Goal: Find specific page/section: Find specific page/section

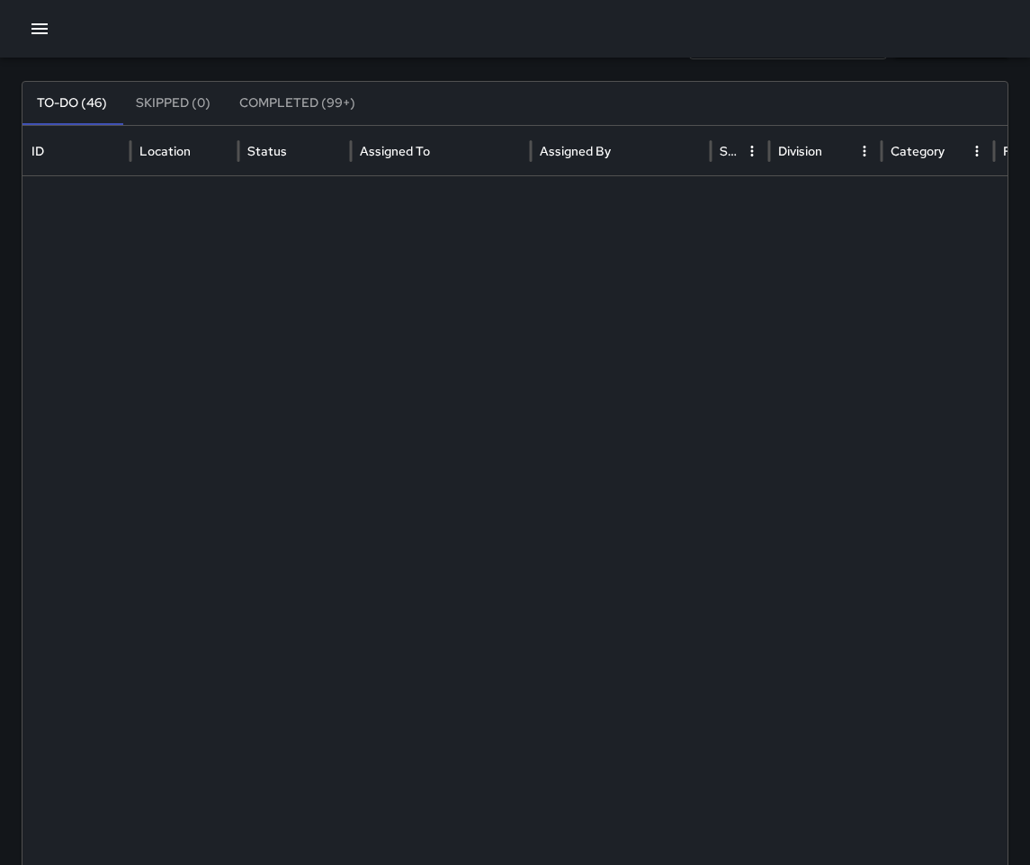
scroll to position [1345, 0]
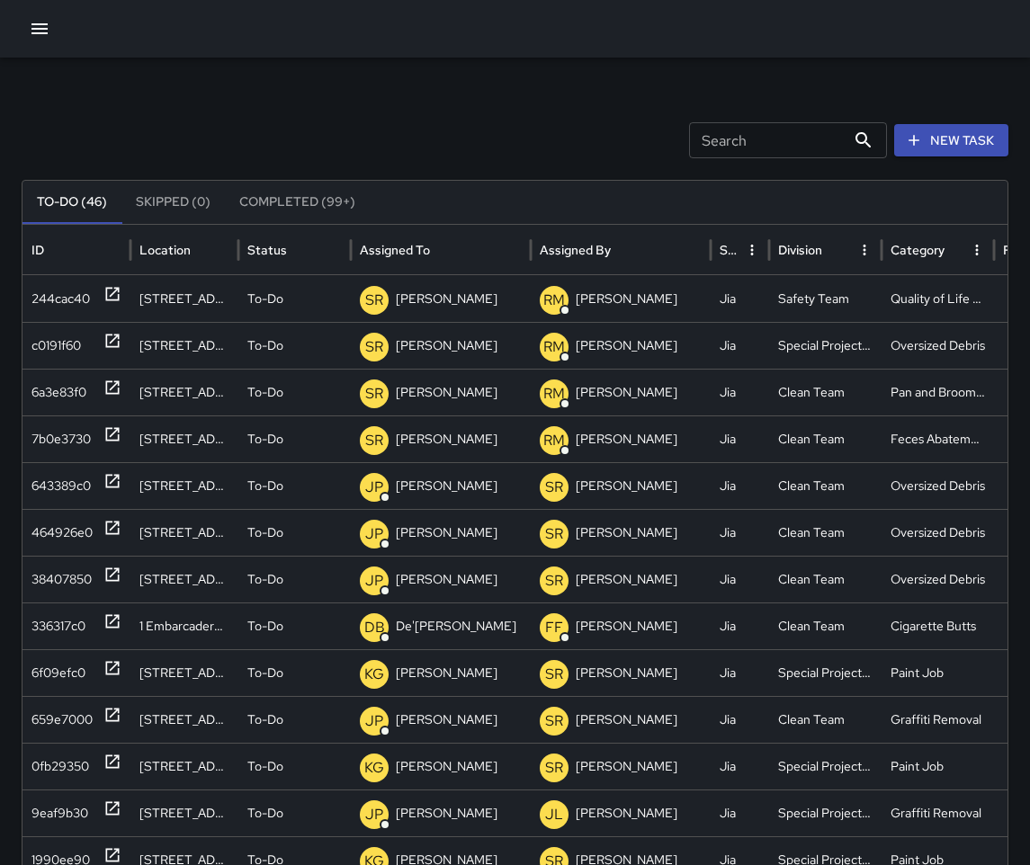
click at [35, 22] on icon "button" at bounding box center [40, 29] width 22 height 22
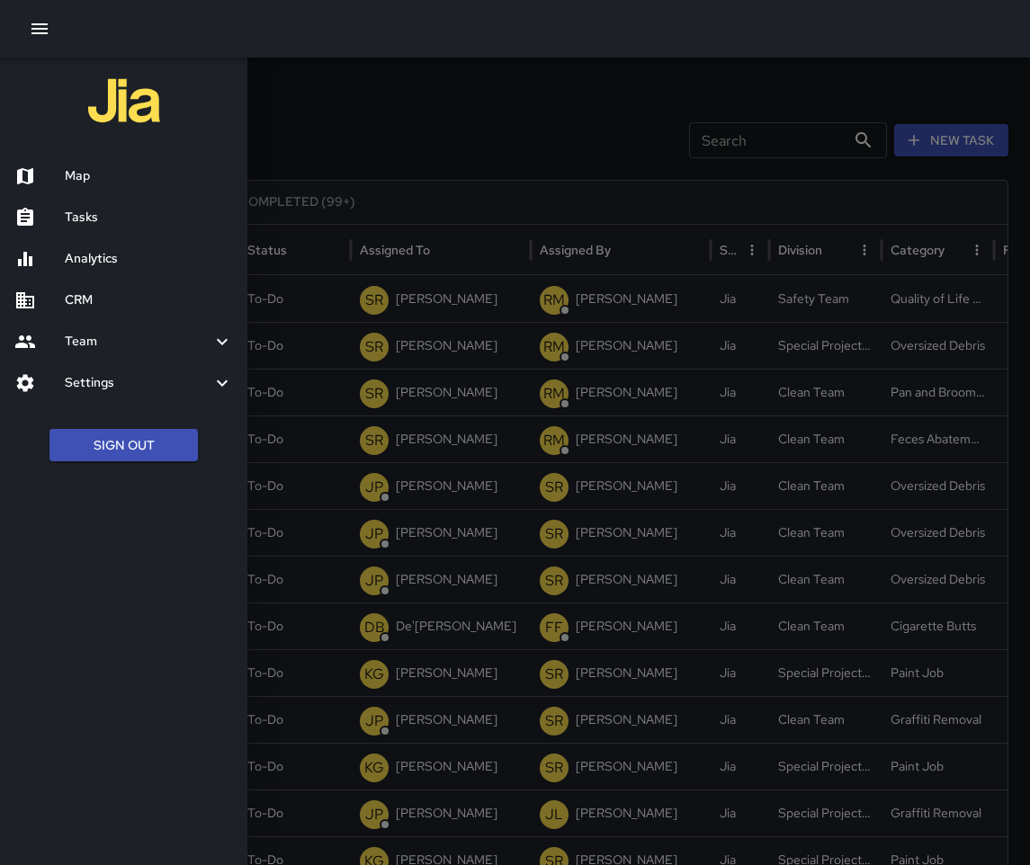
click at [116, 181] on h6 "Map" at bounding box center [149, 176] width 168 height 20
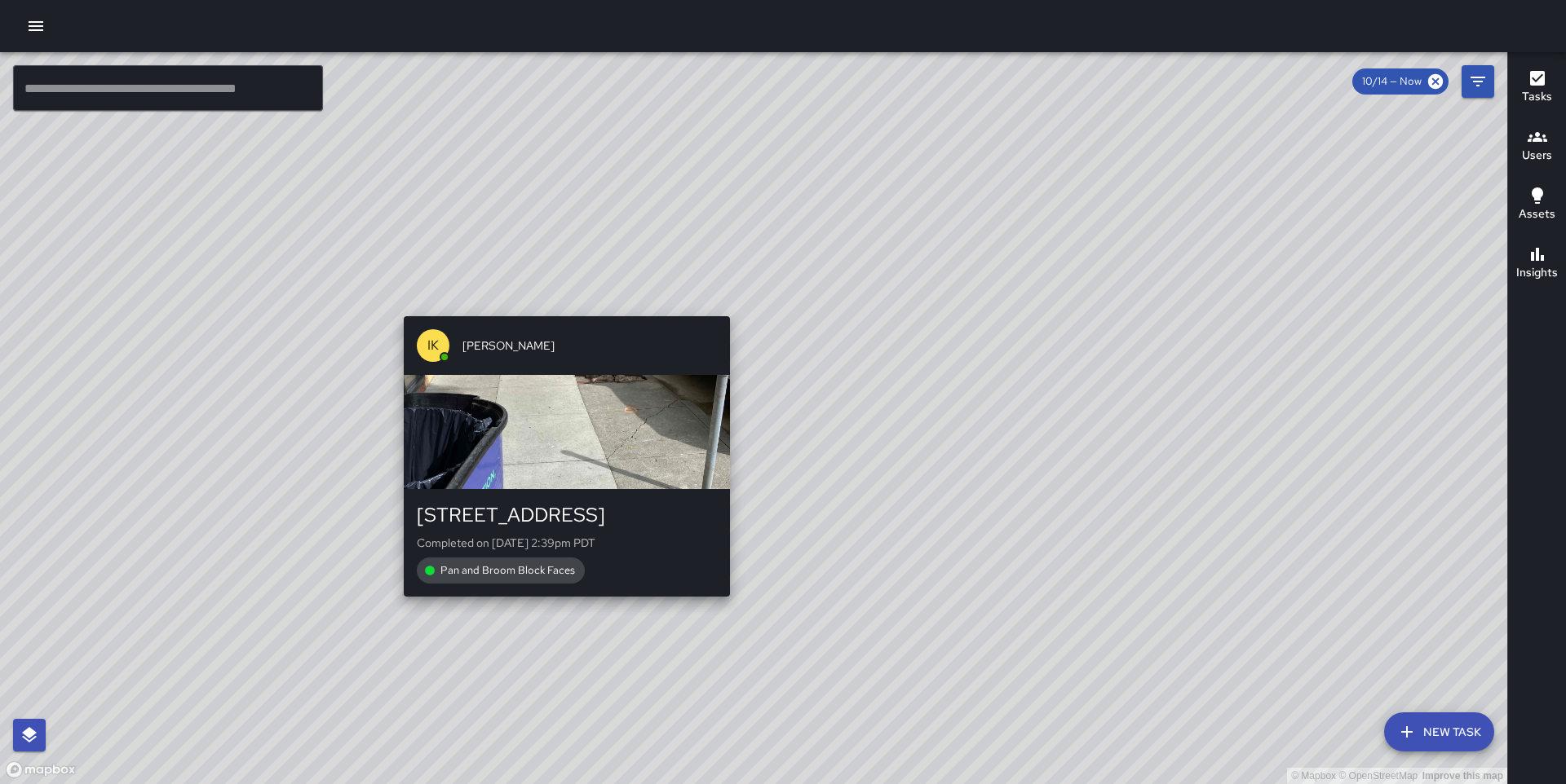
click at [563, 302] on div "© Mapbox © OpenStreetMap Improve this map IK [PERSON_NAME] [STREET_ADDRESS] Com…" at bounding box center [754, 419] width 1507 height 732
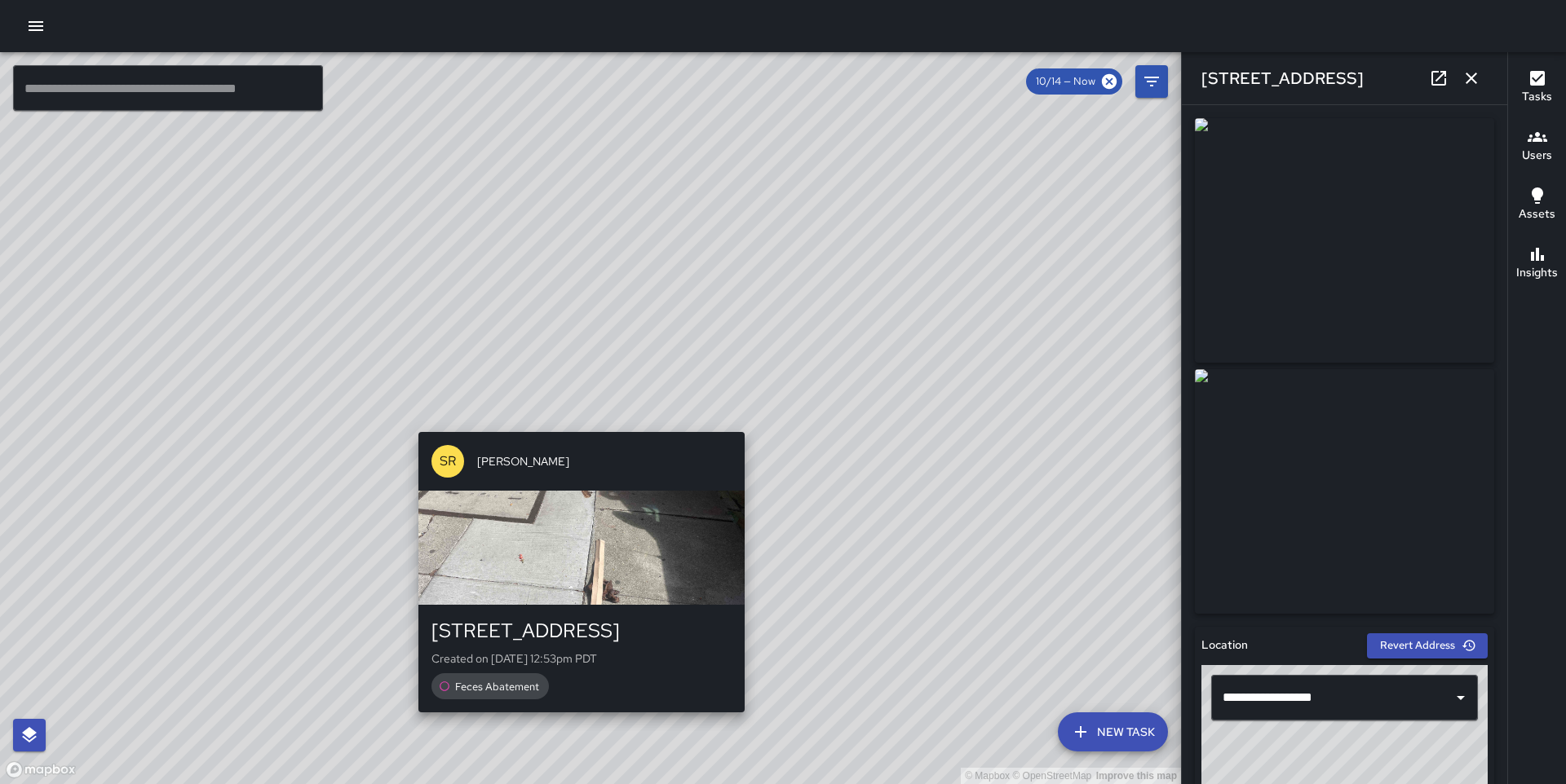
click at [574, 426] on div "SR [PERSON_NAME] [STREET_ADDRESS] Created on [DATE] 12:53pm PDT Feces Abatement" at bounding box center [581, 573] width 339 height 294
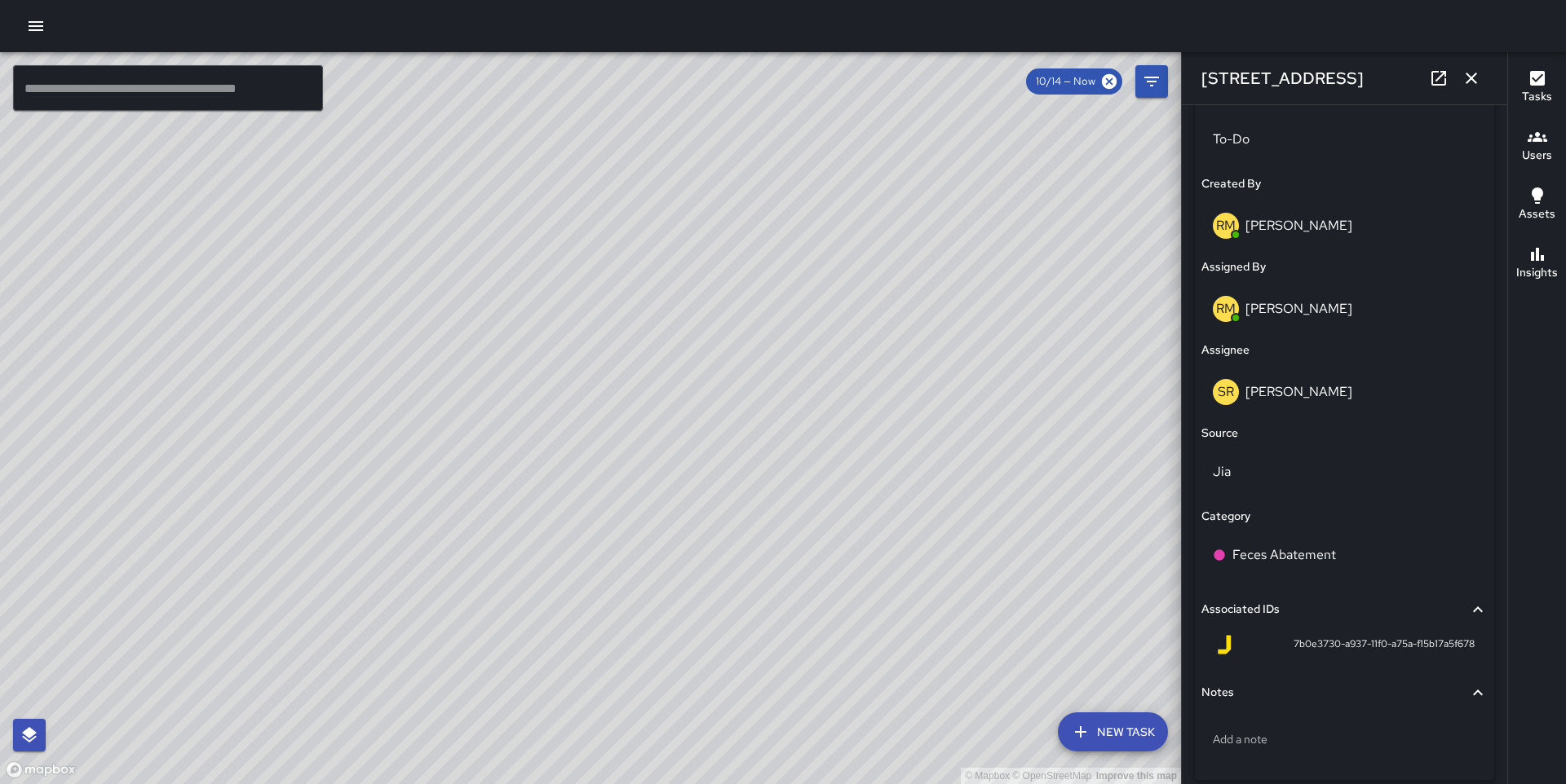
scroll to position [804, 0]
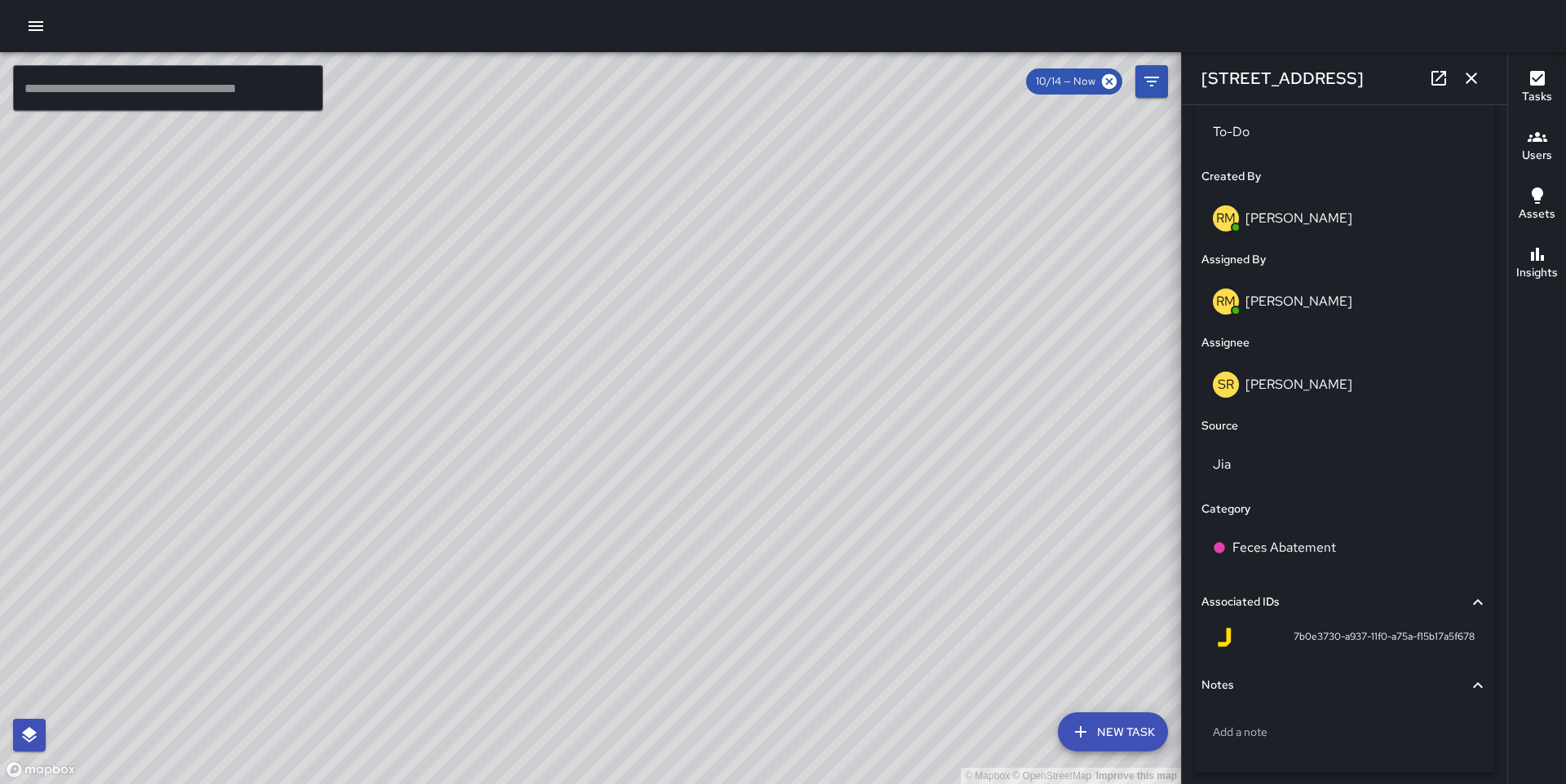
drag, startPoint x: 887, startPoint y: 450, endPoint x: 700, endPoint y: 233, distance: 286.5
click at [700, 233] on div "© Mapbox © OpenStreetMap Improve this map" at bounding box center [590, 419] width 1182 height 732
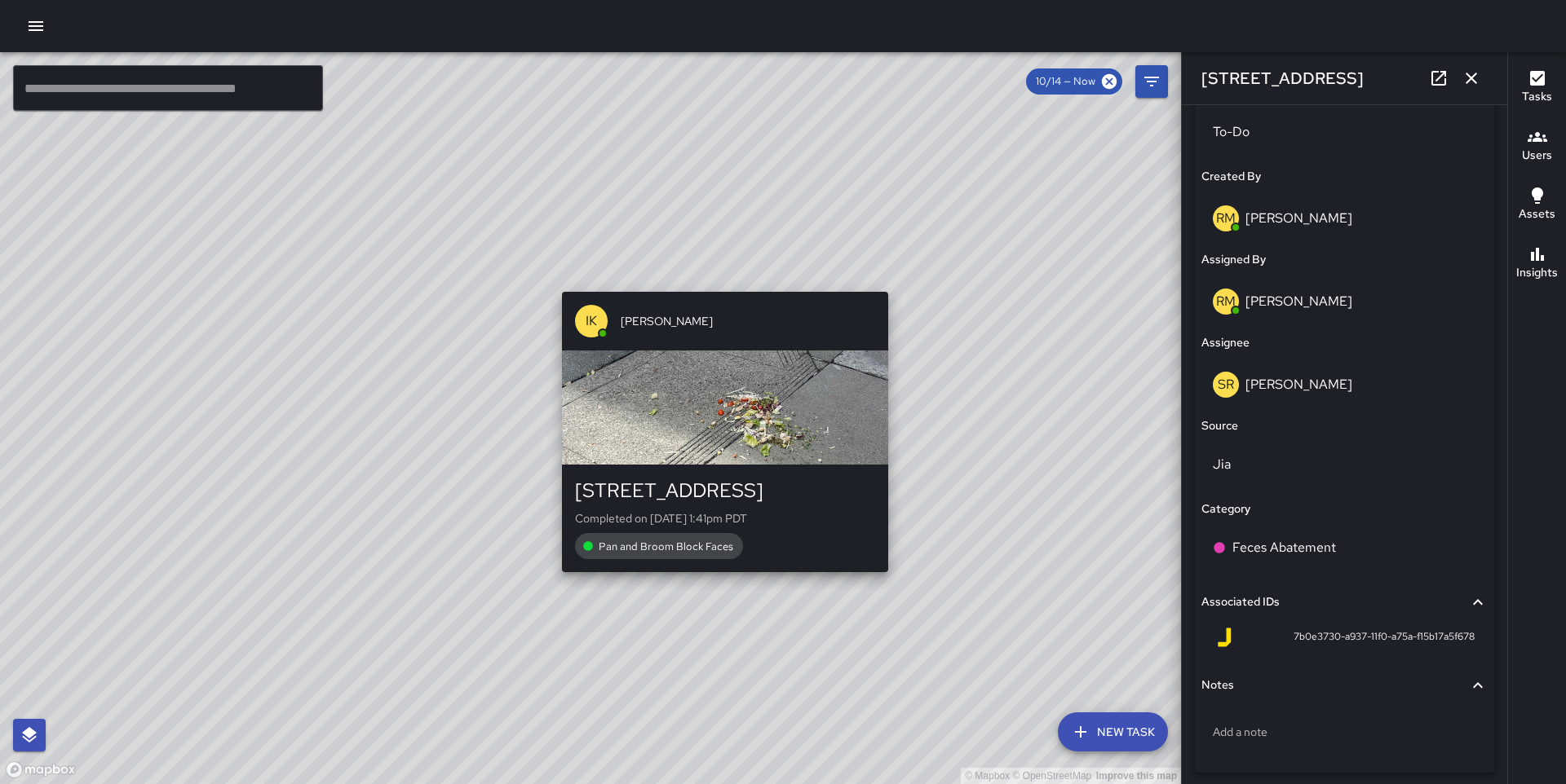
click at [897, 275] on div "© Mapbox © OpenStreetMap Improve this map IK [PERSON_NAME] [STREET_ADDRESS] Com…" at bounding box center [590, 419] width 1182 height 732
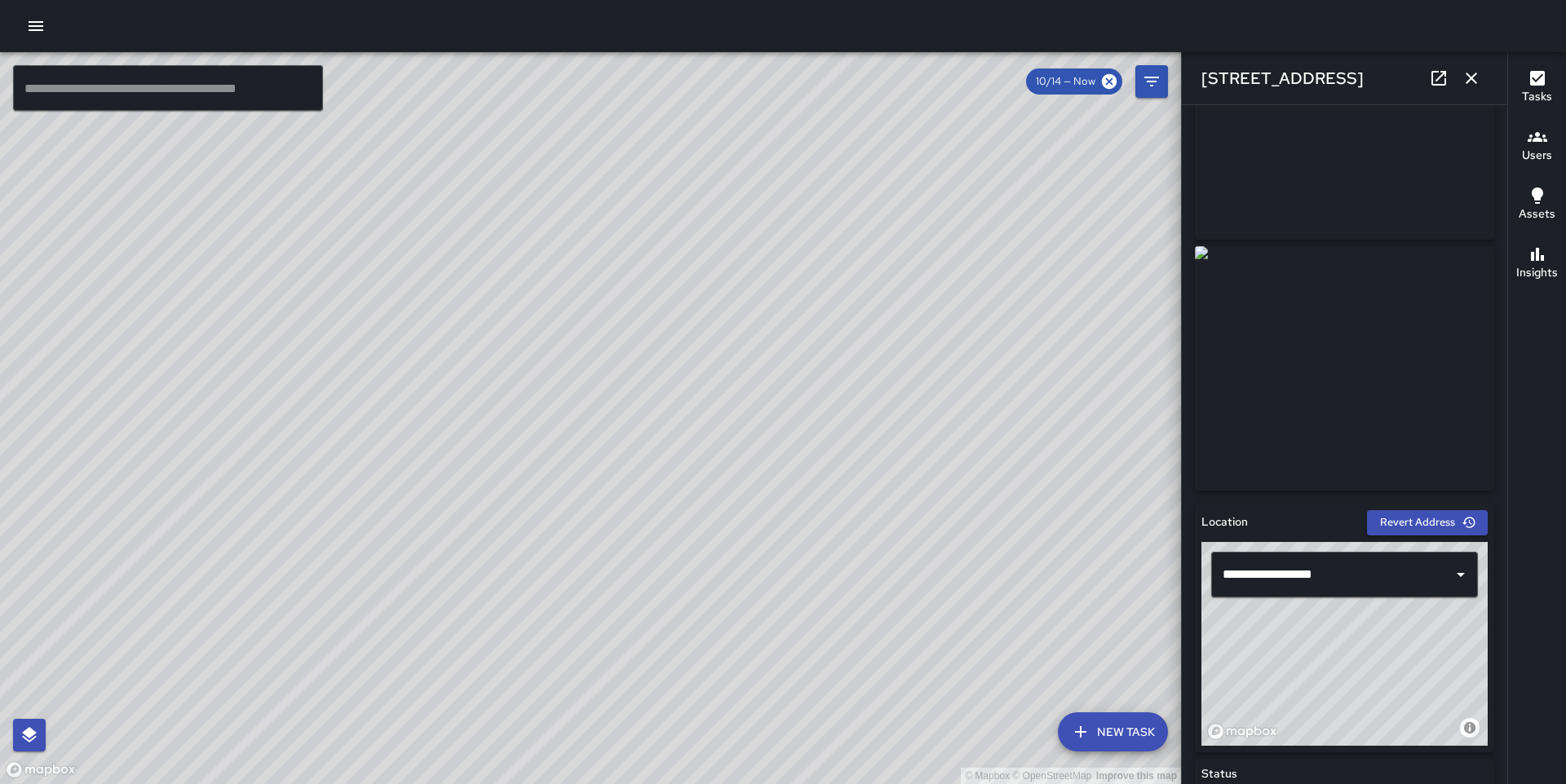
scroll to position [0, 0]
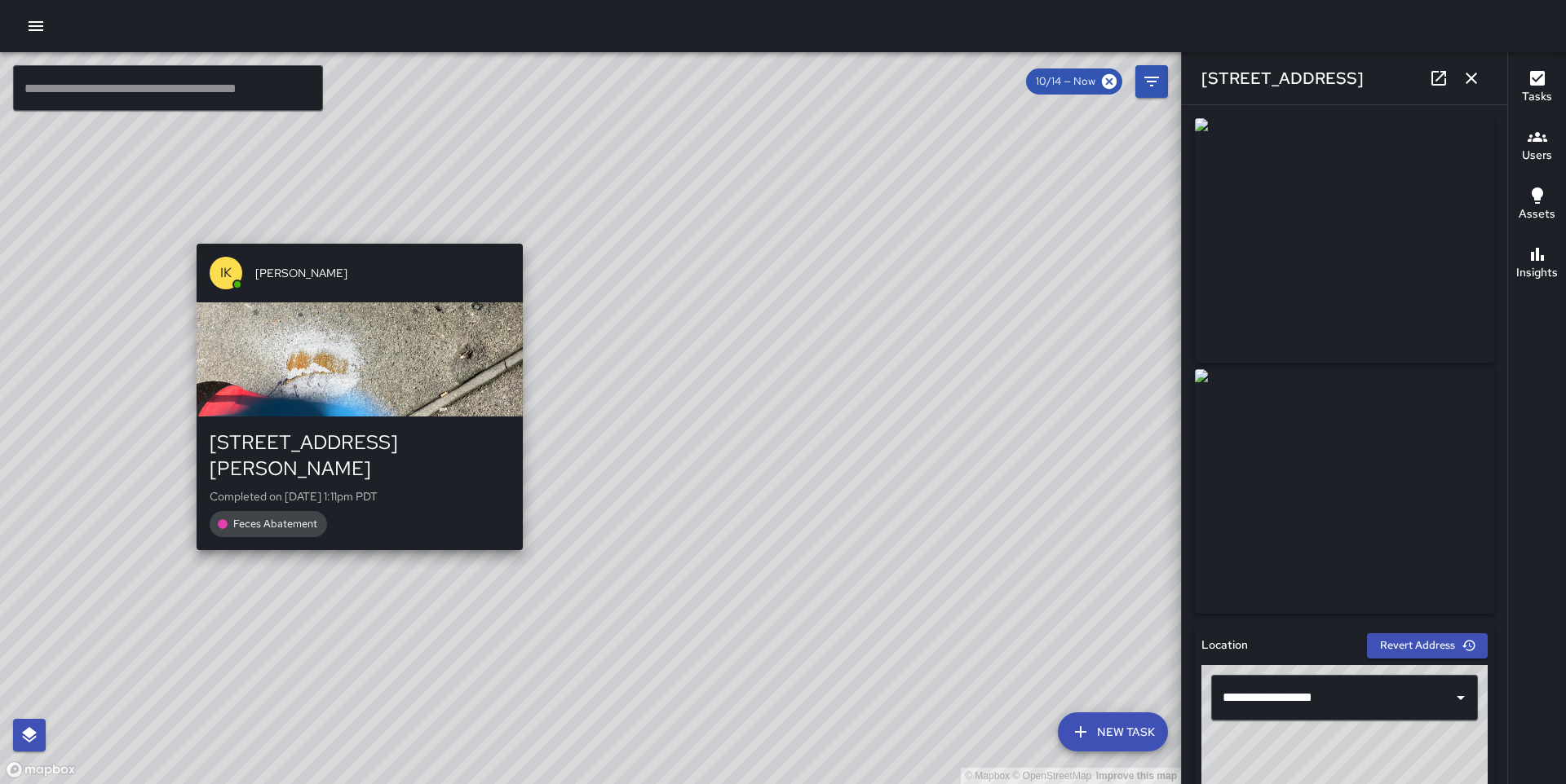
click at [346, 529] on div "IK [PERSON_NAME] [STREET_ADDRESS][PERSON_NAME] Completed on [DATE] 1:11pm PDT F…" at bounding box center [360, 397] width 339 height 320
type input "**********"
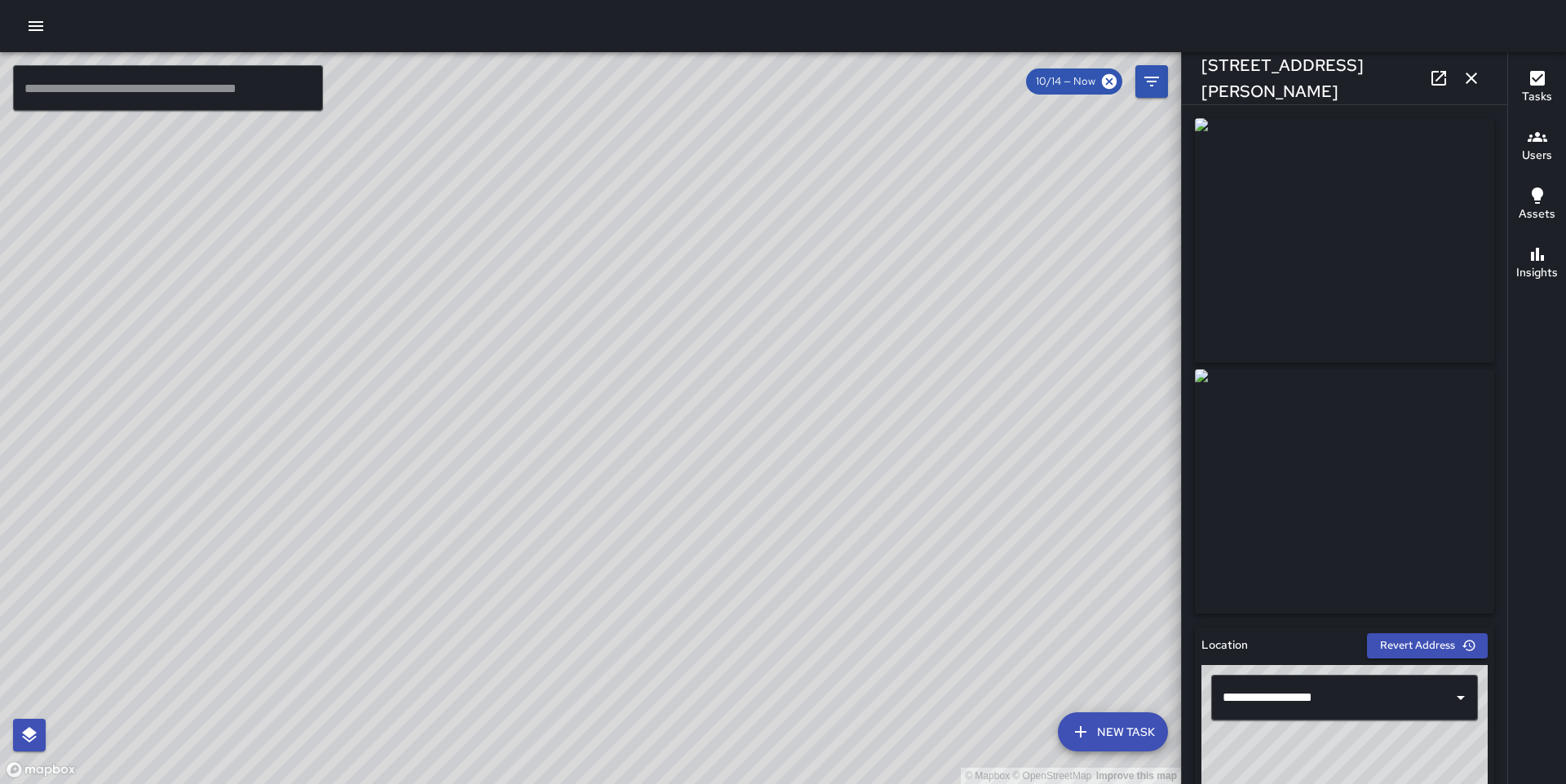
click at [608, 389] on div "© Mapbox © OpenStreetMap Improve this map" at bounding box center [590, 419] width 1182 height 732
click at [1470, 76] on icon "button" at bounding box center [1472, 78] width 12 height 12
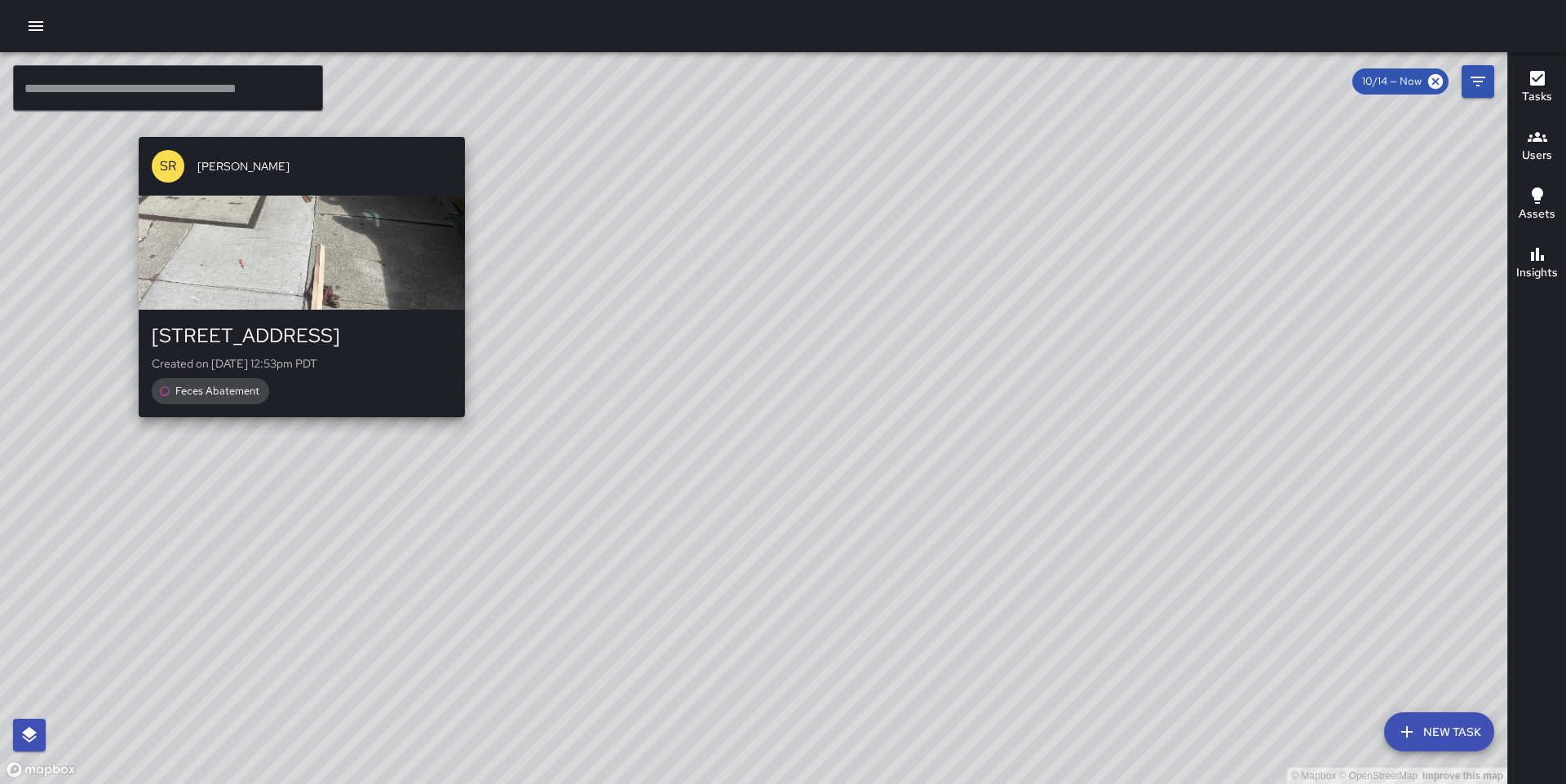
click at [288, 119] on div "© Mapbox © OpenStreetMap Improve this map SR [PERSON_NAME] [STREET_ADDRESS] Cre…" at bounding box center [754, 419] width 1507 height 732
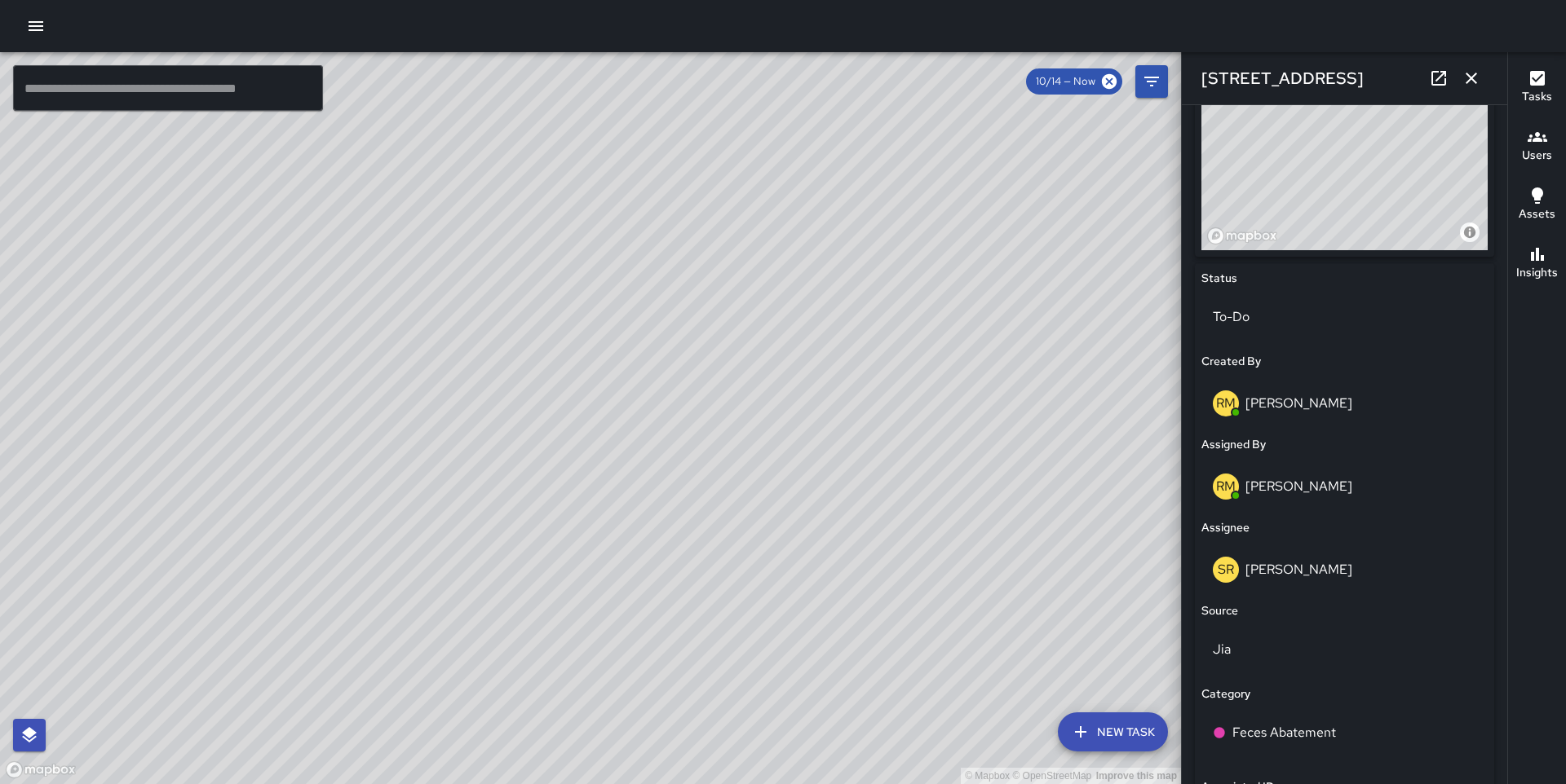
scroll to position [675, 0]
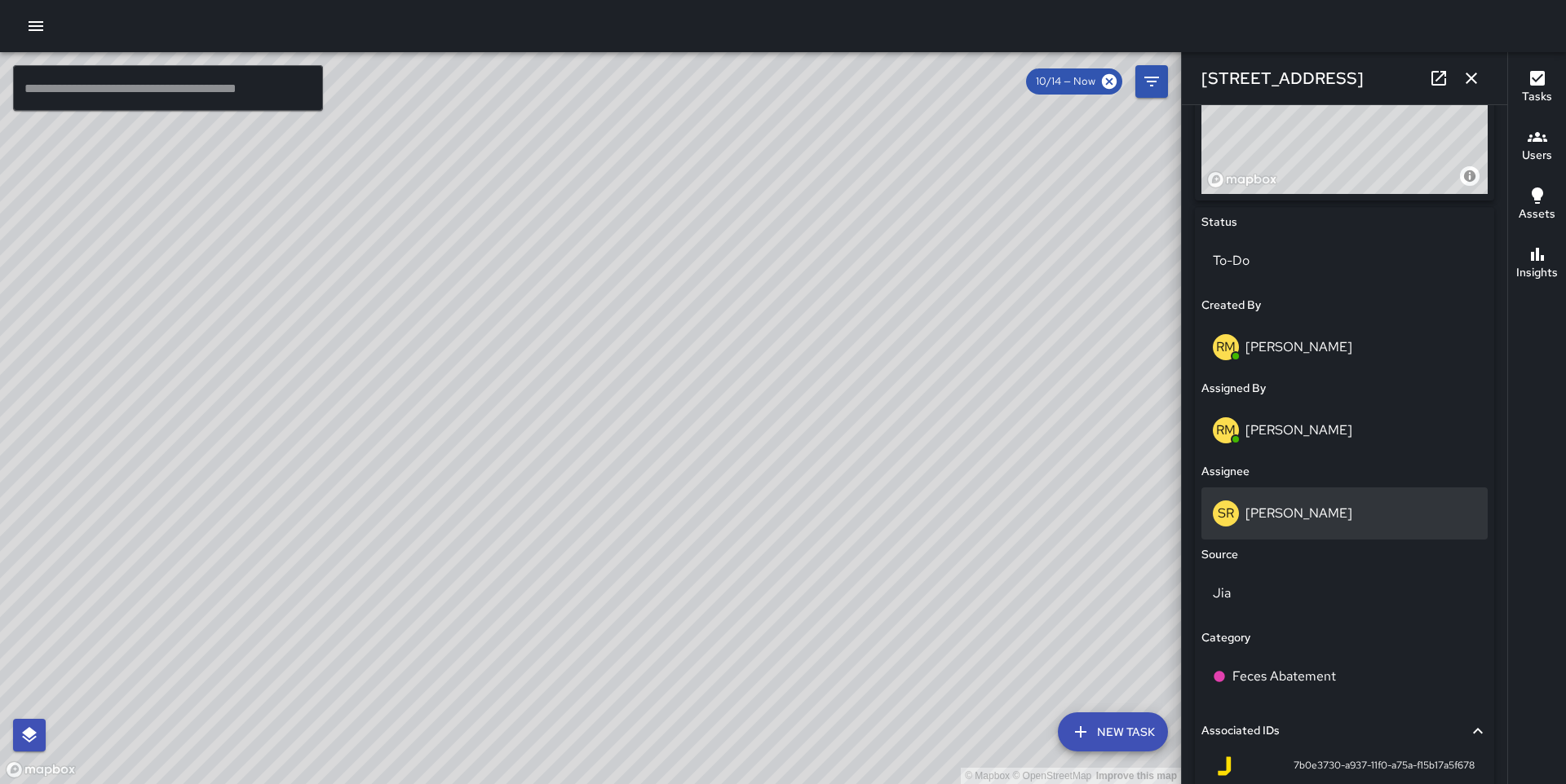
click at [1324, 505] on p "[PERSON_NAME]" at bounding box center [1299, 513] width 107 height 17
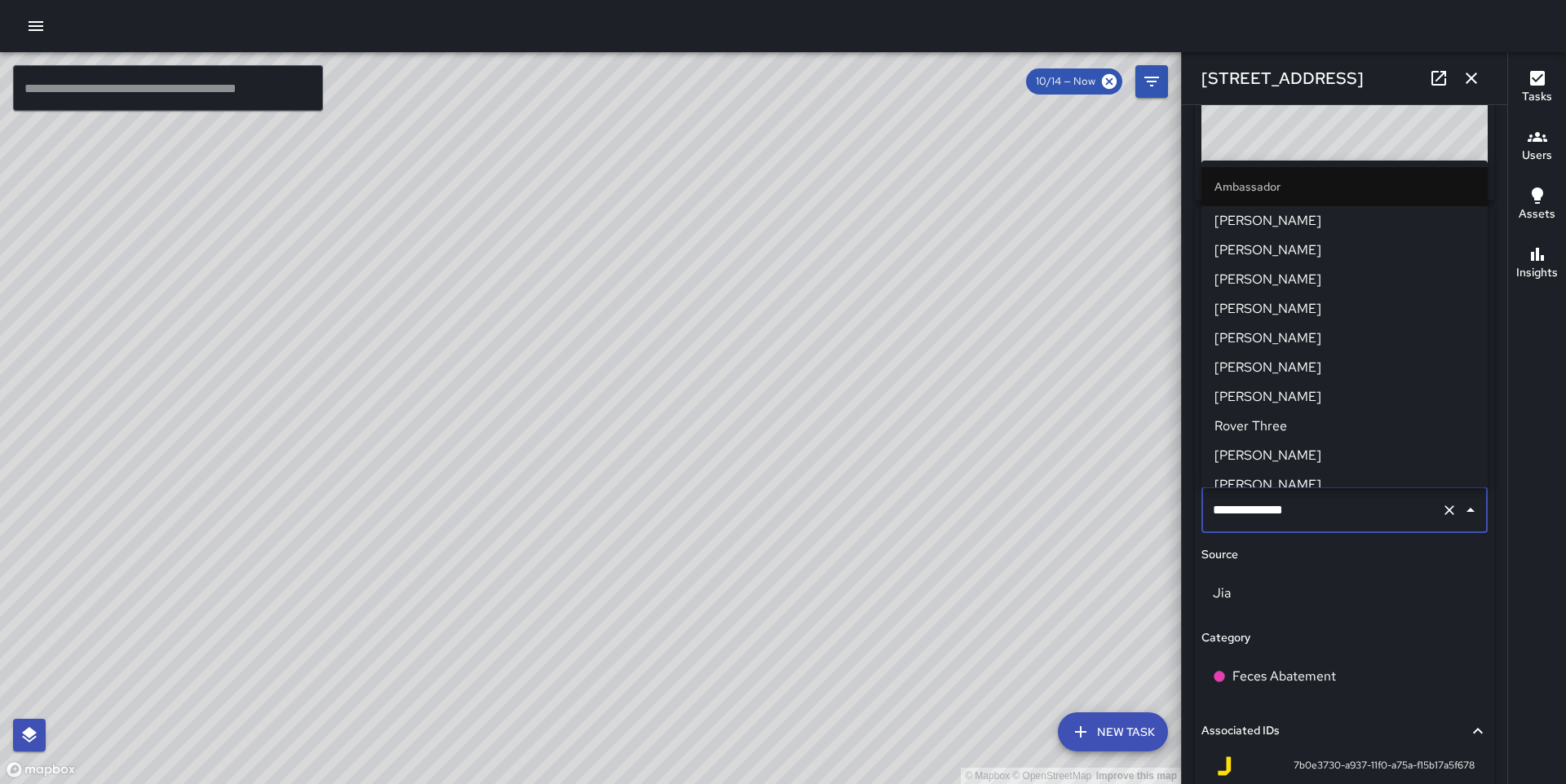
scroll to position [932, 0]
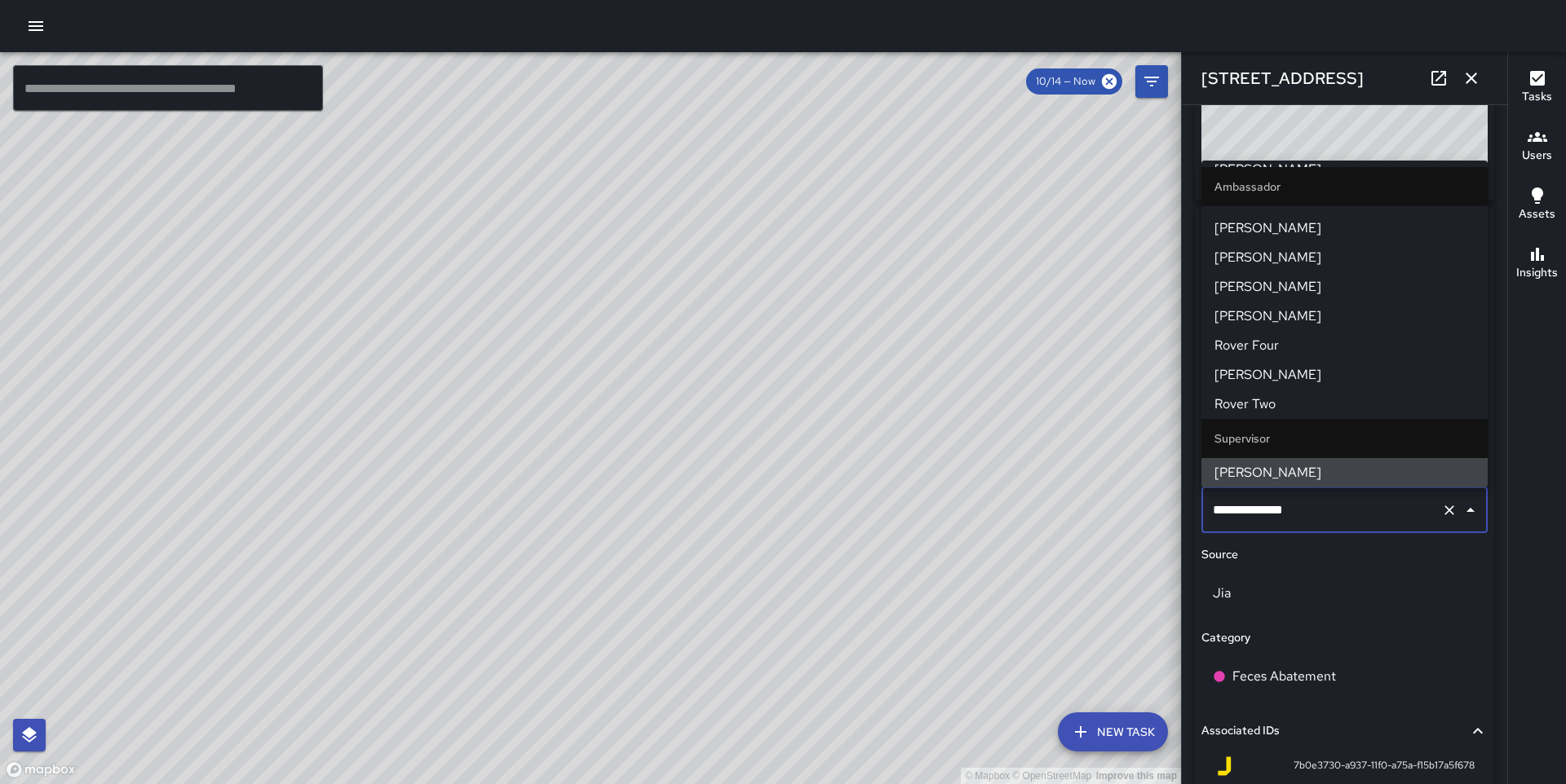
click at [1314, 510] on input "**********" at bounding box center [1321, 510] width 226 height 31
type input "**"
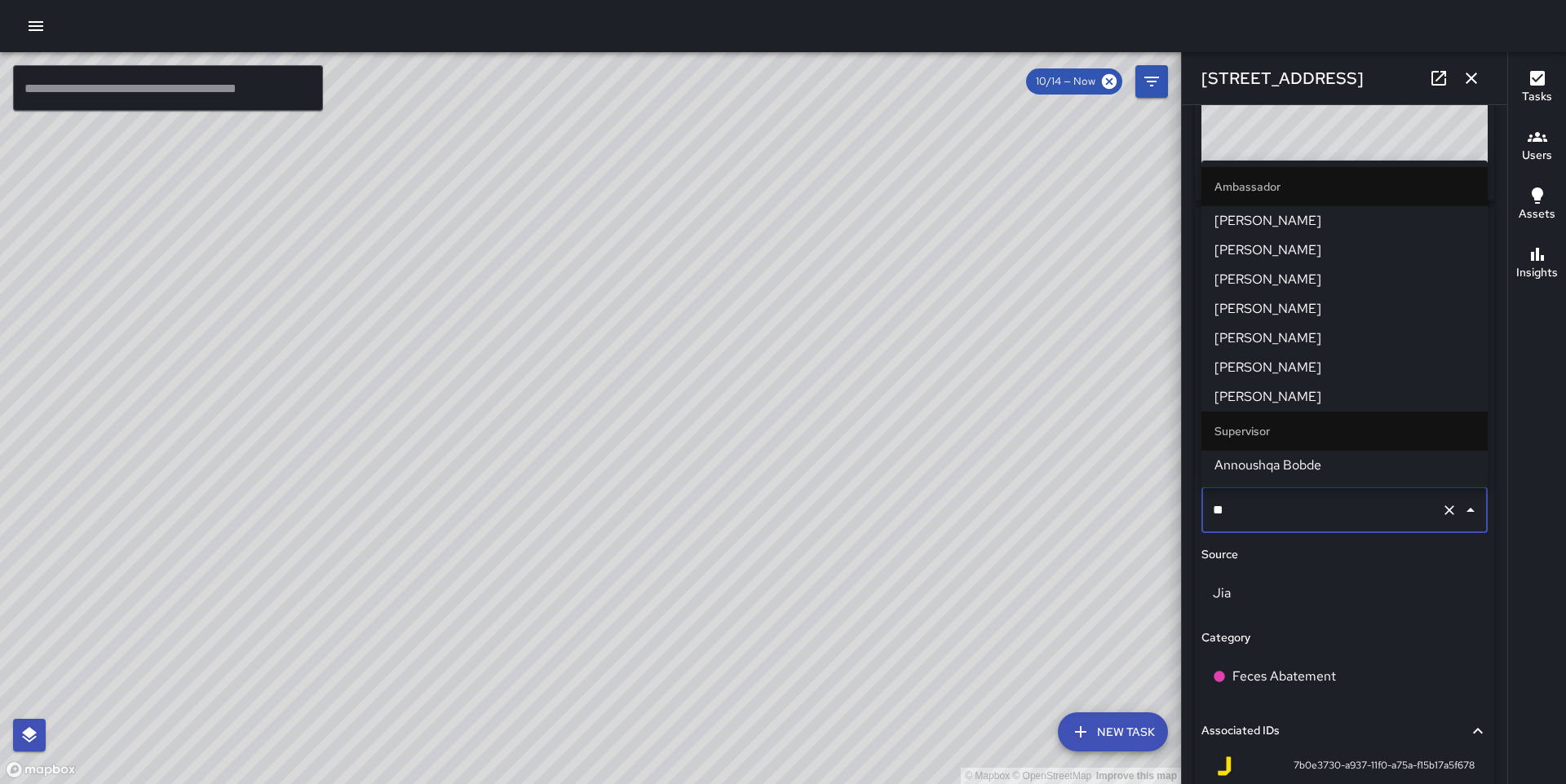
scroll to position [87, 0]
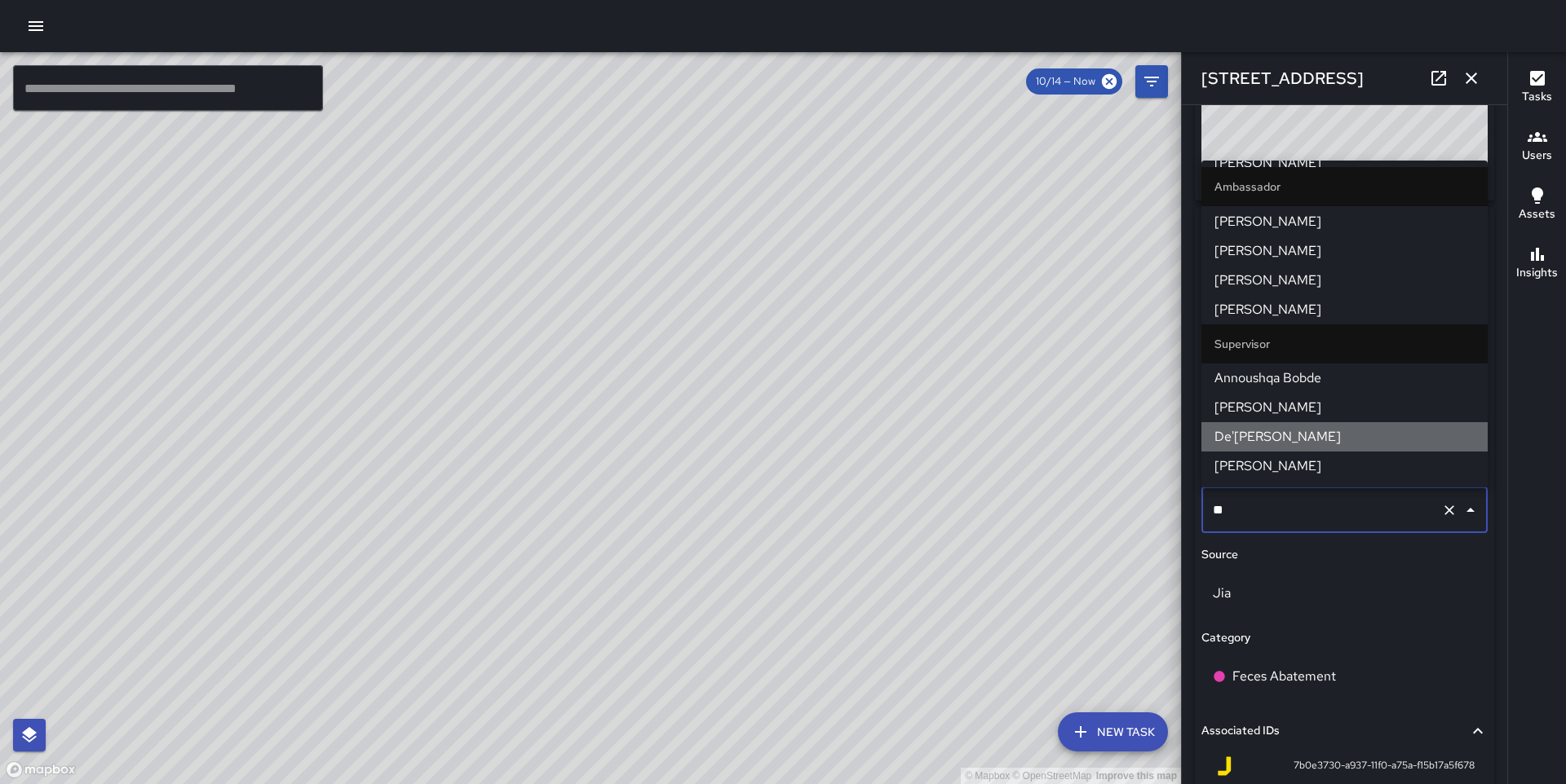
click at [1292, 438] on span "De'[PERSON_NAME]" at bounding box center [1344, 437] width 260 height 20
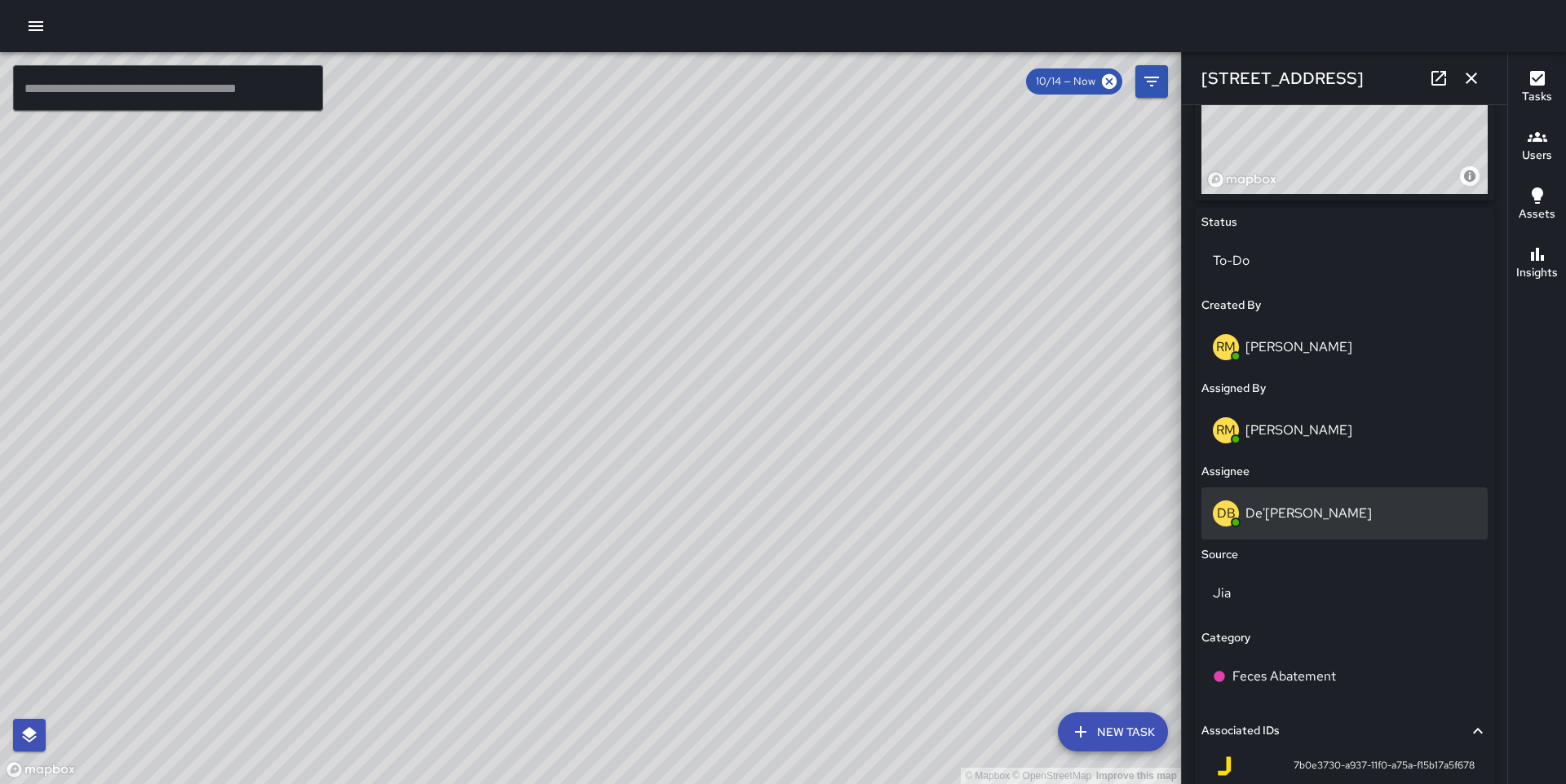
scroll to position [841, 0]
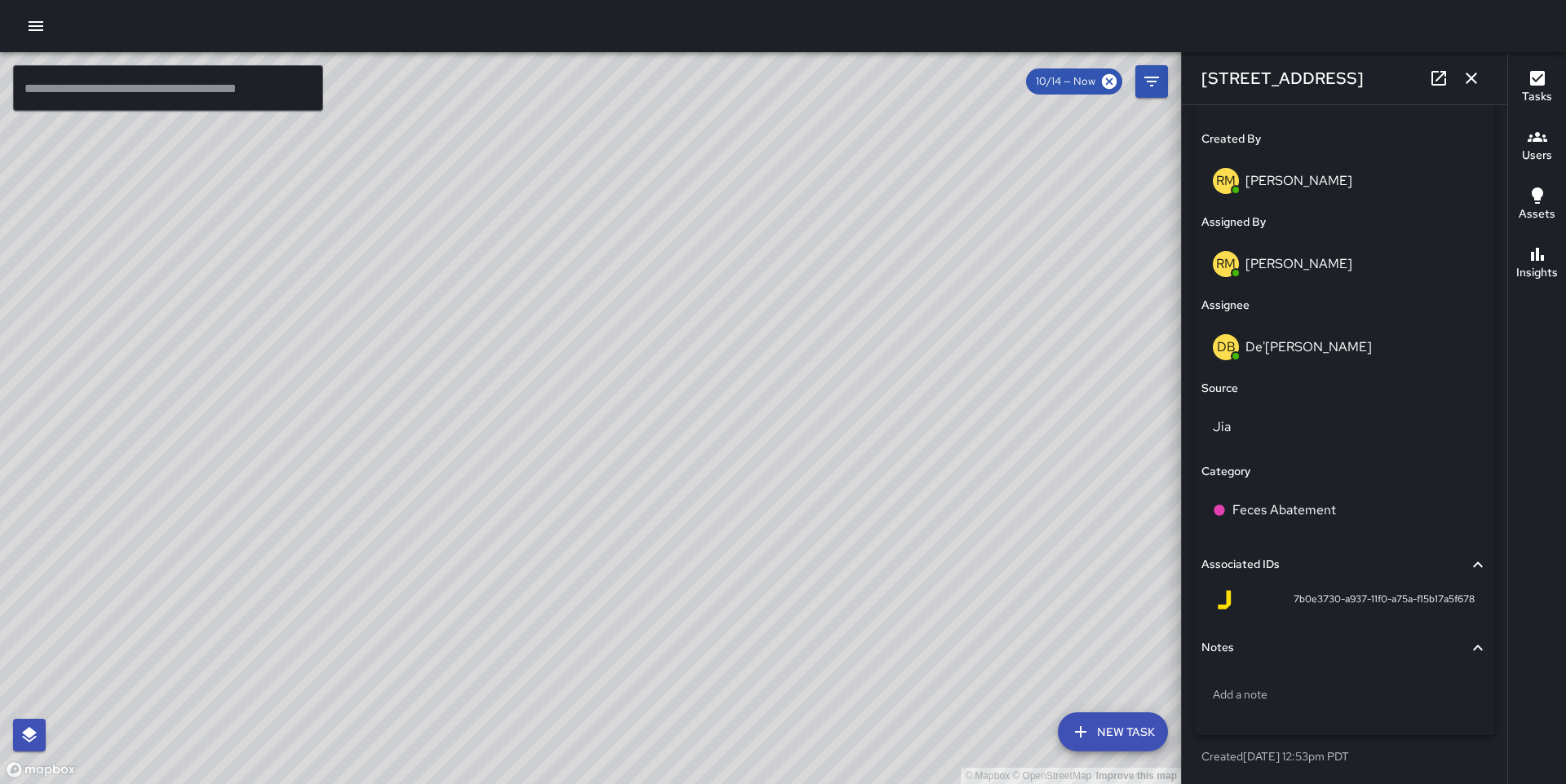
click at [1473, 80] on icon "button" at bounding box center [1472, 78] width 12 height 12
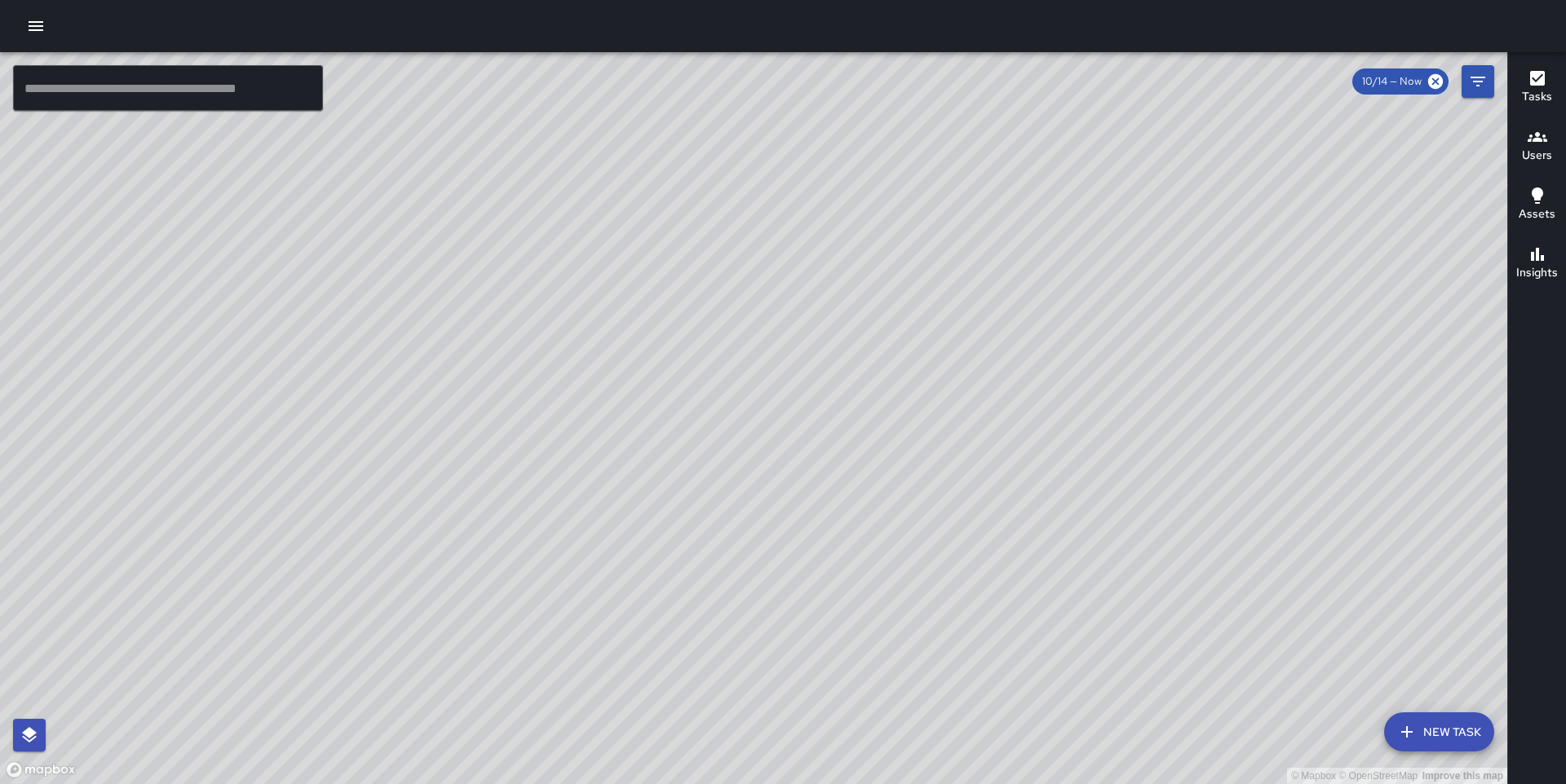
drag, startPoint x: 1202, startPoint y: 462, endPoint x: 1133, endPoint y: 372, distance: 113.4
click at [1133, 378] on div "© Mapbox © OpenStreetMap Improve this map" at bounding box center [754, 419] width 1507 height 732
click at [1472, 80] on icon "Filters" at bounding box center [1478, 82] width 20 height 20
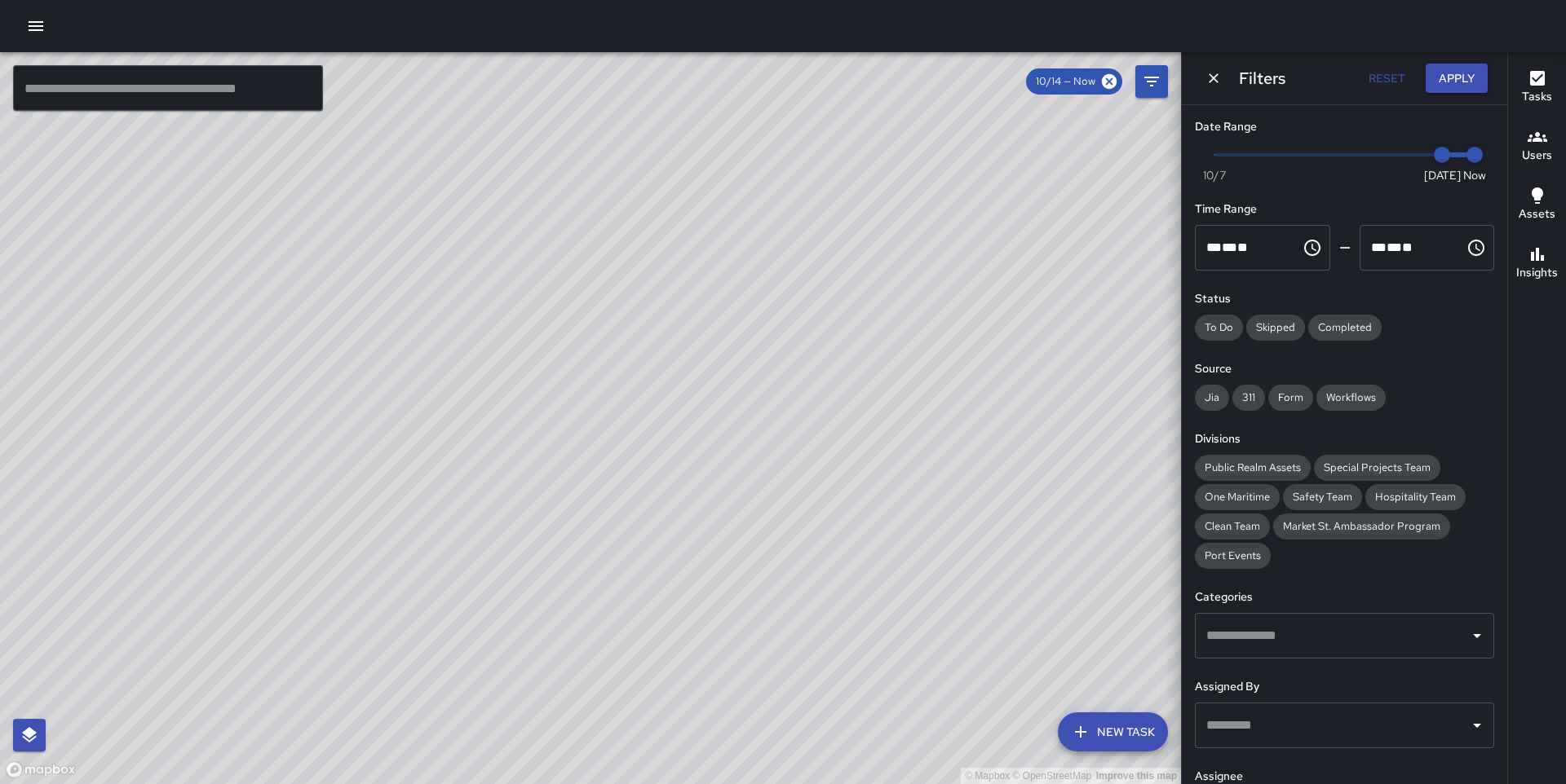
type input "*"
click at [1225, 156] on span "Now [DATE] [DATE] 2:52 pm" at bounding box center [1344, 154] width 260 height 24
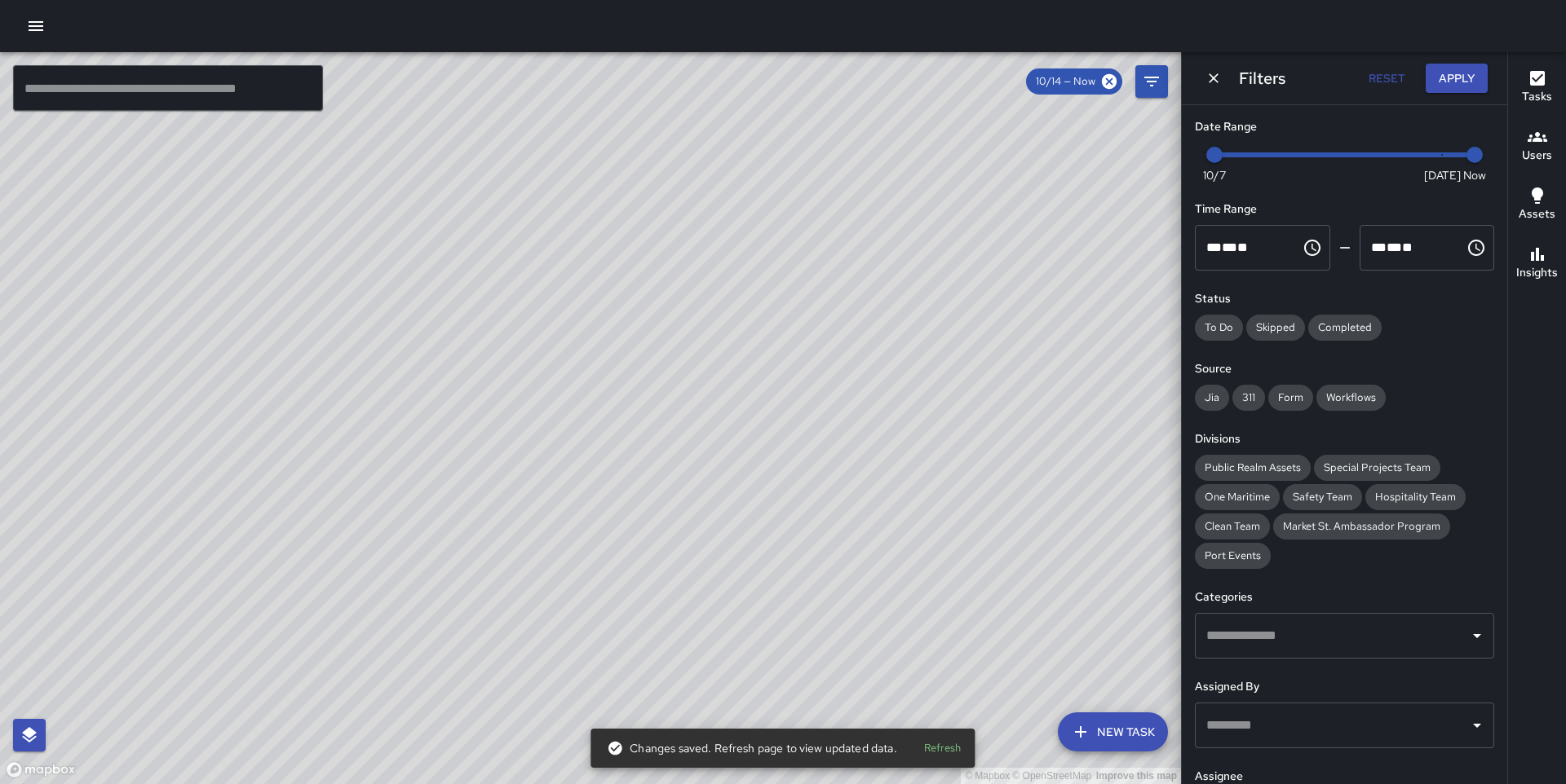
click at [1471, 70] on button "Apply" at bounding box center [1456, 78] width 62 height 30
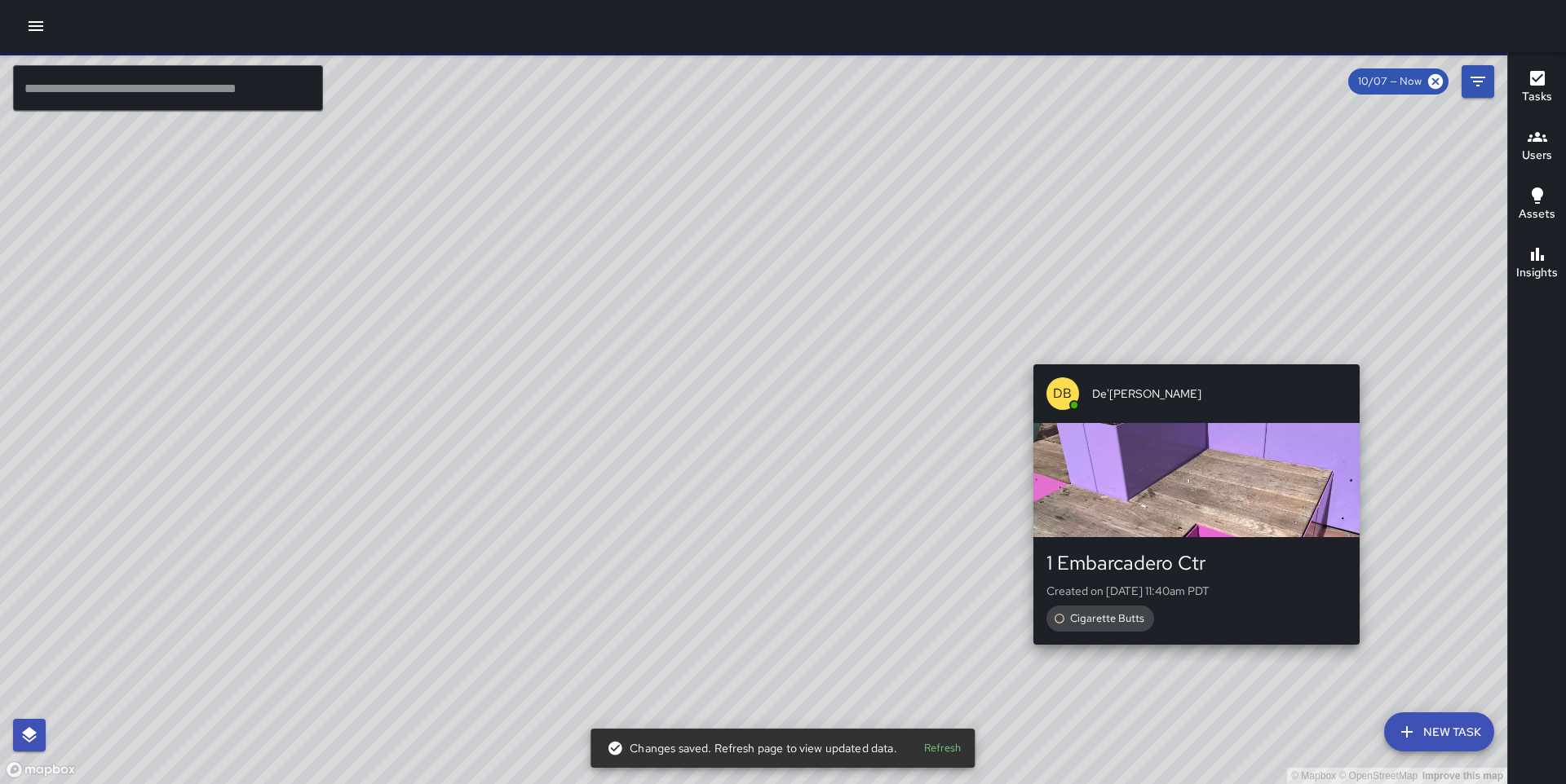
click at [1364, 653] on div "© Mapbox © OpenStreetMap Improve this map DB De'[PERSON_NAME] 1 Embarcadero Ctr…" at bounding box center [754, 419] width 1507 height 732
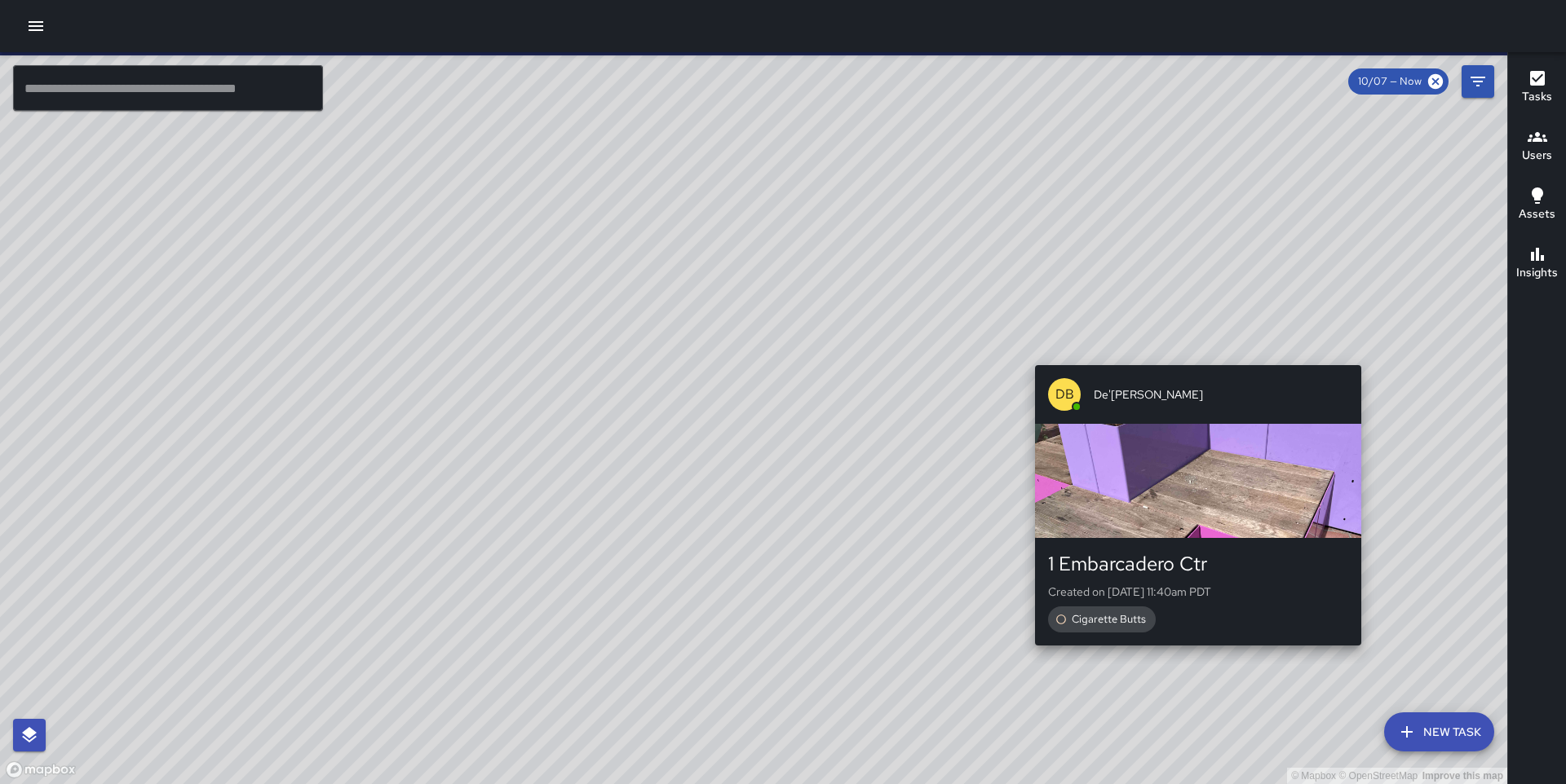
click at [1367, 655] on div "© Mapbox © OpenStreetMap Improve this map DB De'[PERSON_NAME] 1 Embarcadero Ctr…" at bounding box center [754, 419] width 1507 height 732
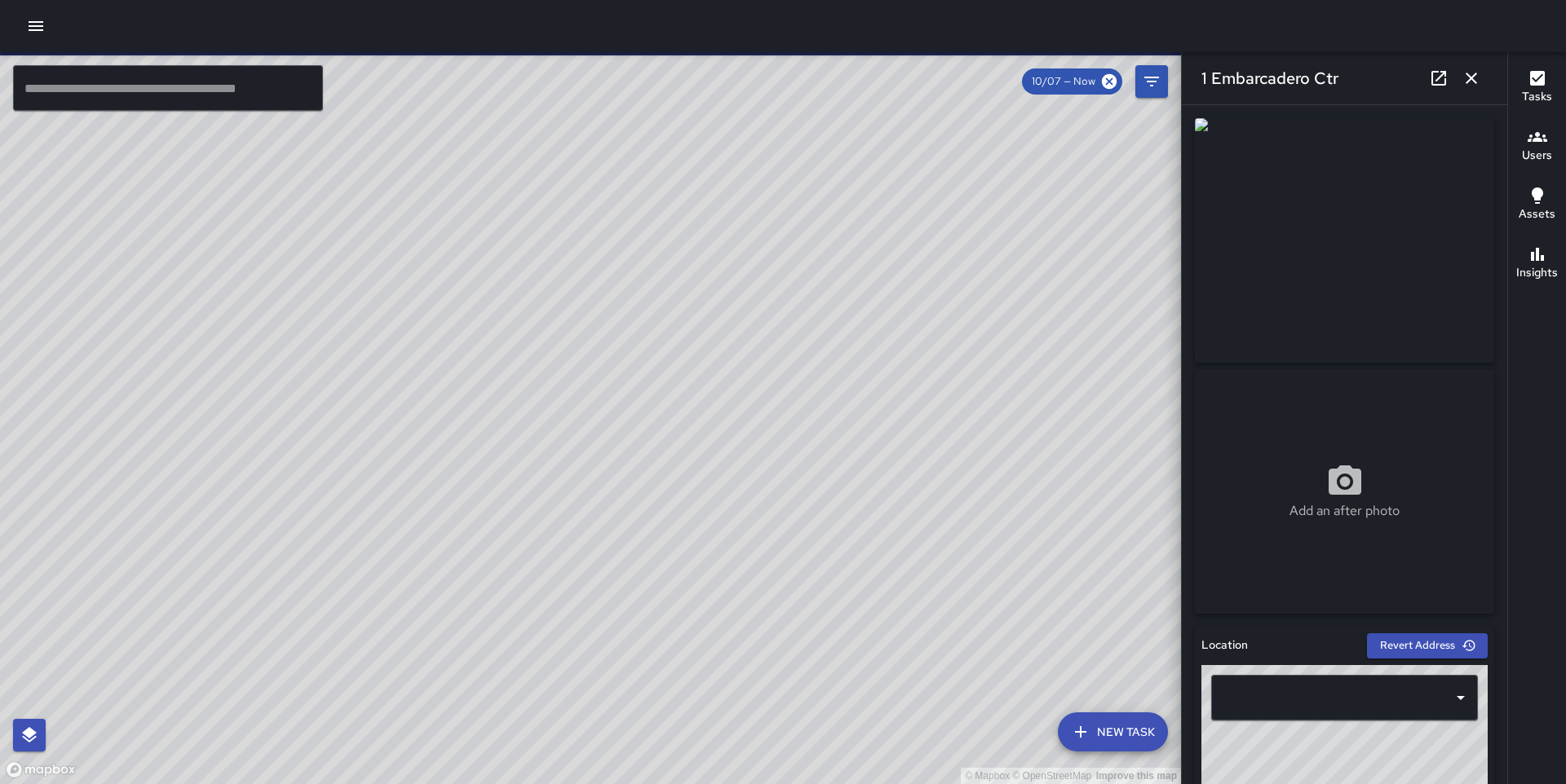
type input "**********"
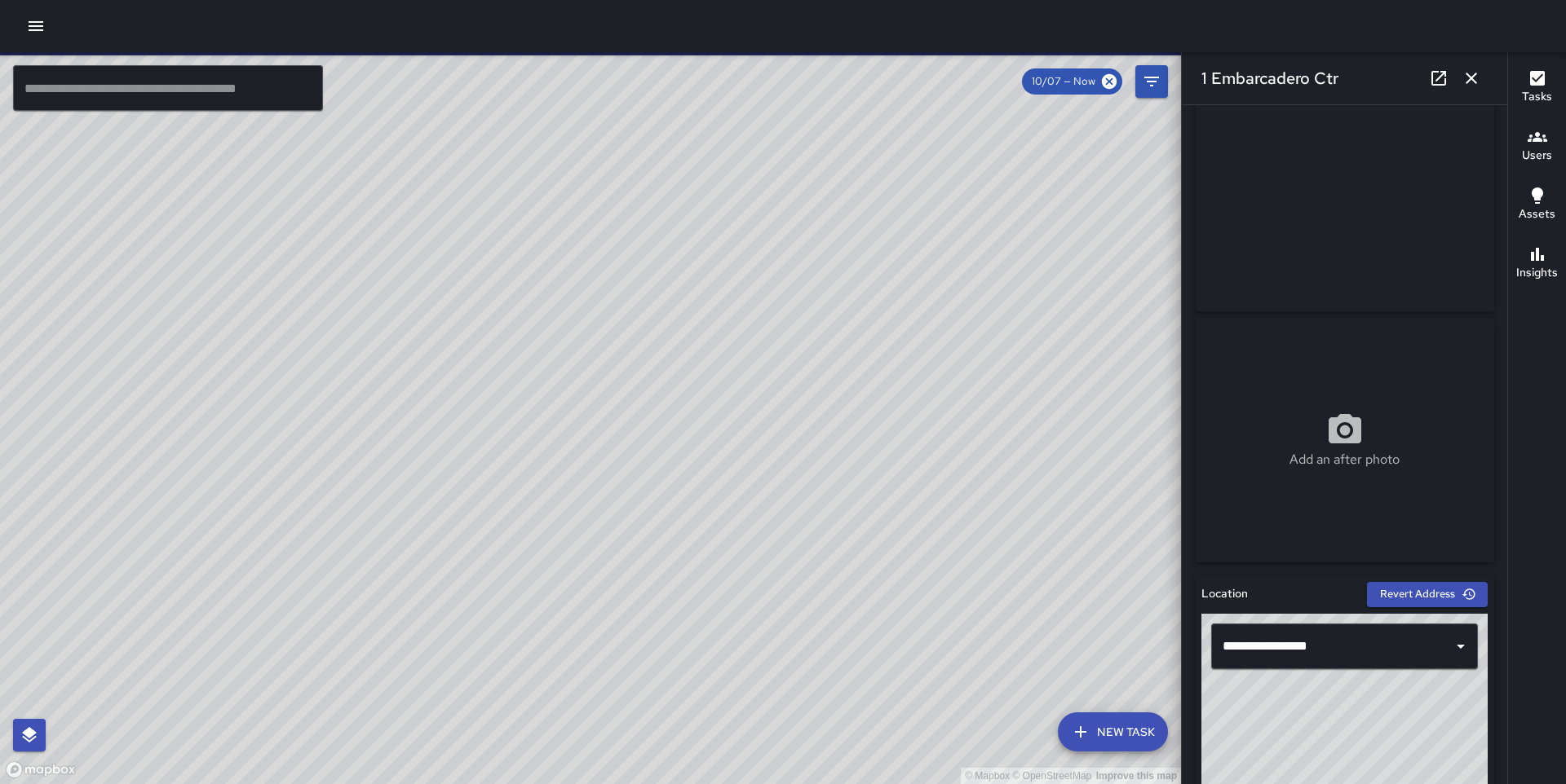
scroll to position [0, 0]
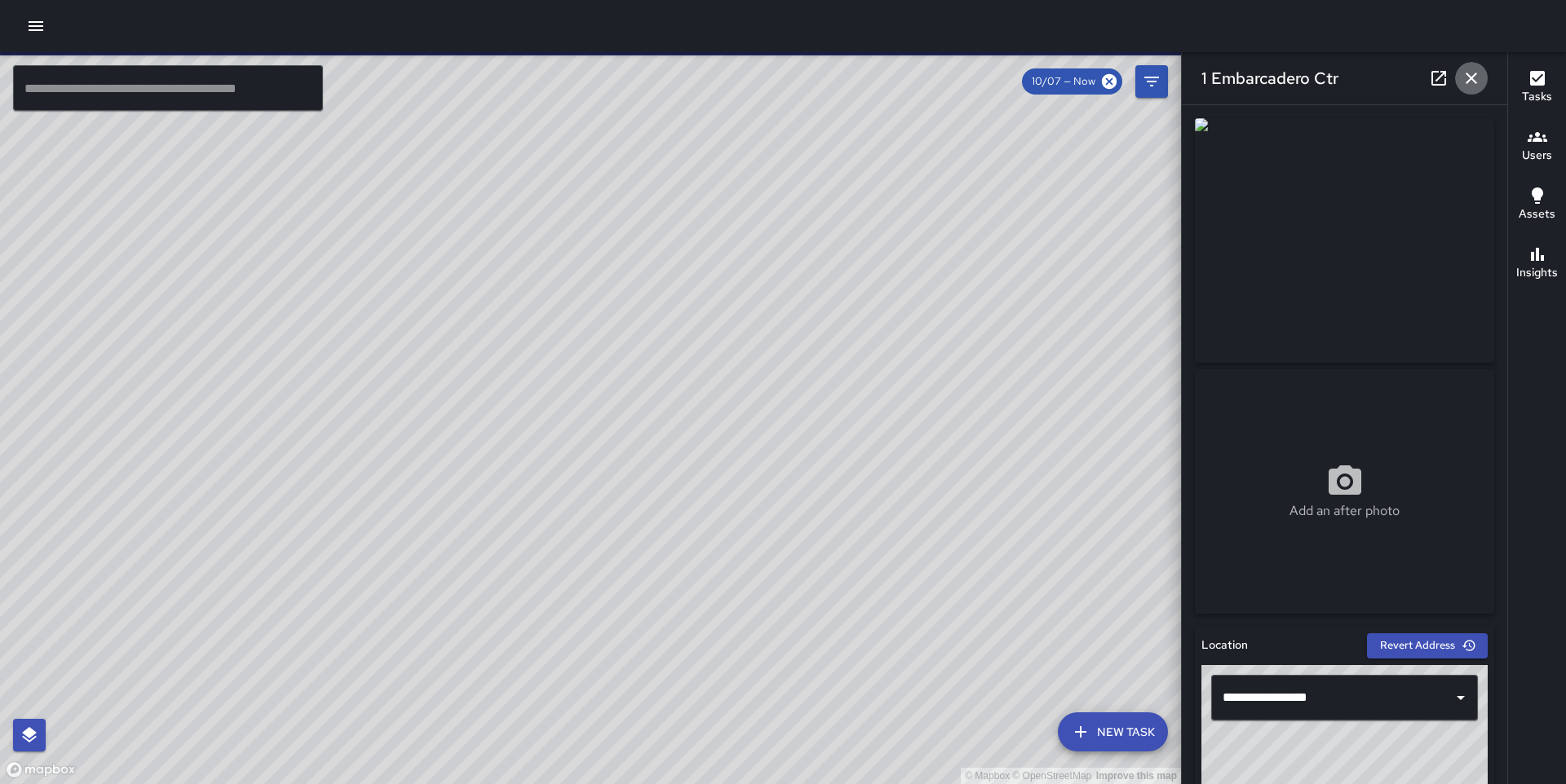
click at [1467, 70] on icon "button" at bounding box center [1472, 79] width 20 height 20
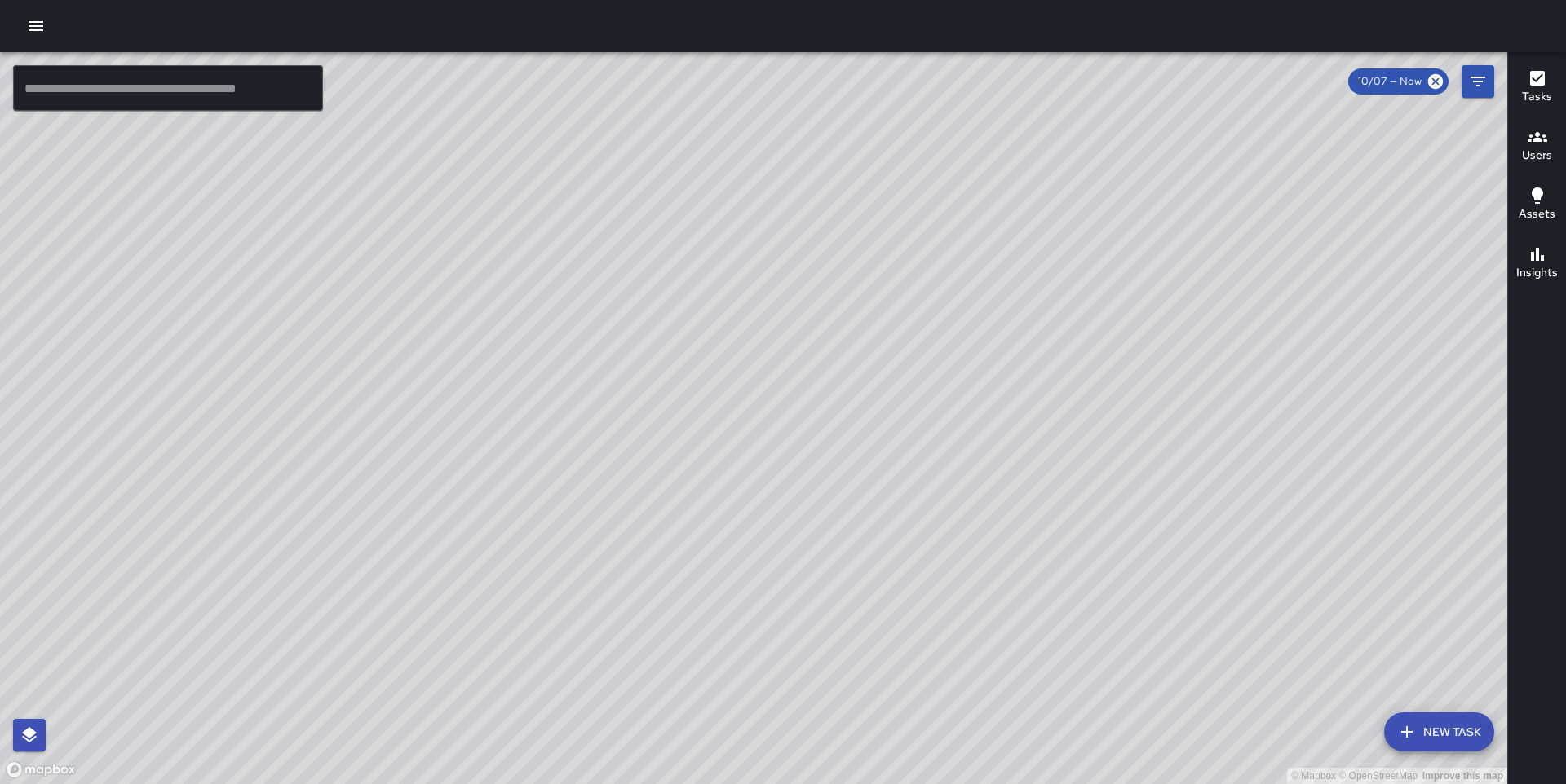
drag, startPoint x: 618, startPoint y: 263, endPoint x: 1075, endPoint y: 583, distance: 557.9
click at [1075, 583] on div "© Mapbox © OpenStreetMap Improve this map" at bounding box center [754, 419] width 1507 height 732
click at [676, 254] on div "© Mapbox © OpenStreetMap Improve this map IK [PERSON_NAME] [GEOGRAPHIC_DATA] Co…" at bounding box center [754, 419] width 1507 height 732
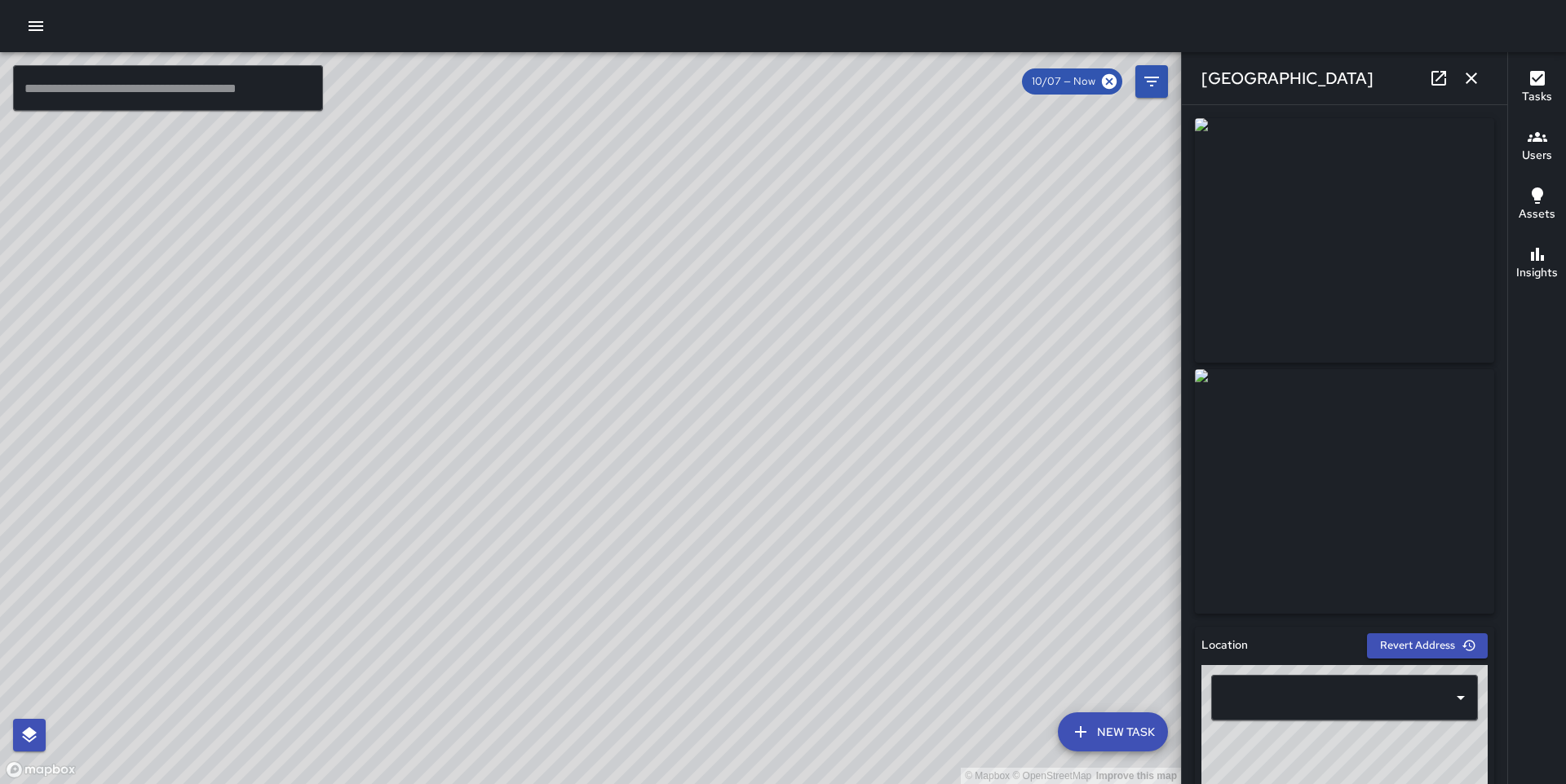
type input "**********"
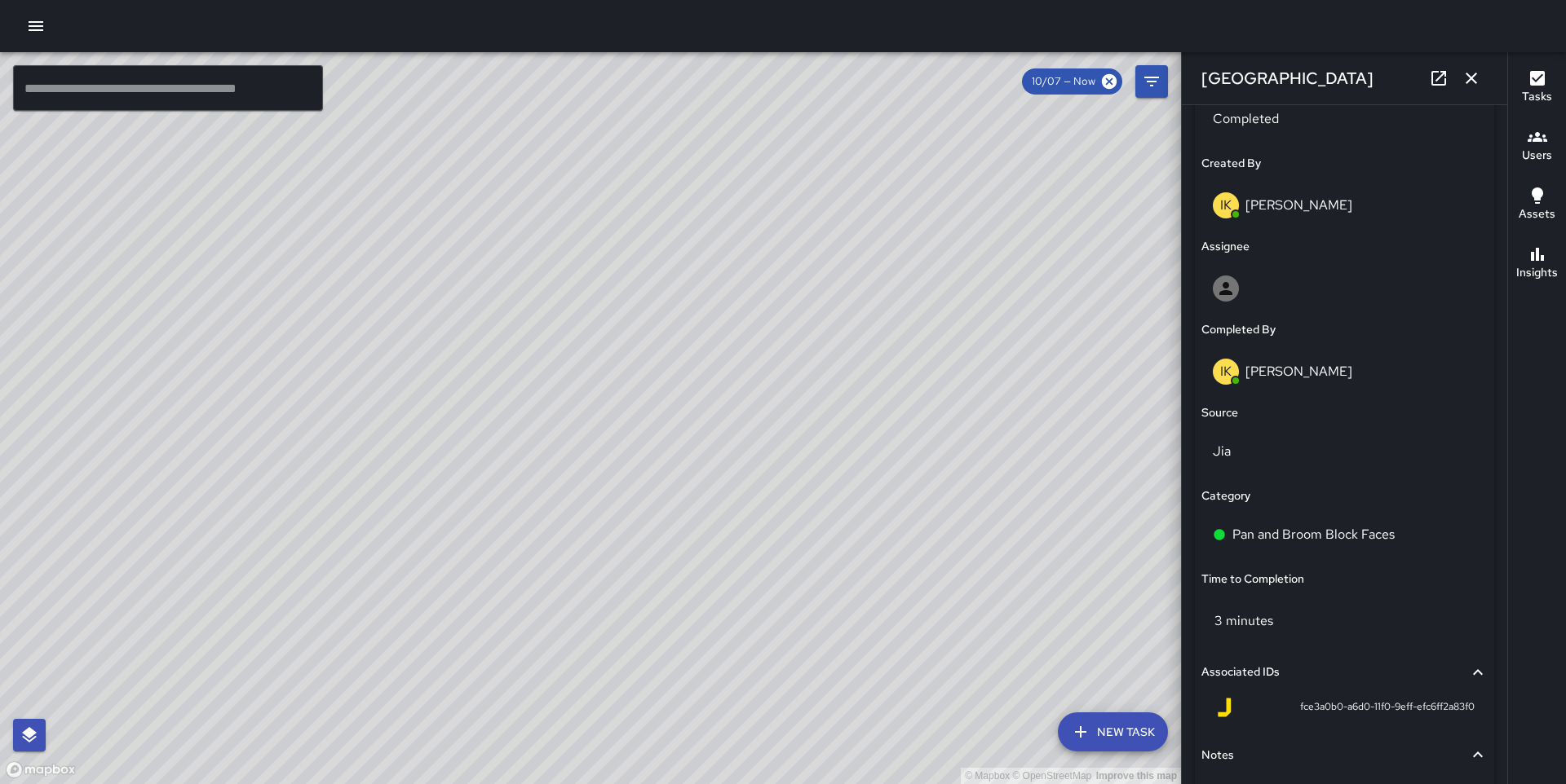
scroll to position [947, 0]
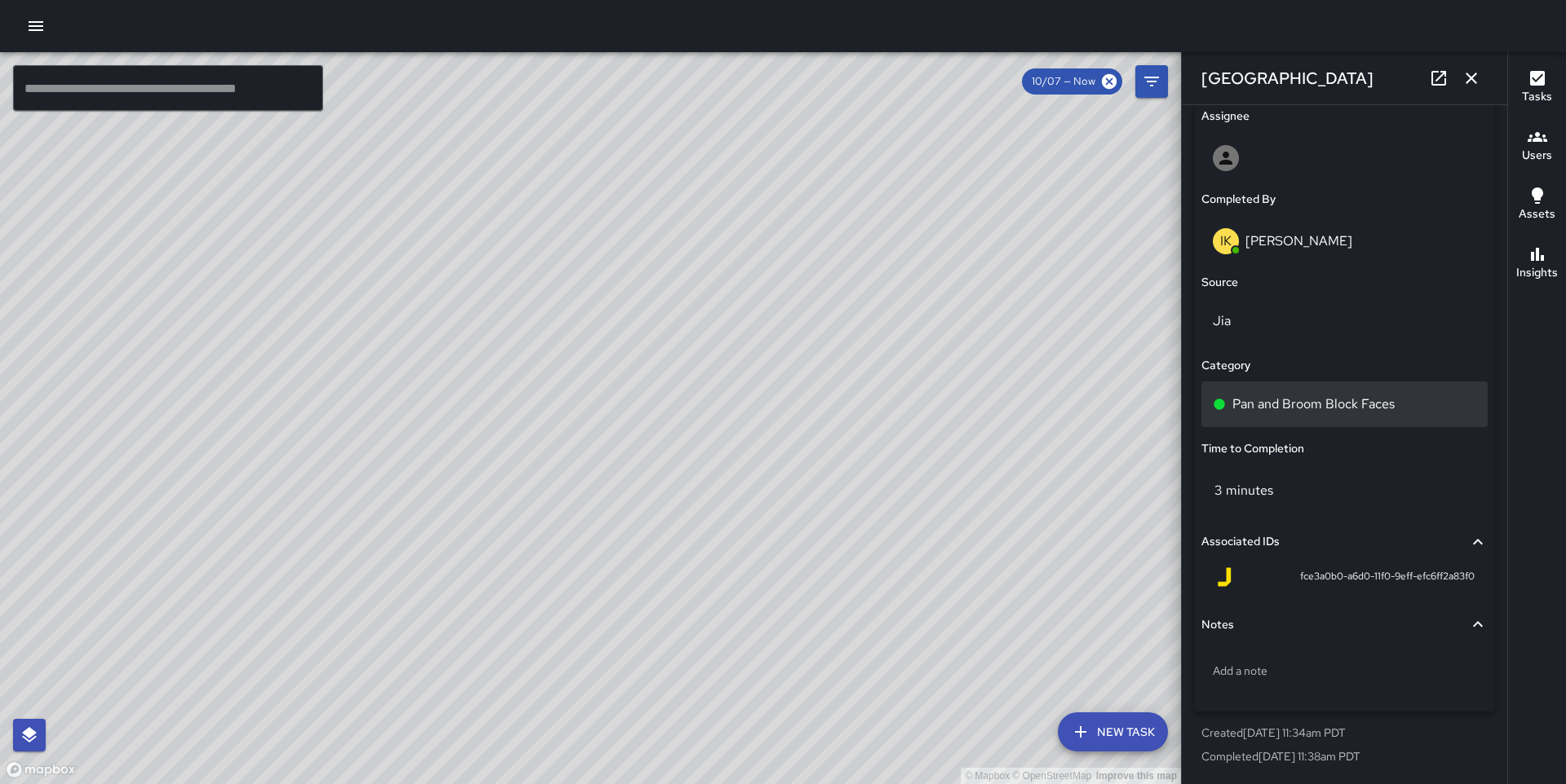
click at [1306, 386] on div "Pan and Broom Block Faces" at bounding box center [1345, 404] width 287 height 45
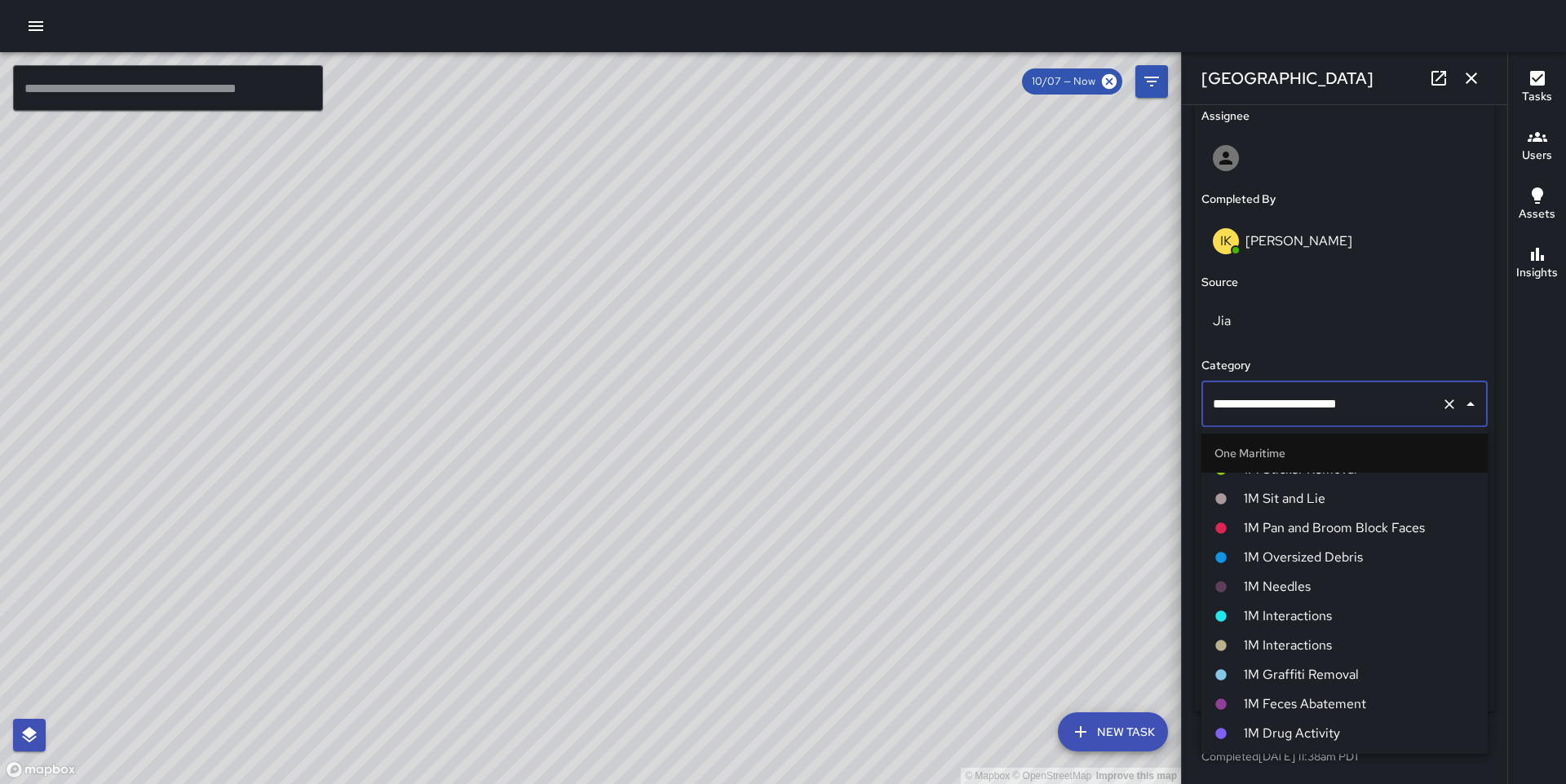
scroll to position [1128, 0]
click at [1281, 525] on span "1M Pan and Broom Block Faces" at bounding box center [1359, 534] width 231 height 20
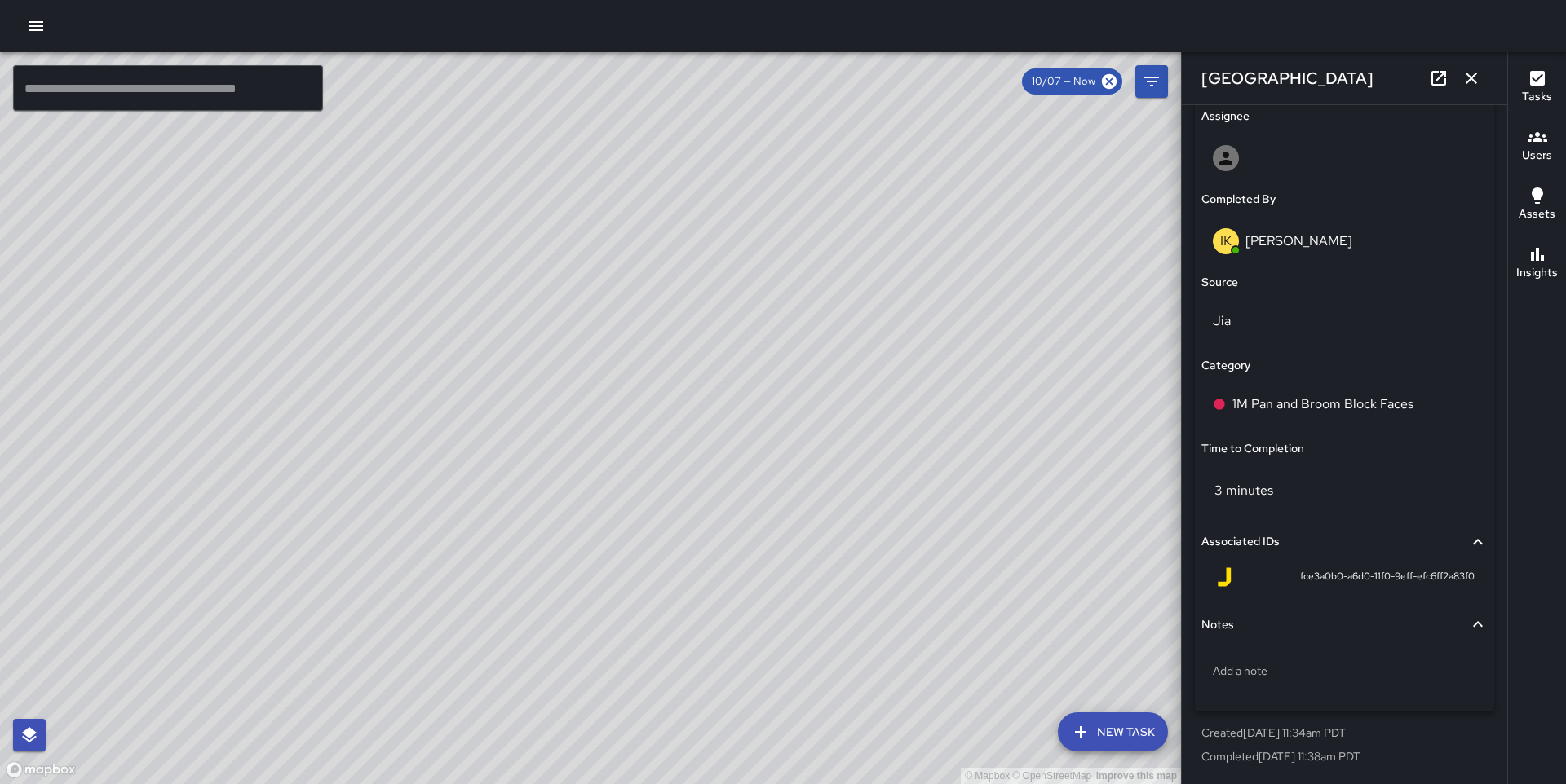
click at [549, 369] on div "© Mapbox © OpenStreetMap Improve this map" at bounding box center [590, 419] width 1182 height 732
click at [1280, 409] on p "1M Pan and Broom Block Faces" at bounding box center [1323, 404] width 181 height 20
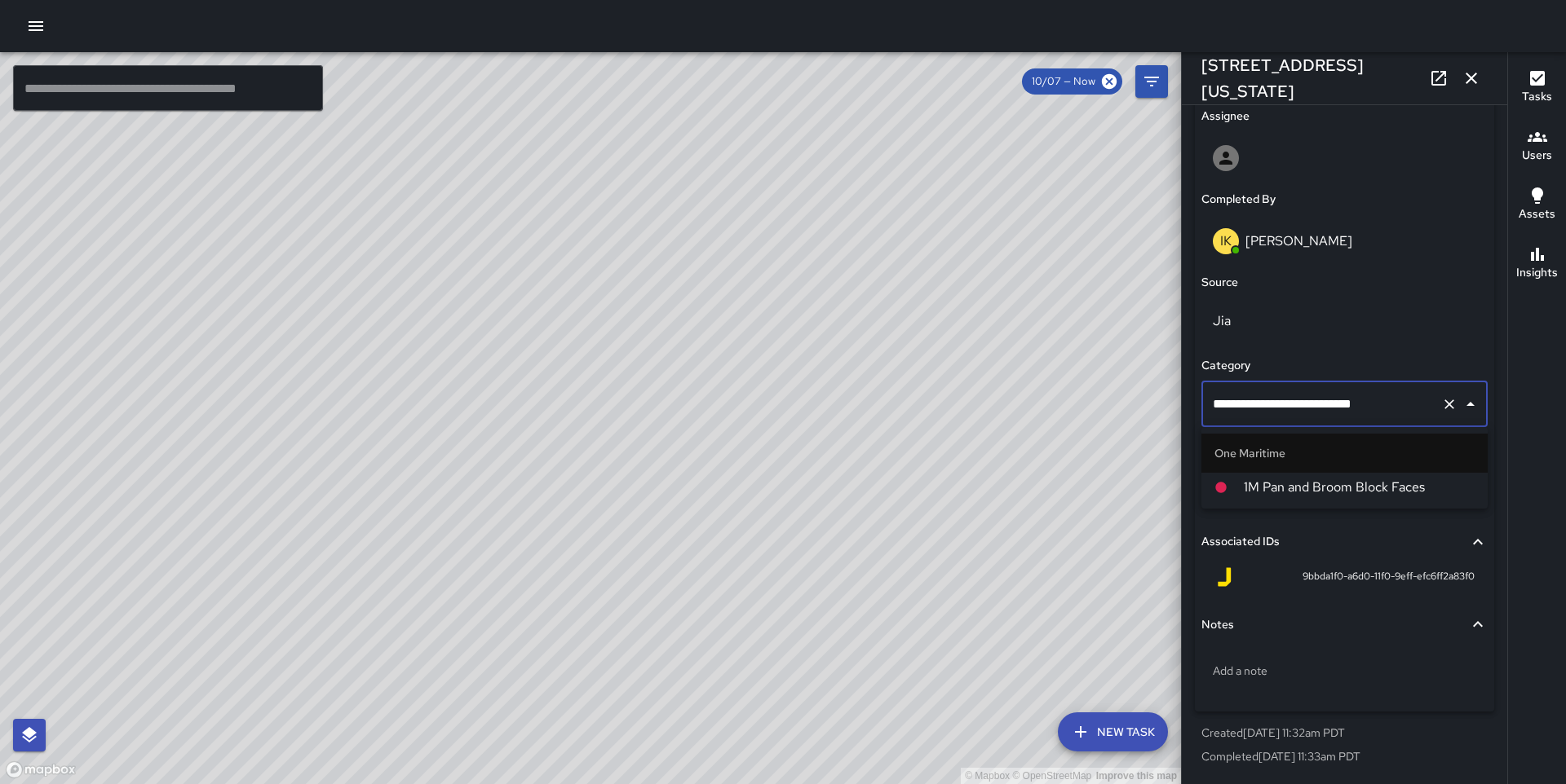
type input "**********"
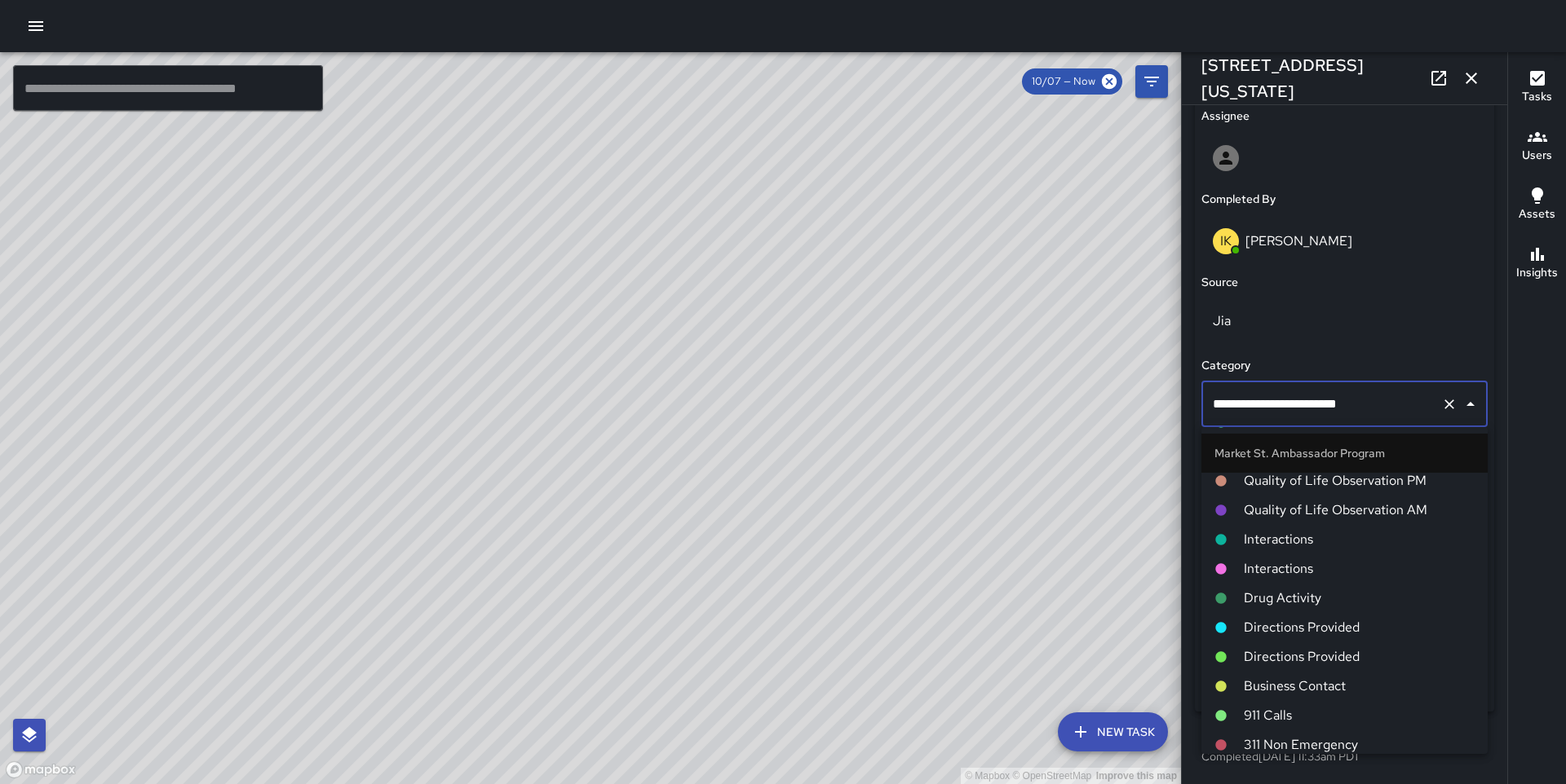
type input "**********"
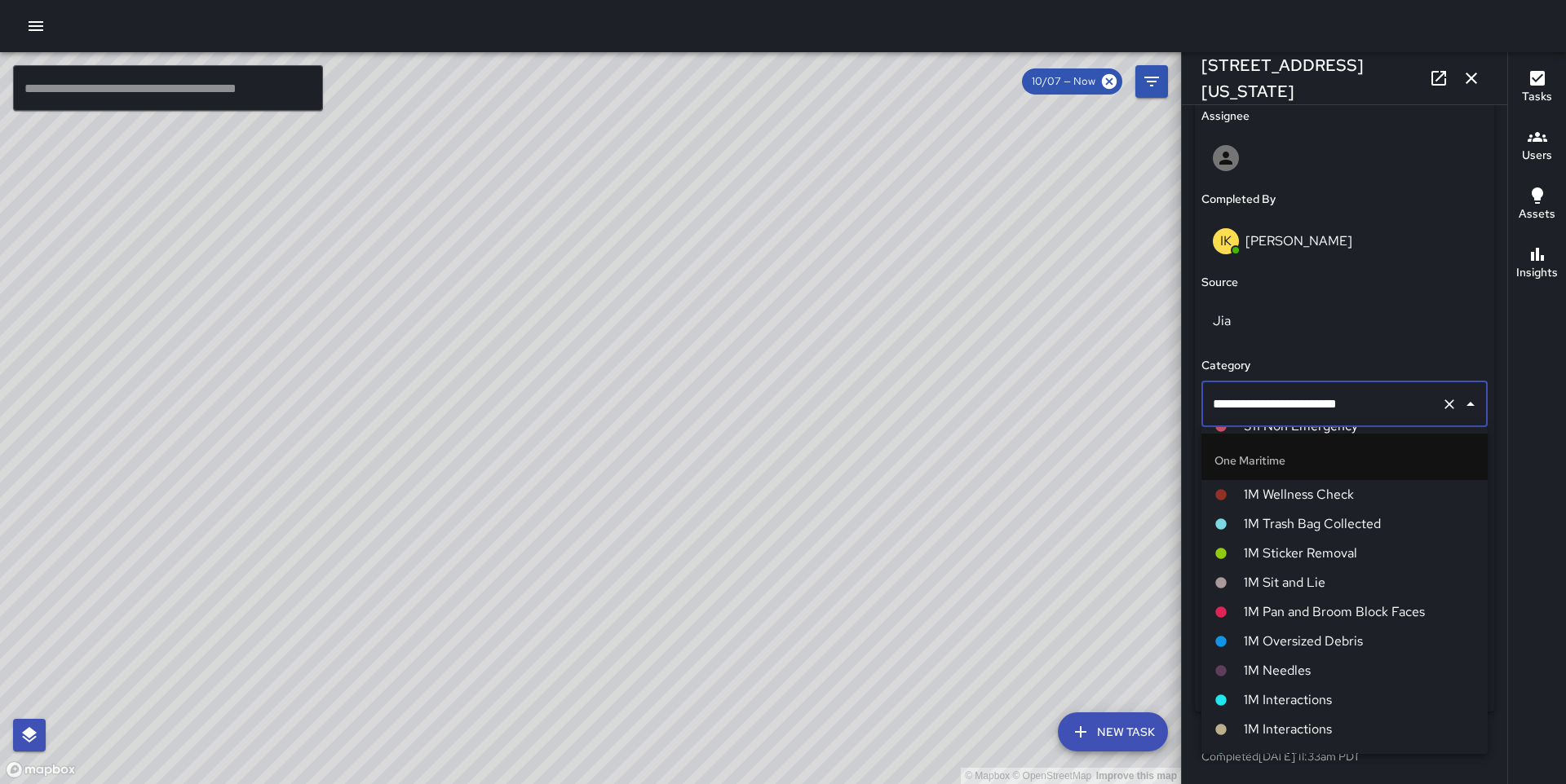
click at [1307, 613] on span "1M Pan and Broom Block Faces" at bounding box center [1359, 613] width 231 height 20
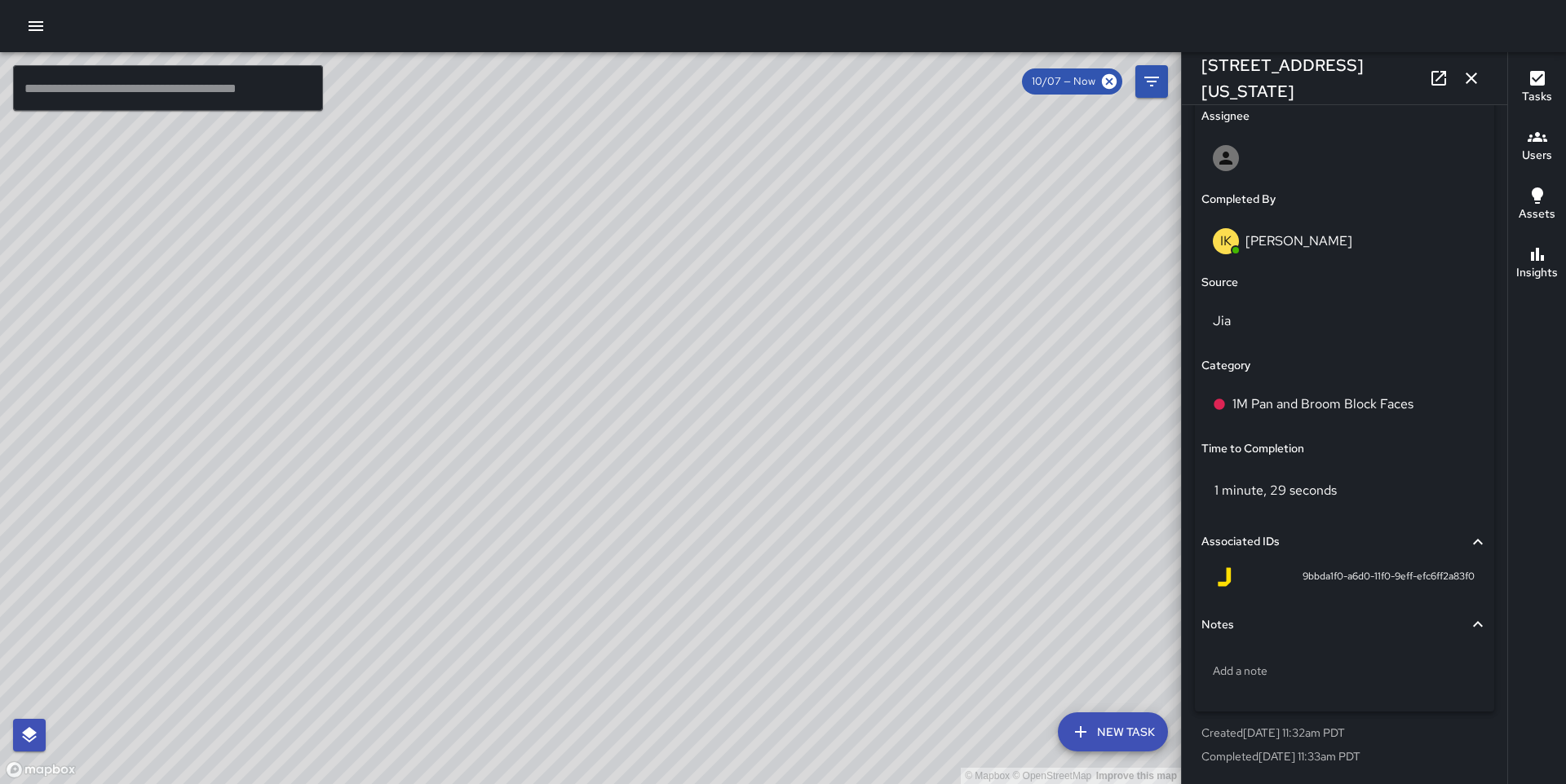
click at [513, 350] on div "© Mapbox © OpenStreetMap Improve this map" at bounding box center [590, 419] width 1182 height 732
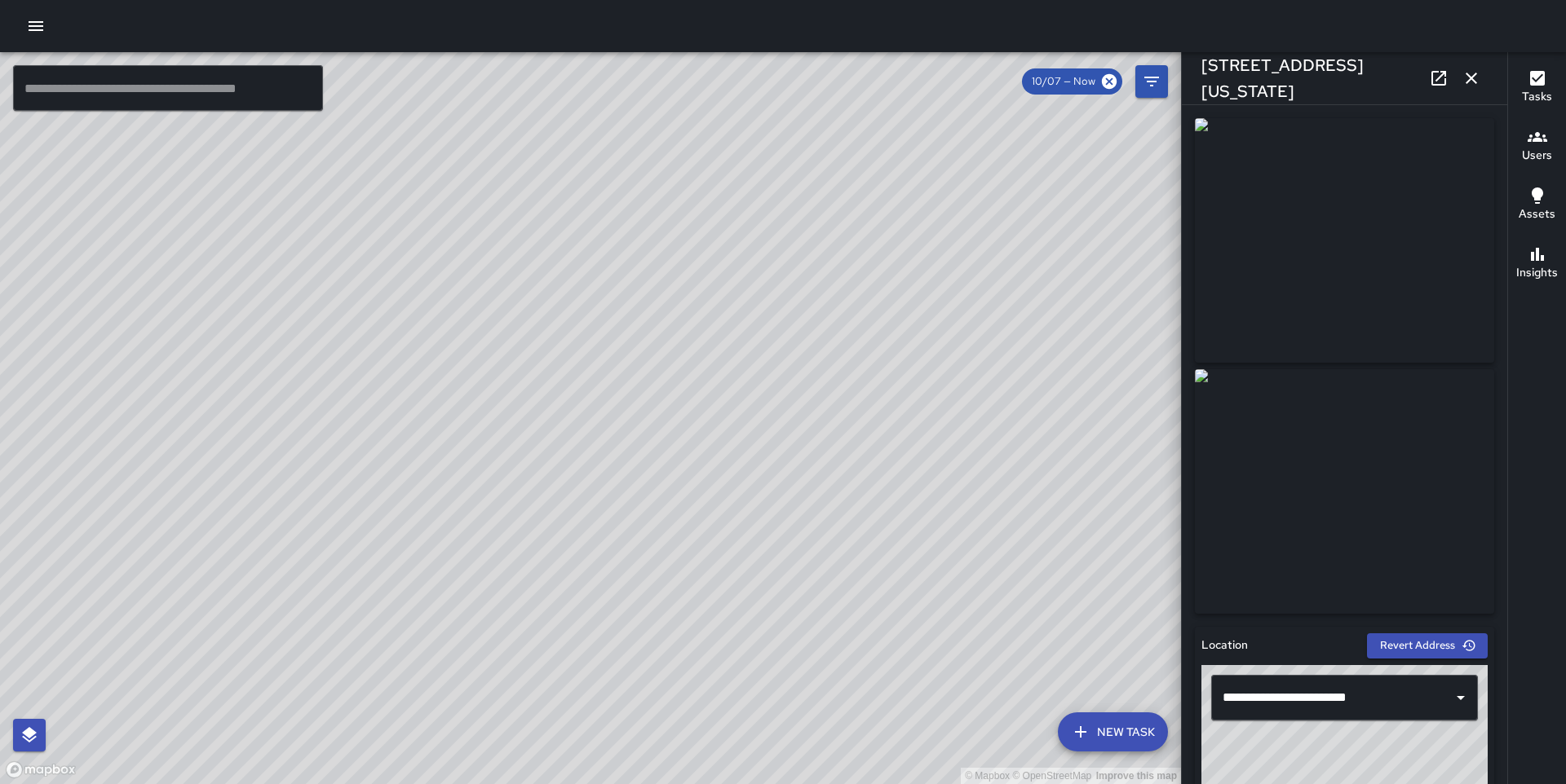
scroll to position [947, 0]
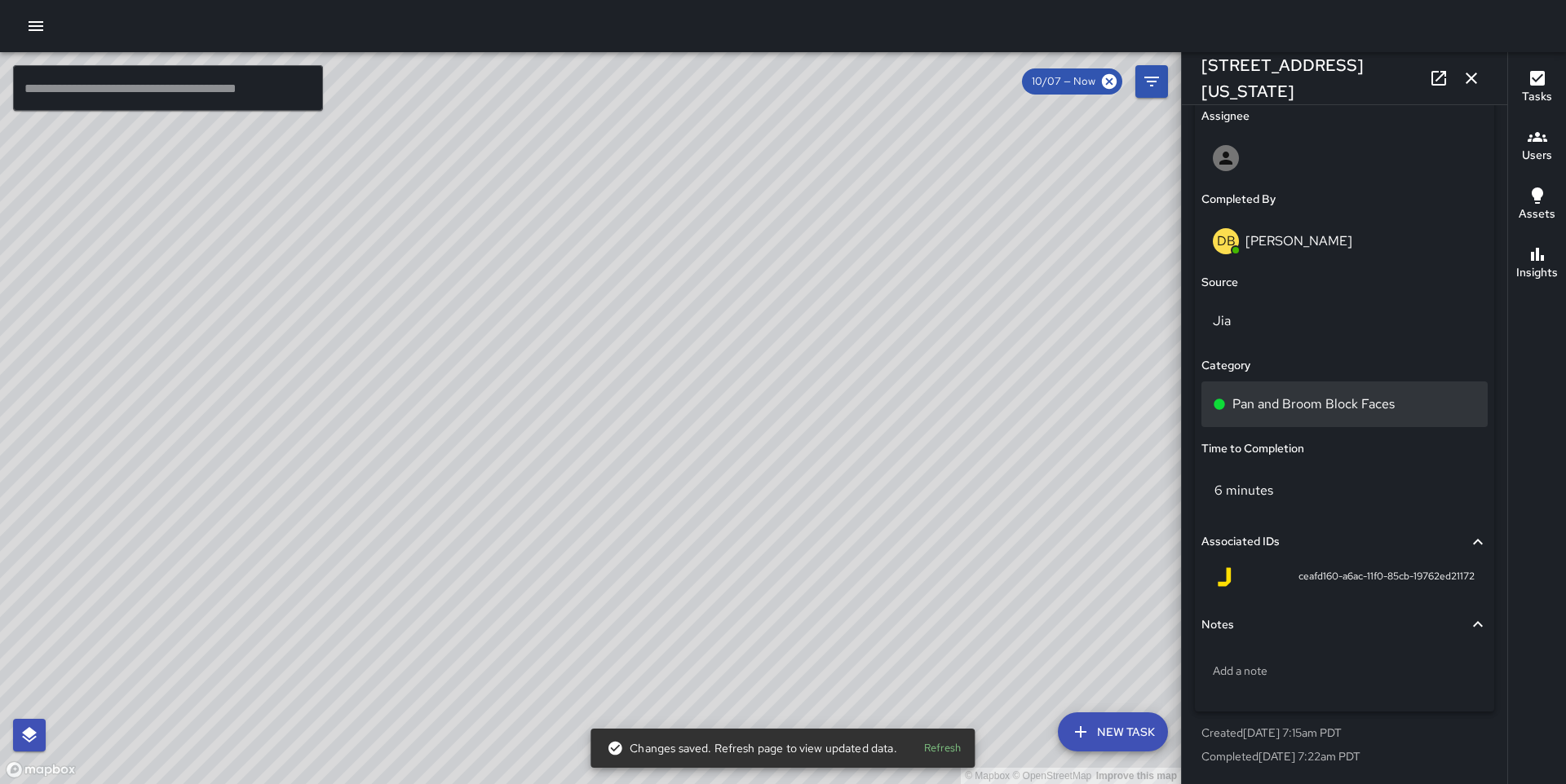
click at [1331, 404] on p "Pan and Broom Block Faces" at bounding box center [1313, 404] width 162 height 20
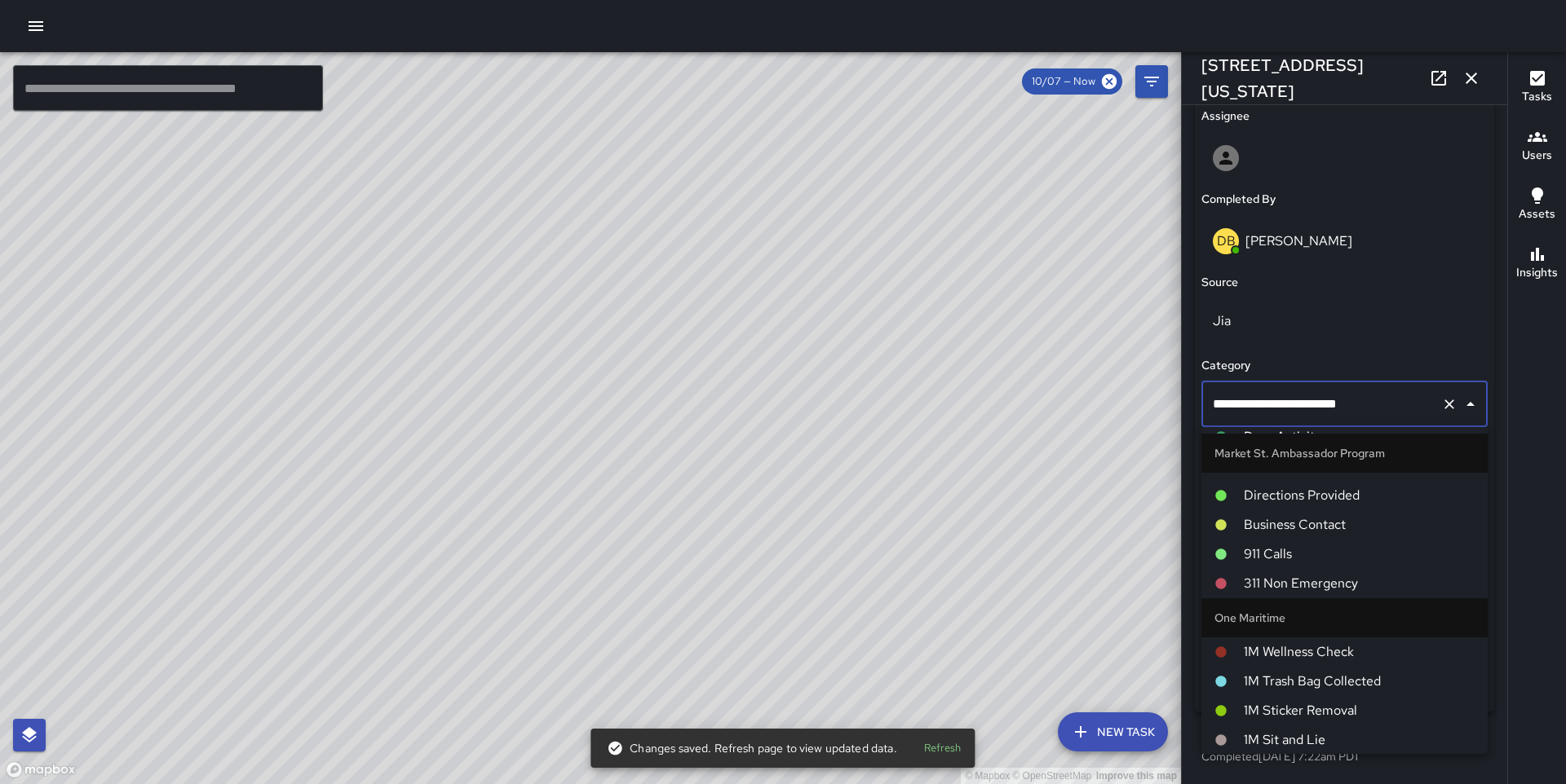
scroll to position [1136, 0]
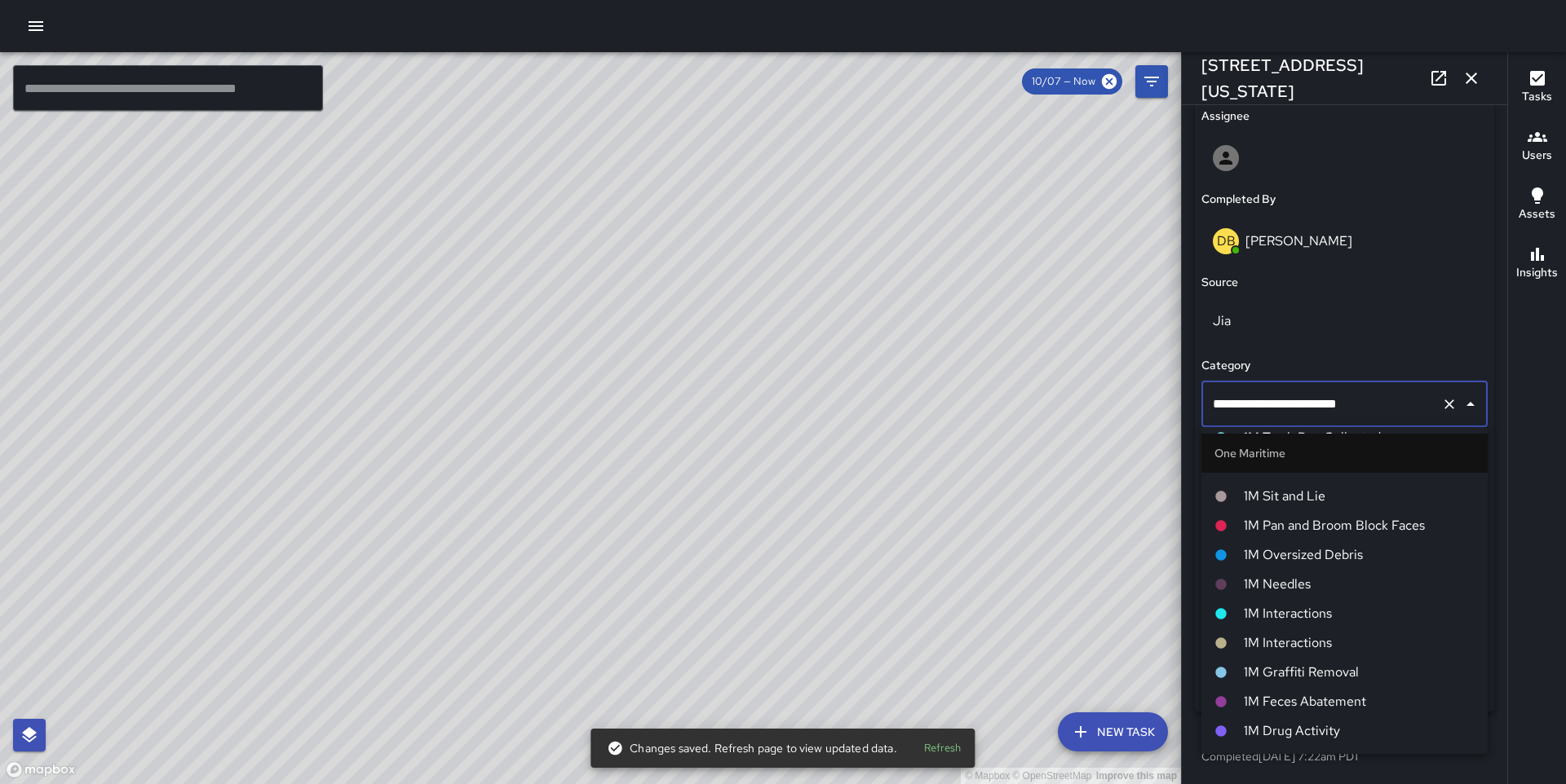
click at [1328, 522] on span "1M Pan and Broom Block Faces" at bounding box center [1359, 526] width 231 height 20
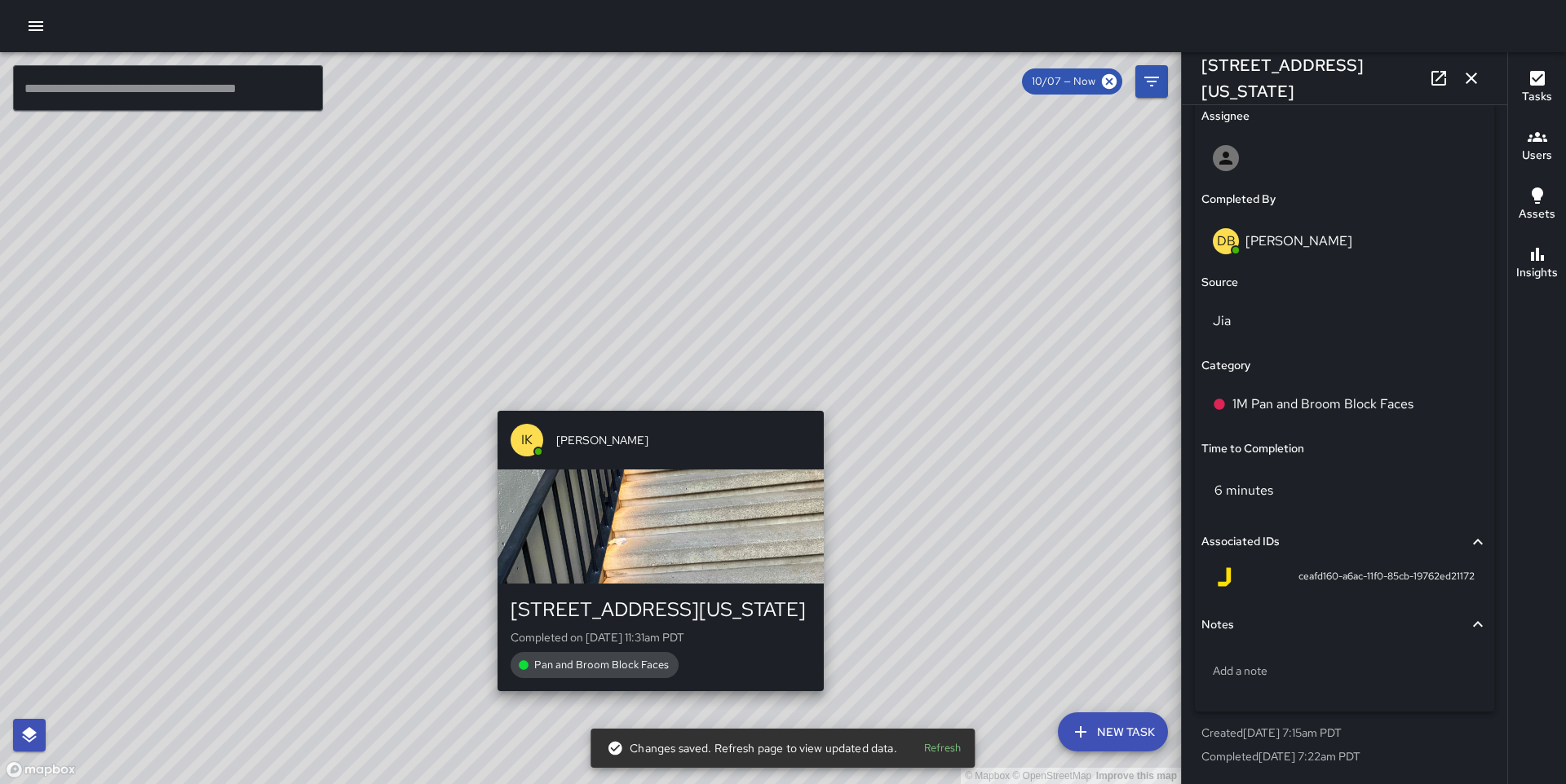
click at [657, 402] on div "© Mapbox © OpenStreetMap Improve this map IK [PERSON_NAME] [STREET_ADDRESS][US_…" at bounding box center [590, 419] width 1182 height 732
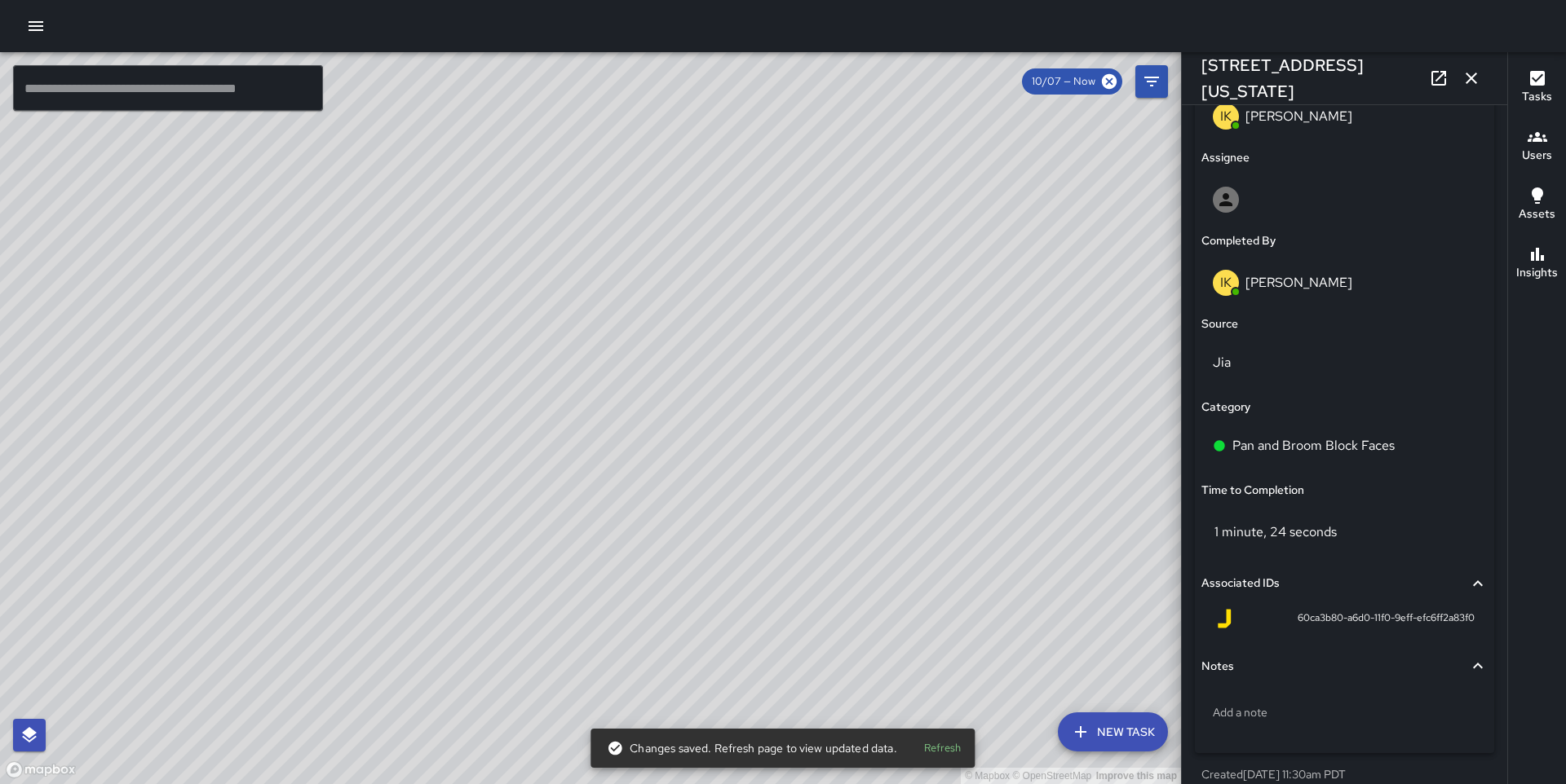
scroll to position [947, 0]
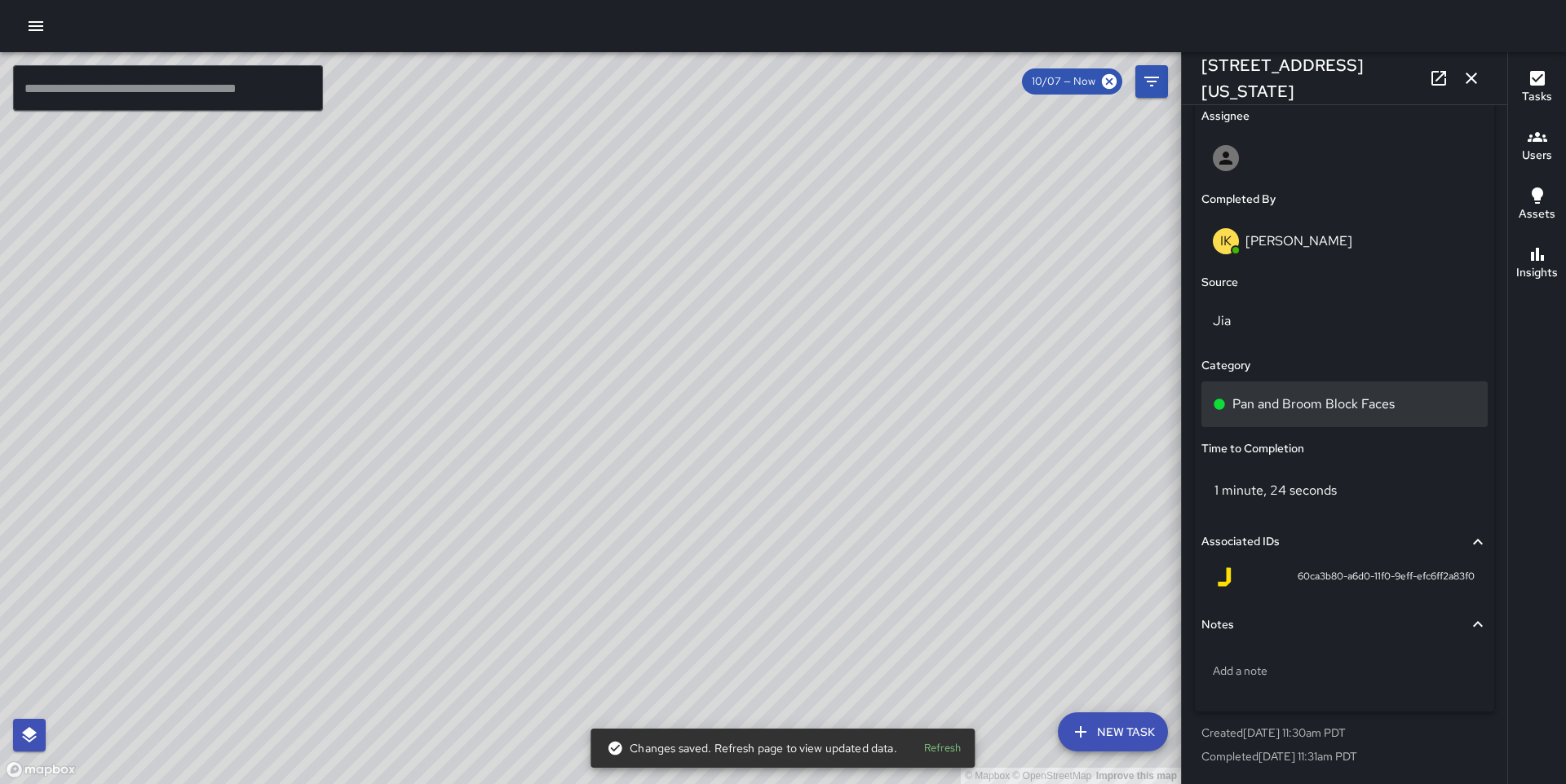
click at [1341, 404] on p "Pan and Broom Block Faces" at bounding box center [1313, 404] width 162 height 20
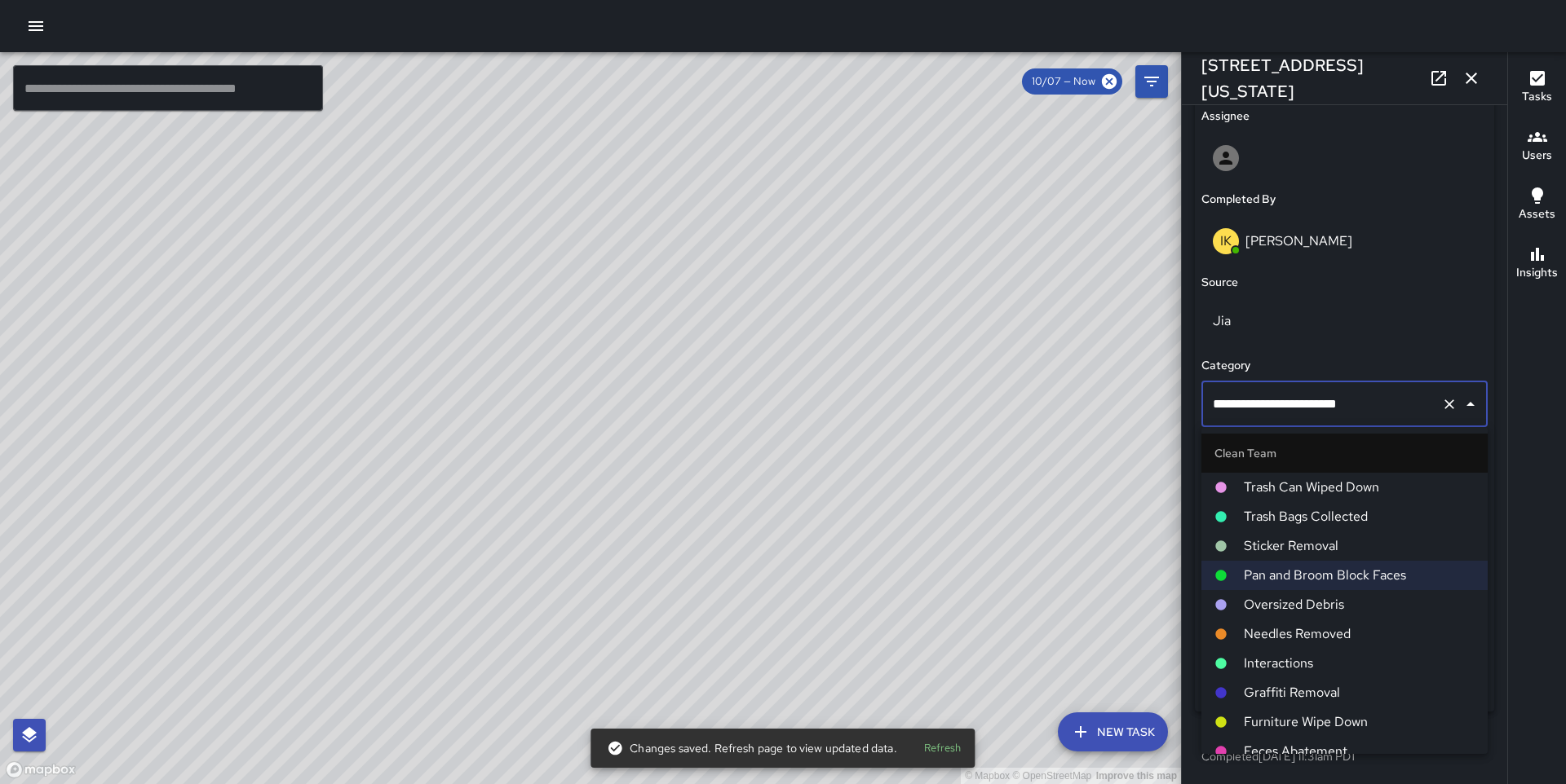
scroll to position [1040, 0]
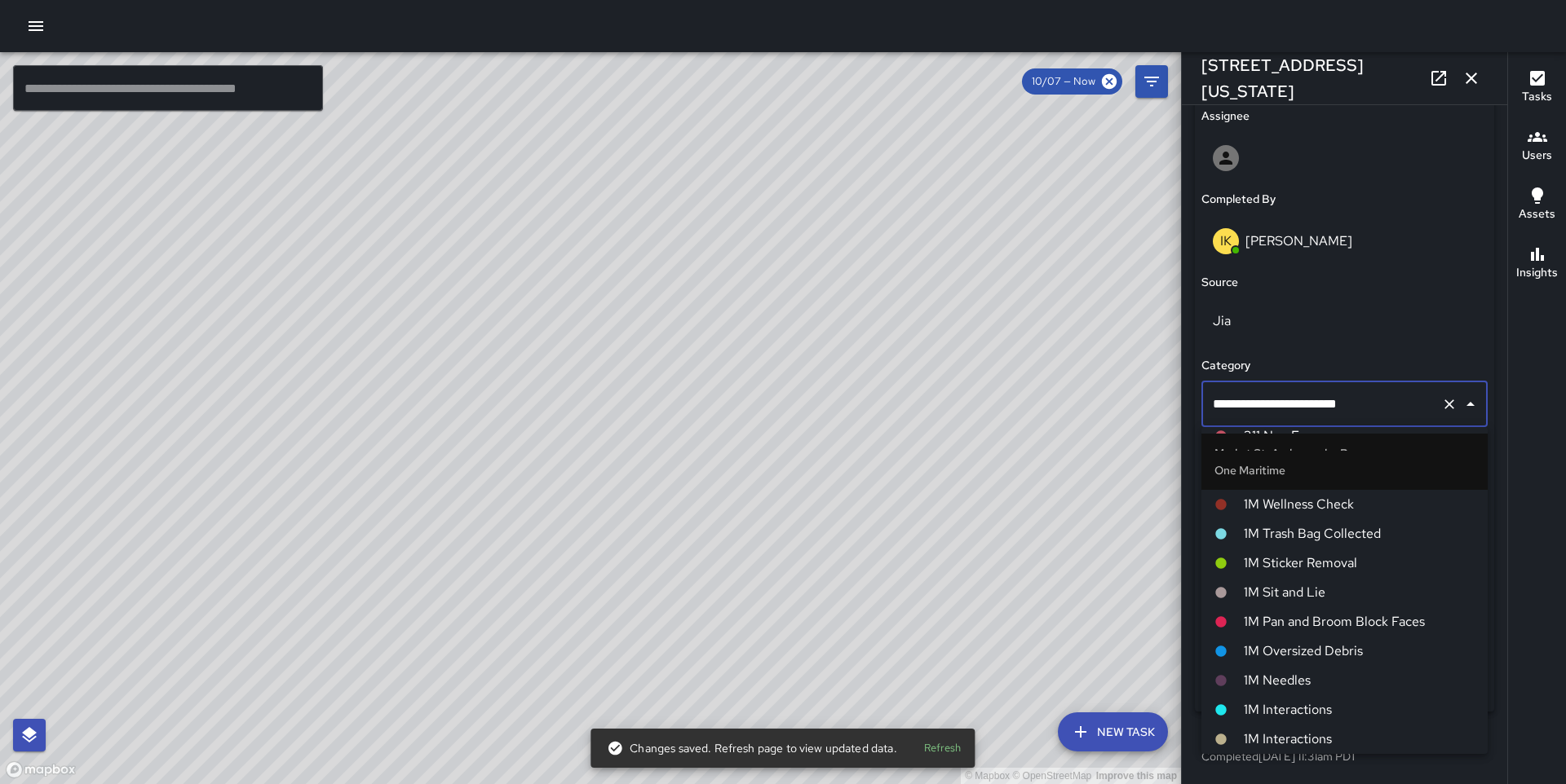
click at [1315, 613] on span "1M Pan and Broom Block Faces" at bounding box center [1359, 623] width 231 height 20
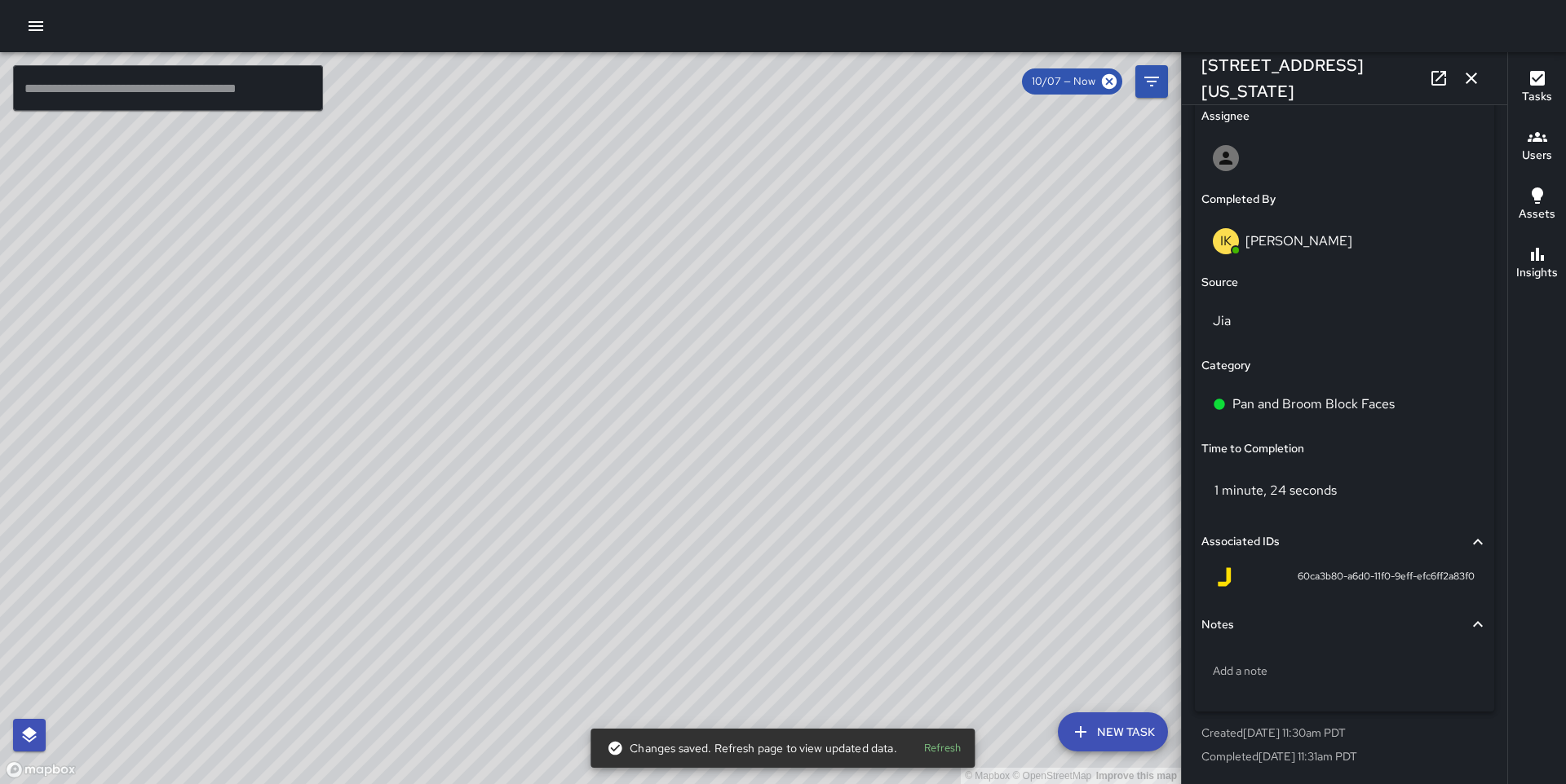
click at [777, 377] on div "© Mapbox © OpenStreetMap Improve this map" at bounding box center [590, 419] width 1182 height 732
type input "**********"
click at [1379, 394] on p "Pan and Broom Block Faces" at bounding box center [1313, 404] width 162 height 20
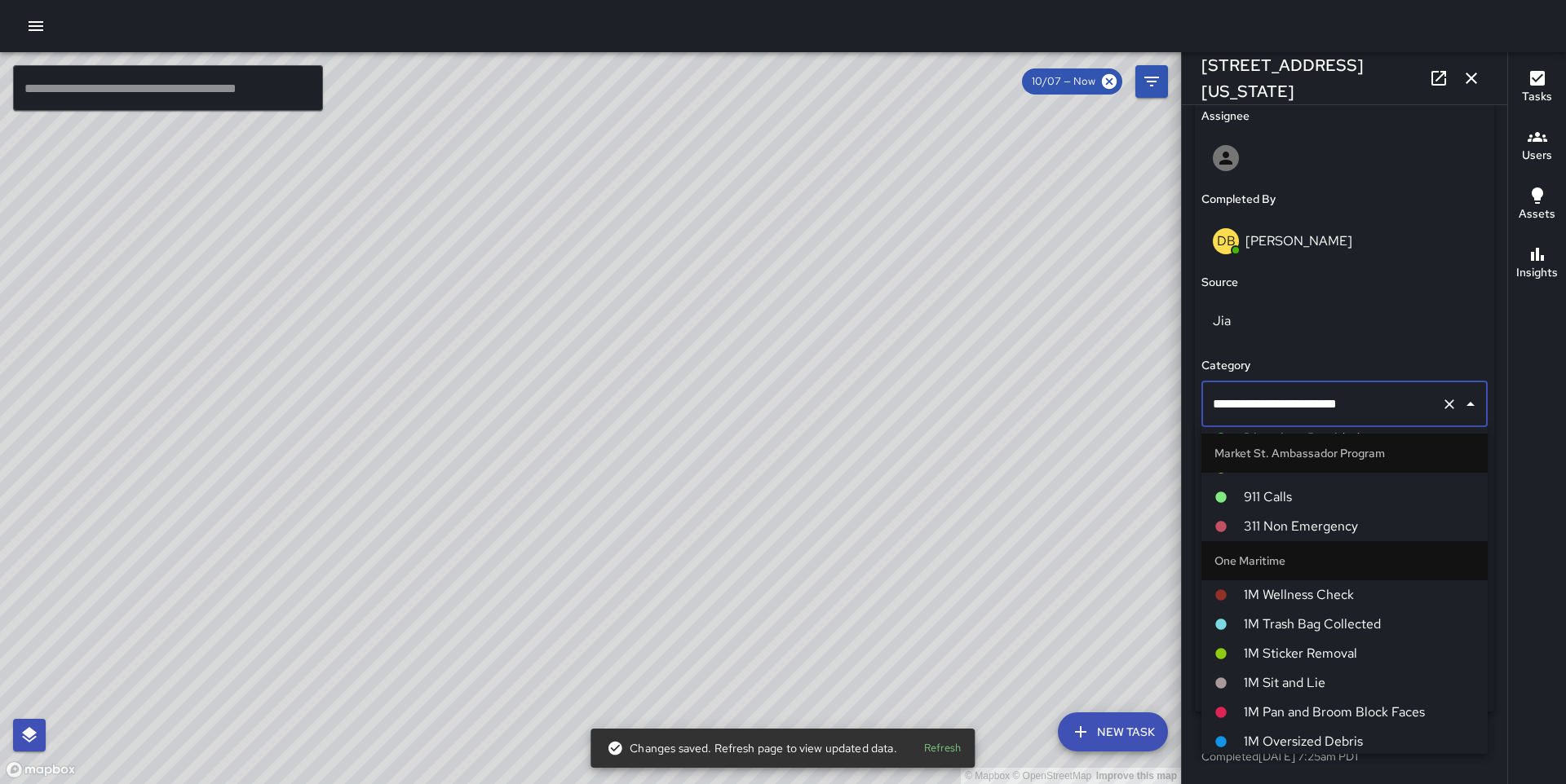
scroll to position [1051, 0]
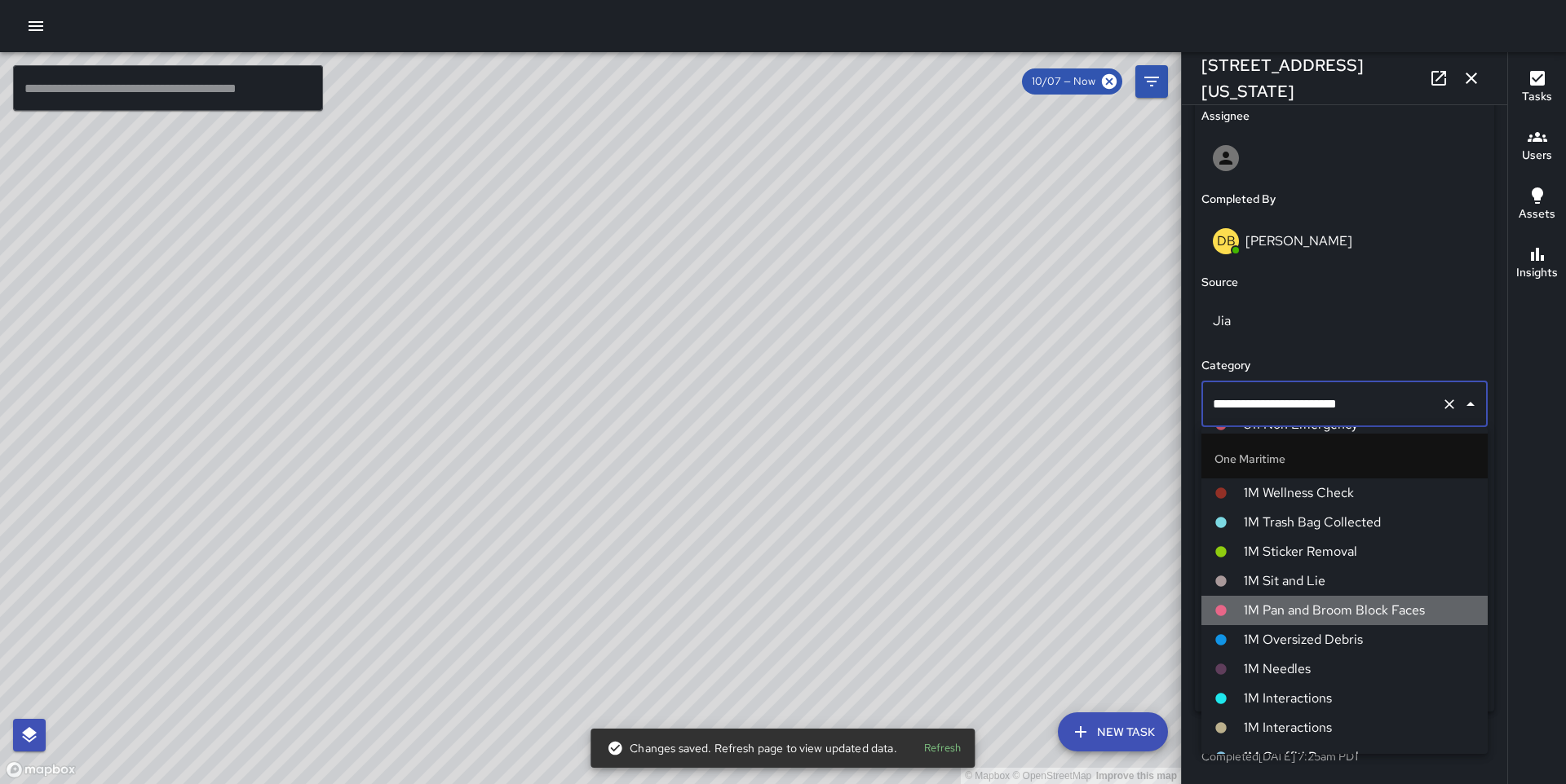
click at [1330, 596] on li "1M Pan and Broom Block Faces" at bounding box center [1345, 611] width 287 height 29
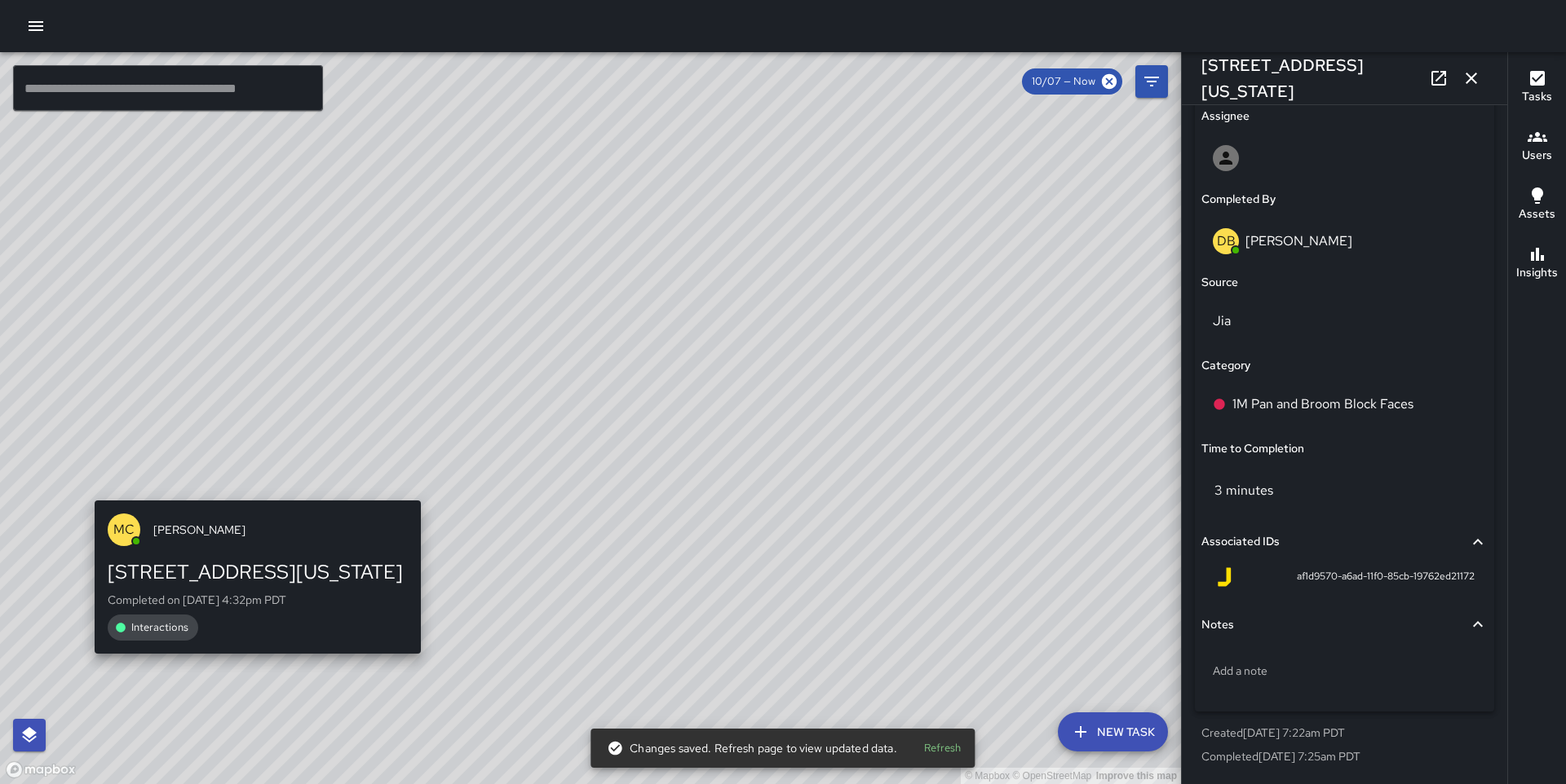
click at [251, 490] on div "© Mapbox © OpenStreetMap Improve this map MC [PERSON_NAME] [STREET_ADDRESS][US_…" at bounding box center [590, 419] width 1182 height 732
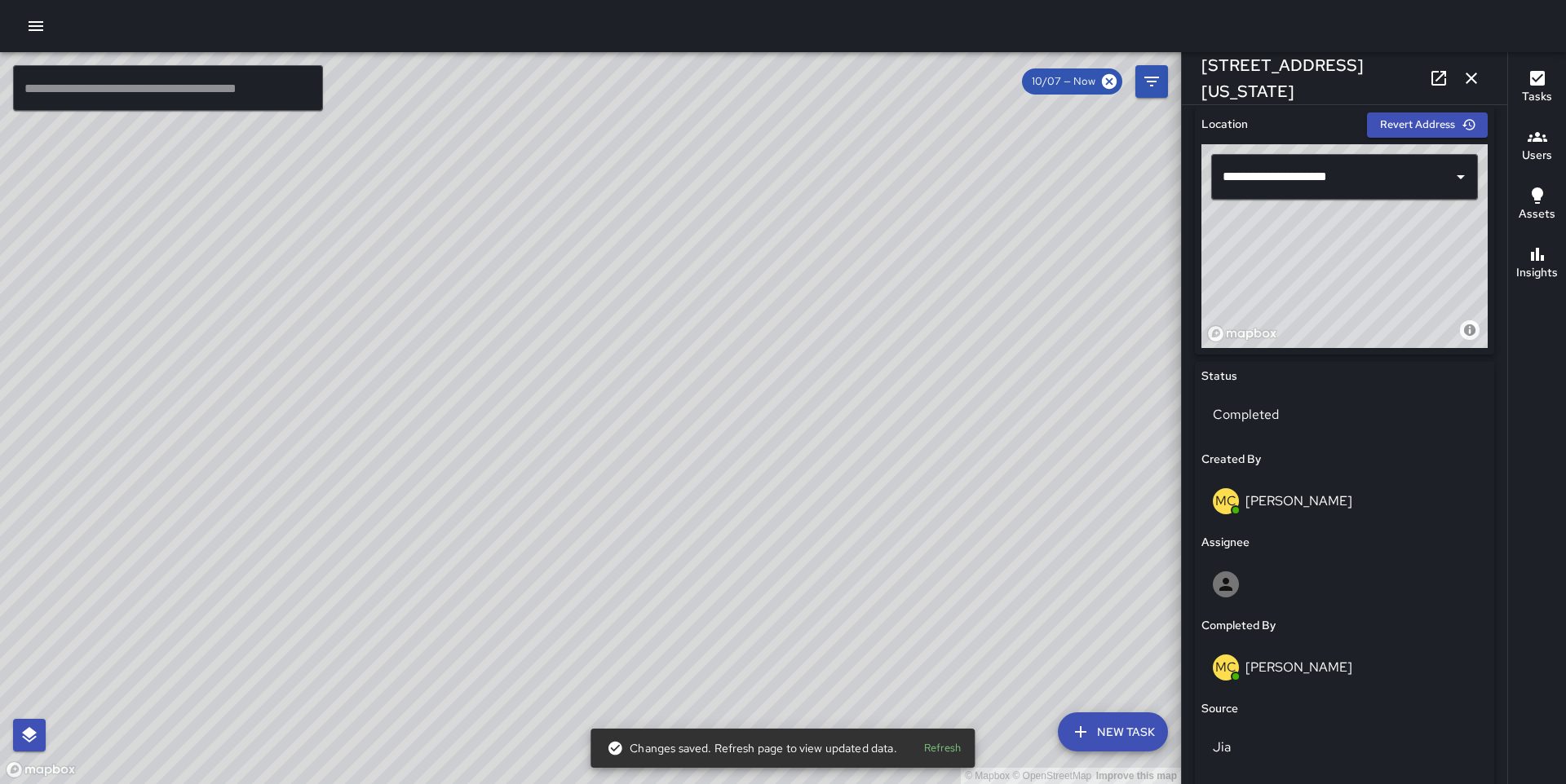
scroll to position [947, 0]
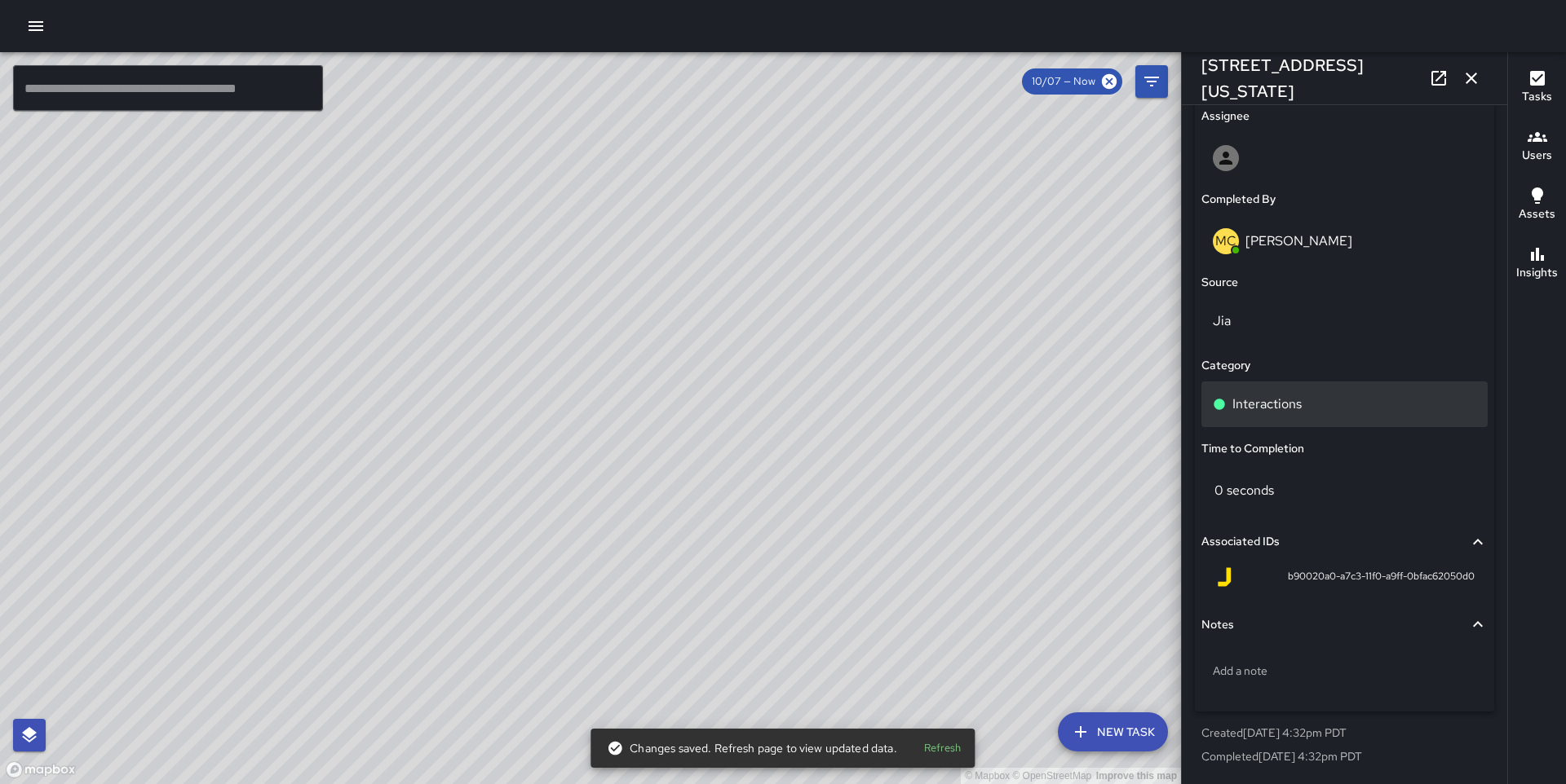
click at [1292, 406] on p "Interactions" at bounding box center [1267, 404] width 69 height 20
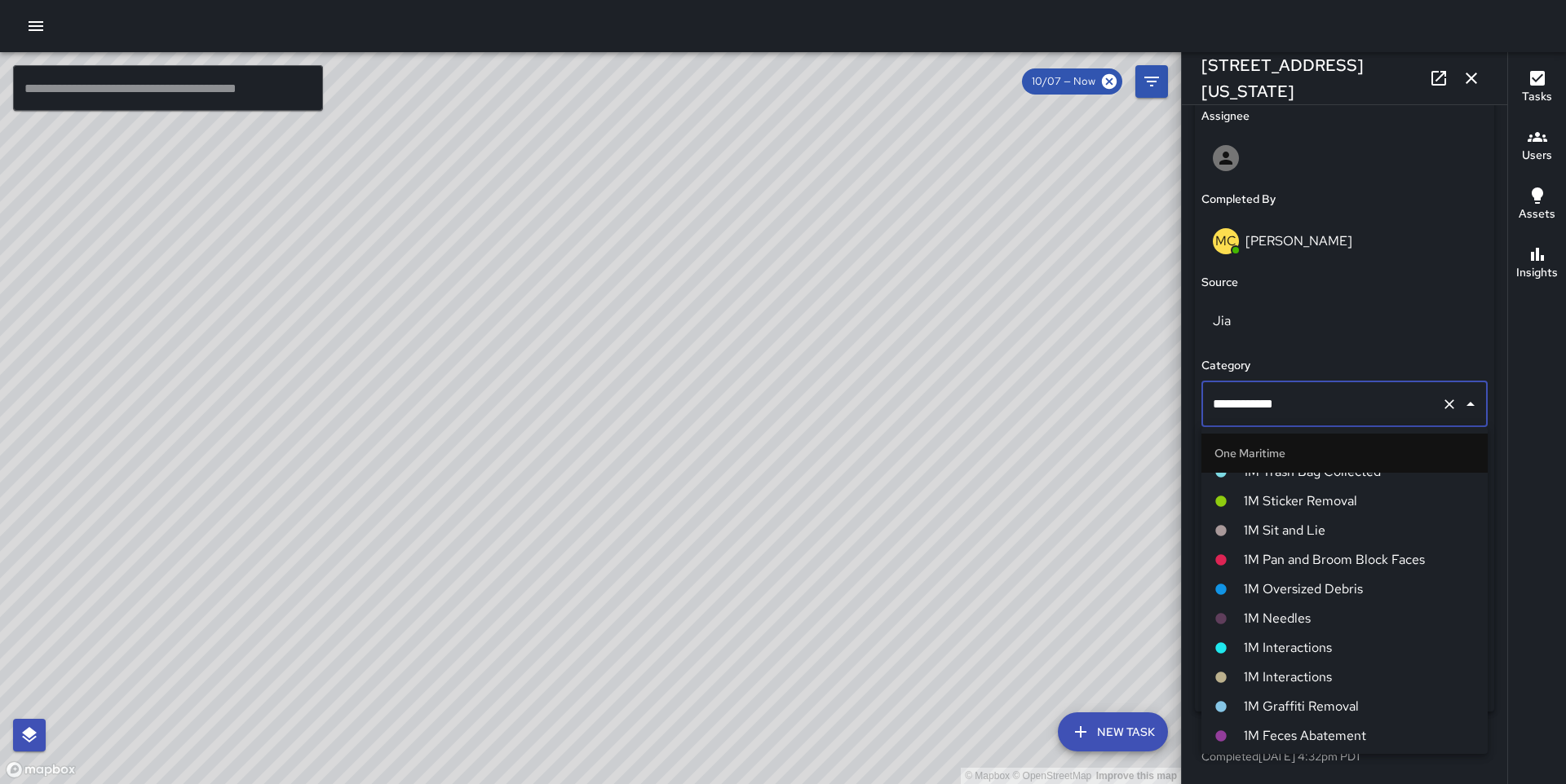
scroll to position [1117, 0]
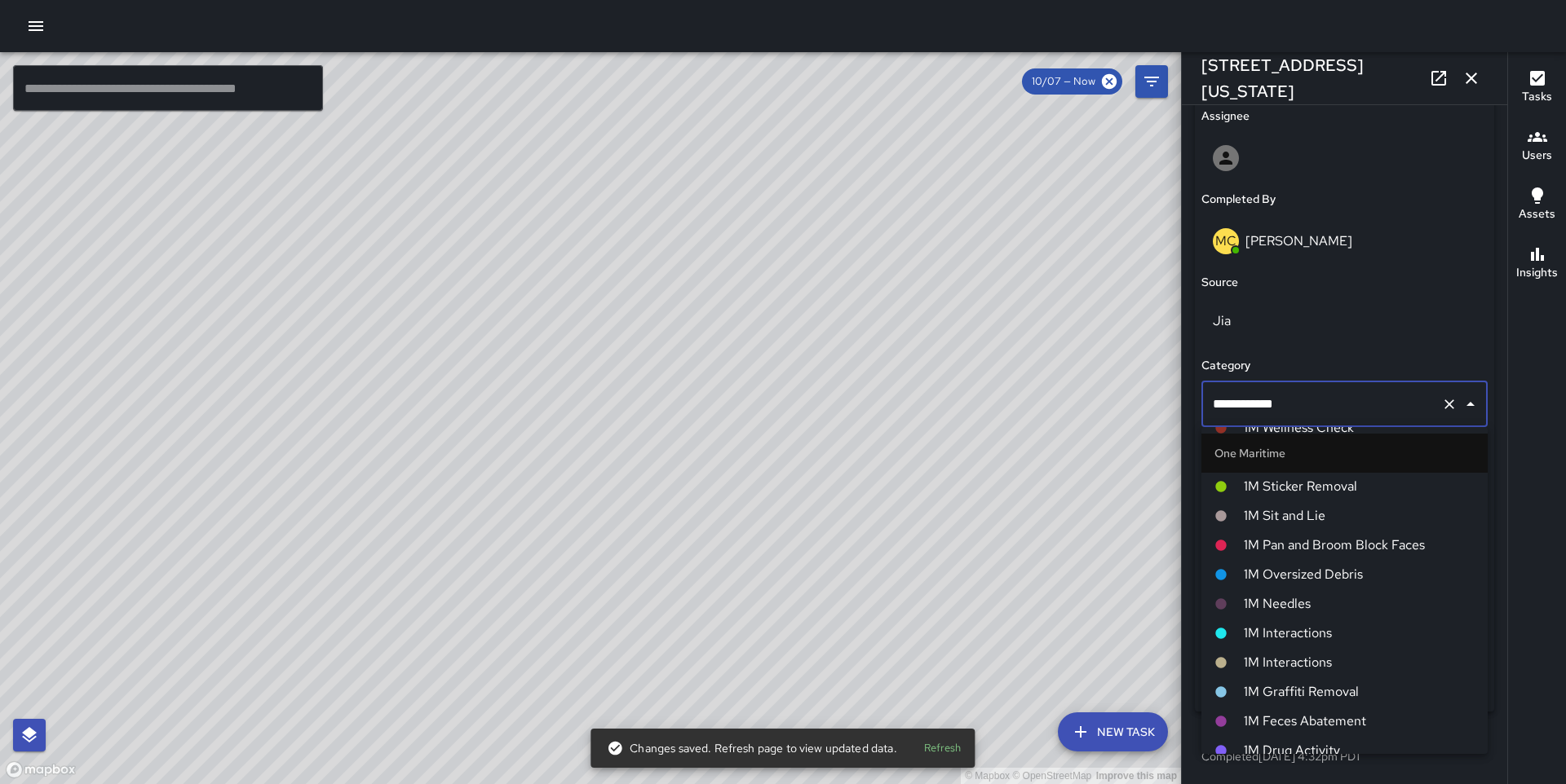
click at [1299, 659] on span "1M Interactions" at bounding box center [1359, 663] width 231 height 20
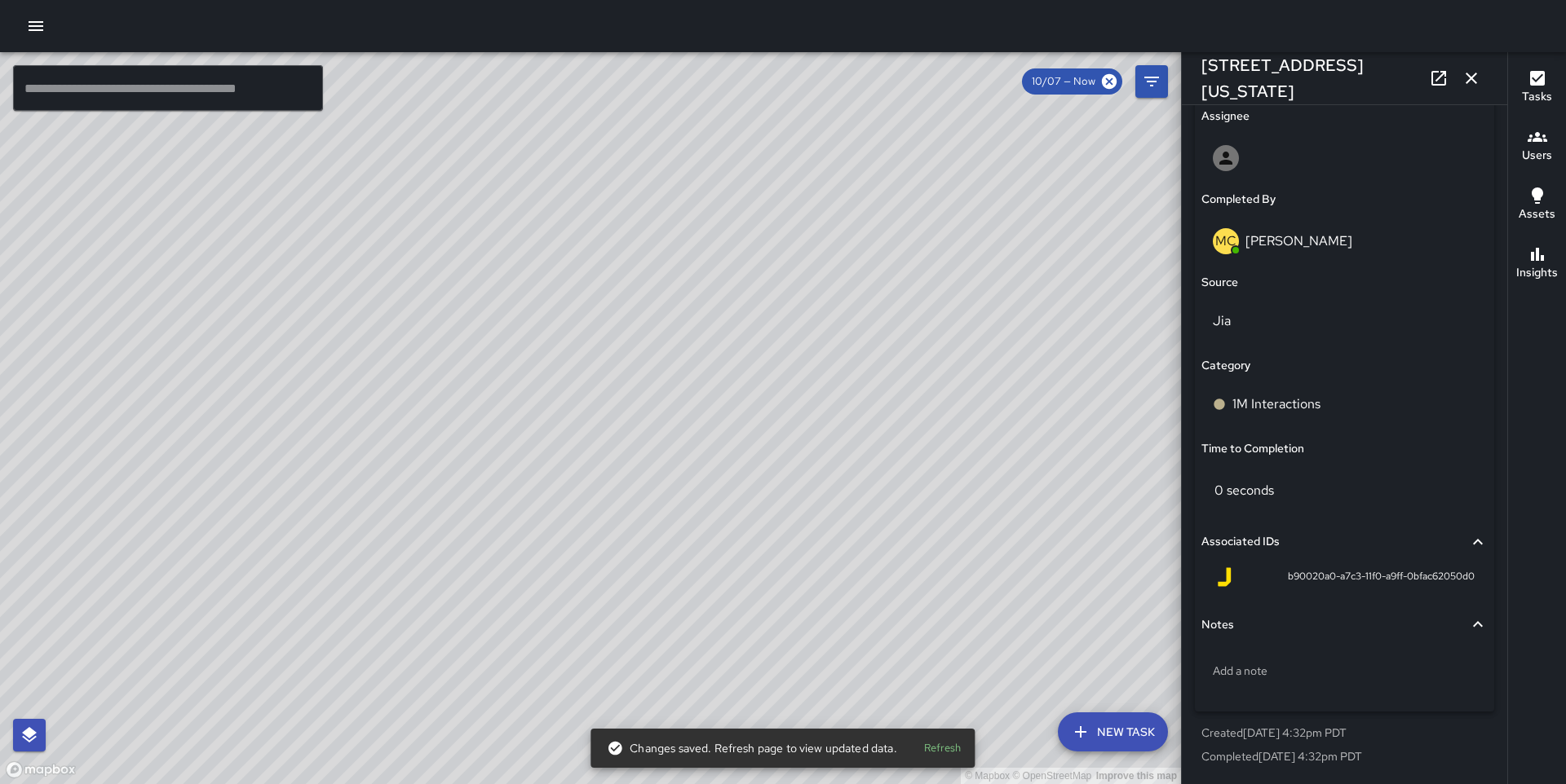
click at [640, 411] on div "© Mapbox © OpenStreetMap Improve this map IK [PERSON_NAME] [STREET_ADDRESS][US_…" at bounding box center [590, 419] width 1182 height 732
click at [1410, 424] on div "Interactions" at bounding box center [1345, 404] width 287 height 45
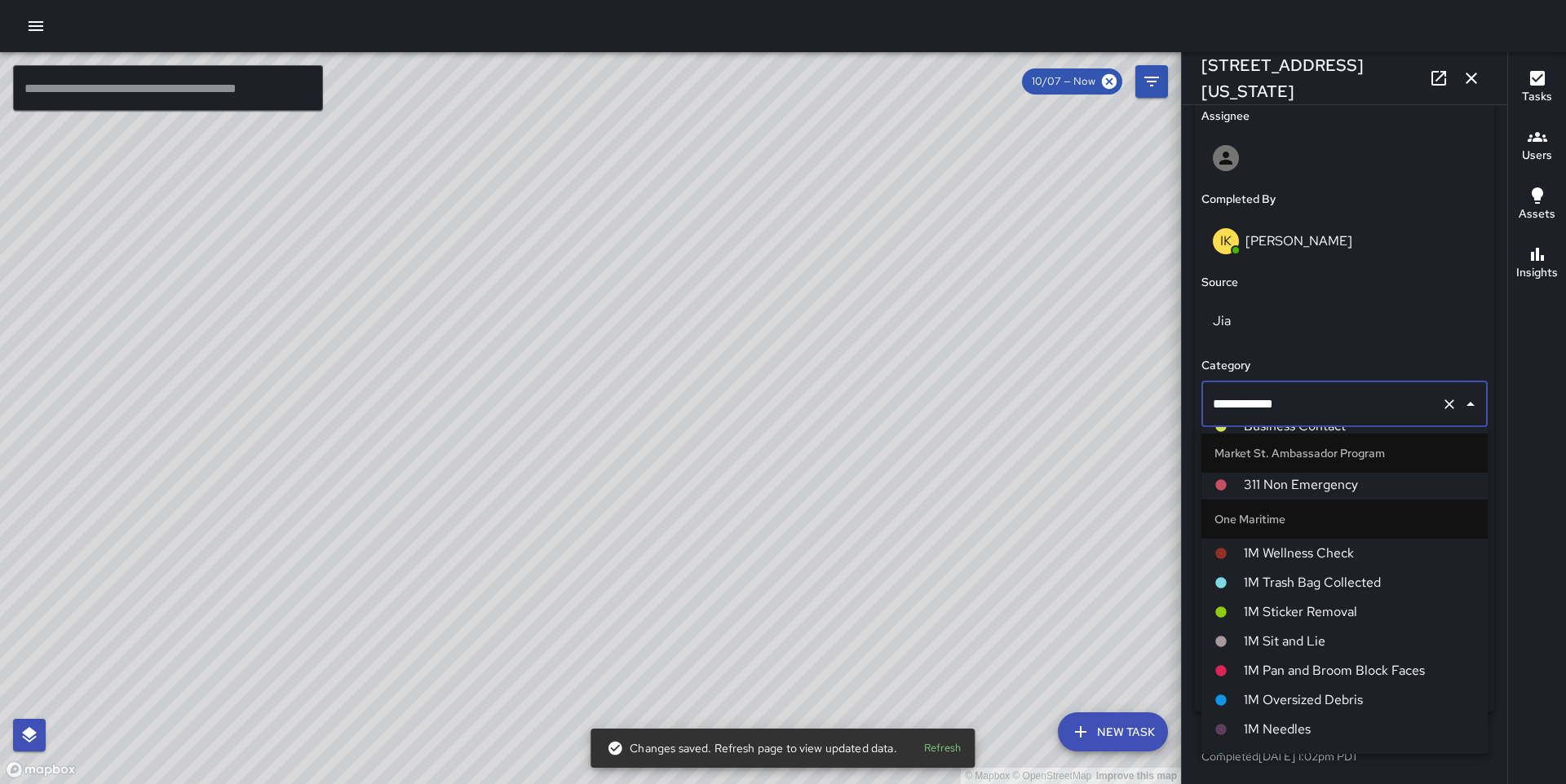
scroll to position [1127, 0]
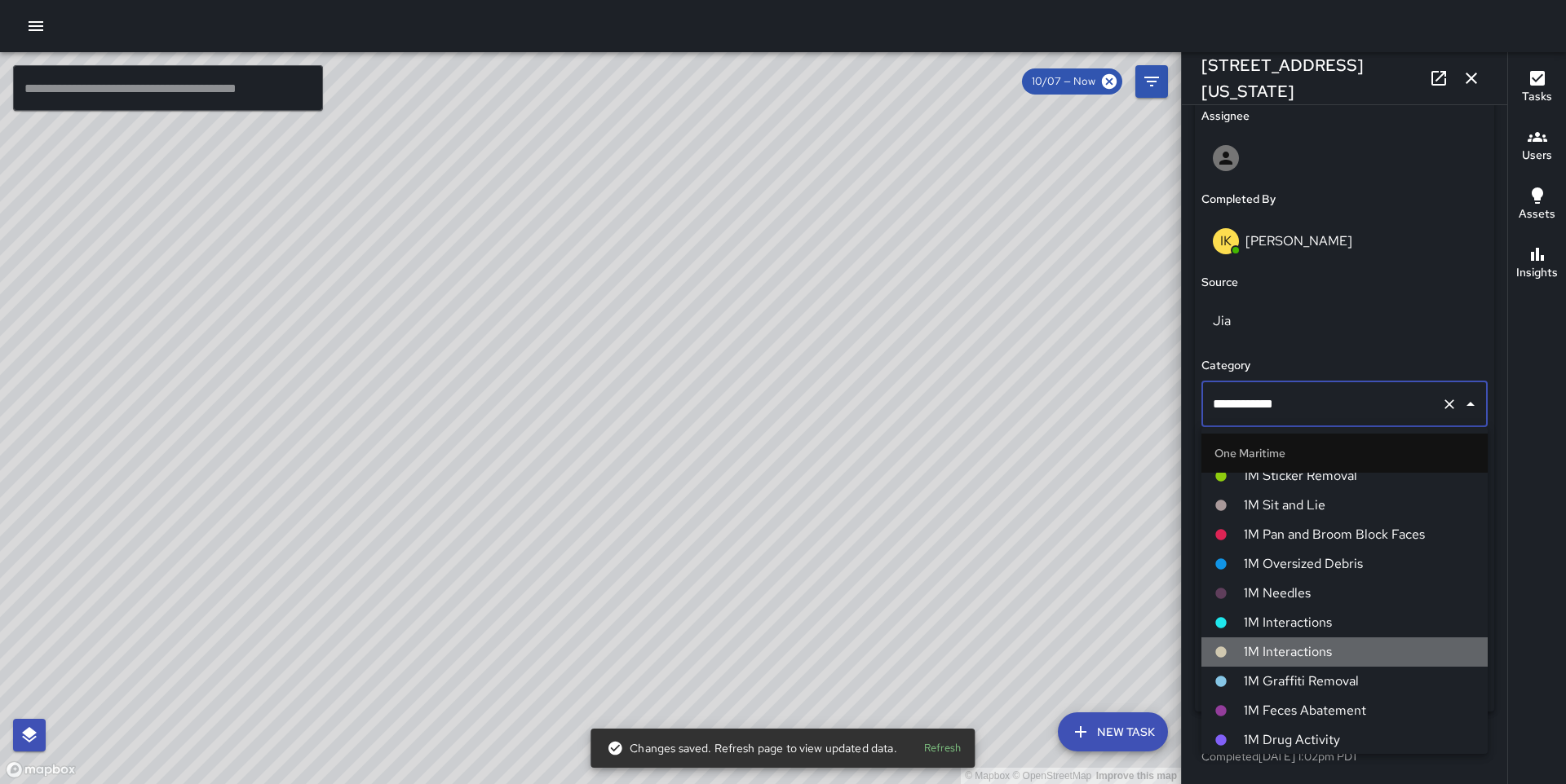
click at [1313, 654] on span "1M Interactions" at bounding box center [1359, 653] width 231 height 20
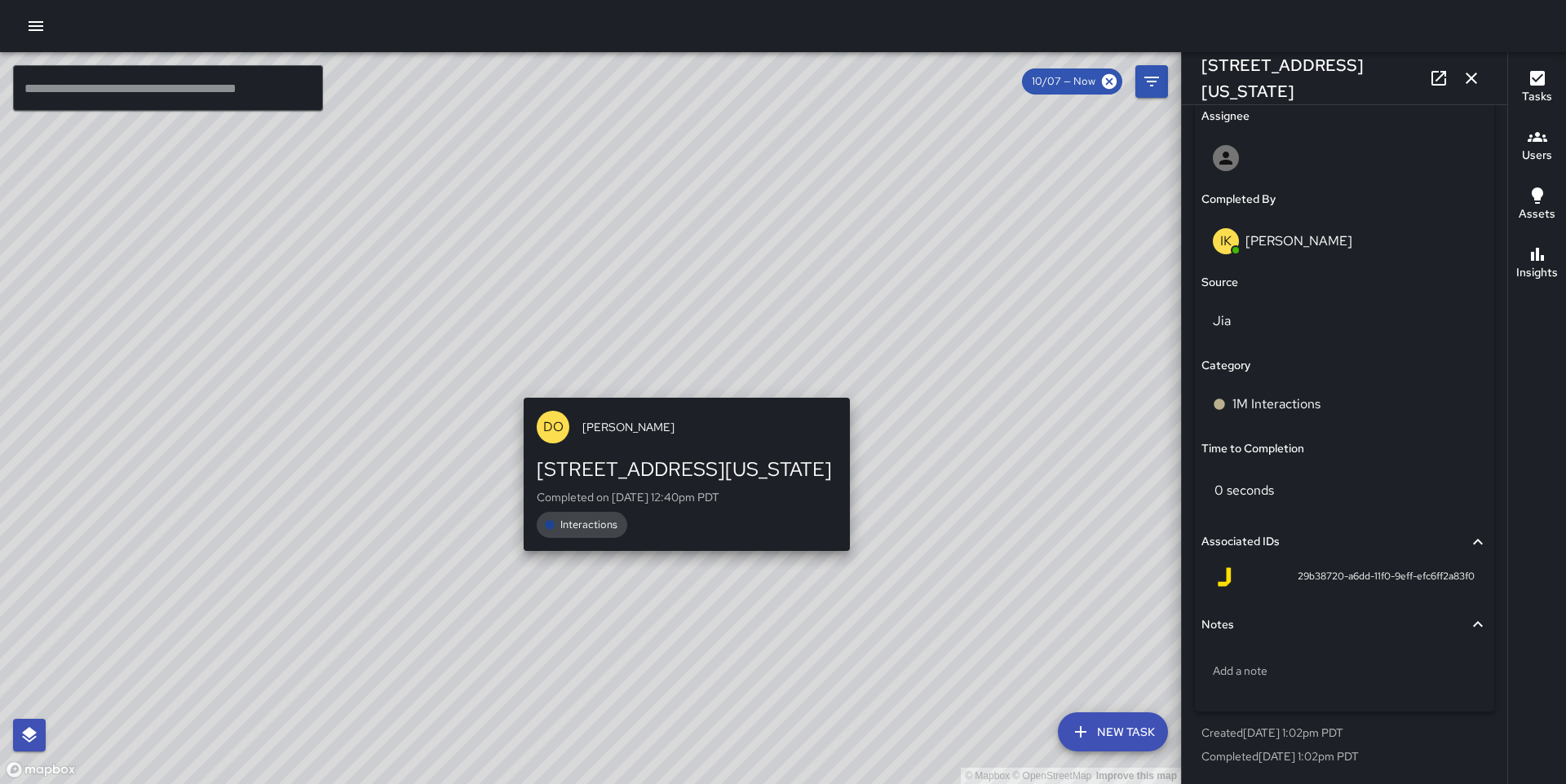
click at [678, 386] on div "© Mapbox © OpenStreetMap Improve this map DO [PERSON_NAME] [STREET_ADDRESS][US_…" at bounding box center [590, 419] width 1182 height 732
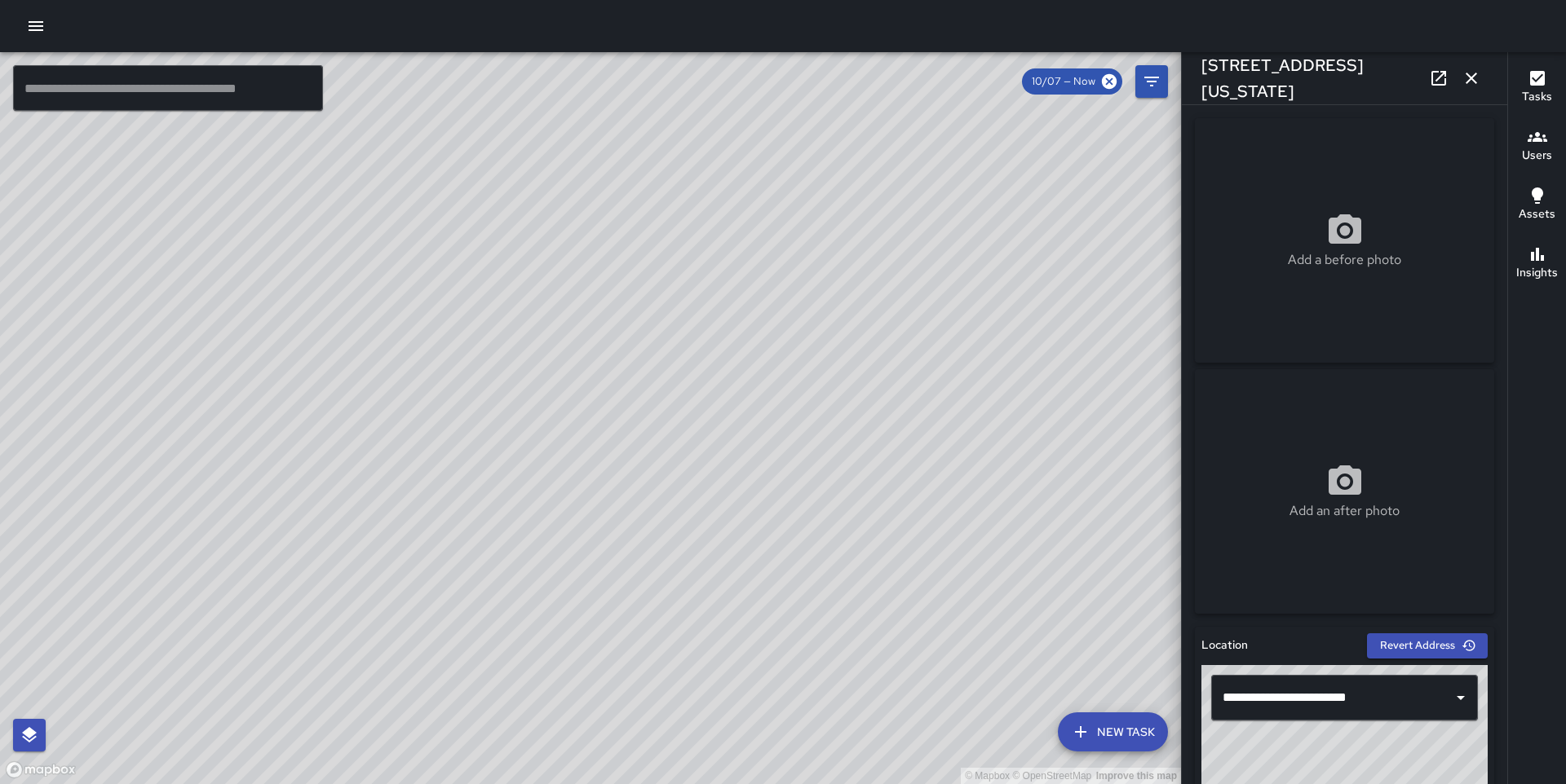
scroll to position [1030, 0]
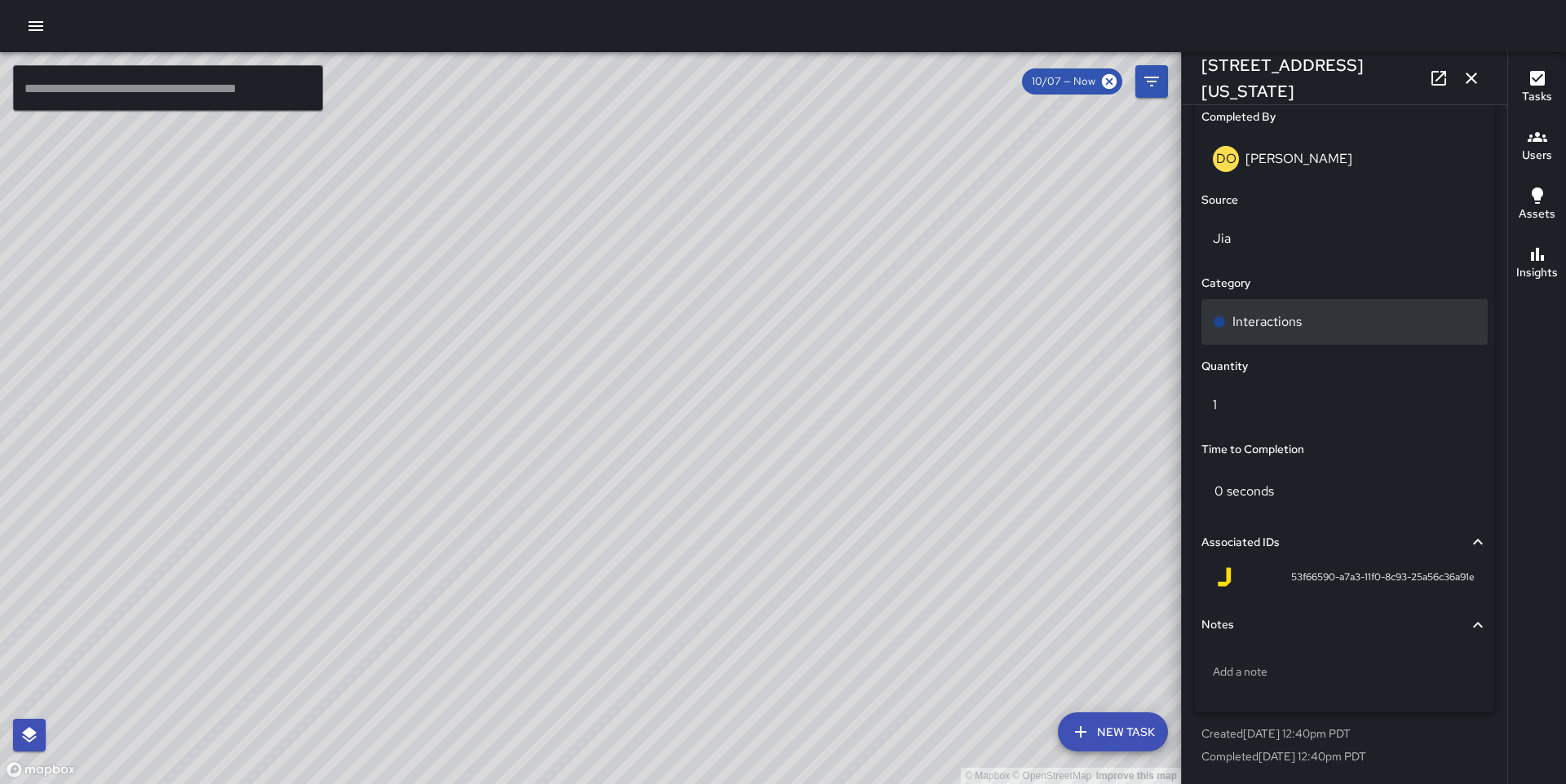
click at [1312, 310] on div "Interactions" at bounding box center [1345, 322] width 287 height 45
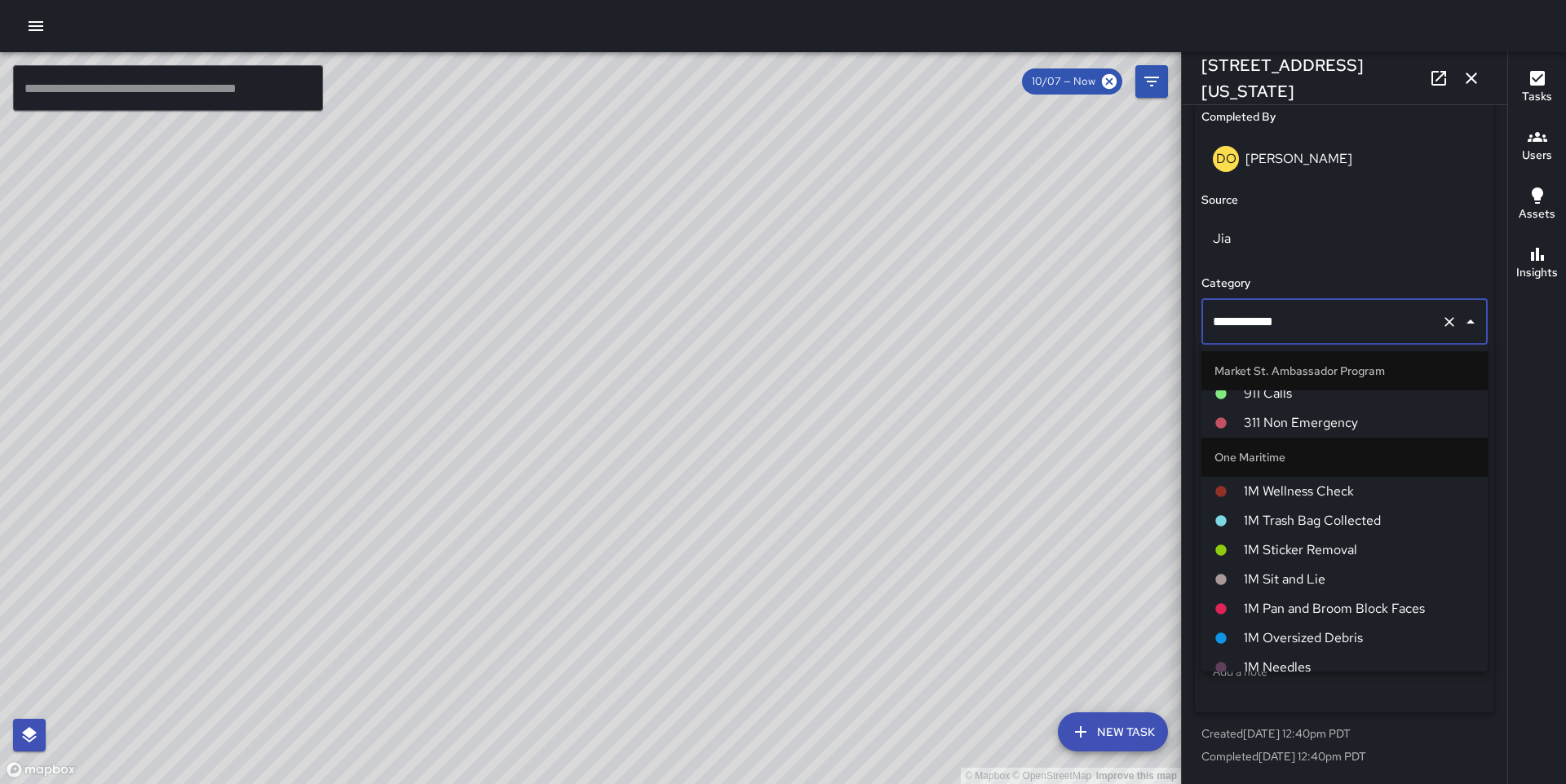
scroll to position [1056, 0]
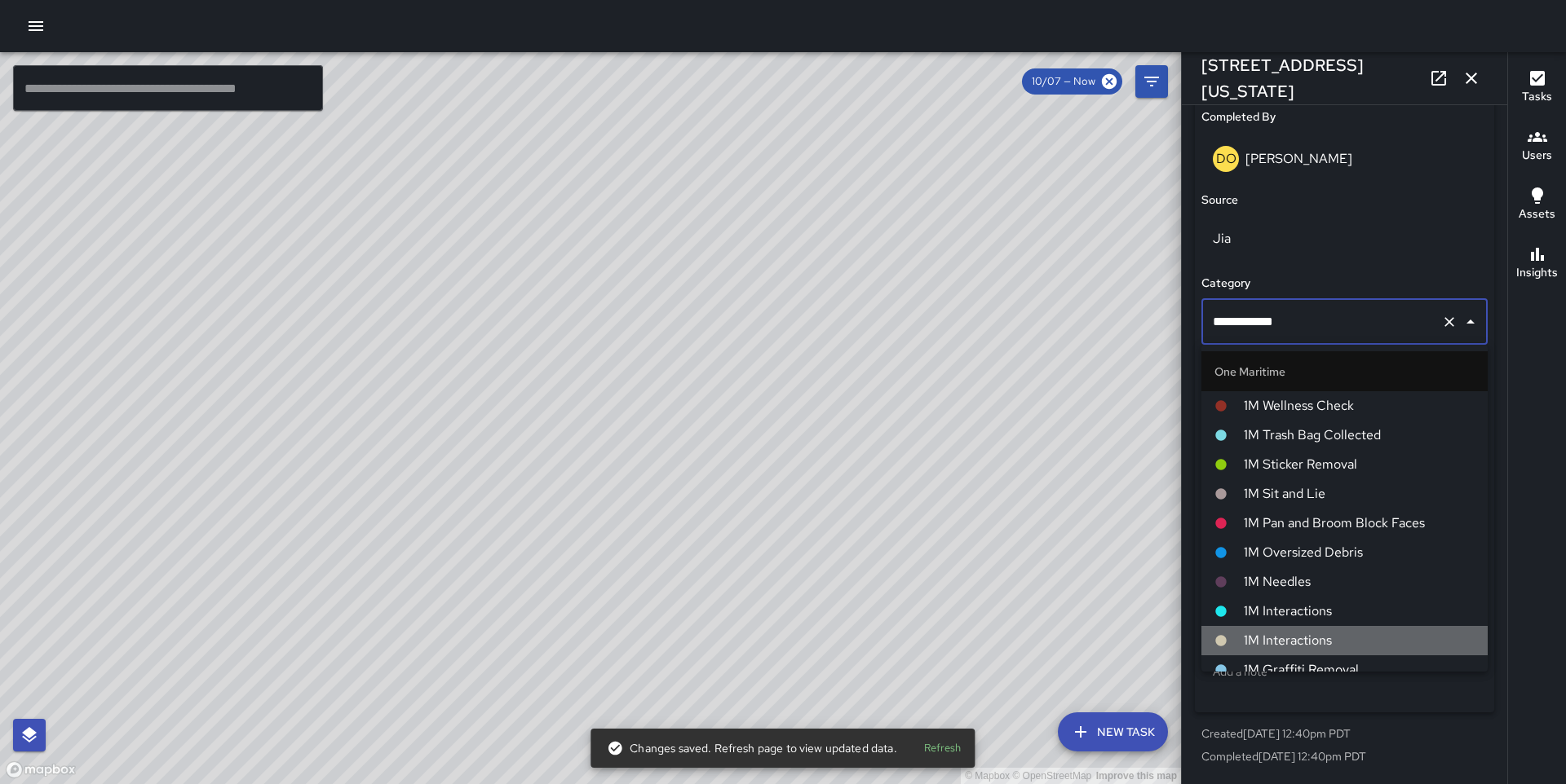
click at [1318, 628] on li "1M Interactions" at bounding box center [1345, 641] width 287 height 29
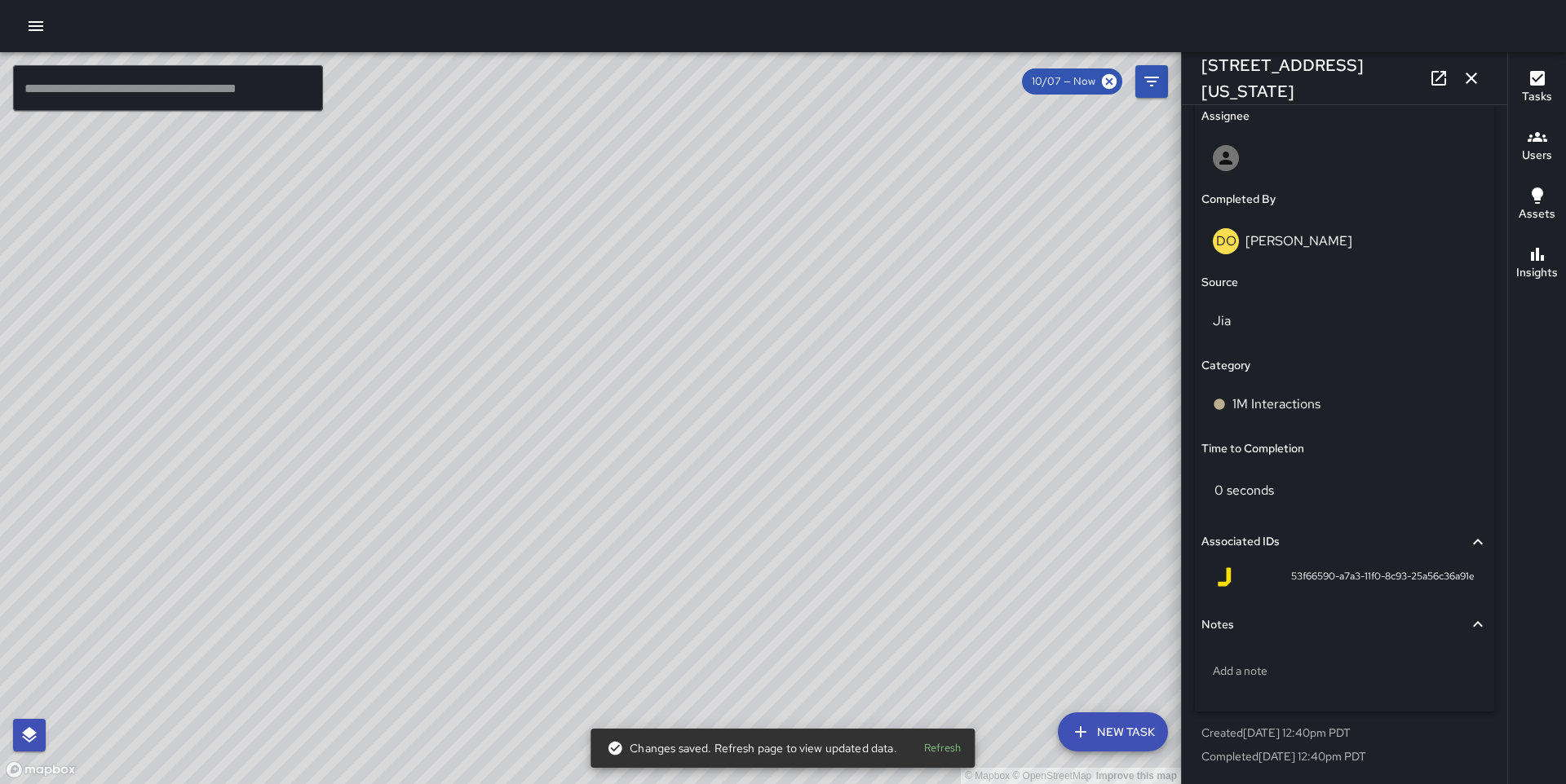
scroll to position [947, 0]
click at [585, 444] on div "© Mapbox © OpenStreetMap Improve this map MM [PERSON_NAME] [STREET_ADDRESS][US_…" at bounding box center [590, 419] width 1182 height 732
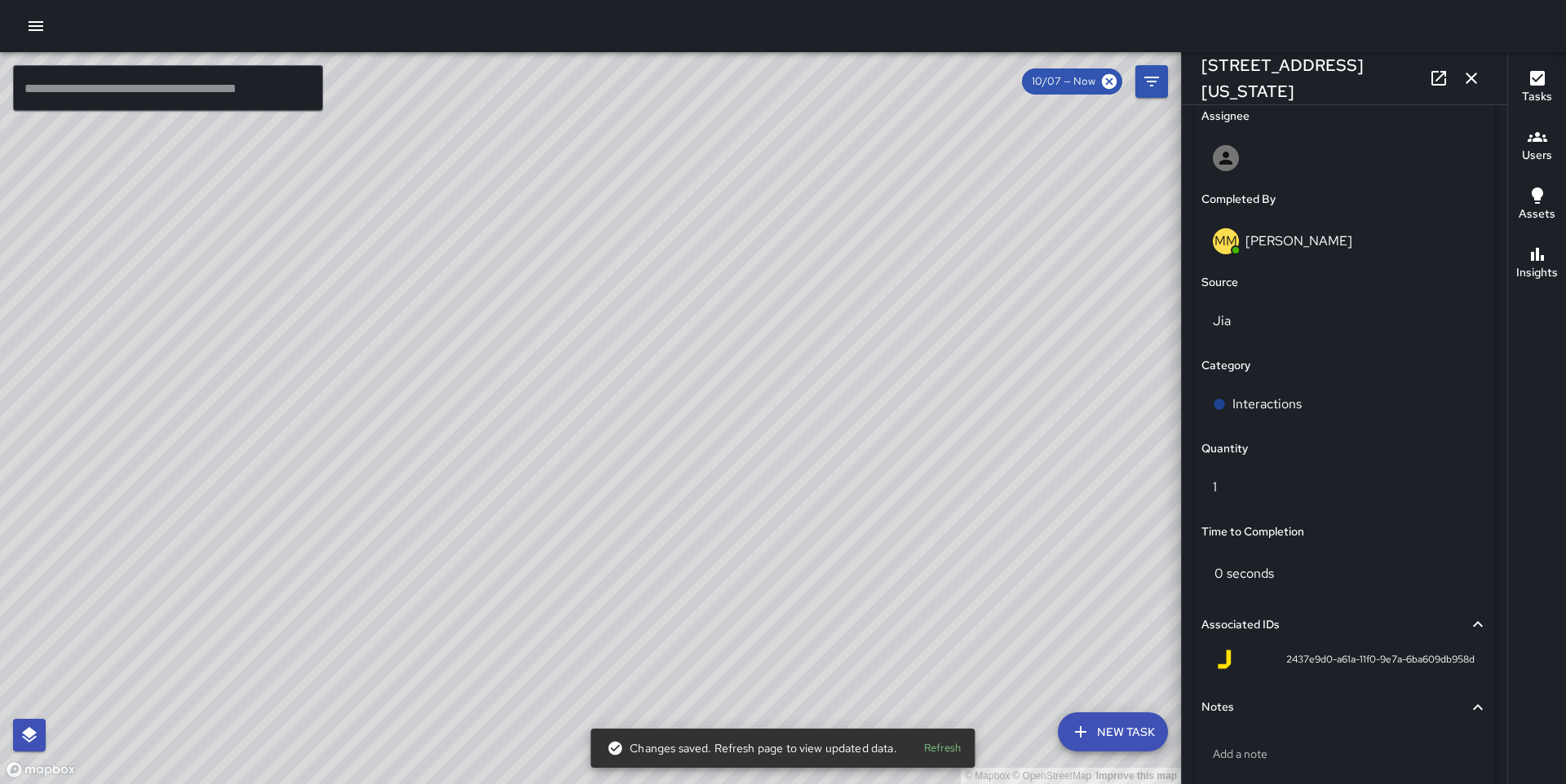
scroll to position [1030, 0]
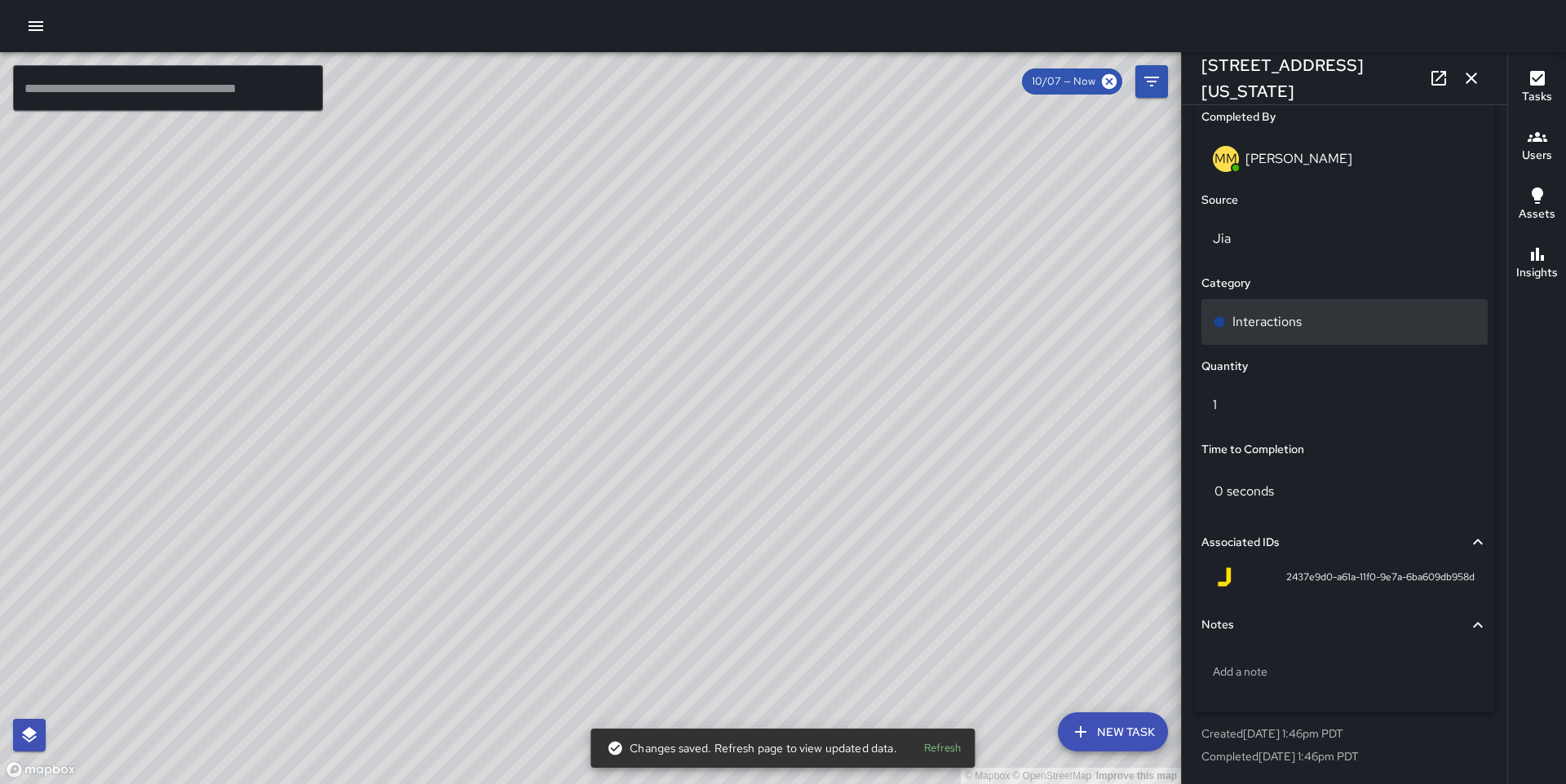
click at [1304, 329] on div "Interactions" at bounding box center [1345, 323] width 264 height 20
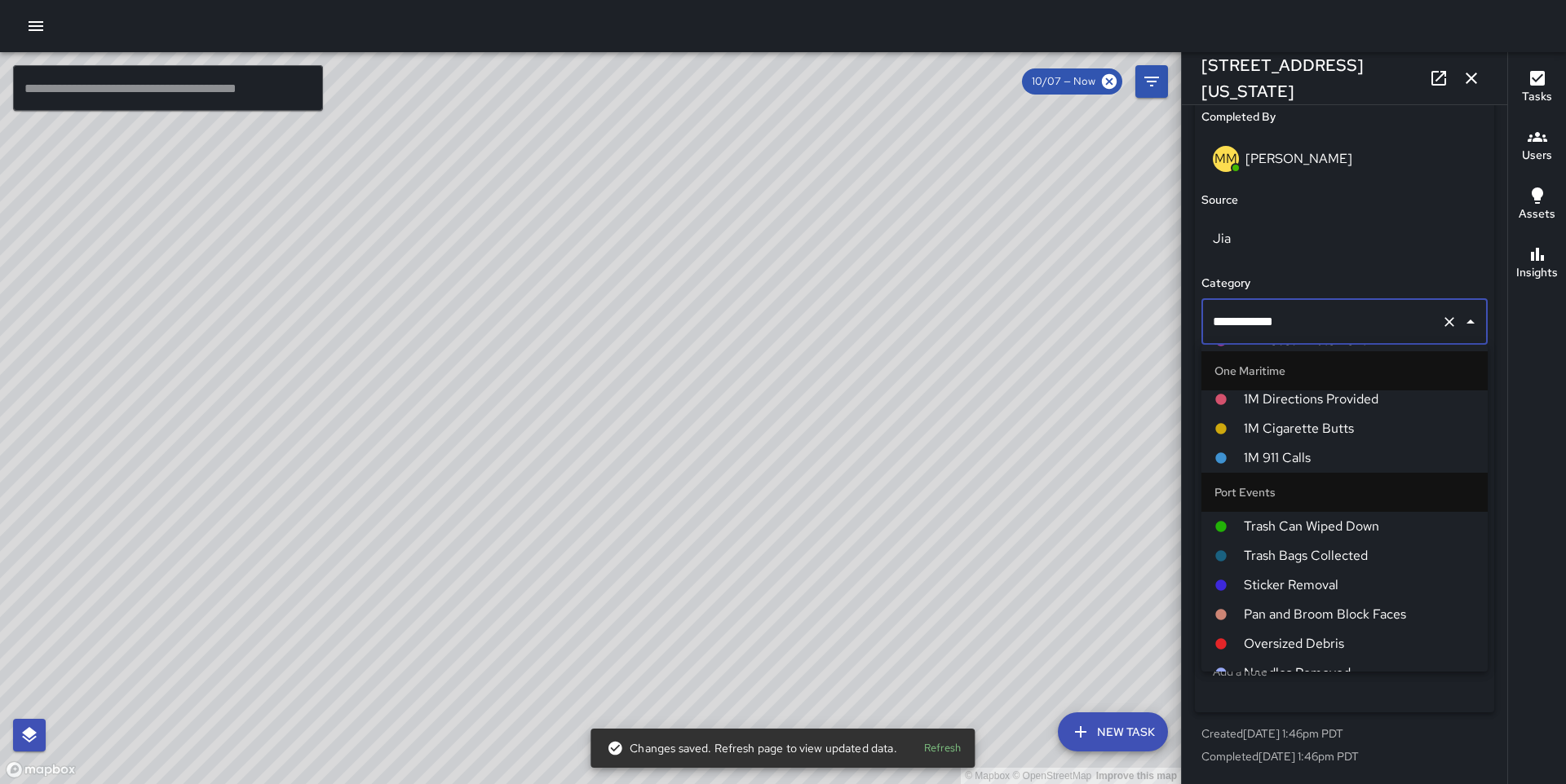
scroll to position [1267, 0]
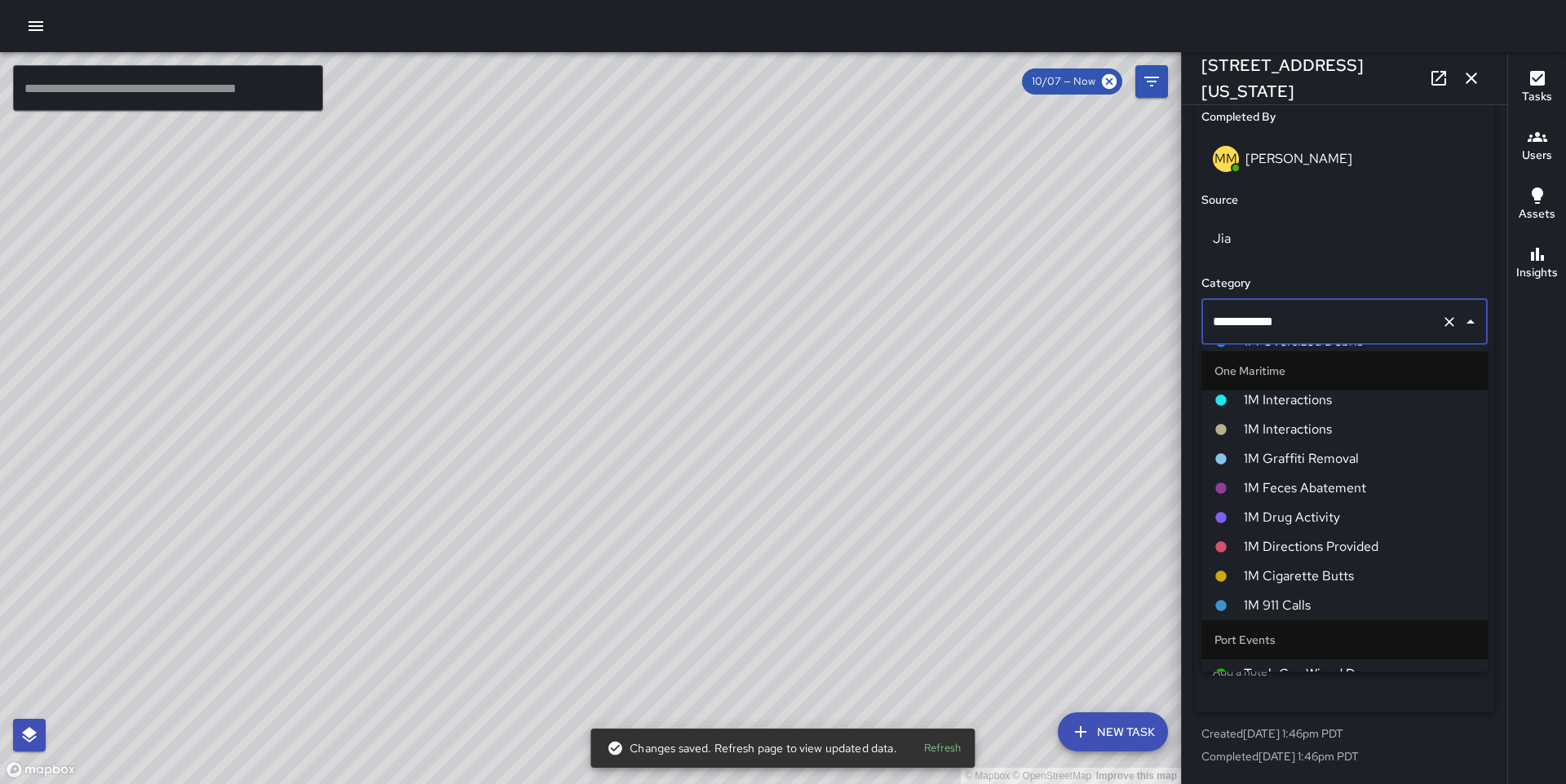
click at [1330, 433] on span "1M Interactions" at bounding box center [1359, 430] width 231 height 20
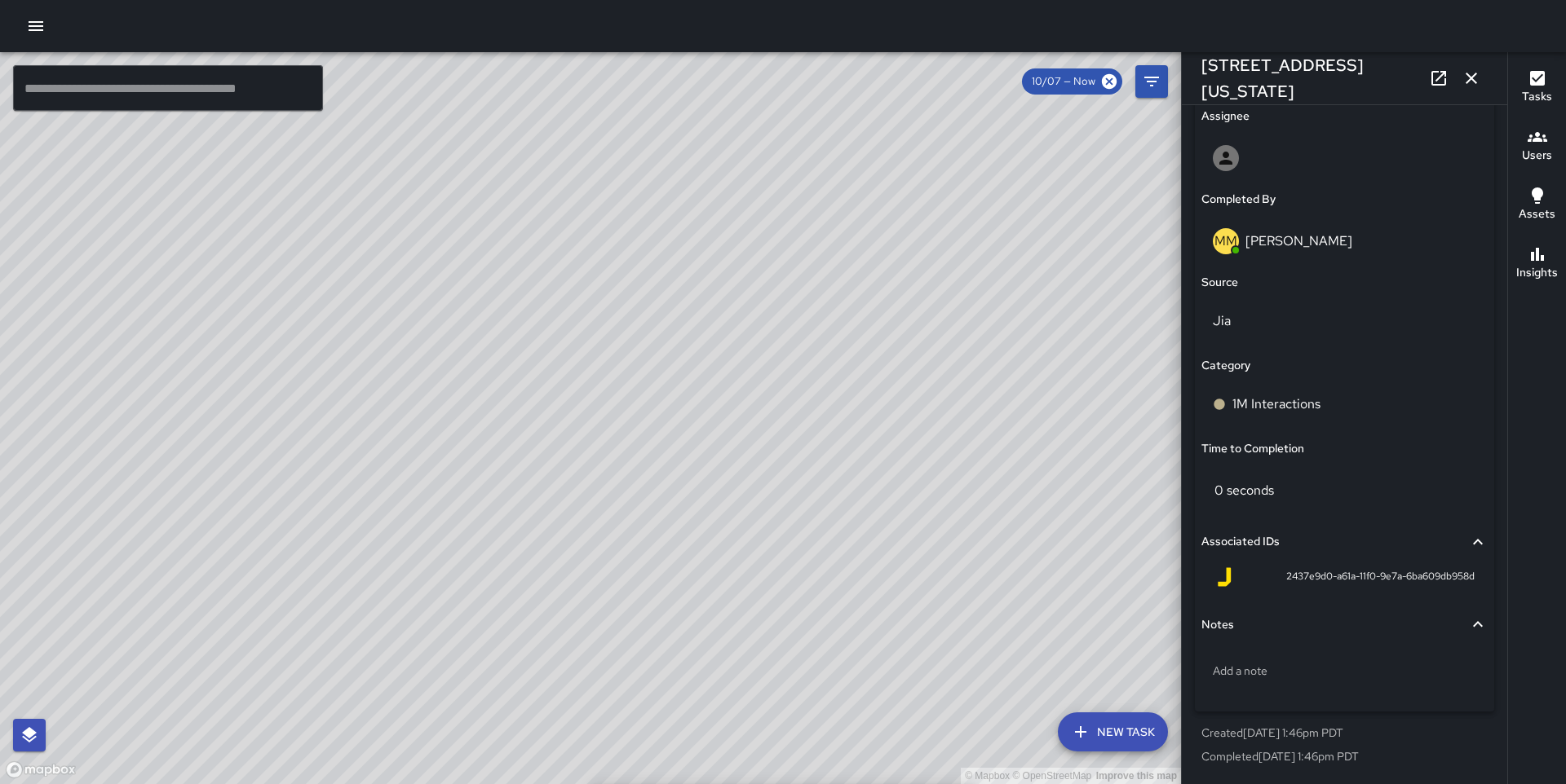
scroll to position [947, 0]
click at [712, 377] on div "© Mapbox © OpenStreetMap Improve this map DO [PERSON_NAME] [STREET_ADDRESS][US_…" at bounding box center [590, 419] width 1182 height 732
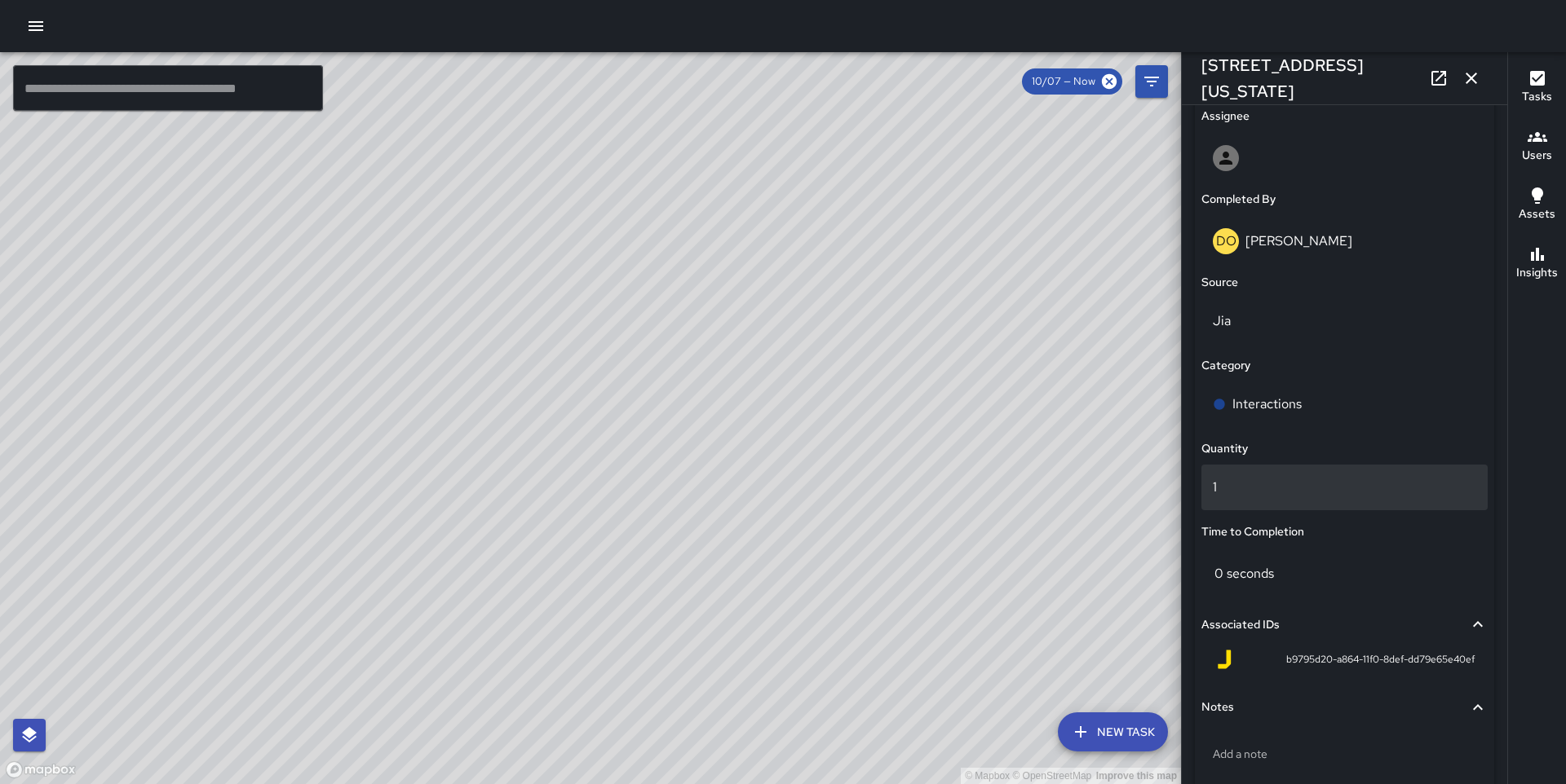
type input "**********"
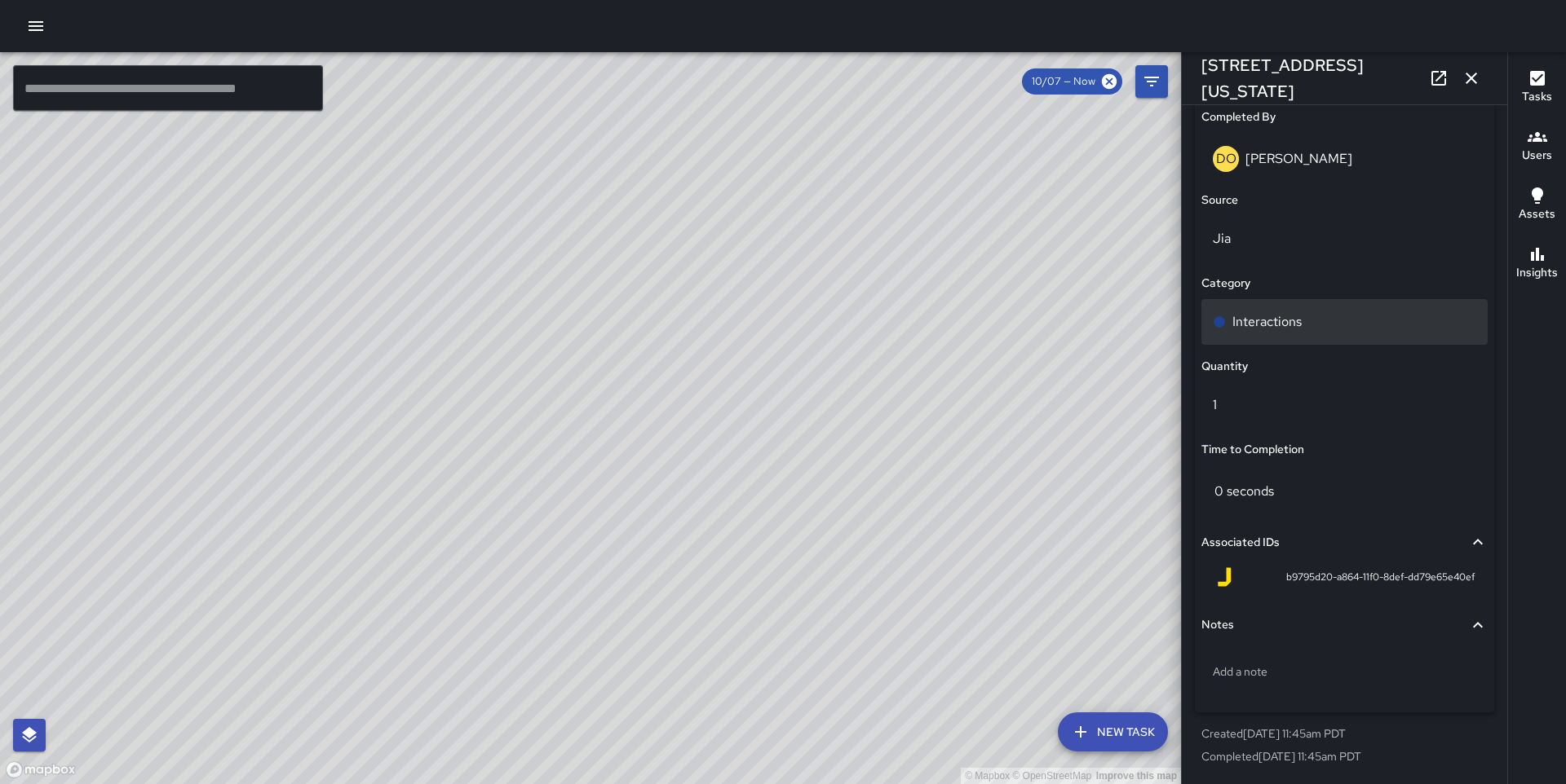
click at [1295, 343] on div "Interactions" at bounding box center [1345, 322] width 287 height 45
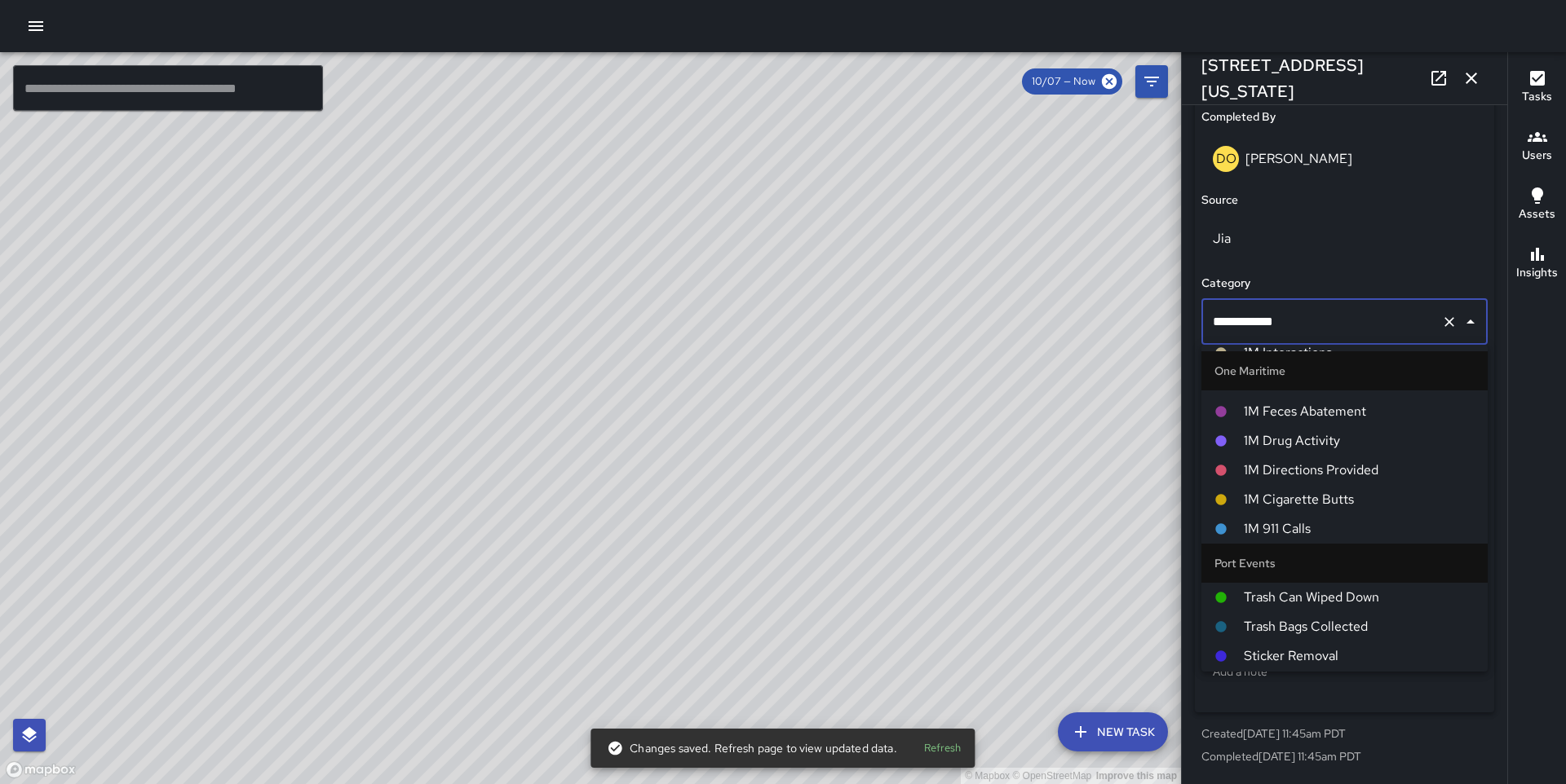
scroll to position [1229, 0]
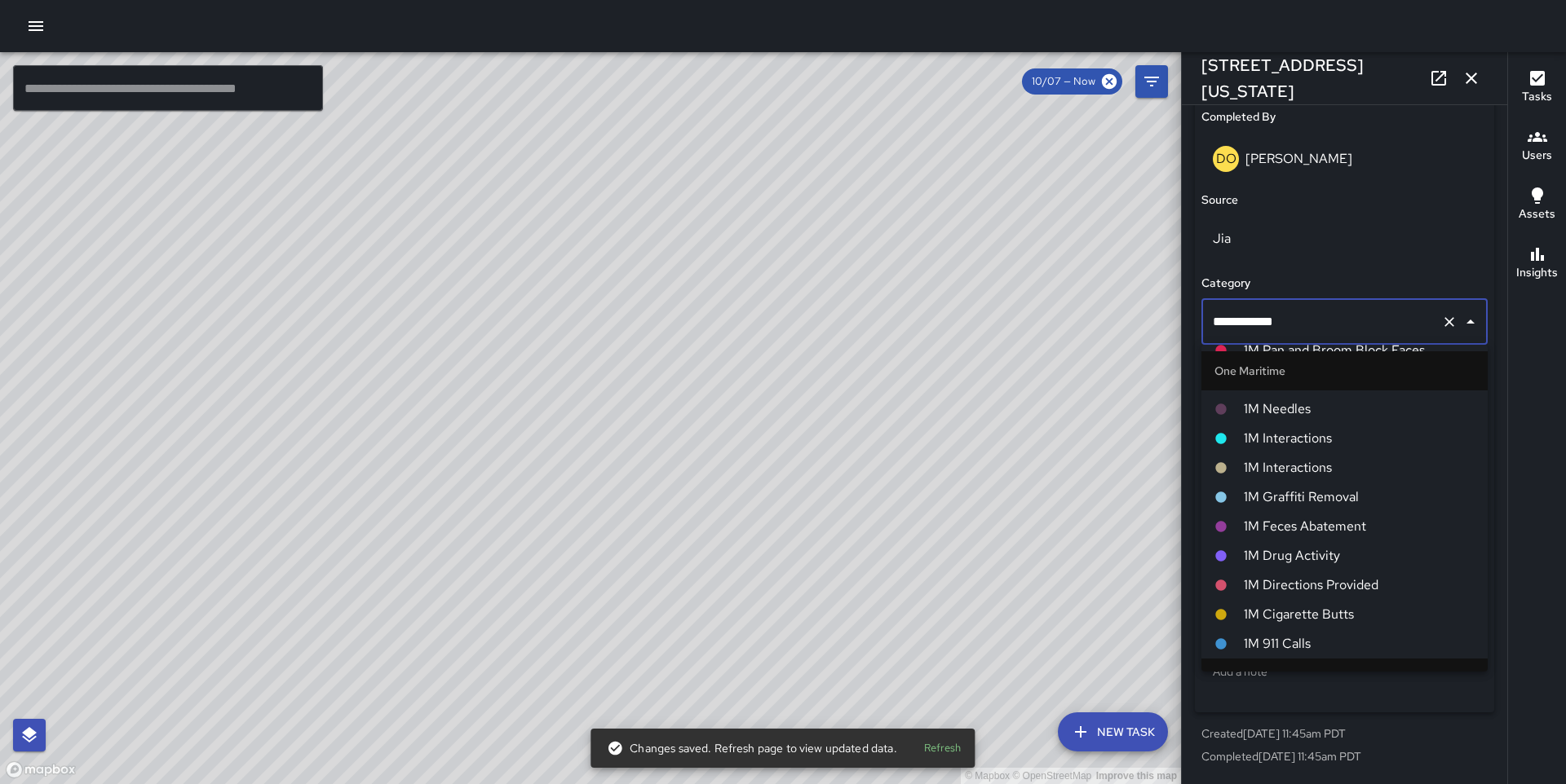
click at [1307, 469] on span "1M Interactions" at bounding box center [1359, 469] width 231 height 20
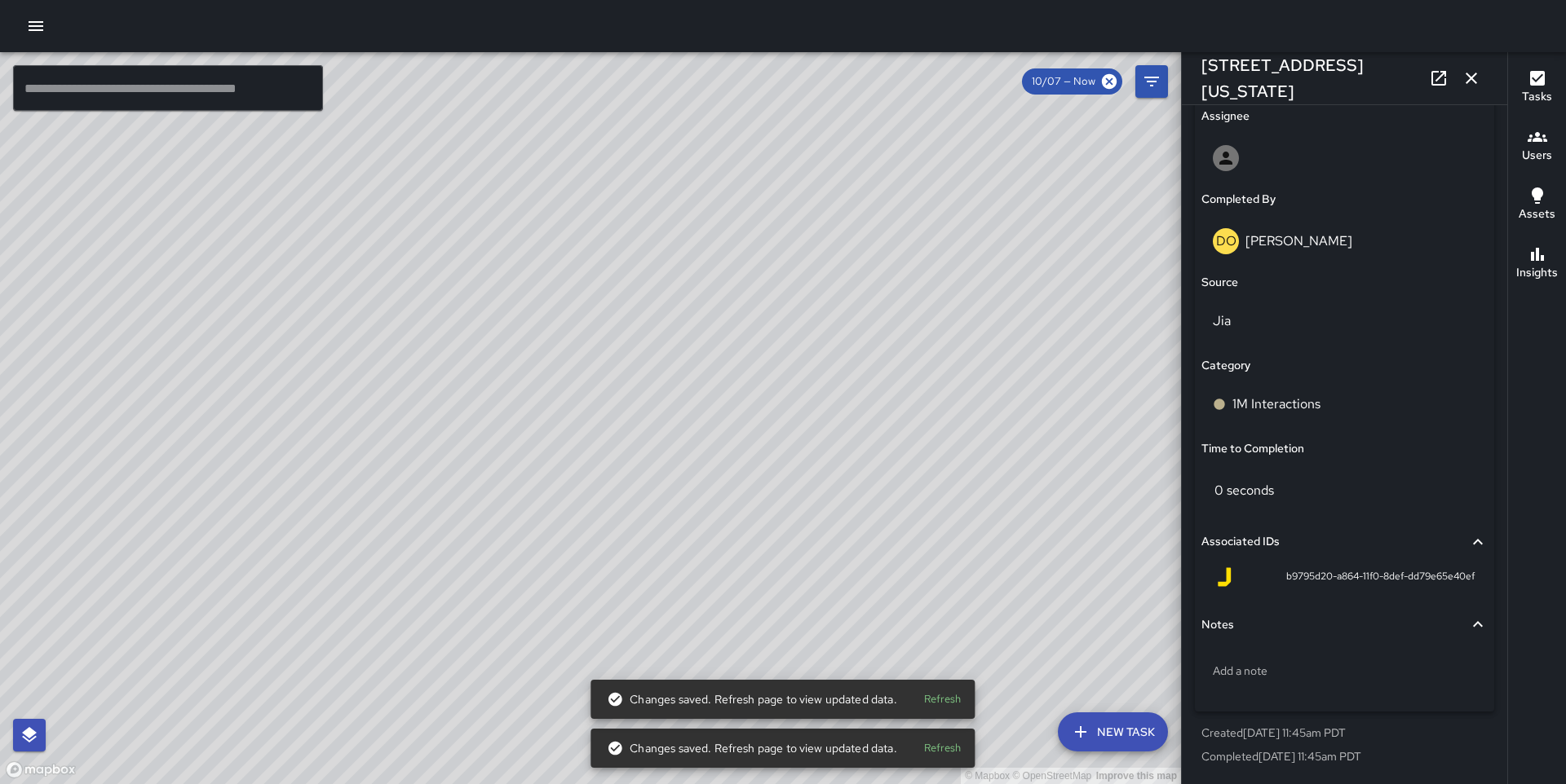
scroll to position [947, 0]
click at [575, 421] on div "© Mapbox © OpenStreetMap Improve this map DO [PERSON_NAME] [STREET_ADDRESS][US_…" at bounding box center [590, 419] width 1182 height 732
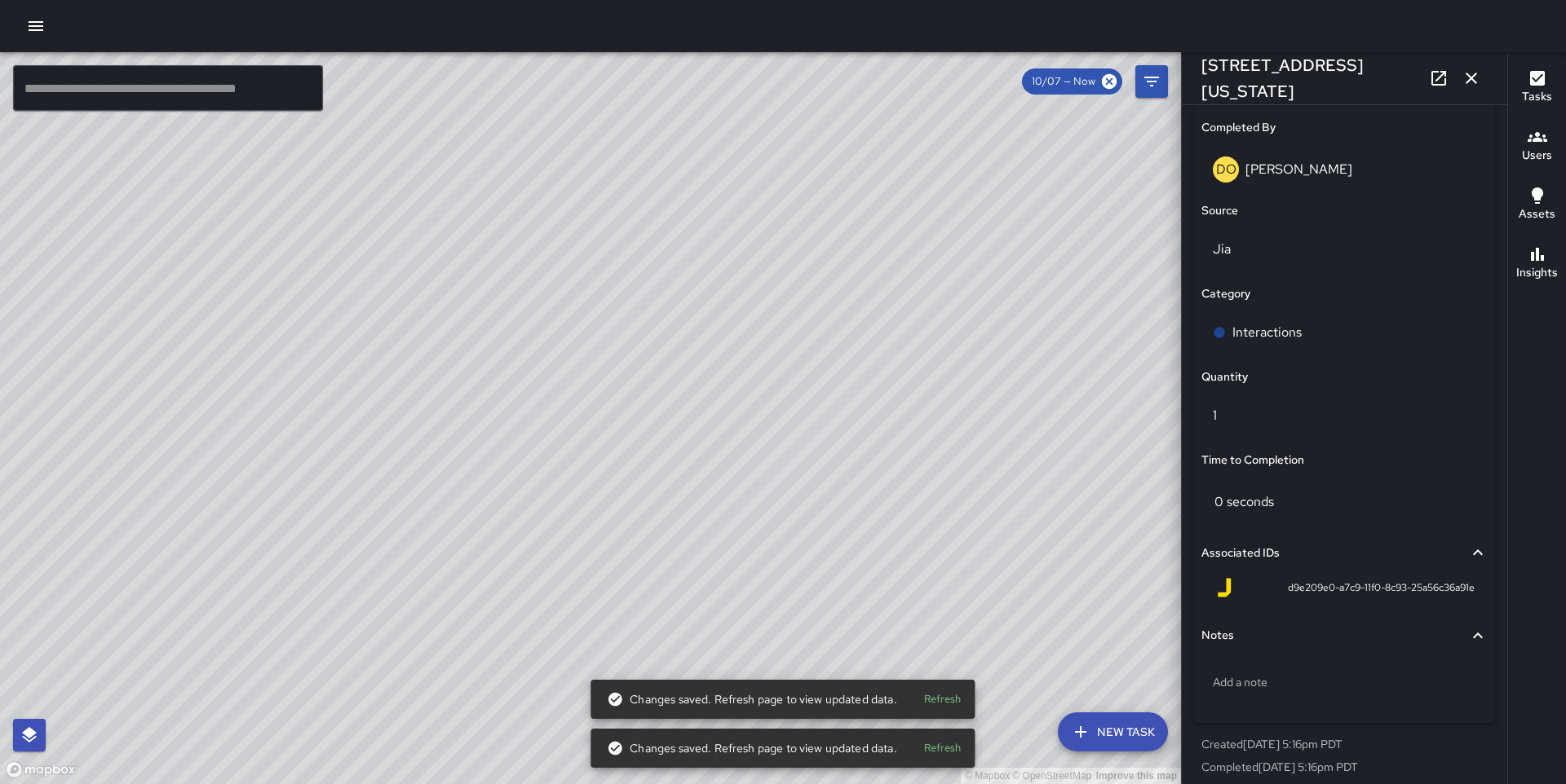
scroll to position [1030, 0]
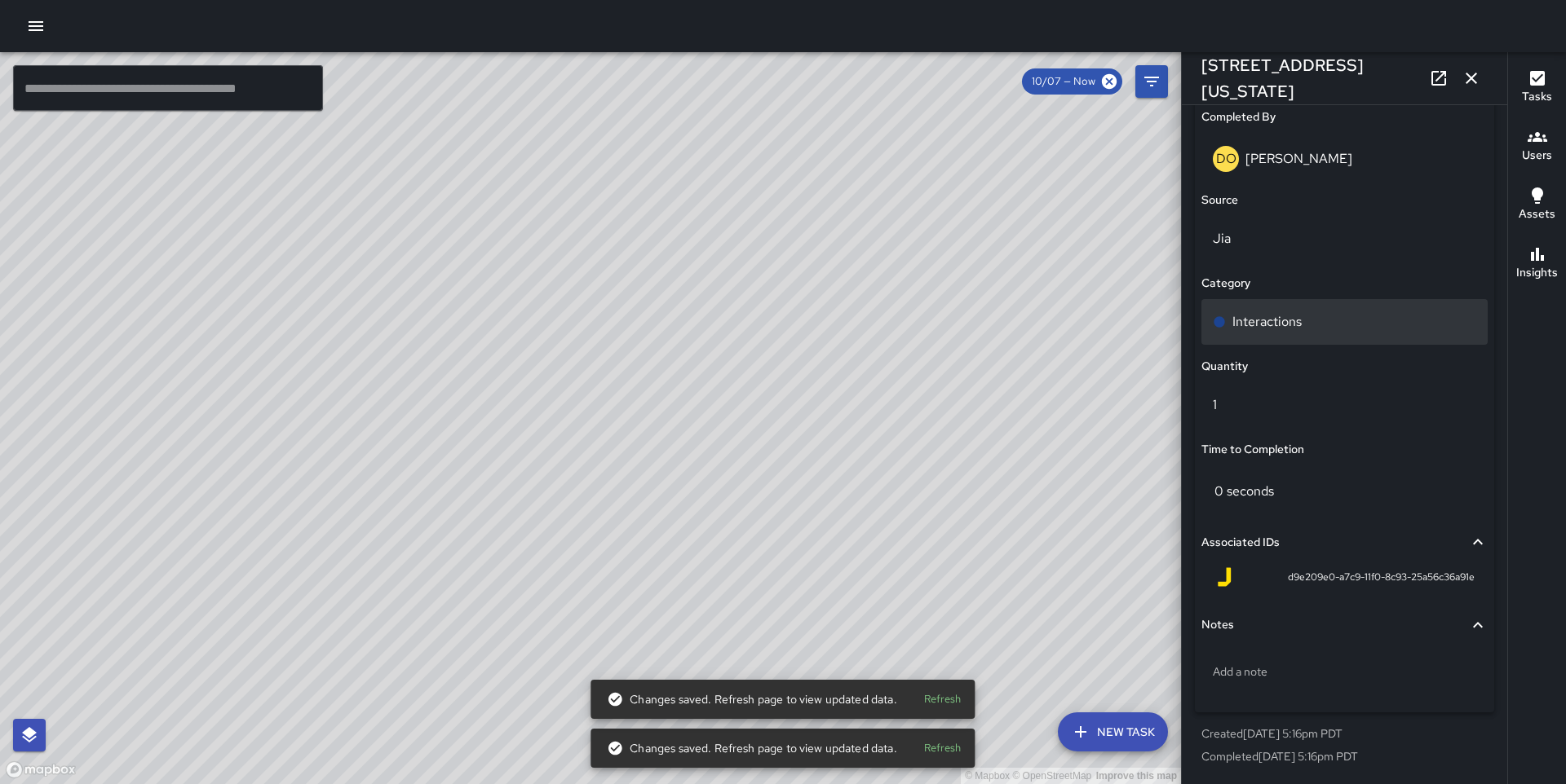
click at [1263, 329] on p "Interactions" at bounding box center [1267, 323] width 69 height 20
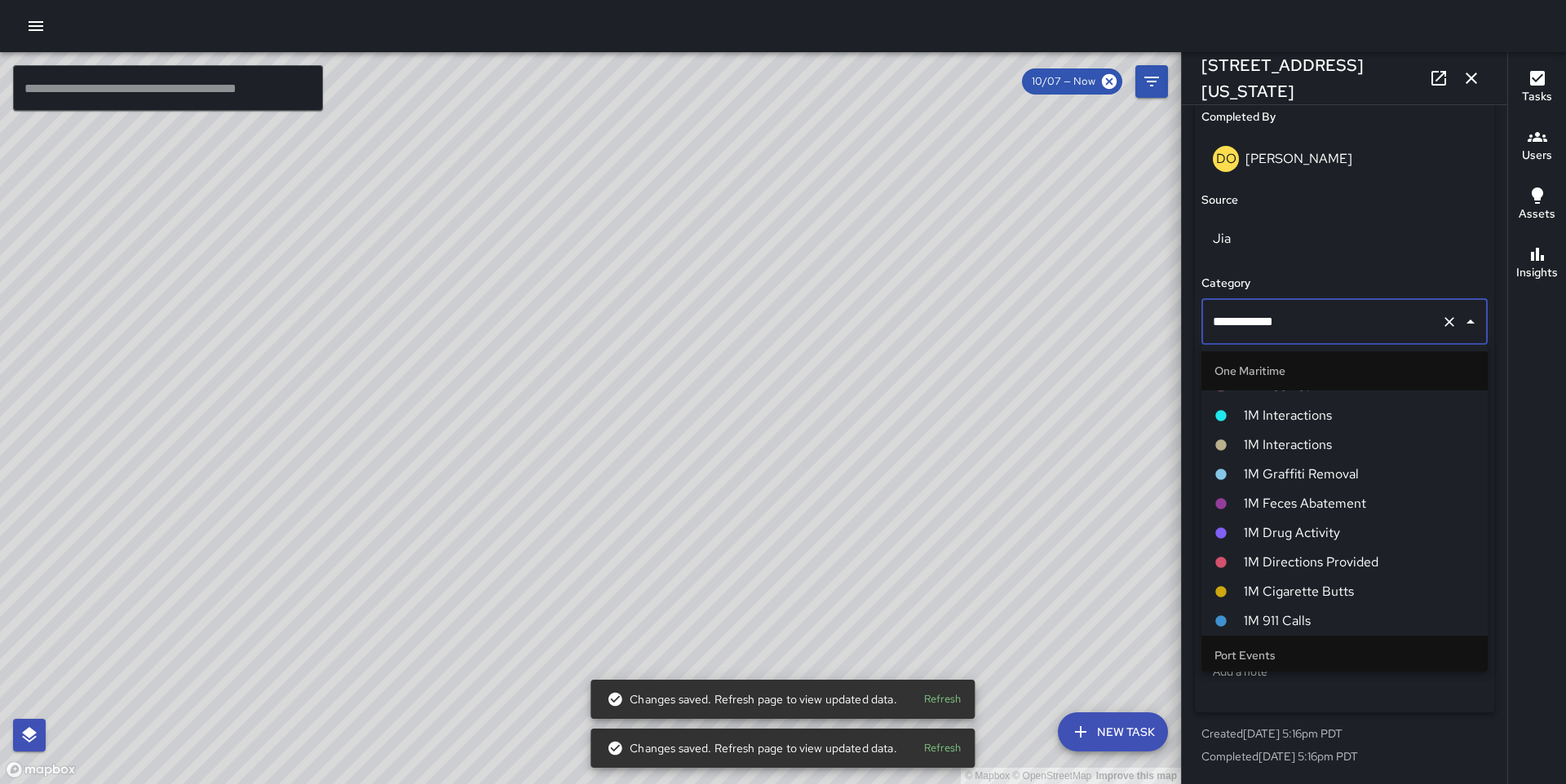
scroll to position [1202, 0]
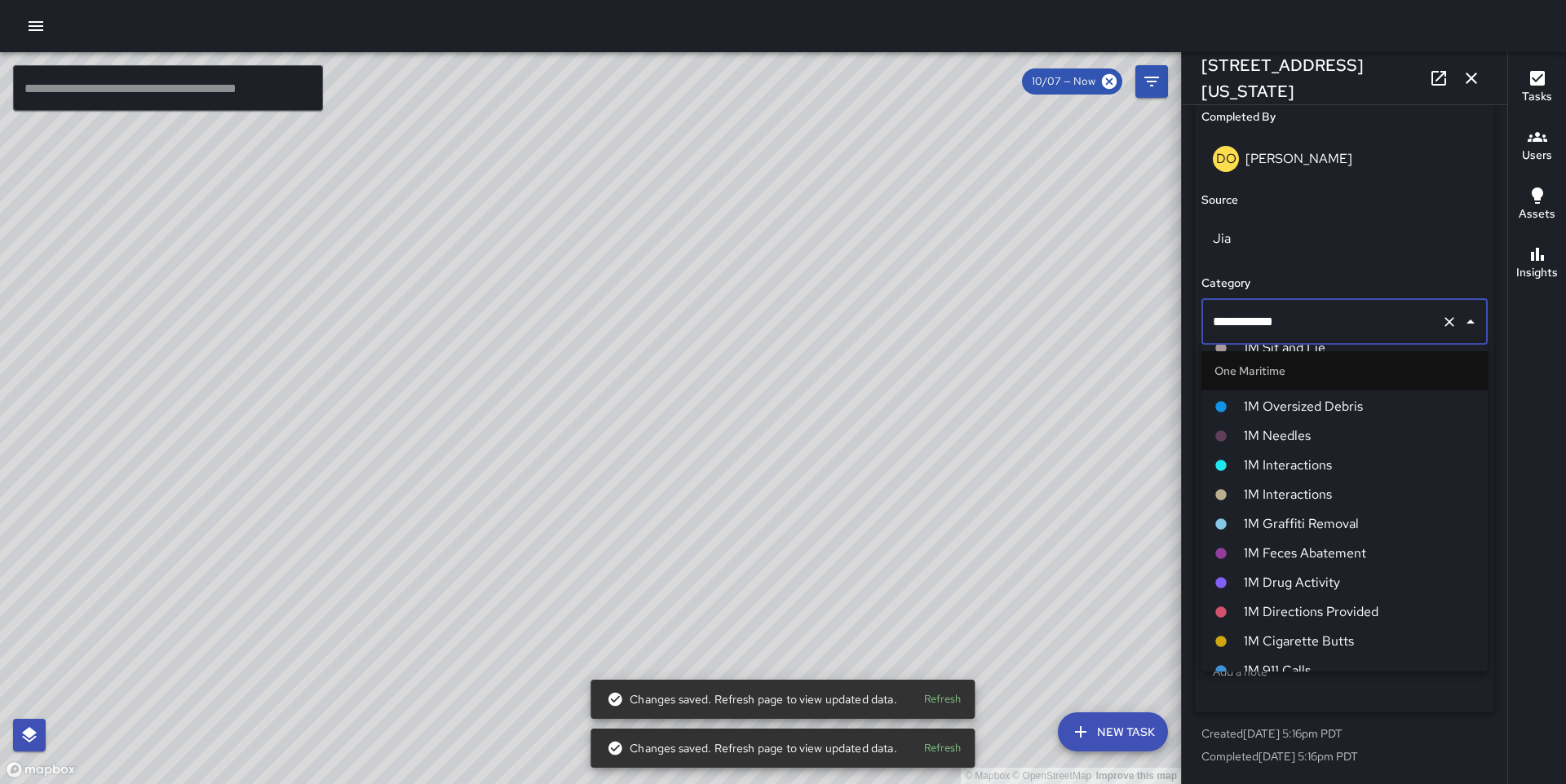
click at [1308, 503] on span "1M Interactions" at bounding box center [1359, 495] width 231 height 20
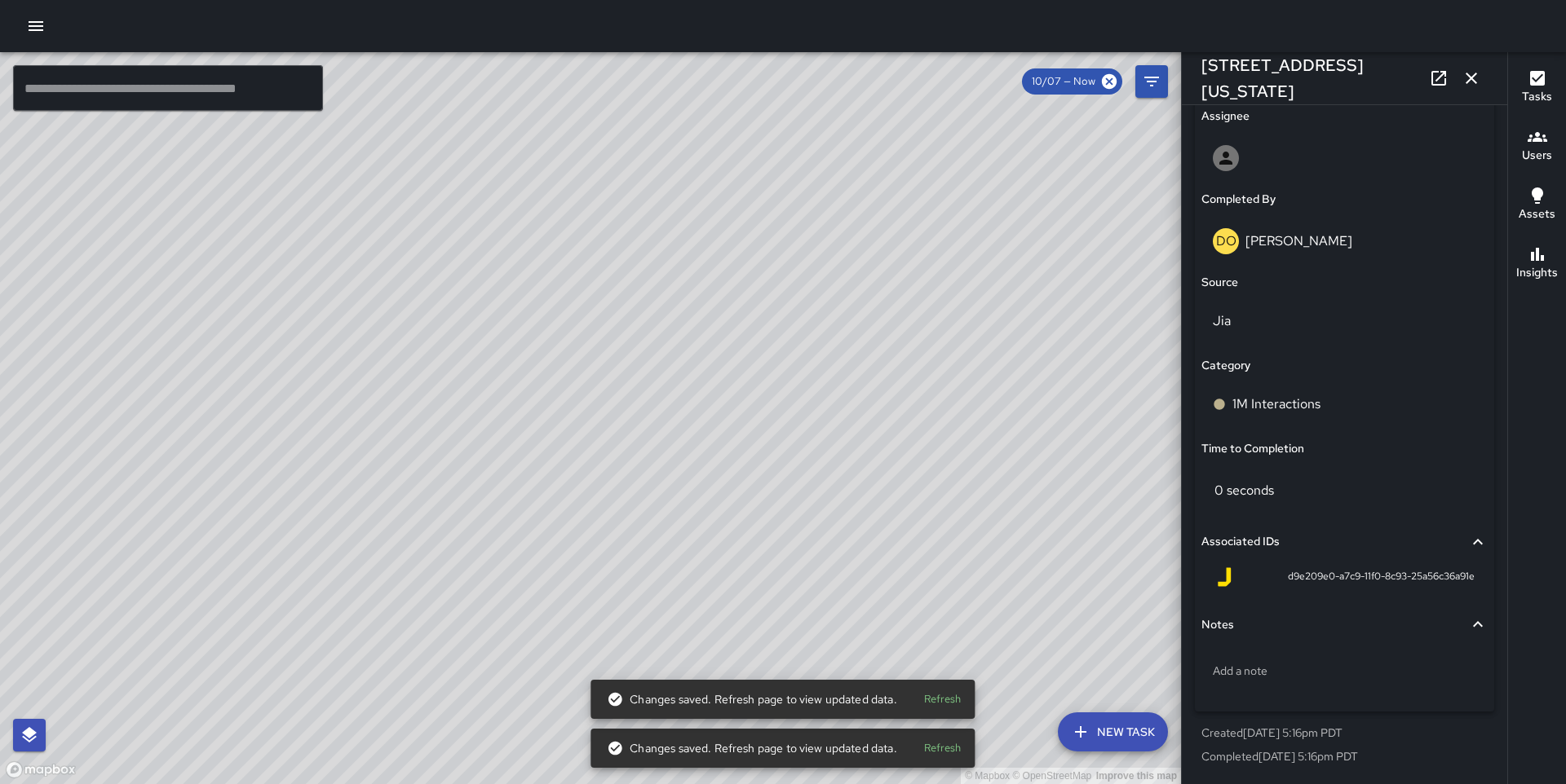
click at [662, 371] on div "© Mapbox © OpenStreetMap Improve this map" at bounding box center [590, 419] width 1182 height 732
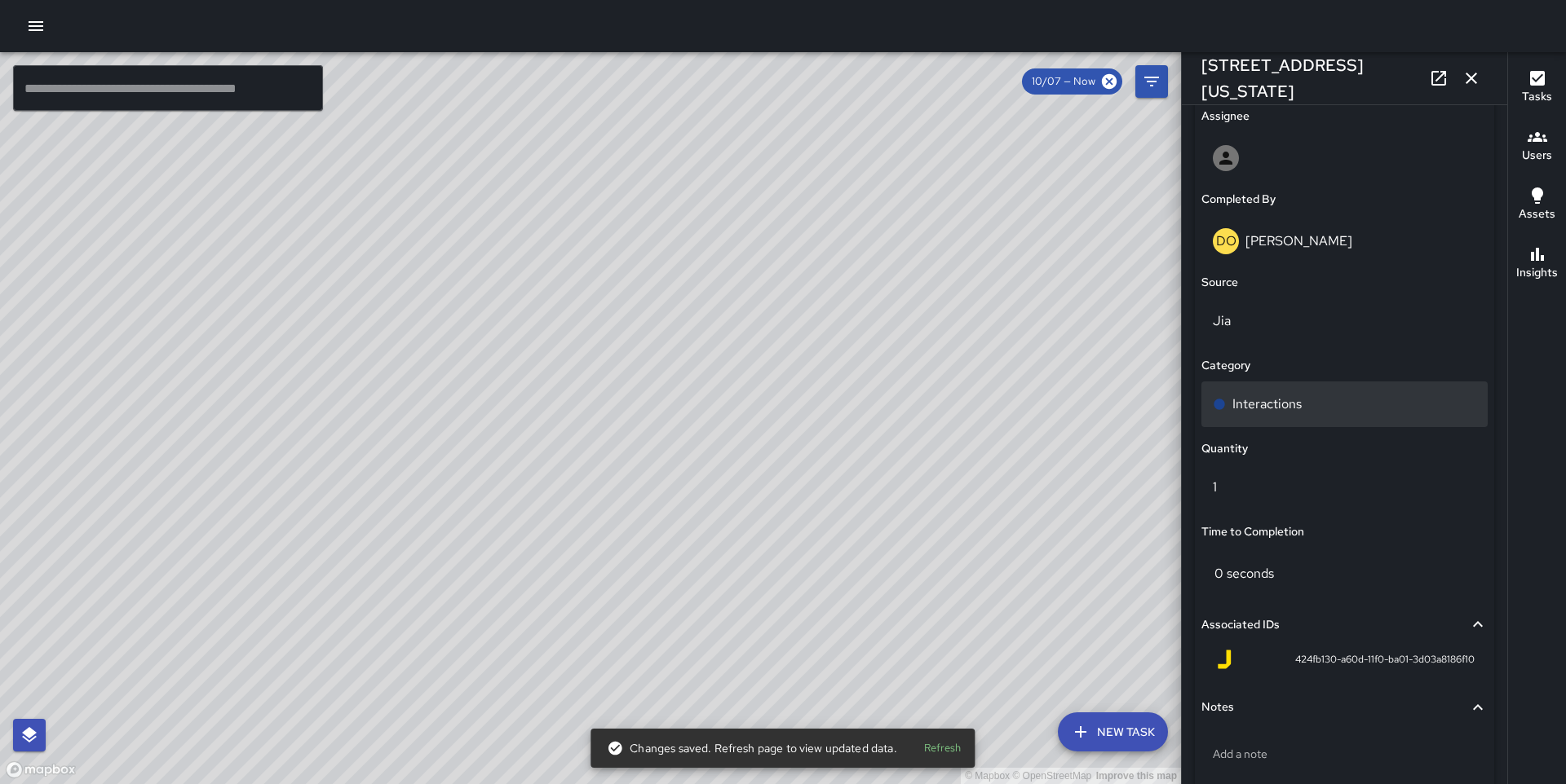
scroll to position [1030, 0]
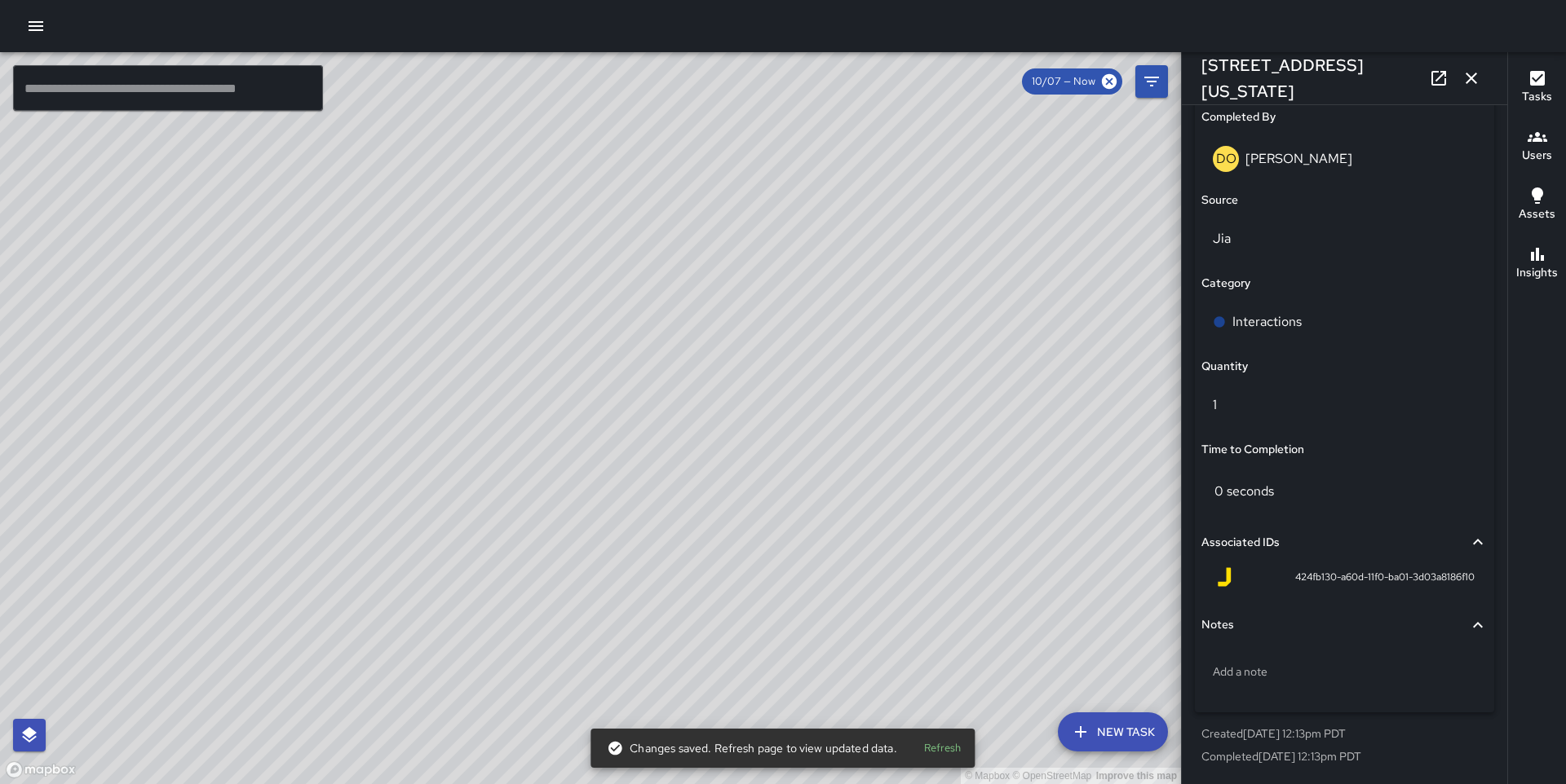
click at [1326, 297] on div "Status Completed Created By DO [PERSON_NAME] Completed By DO [PERSON_NAME] Sour…" at bounding box center [1345, 283] width 299 height 861
click at [1323, 322] on div "Interactions" at bounding box center [1345, 323] width 264 height 20
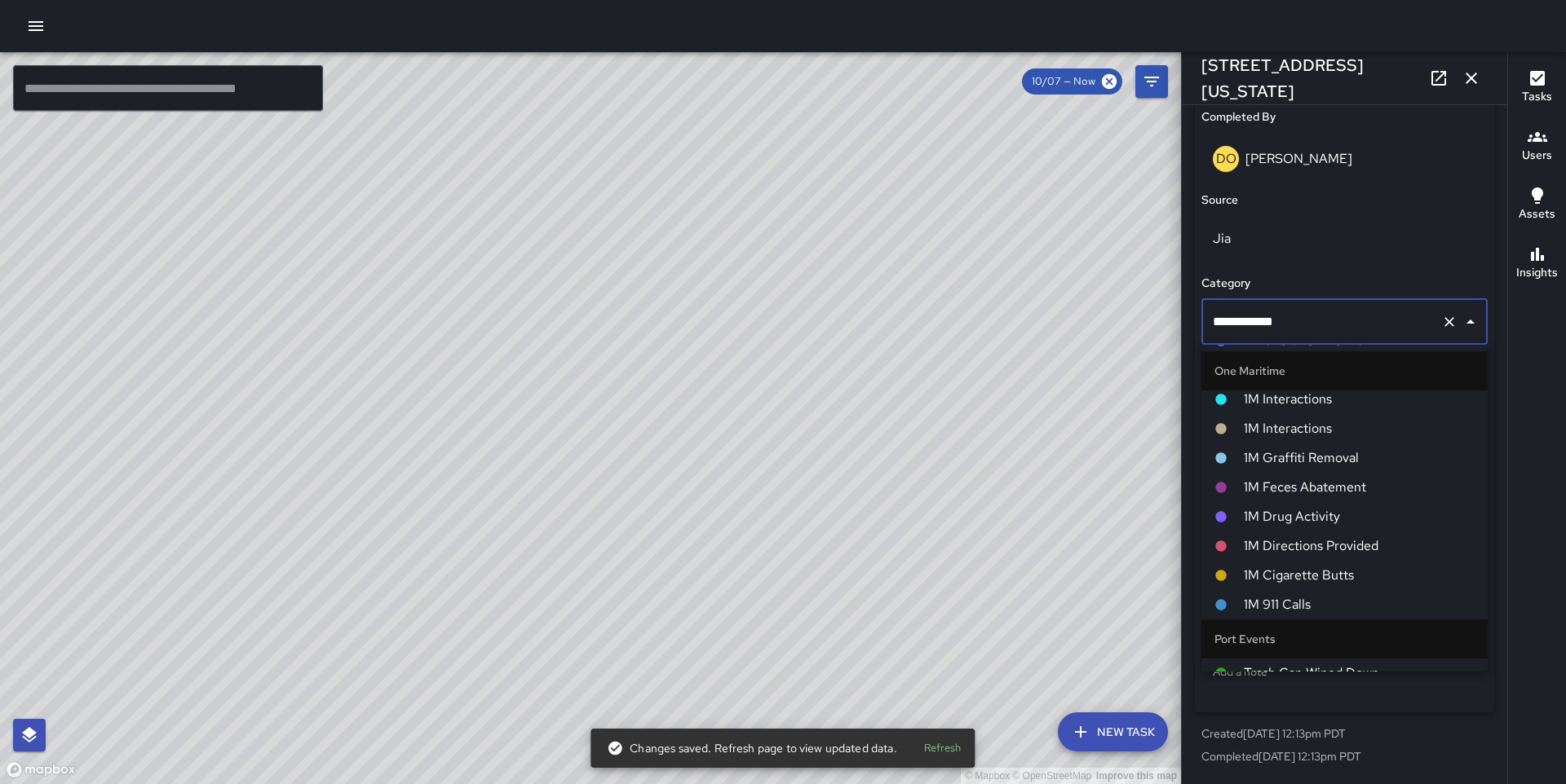
scroll to position [1251, 0]
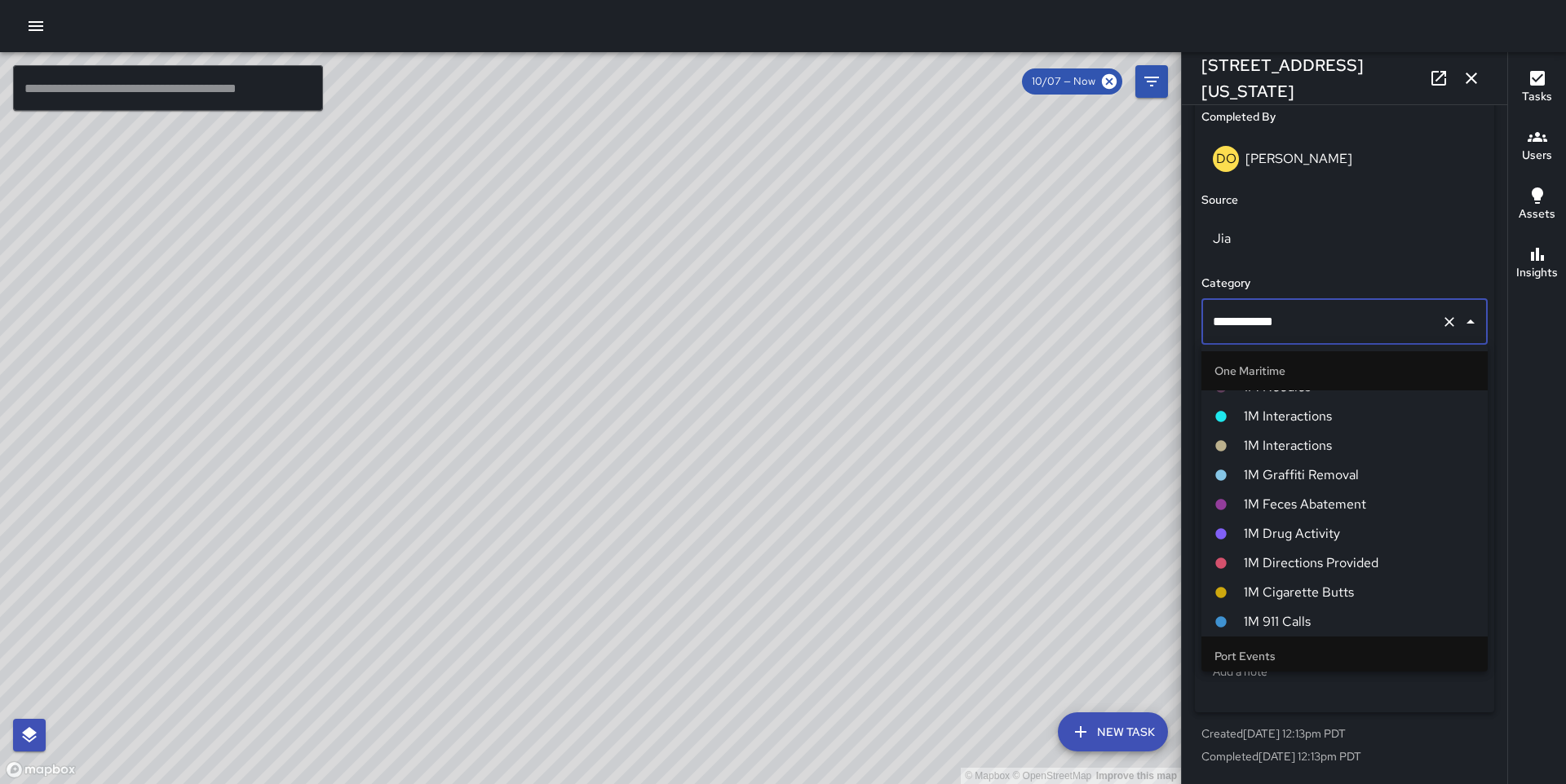
click at [1316, 443] on span "1M Interactions" at bounding box center [1359, 446] width 231 height 20
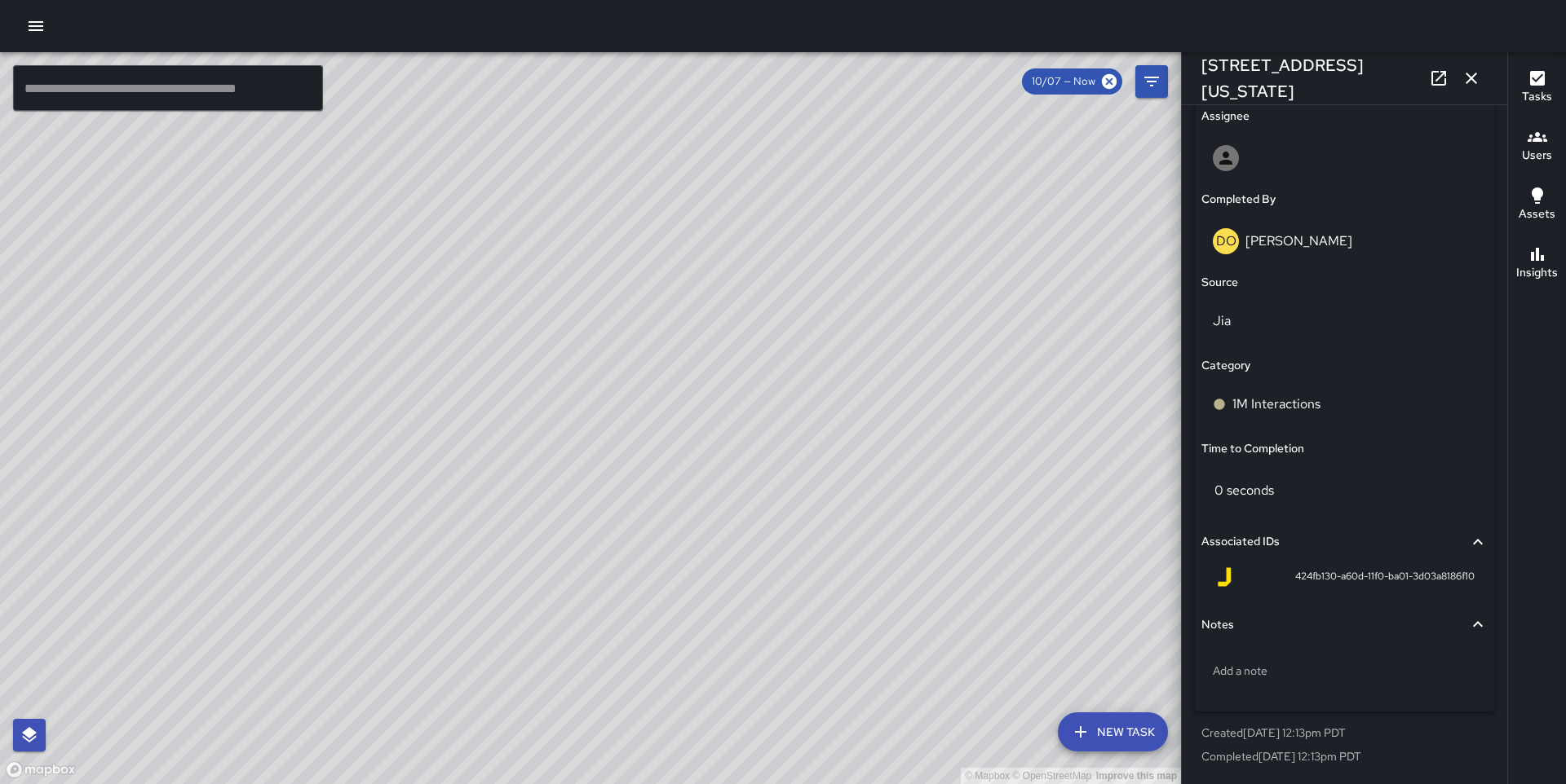
scroll to position [947, 0]
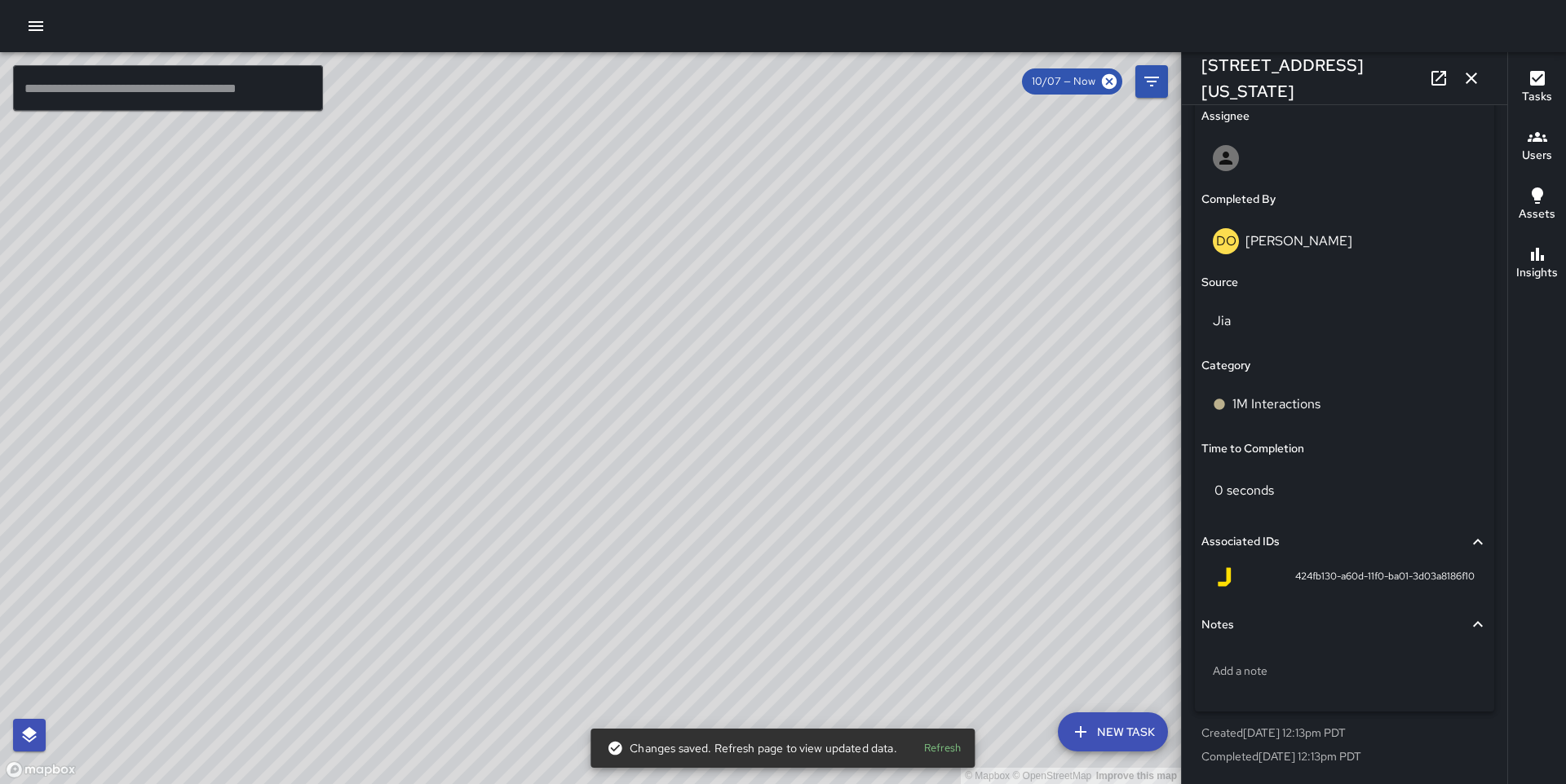
click at [599, 540] on div "© Mapbox © OpenStreetMap Improve this map MM [PERSON_NAME] [STREET_ADDRESS][US_…" at bounding box center [590, 419] width 1182 height 732
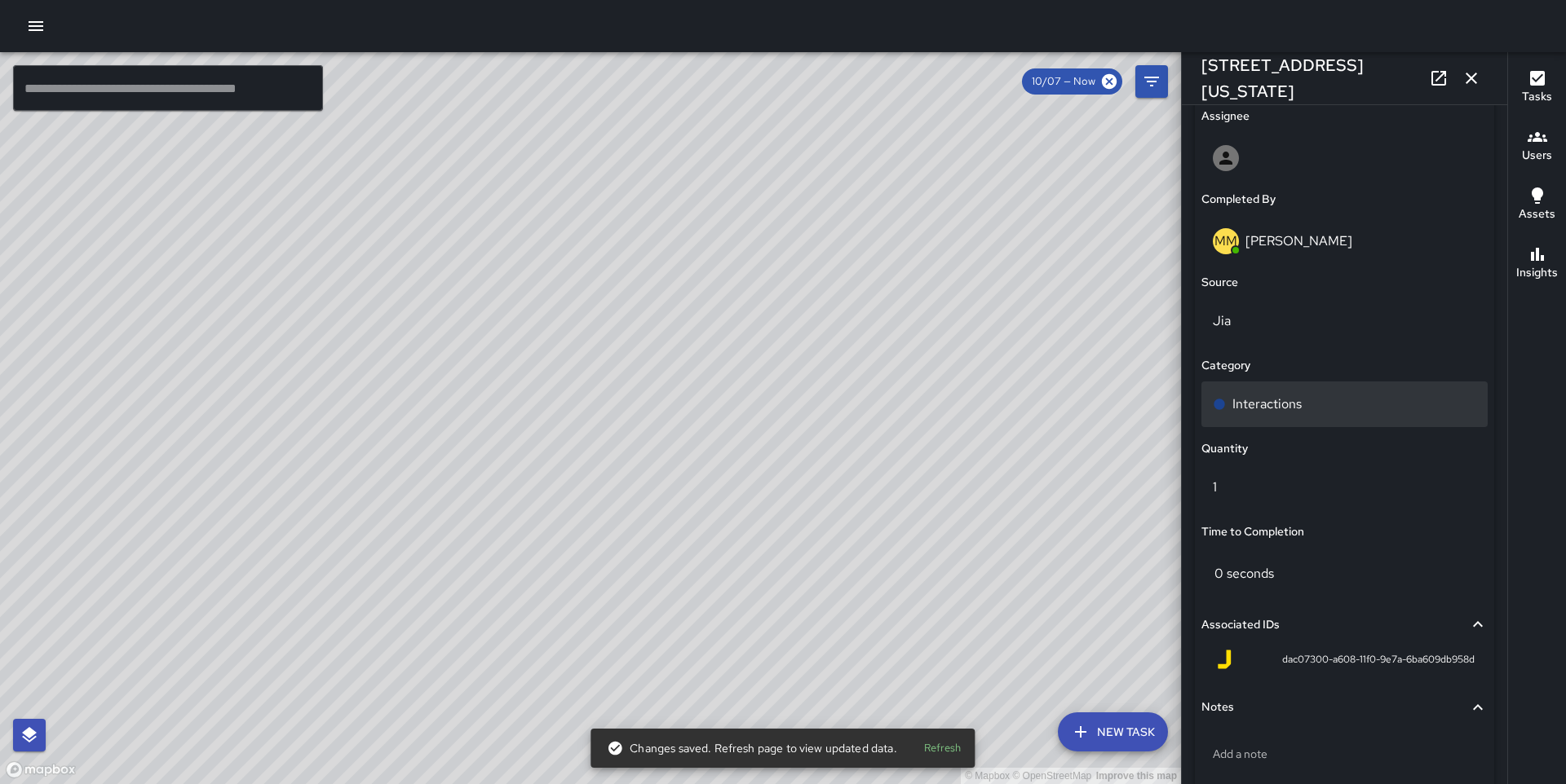
scroll to position [1030, 0]
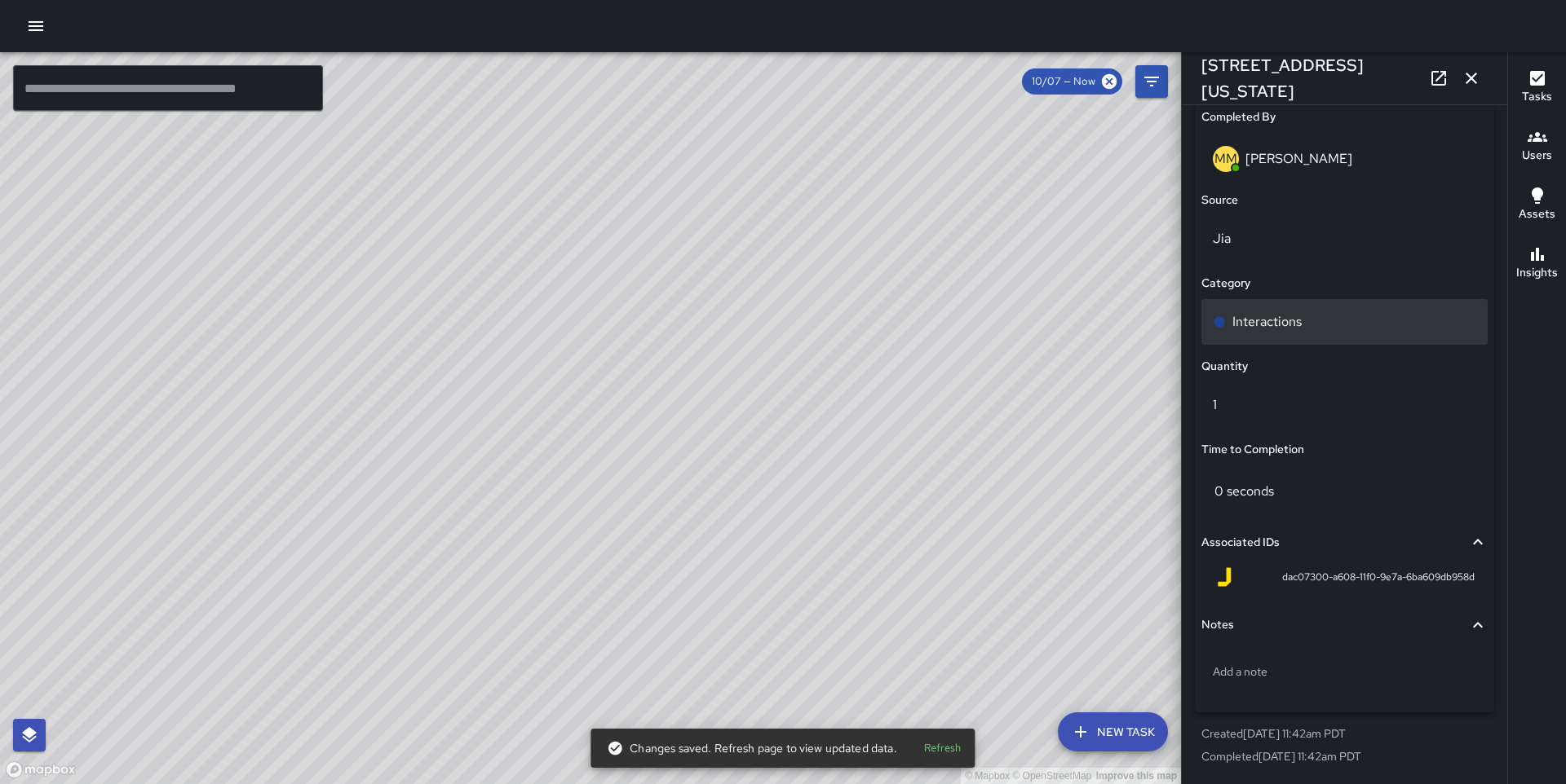
click at [1304, 325] on div "Interactions" at bounding box center [1345, 323] width 264 height 20
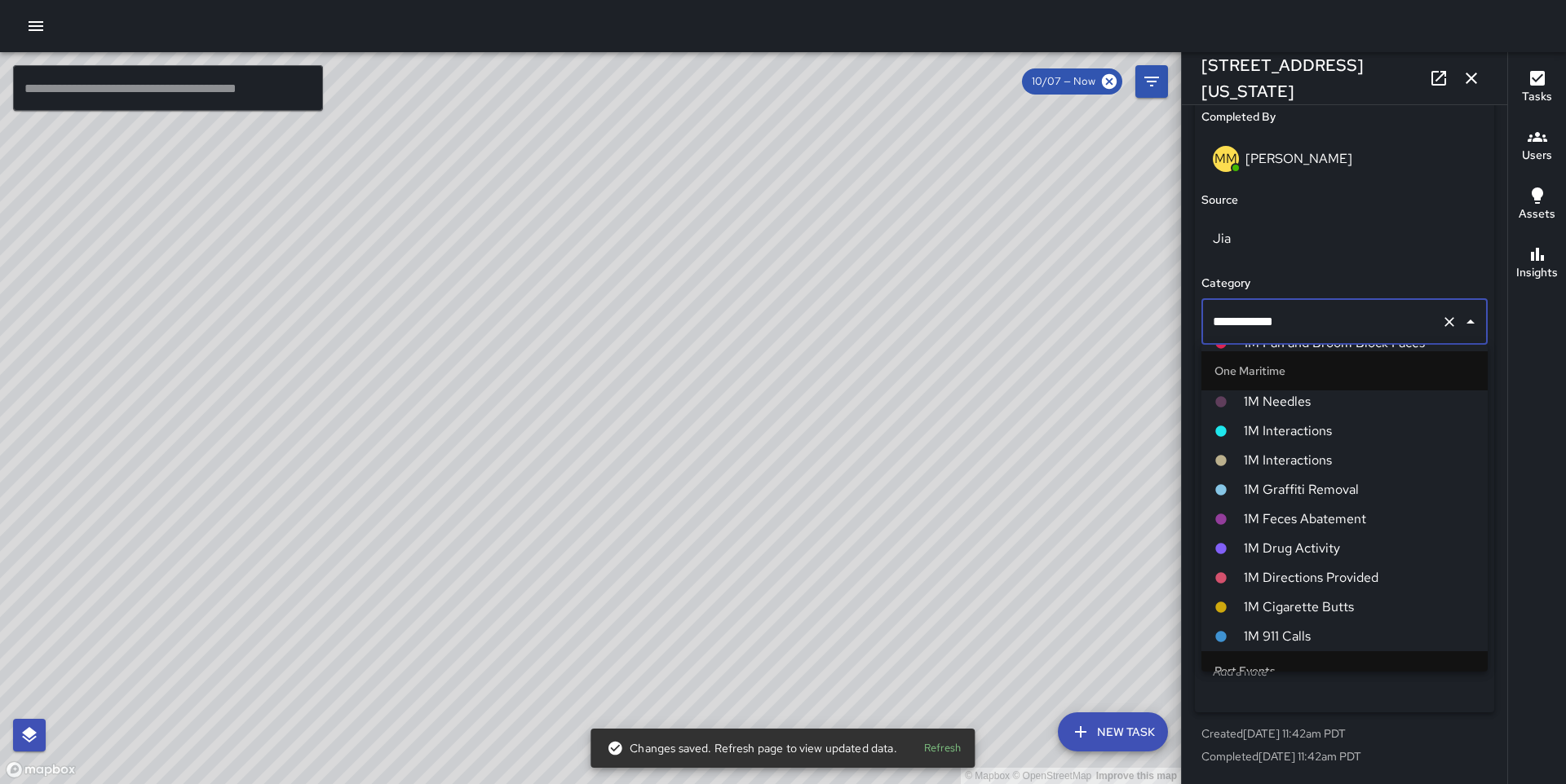
scroll to position [1234, 0]
click at [1304, 450] on li "1M Interactions" at bounding box center [1345, 462] width 287 height 29
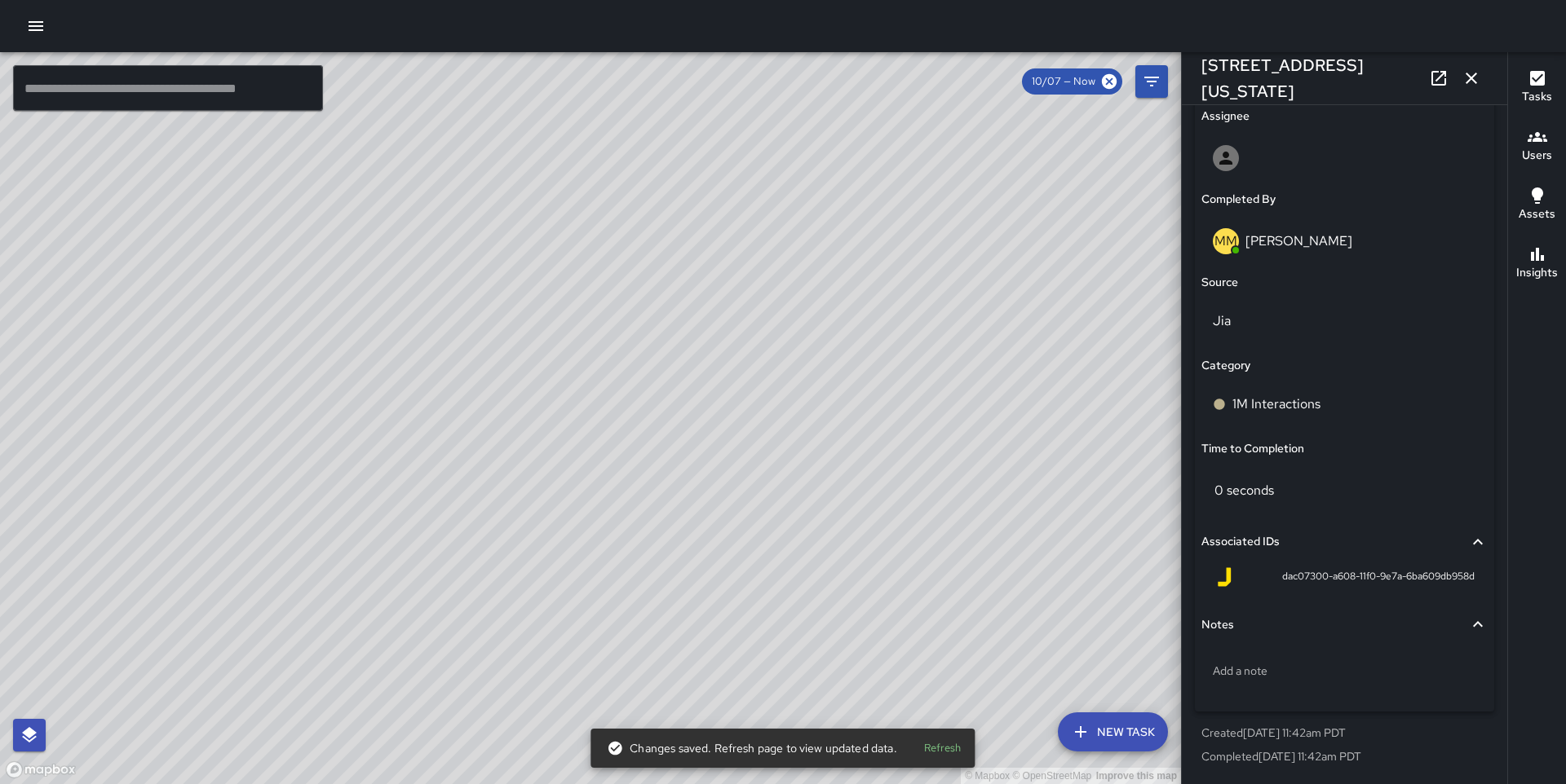
scroll to position [947, 0]
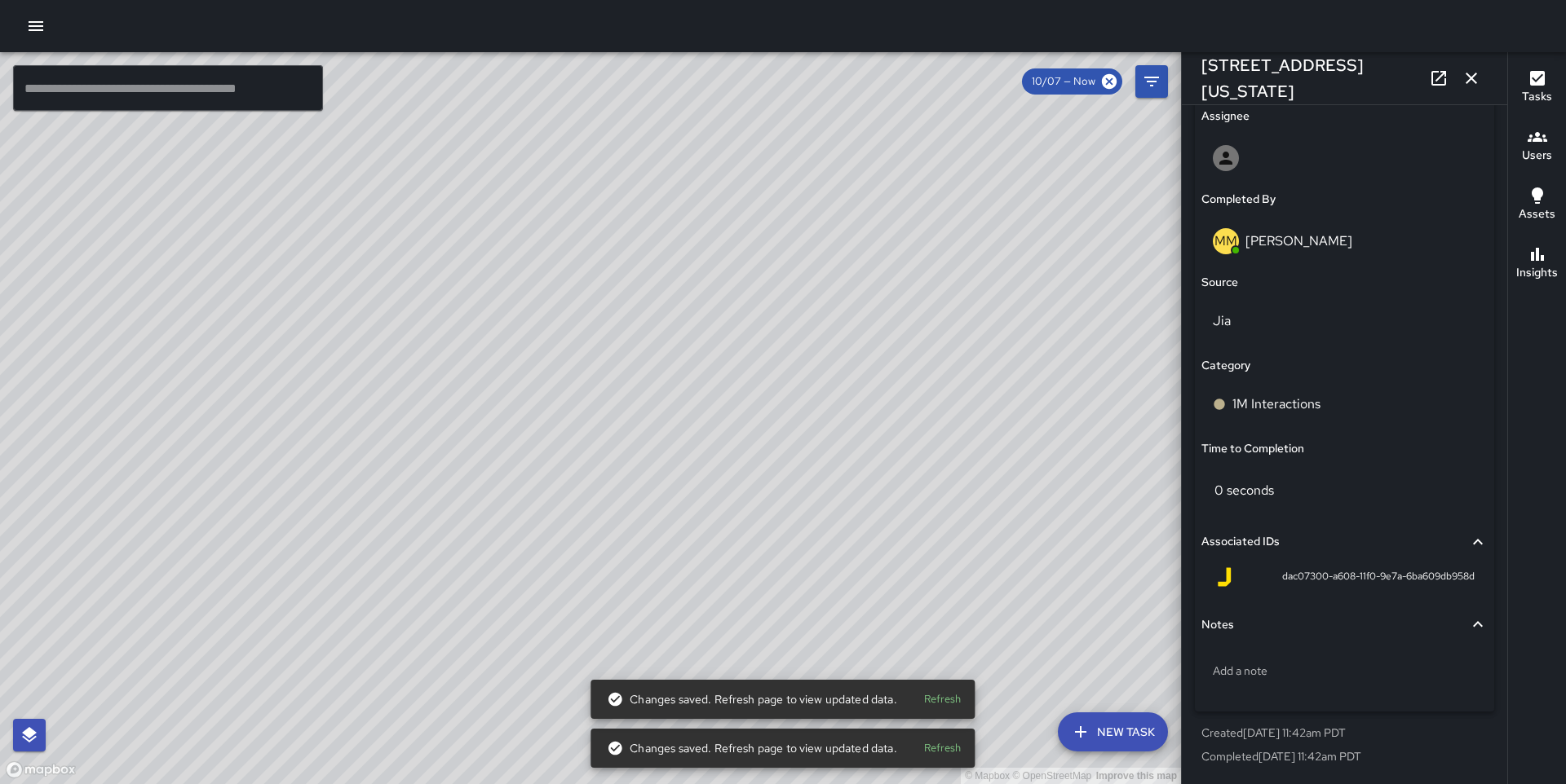
click at [510, 335] on div "© Mapbox © OpenStreetMap Improve this map DO [PERSON_NAME] [STREET_ADDRESS][US_…" at bounding box center [590, 419] width 1182 height 732
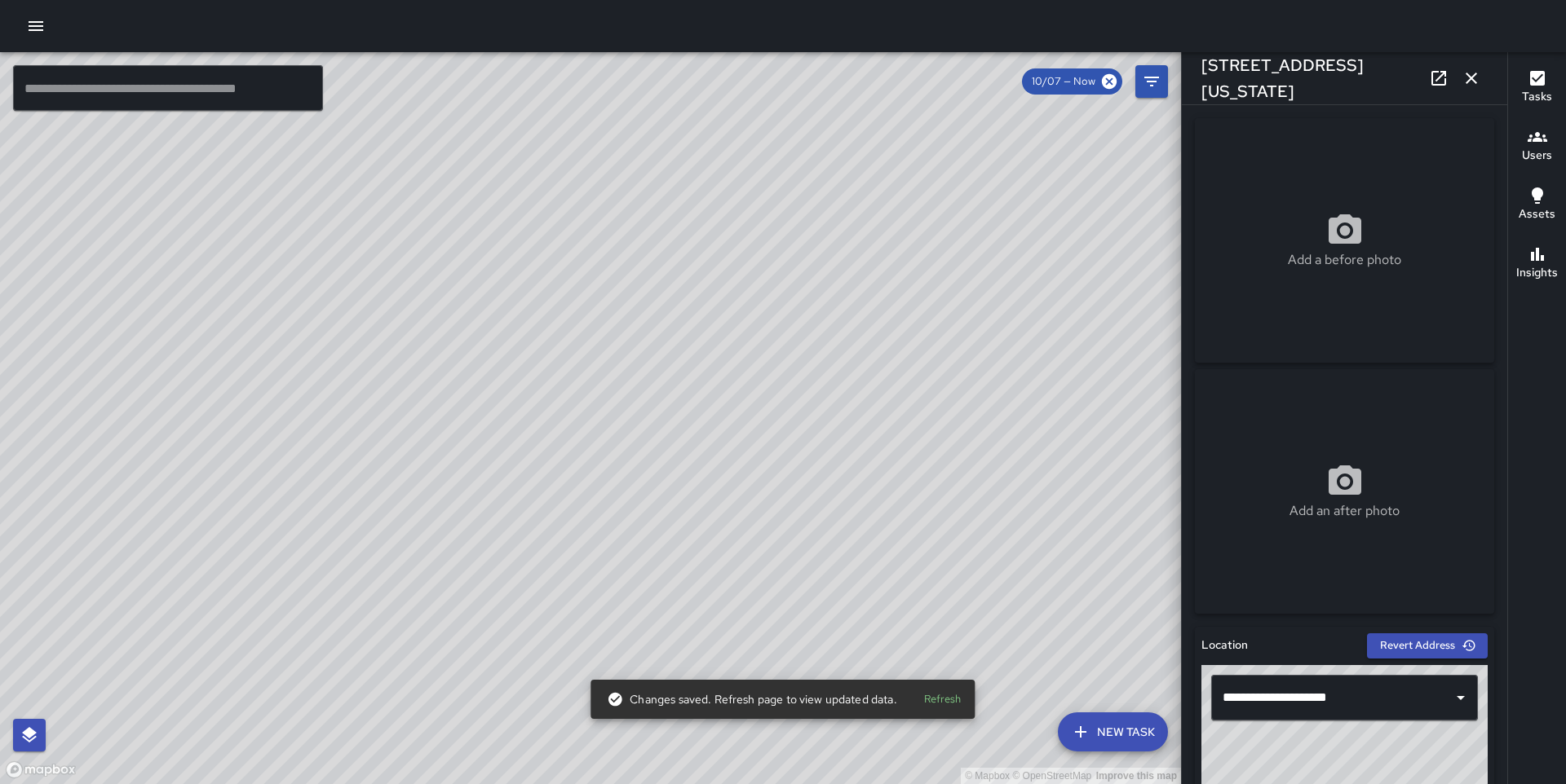
scroll to position [1030, 0]
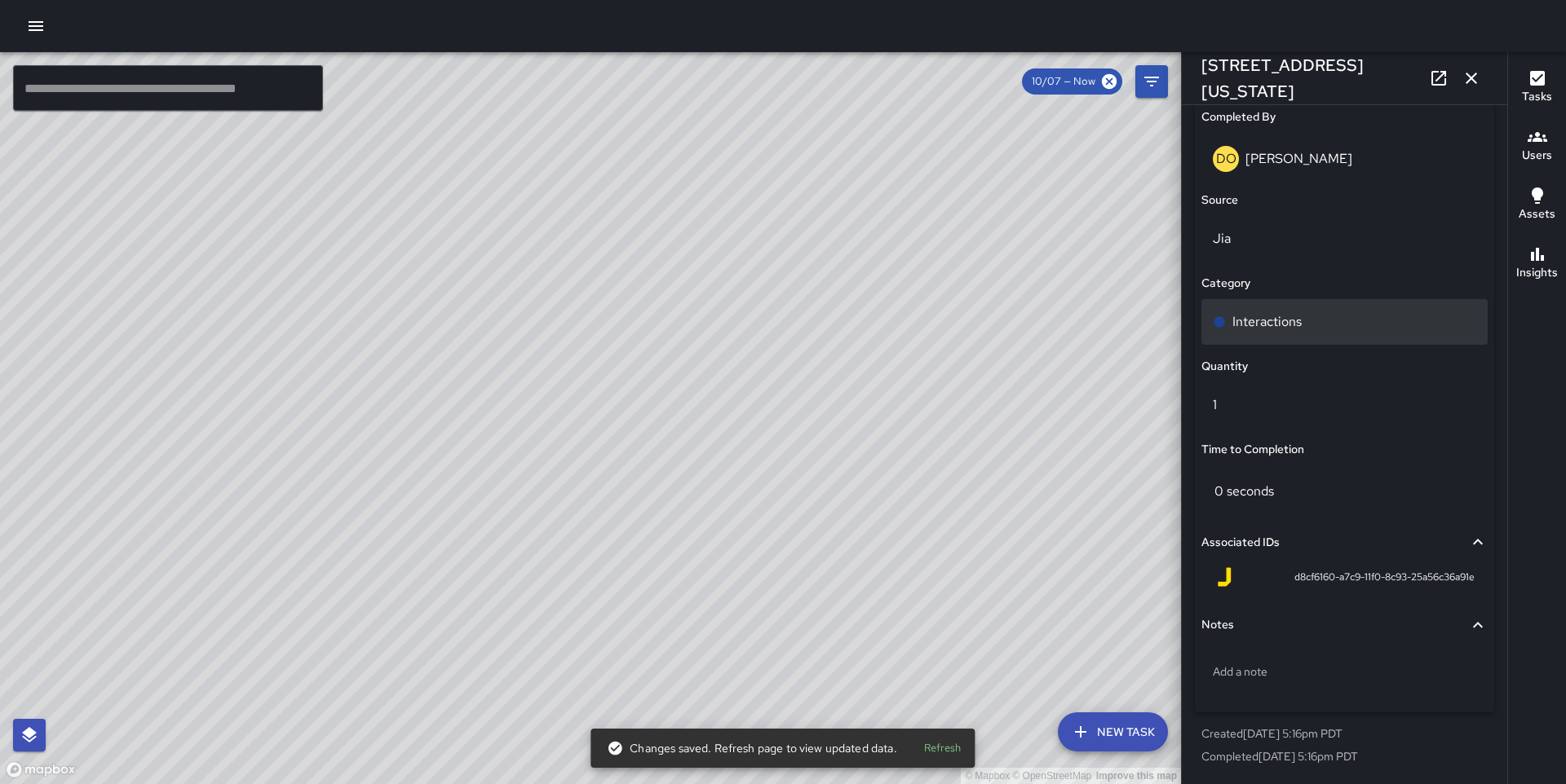
click at [1286, 332] on div "Interactions" at bounding box center [1345, 322] width 287 height 45
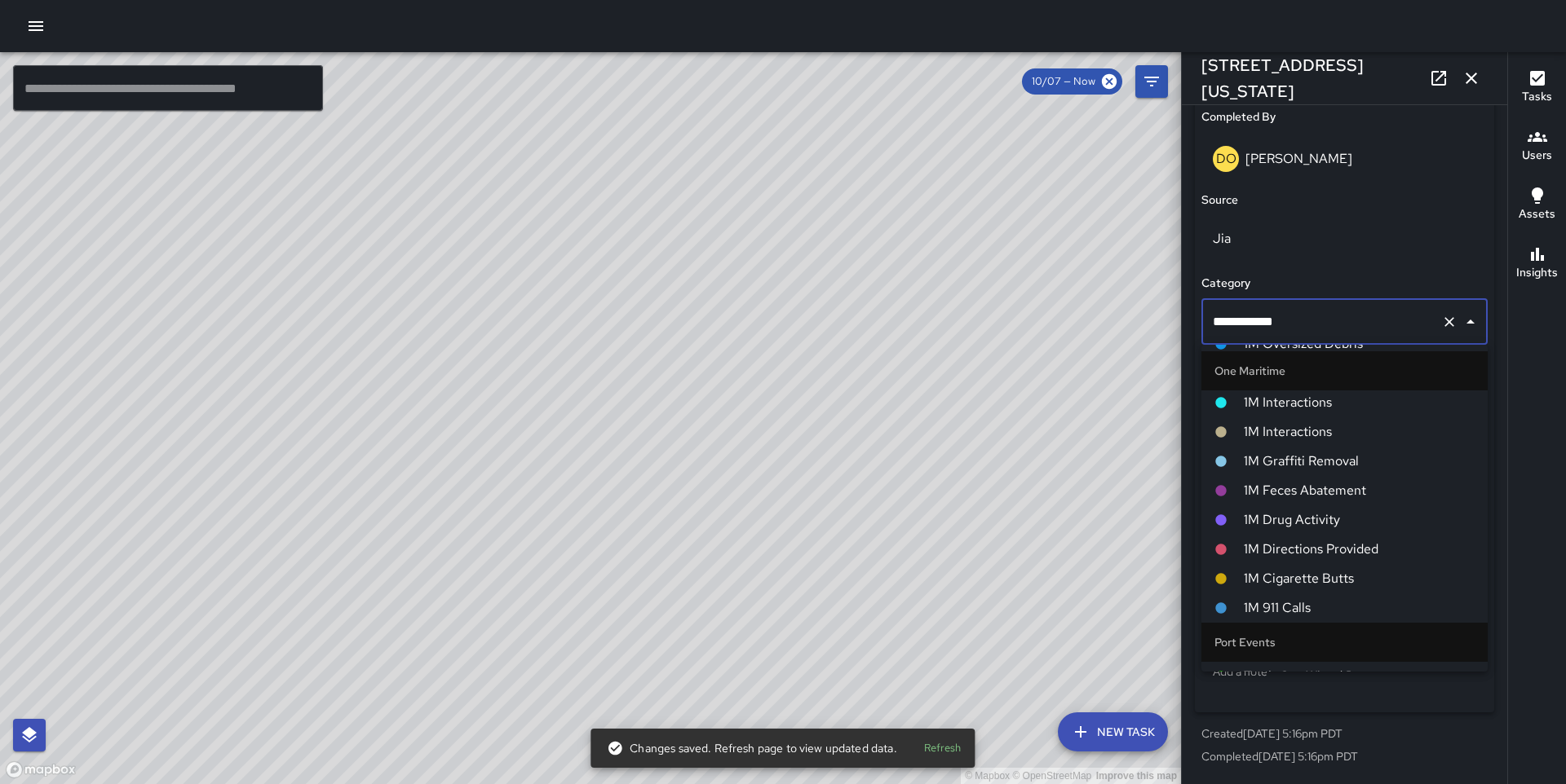
scroll to position [1259, 0]
click at [1294, 438] on span "1M Interactions" at bounding box center [1359, 438] width 231 height 20
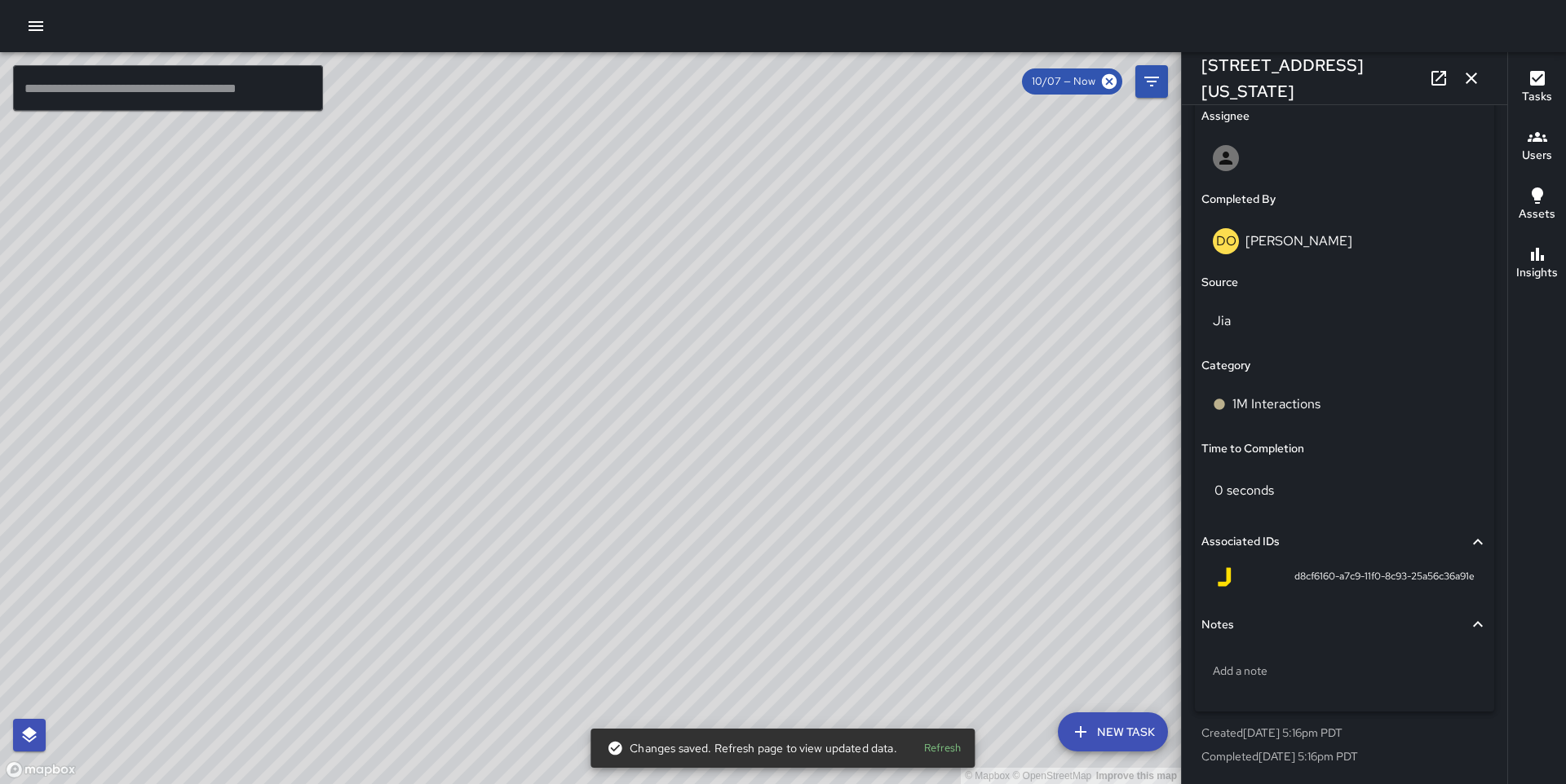
scroll to position [947, 0]
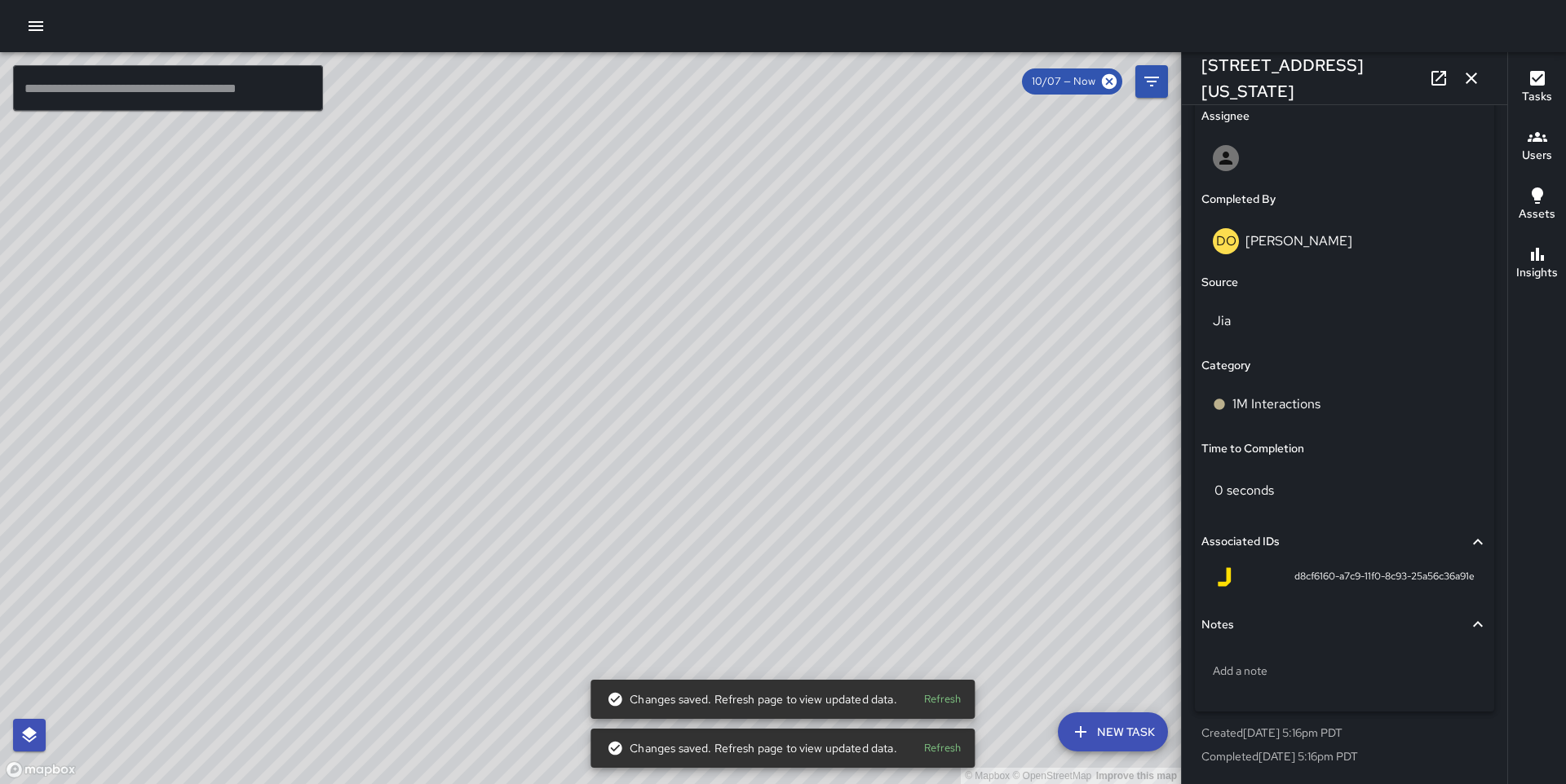
click at [589, 447] on div "© Mapbox © OpenStreetMap Improve this map DO [PERSON_NAME] [STREET_ADDRESS][US_…" at bounding box center [590, 419] width 1182 height 732
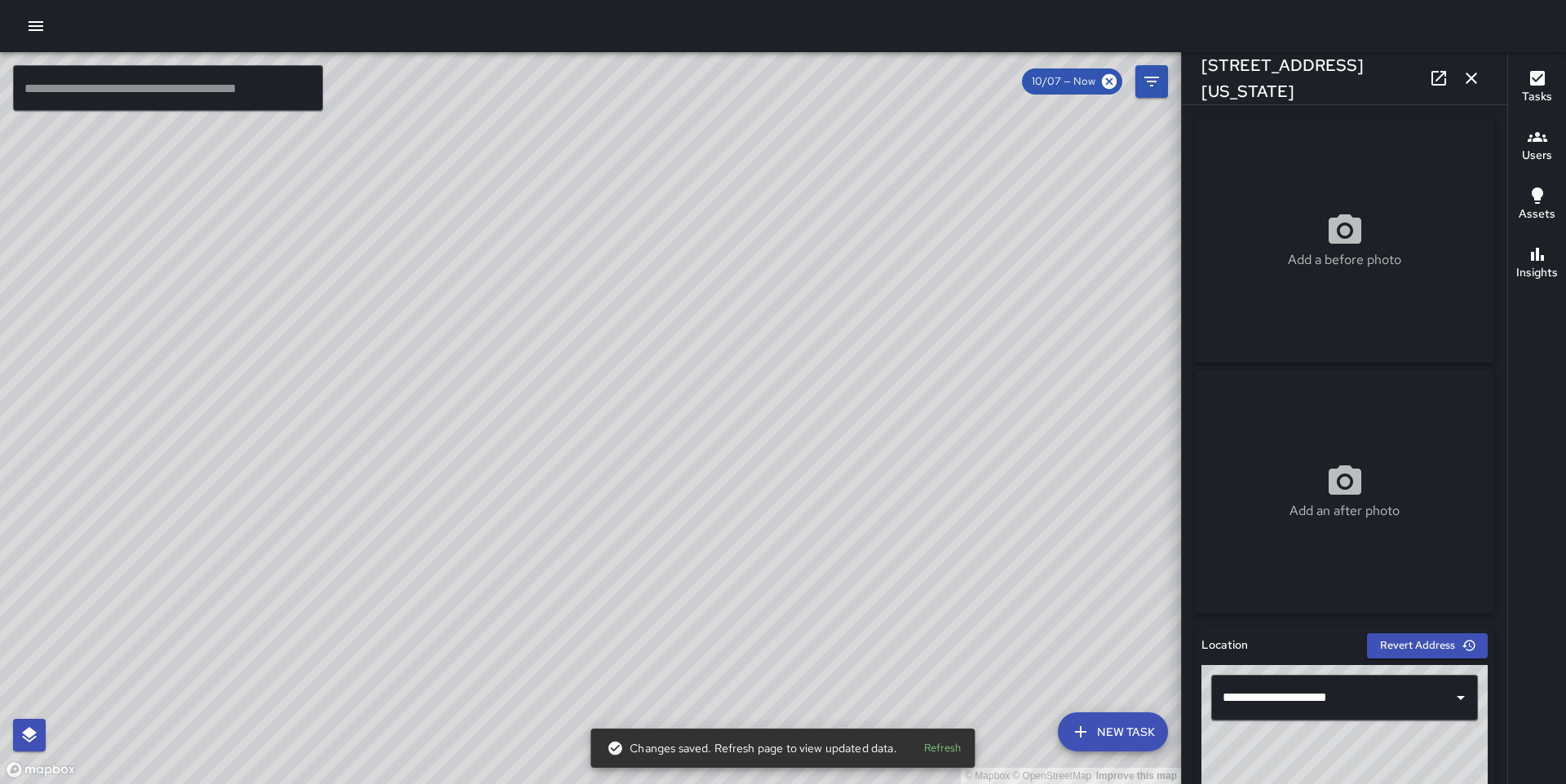
scroll to position [1030, 0]
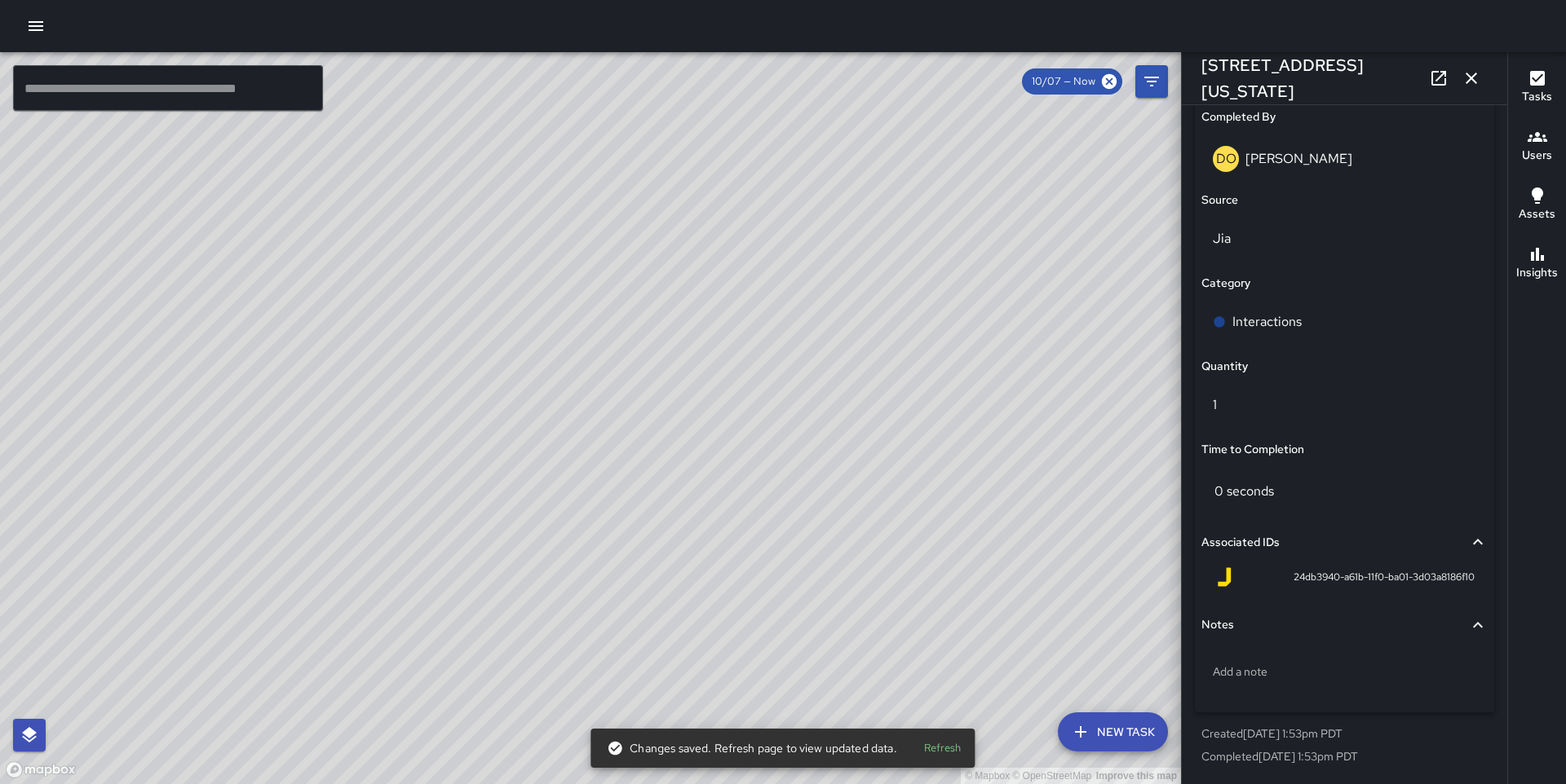
click at [1276, 345] on div "Interactions" at bounding box center [1345, 325] width 287 height 53
click at [1279, 322] on p "Interactions" at bounding box center [1267, 323] width 69 height 20
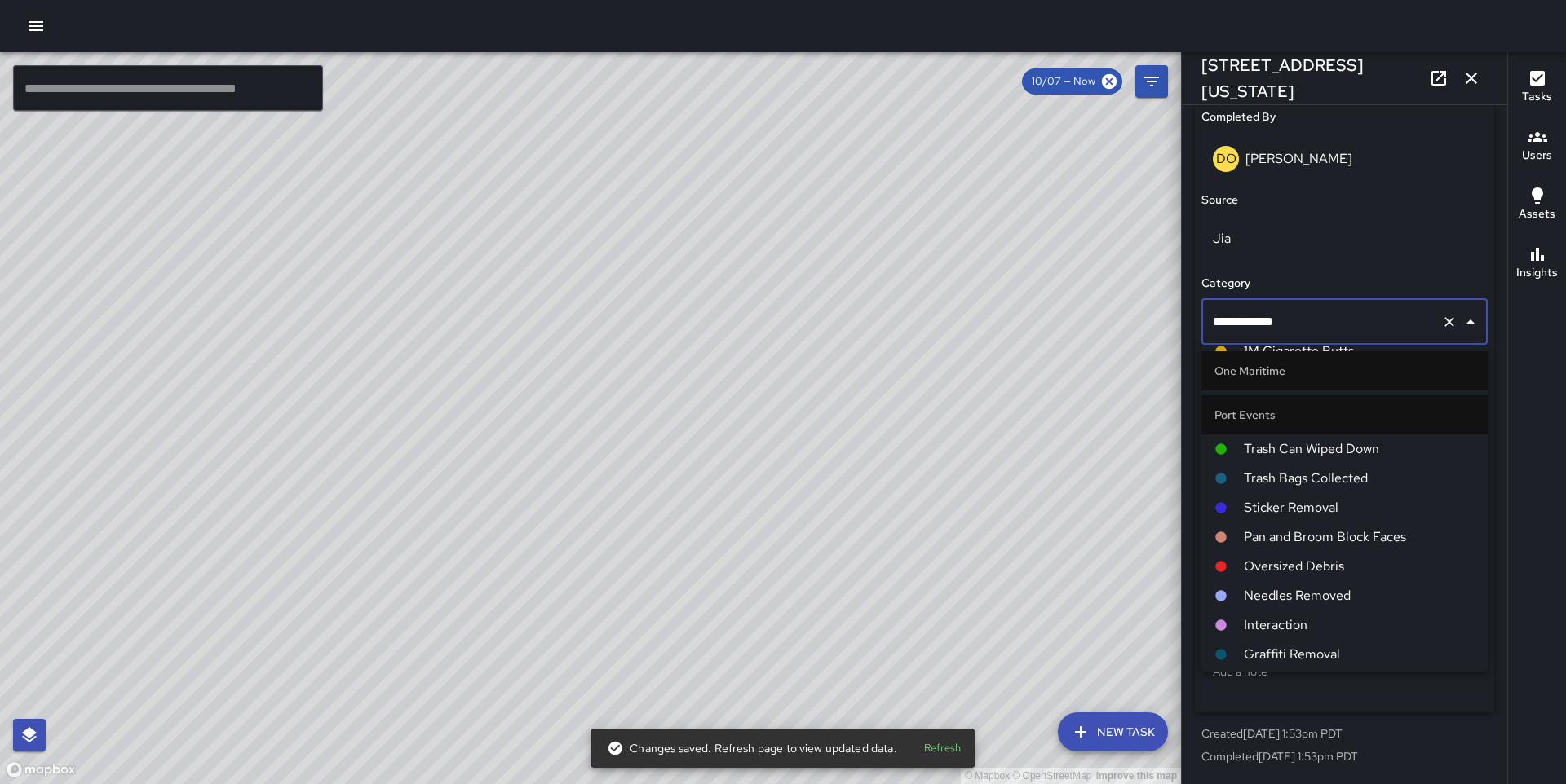
scroll to position [1163, 0]
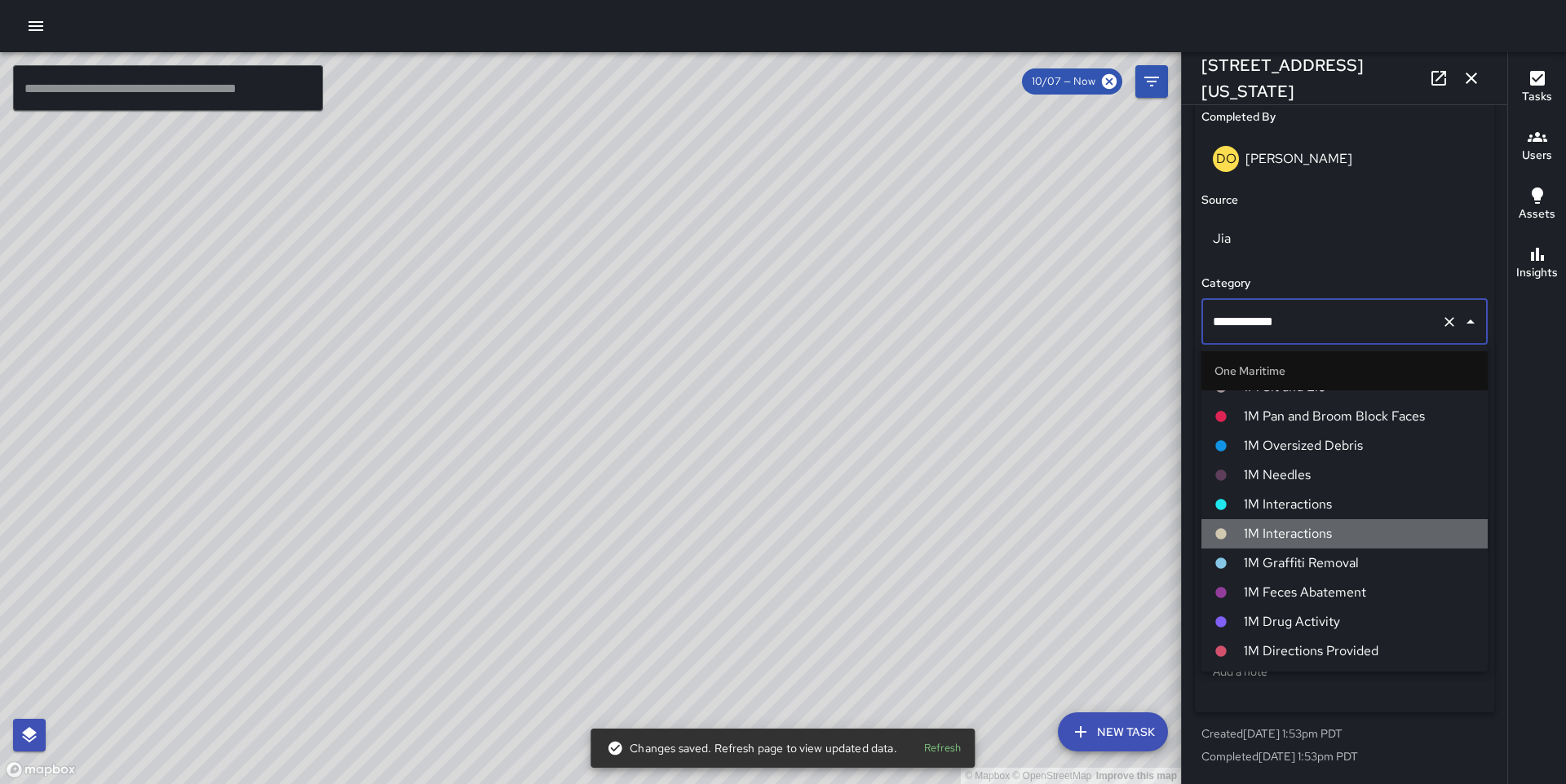
click at [1315, 524] on span "1M Interactions" at bounding box center [1359, 534] width 231 height 20
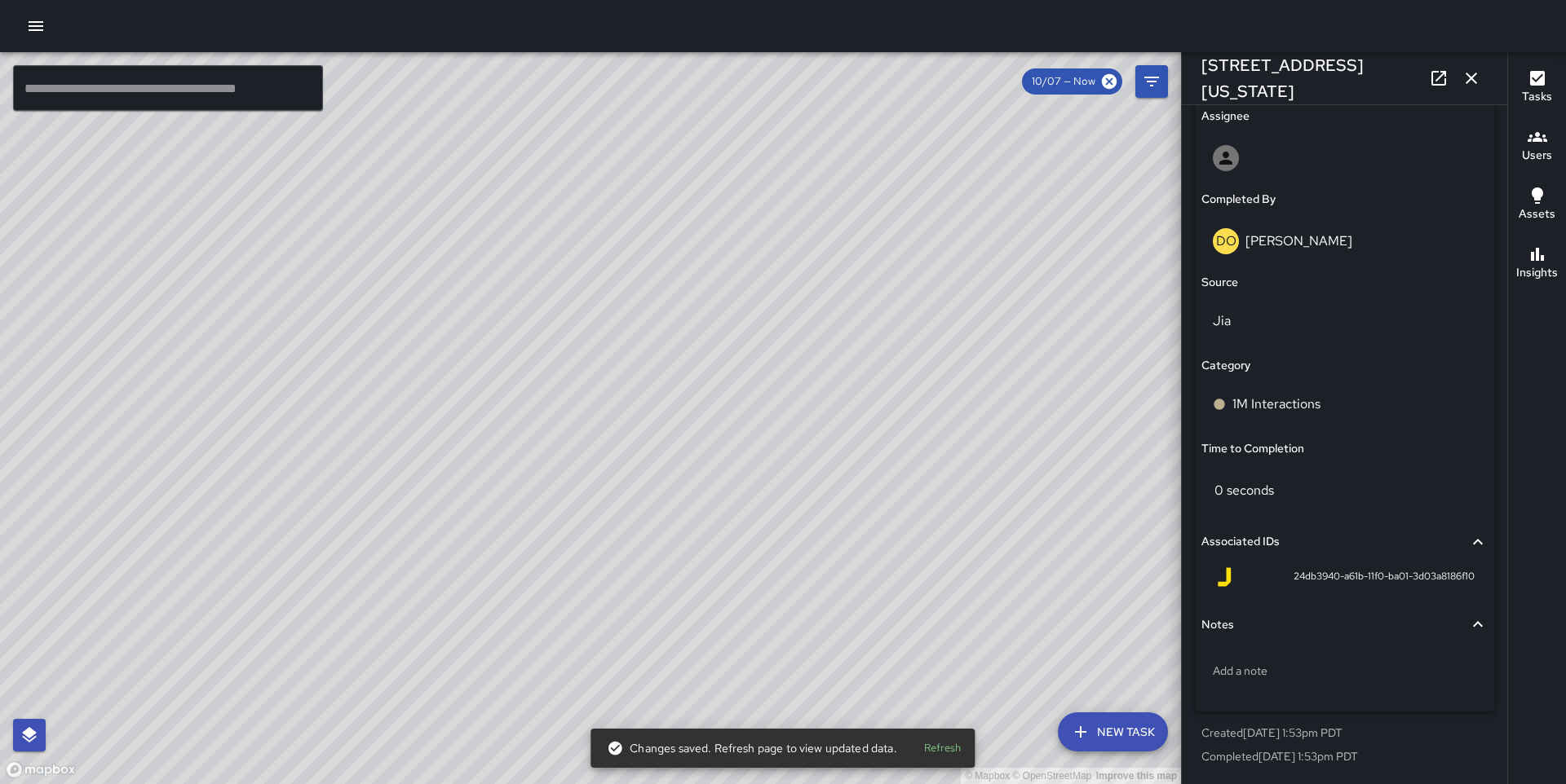
scroll to position [947, 0]
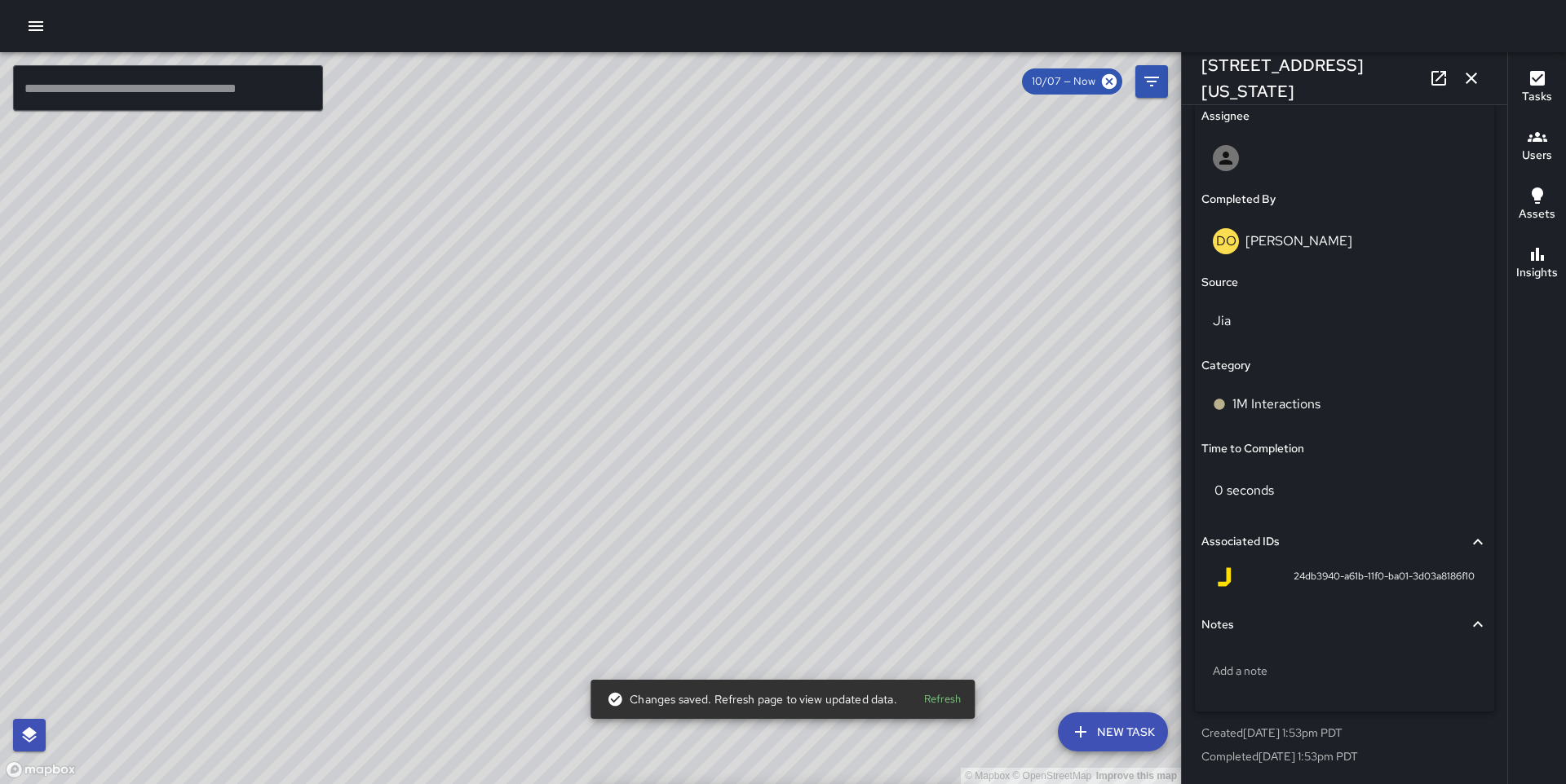
click at [654, 548] on div "© Mapbox © OpenStreetMap Improve this map MM Maverick Mingoa [STREET_ADDRESS] C…" at bounding box center [590, 419] width 1182 height 732
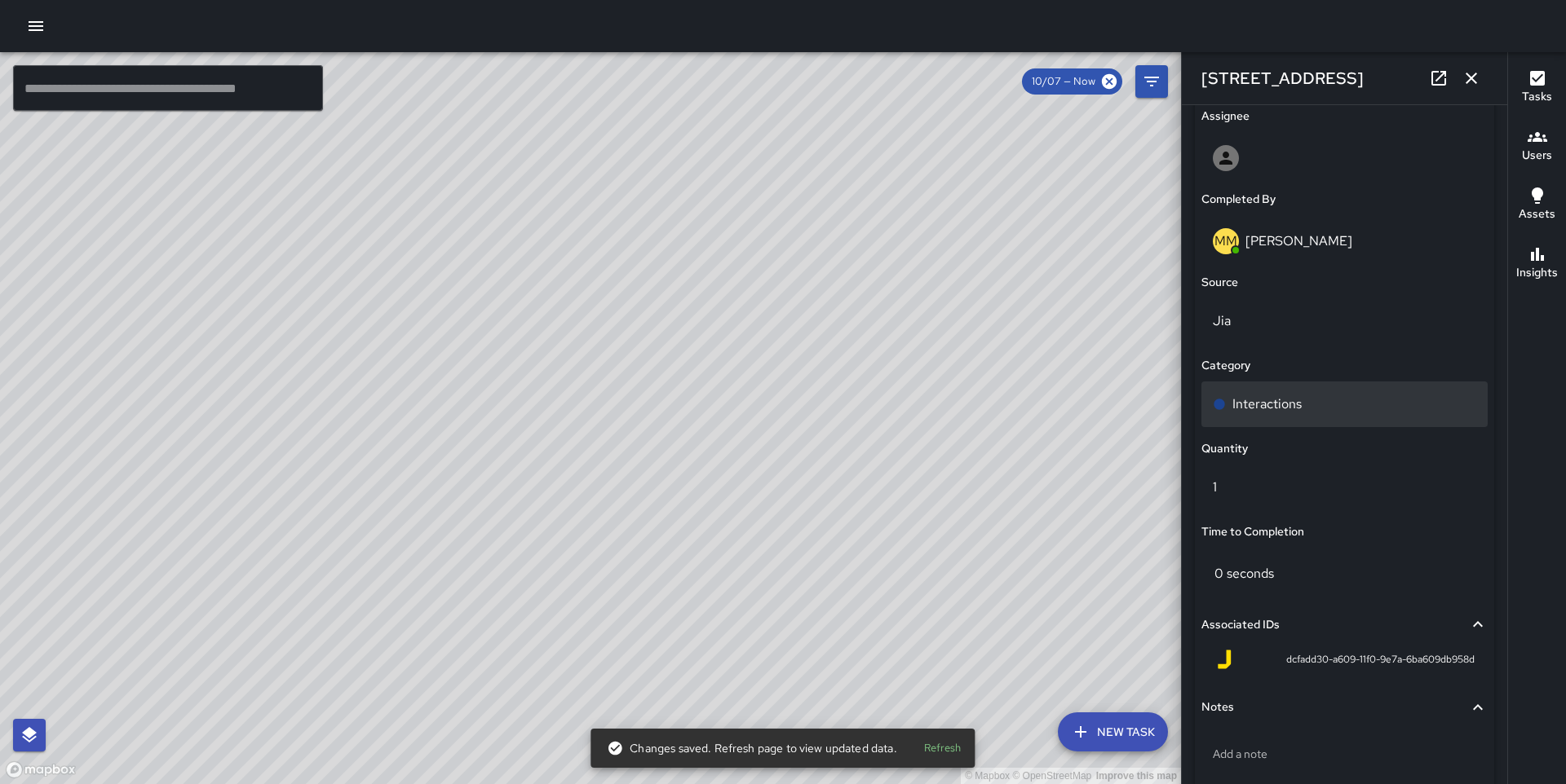
scroll to position [1030, 0]
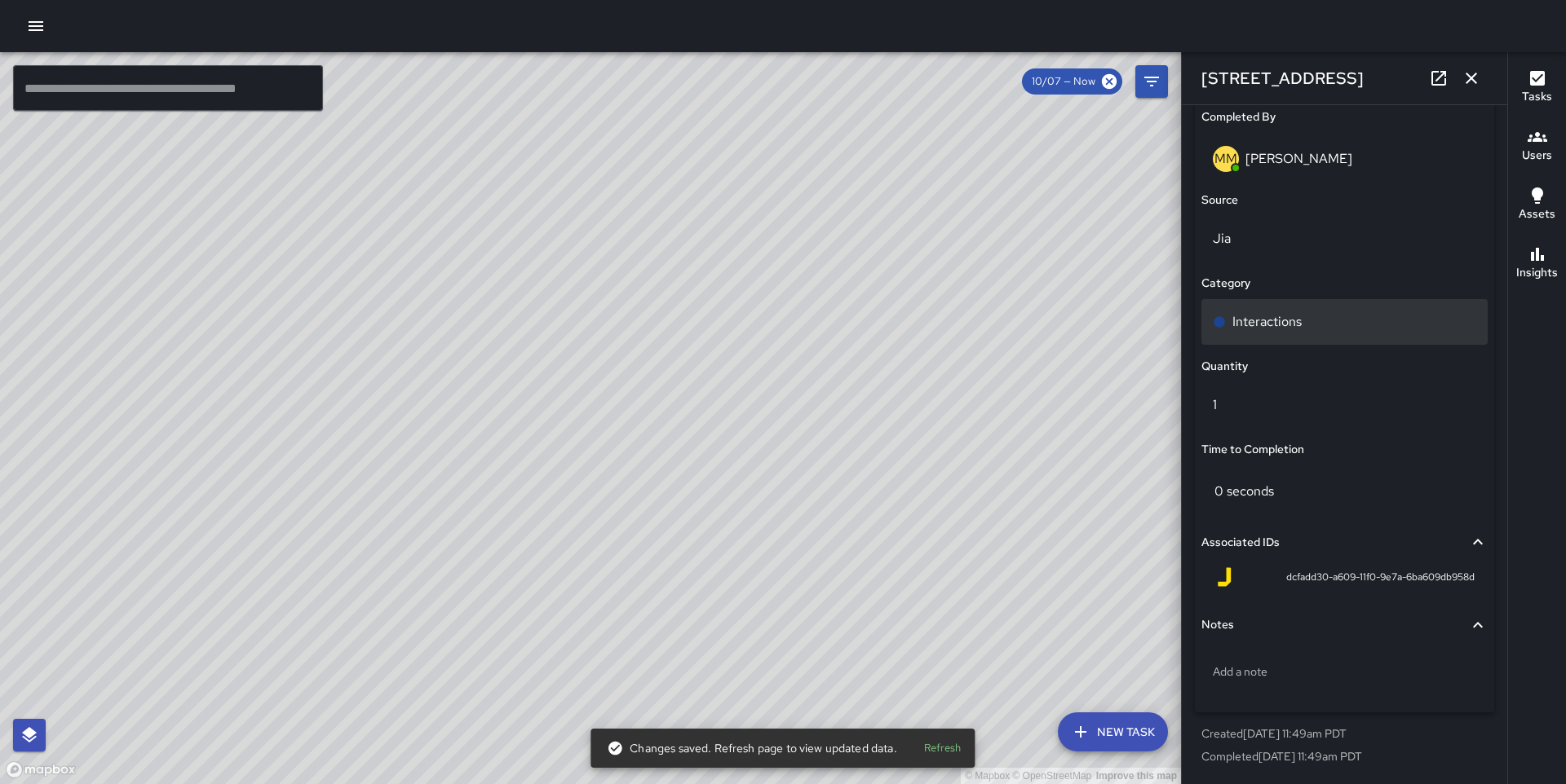
click at [1292, 305] on div "Interactions" at bounding box center [1345, 322] width 287 height 45
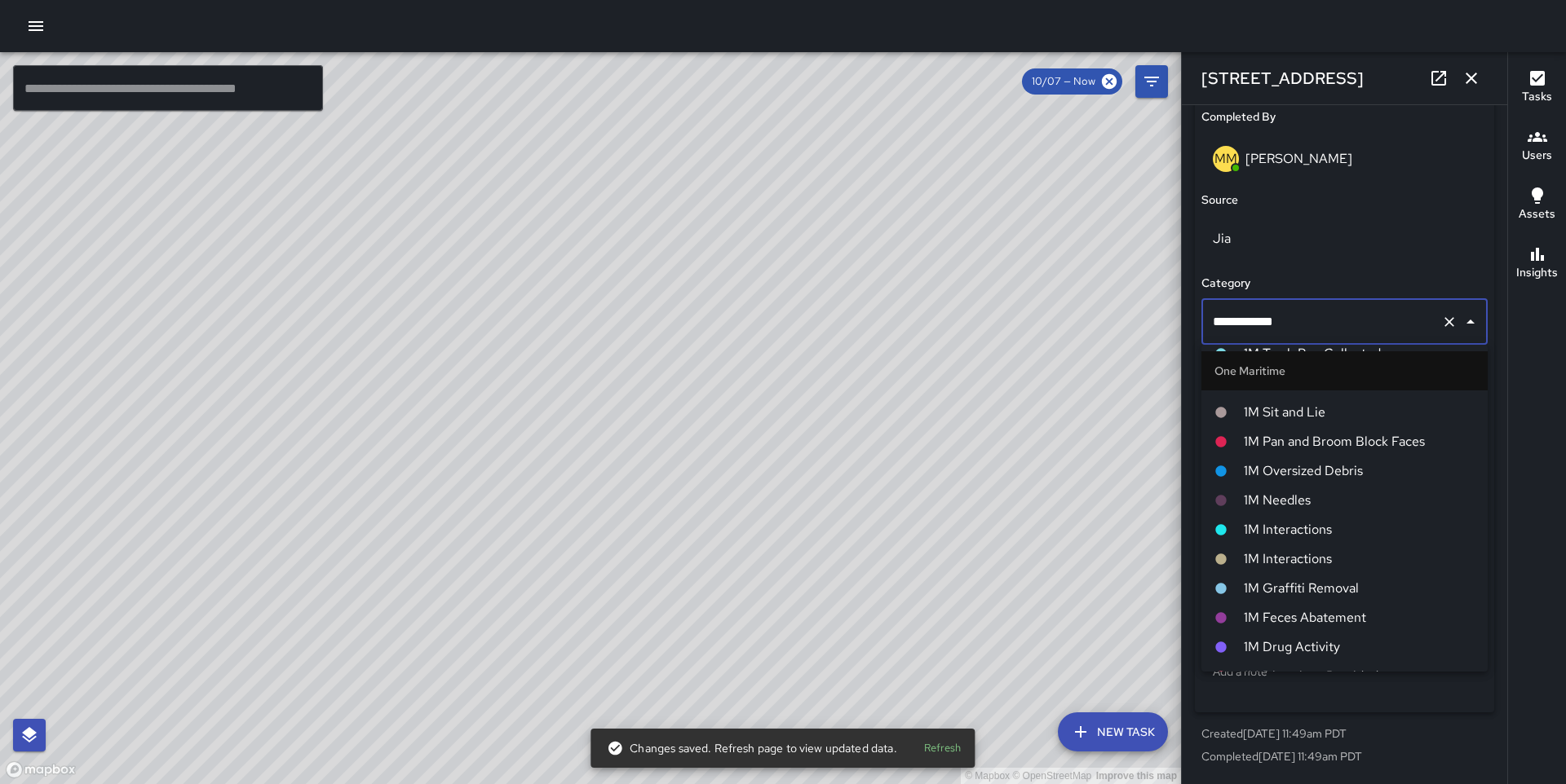
scroll to position [1117, 0]
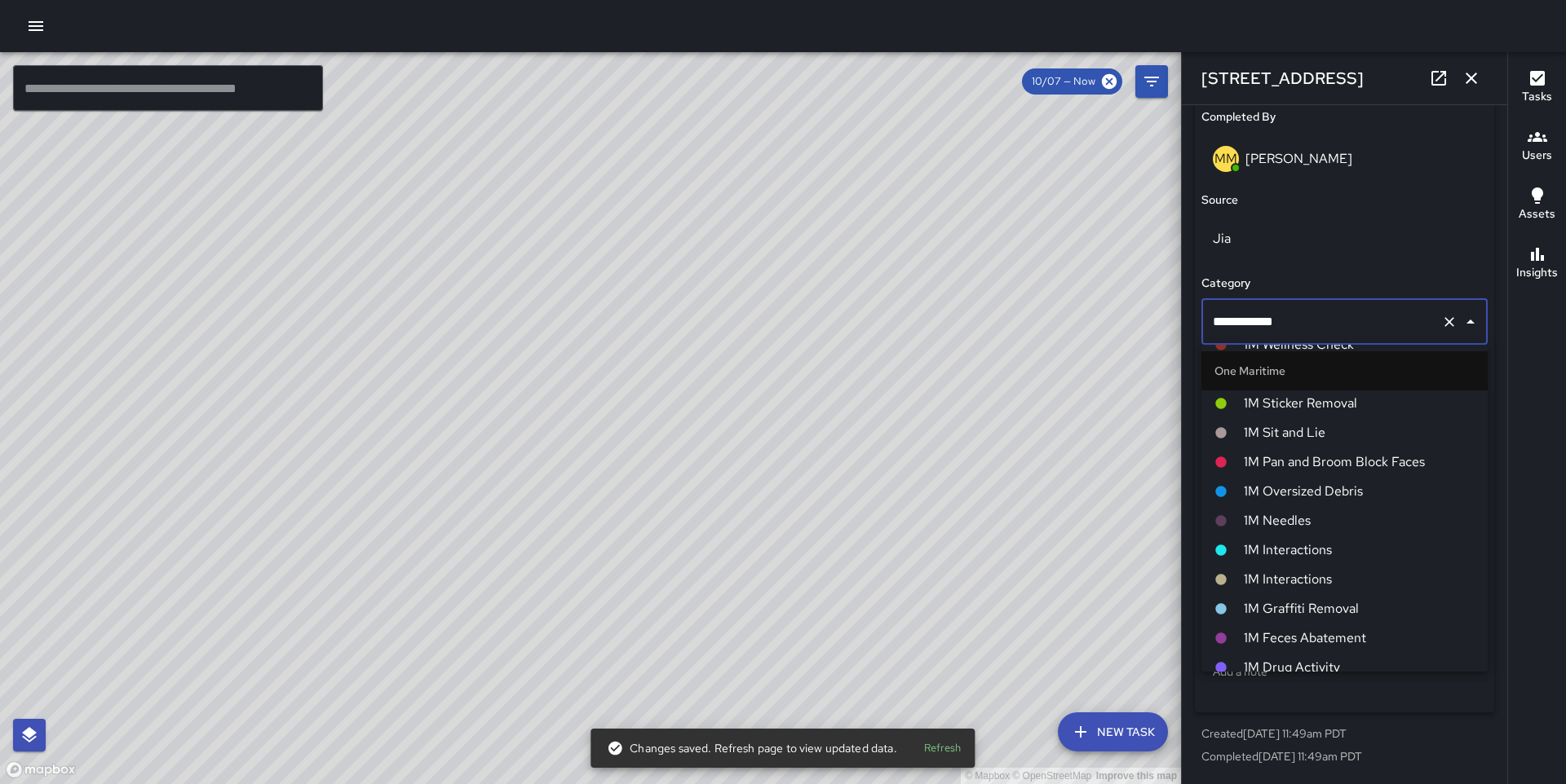
click at [1291, 573] on span "1M Interactions" at bounding box center [1359, 580] width 231 height 20
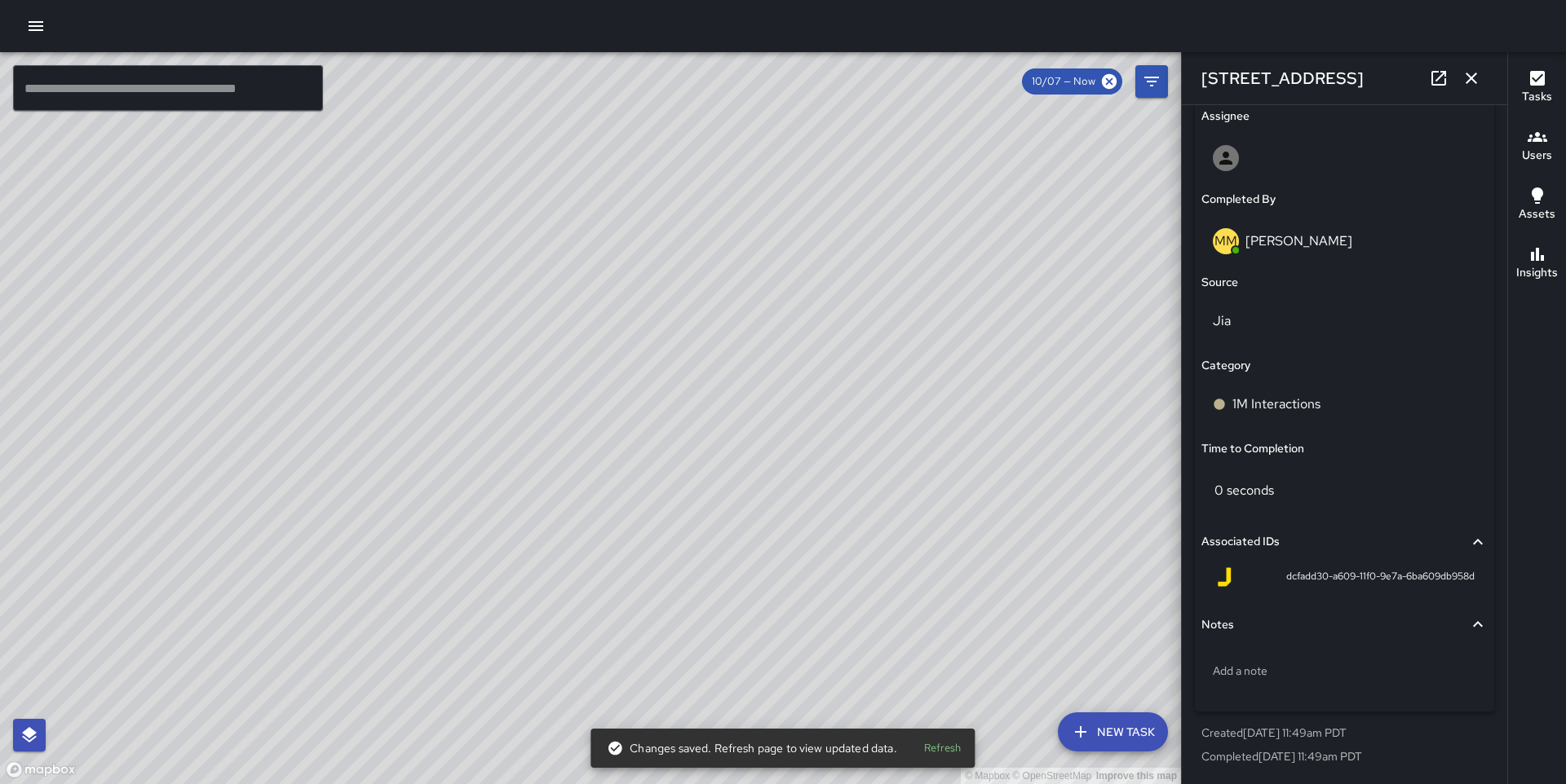
scroll to position [947, 0]
click at [670, 405] on div "© Mapbox © OpenStreetMap Improve this map DO [PERSON_NAME] 2 Embarcadero Center…" at bounding box center [590, 419] width 1182 height 732
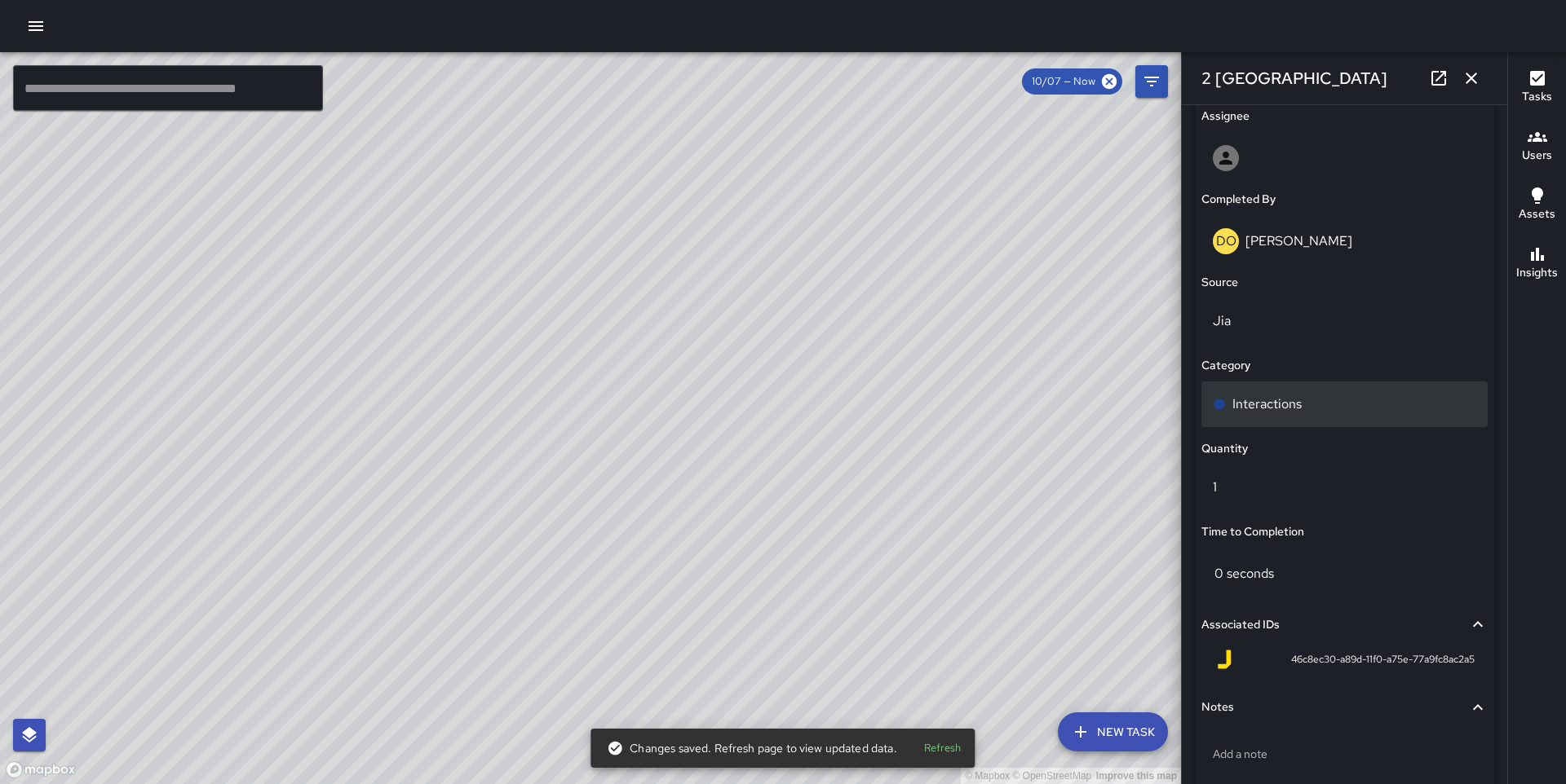
scroll to position [1030, 0]
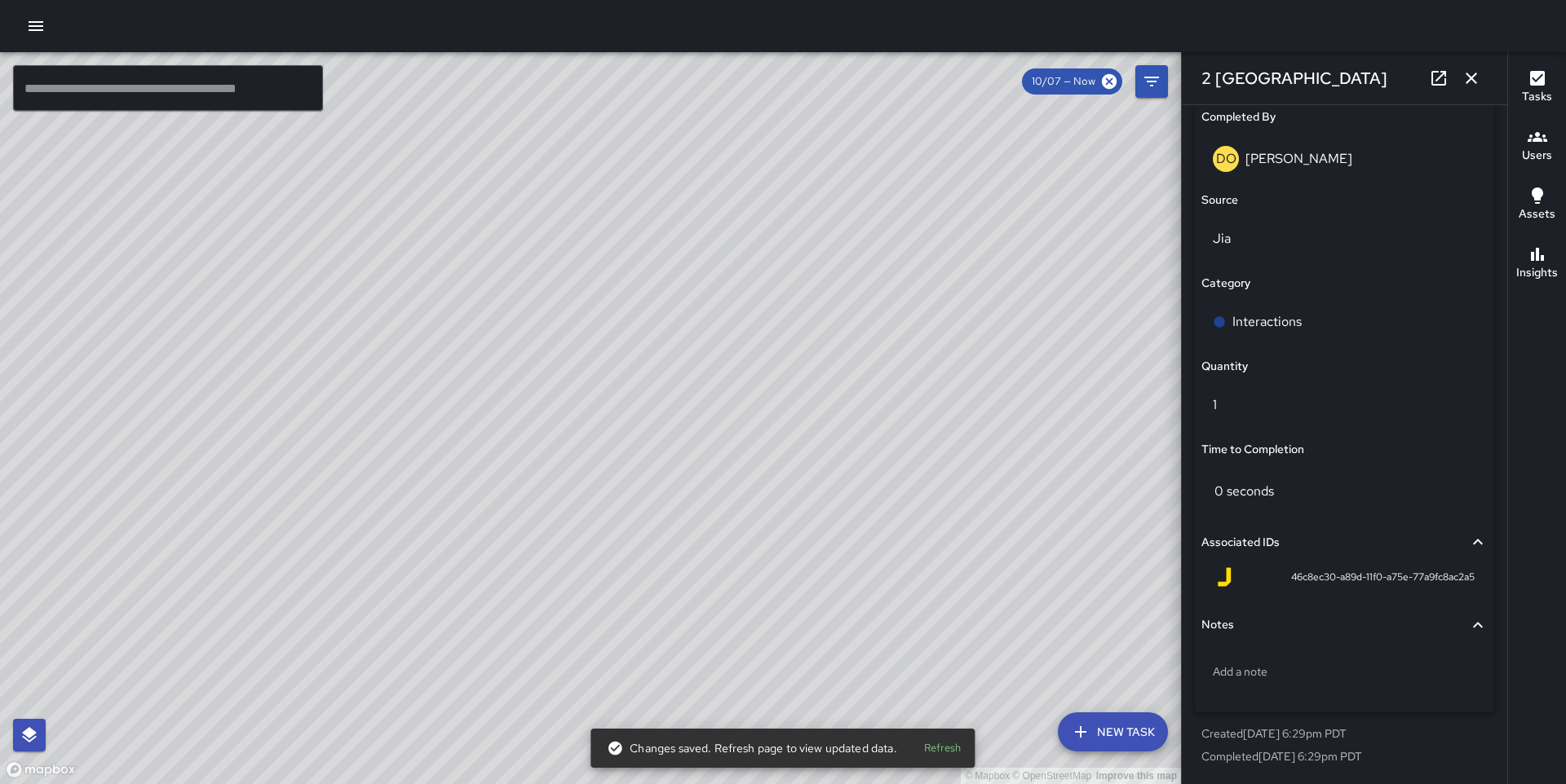
click at [1247, 288] on h6 "Category" at bounding box center [1226, 284] width 49 height 18
click at [1247, 302] on div "Interactions" at bounding box center [1345, 322] width 287 height 45
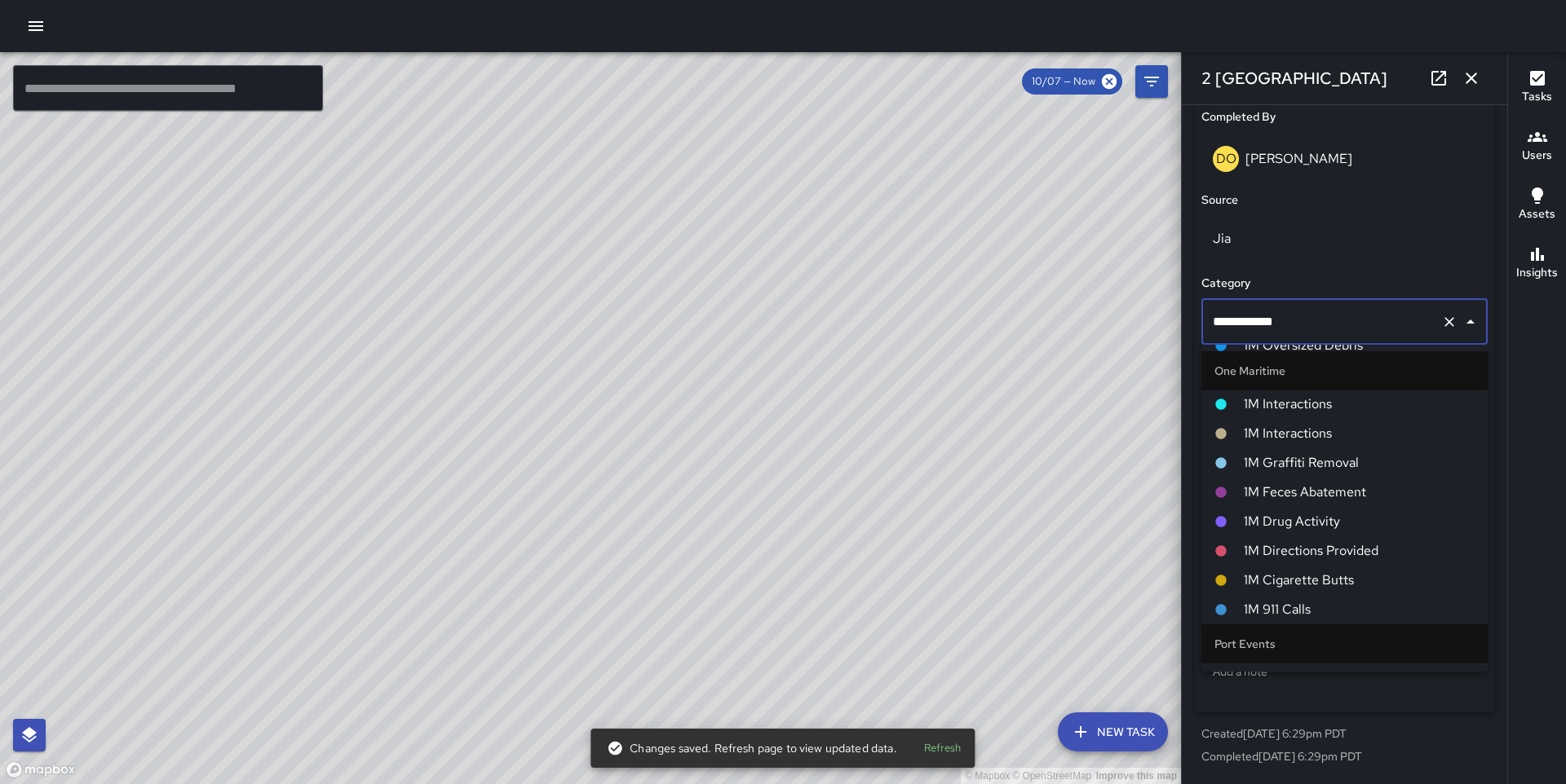
scroll to position [1255, 0]
click at [1288, 441] on span "1M Interactions" at bounding box center [1359, 441] width 231 height 20
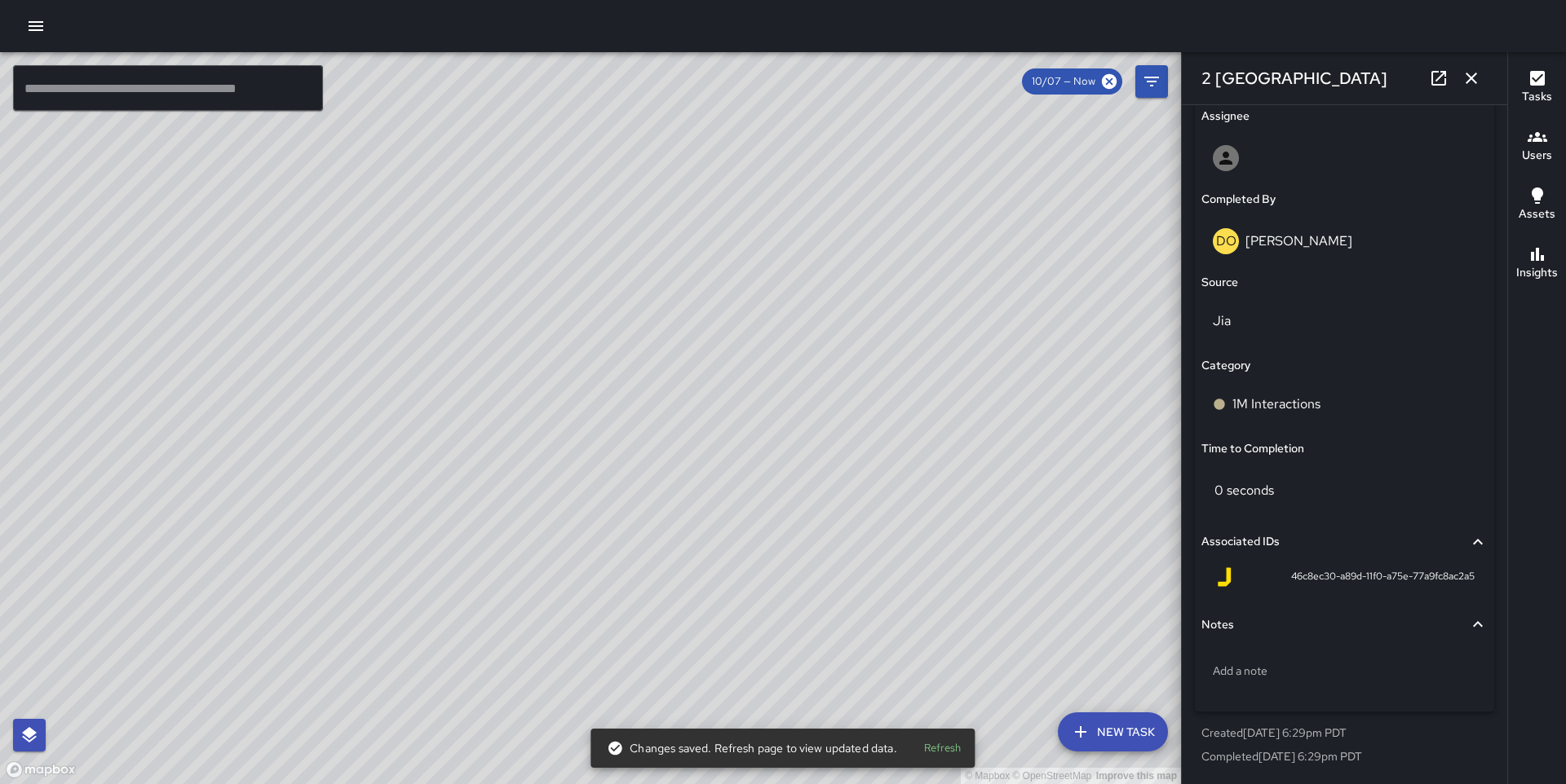
click at [603, 460] on div "© Mapbox © OpenStreetMap Improve this map" at bounding box center [590, 419] width 1182 height 732
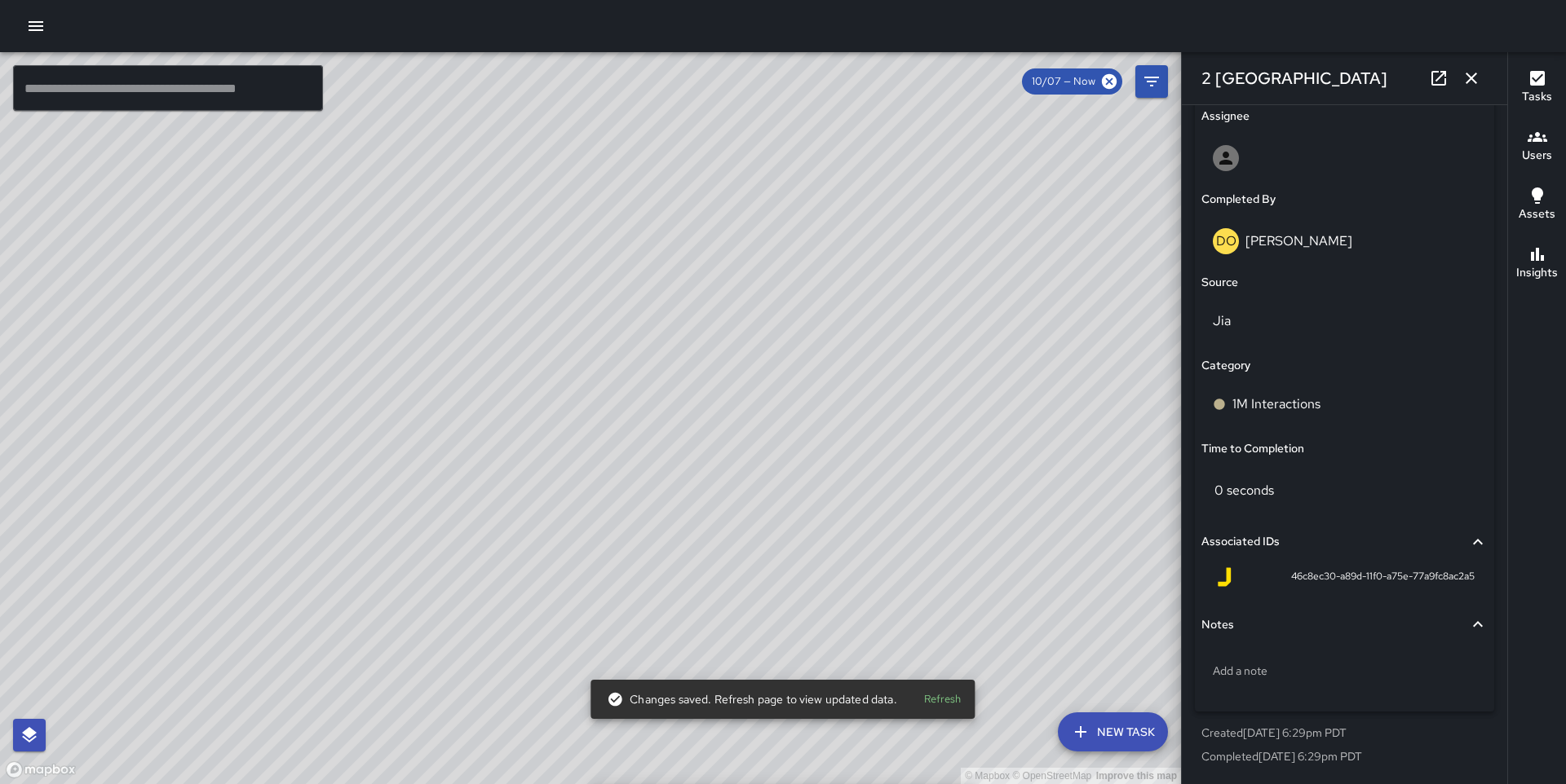
type input "**********"
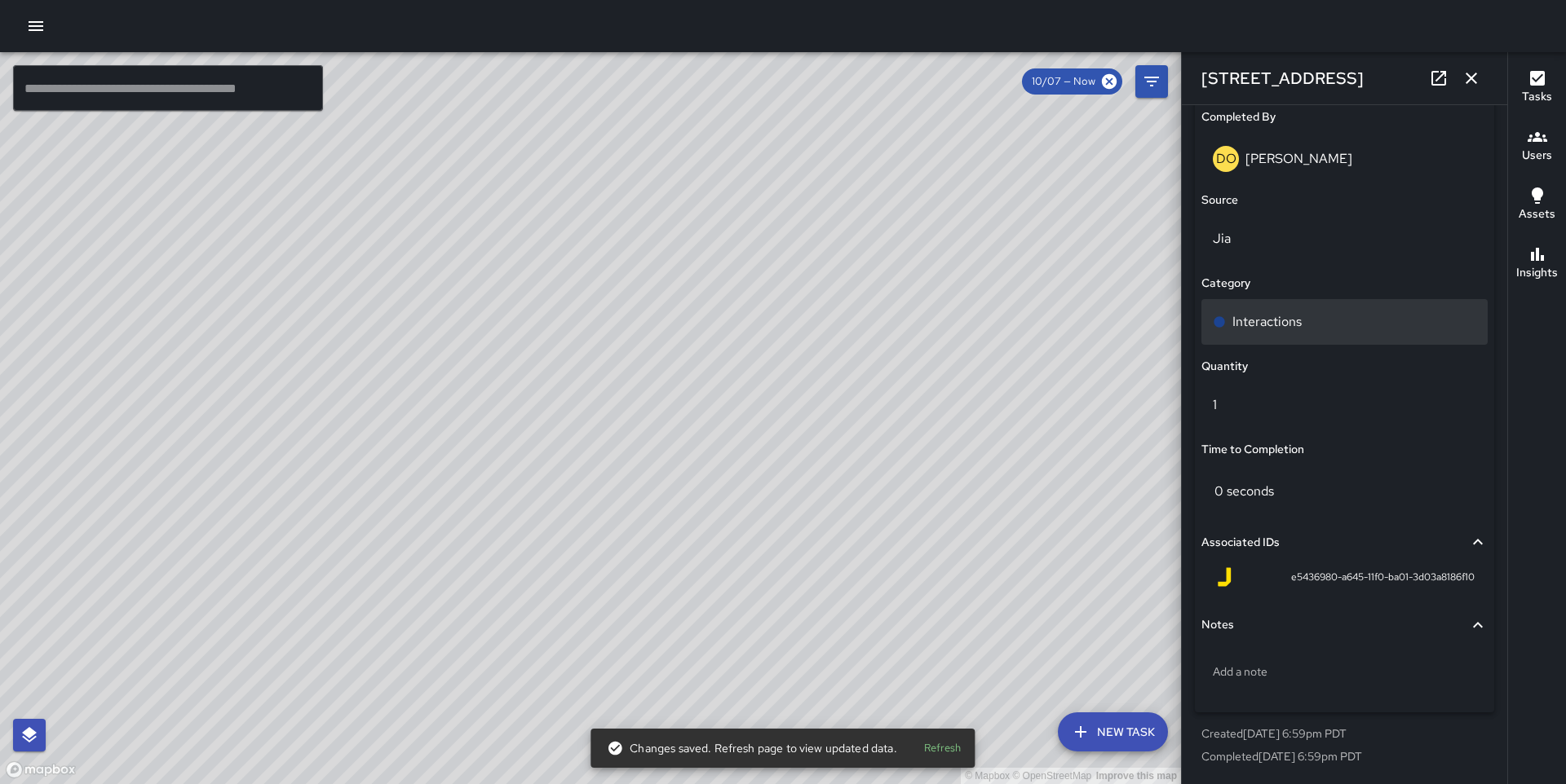
click at [1257, 334] on div "Interactions" at bounding box center [1345, 322] width 287 height 45
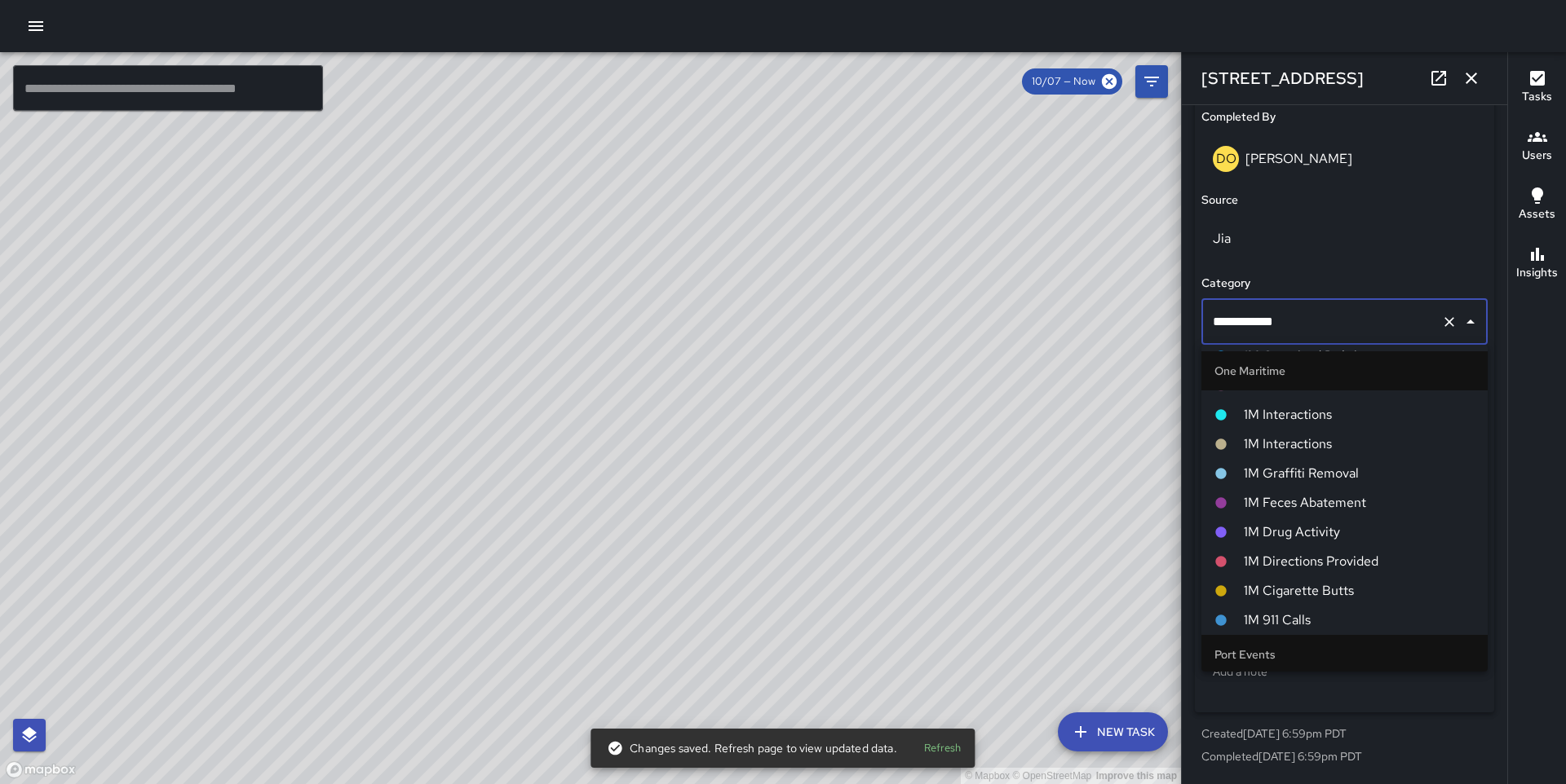
scroll to position [0, 0]
click at [1281, 447] on span "1M Interactions" at bounding box center [1359, 446] width 231 height 20
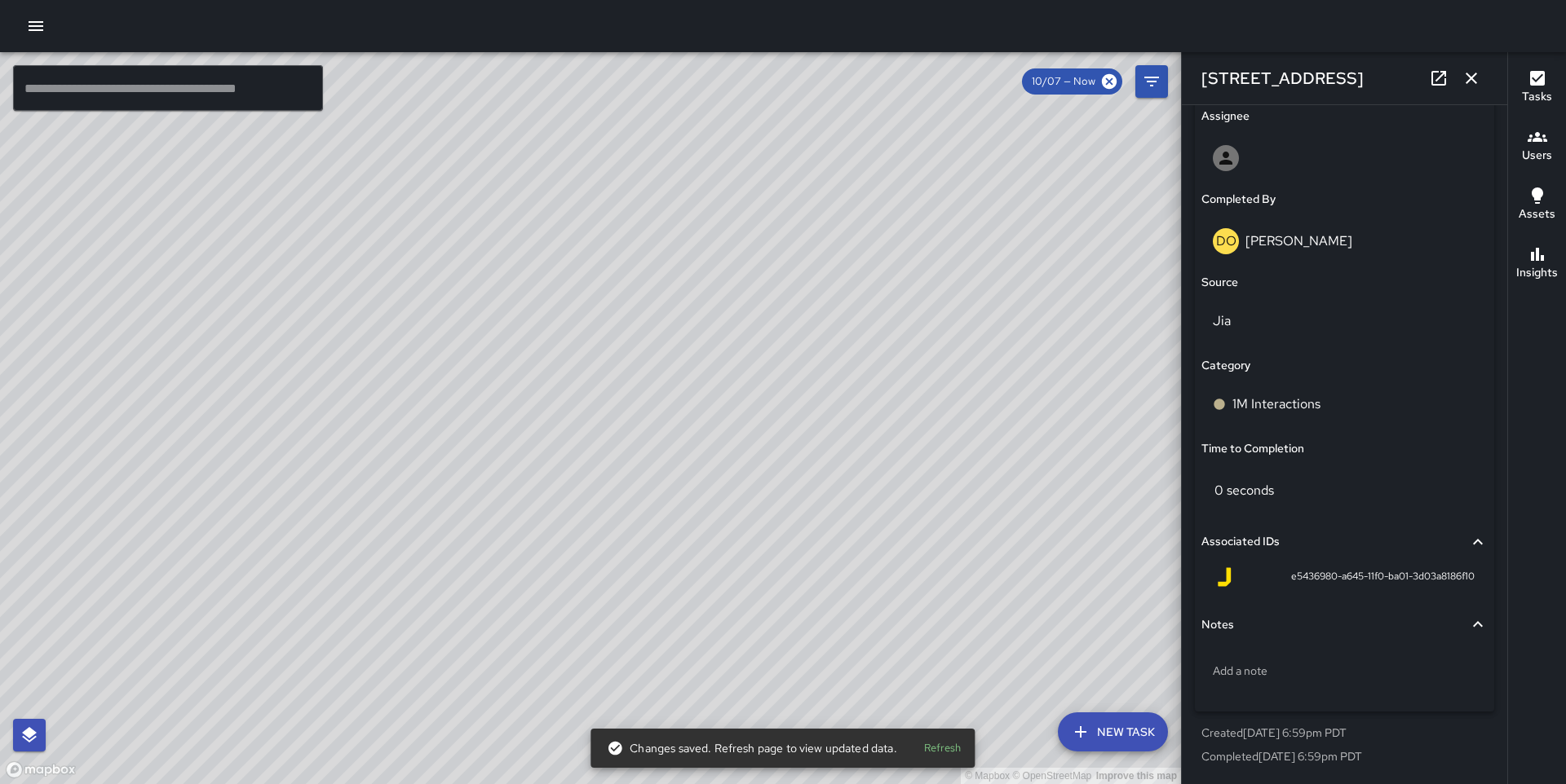
click at [584, 426] on div "© Mapbox © OpenStreetMap Improve this map DO [PERSON_NAME] [STREET_ADDRESS] Com…" at bounding box center [590, 419] width 1182 height 732
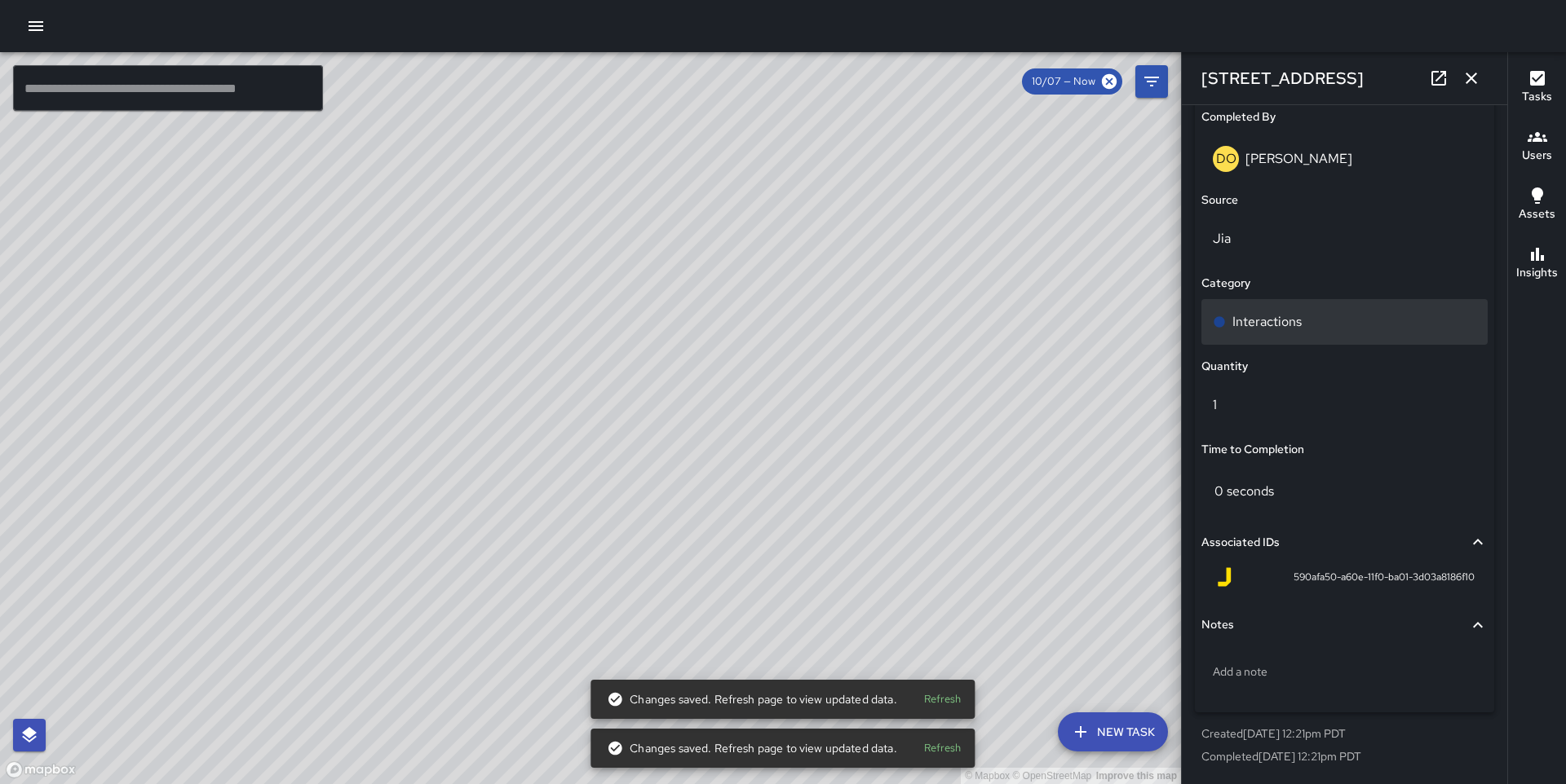
click at [1302, 315] on div "Interactions" at bounding box center [1345, 323] width 264 height 20
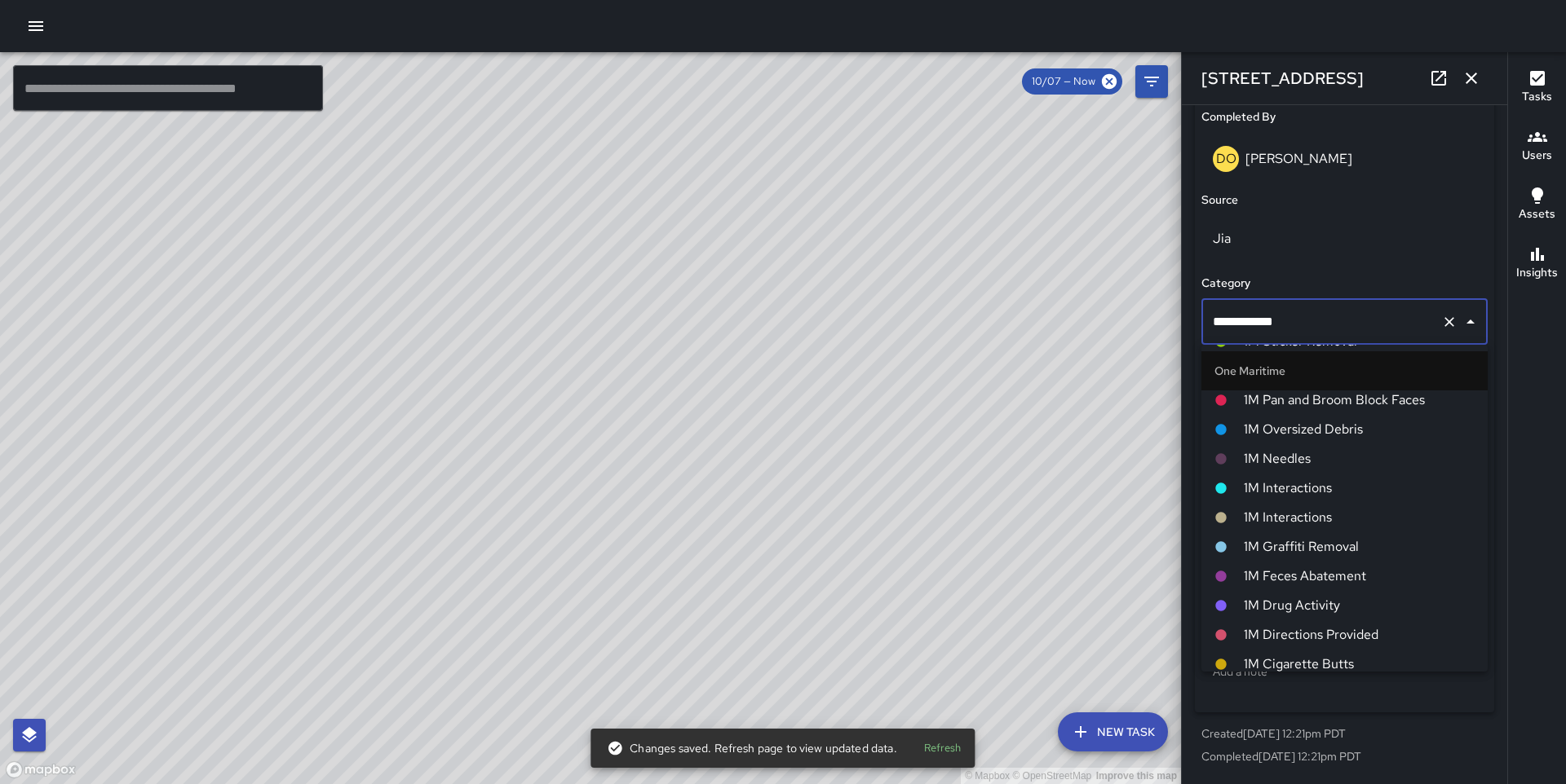
click at [1294, 518] on span "1M Interactions" at bounding box center [1359, 518] width 231 height 20
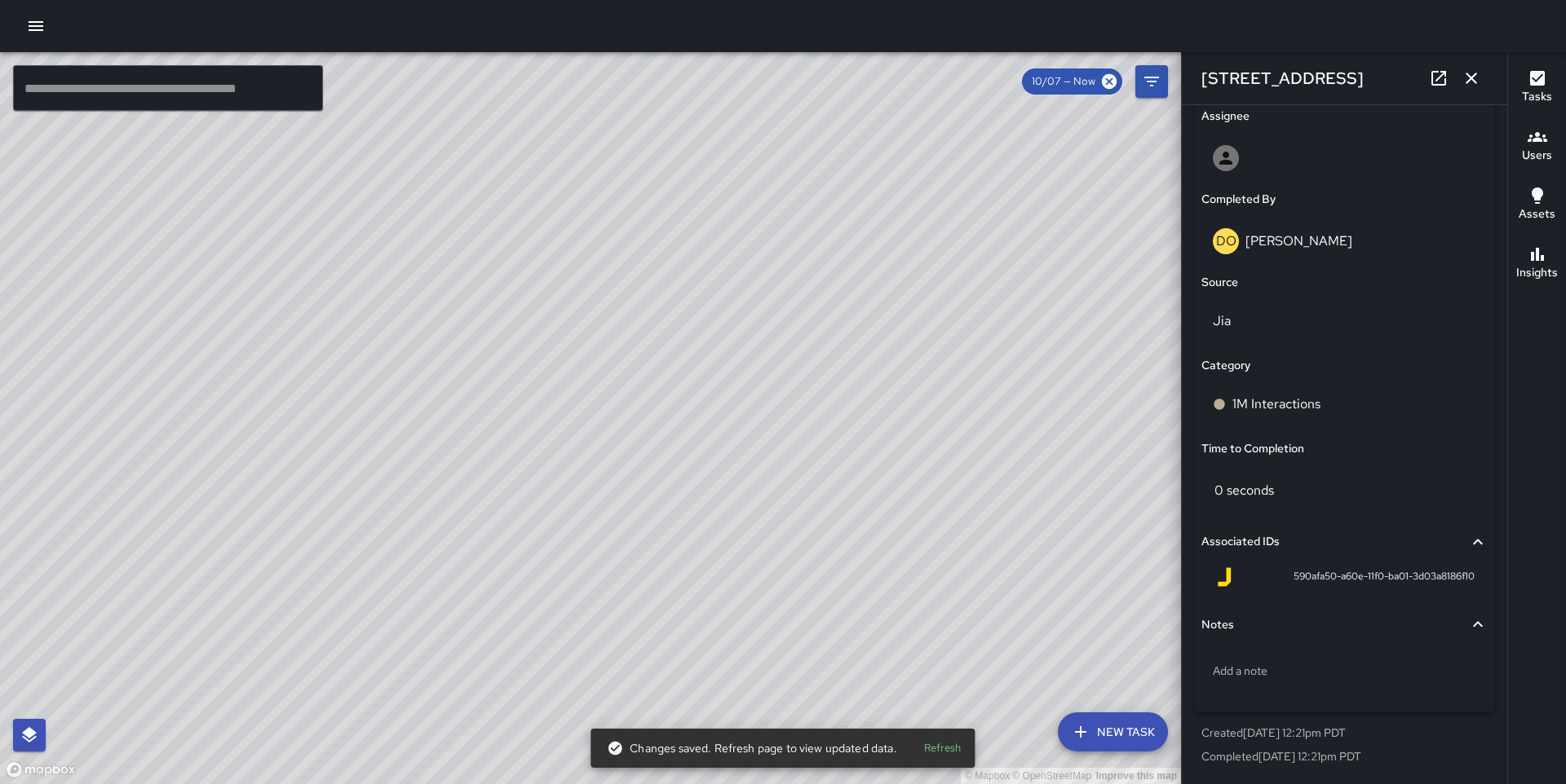
click at [421, 325] on div "© Mapbox © OpenStreetMap Improve this map MM Maverick Mingoa [STREET_ADDRESS] C…" at bounding box center [590, 419] width 1182 height 732
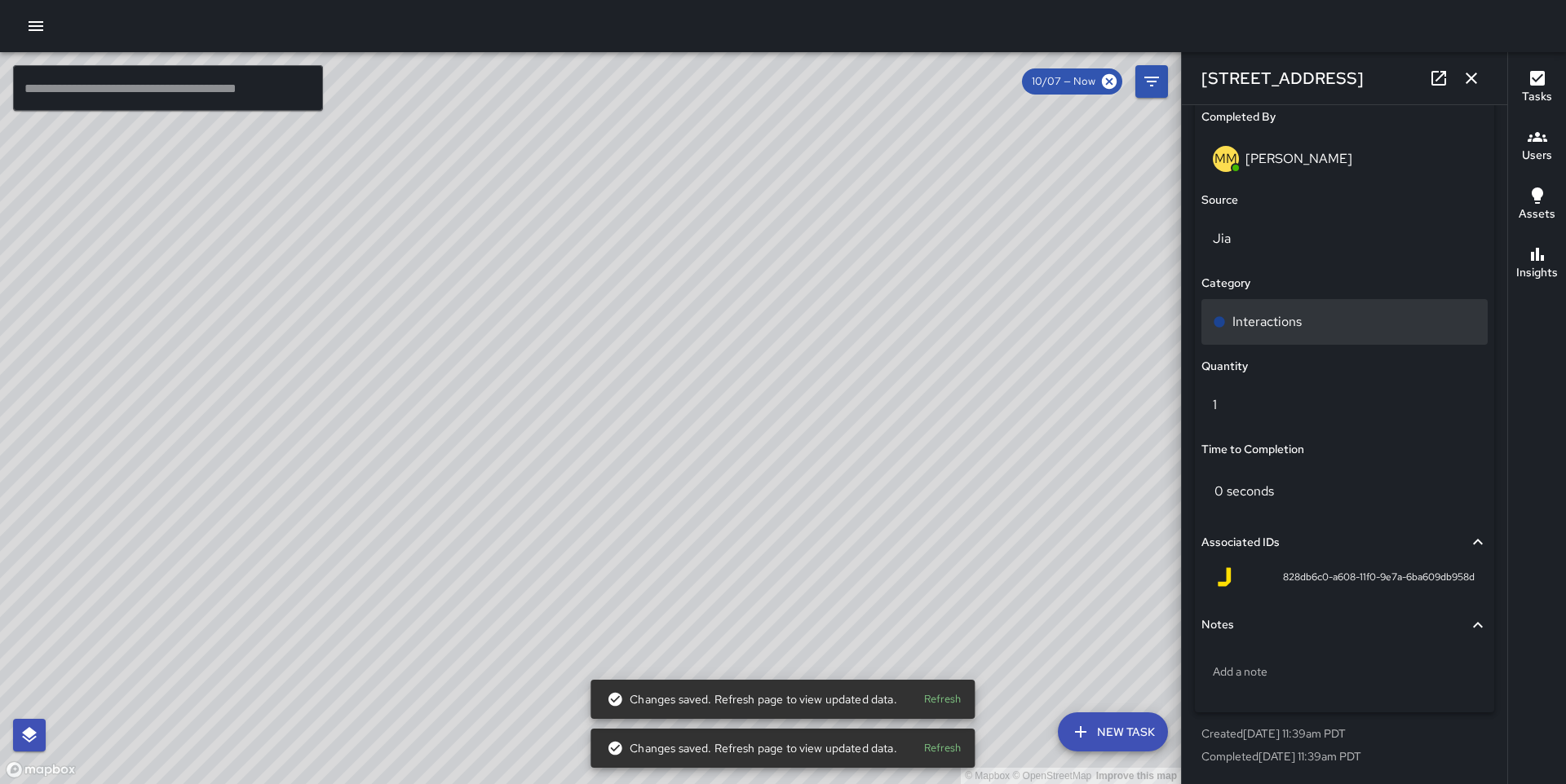
click at [1289, 315] on p "Interactions" at bounding box center [1267, 323] width 69 height 20
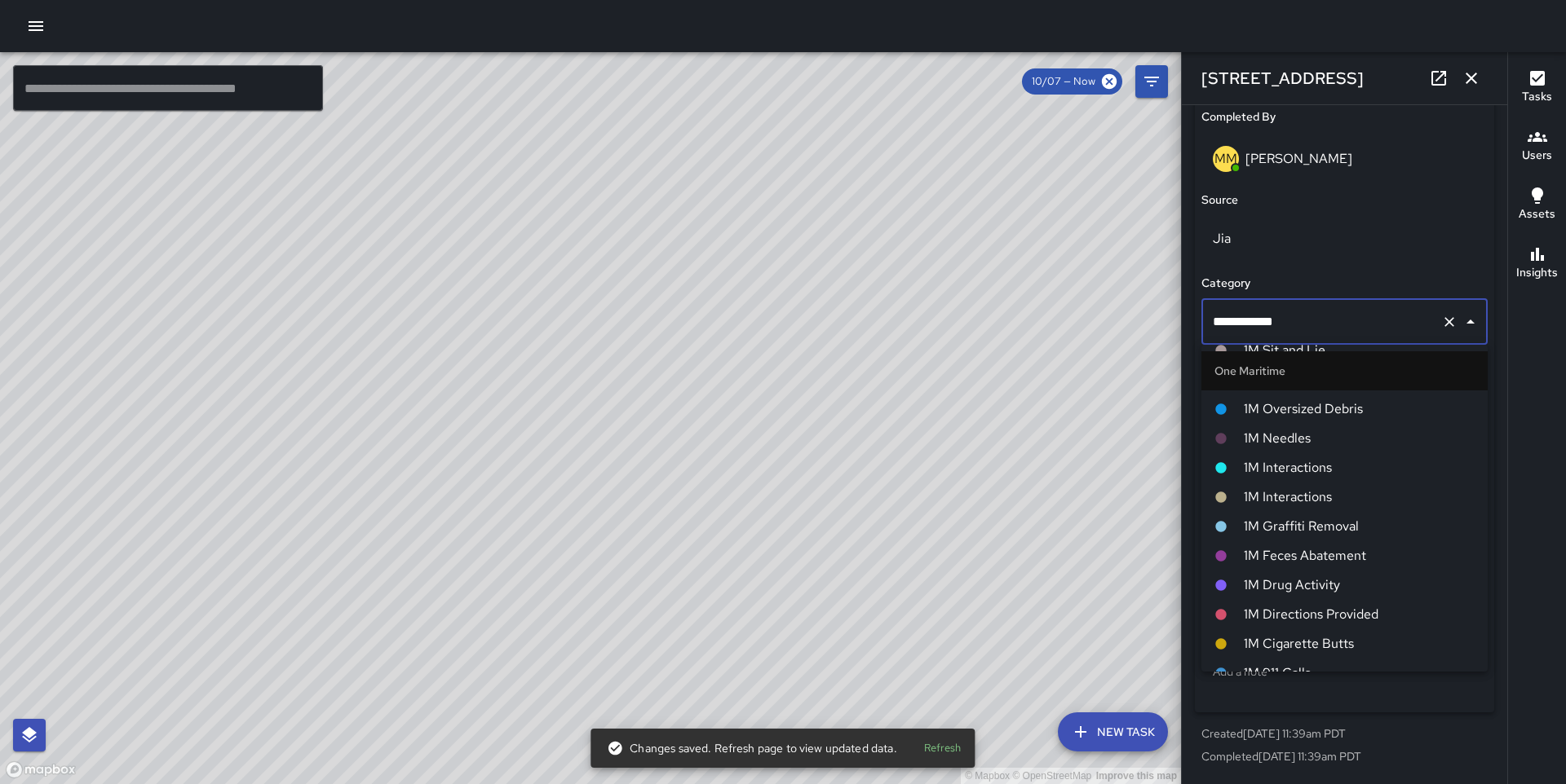
click at [1304, 500] on span "1M Interactions" at bounding box center [1359, 498] width 231 height 20
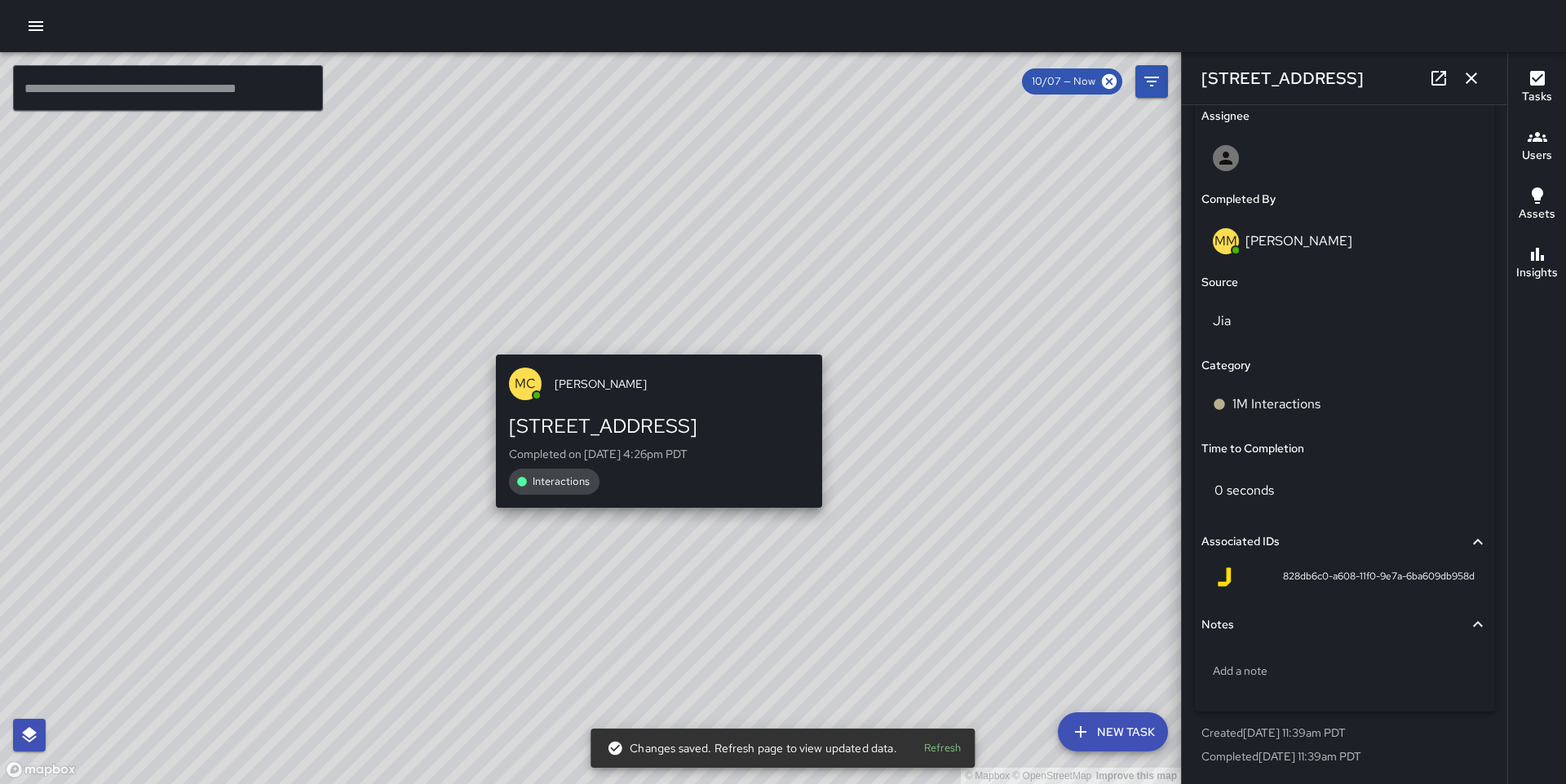
click at [648, 348] on div "MC [PERSON_NAME] [STREET_ADDRESS] Completed on [DATE] 4:26pm PDT Interactions" at bounding box center [659, 431] width 339 height 168
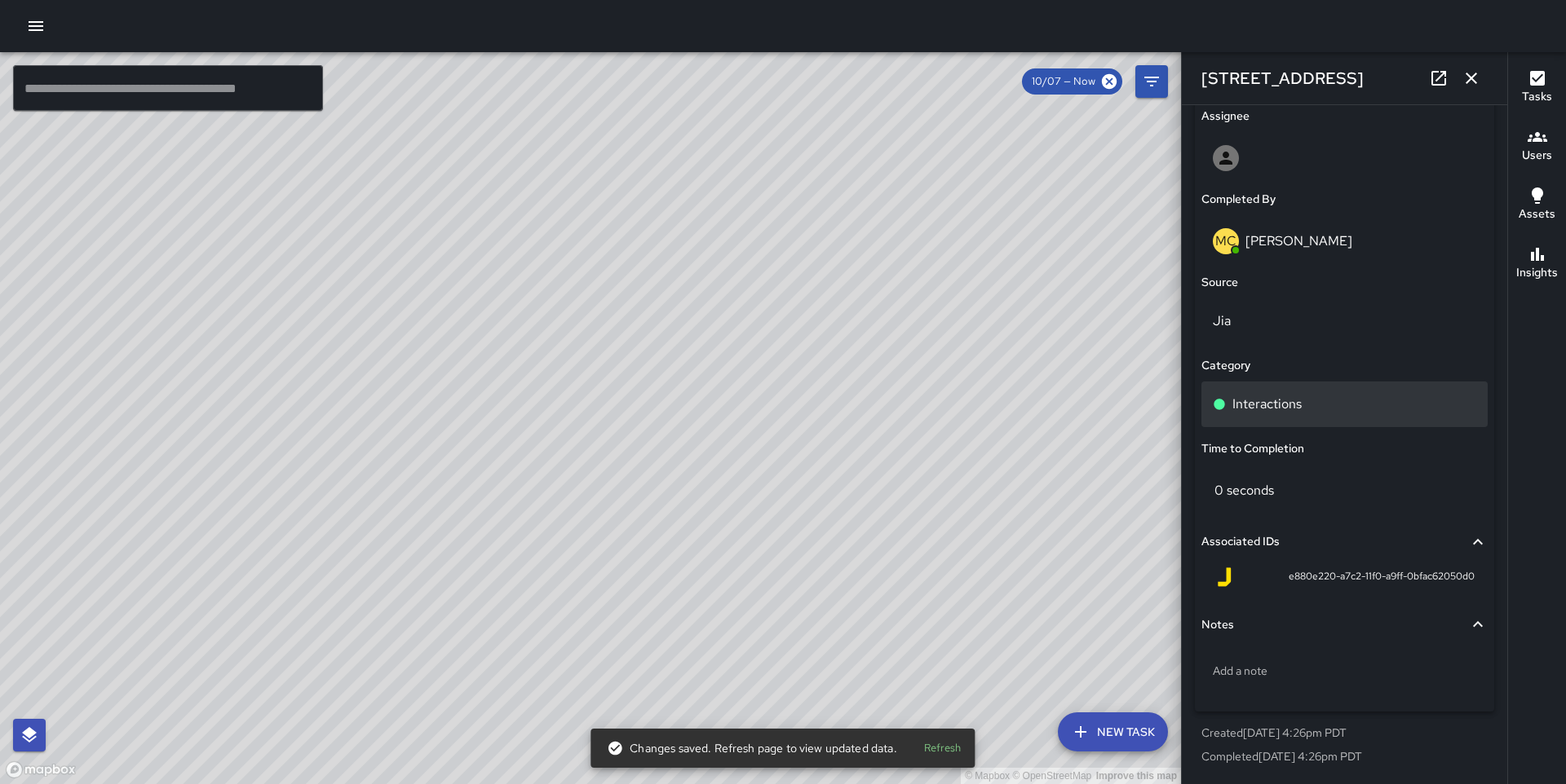
click at [1257, 402] on p "Interactions" at bounding box center [1267, 404] width 69 height 20
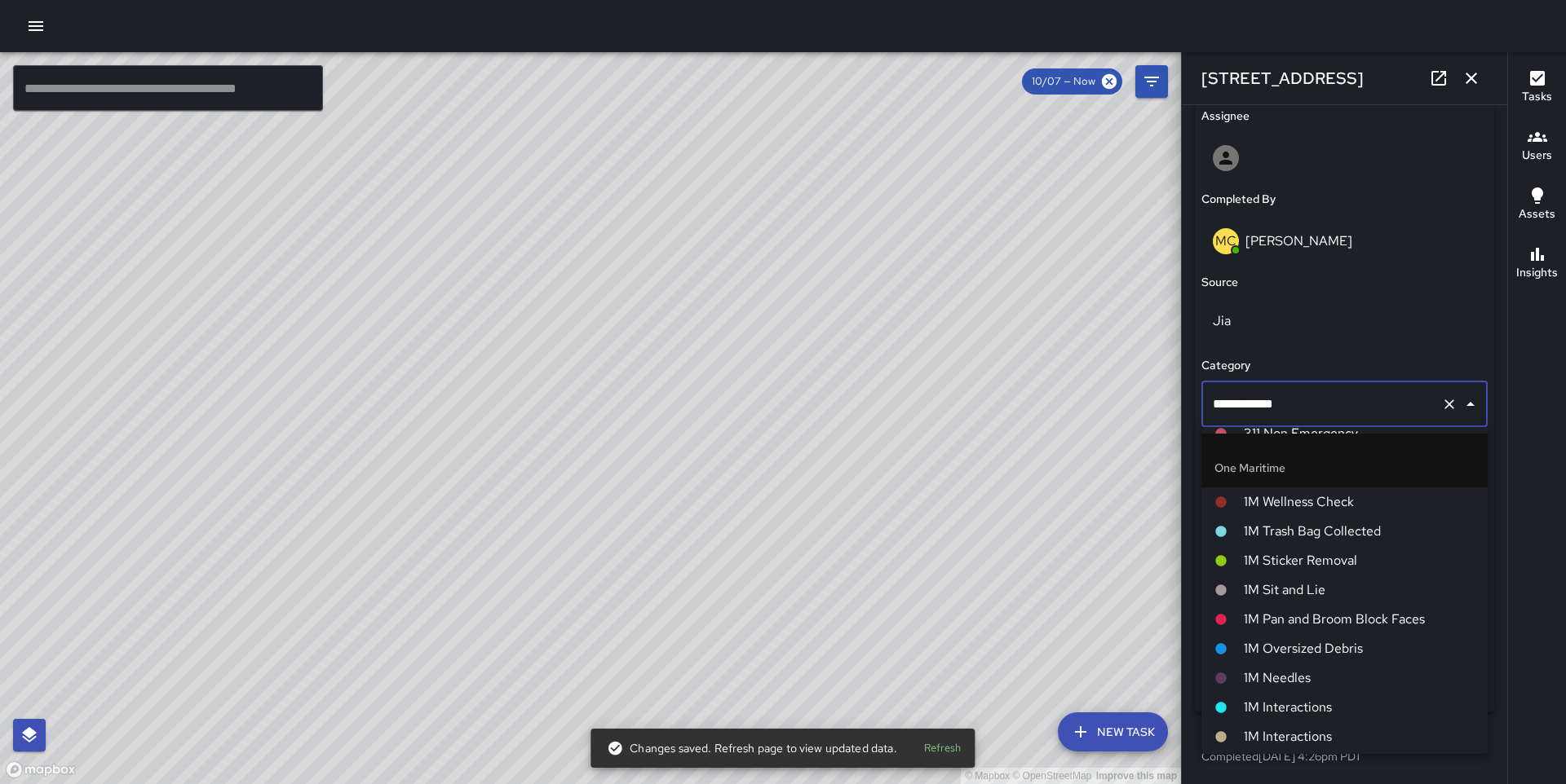
scroll to position [1057, 0]
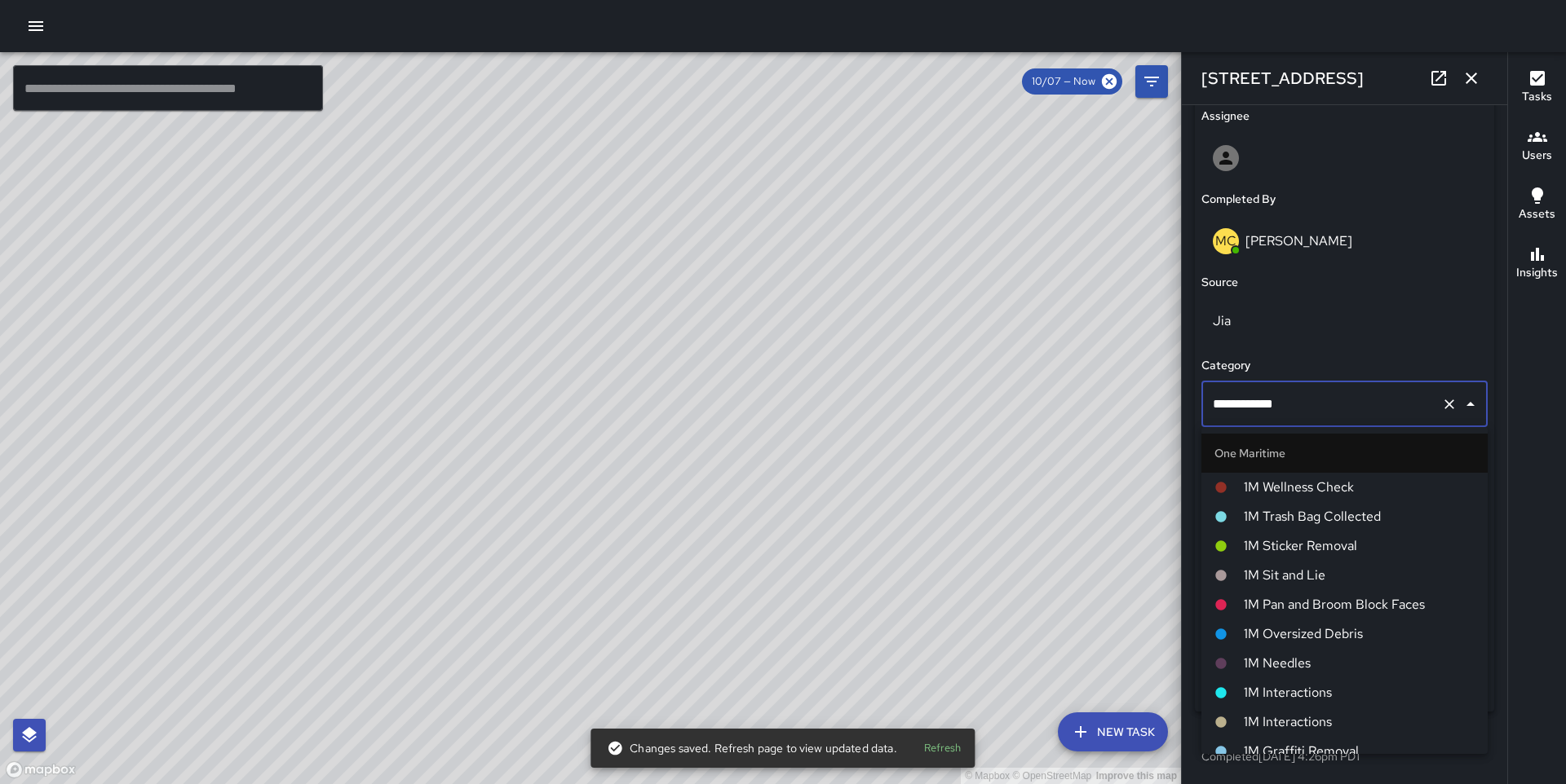
drag, startPoint x: 1271, startPoint y: 716, endPoint x: 660, endPoint y: 479, distance: 655.4
click at [1271, 716] on span "1M Interactions" at bounding box center [1359, 722] width 231 height 20
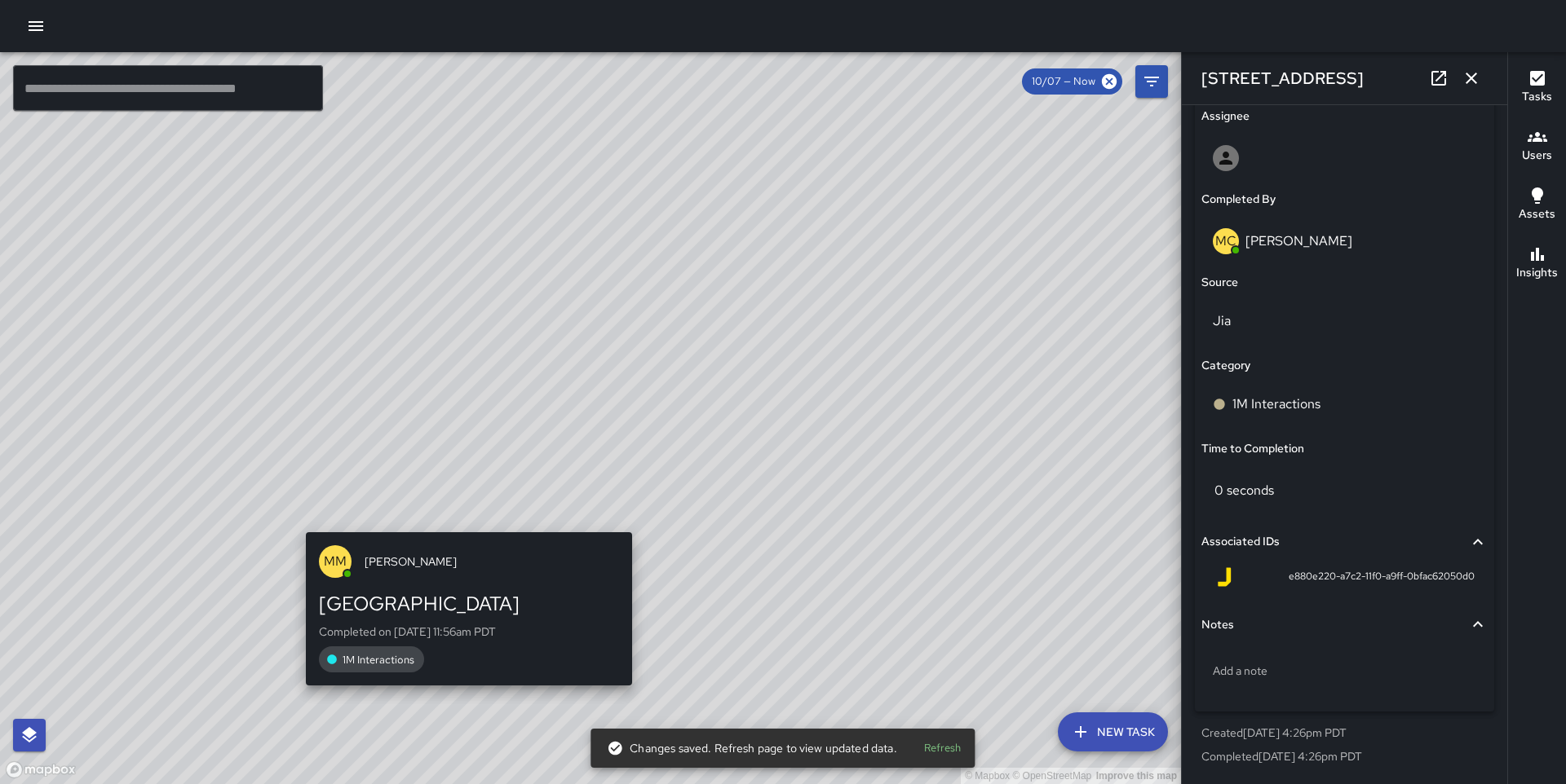
click at [462, 518] on div "© Mapbox © OpenStreetMap Improve this map MM [PERSON_NAME] 15 Whaleship Plaza C…" at bounding box center [590, 419] width 1182 height 732
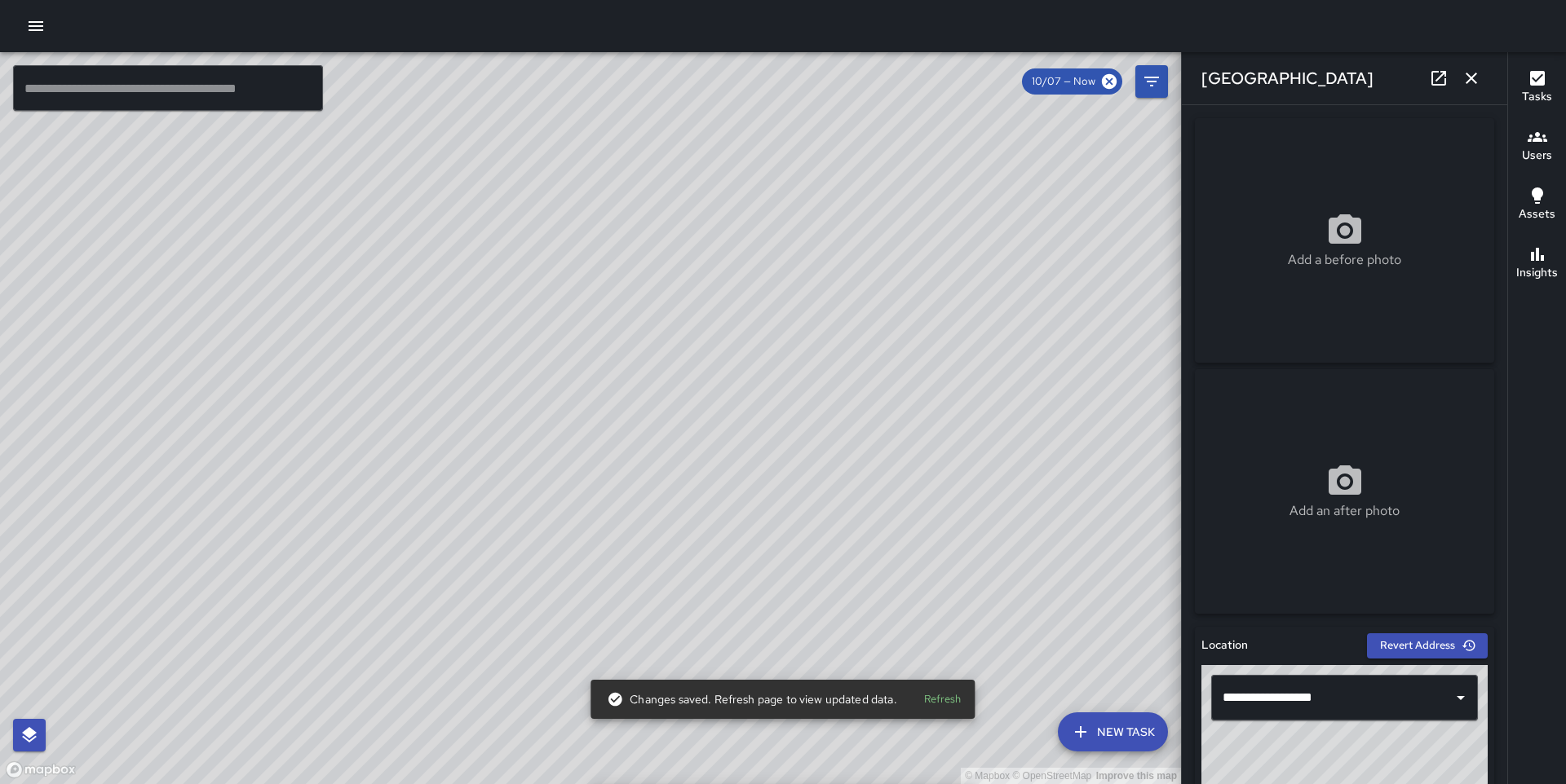
click at [446, 475] on div "© Mapbox © OpenStreetMap Improve this map MM Maverick Mingoa [STREET_ADDRESS] C…" at bounding box center [590, 419] width 1182 height 732
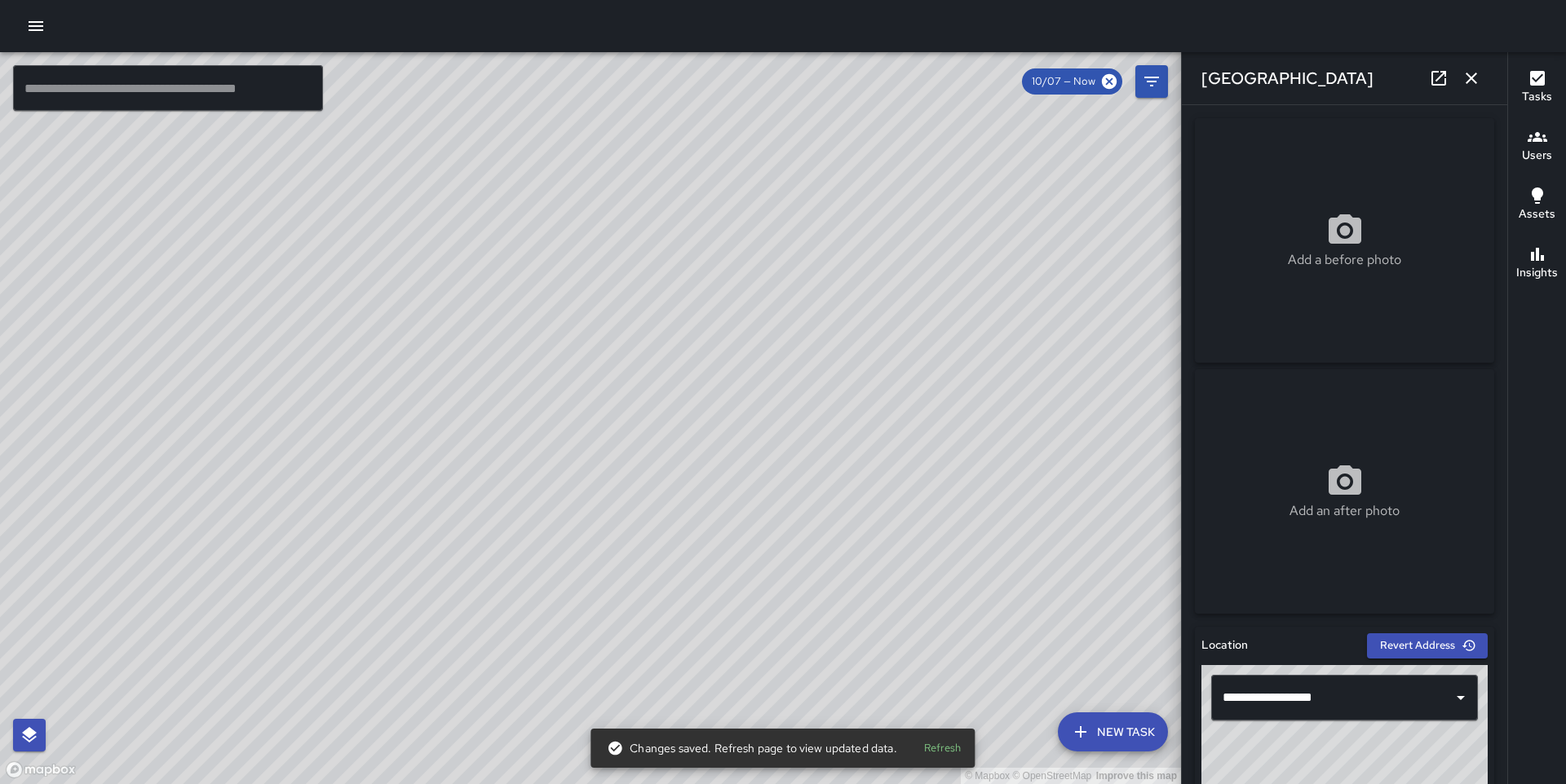
type input "**********"
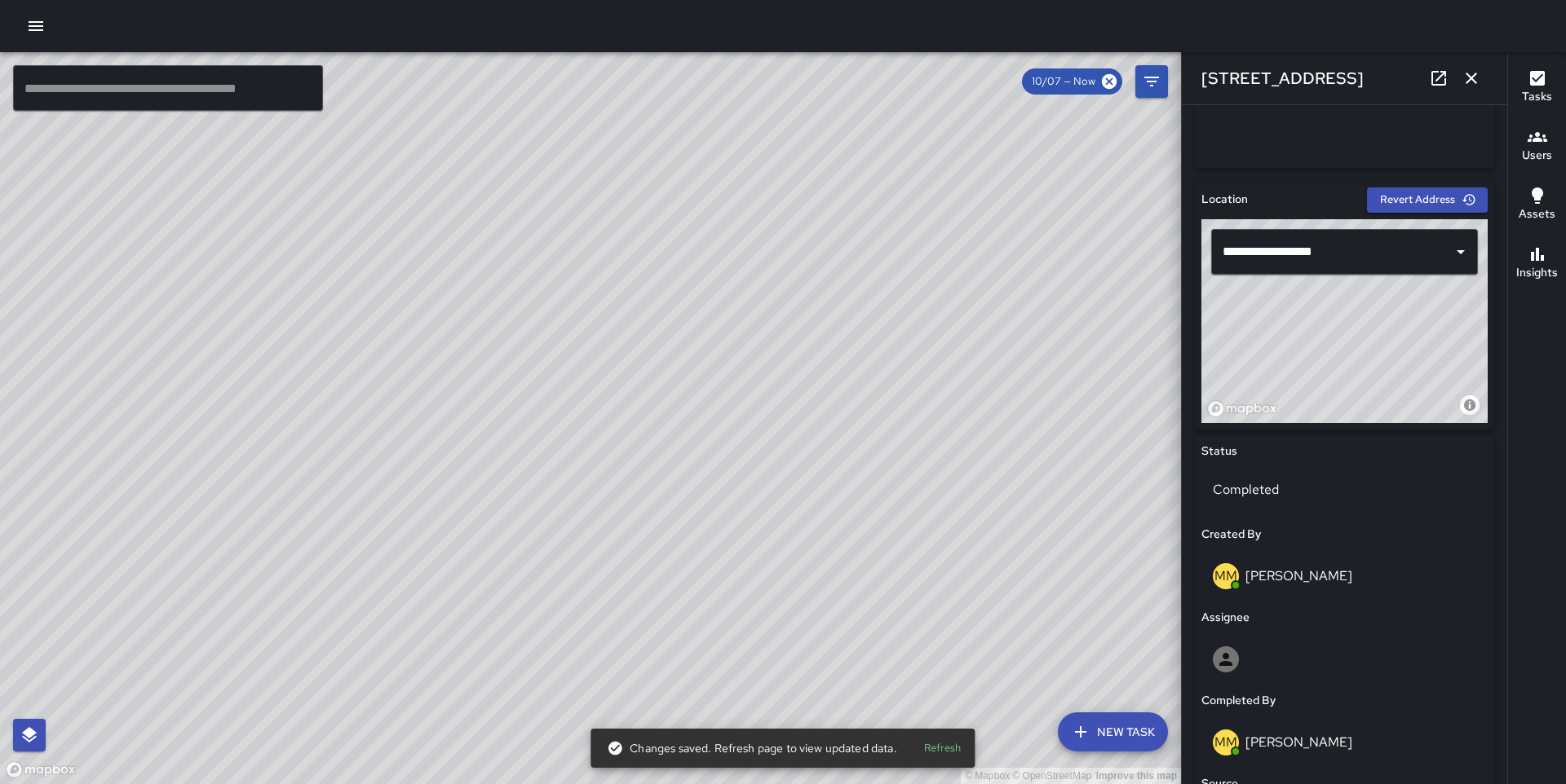
scroll to position [1030, 0]
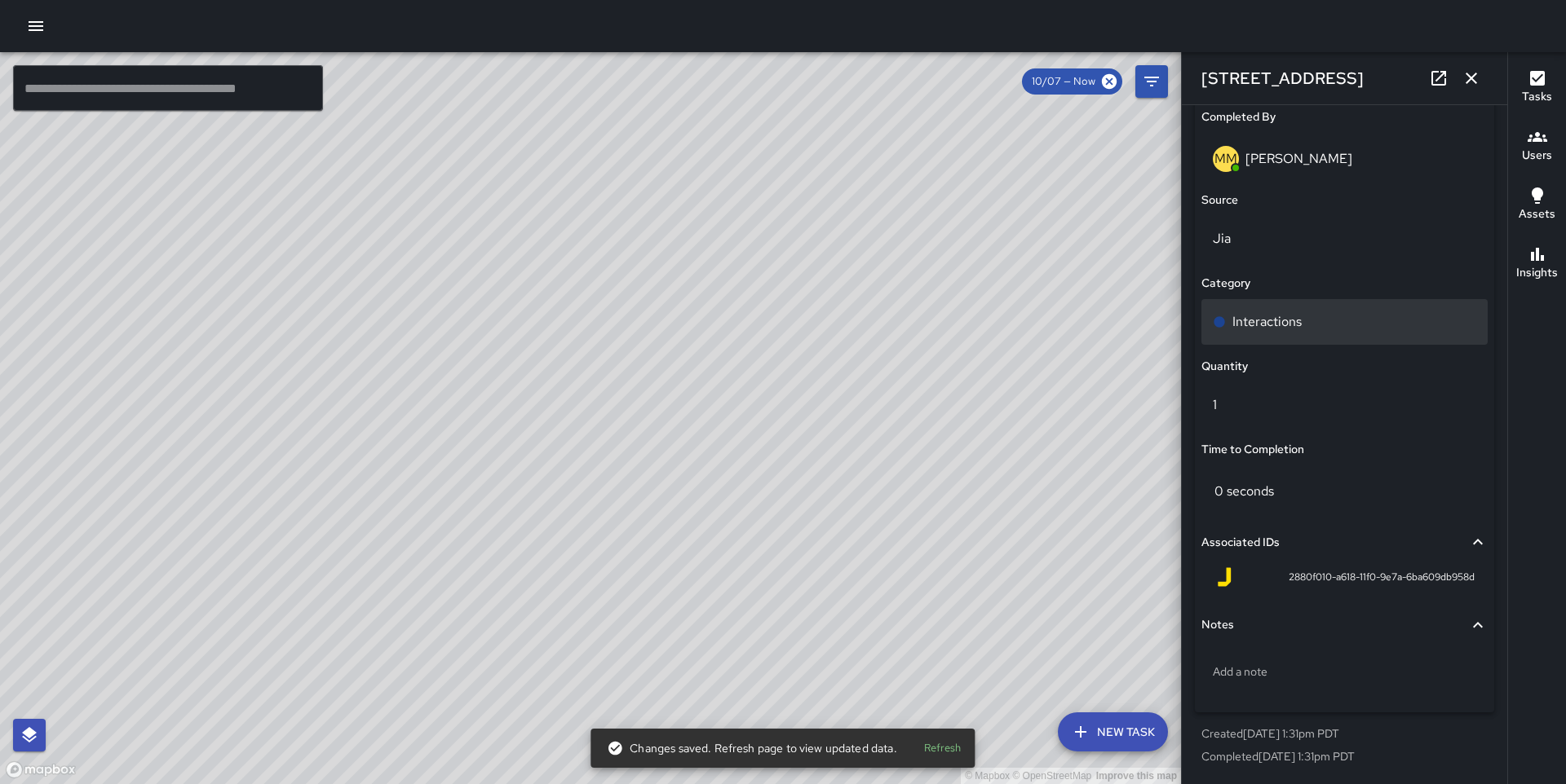
click at [1283, 326] on p "Interactions" at bounding box center [1267, 323] width 69 height 20
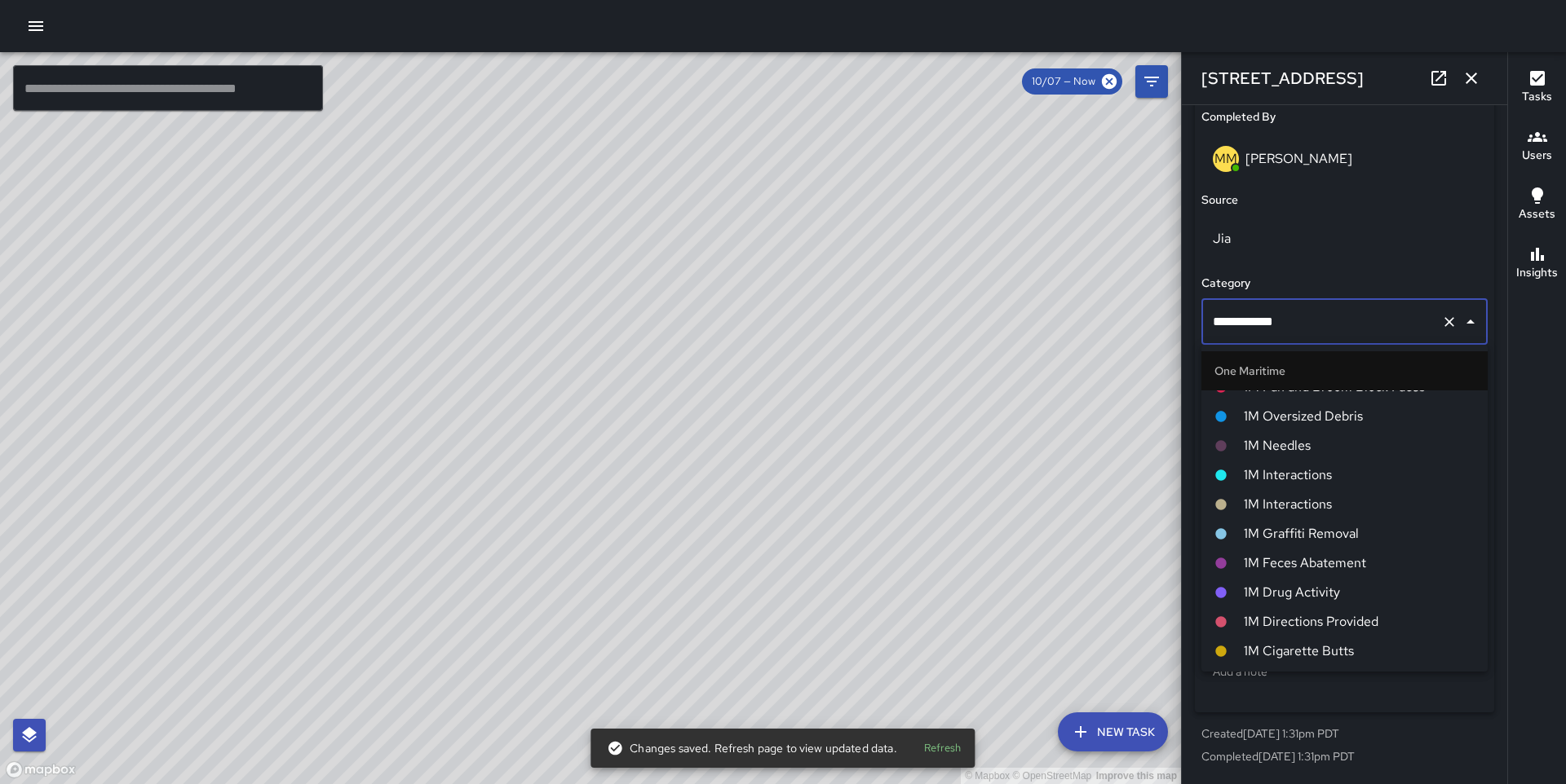
scroll to position [1172, 0]
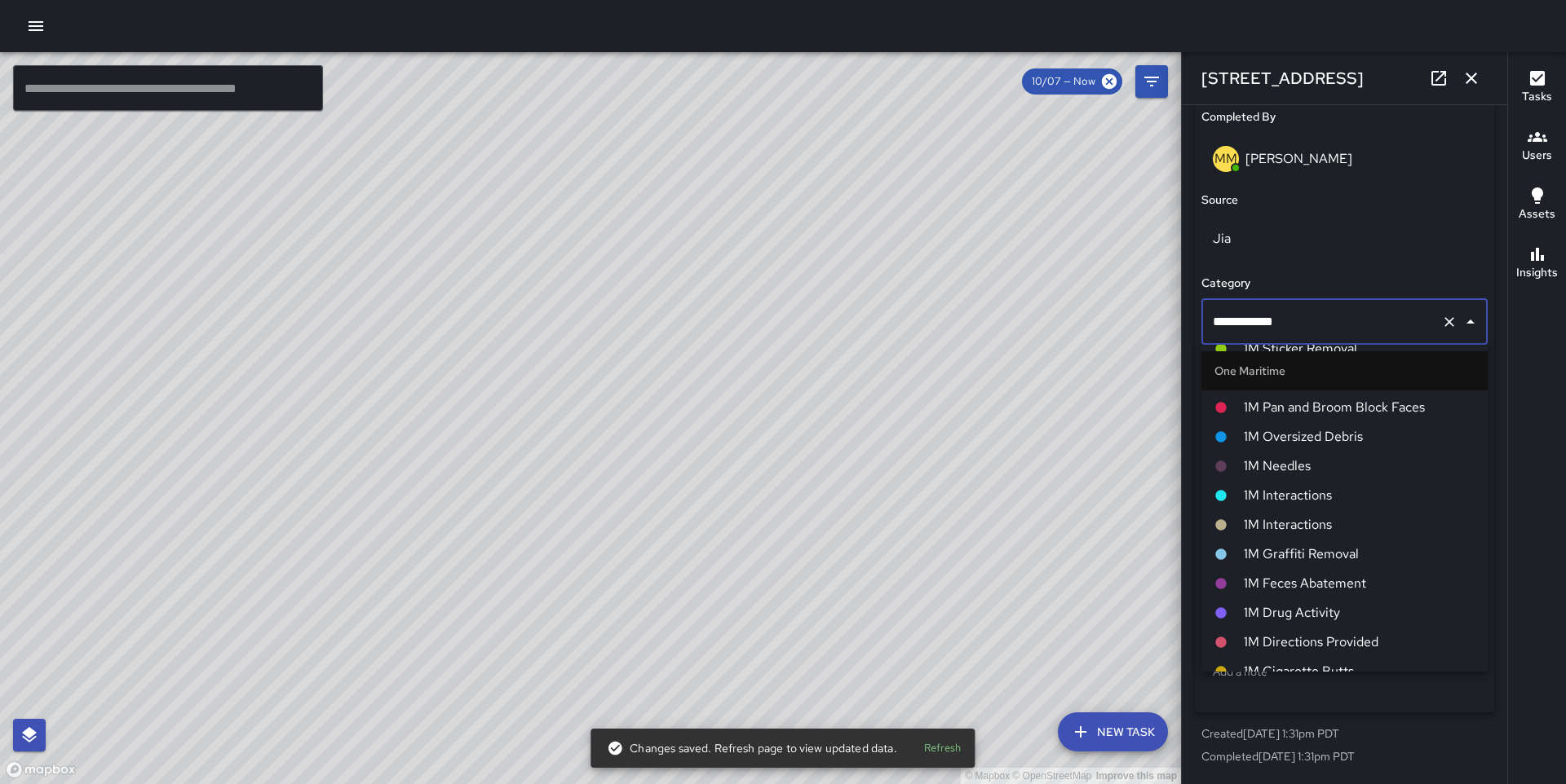
click at [1297, 522] on span "1M Interactions" at bounding box center [1359, 526] width 231 height 20
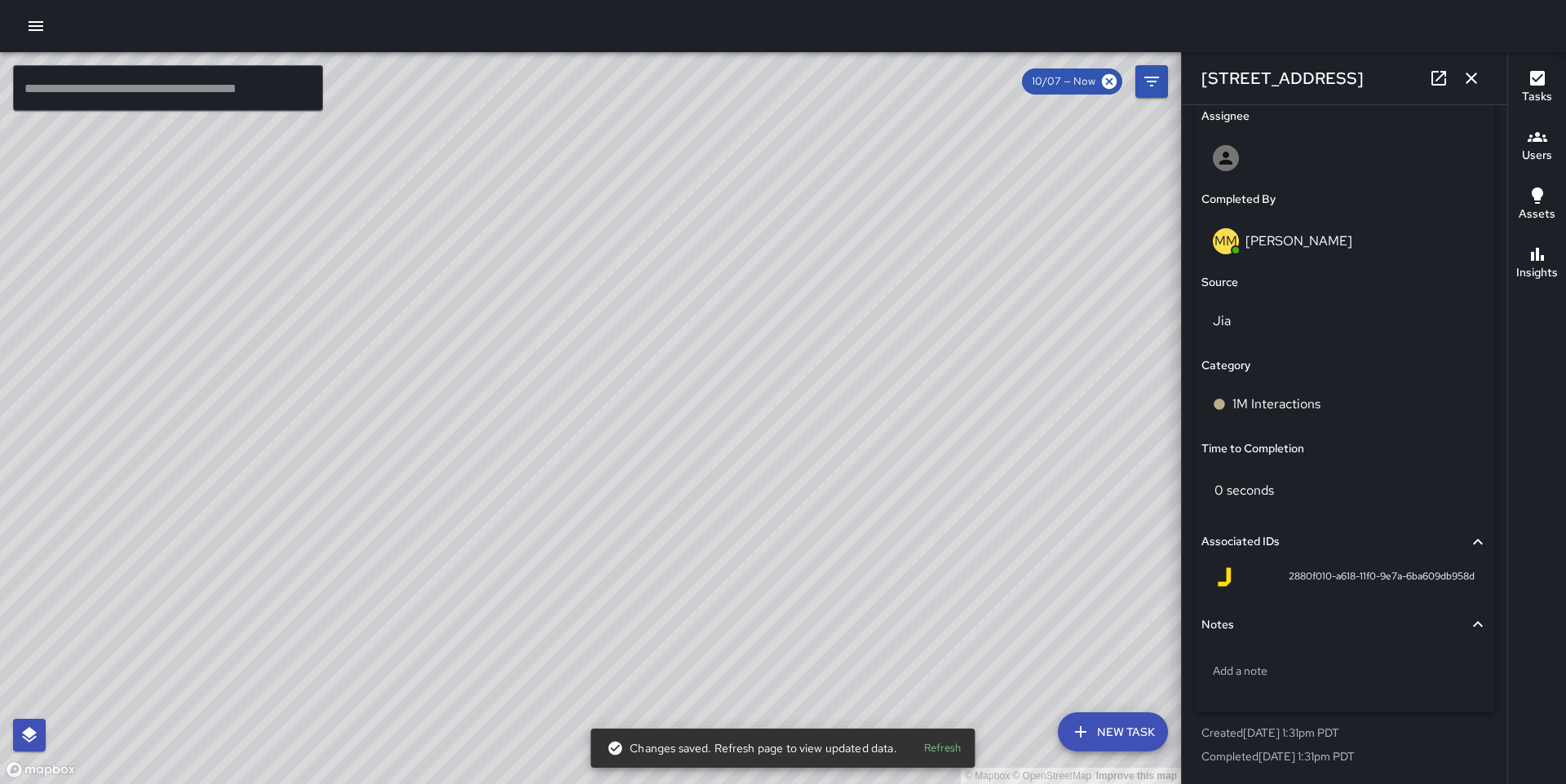
scroll to position [947, 0]
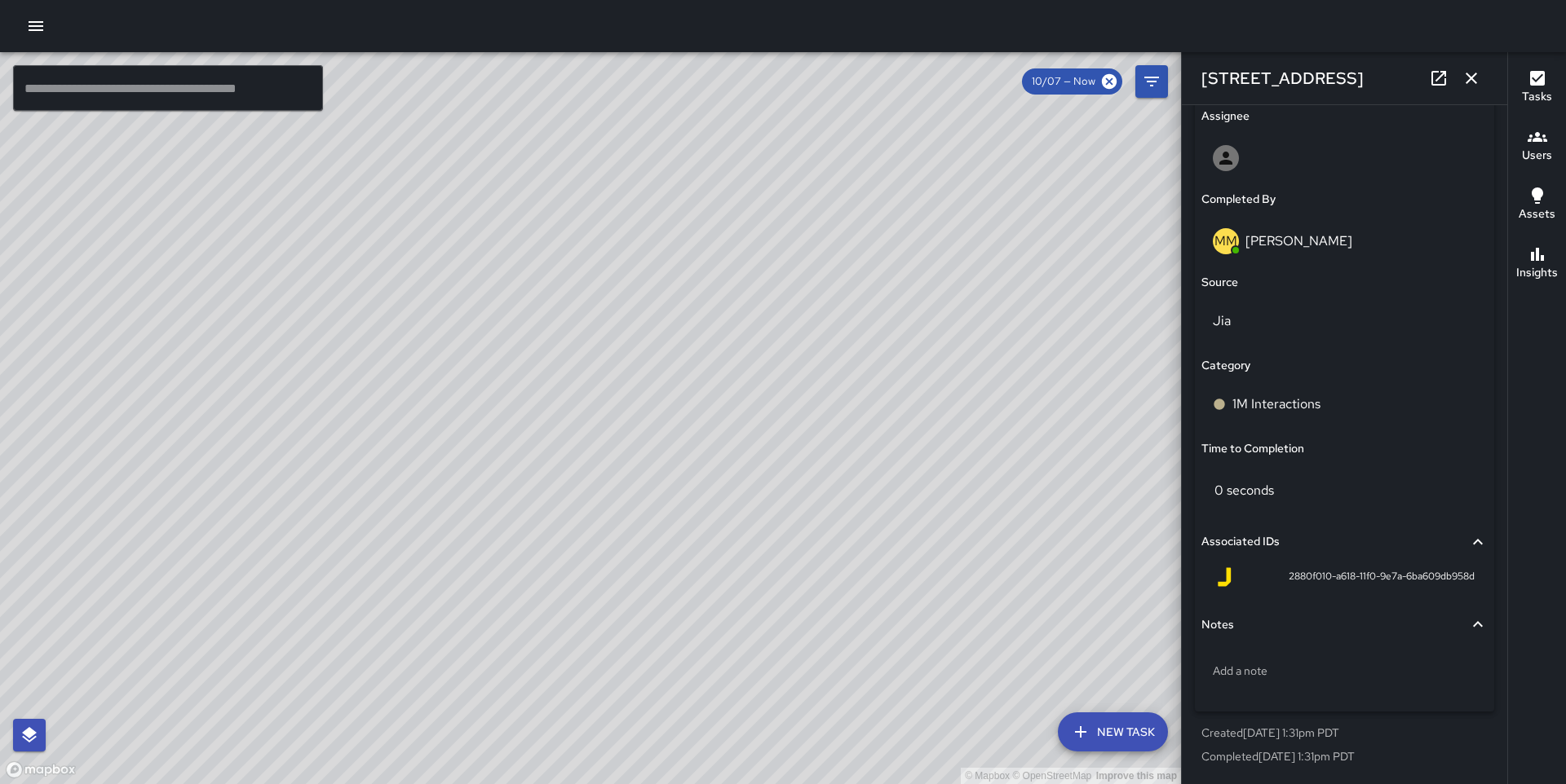
click at [536, 315] on div "© Mapbox © OpenStreetMap Improve this map MM [PERSON_NAME] [STREET_ADDRESS][US_…" at bounding box center [590, 419] width 1182 height 732
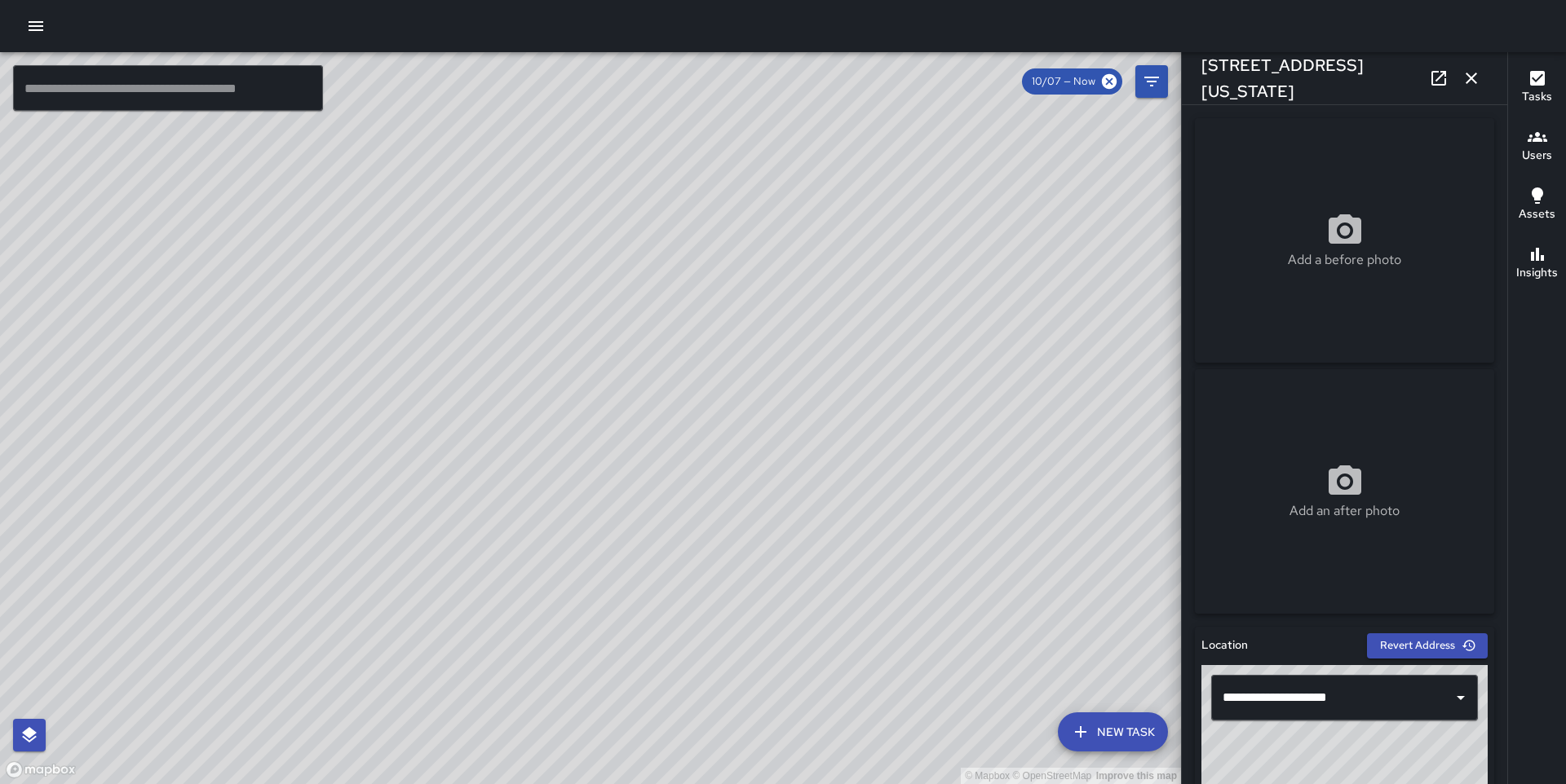
scroll to position [1030, 0]
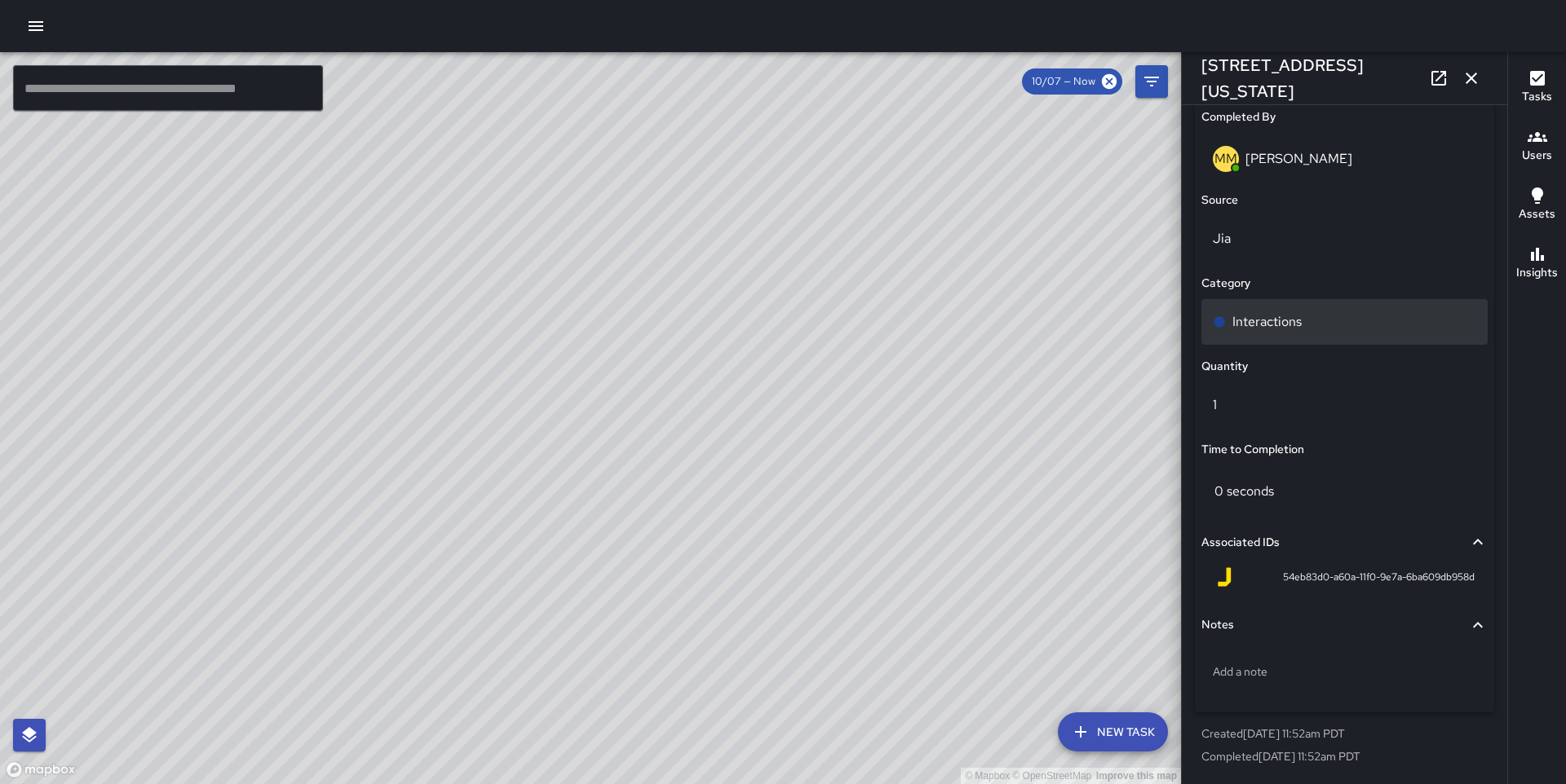
click at [1289, 336] on div "Interactions" at bounding box center [1345, 322] width 287 height 45
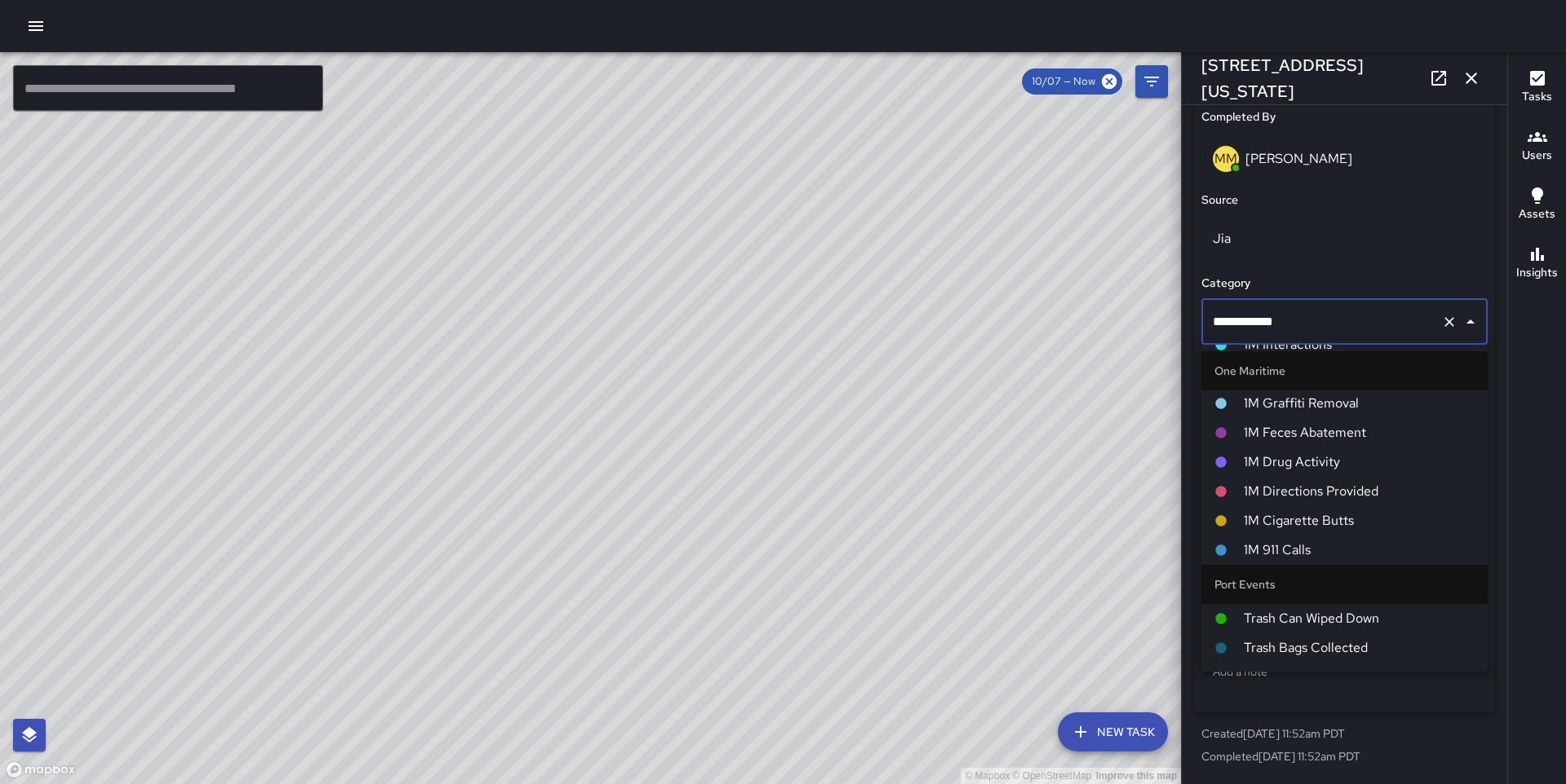
scroll to position [1281, 0]
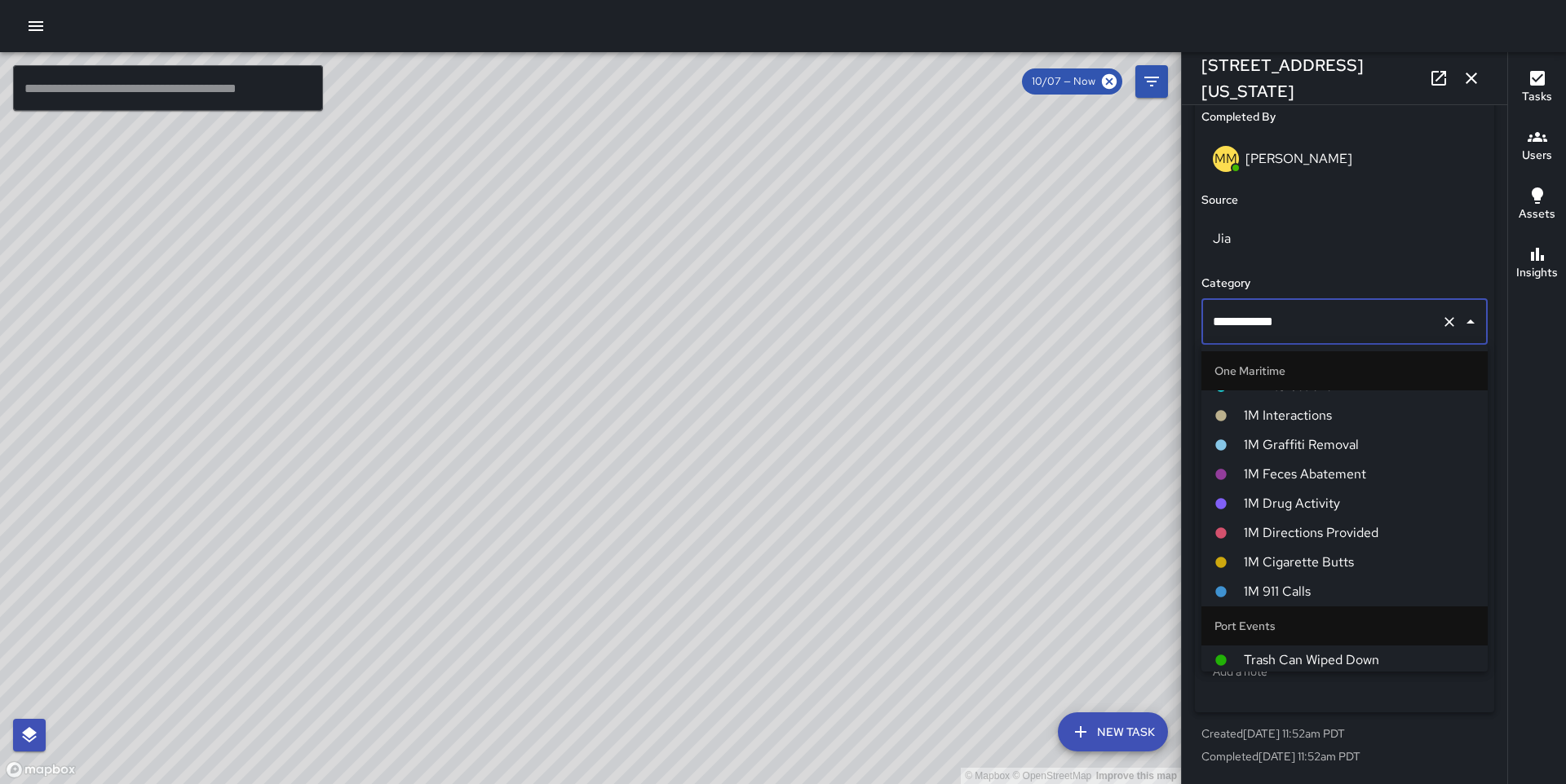
drag, startPoint x: 1289, startPoint y: 421, endPoint x: 733, endPoint y: 411, distance: 556.1
click at [1289, 421] on span "1M Interactions" at bounding box center [1359, 416] width 231 height 20
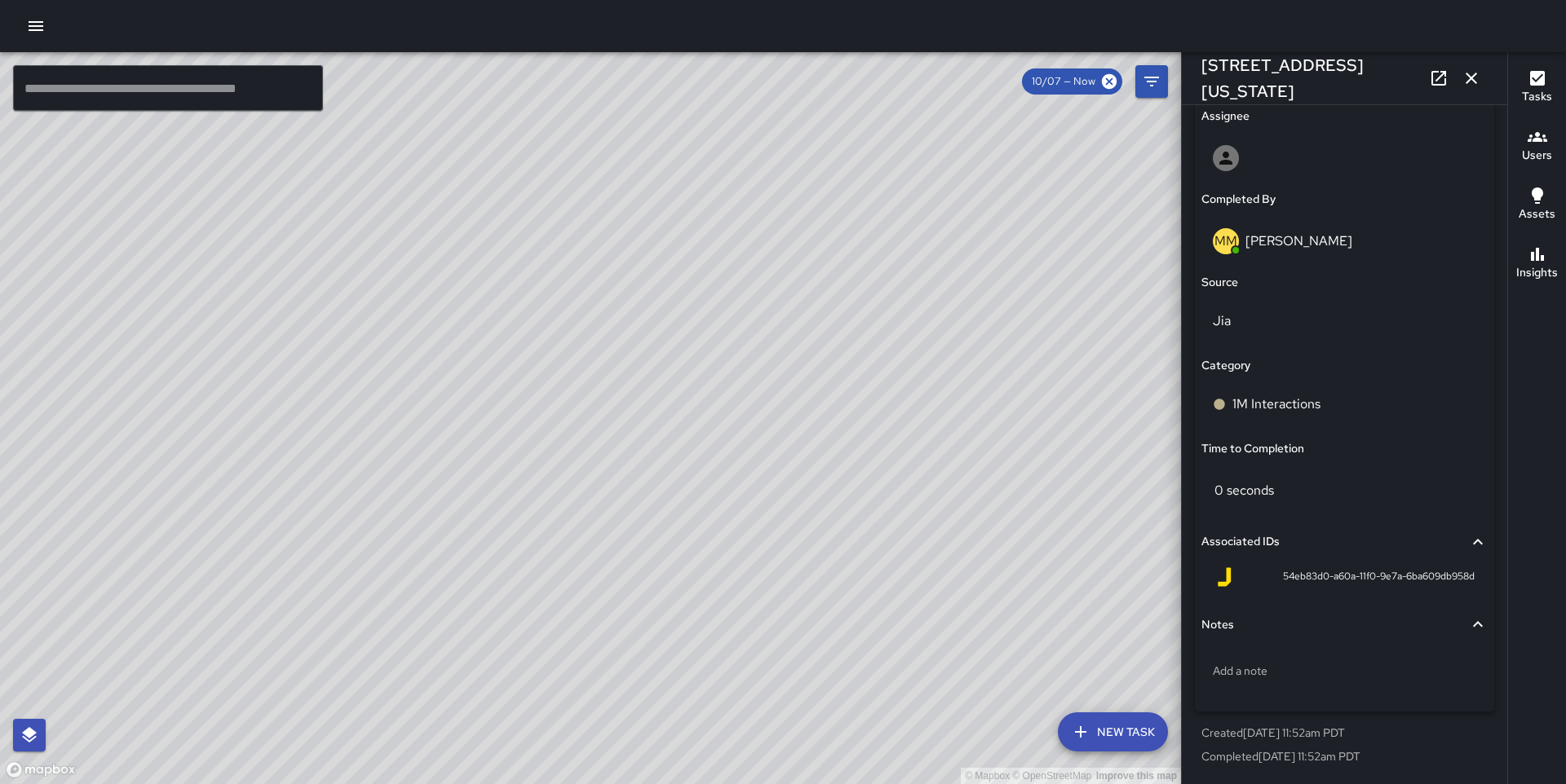
scroll to position [947, 0]
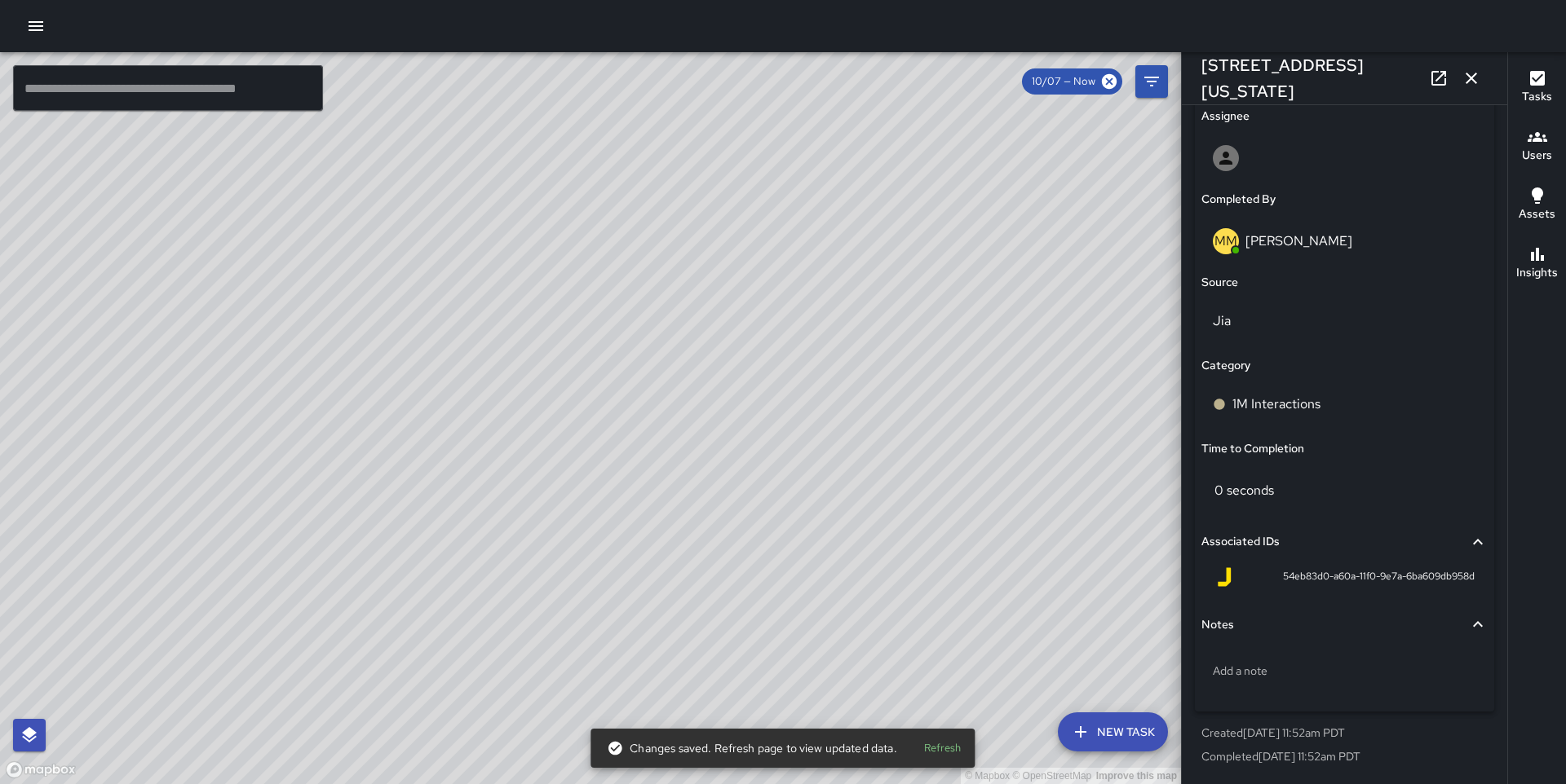
click at [542, 368] on div "© Mapbox © OpenStreetMap Improve this map MM [PERSON_NAME] [STREET_ADDRESS][US_…" at bounding box center [590, 419] width 1182 height 732
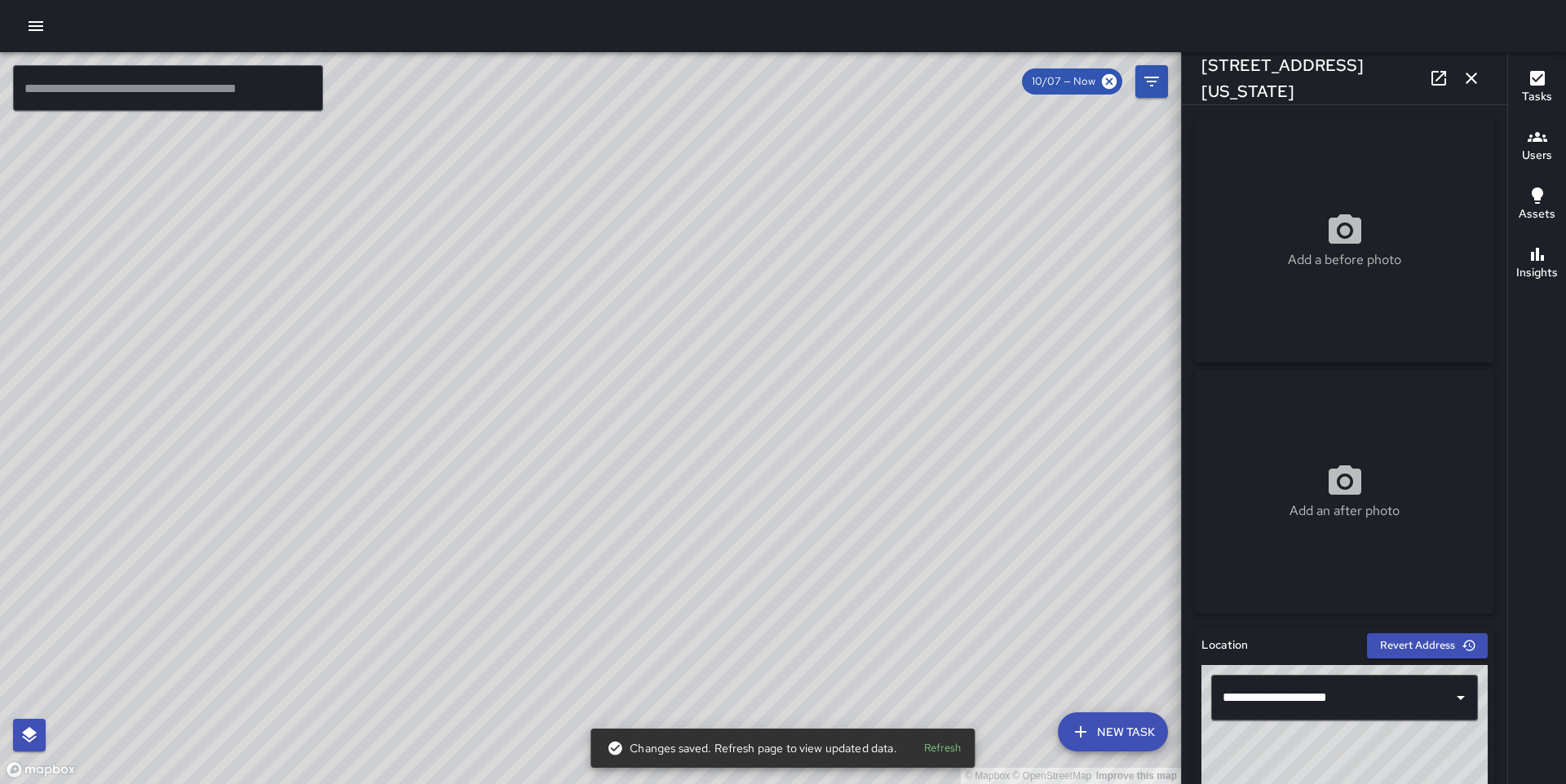
scroll to position [1030, 0]
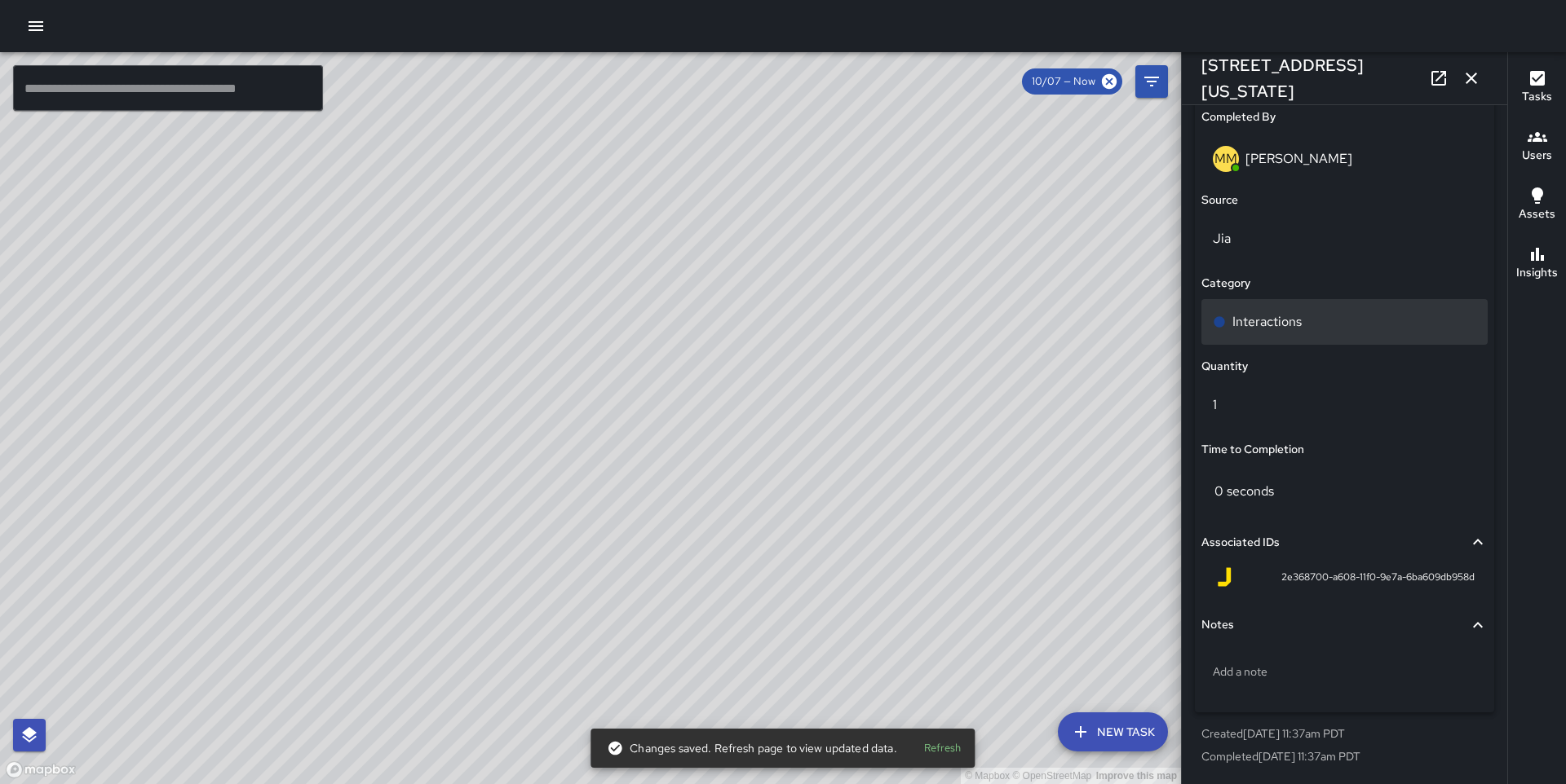
click at [1284, 335] on div "Interactions" at bounding box center [1345, 322] width 287 height 45
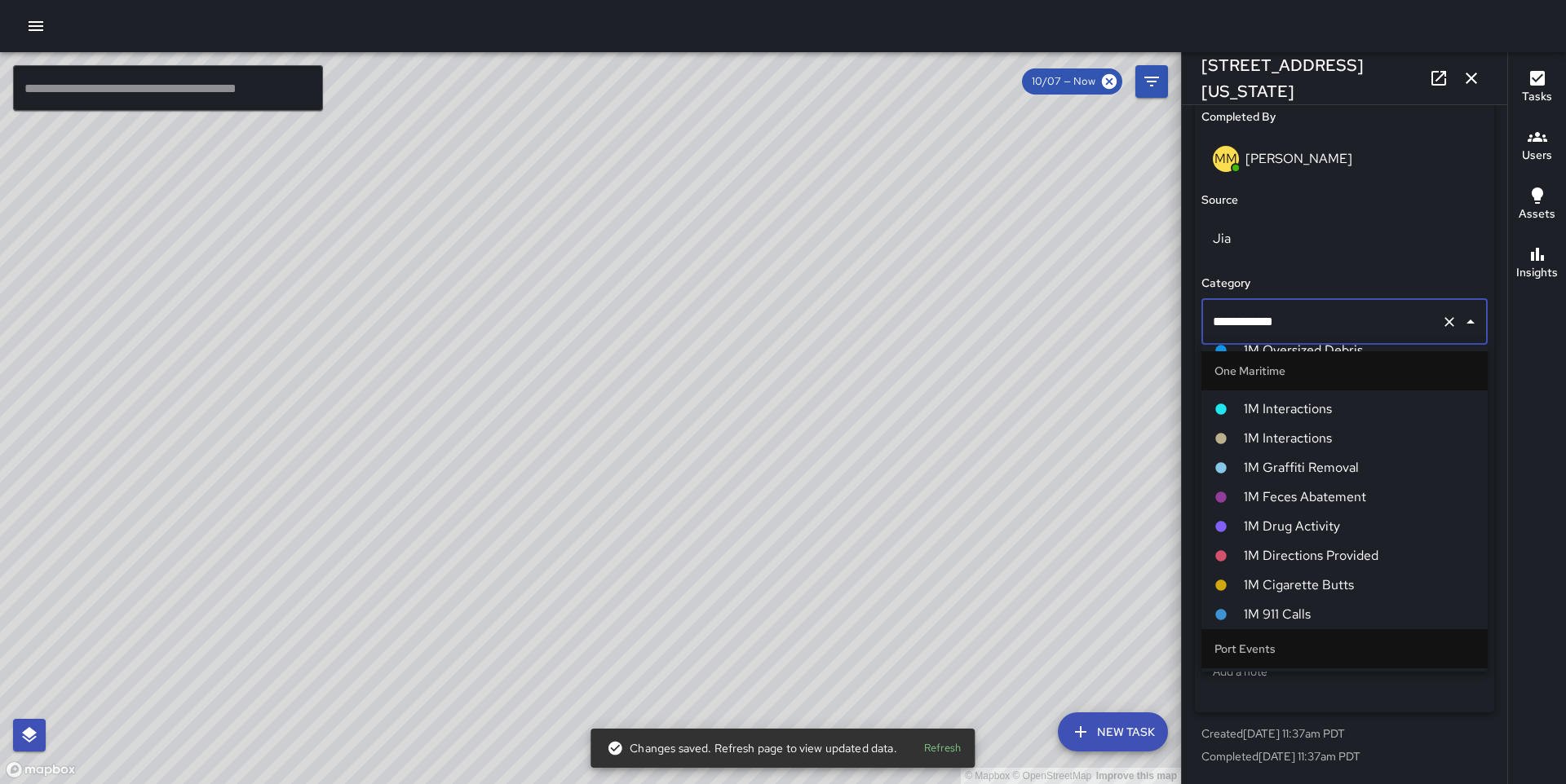
scroll to position [1219, 0]
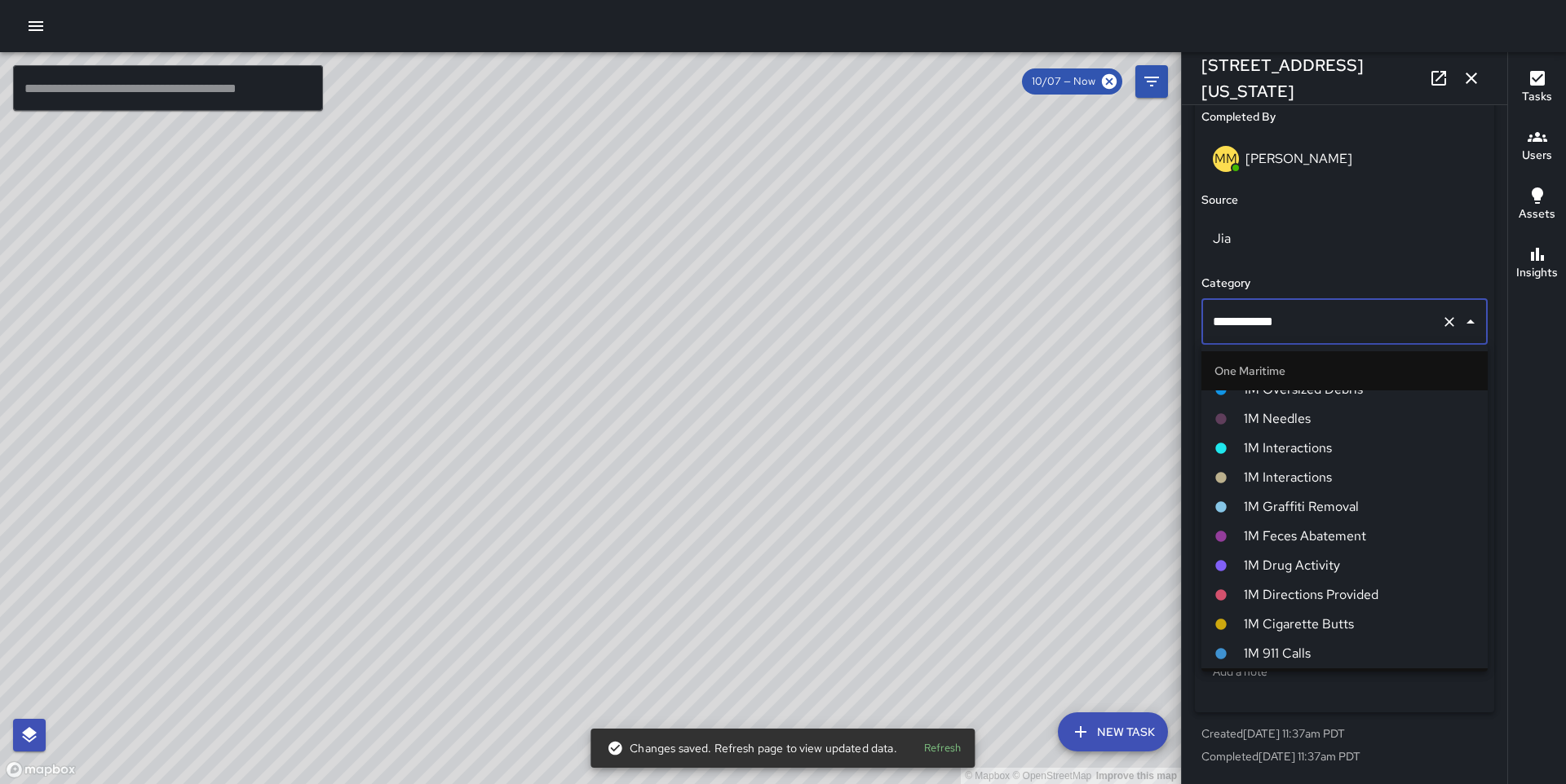
drag, startPoint x: 1299, startPoint y: 479, endPoint x: 651, endPoint y: 471, distance: 648.0
click at [1299, 479] on span "1M Interactions" at bounding box center [1359, 478] width 231 height 20
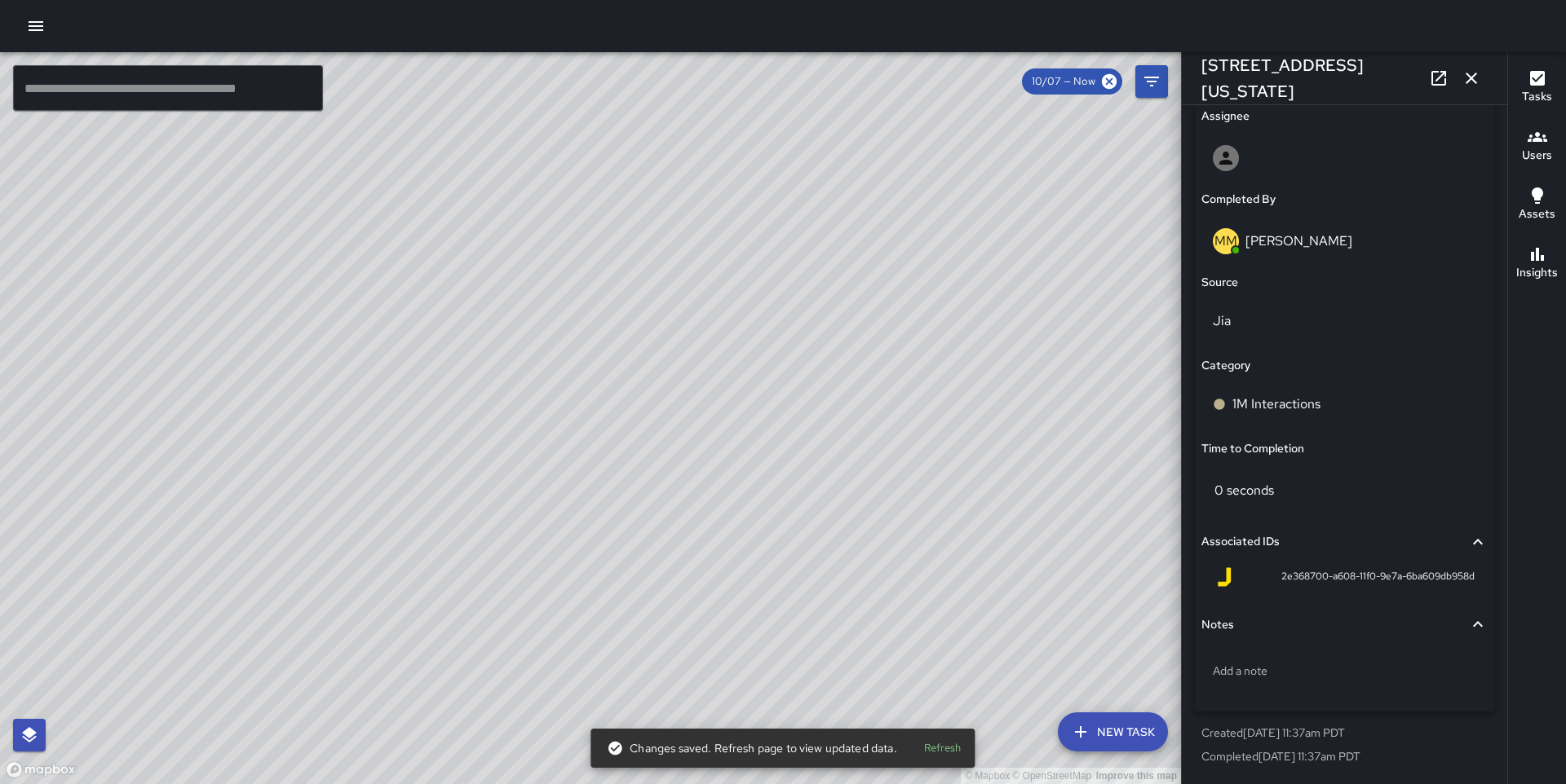
click at [569, 422] on div "© Mapbox © OpenStreetMap Improve this map" at bounding box center [590, 419] width 1182 height 732
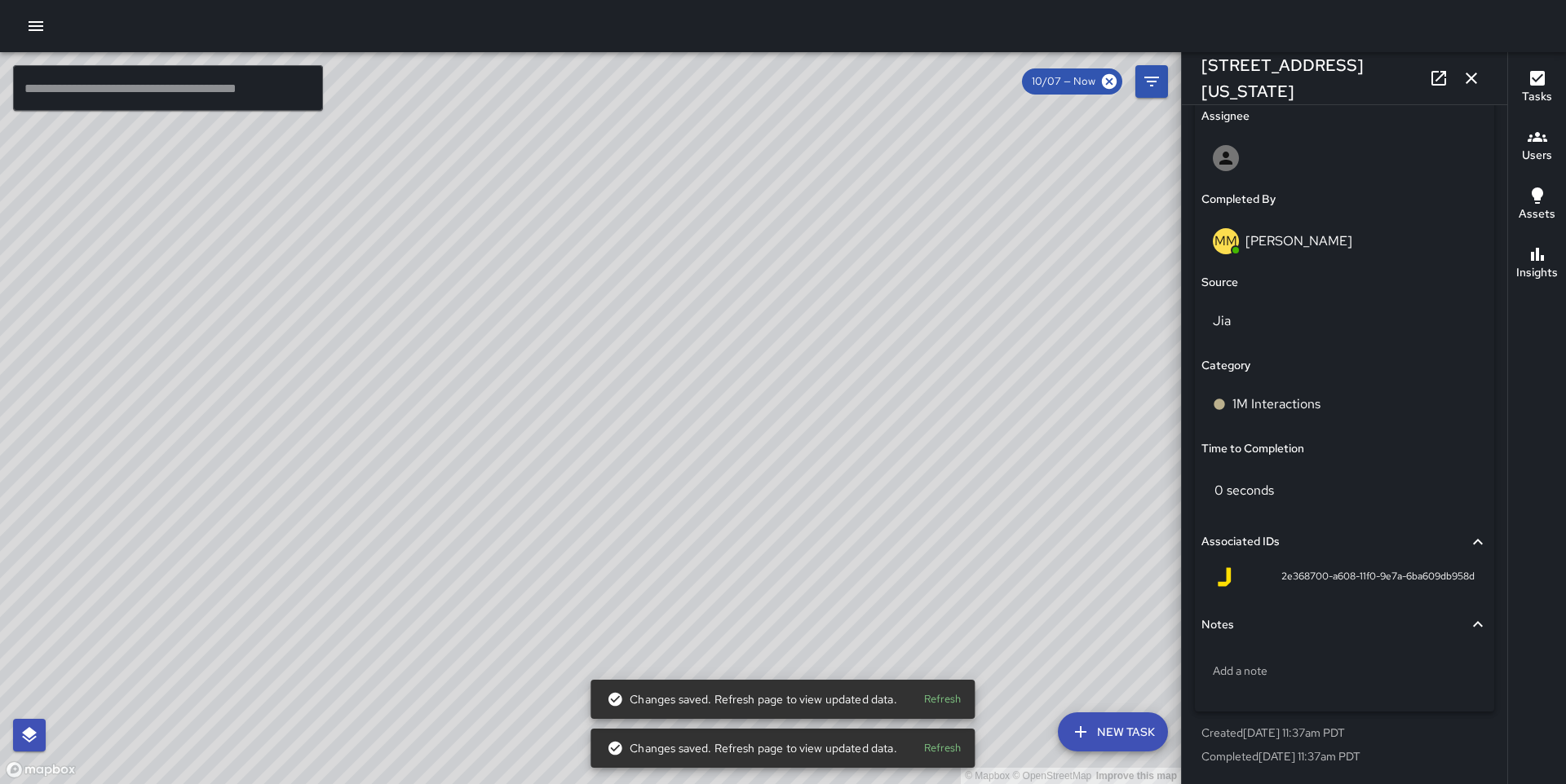
scroll to position [1030, 0]
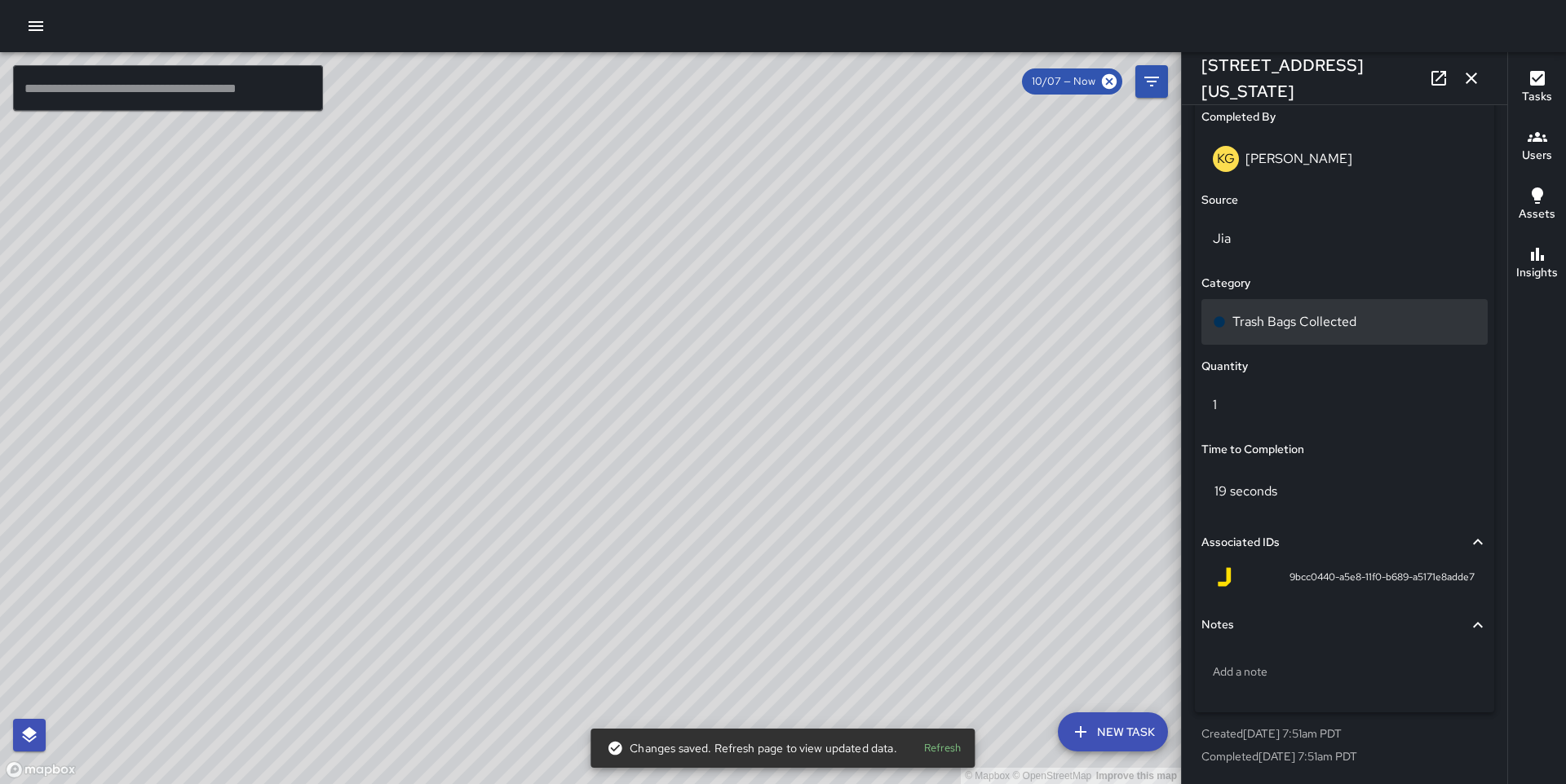
click at [1311, 316] on p "Trash Bags Collected" at bounding box center [1294, 323] width 124 height 20
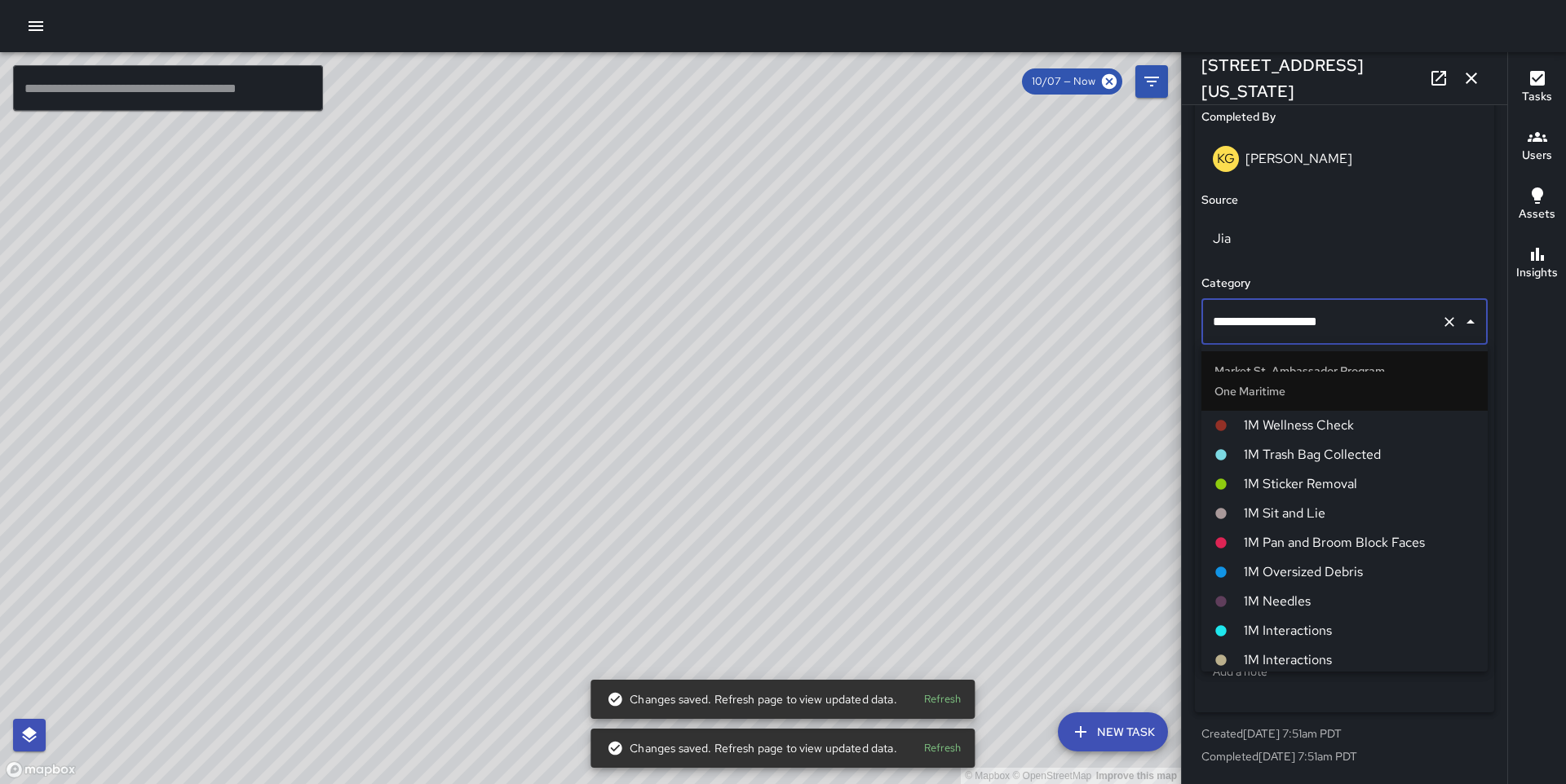
scroll to position [1031, 0]
click at [1319, 456] on span "1M Trash Bag Collected" at bounding box center [1359, 460] width 231 height 20
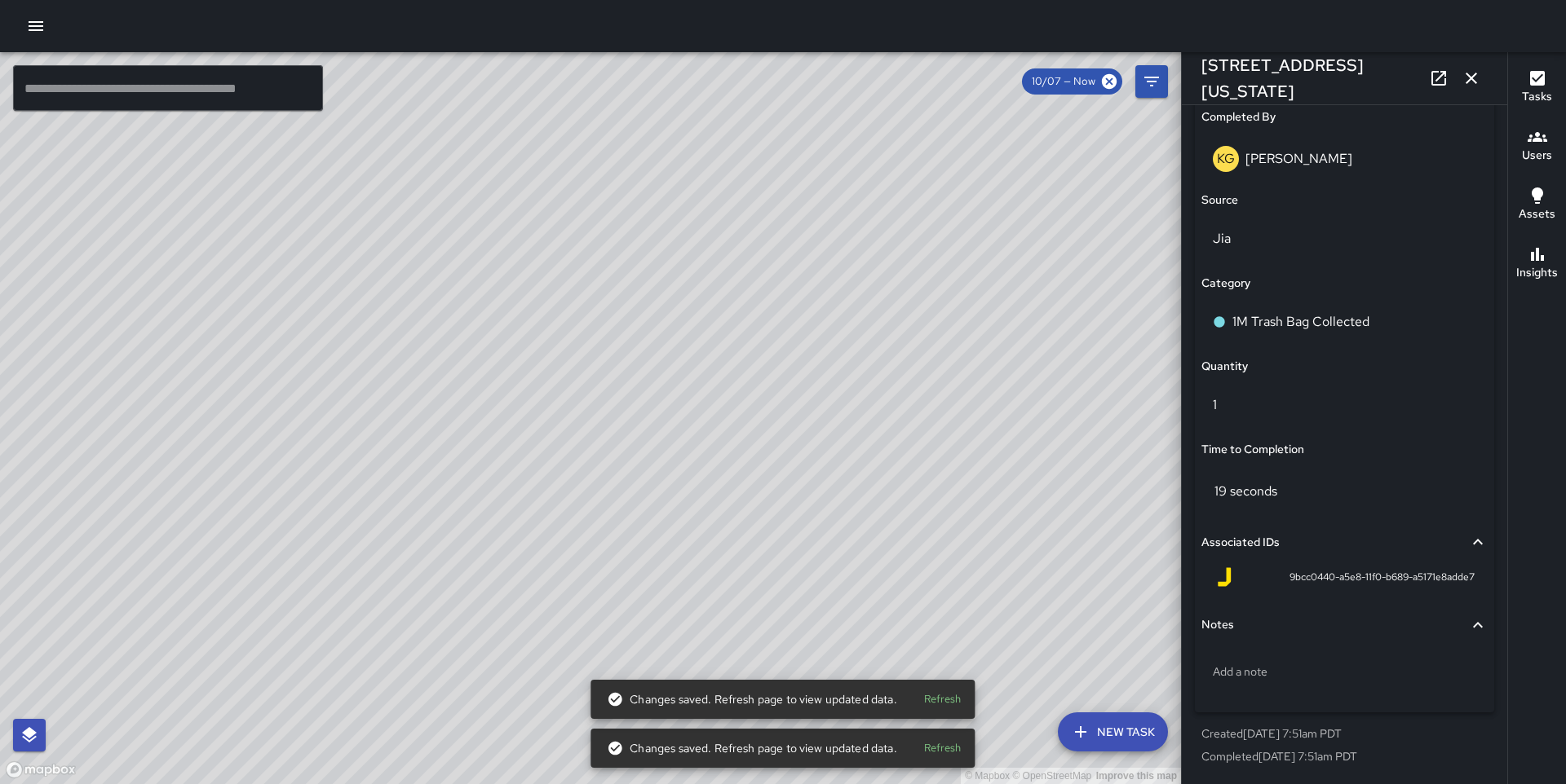
click at [599, 526] on div "© Mapbox © OpenStreetMap Improve this map DO [PERSON_NAME] [STREET_ADDRESS] Com…" at bounding box center [590, 419] width 1182 height 732
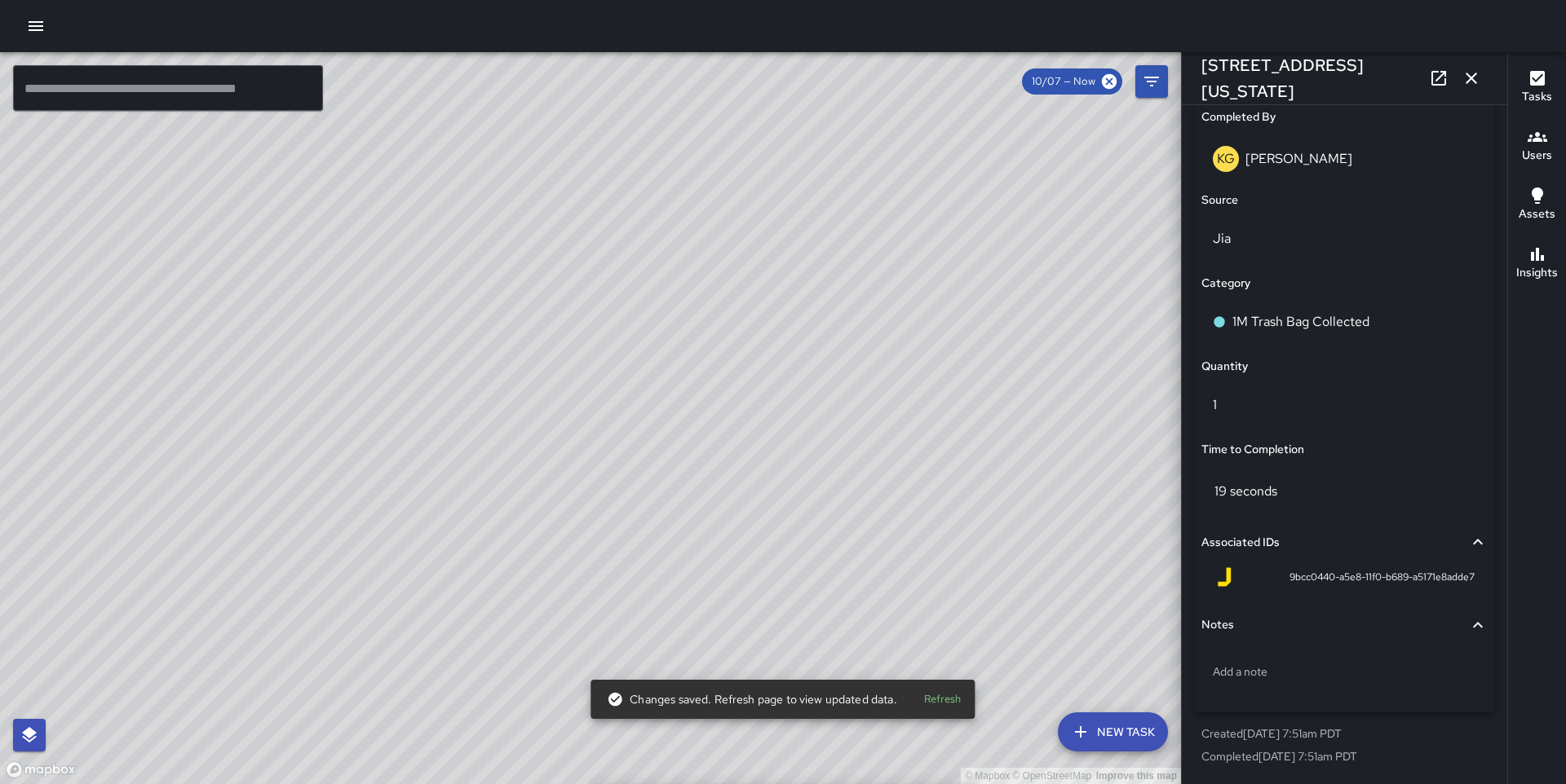
type input "**********"
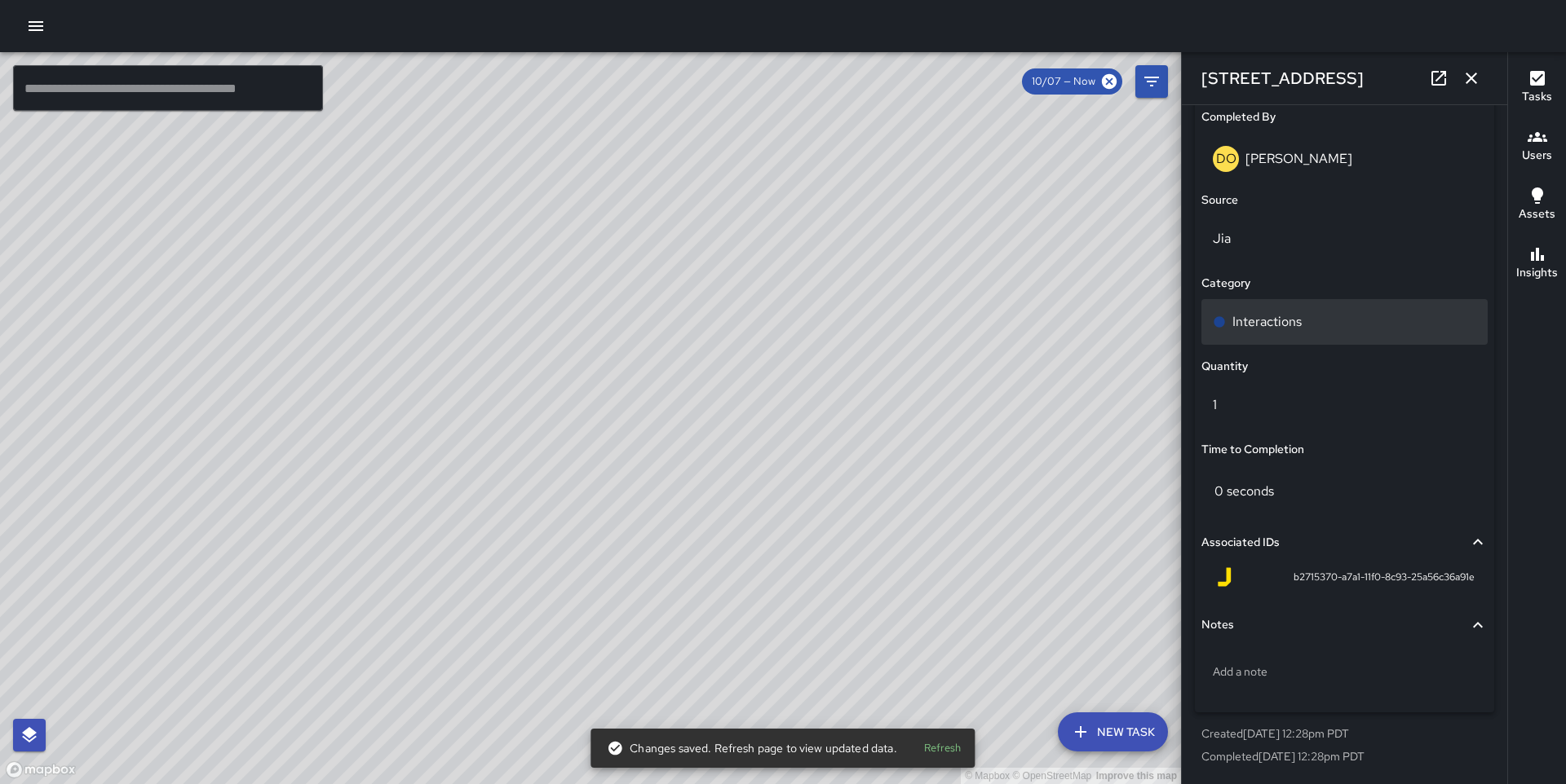
click at [1306, 334] on div "Interactions" at bounding box center [1345, 322] width 287 height 45
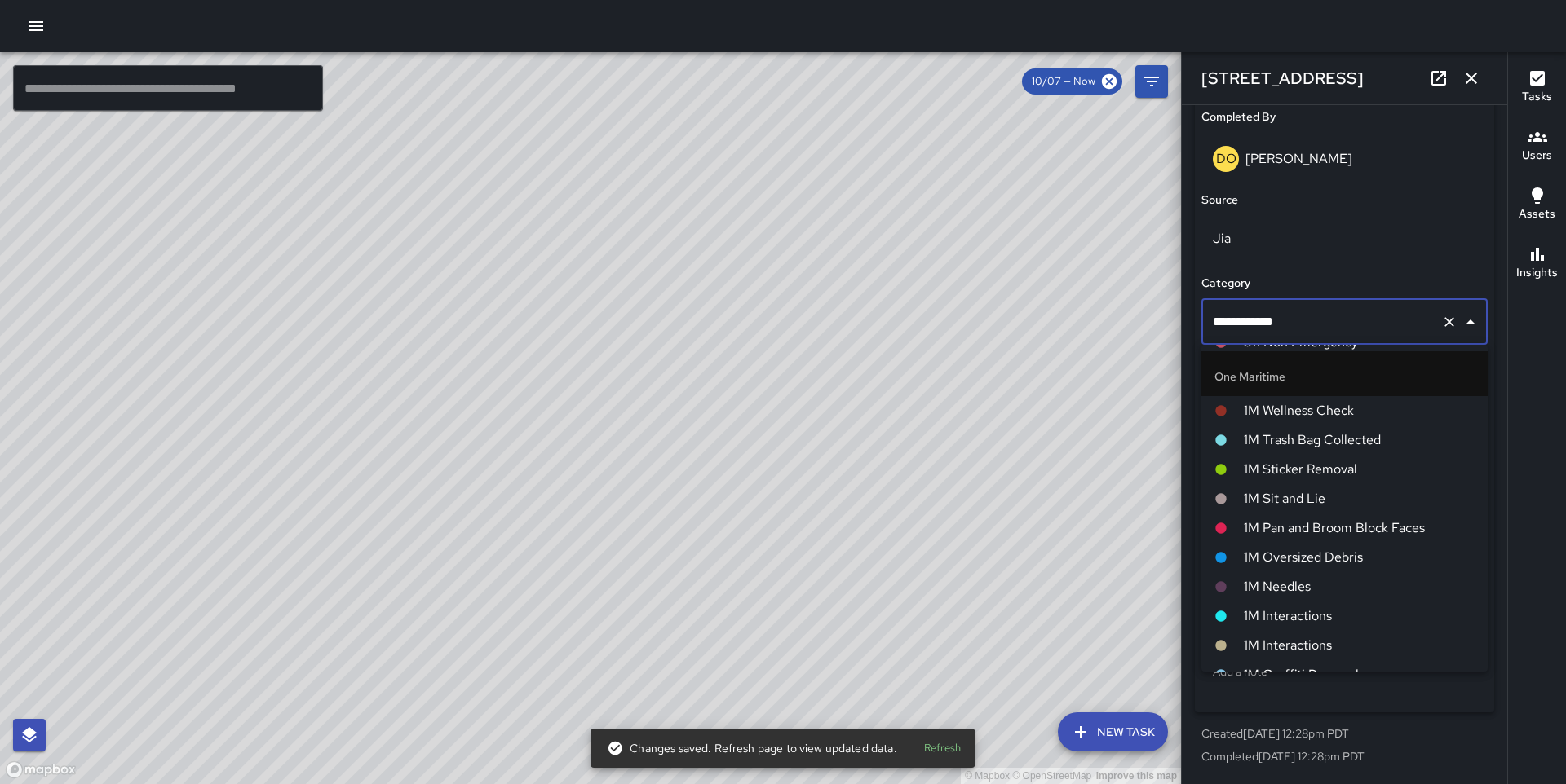
scroll to position [1048, 0]
click at [1279, 447] on span "1M Trash Bag Collected" at bounding box center [1359, 444] width 231 height 20
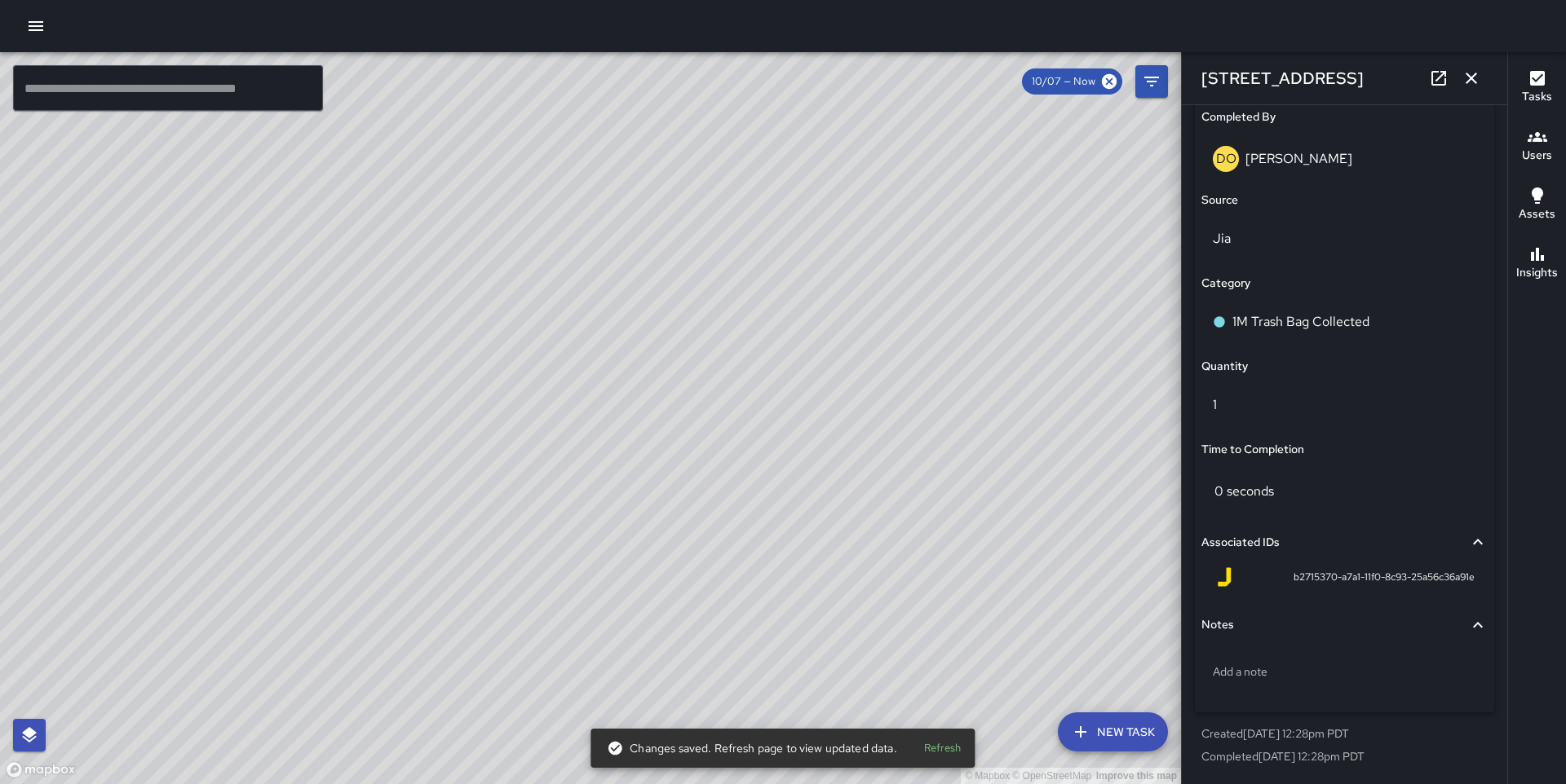
click at [1466, 77] on icon "button" at bounding box center [1472, 79] width 20 height 20
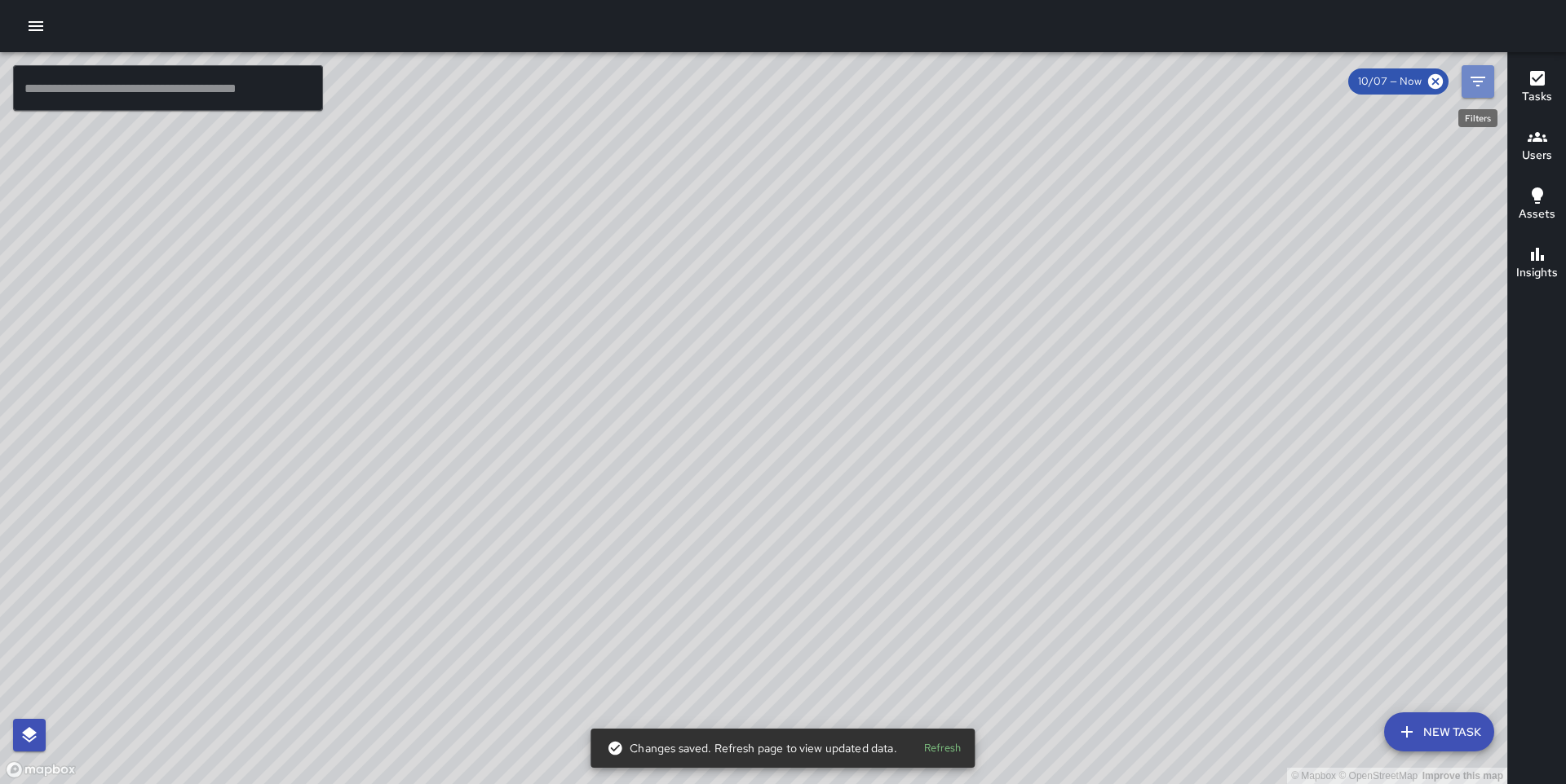
click at [1474, 76] on icon "Filters" at bounding box center [1478, 82] width 20 height 20
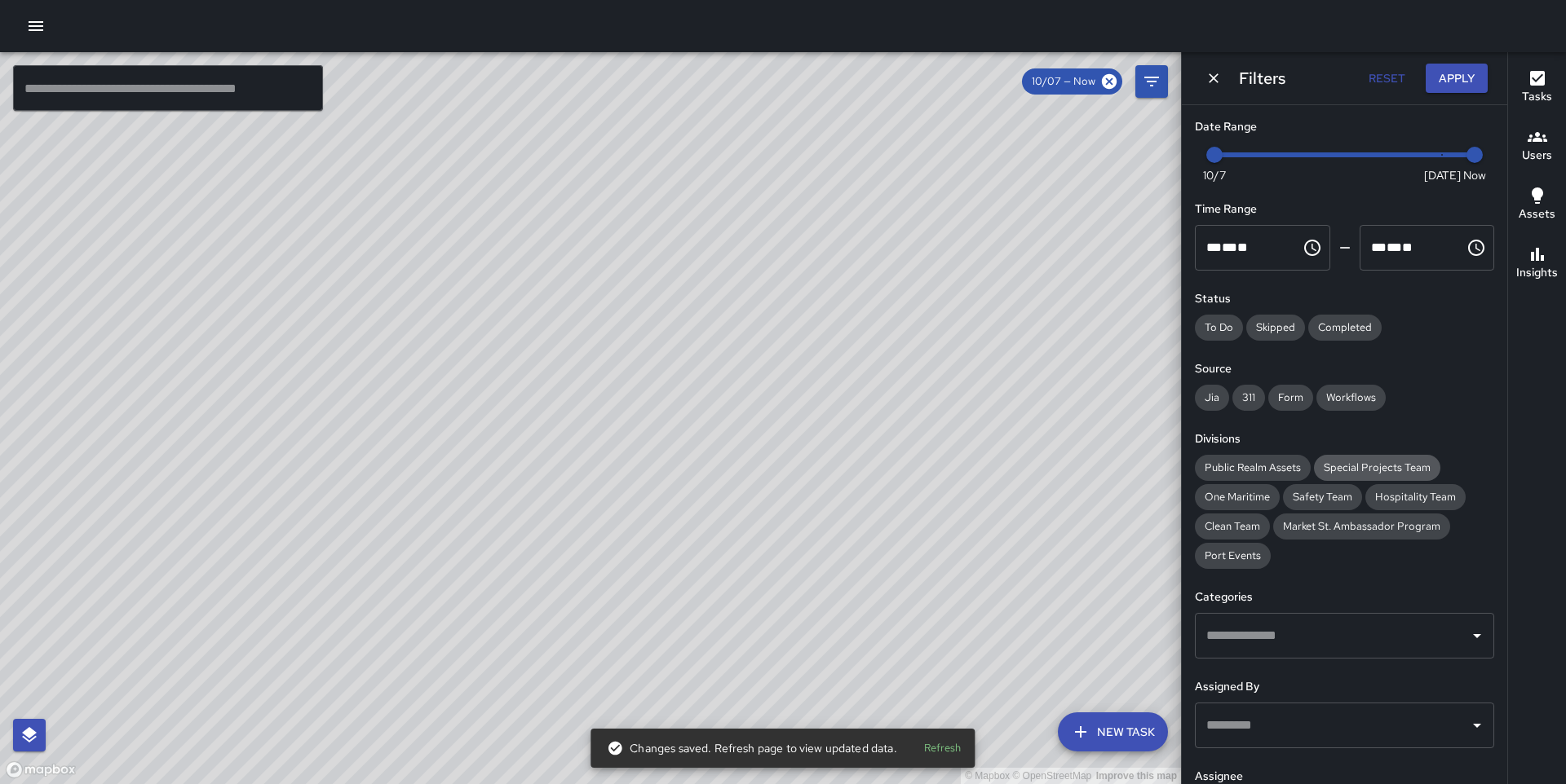
click at [1364, 469] on span "Special Projects Team" at bounding box center [1376, 468] width 126 height 16
click at [1222, 517] on div "Clean Team" at bounding box center [1232, 527] width 75 height 26
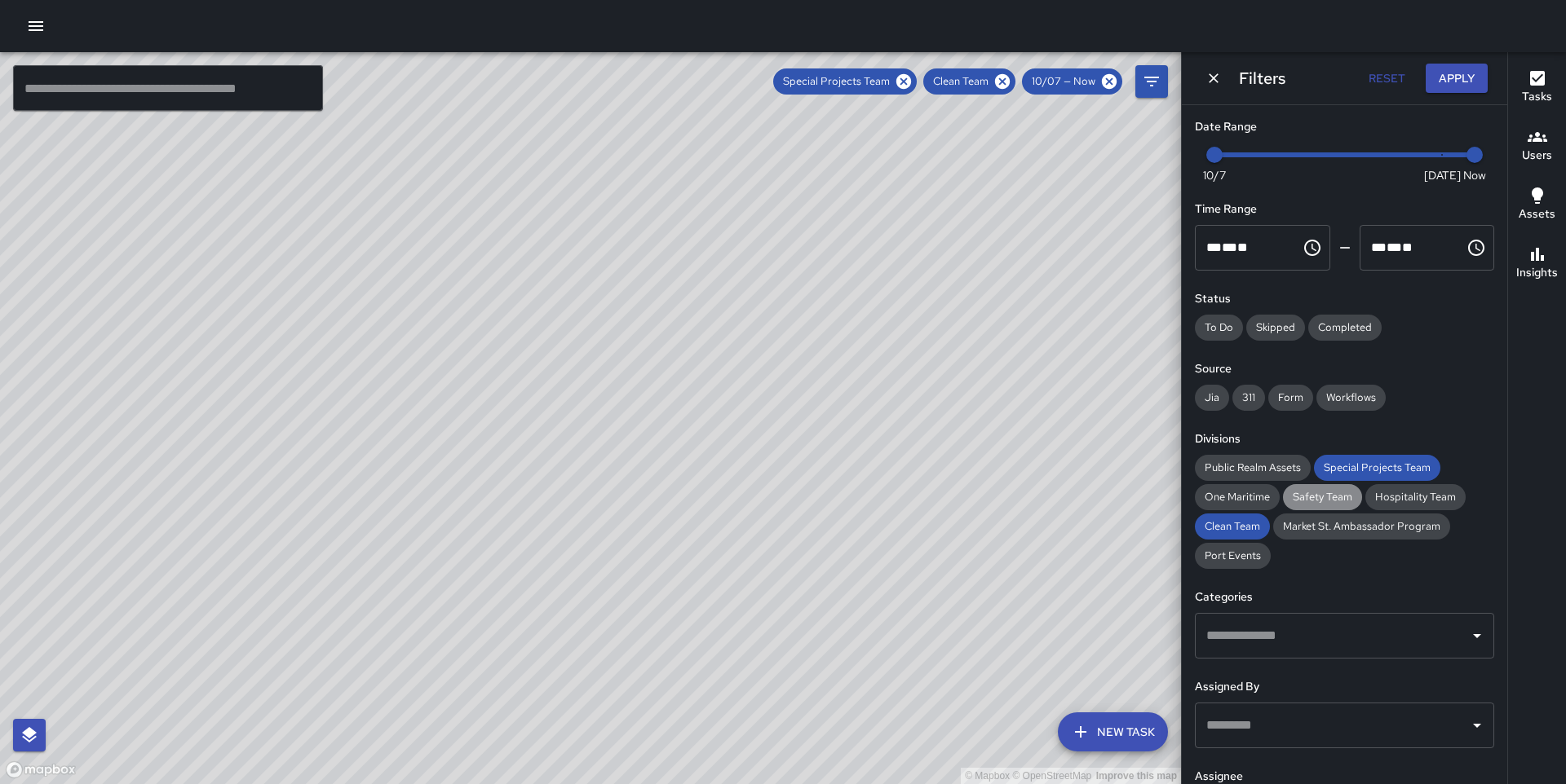
click at [1305, 496] on span "Safety Team" at bounding box center [1322, 498] width 79 height 16
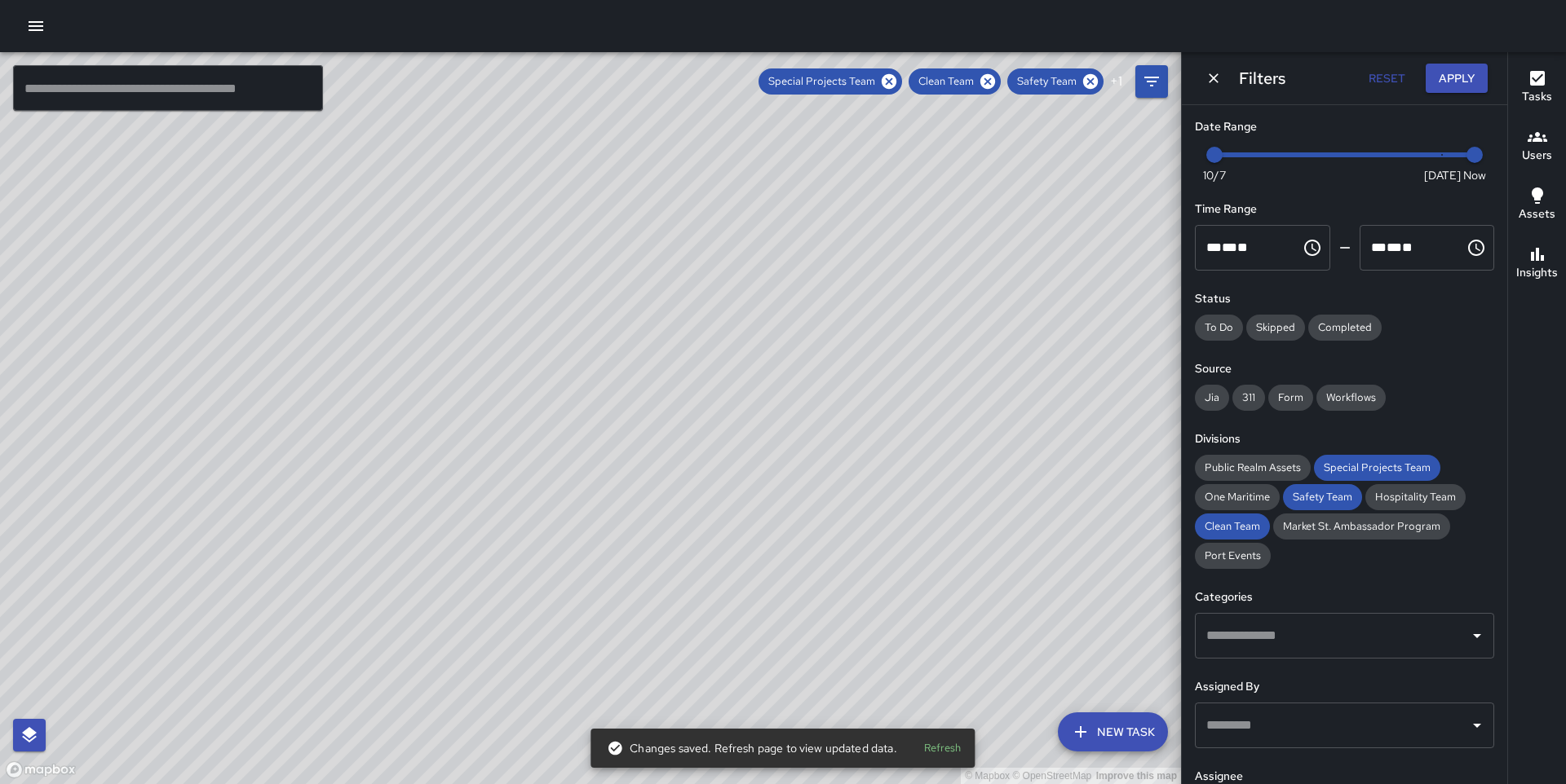
click at [1457, 84] on button "Apply" at bounding box center [1456, 78] width 62 height 30
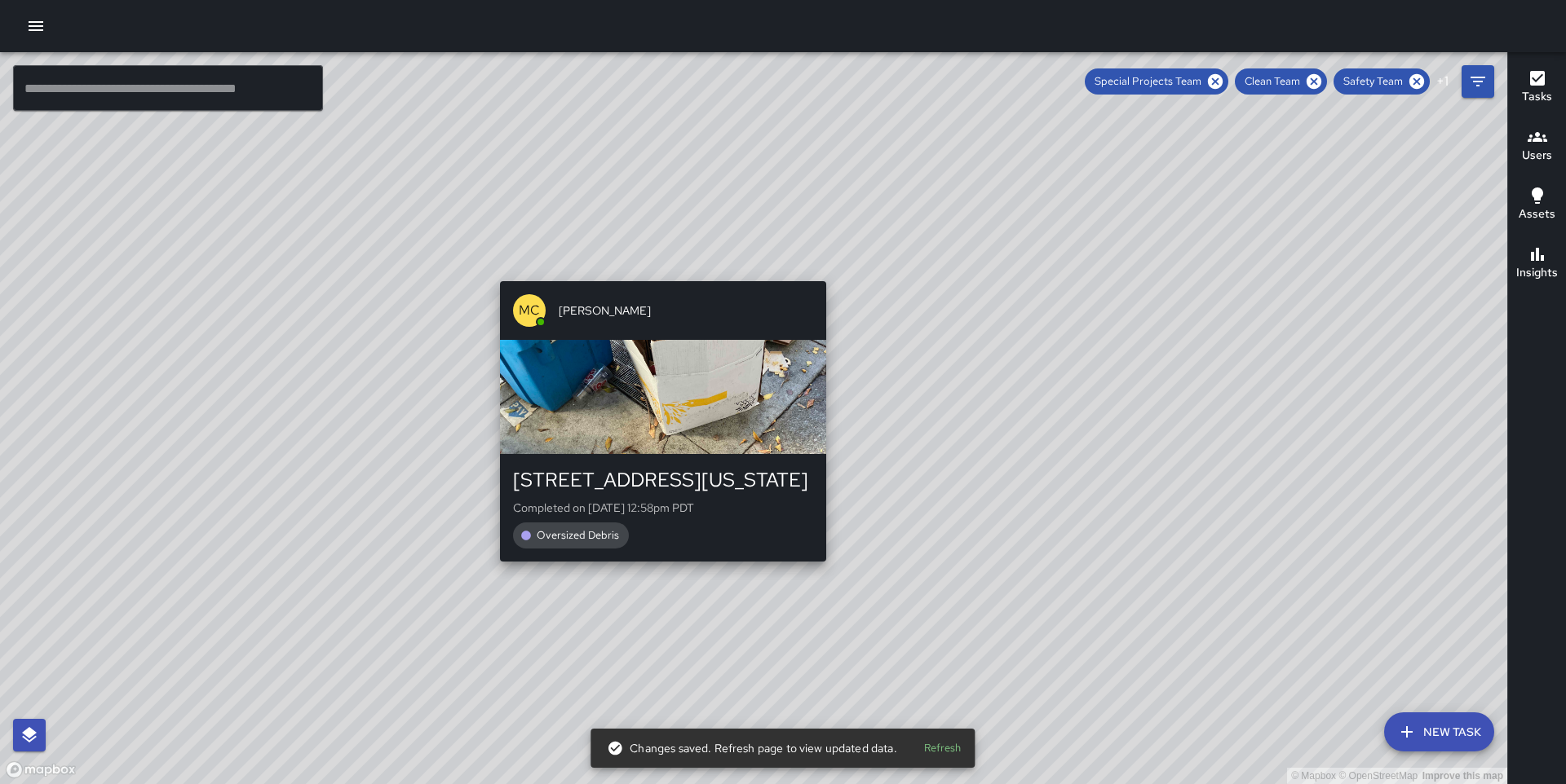
click at [819, 267] on div "© Mapbox © OpenStreetMap Improve this map MC [PERSON_NAME] [STREET_ADDRESS][US_…" at bounding box center [754, 419] width 1507 height 732
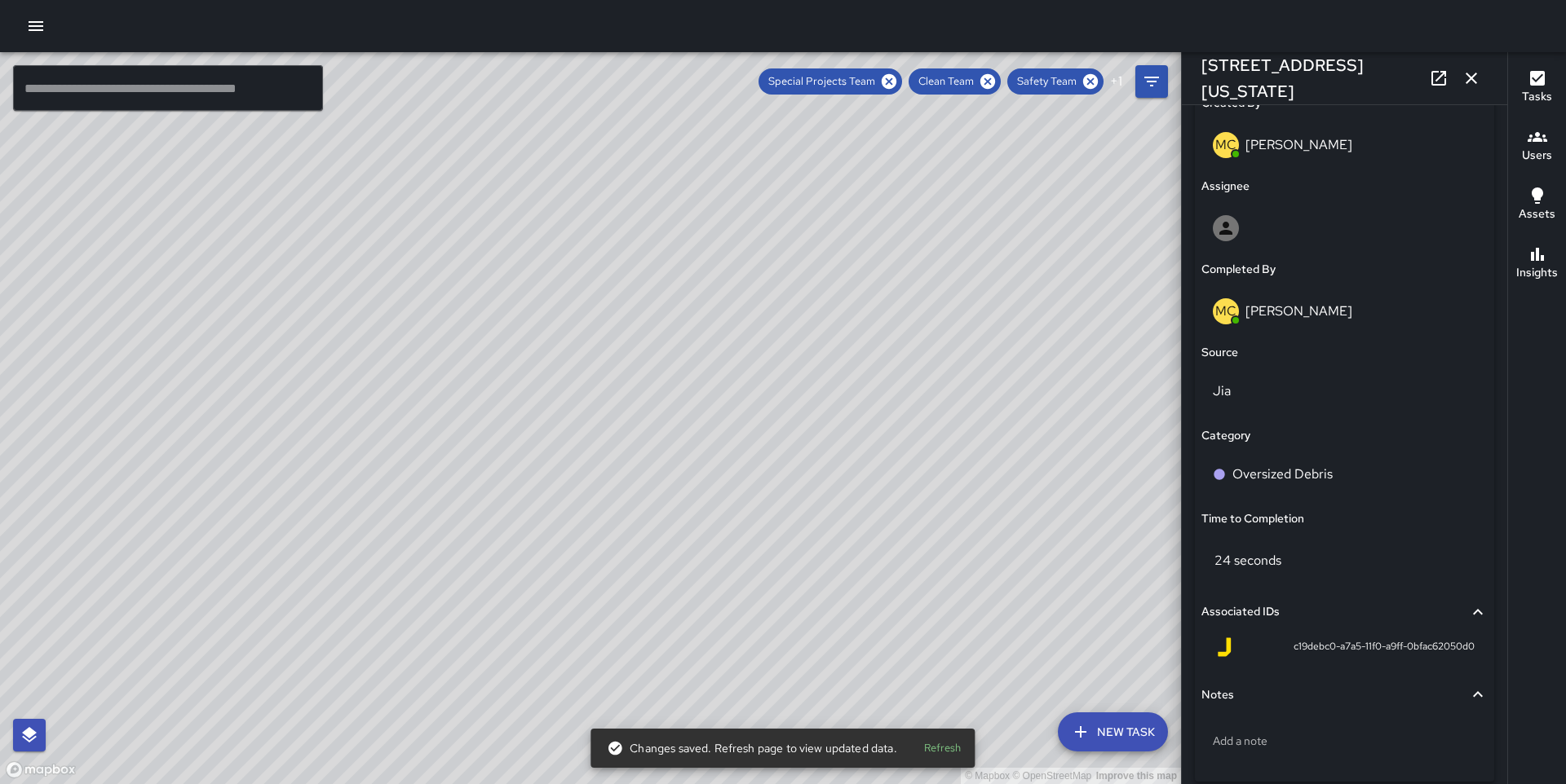
scroll to position [947, 0]
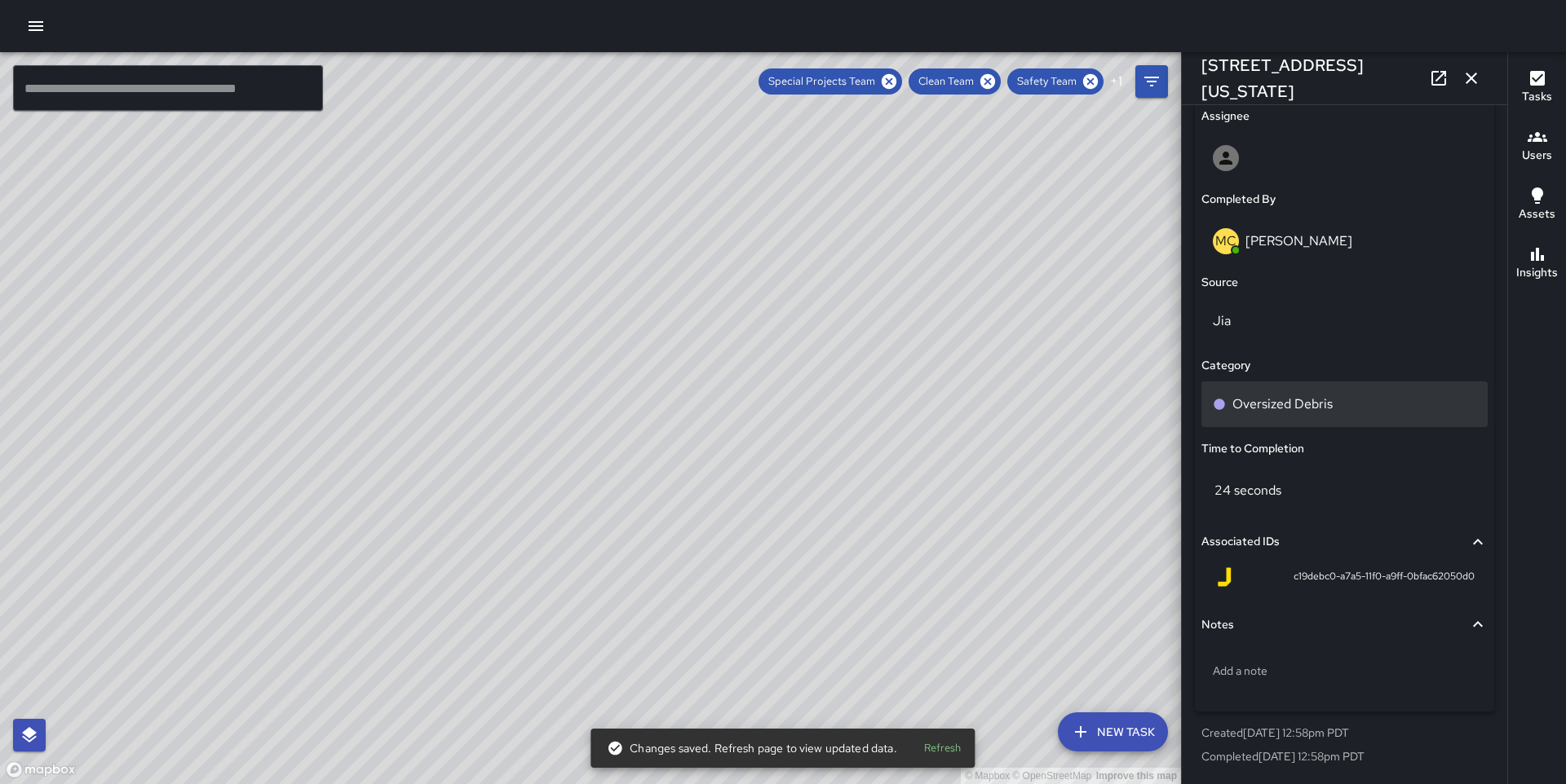
click at [1285, 407] on p "Oversized Debris" at bounding box center [1282, 404] width 101 height 20
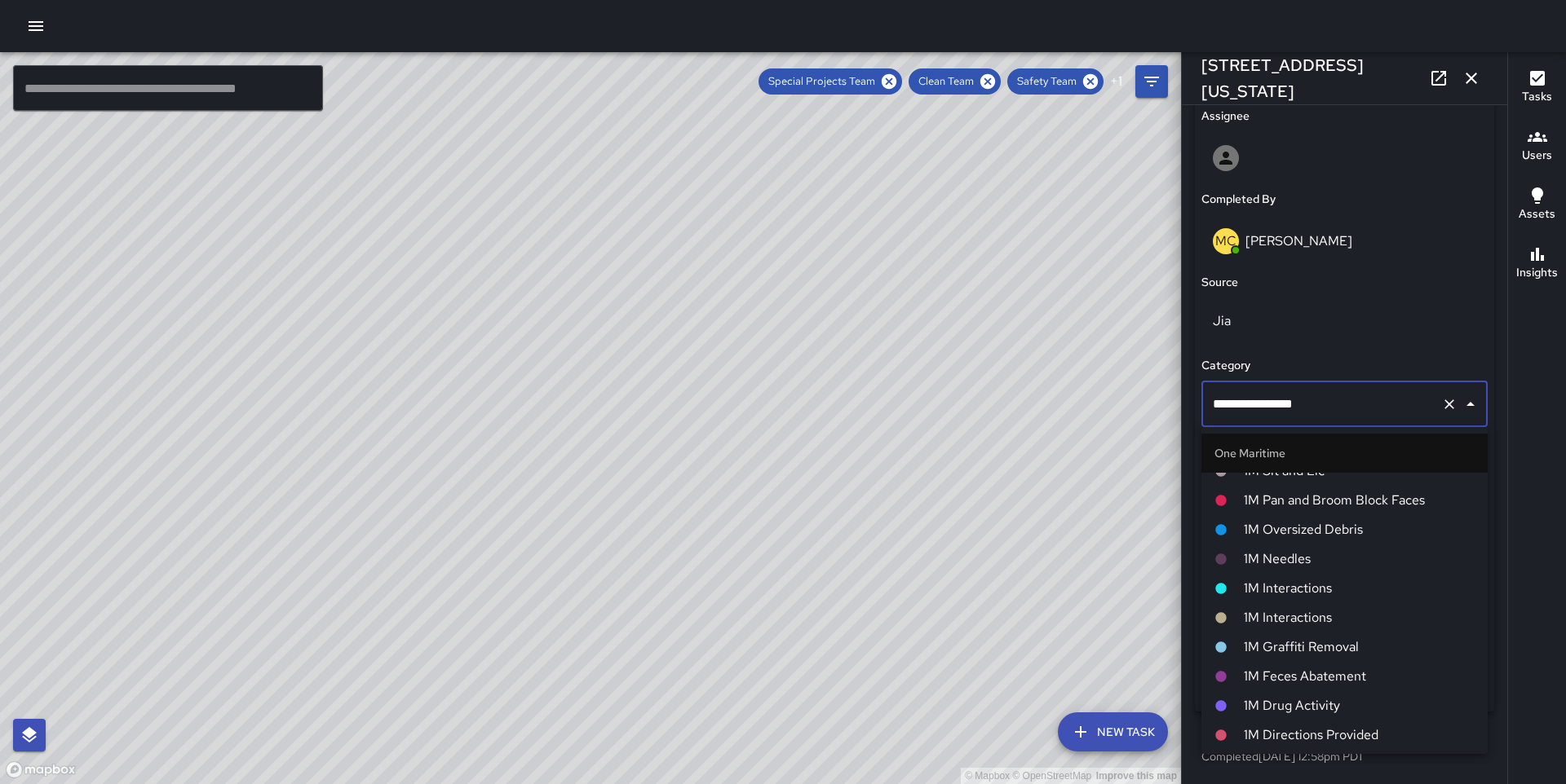
scroll to position [1157, 0]
click at [1297, 537] on span "1M Oversized Debris" at bounding box center [1359, 534] width 231 height 20
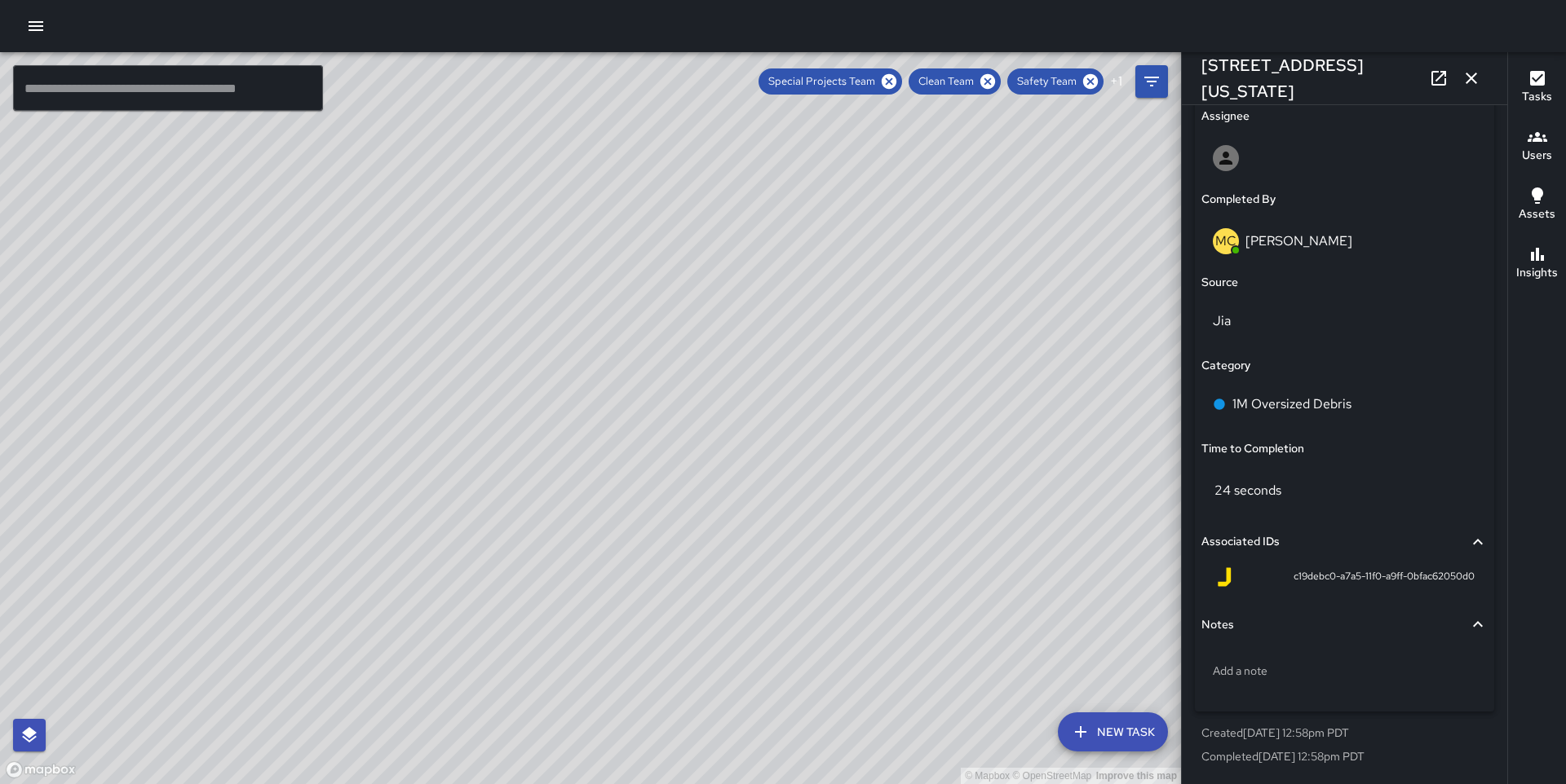
click at [618, 417] on div "© Mapbox © OpenStreetMap Improve this map MC [PERSON_NAME] [STREET_ADDRESS][US_…" at bounding box center [590, 419] width 1182 height 732
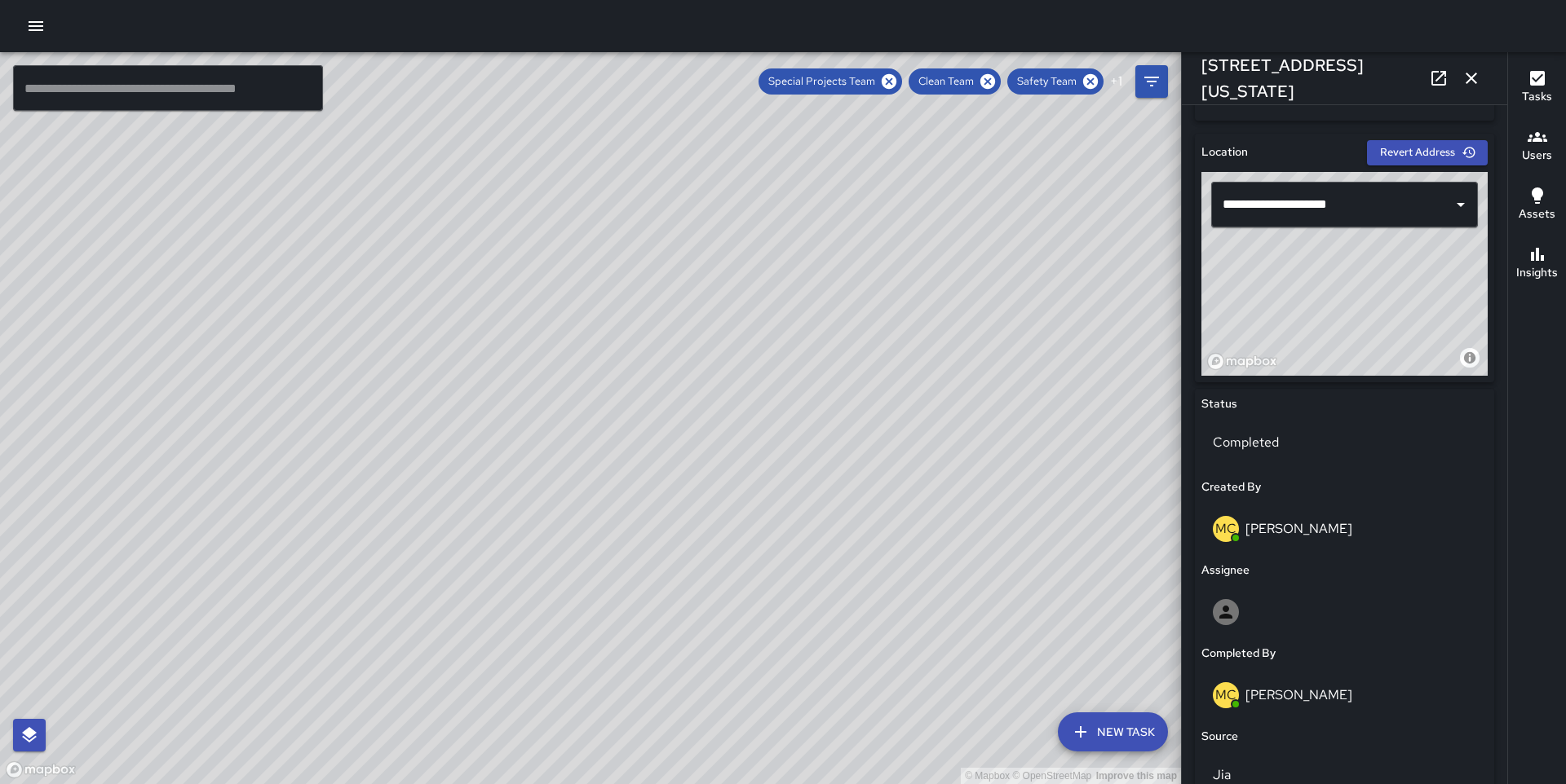
scroll to position [947, 0]
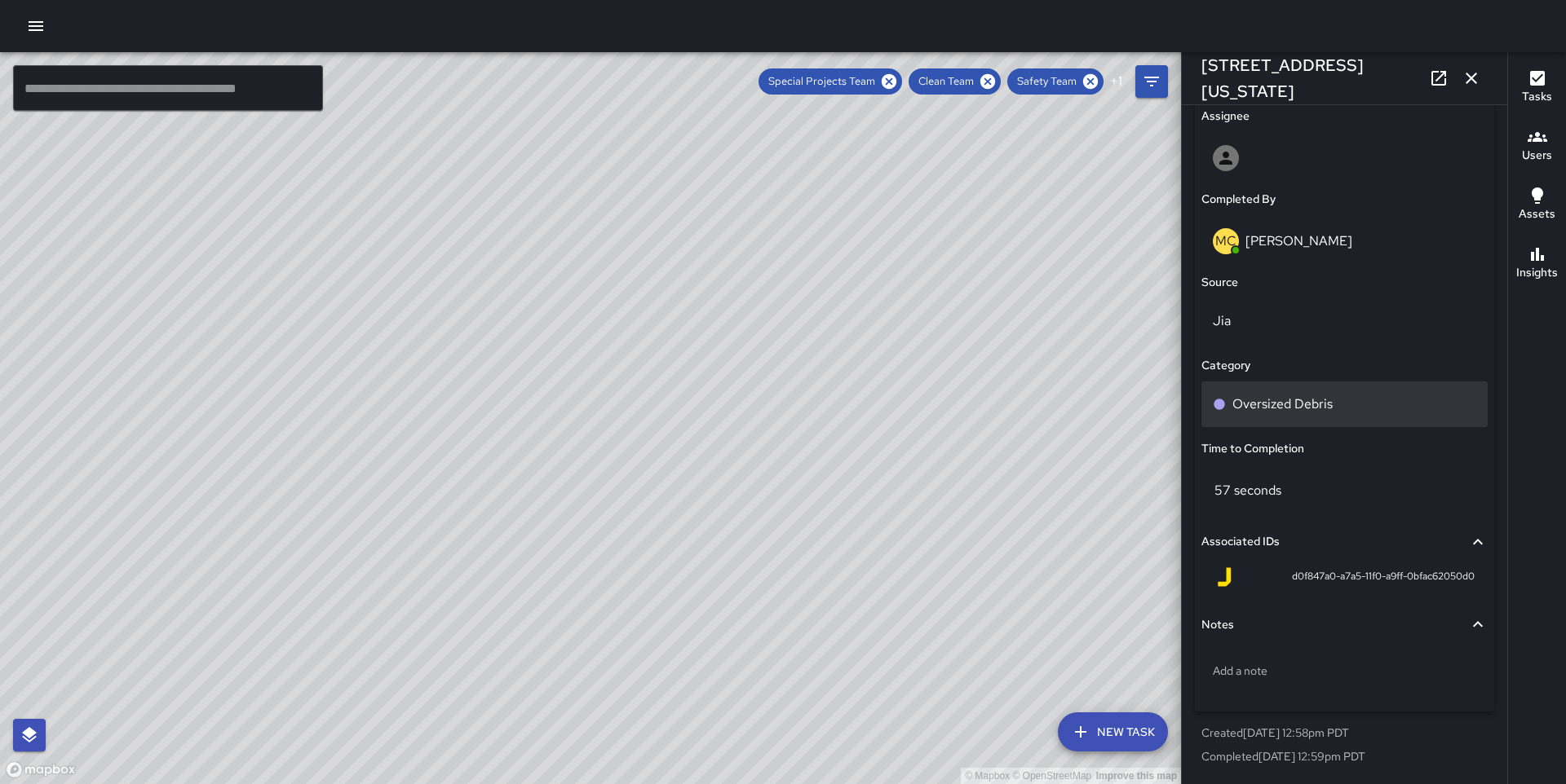
click at [1289, 401] on p "Oversized Debris" at bounding box center [1282, 404] width 101 height 20
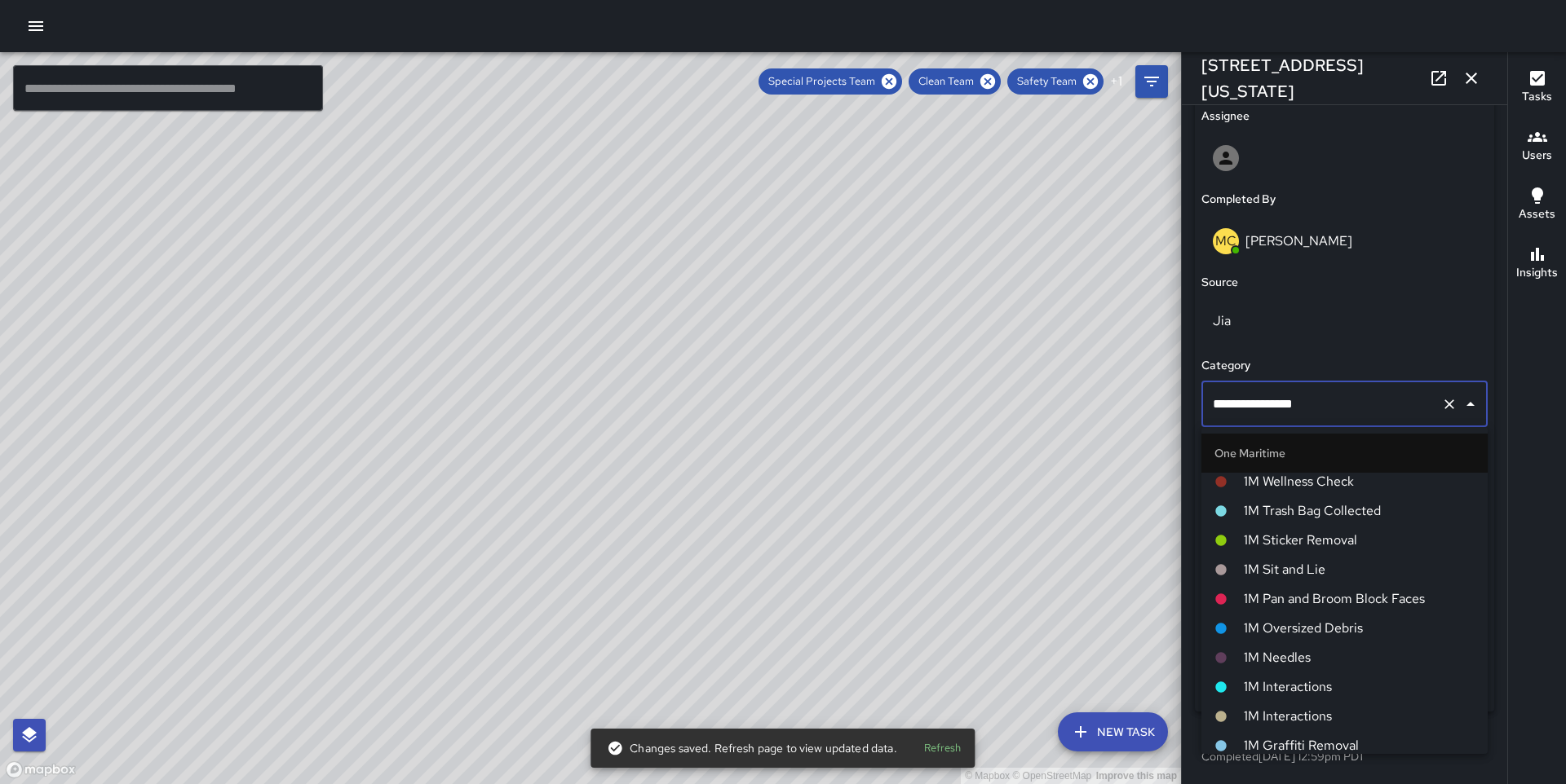
scroll to position [1066, 0]
click at [1289, 629] on span "1M Oversized Debris" at bounding box center [1359, 625] width 231 height 20
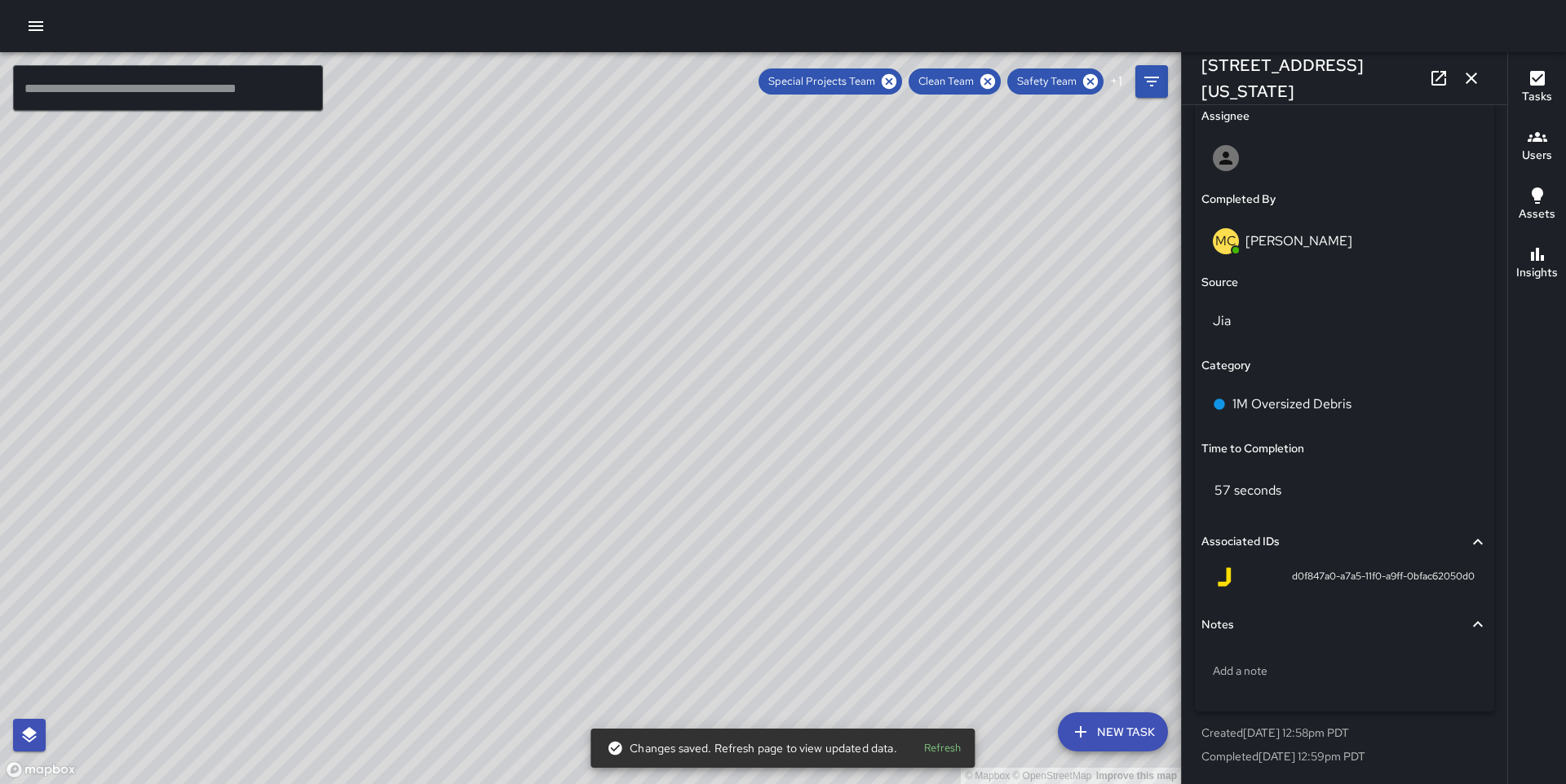
click at [826, 363] on div "© Mapbox © OpenStreetMap Improve this map IK [PERSON_NAME] [GEOGRAPHIC_DATA] Co…" at bounding box center [590, 419] width 1182 height 732
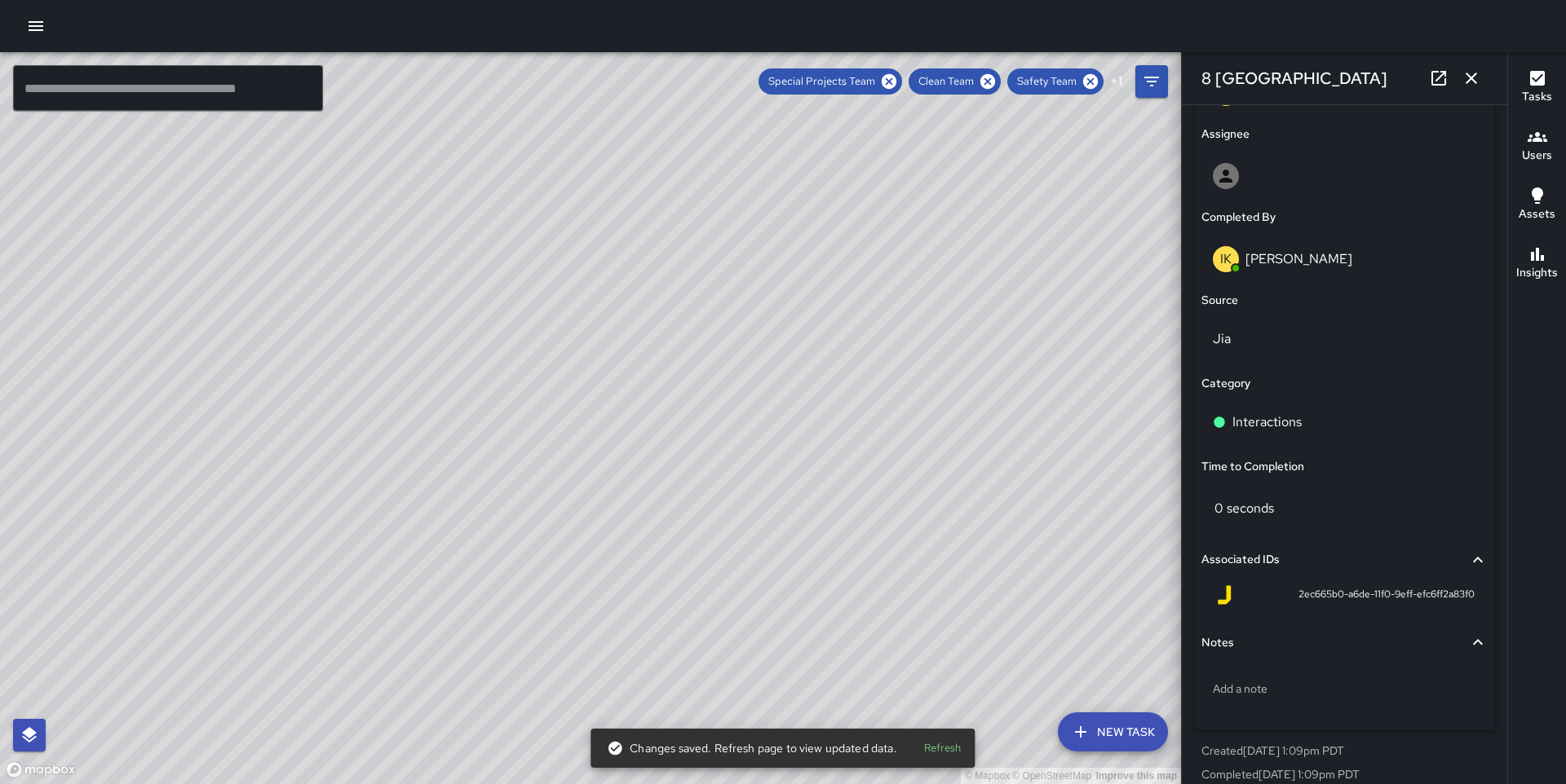
scroll to position [947, 0]
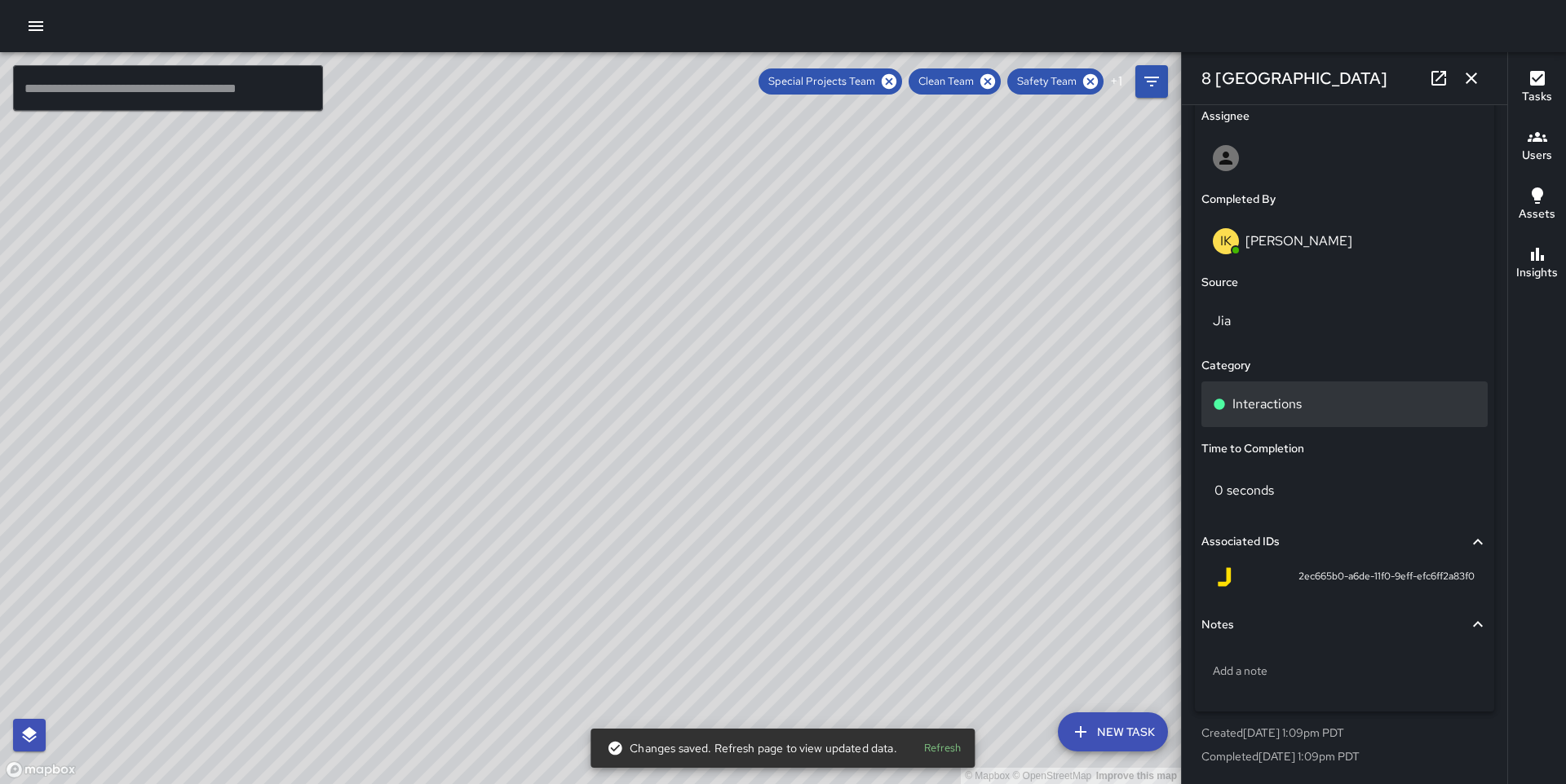
click at [1279, 418] on div "Interactions" at bounding box center [1345, 404] width 287 height 45
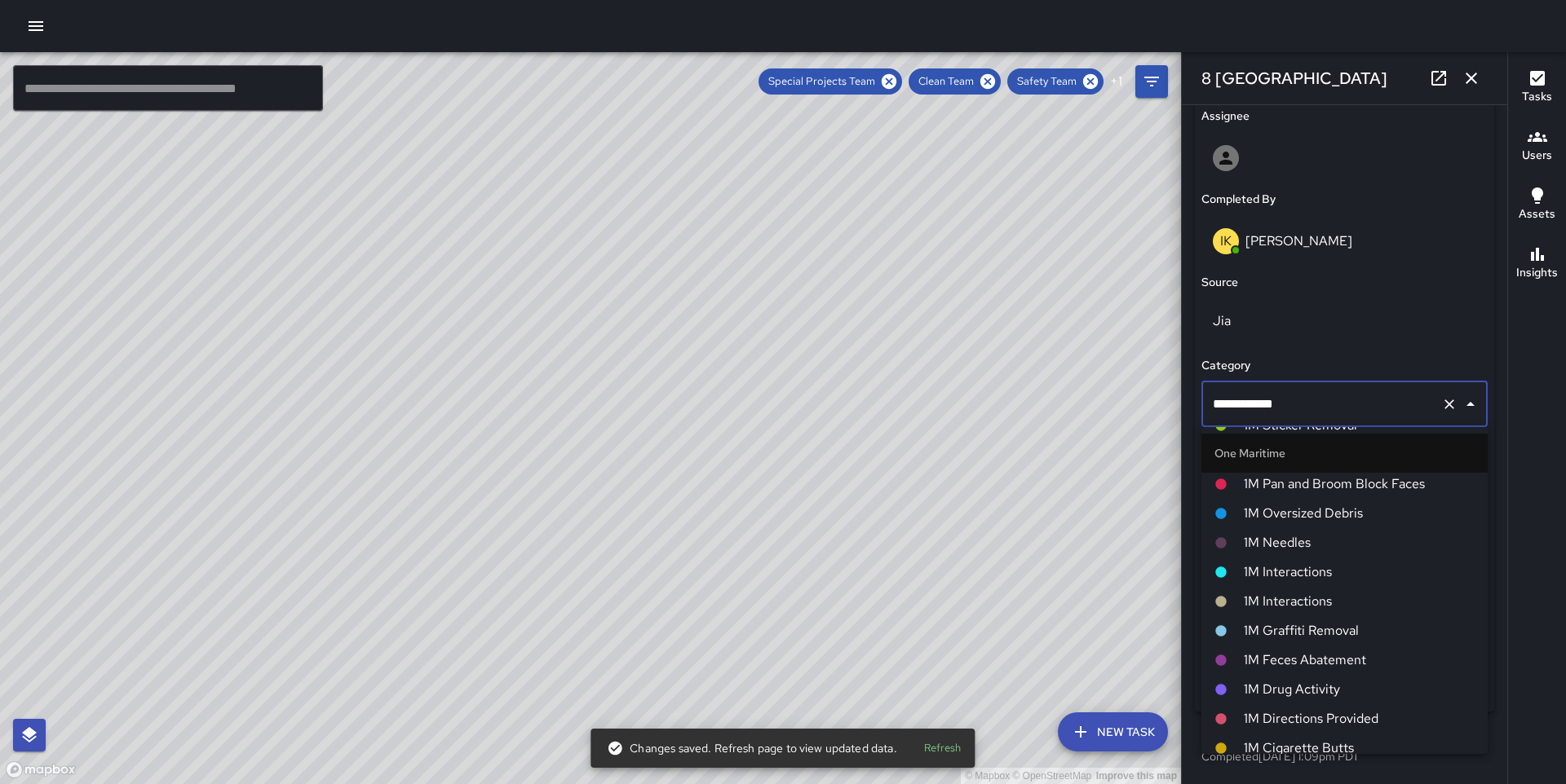
scroll to position [1188, 0]
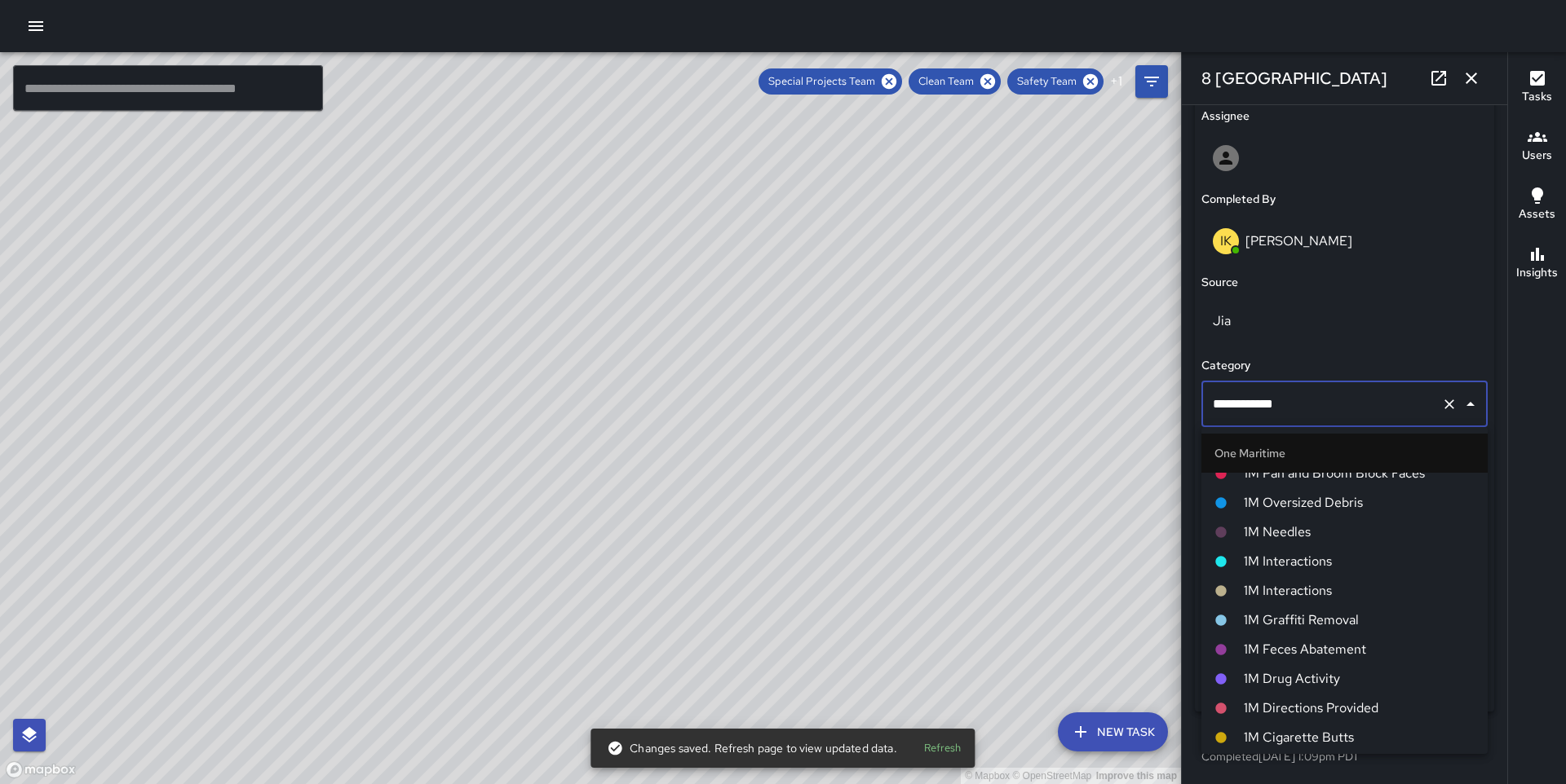
click at [1314, 578] on li "1M Interactions" at bounding box center [1345, 591] width 287 height 29
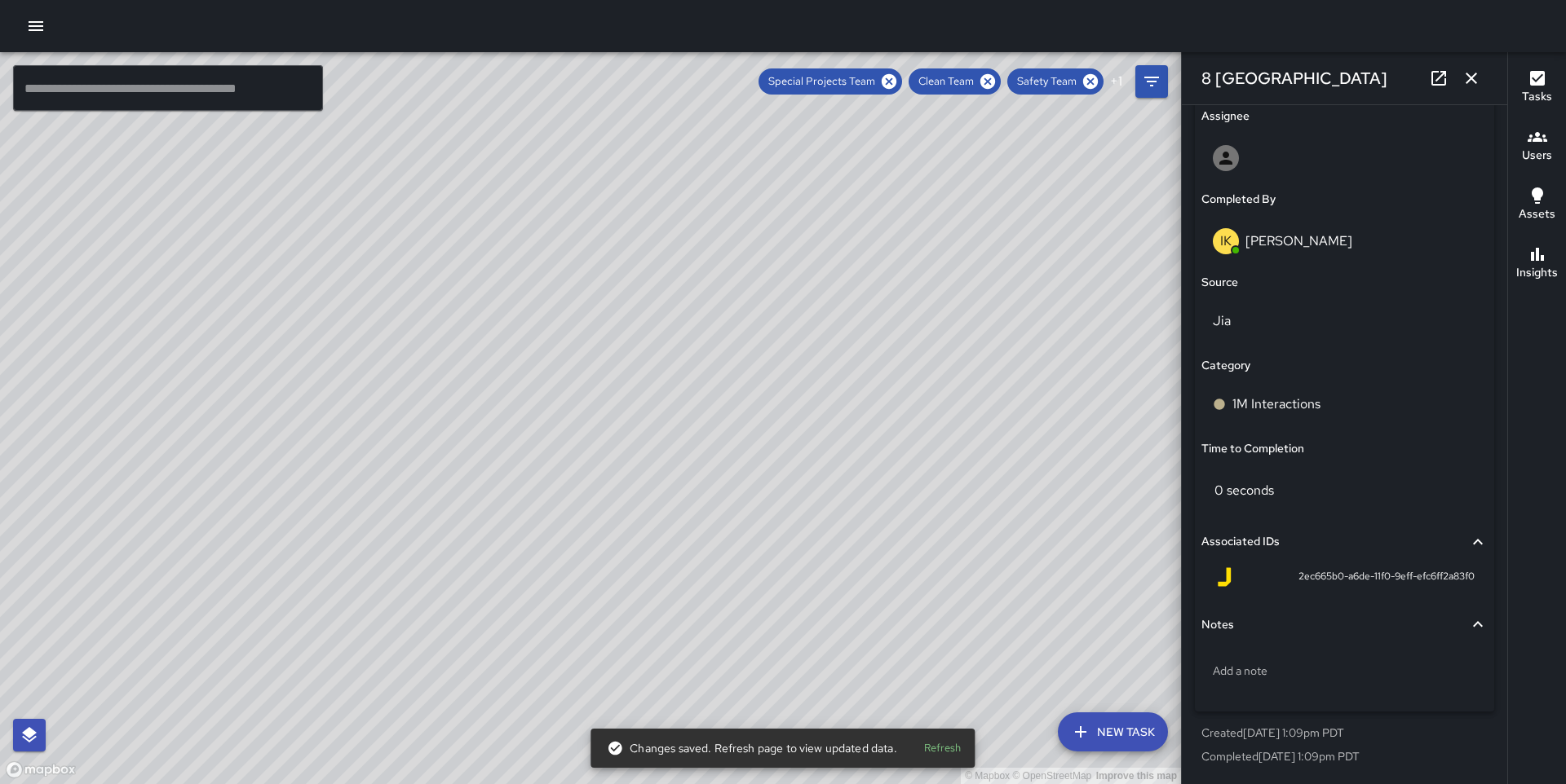
click at [683, 436] on div "© Mapbox © OpenStreetMap Improve this map IK [PERSON_NAME] [STREET_ADDRESS][US_…" at bounding box center [590, 419] width 1182 height 732
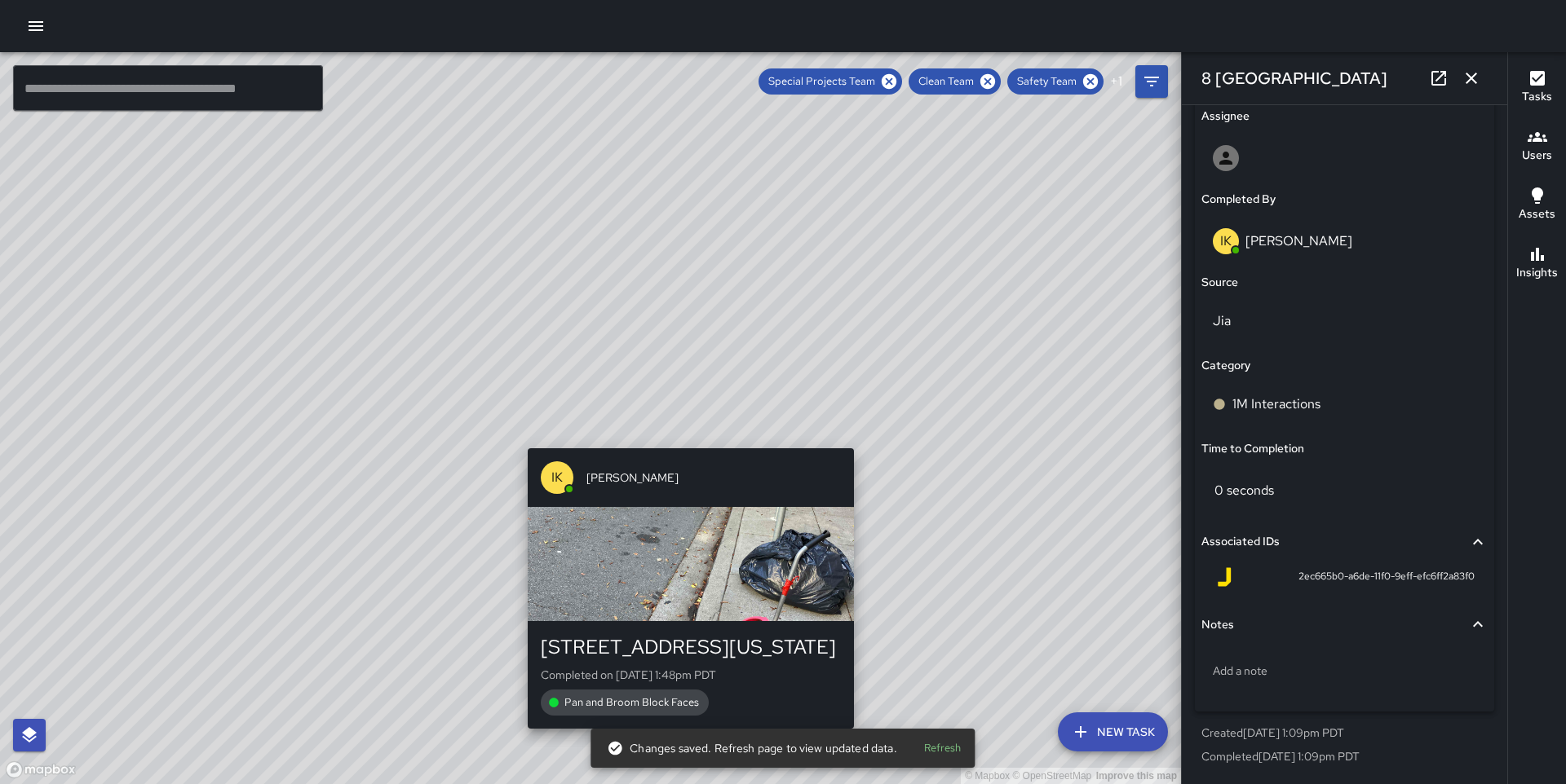
type input "**********"
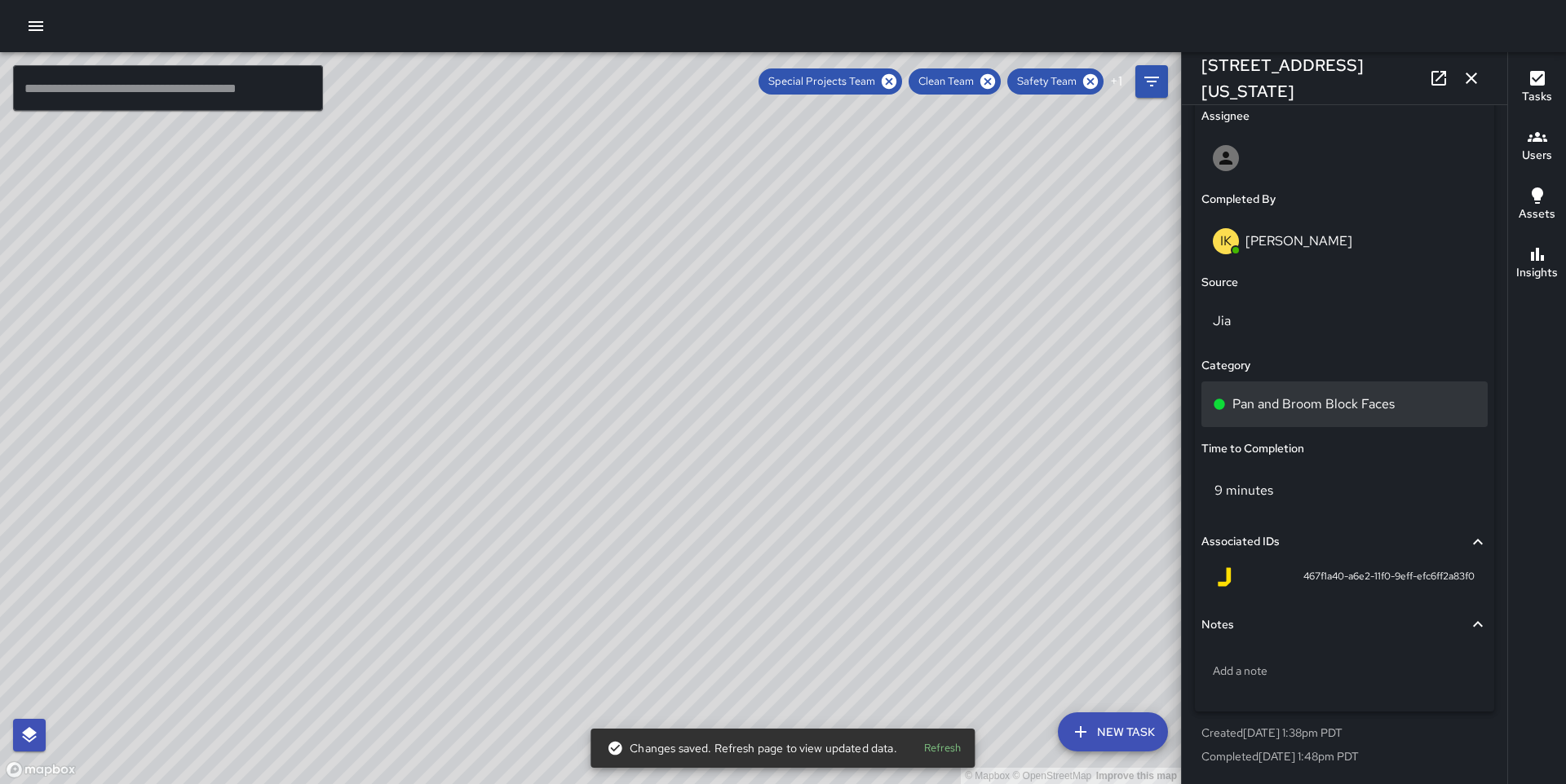
click at [1276, 411] on p "Pan and Broom Block Faces" at bounding box center [1313, 404] width 162 height 20
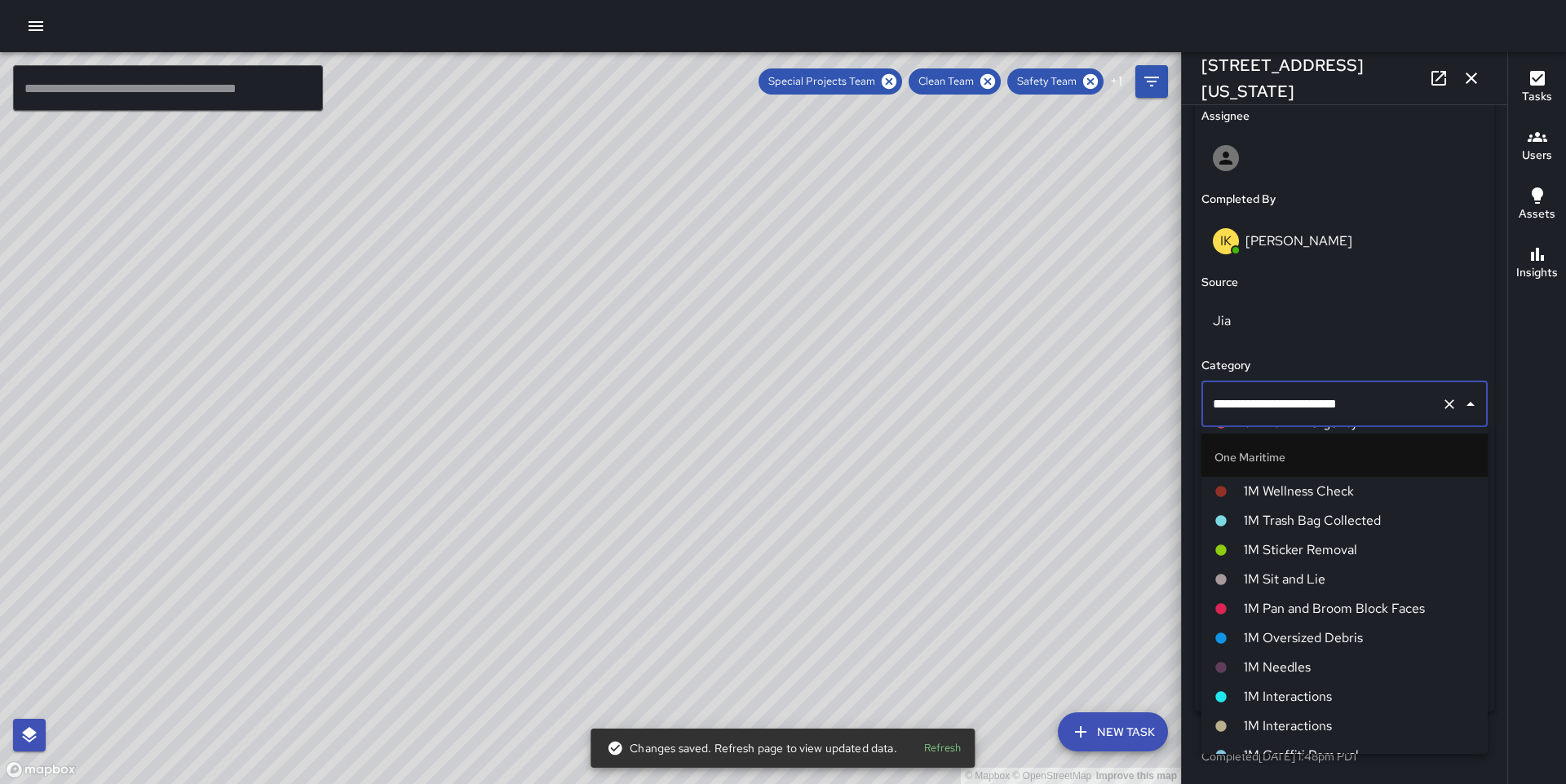
scroll to position [1048, 0]
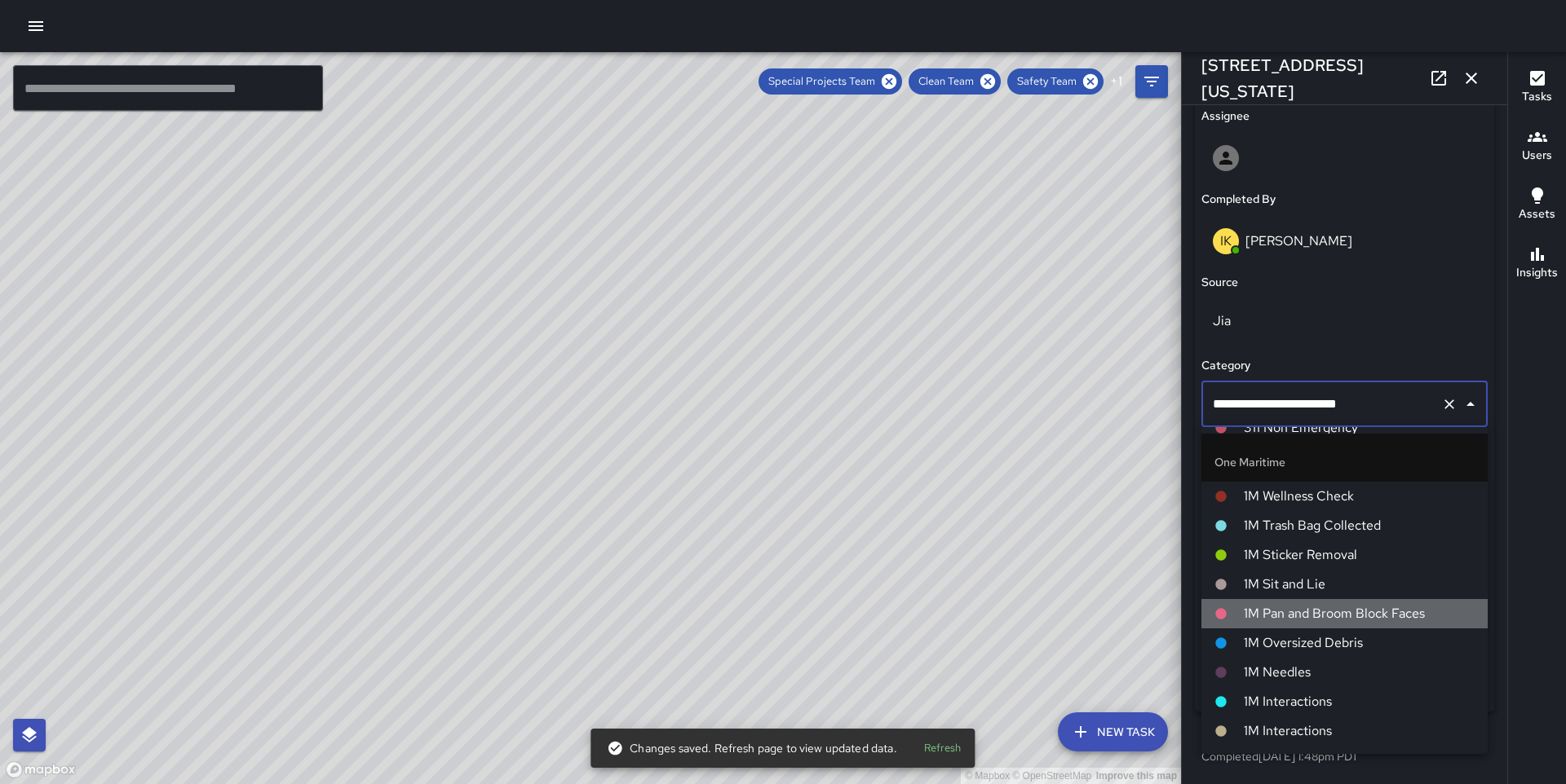
click at [1312, 605] on span "1M Pan and Broom Block Faces" at bounding box center [1359, 615] width 231 height 20
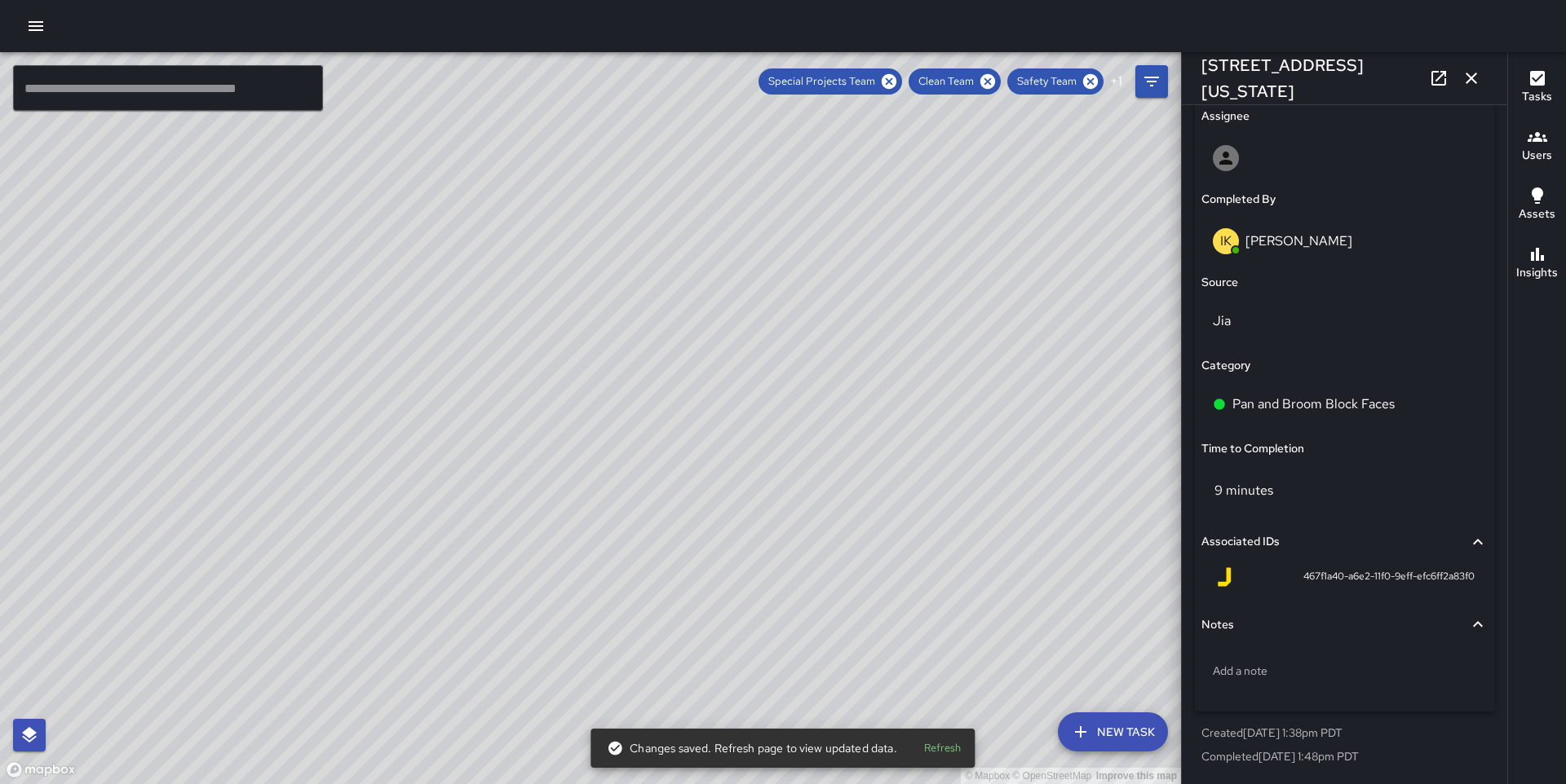
click at [554, 558] on div "© Mapbox © OpenStreetMap Improve this map" at bounding box center [590, 419] width 1182 height 732
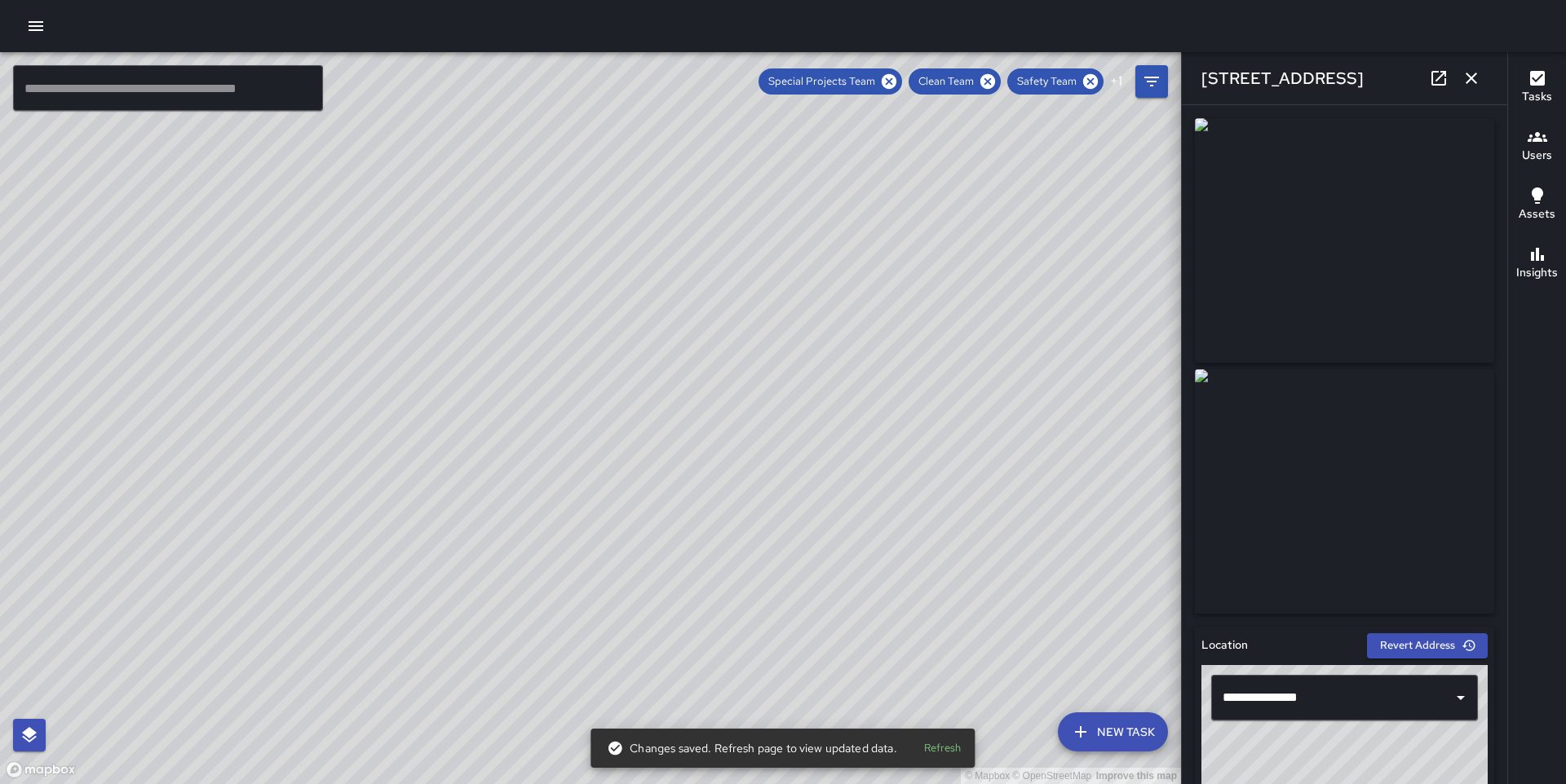
scroll to position [947, 0]
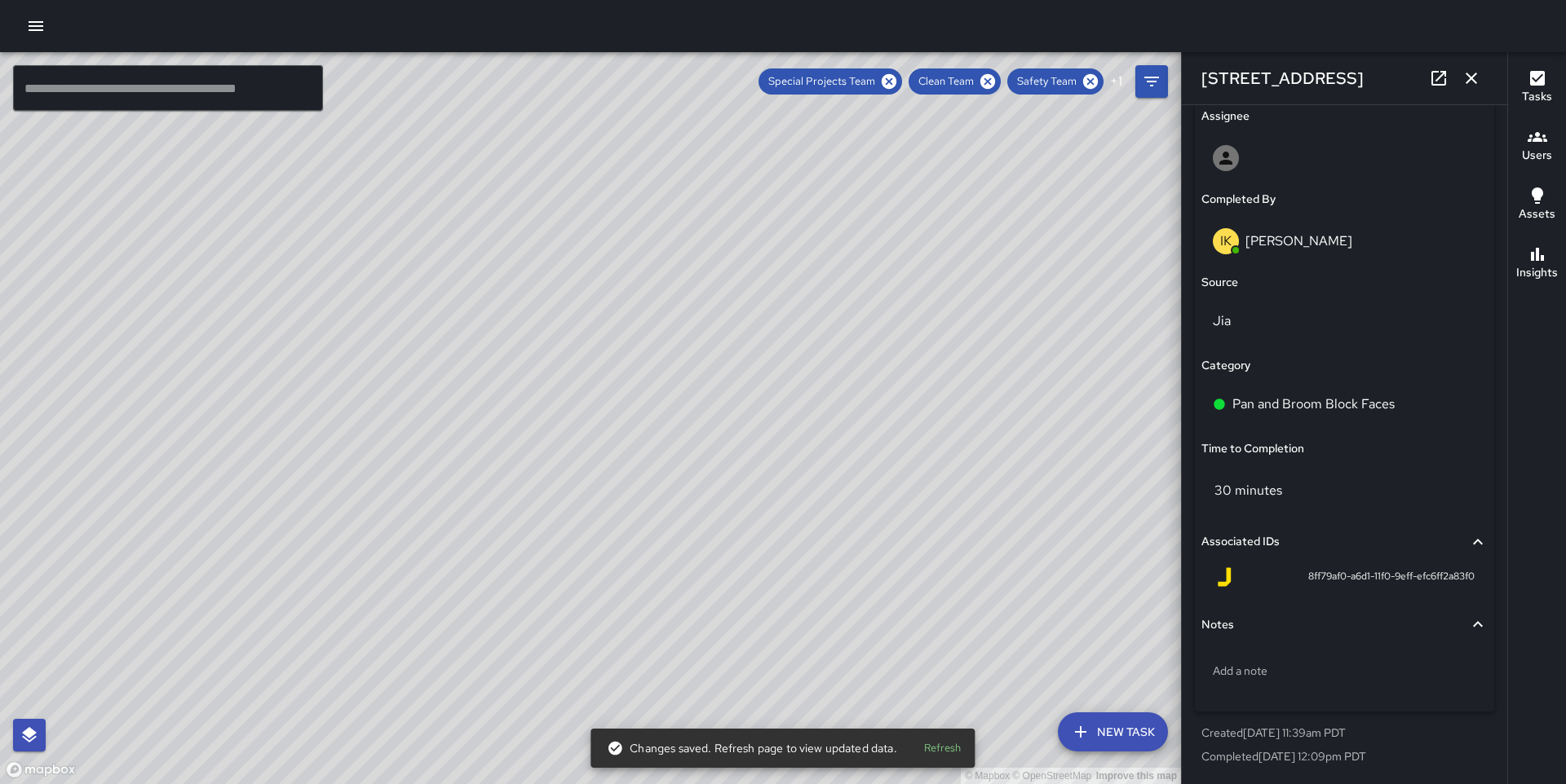
click at [1290, 416] on div "Pan and Broom Block Faces" at bounding box center [1345, 404] width 287 height 45
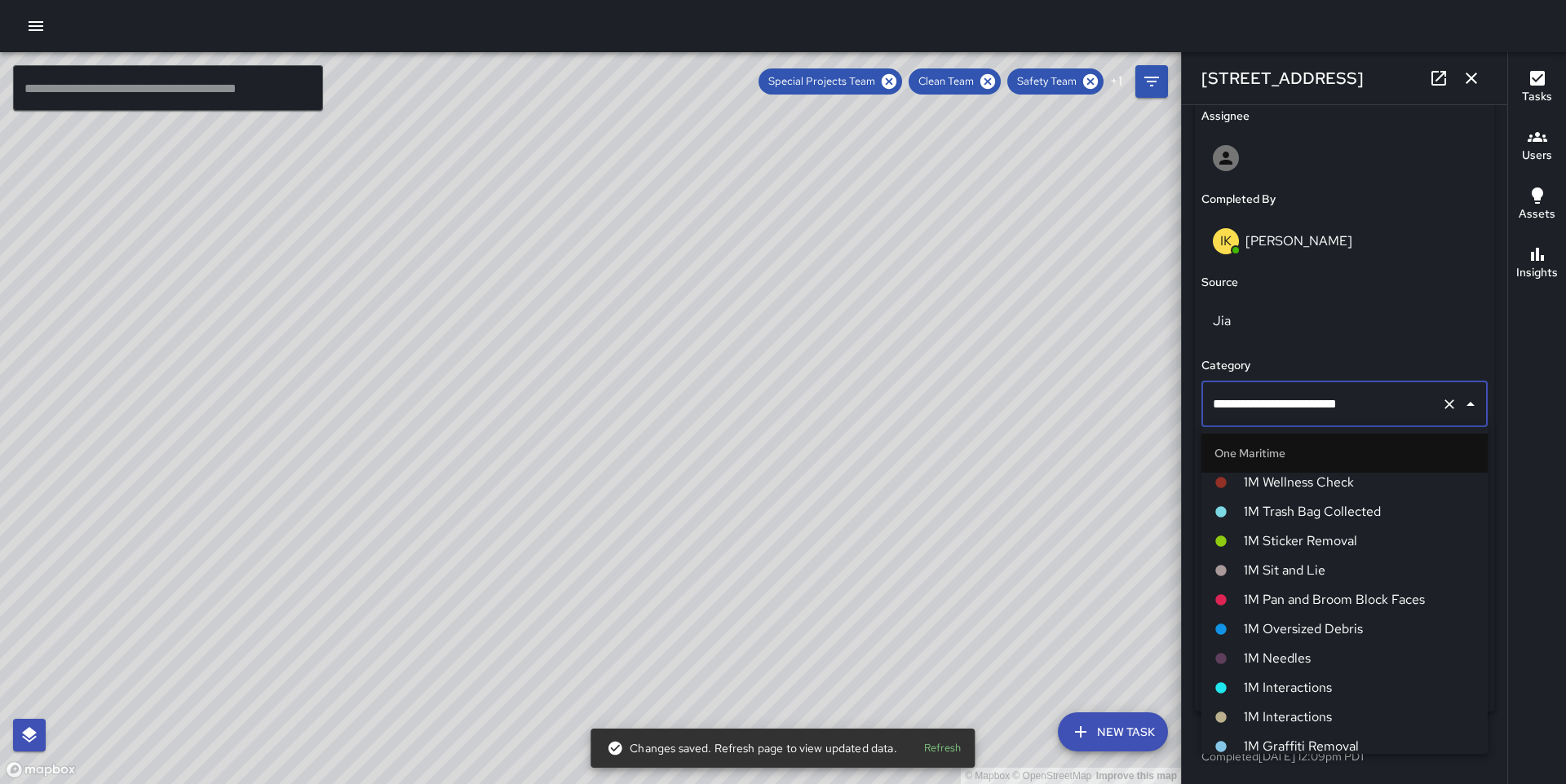
scroll to position [1077, 0]
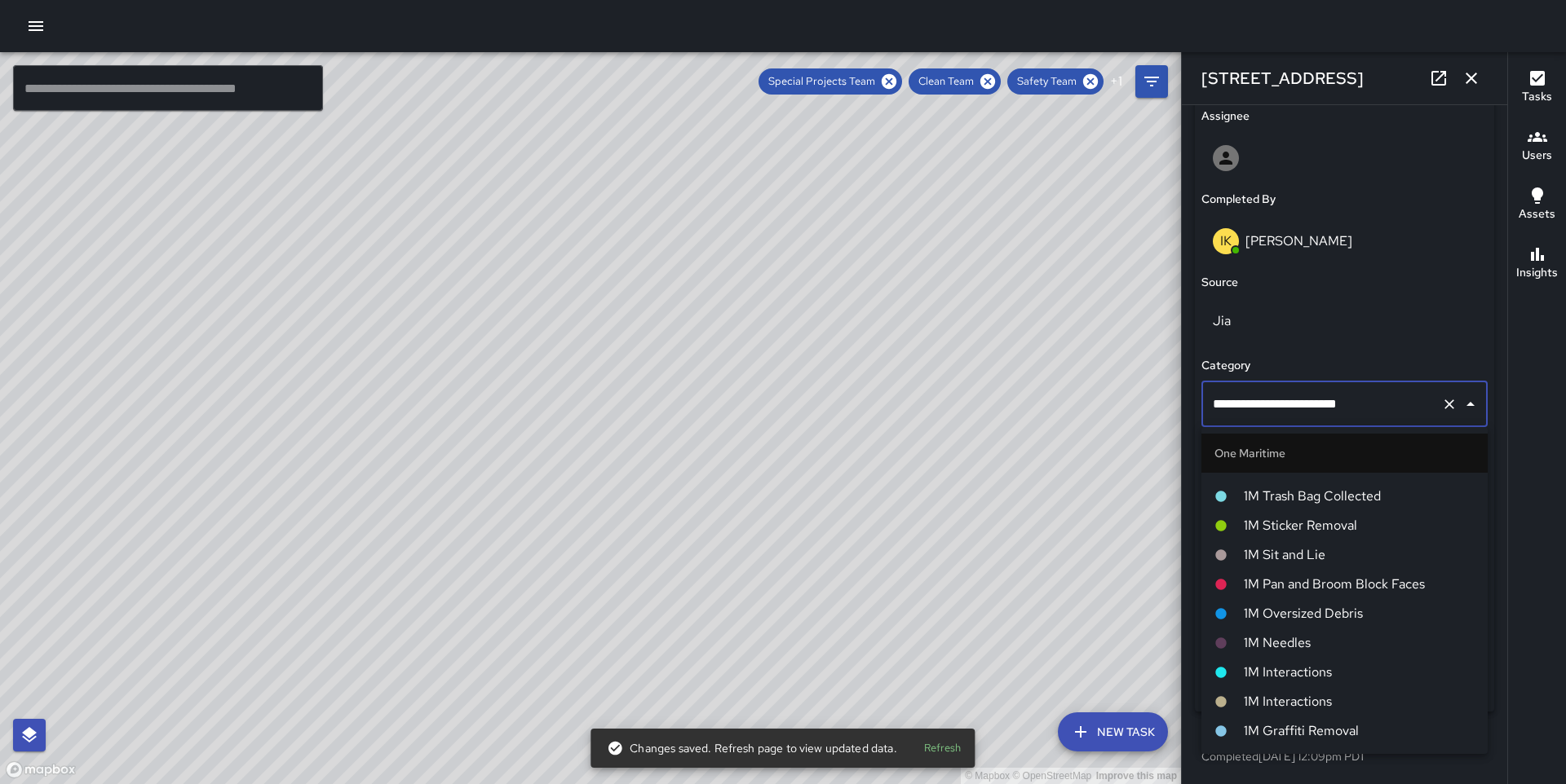
click at [1312, 588] on span "1M Pan and Broom Block Faces" at bounding box center [1359, 585] width 231 height 20
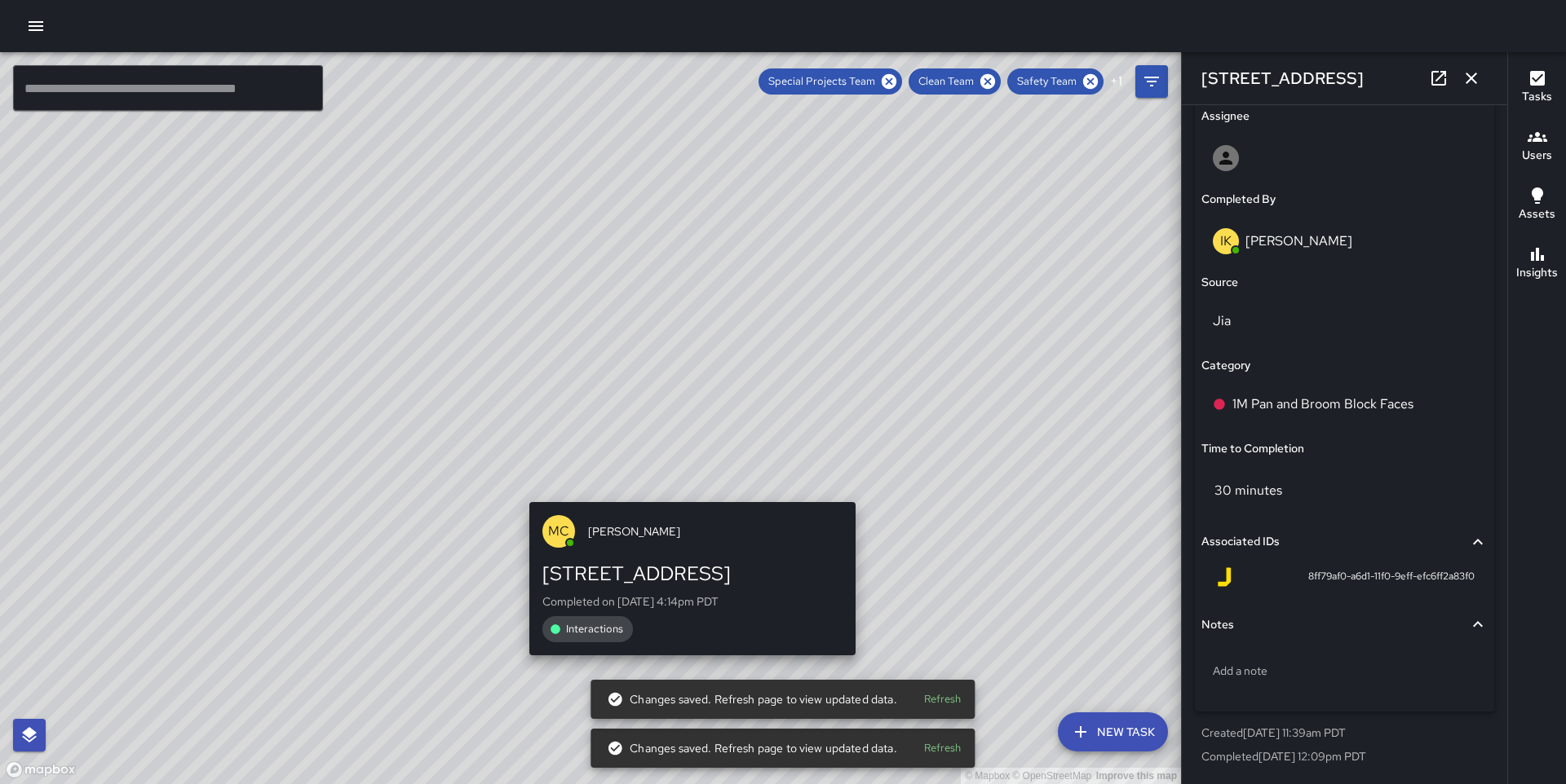
click at [686, 485] on div "© Mapbox © OpenStreetMap Improve this map MC [PERSON_NAME][GEOGRAPHIC_DATA][STR…" at bounding box center [590, 419] width 1182 height 732
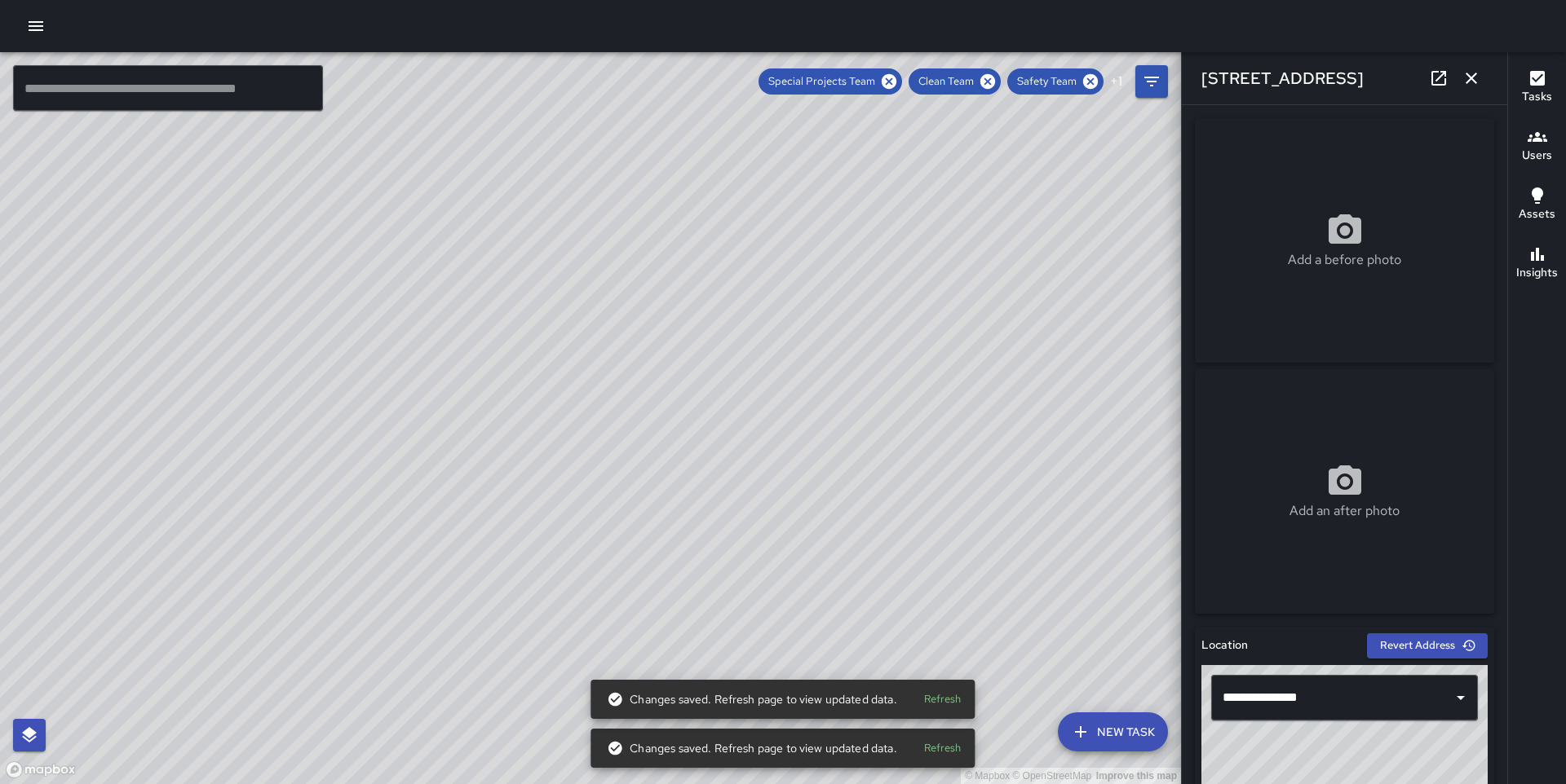
scroll to position [947, 0]
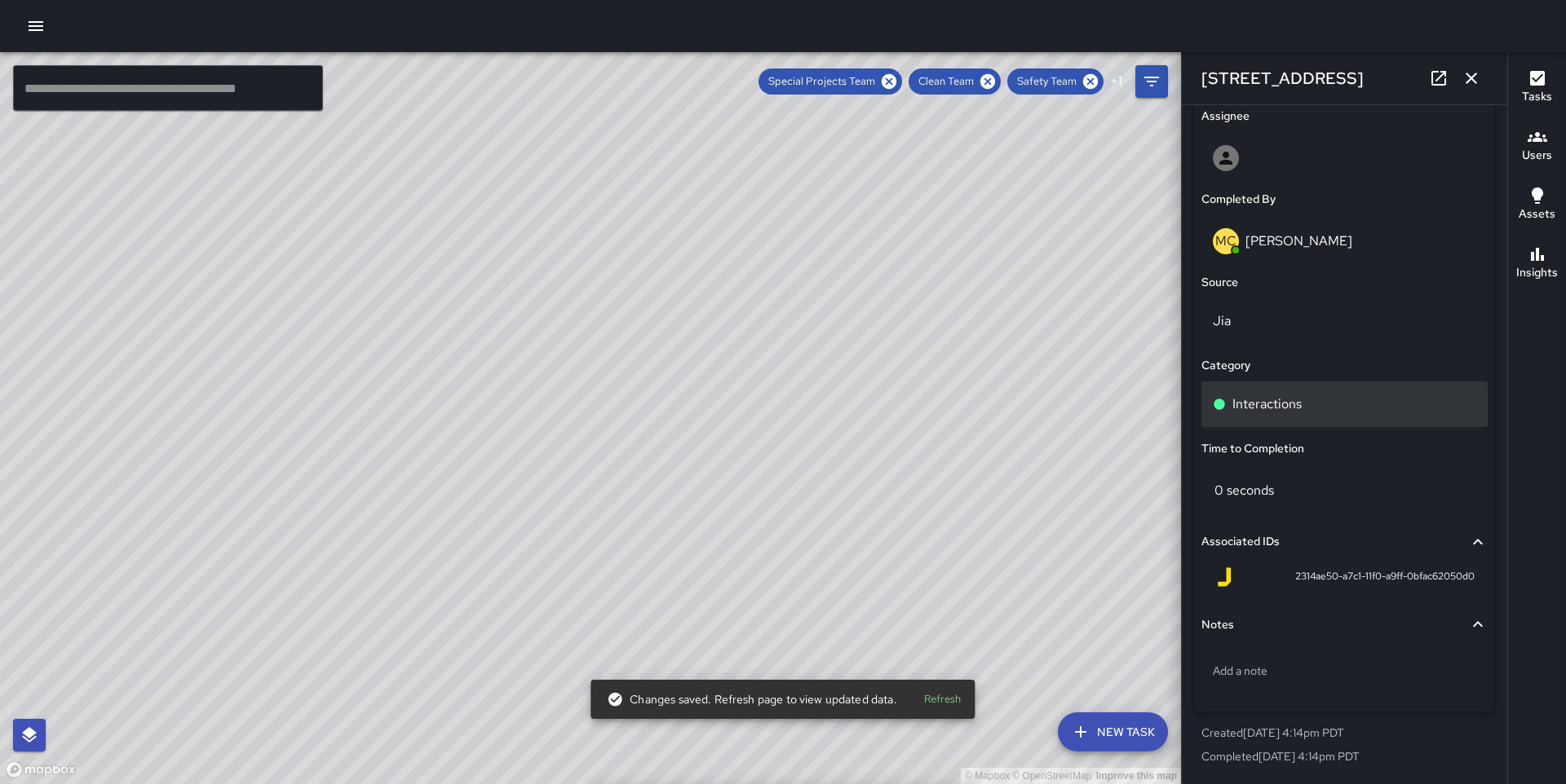
click at [1294, 388] on div "Interactions" at bounding box center [1345, 404] width 287 height 45
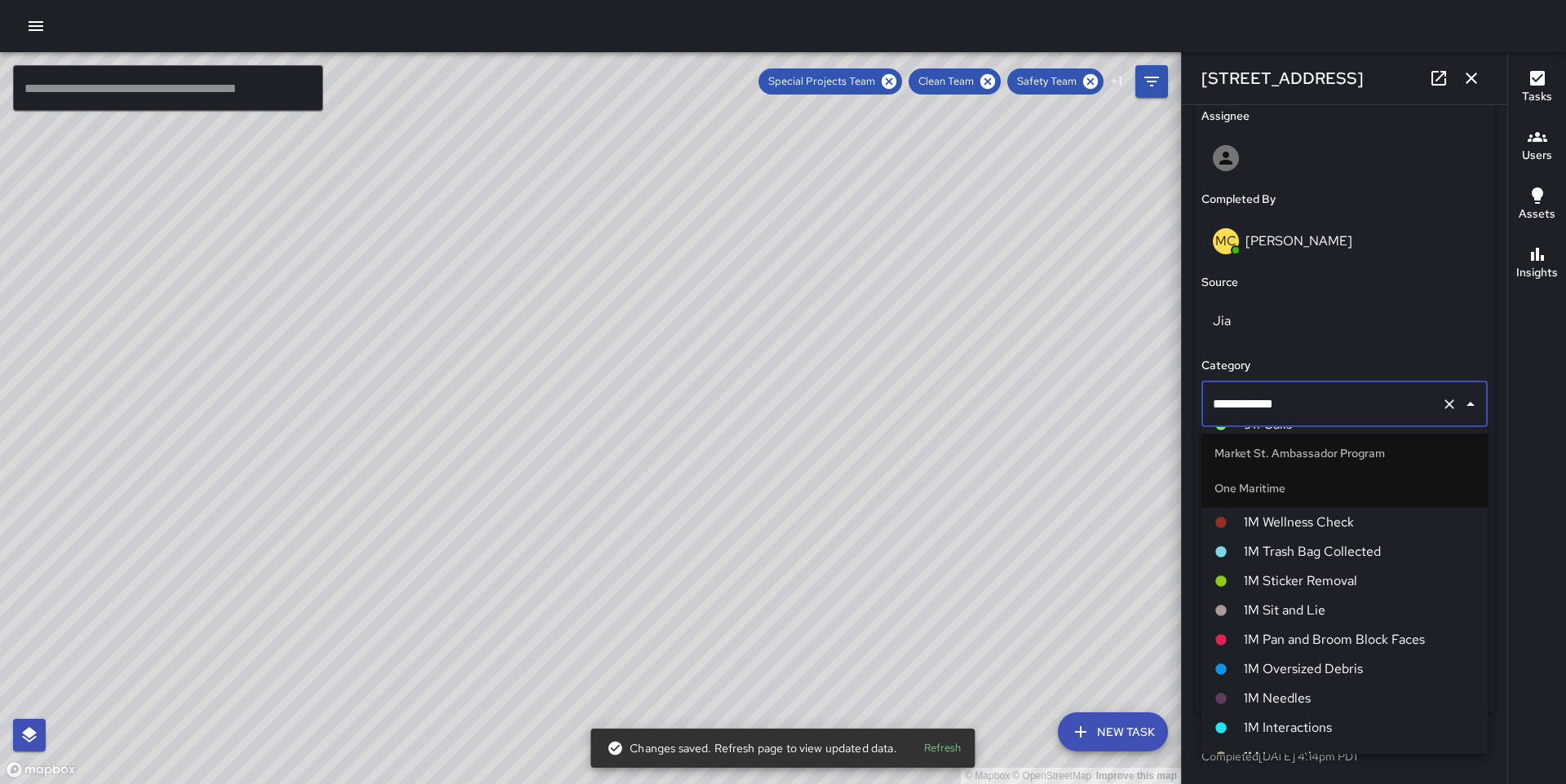
scroll to position [1086, 0]
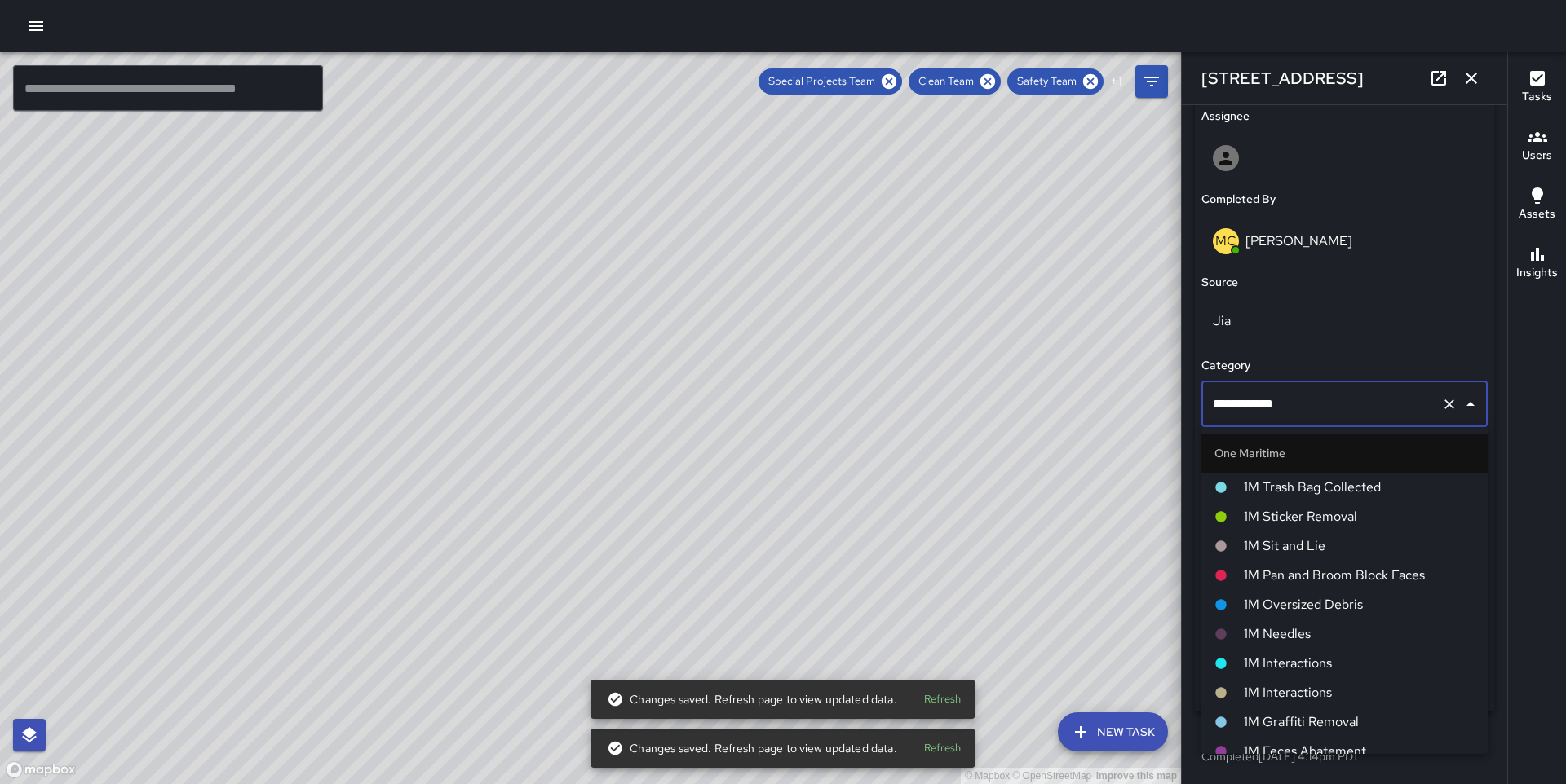
click at [1291, 685] on span "1M Interactions" at bounding box center [1359, 693] width 231 height 20
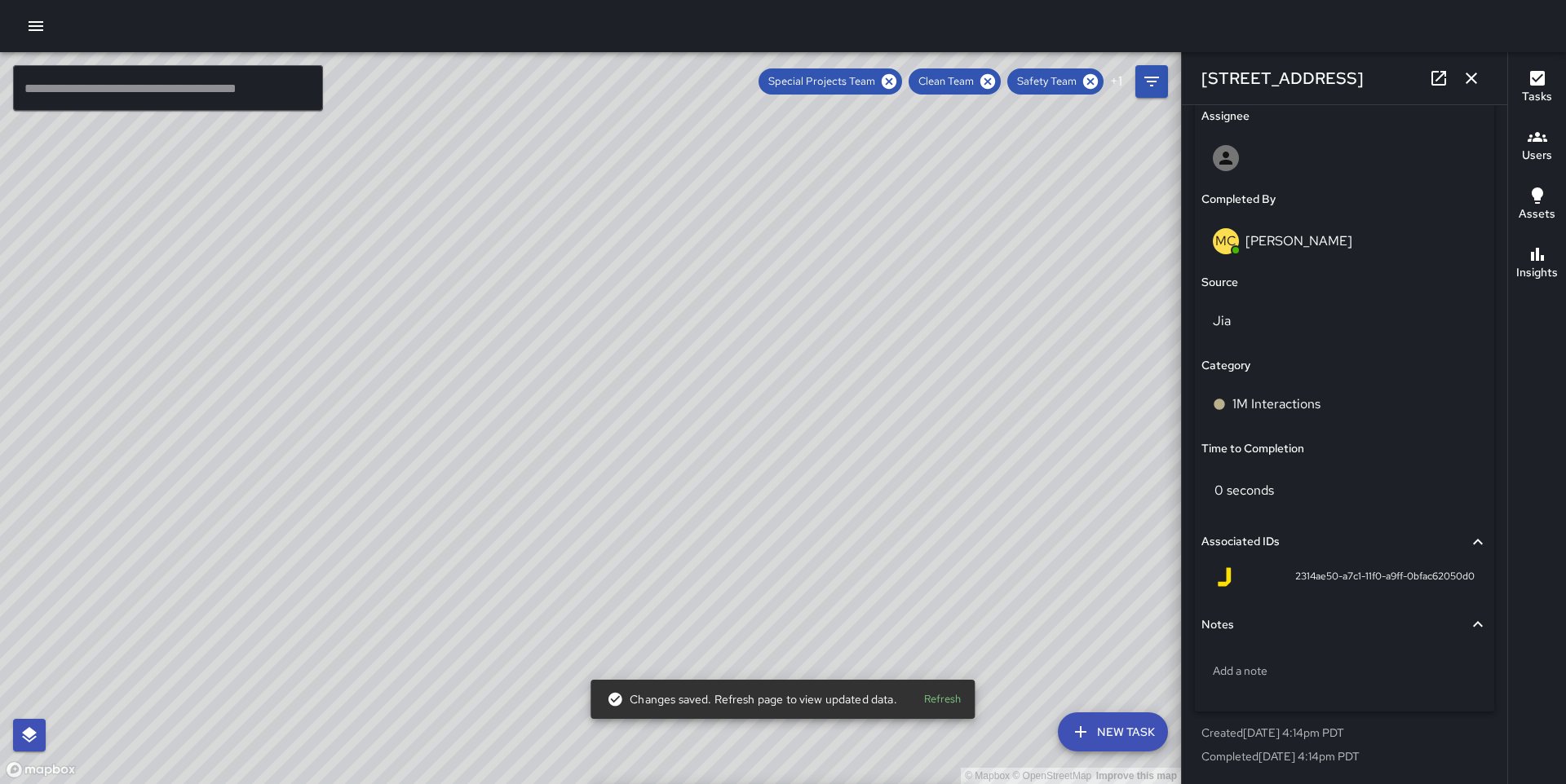
click at [593, 418] on div "© Mapbox © OpenStreetMap Improve this map MC [PERSON_NAME][GEOGRAPHIC_DATA][STR…" at bounding box center [590, 419] width 1182 height 732
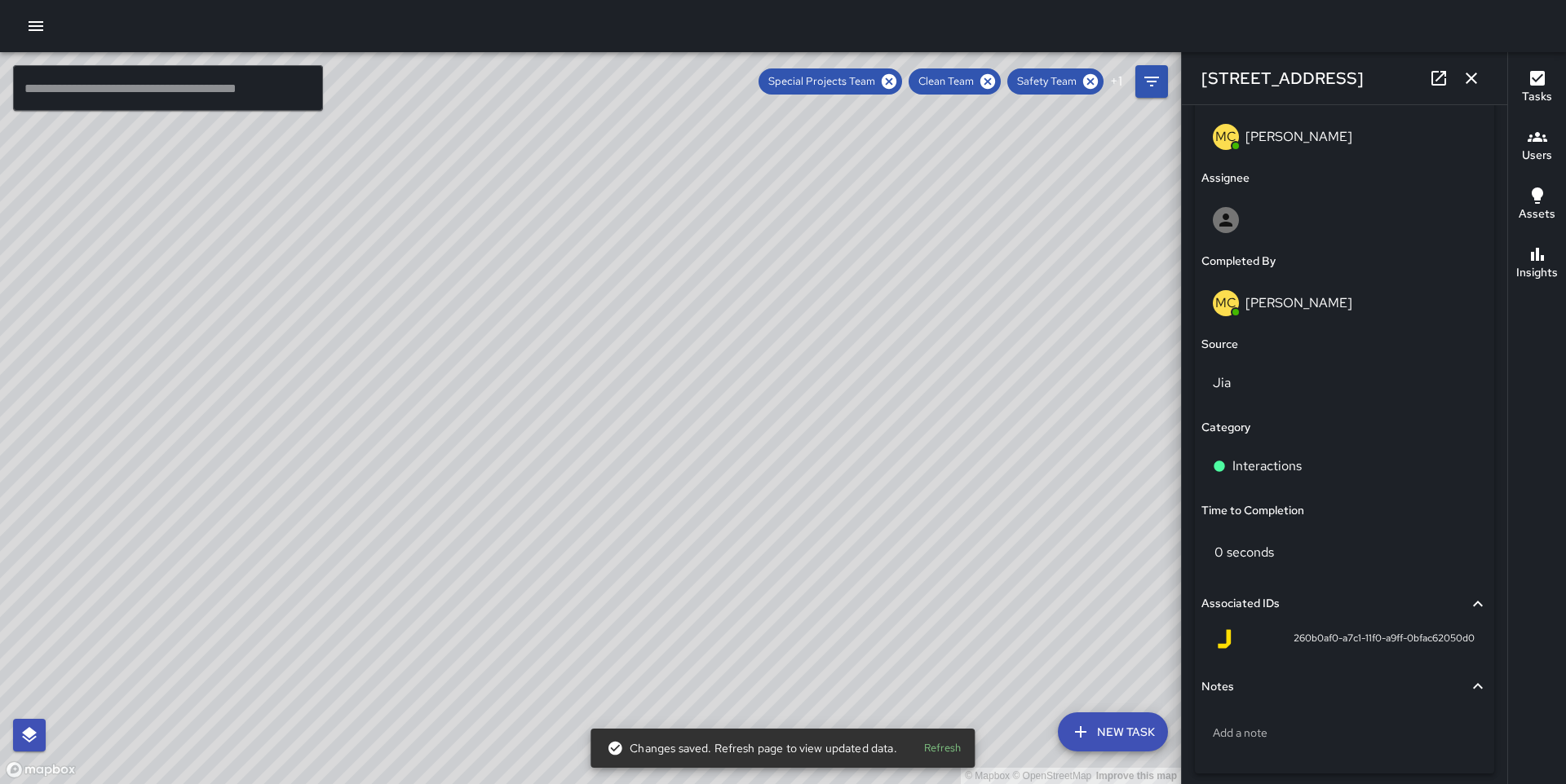
scroll to position [947, 0]
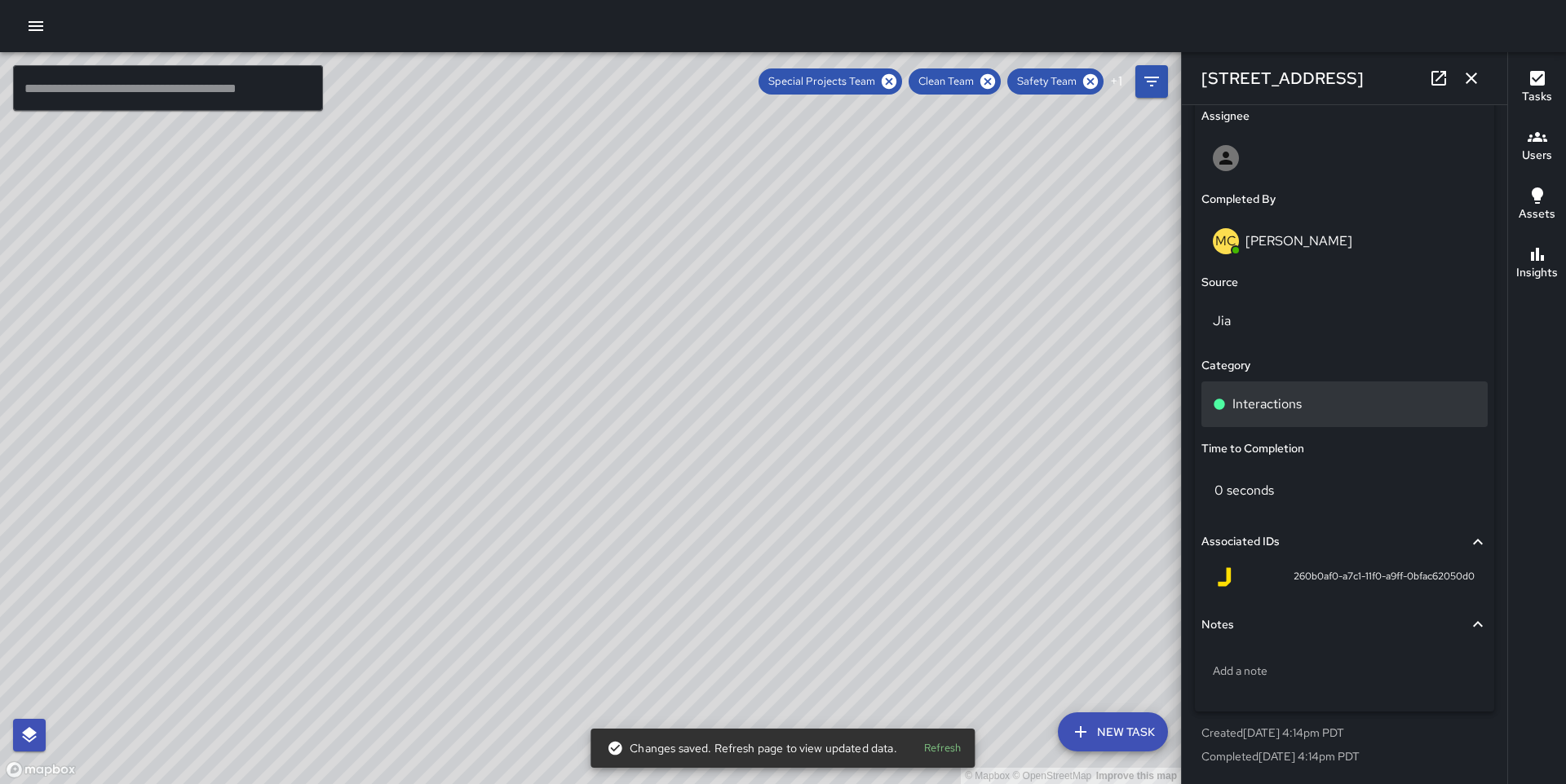
click at [1306, 421] on div "Interactions" at bounding box center [1345, 404] width 287 height 45
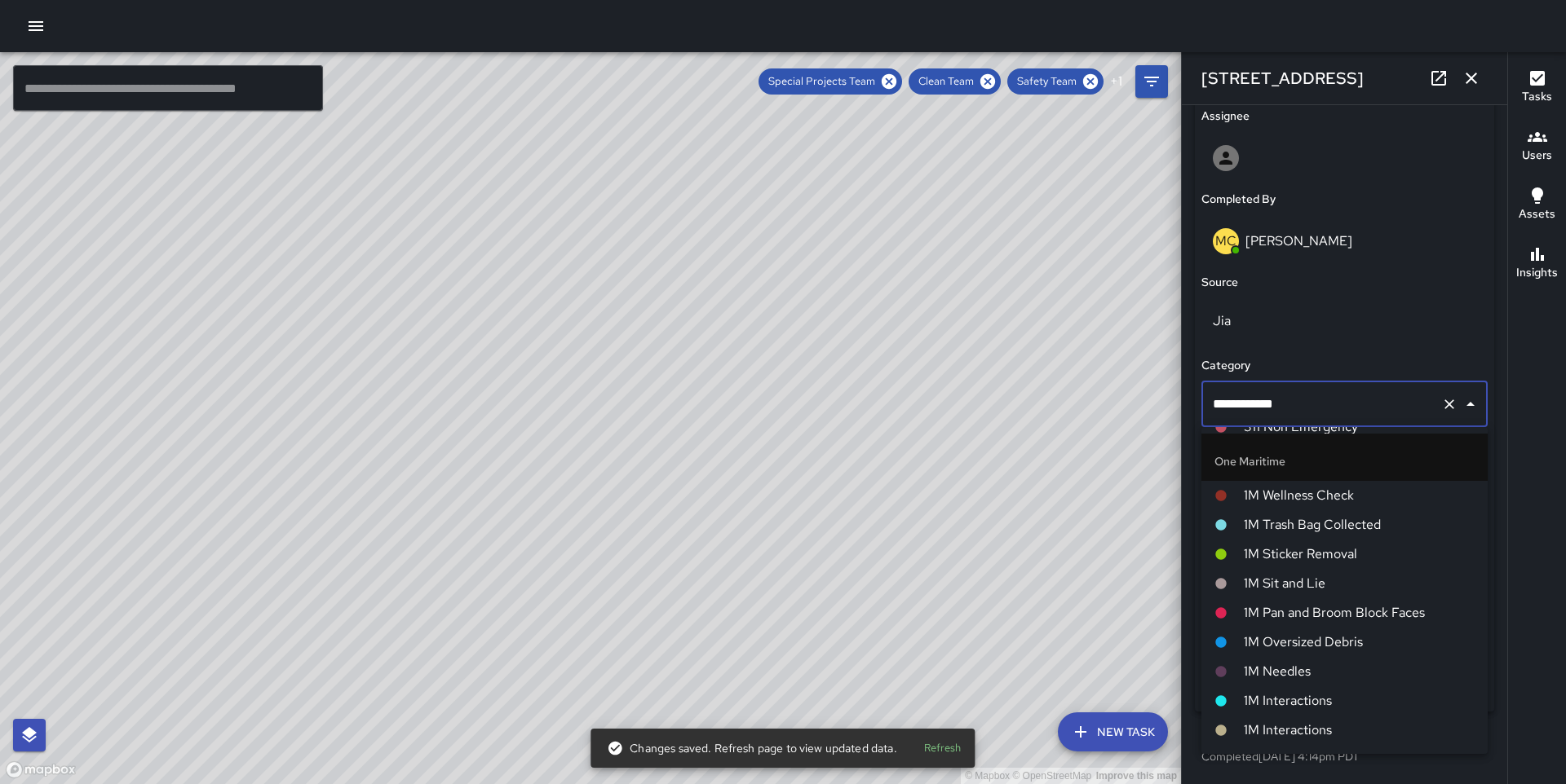
scroll to position [1051, 0]
click at [1299, 726] on span "1M Interactions" at bounding box center [1359, 729] width 231 height 20
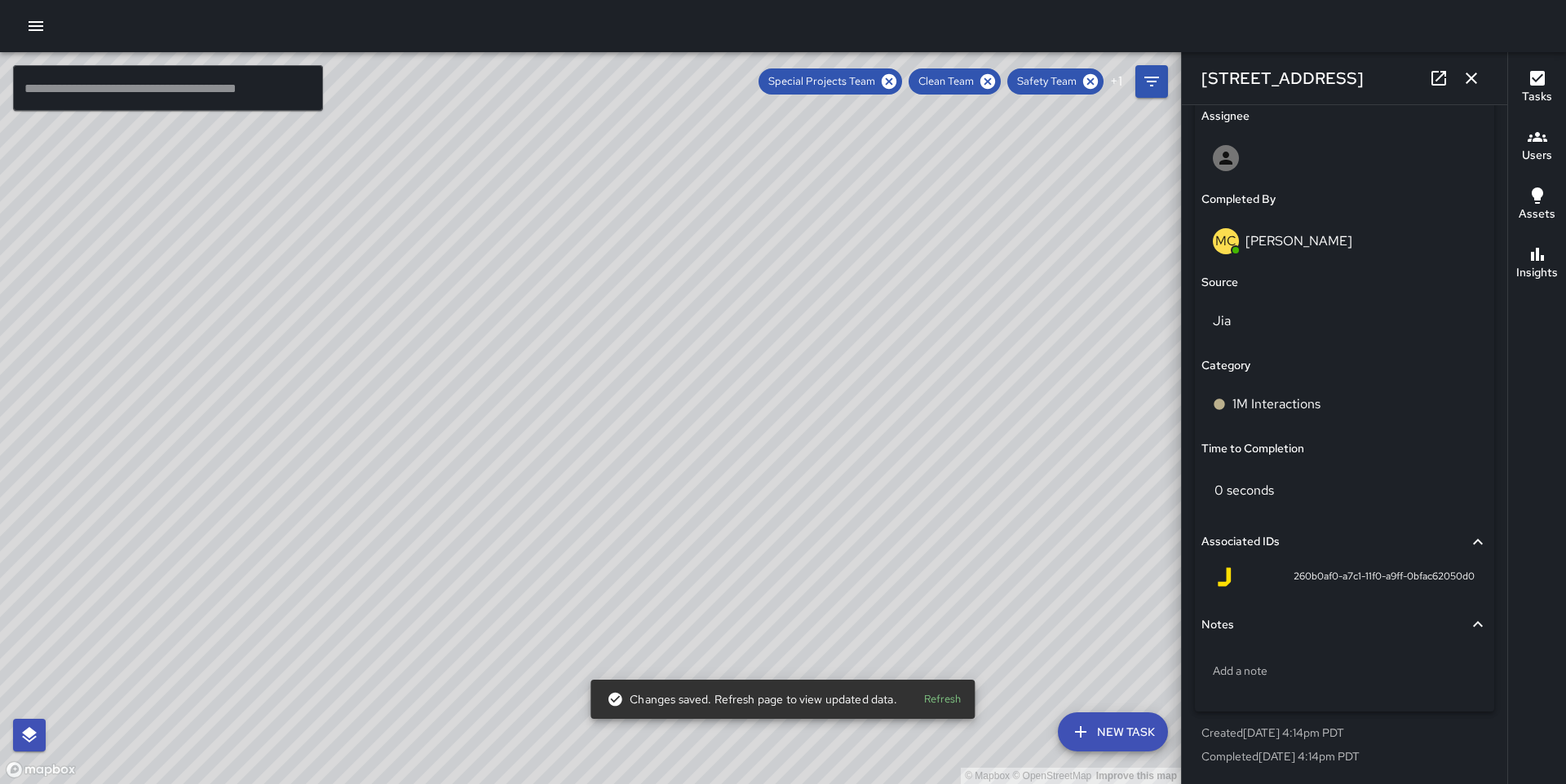
click at [542, 440] on div "© Mapbox © OpenStreetMap Improve this map IK [PERSON_NAME] 2 [GEOGRAPHIC_DATA] …" at bounding box center [590, 419] width 1182 height 732
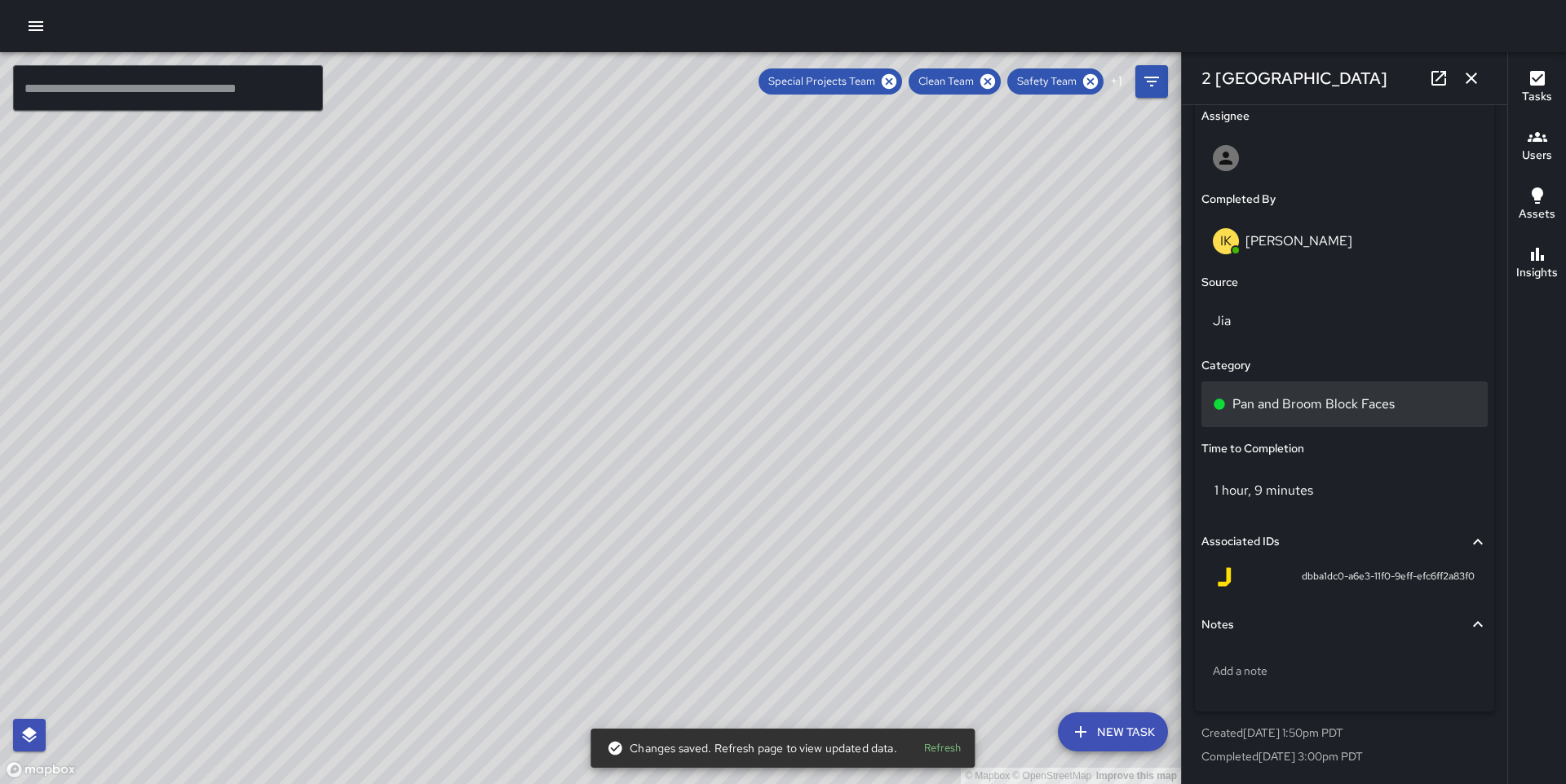
click at [1340, 396] on p "Pan and Broom Block Faces" at bounding box center [1313, 404] width 162 height 20
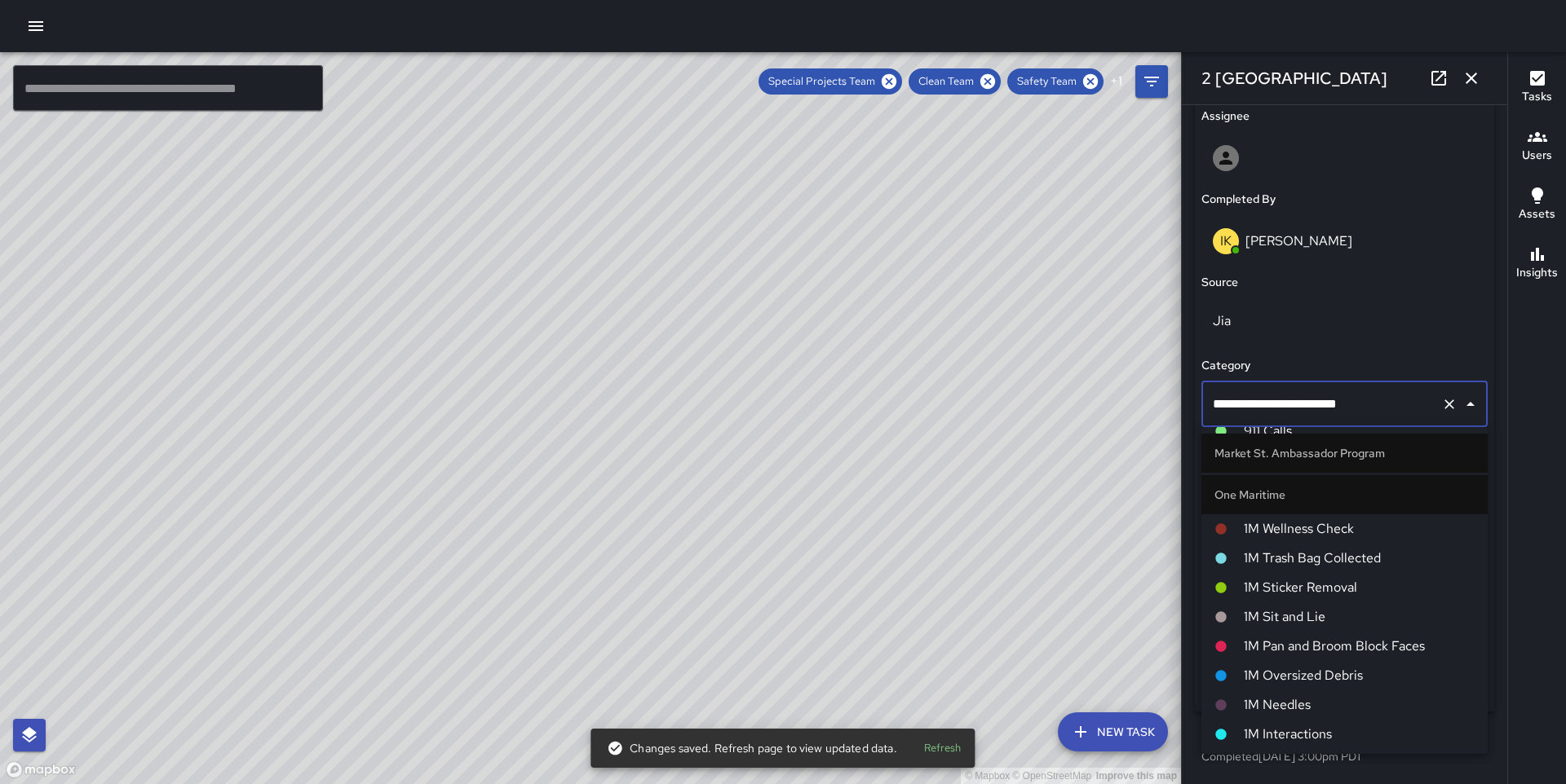
scroll to position [1078, 0]
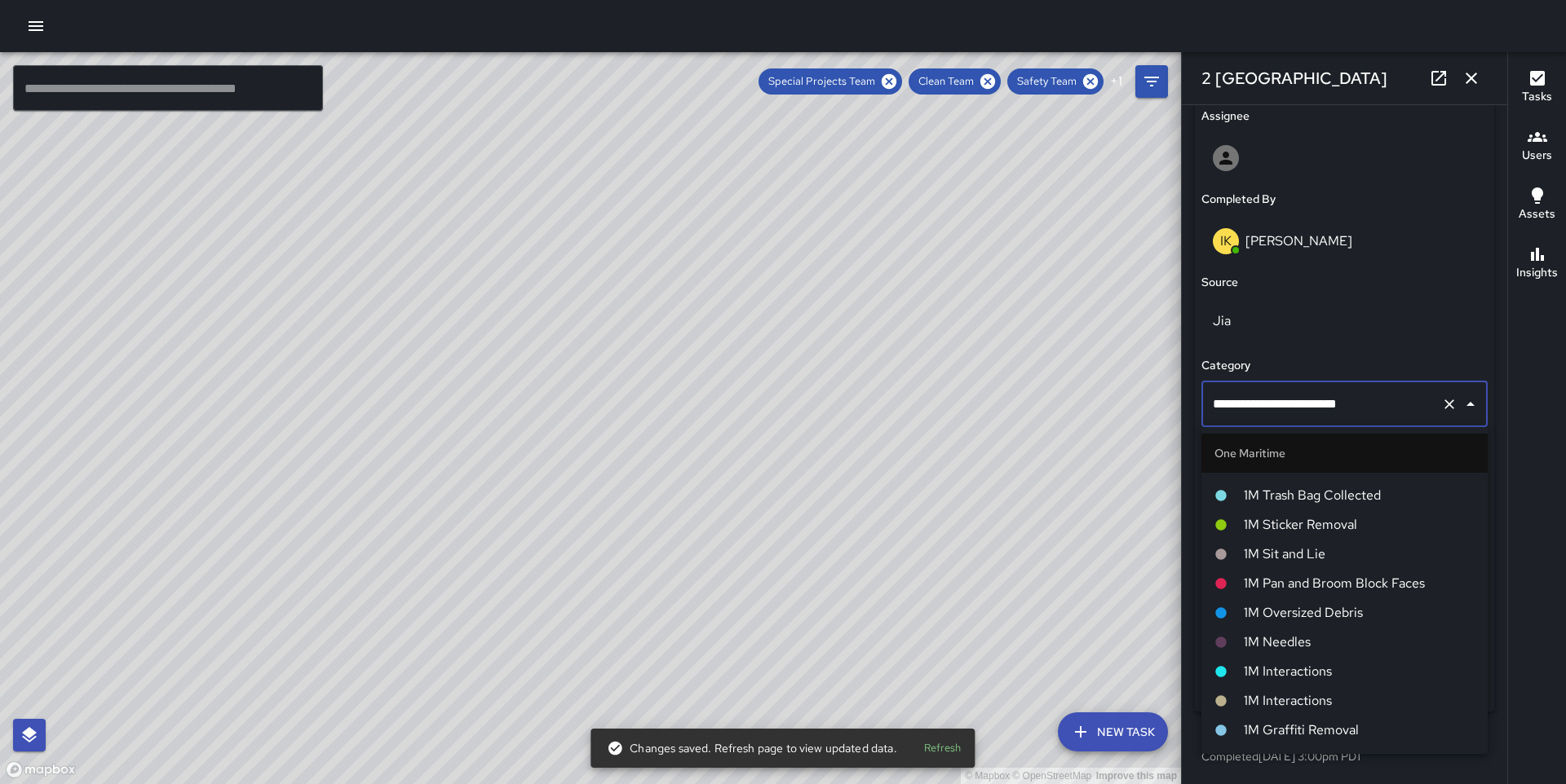
click at [1337, 581] on span "1M Pan and Broom Block Faces" at bounding box center [1359, 584] width 231 height 20
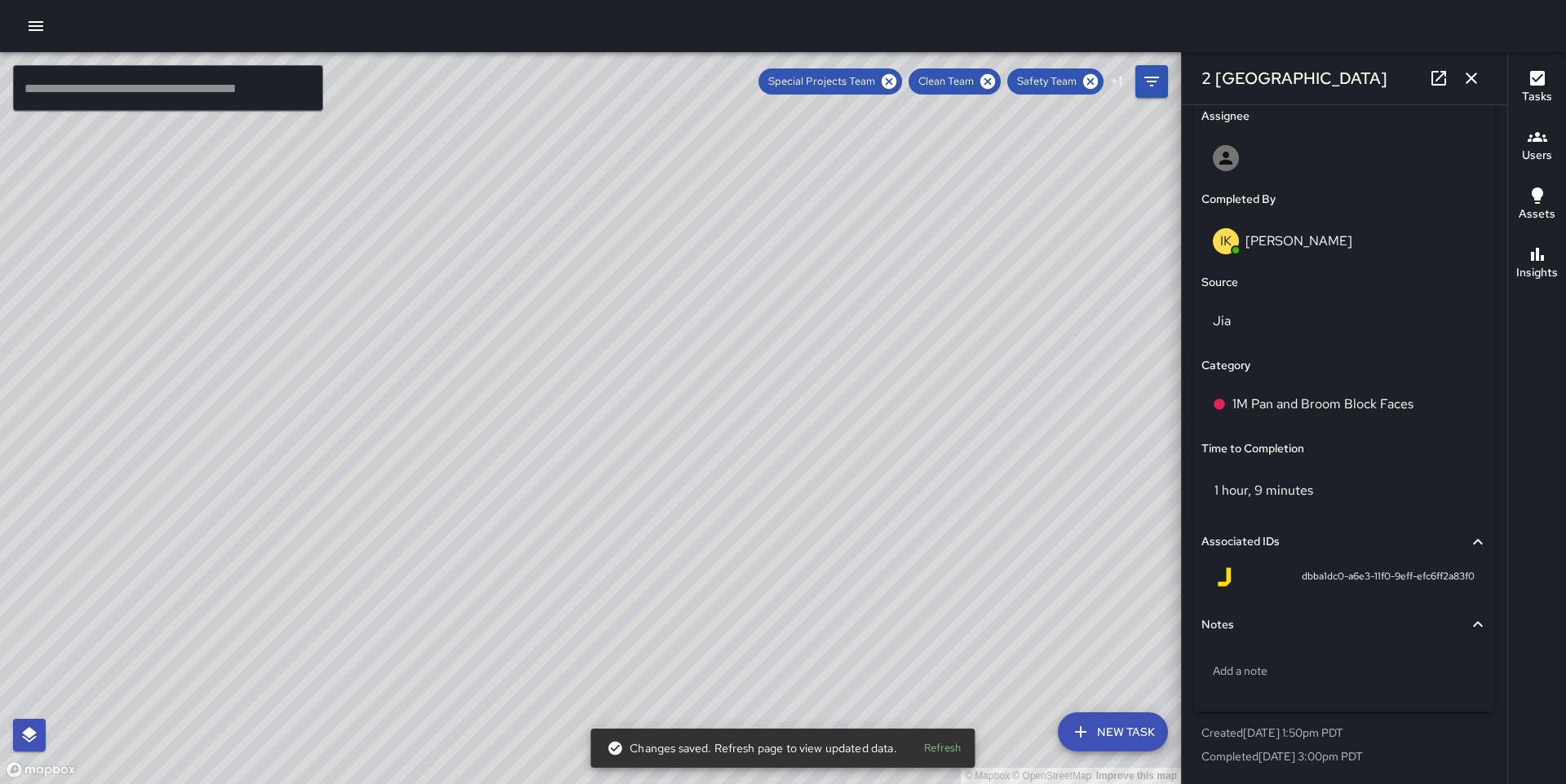
click at [464, 381] on div "© Mapbox © OpenStreetMap Improve this map MC [PERSON_NAME] [GEOGRAPHIC_DATA] Co…" at bounding box center [590, 419] width 1182 height 732
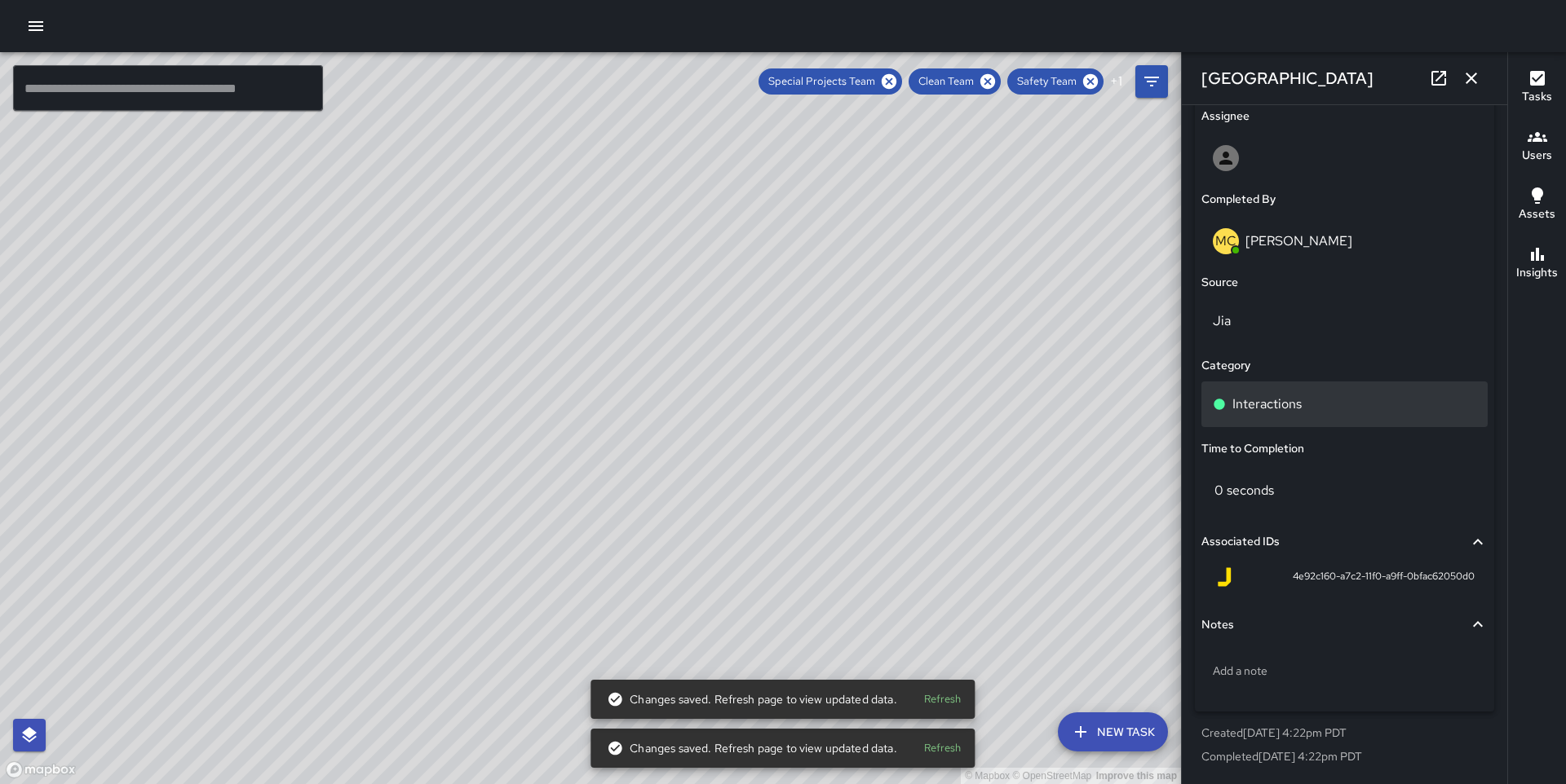
click at [1271, 385] on div "Interactions" at bounding box center [1345, 404] width 287 height 45
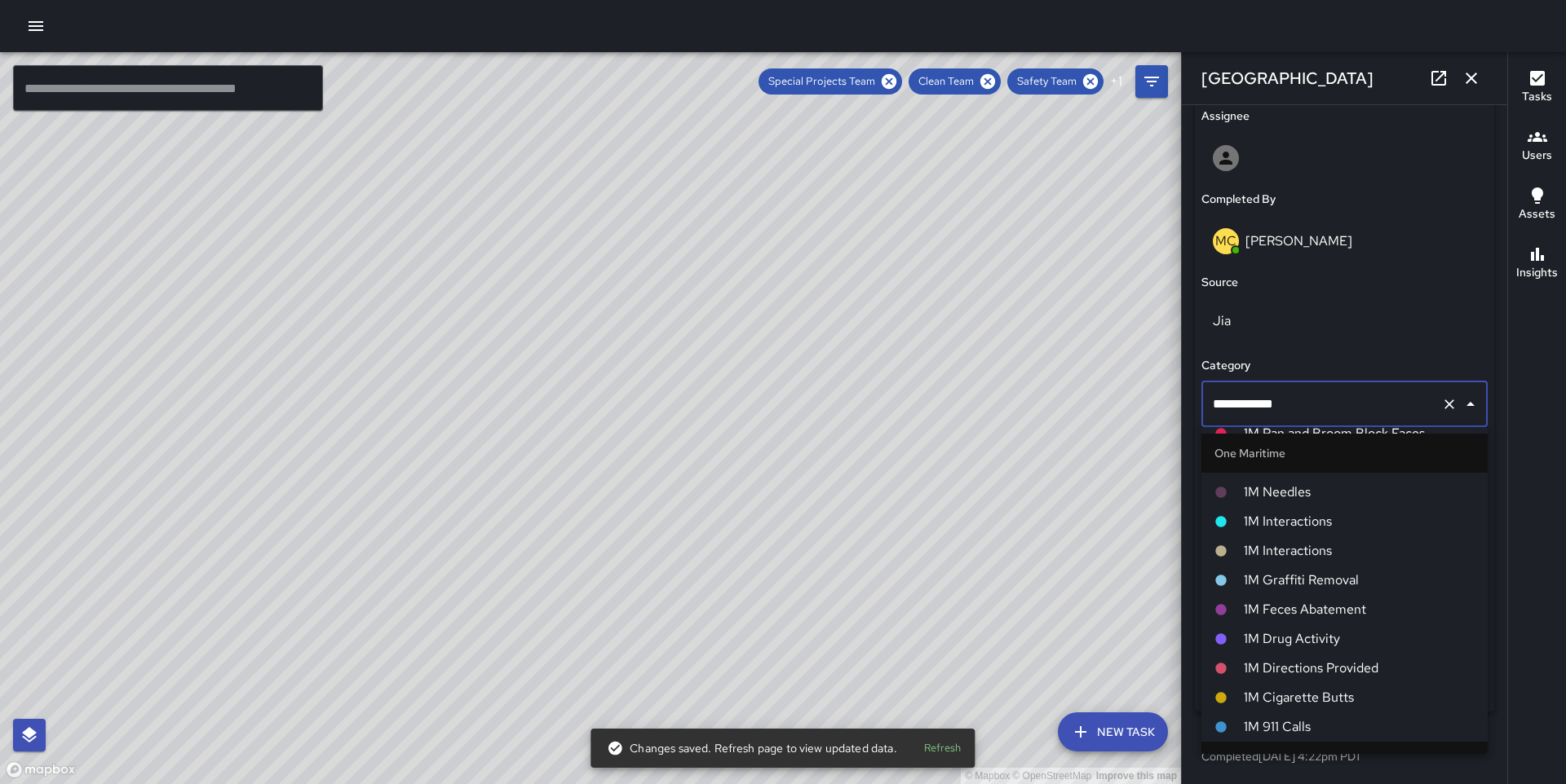
scroll to position [1235, 0]
click at [1327, 550] on span "1M Interactions" at bounding box center [1359, 544] width 231 height 20
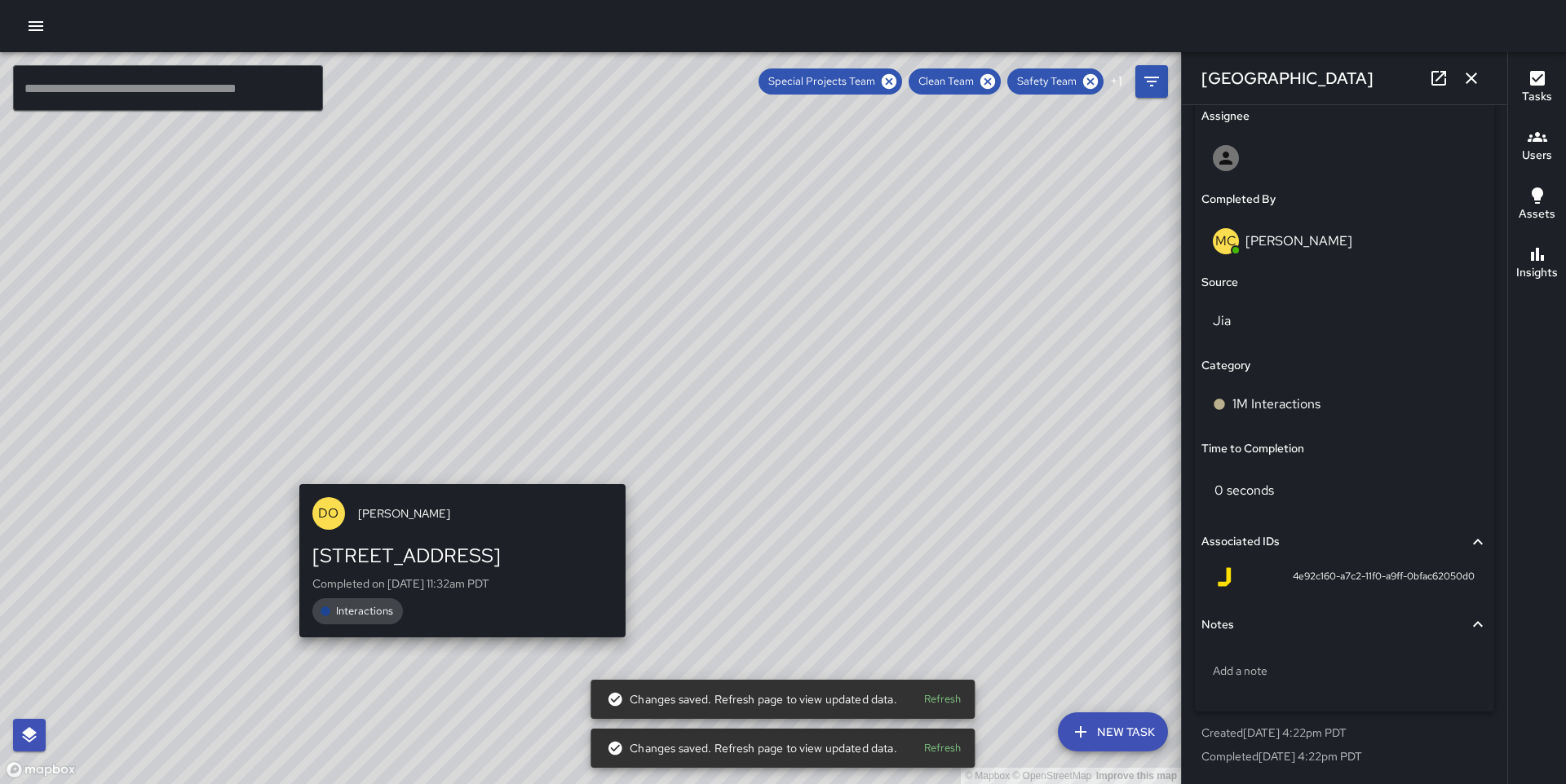
click at [455, 470] on div "© Mapbox © OpenStreetMap Improve this map DO [PERSON_NAME] [STREET_ADDRESS] Com…" at bounding box center [590, 419] width 1182 height 732
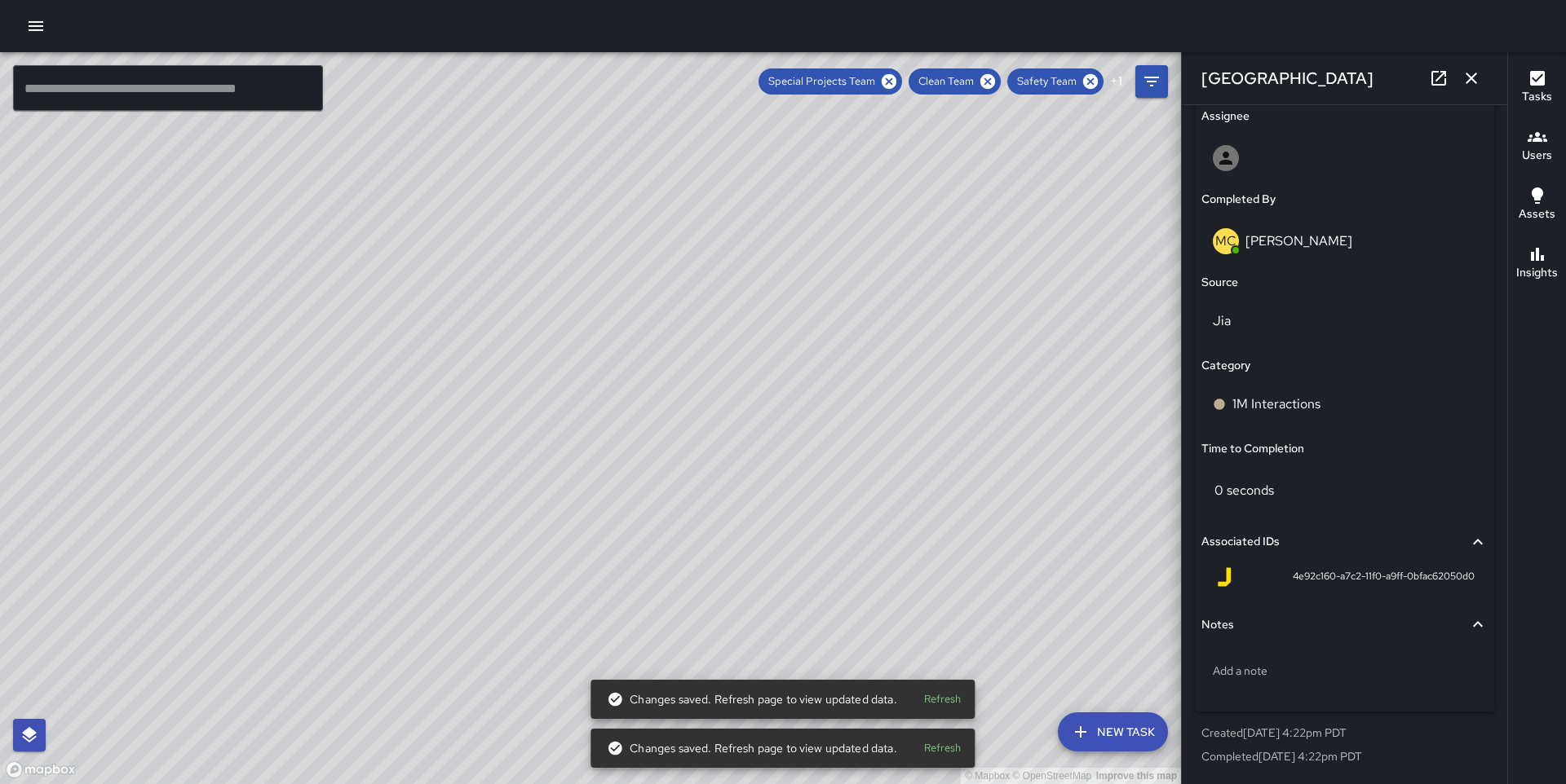
type input "**********"
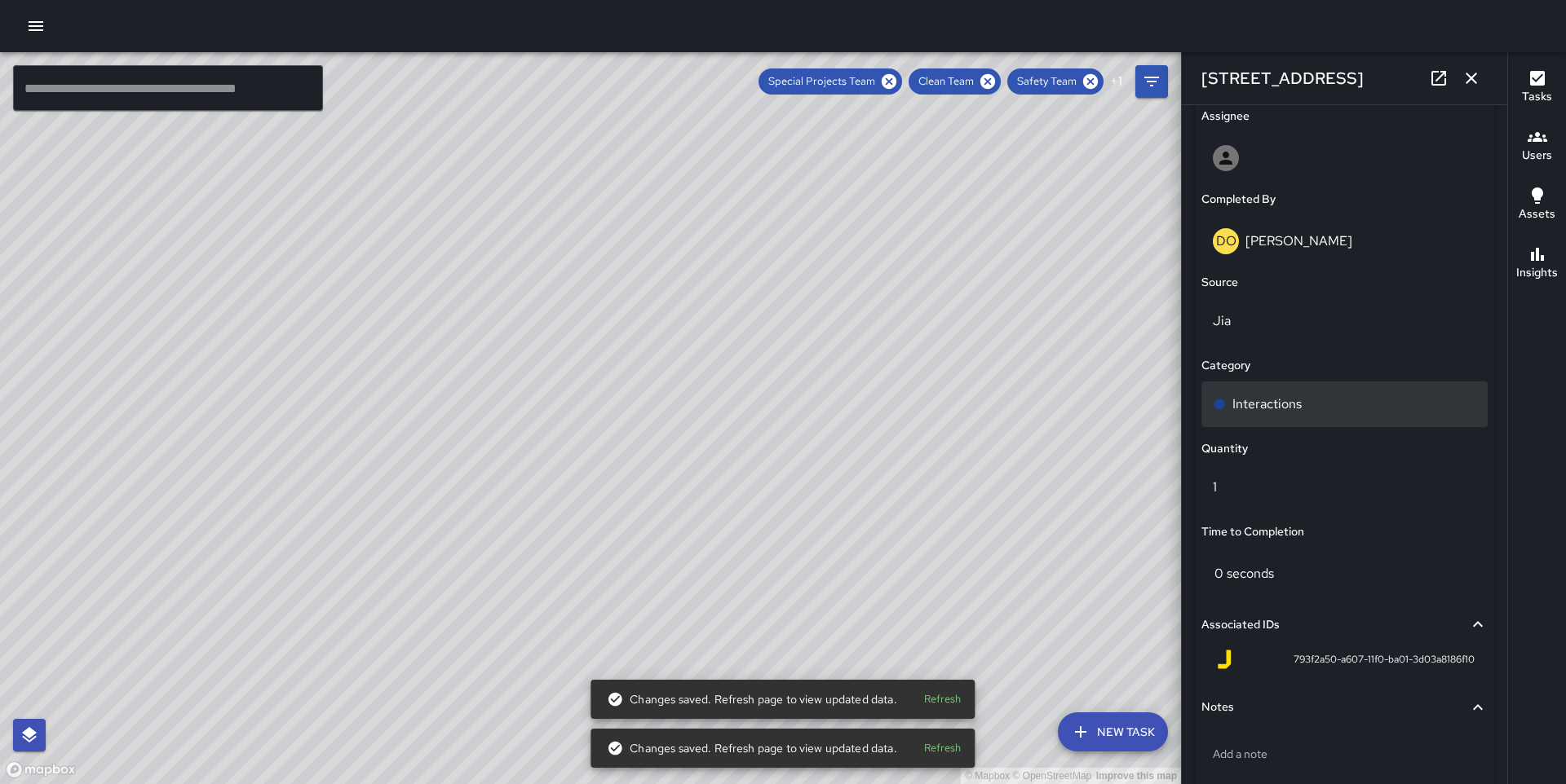
click at [1271, 394] on p "Interactions" at bounding box center [1267, 404] width 69 height 20
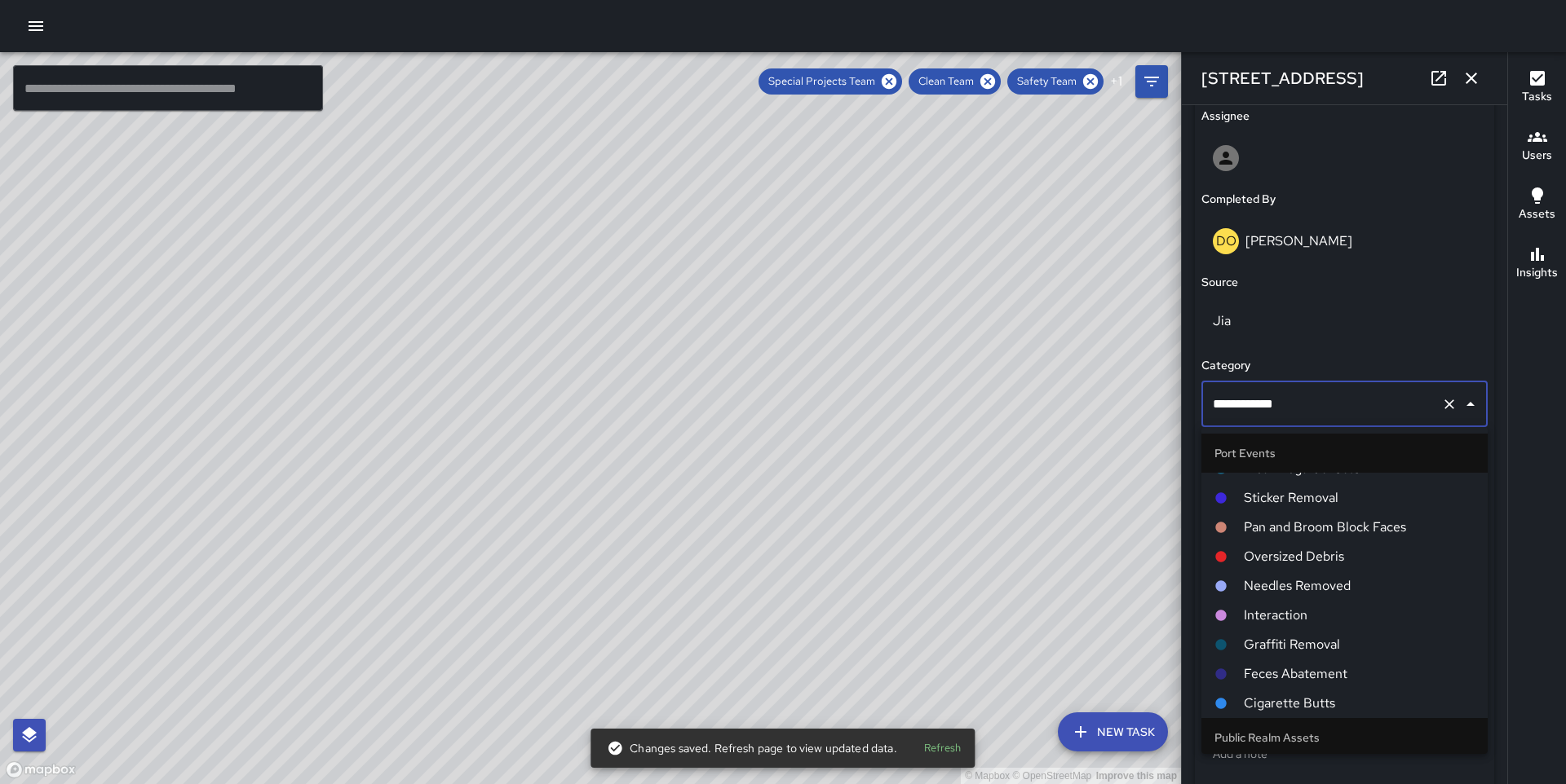
scroll to position [1199, 0]
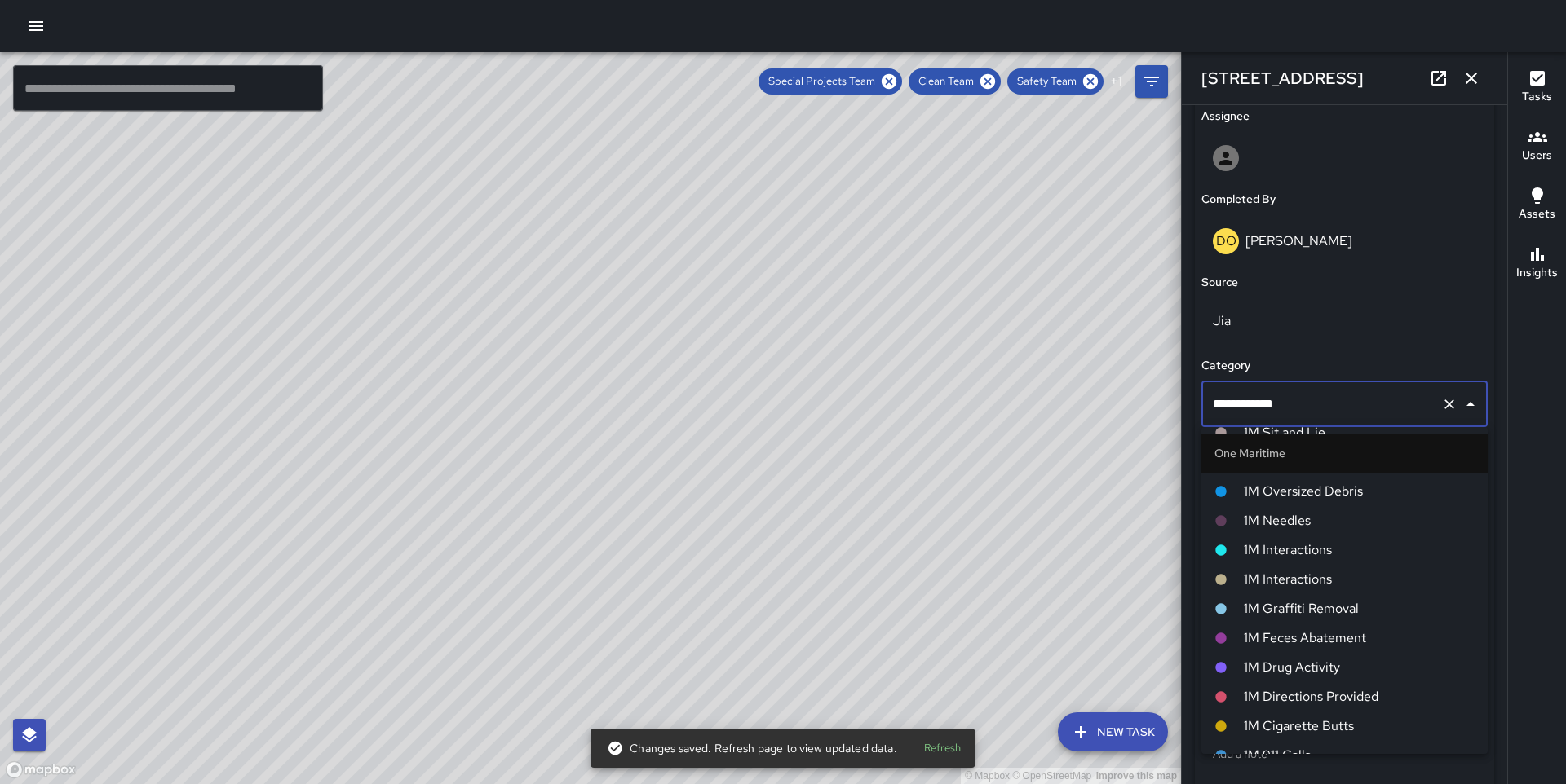
click at [1303, 576] on span "1M Interactions" at bounding box center [1359, 580] width 231 height 20
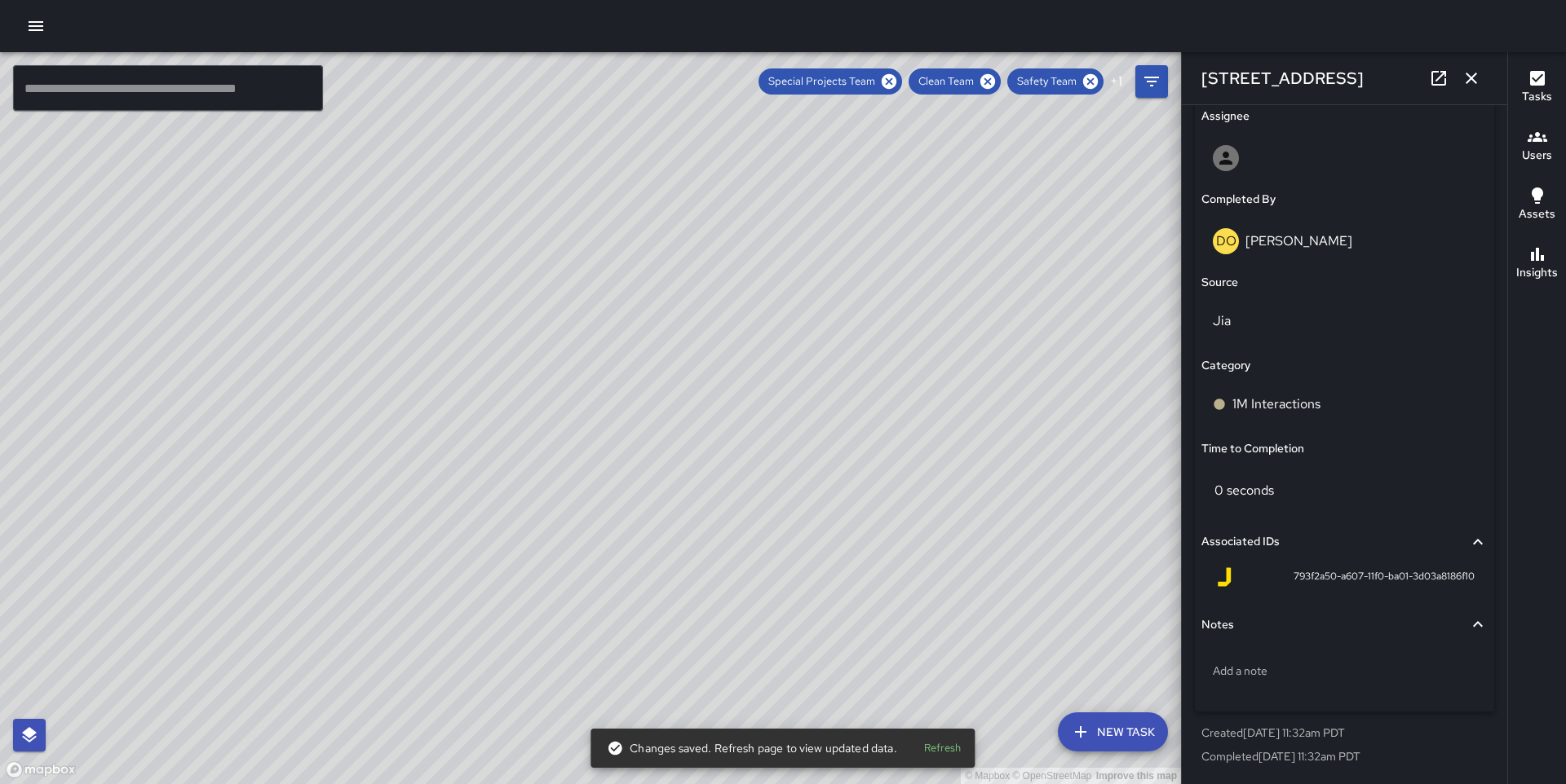
click at [648, 425] on div "© Mapbox © OpenStreetMap Improve this map MM [PERSON_NAME] 15 Whaleship Plaza C…" at bounding box center [590, 419] width 1182 height 732
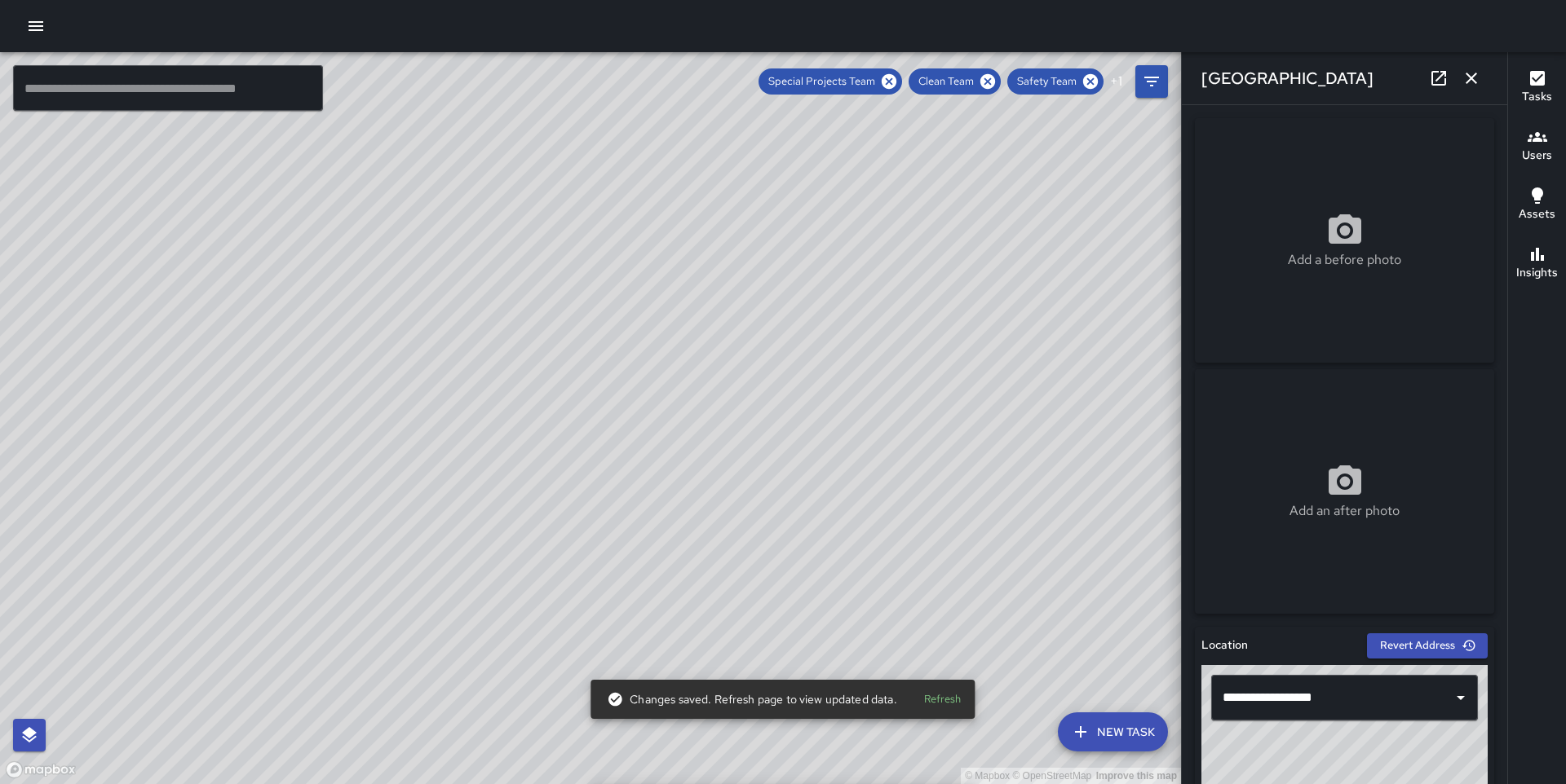
scroll to position [1030, 0]
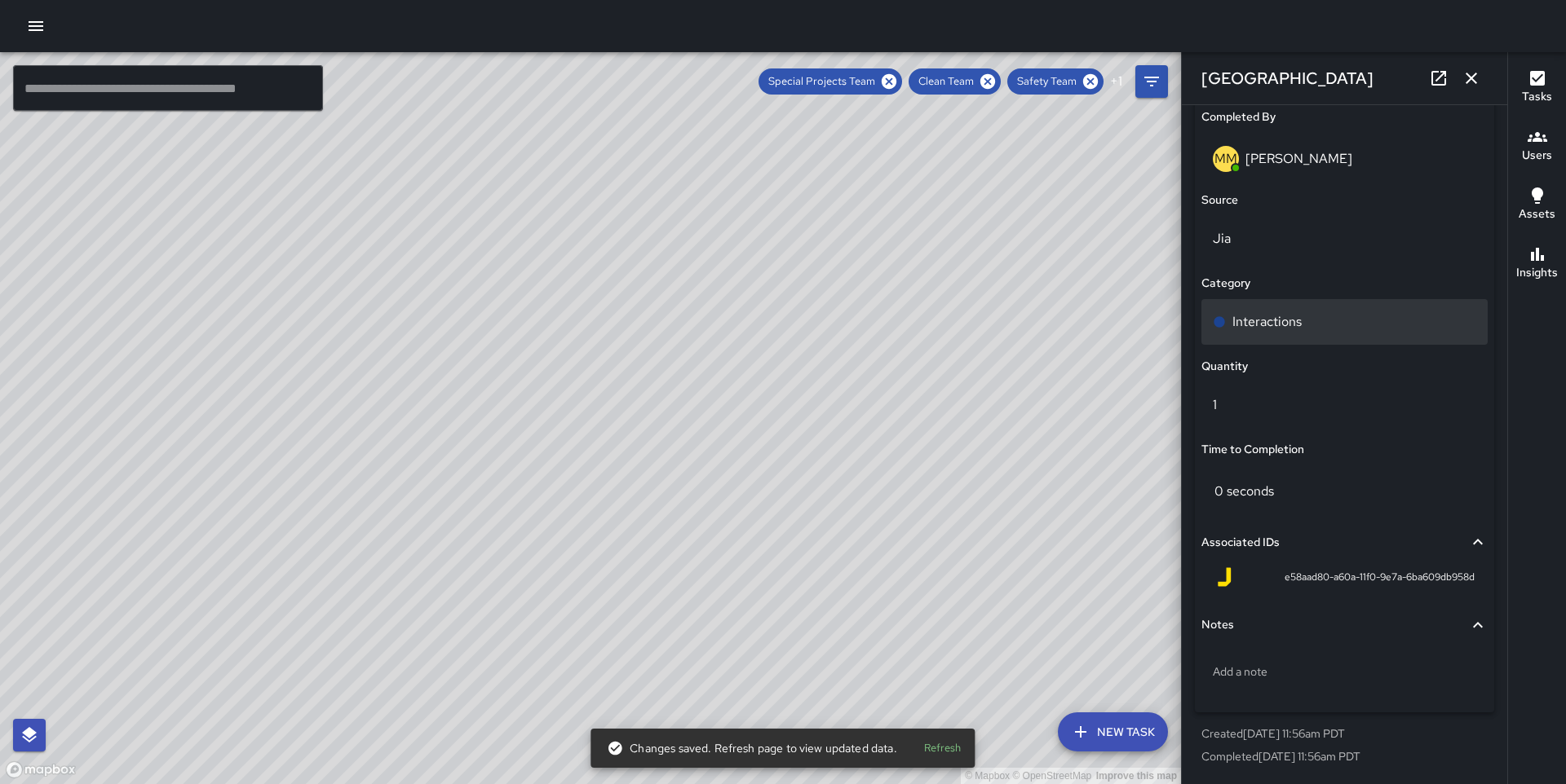
click at [1288, 316] on p "Interactions" at bounding box center [1267, 323] width 69 height 20
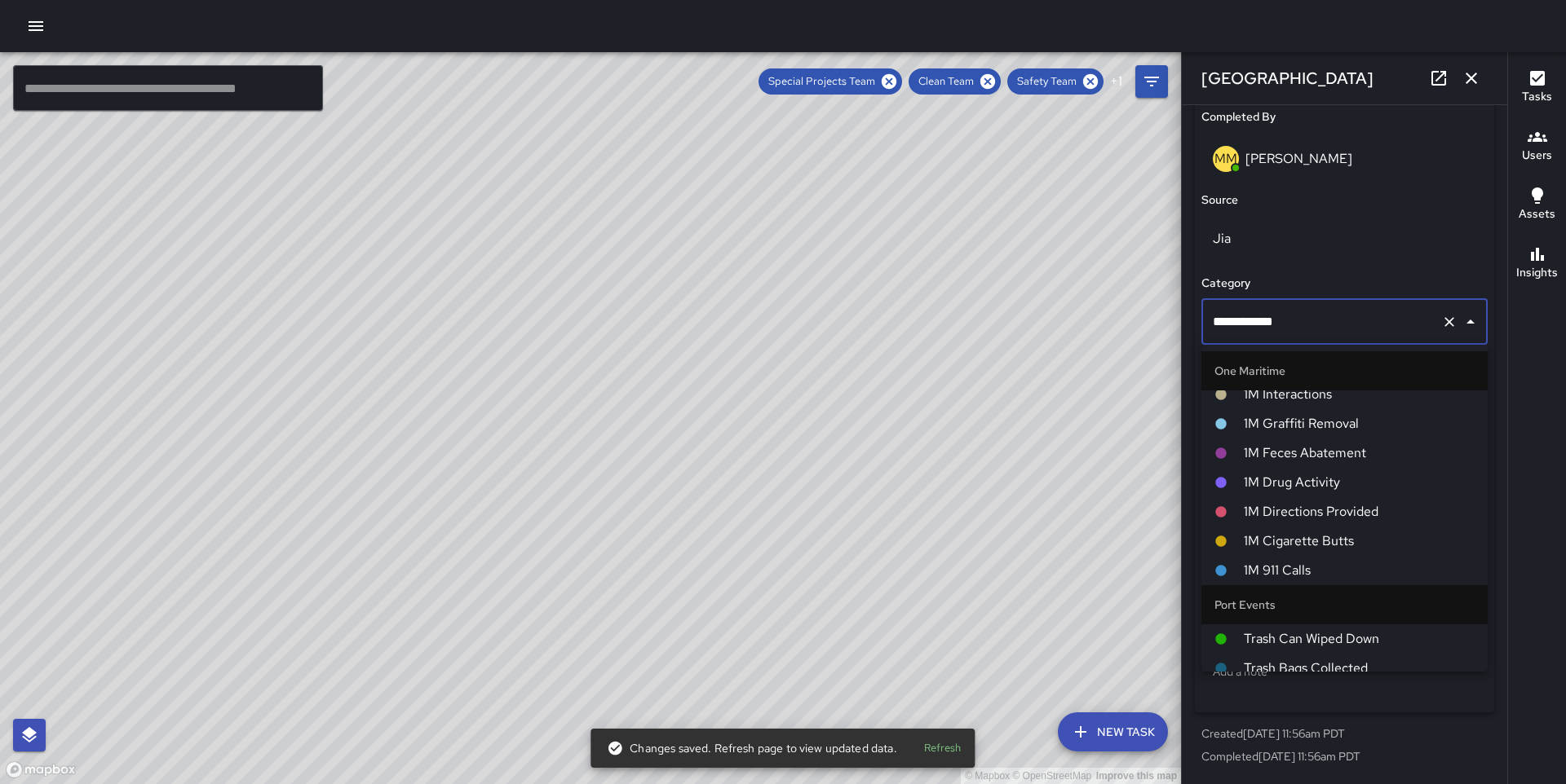
scroll to position [1197, 0]
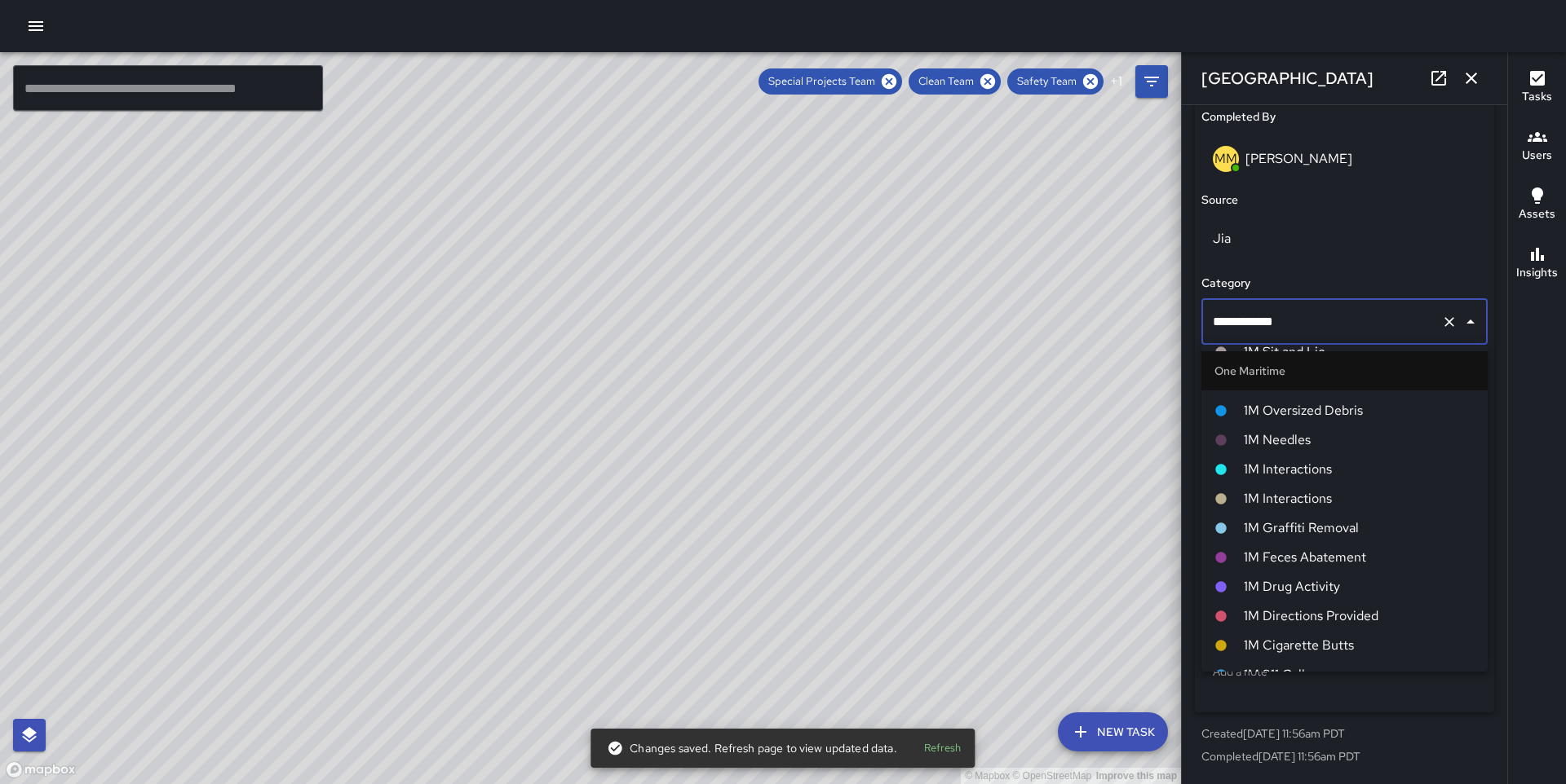
click at [1295, 498] on span "1M Interactions" at bounding box center [1359, 499] width 231 height 20
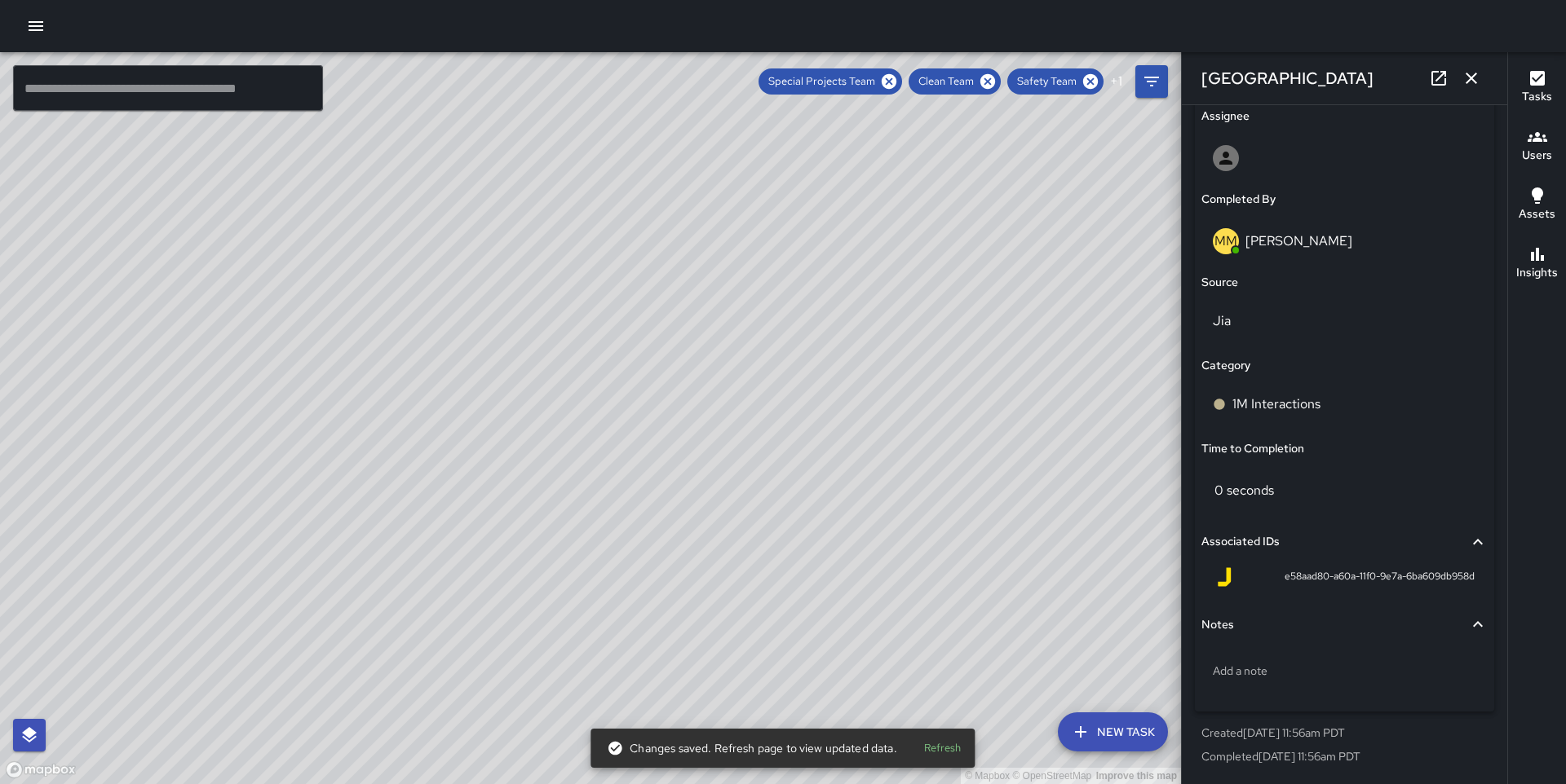
click at [574, 417] on div "© Mapbox © OpenStreetMap Improve this map" at bounding box center [590, 419] width 1182 height 732
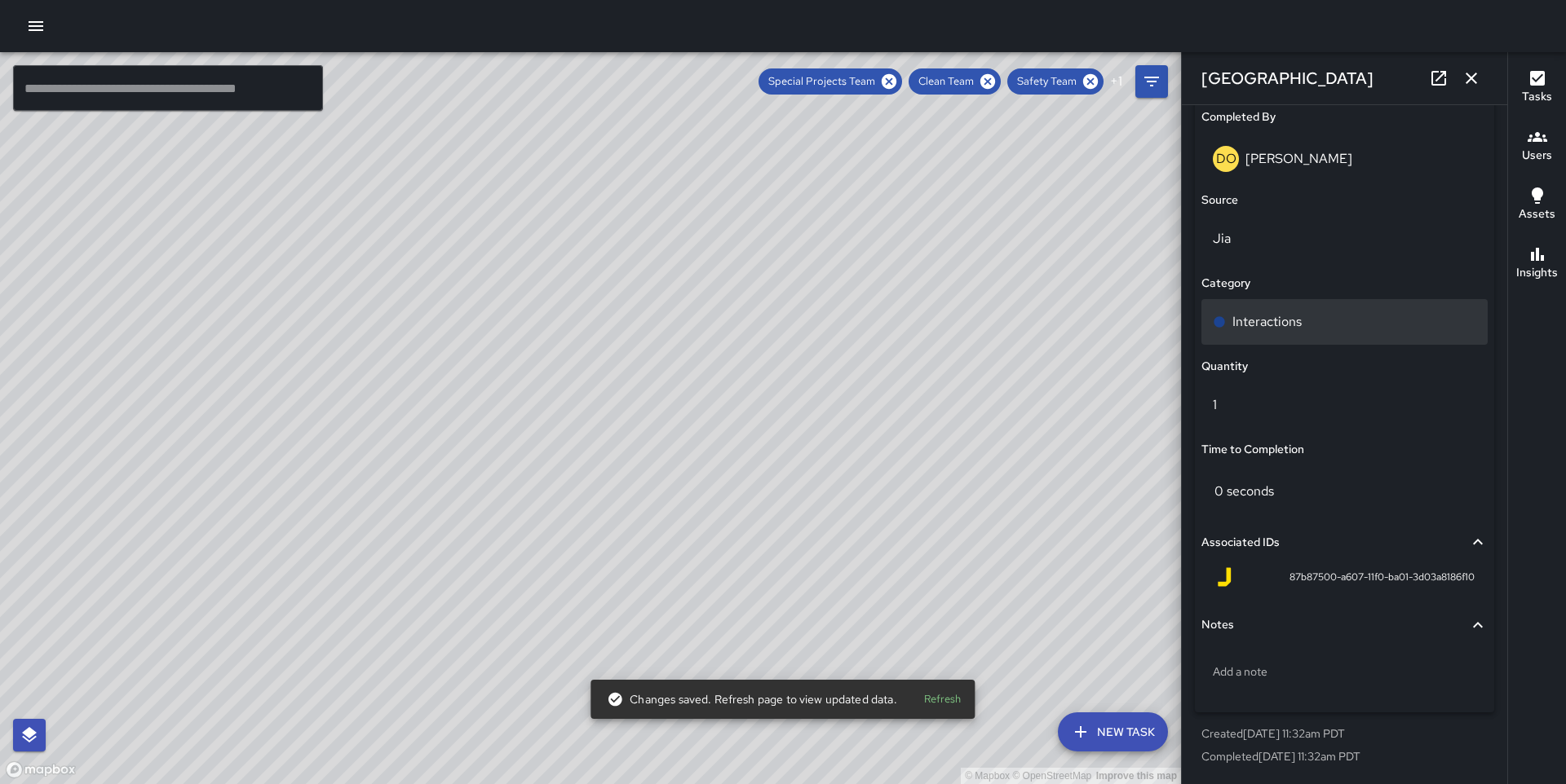
click at [1269, 339] on div "Interactions" at bounding box center [1345, 322] width 287 height 45
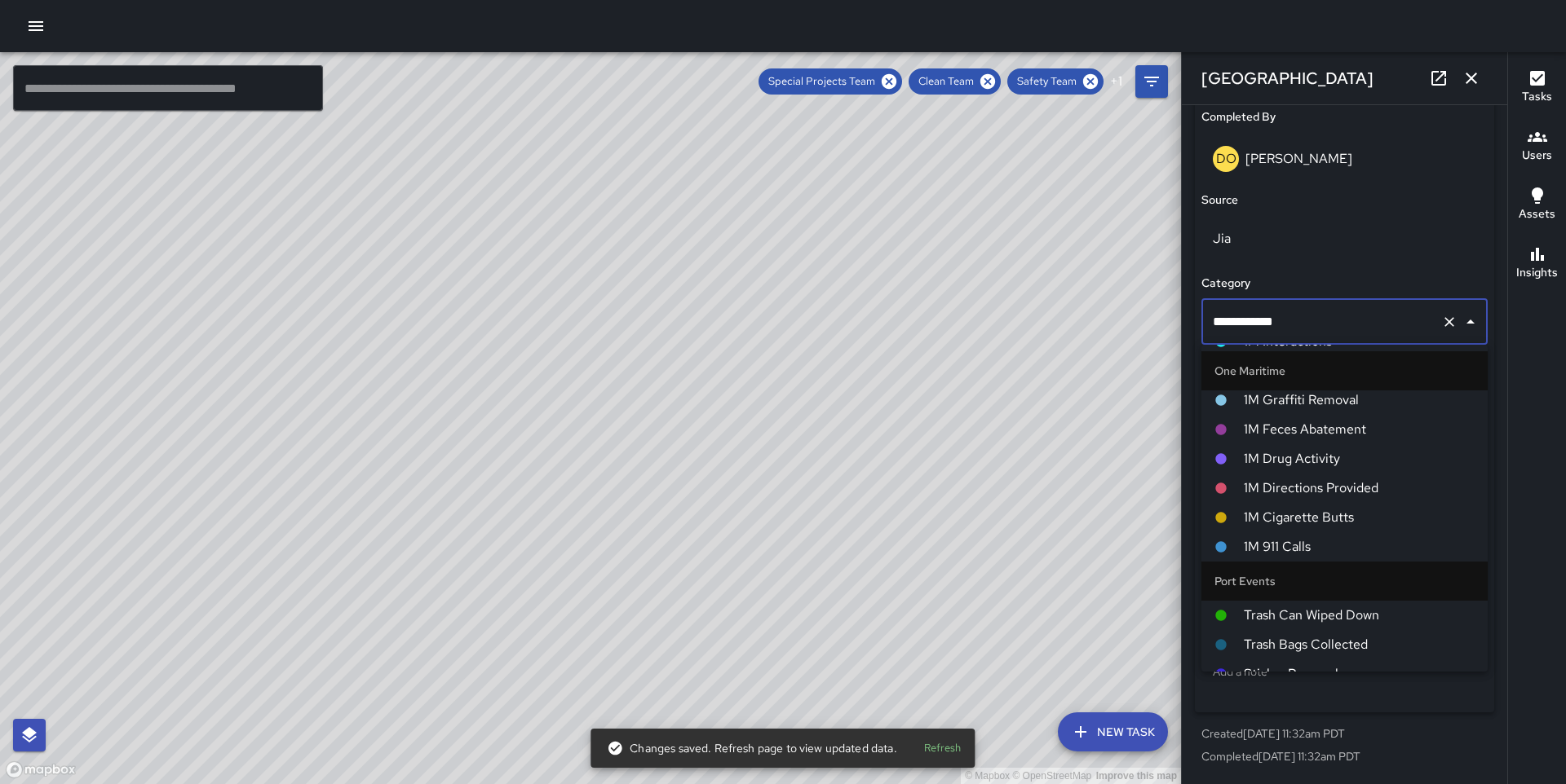
scroll to position [1293, 0]
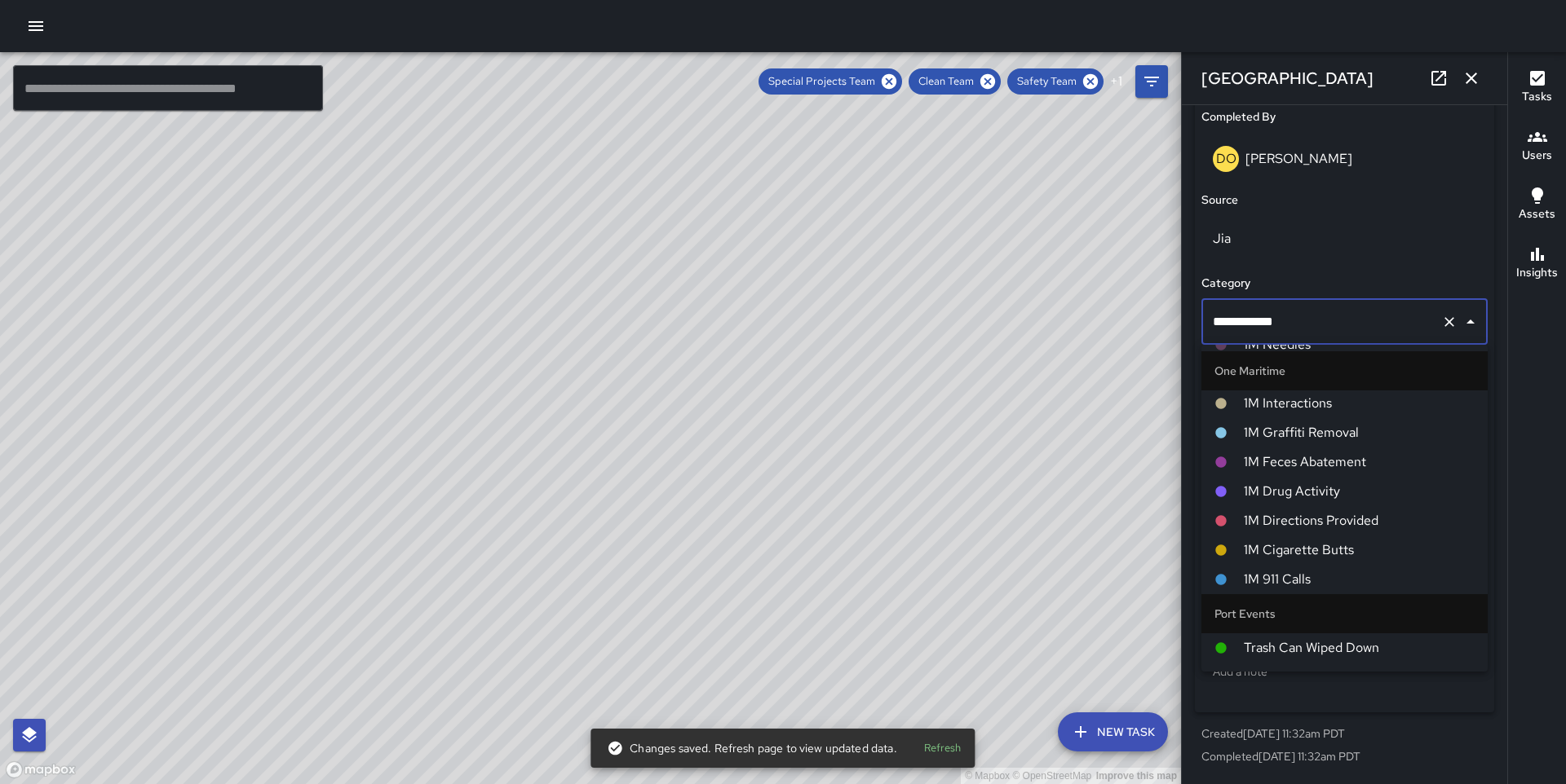
click at [1292, 401] on span "1M Interactions" at bounding box center [1359, 403] width 231 height 20
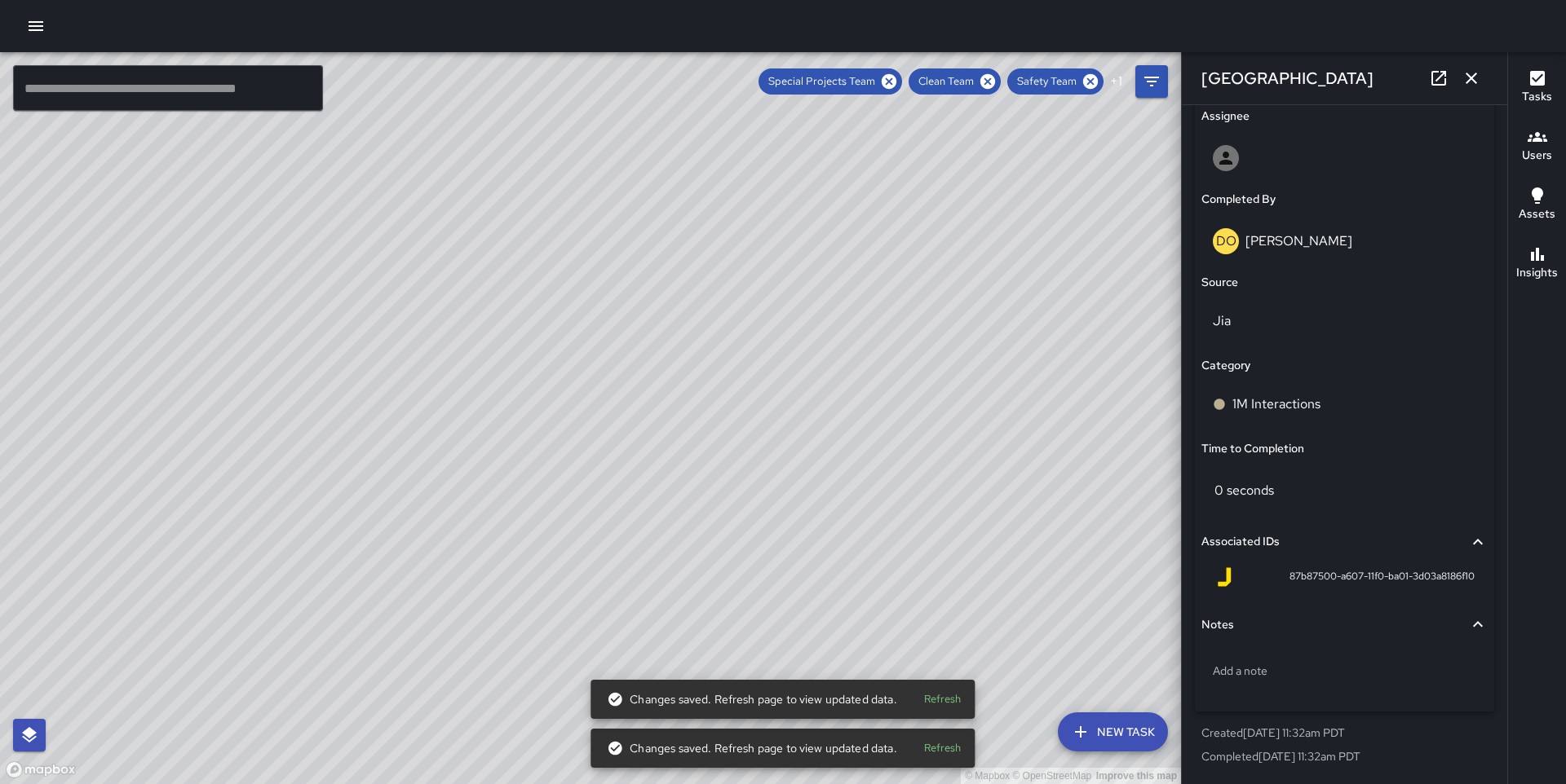
click at [600, 418] on div "© Mapbox © OpenStreetMap Improve this map DO [PERSON_NAME] [GEOGRAPHIC_DATA] Co…" at bounding box center [590, 419] width 1182 height 732
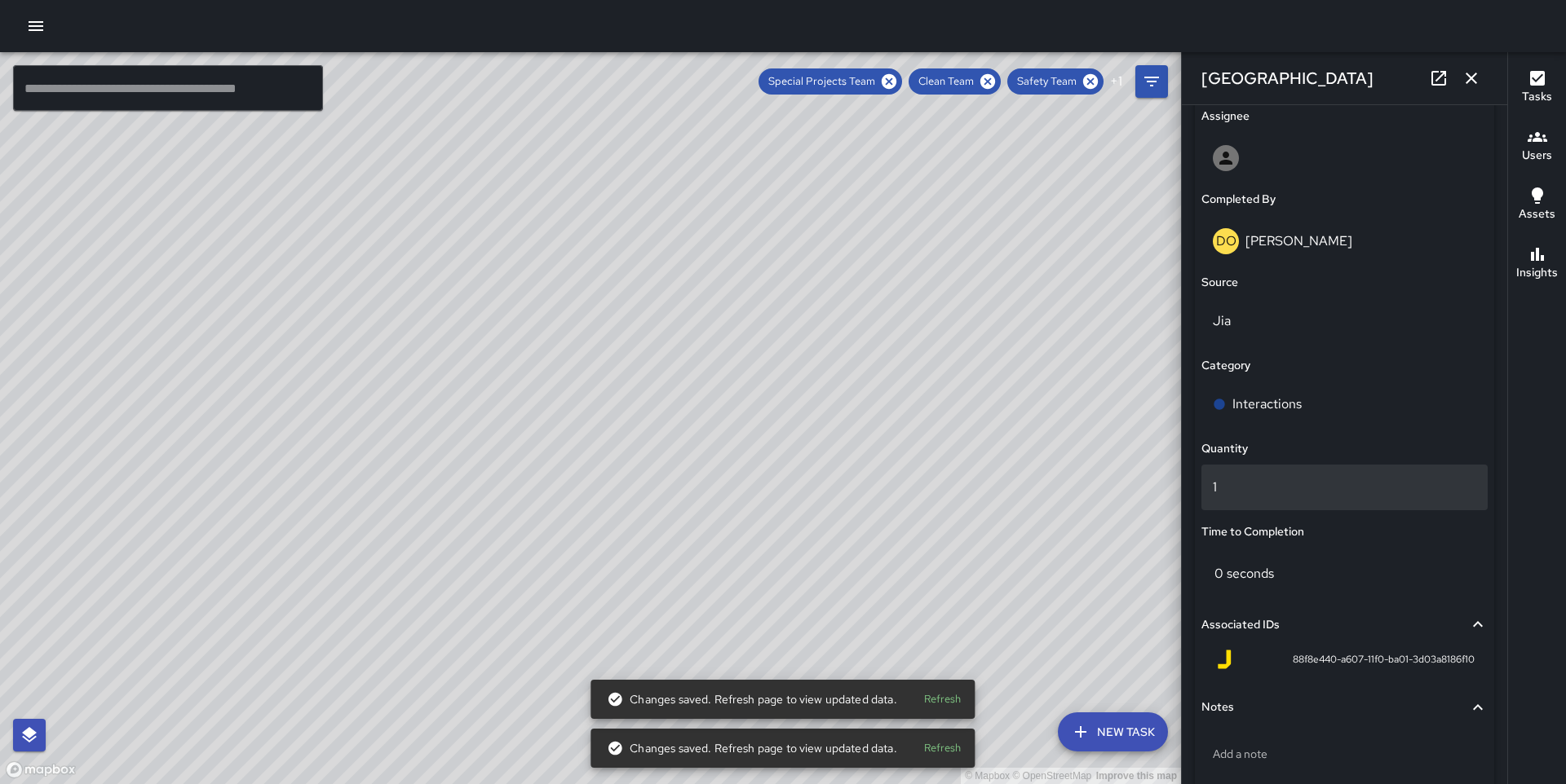
scroll to position [1030, 0]
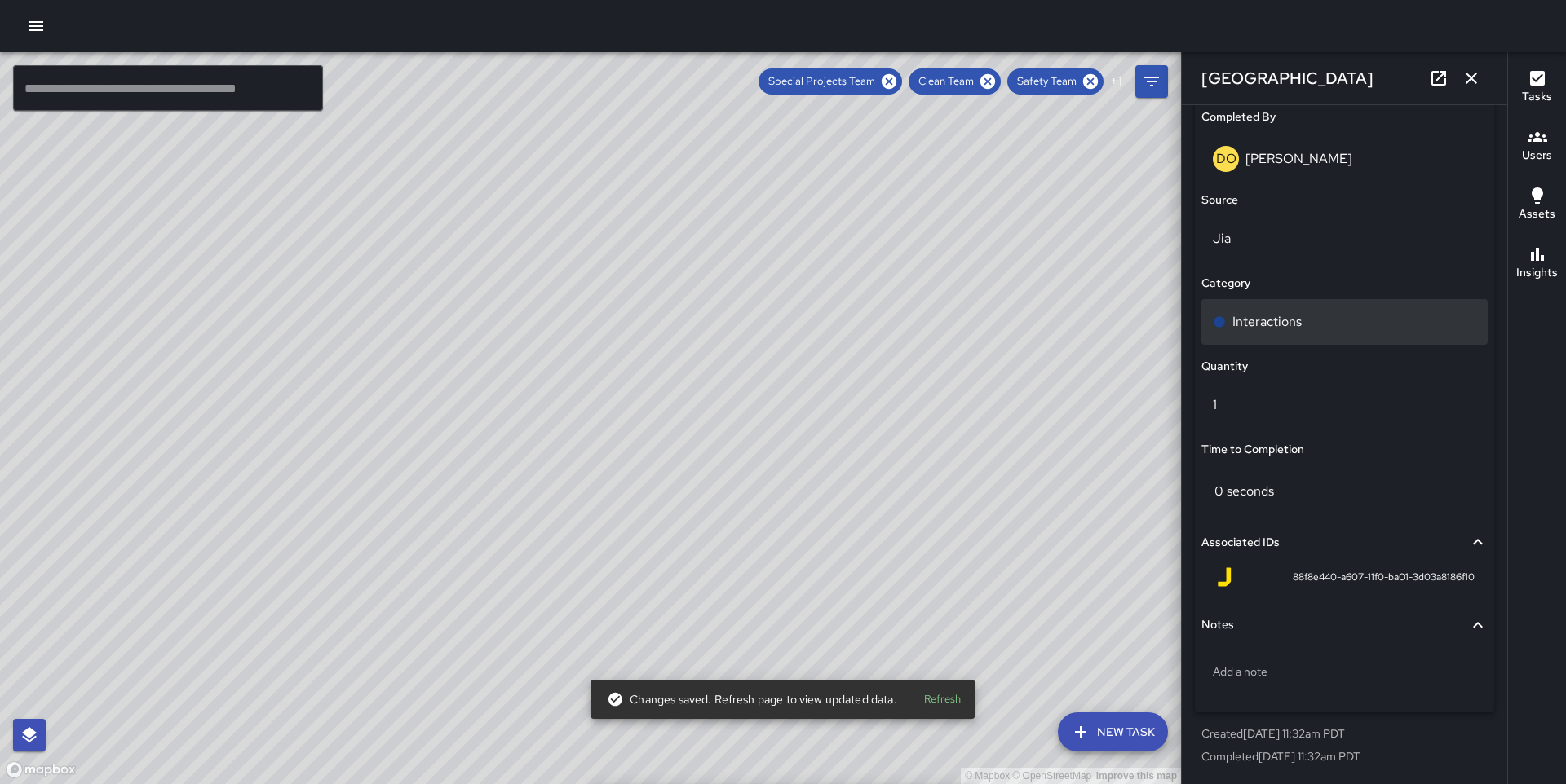
click at [1312, 316] on div "Interactions" at bounding box center [1345, 323] width 264 height 20
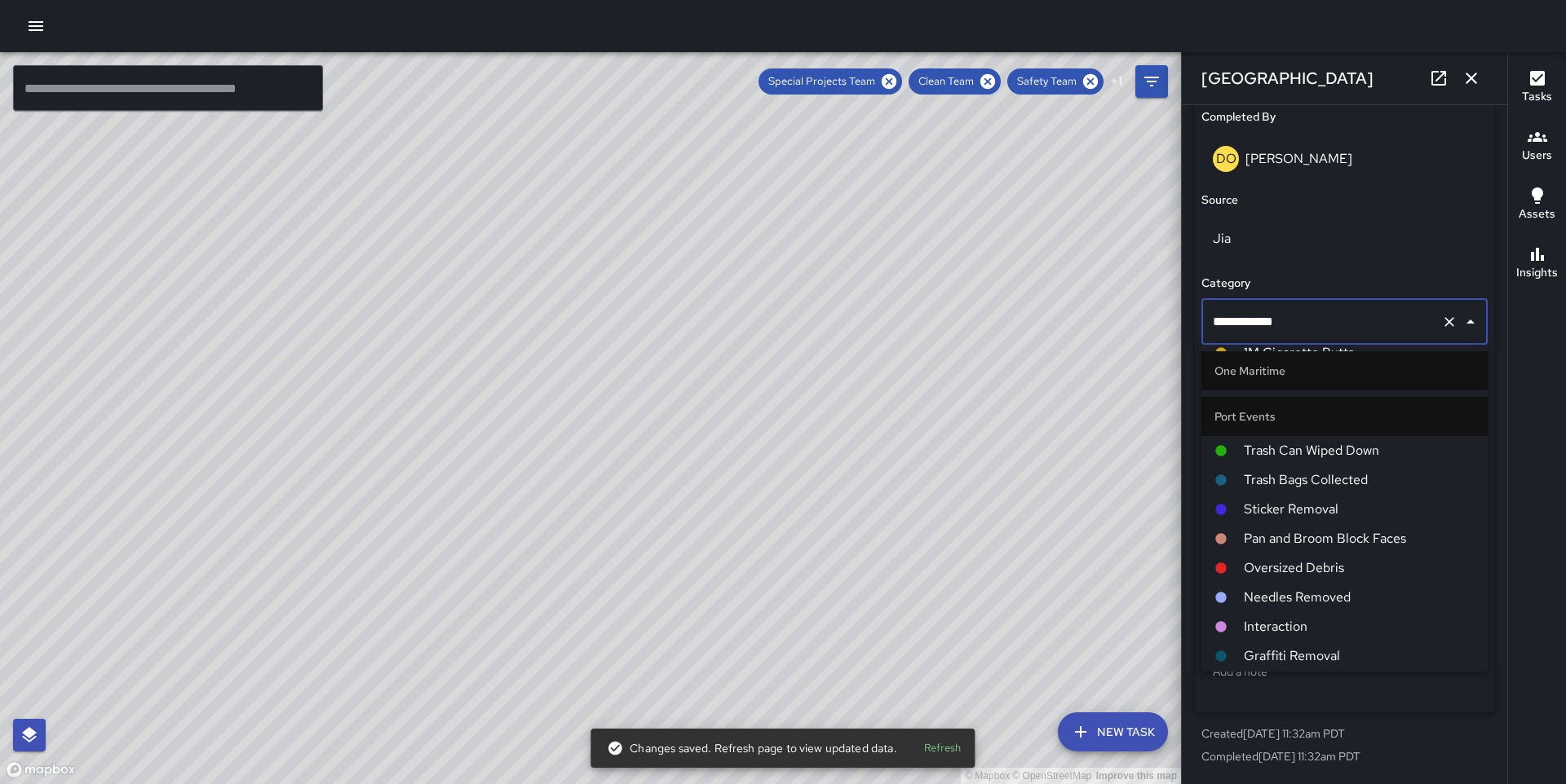
scroll to position [1225, 0]
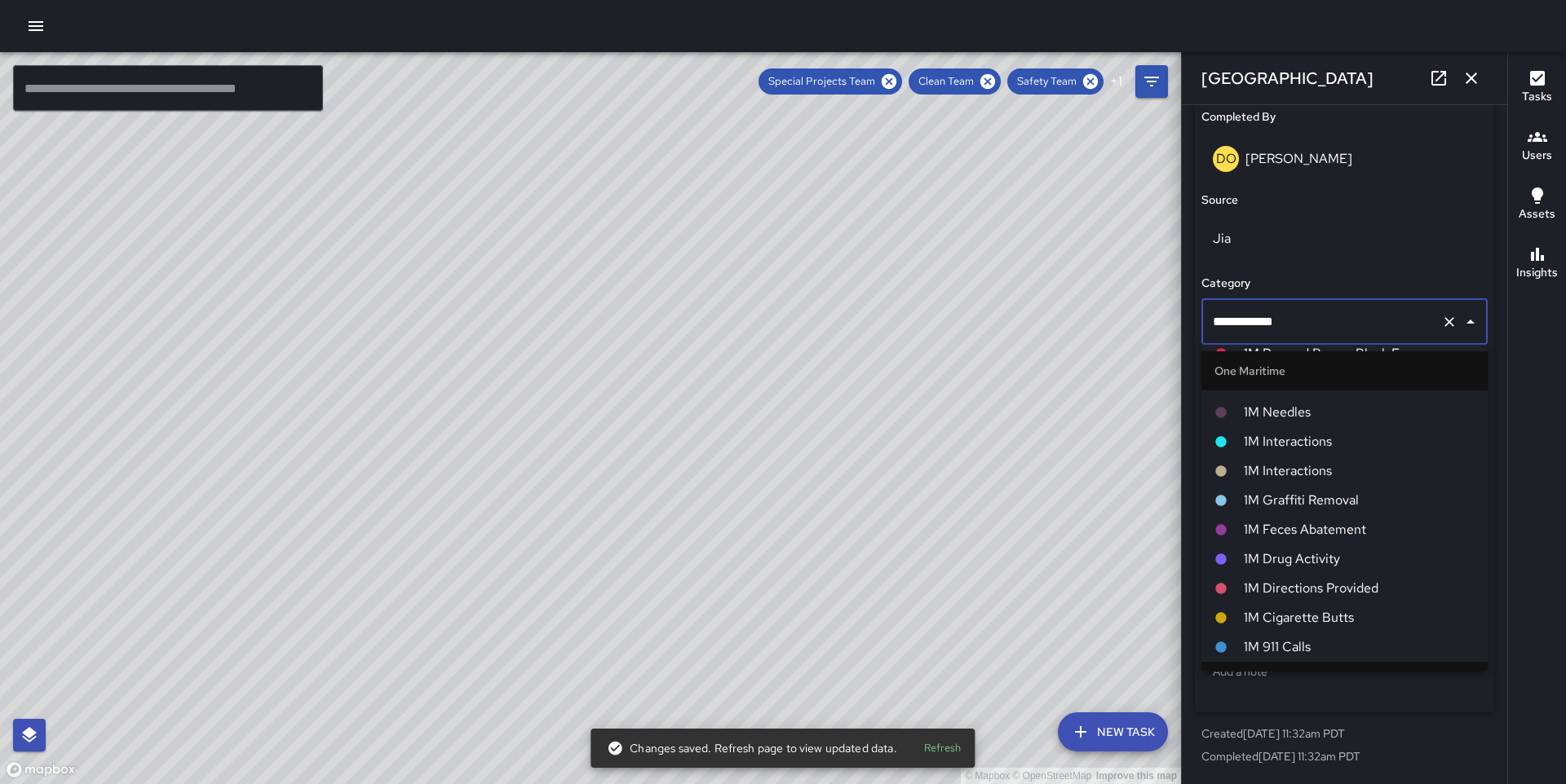
click at [1312, 475] on span "1M Interactions" at bounding box center [1359, 471] width 231 height 20
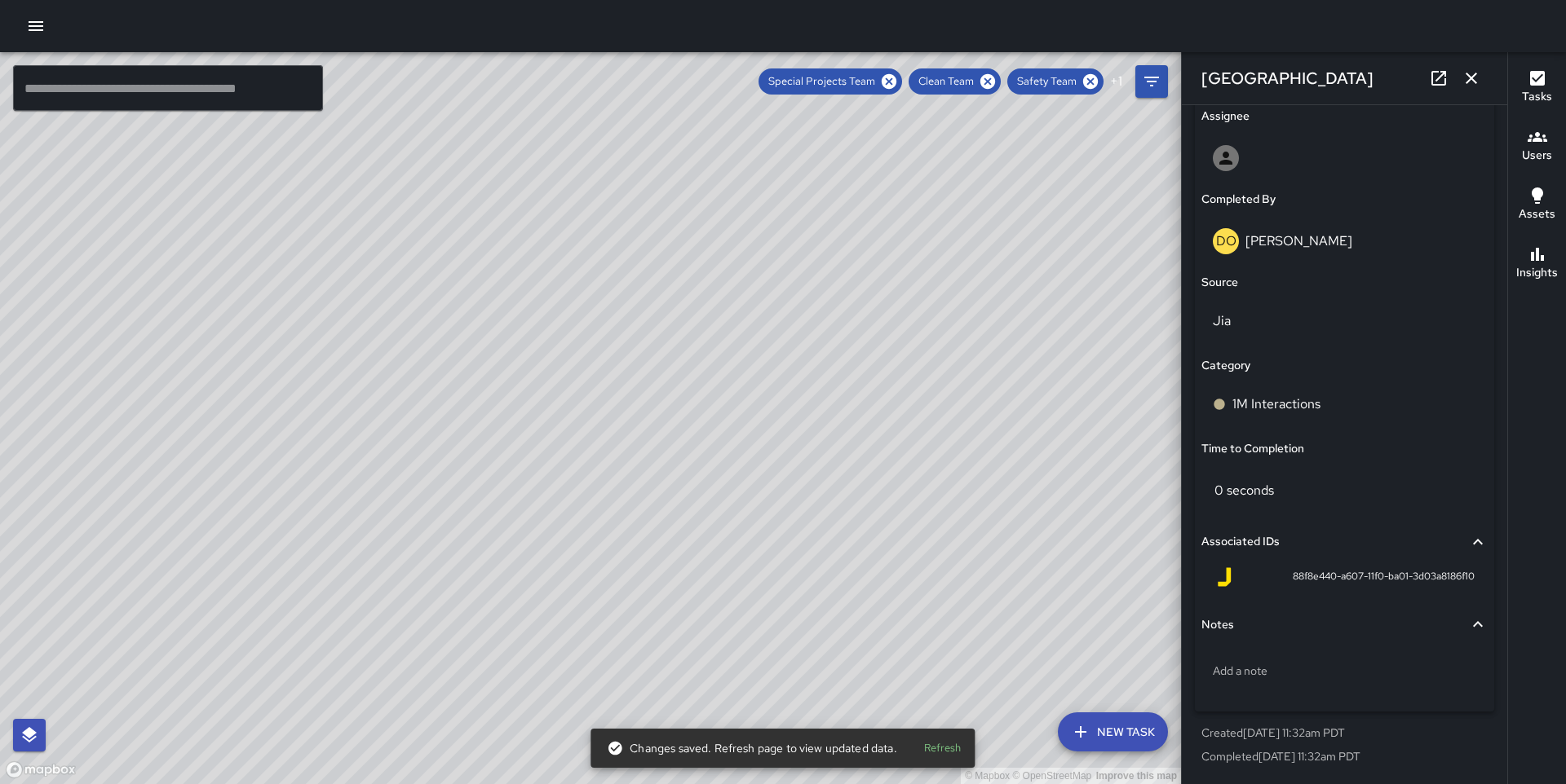
scroll to position [947, 0]
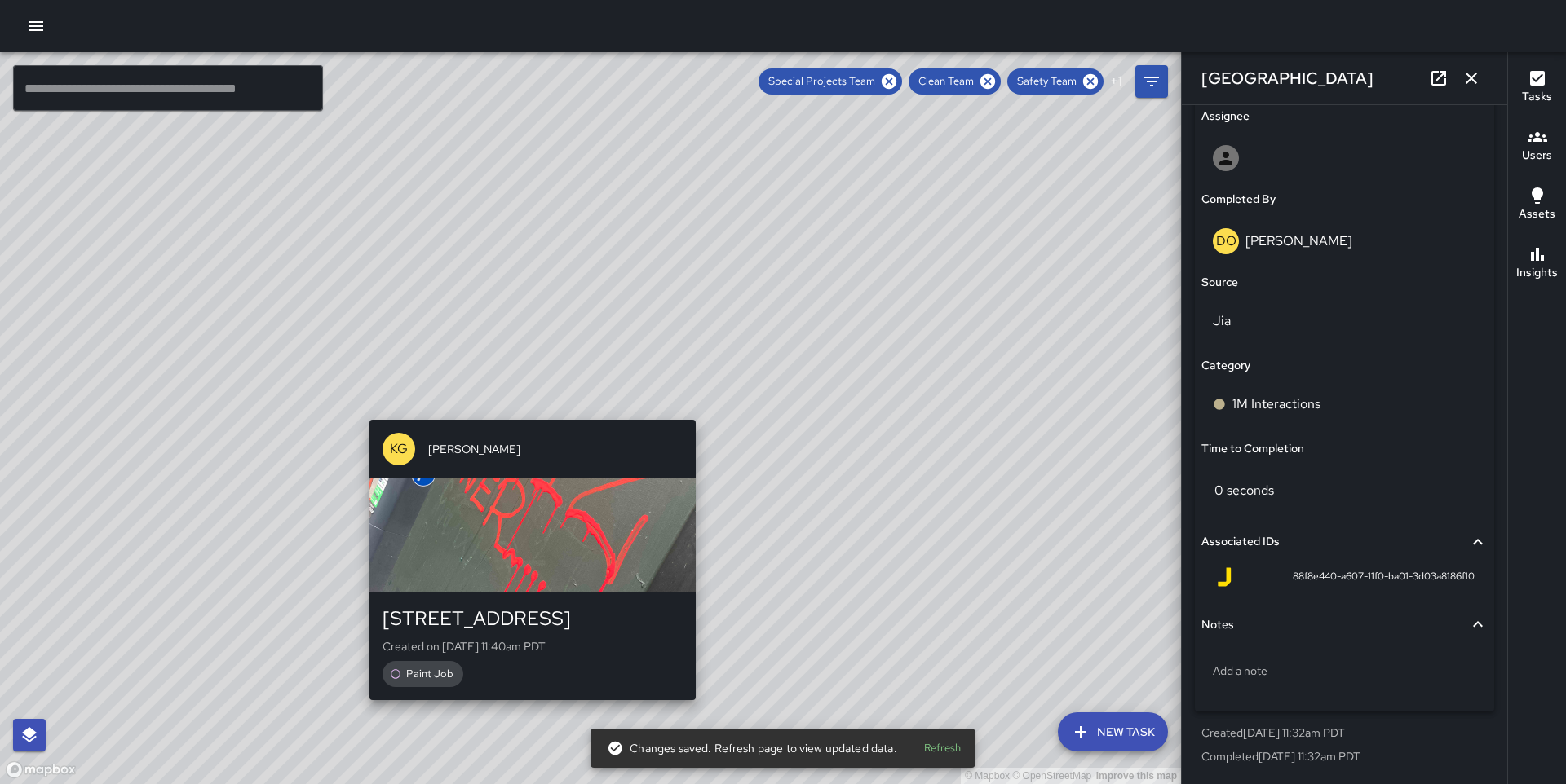
click at [524, 405] on div "© Mapbox © OpenStreetMap Improve this map KG [PERSON_NAME] [STREET_ADDRESS] Cre…" at bounding box center [590, 419] width 1182 height 732
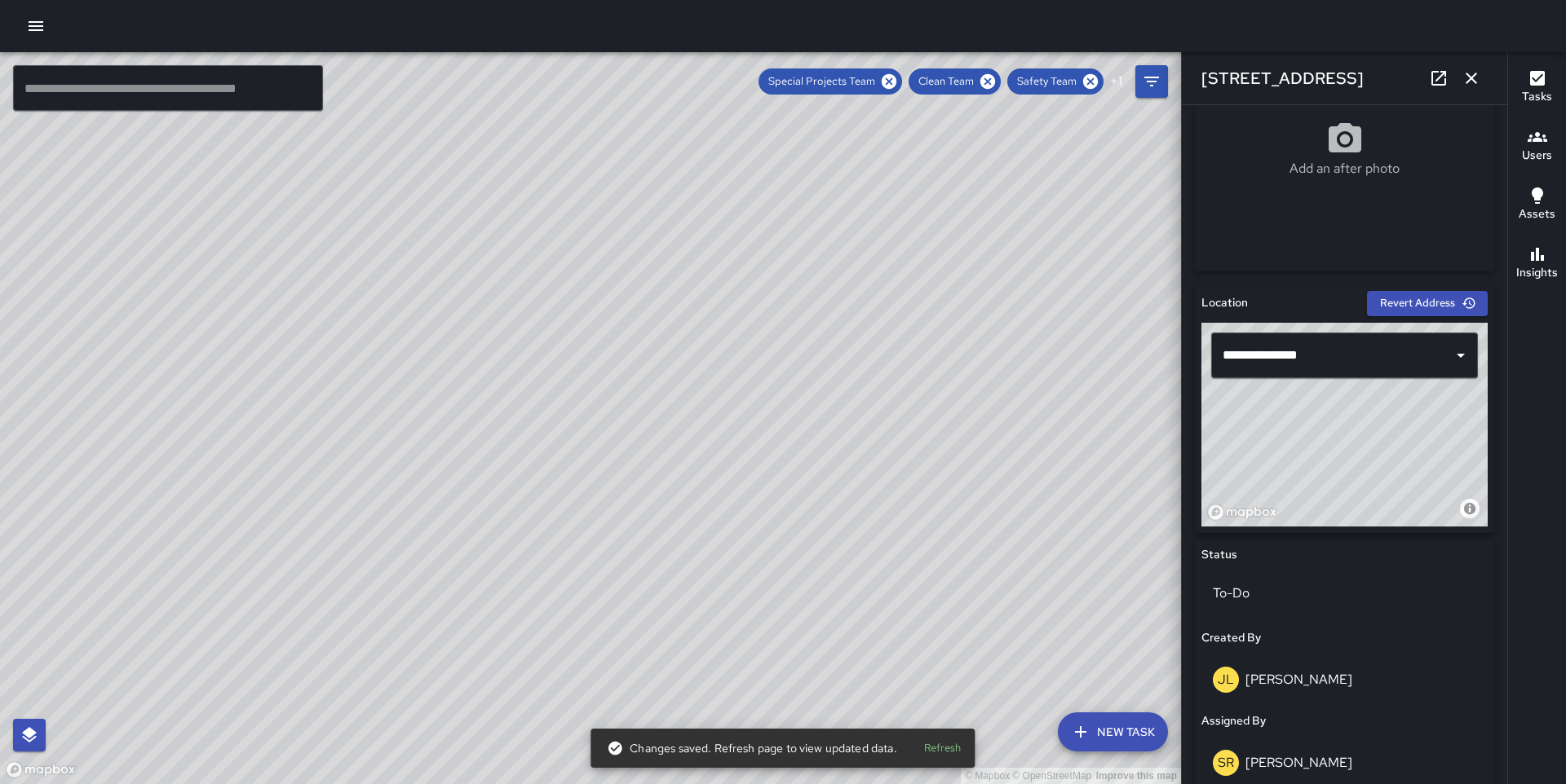
scroll to position [841, 0]
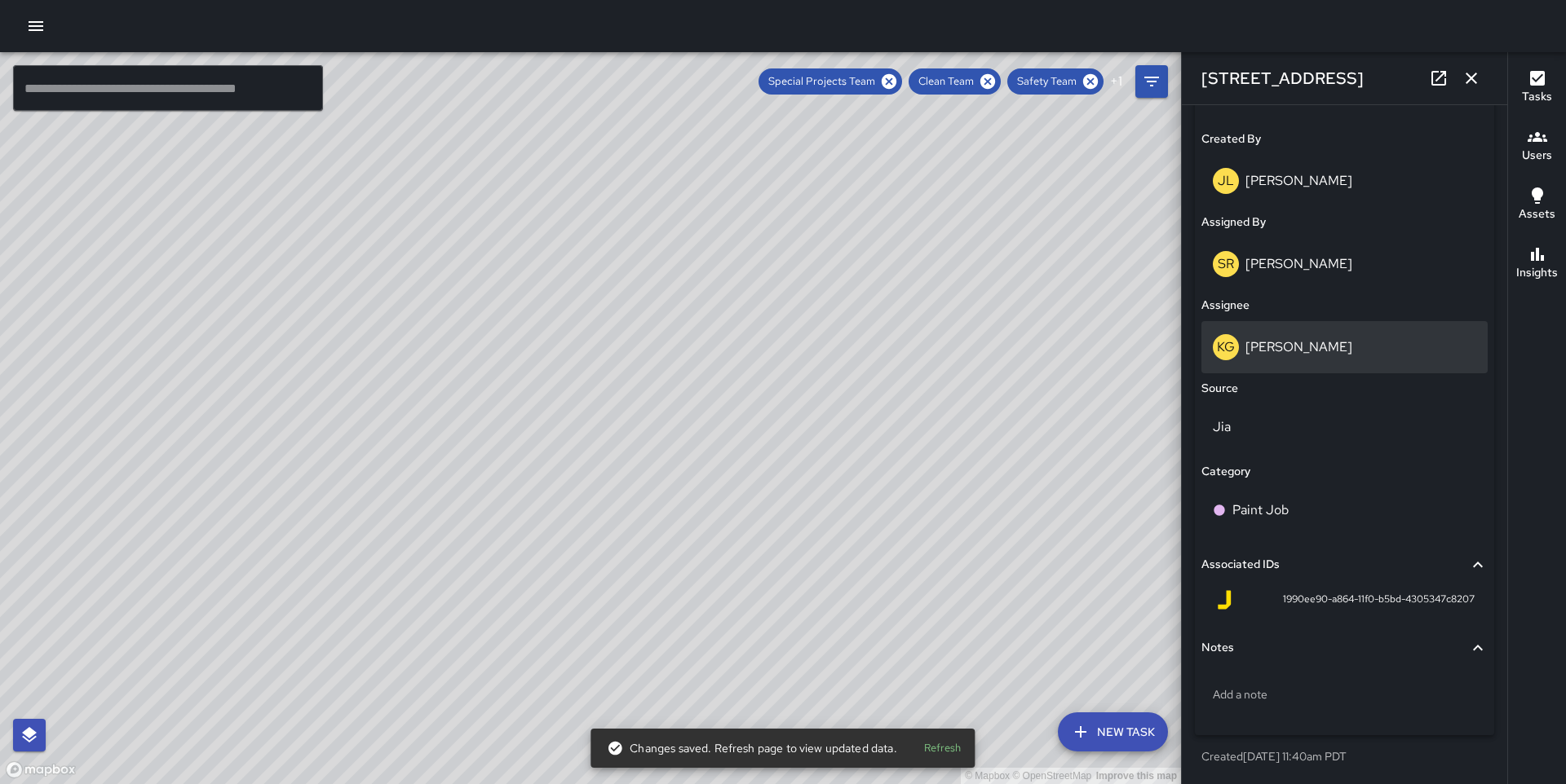
click at [1303, 342] on p "[PERSON_NAME]" at bounding box center [1299, 346] width 107 height 17
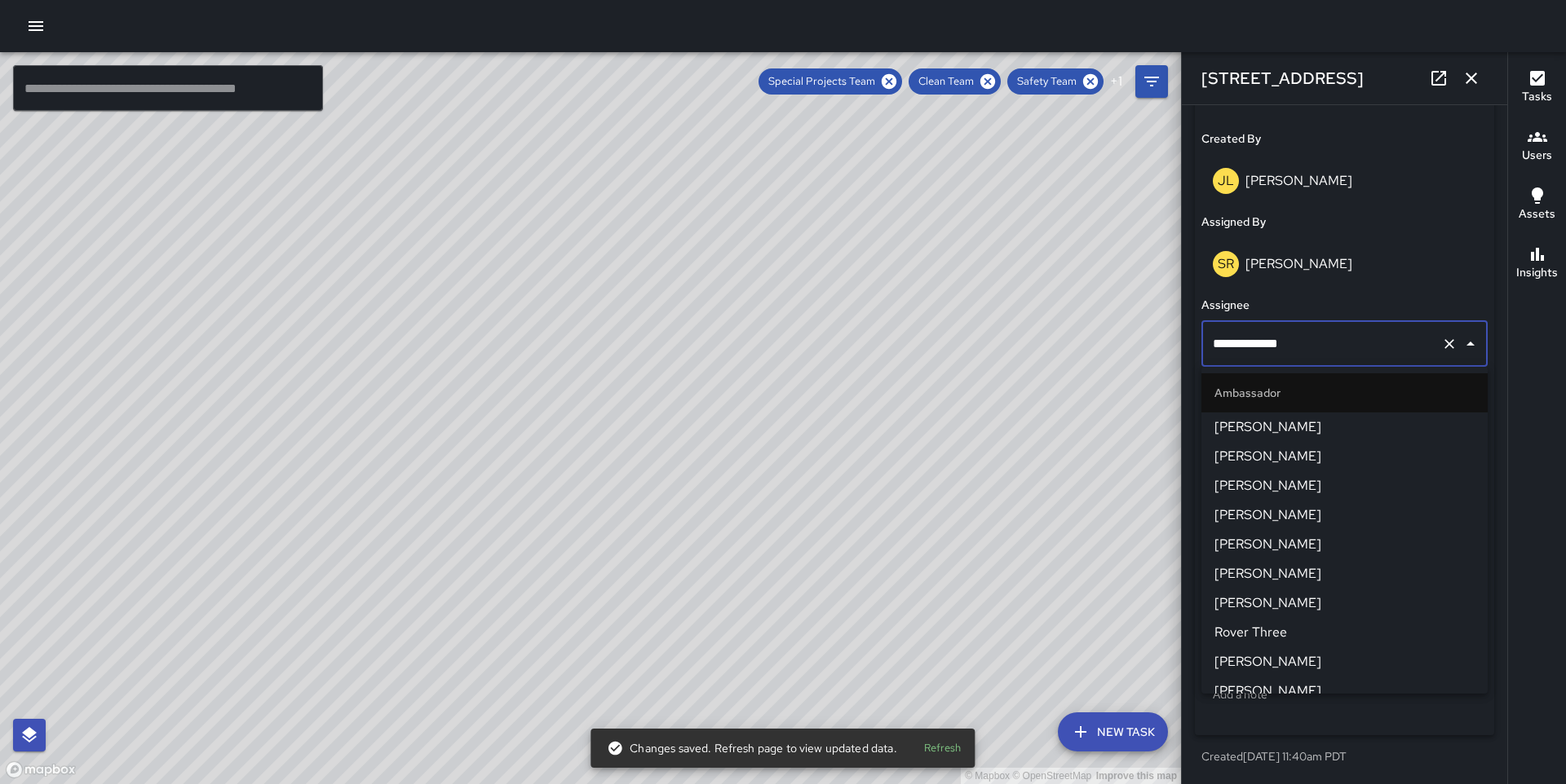
scroll to position [687, 0]
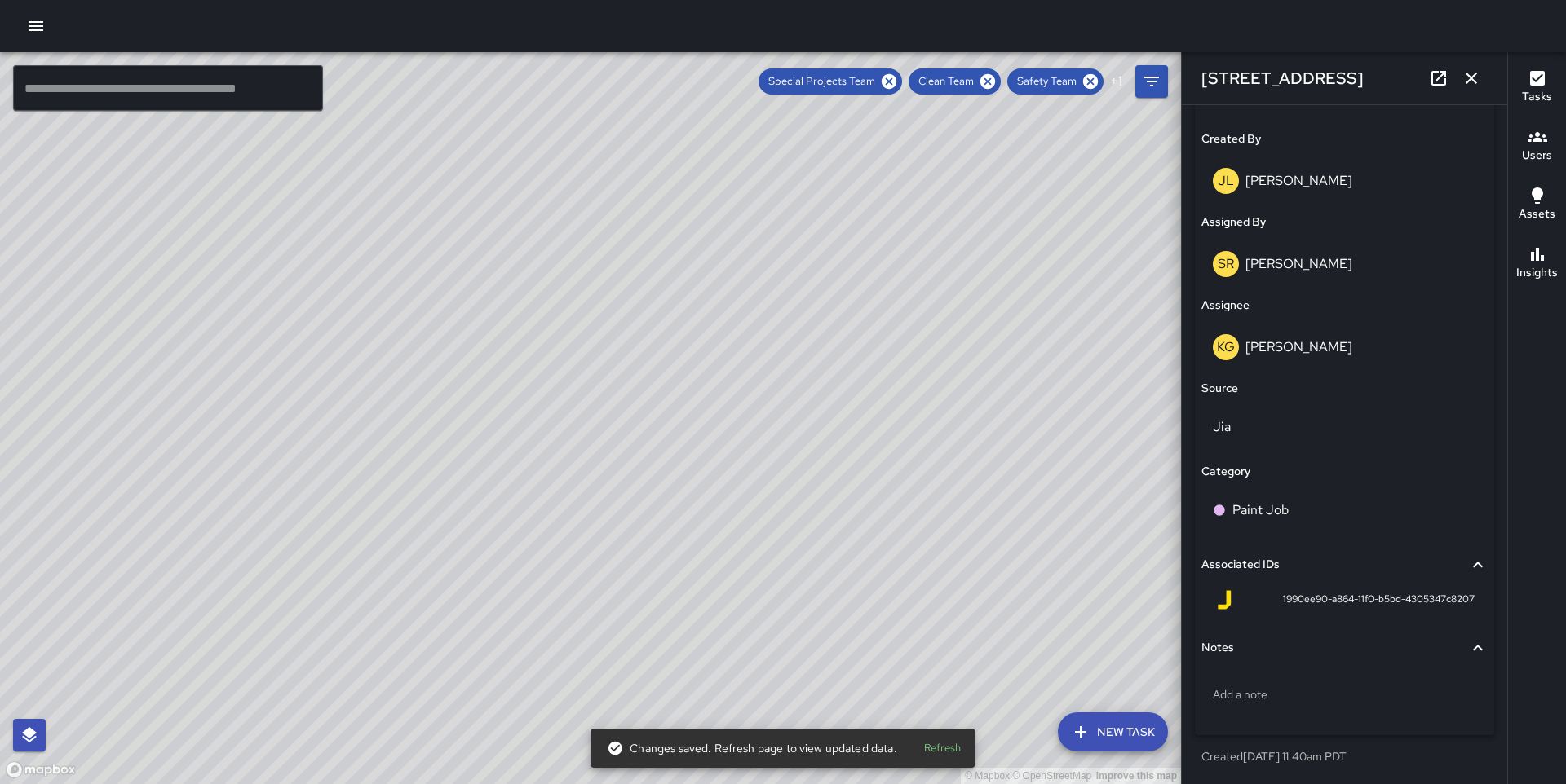
click at [1318, 305] on div "Assignee" at bounding box center [1345, 305] width 287 height 18
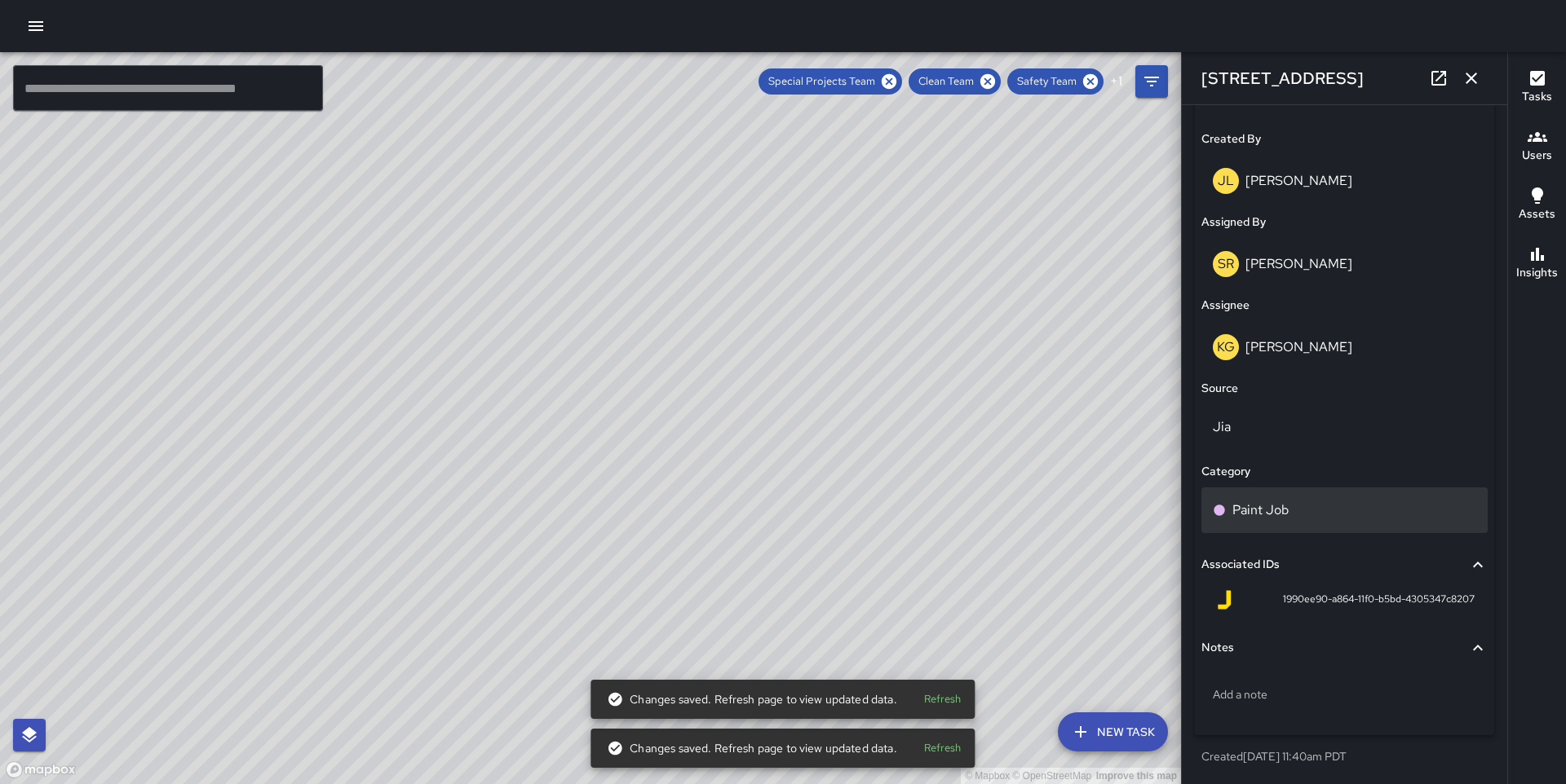
click at [1288, 532] on div "Paint Job" at bounding box center [1345, 510] width 287 height 45
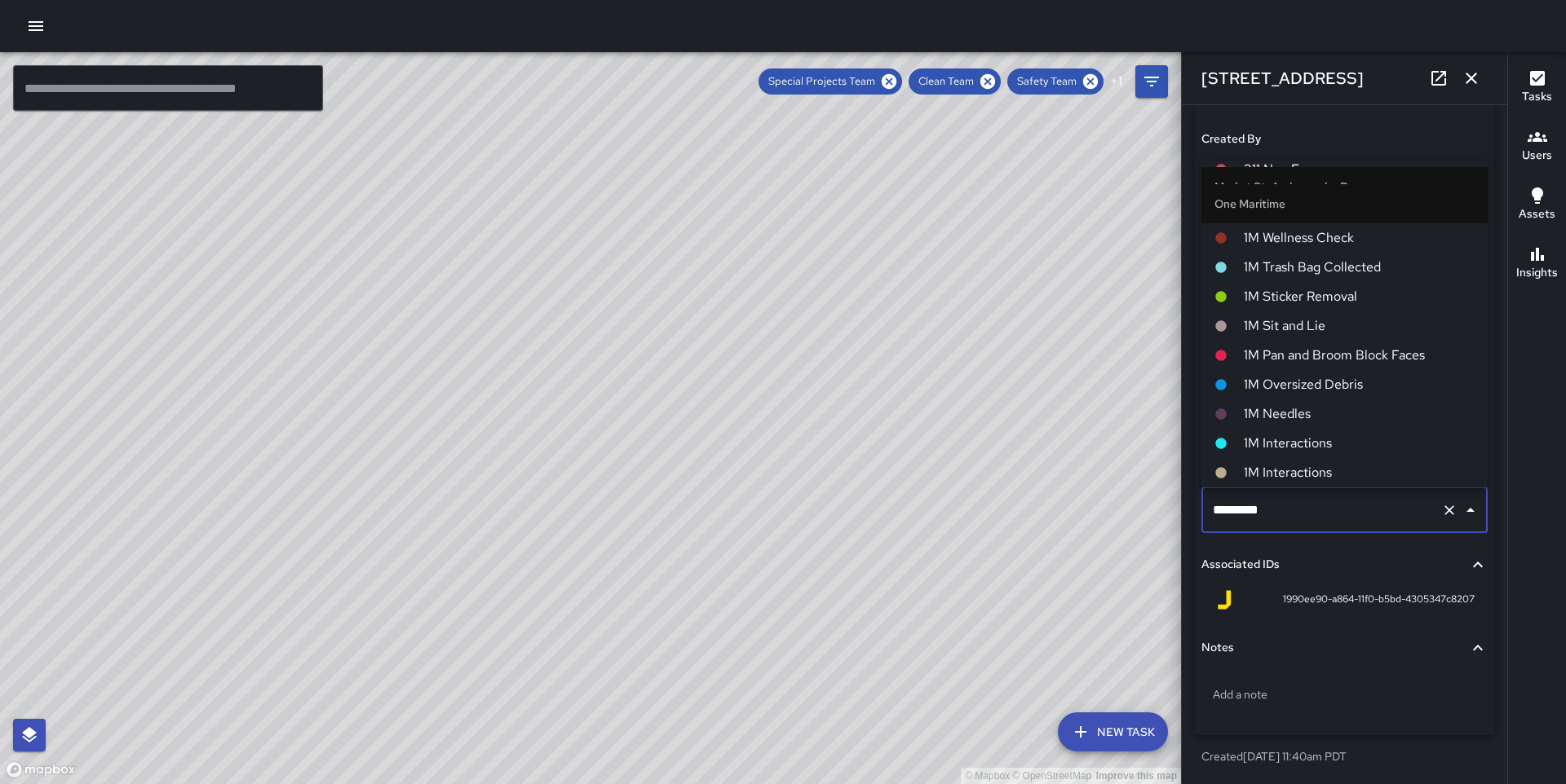
scroll to position [1029, 0]
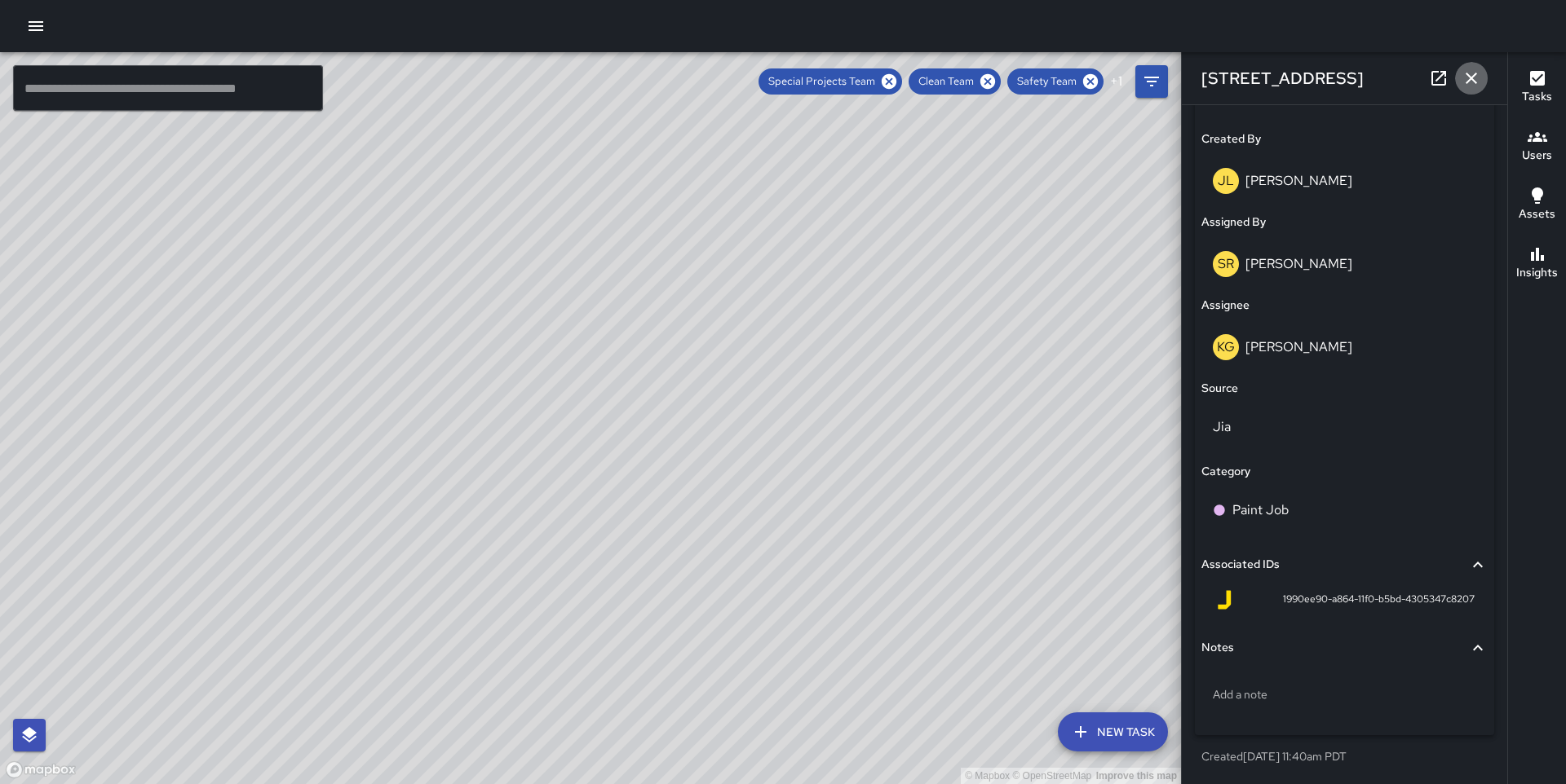
click at [1475, 82] on icon "button" at bounding box center [1472, 78] width 12 height 12
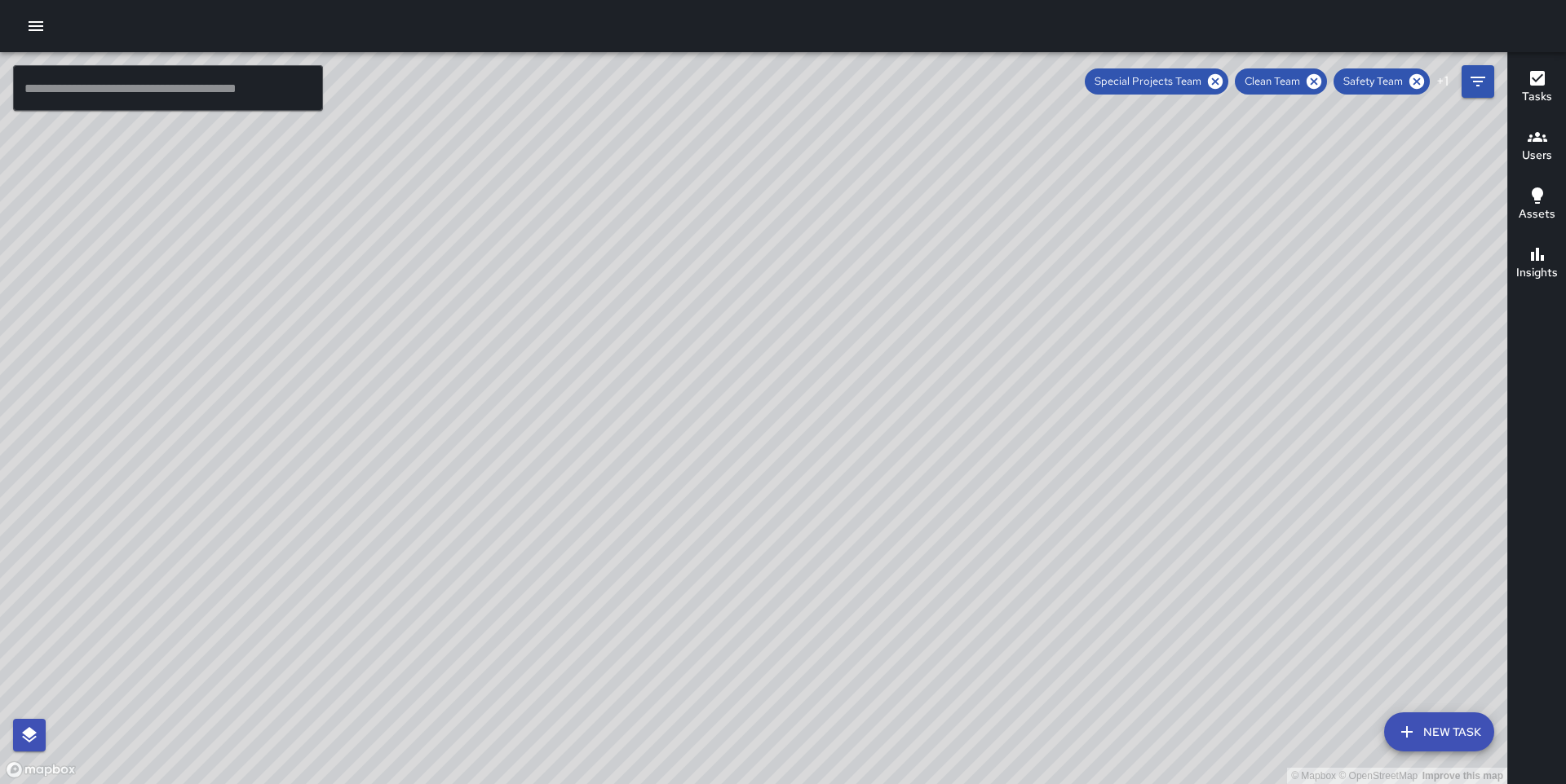
click at [754, 416] on div "© Mapbox © OpenStreetMap Improve this map KG [PERSON_NAME] [STREET_ADDRESS] Cre…" at bounding box center [754, 419] width 1507 height 732
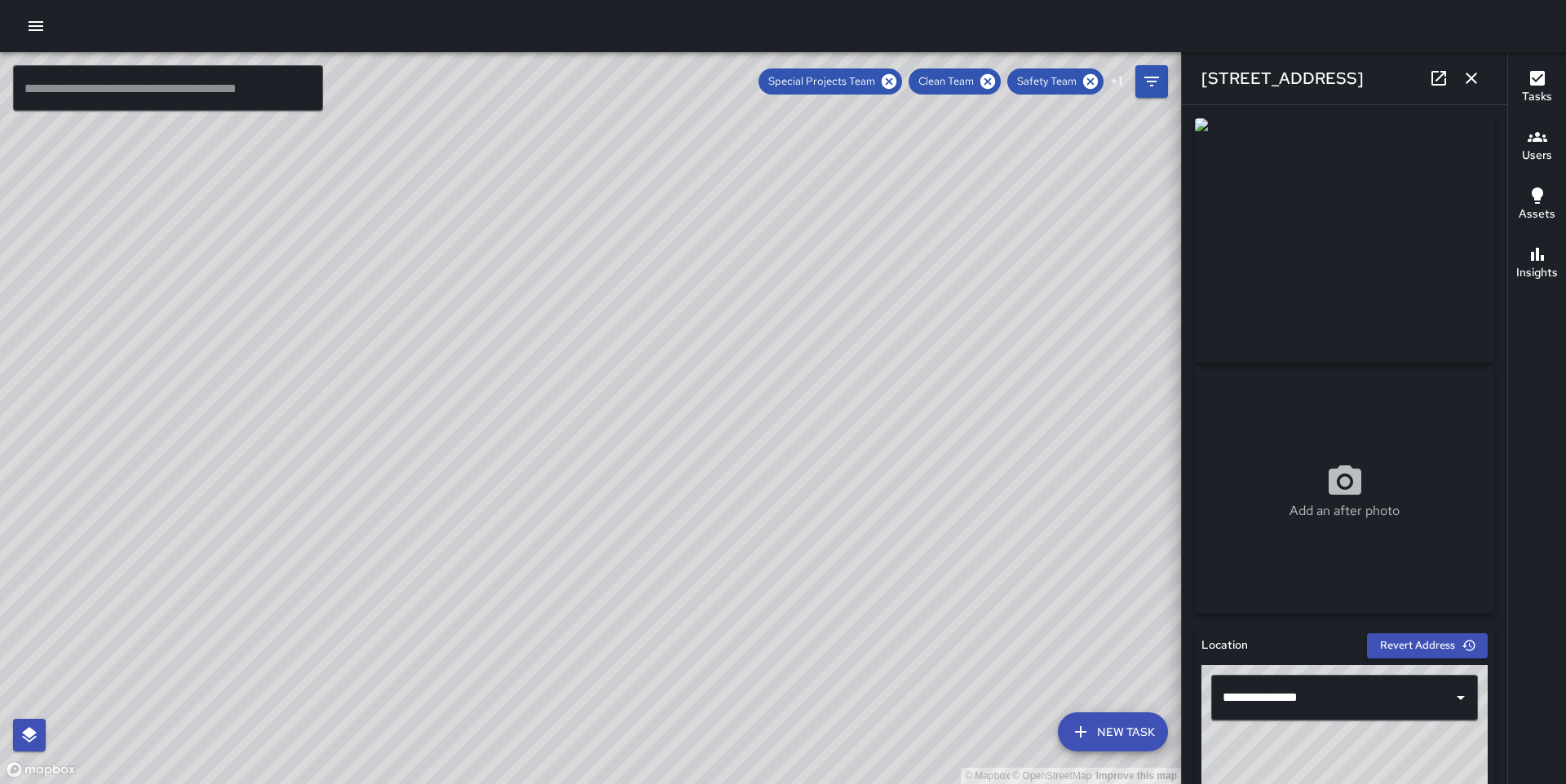
scroll to position [841, 0]
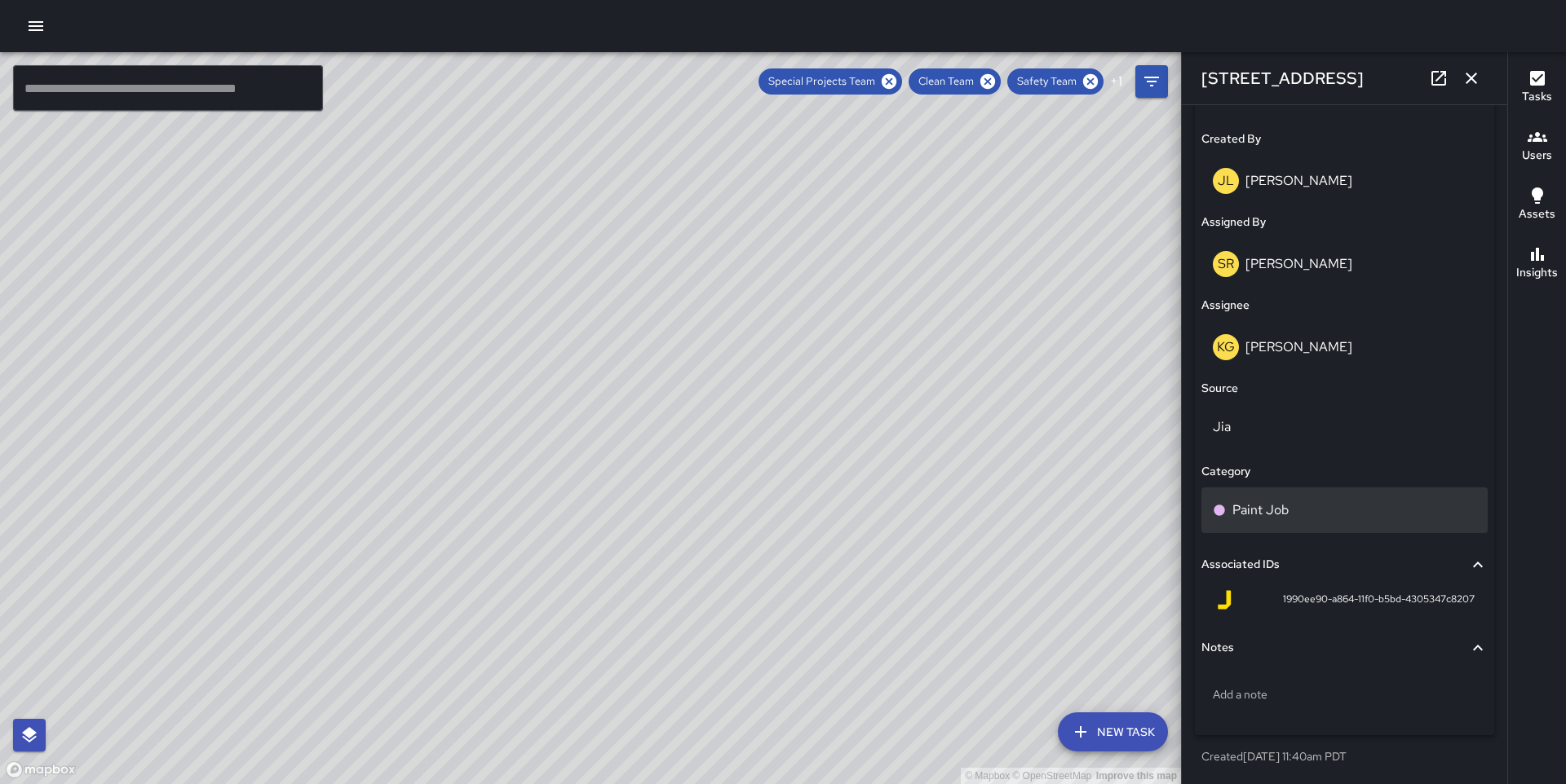
click at [1271, 483] on div "Status To-Do Created By [PERSON_NAME] Assigned By SR [PERSON_NAME] Assignee KG …" at bounding box center [1345, 388] width 299 height 694
click at [1271, 501] on p "Paint Job" at bounding box center [1260, 510] width 56 height 20
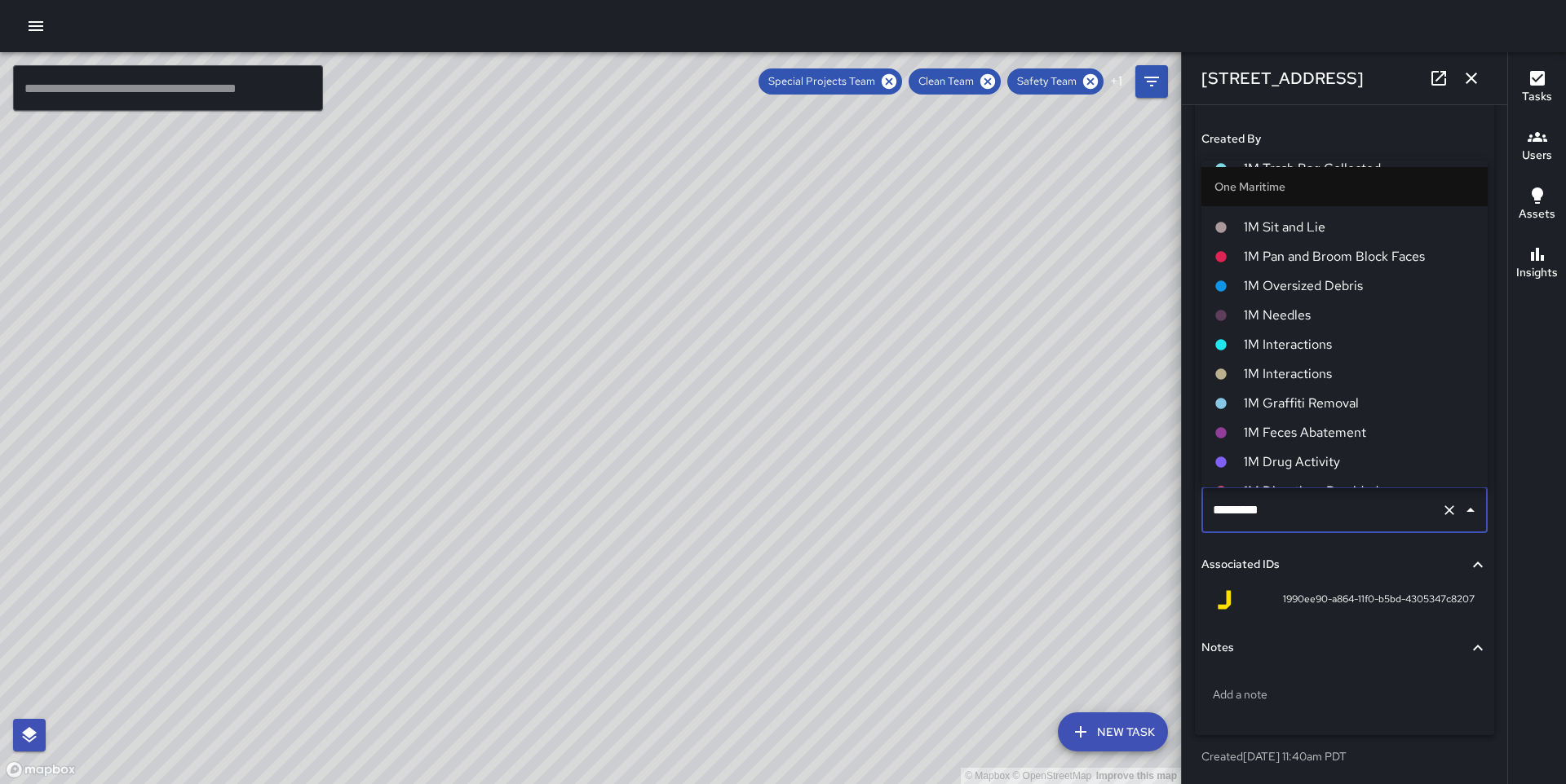
scroll to position [1135, 0]
click at [1328, 408] on span "1M Graffiti Removal" at bounding box center [1359, 407] width 231 height 20
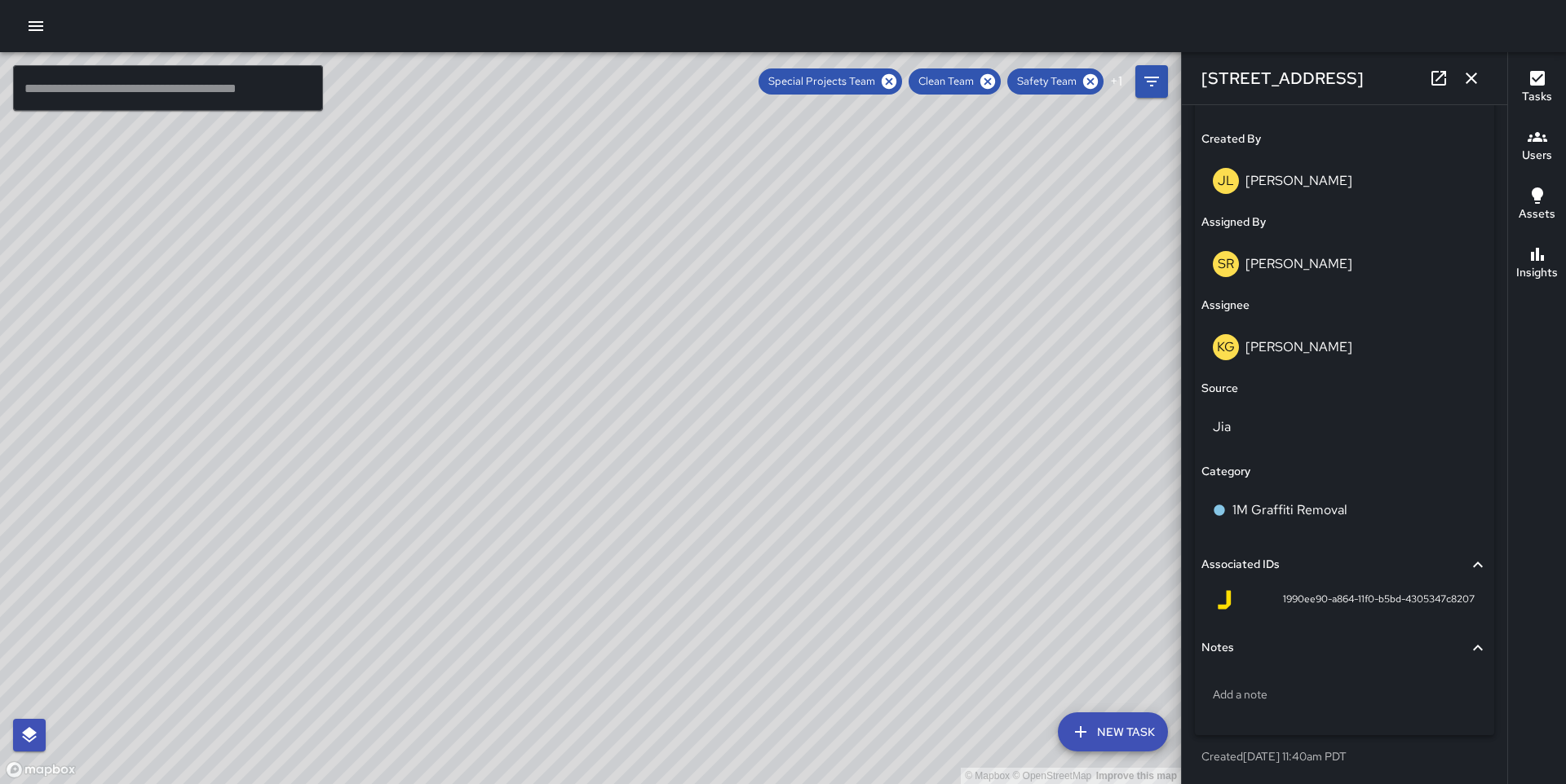
click at [437, 430] on div "© Mapbox © OpenStreetMap Improve this map DO [PERSON_NAME] [STREET_ADDRESS] Com…" at bounding box center [590, 419] width 1182 height 732
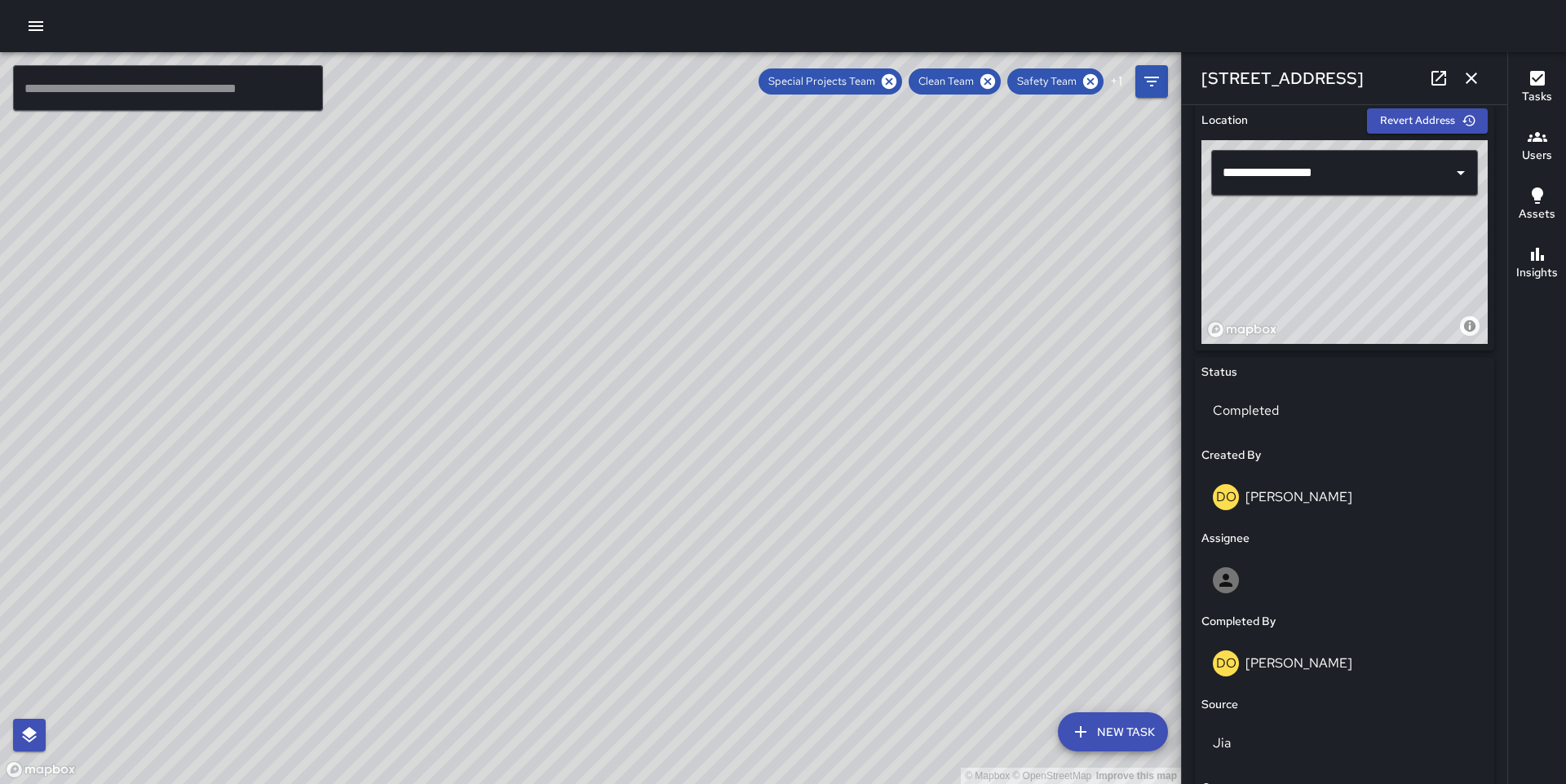
scroll to position [1030, 0]
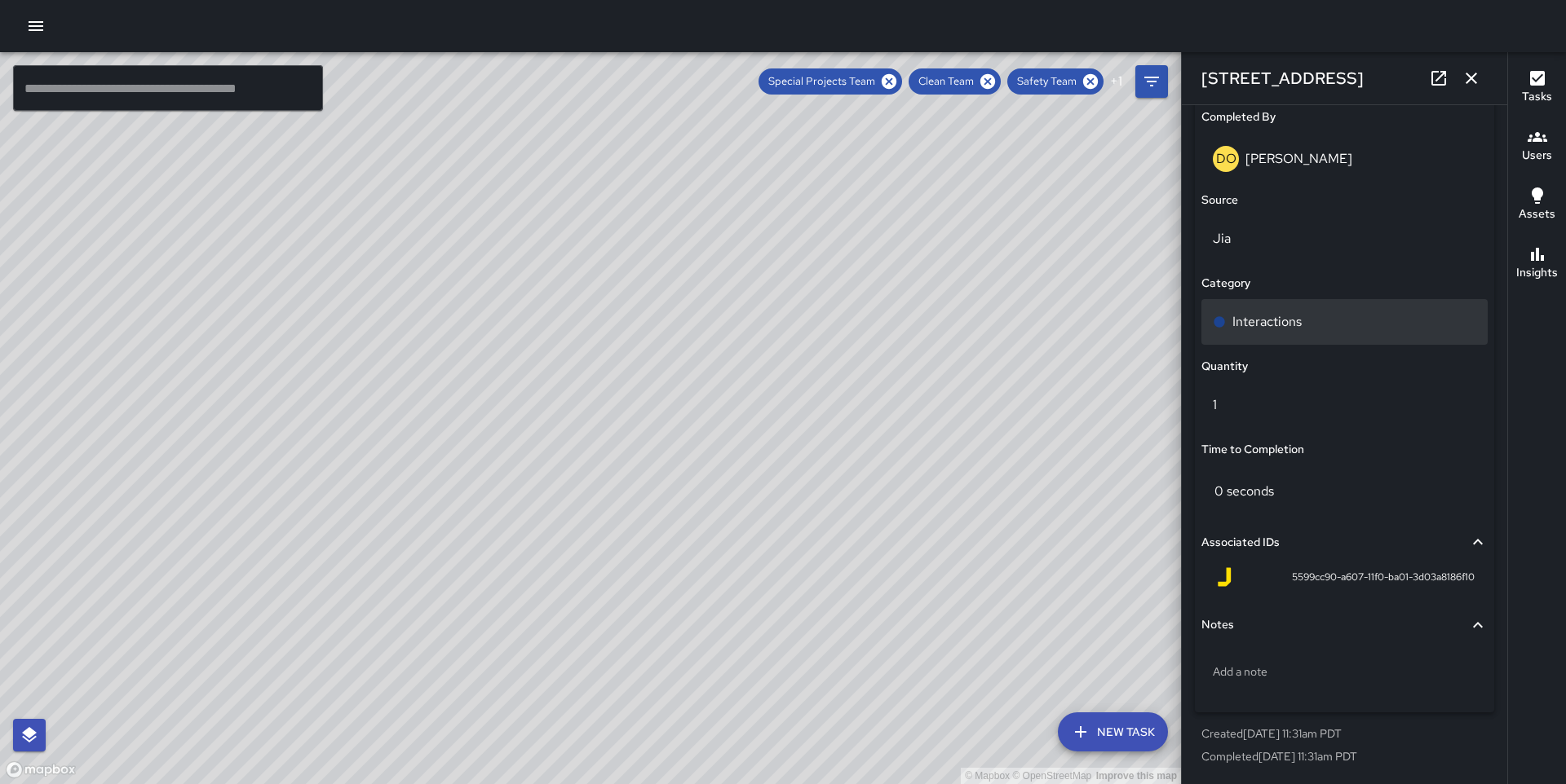
click at [1288, 313] on p "Interactions" at bounding box center [1267, 323] width 69 height 20
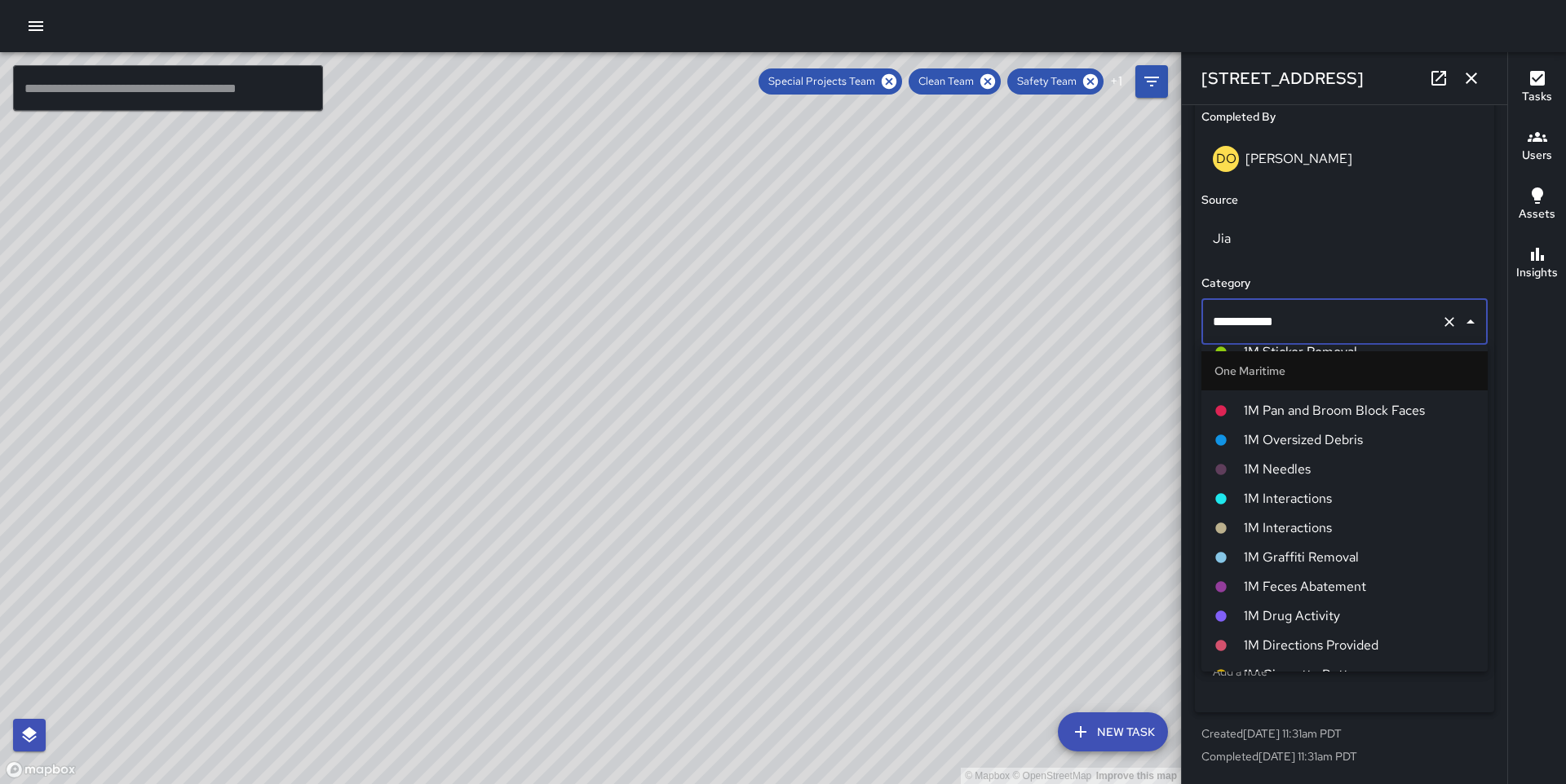
scroll to position [1157, 0]
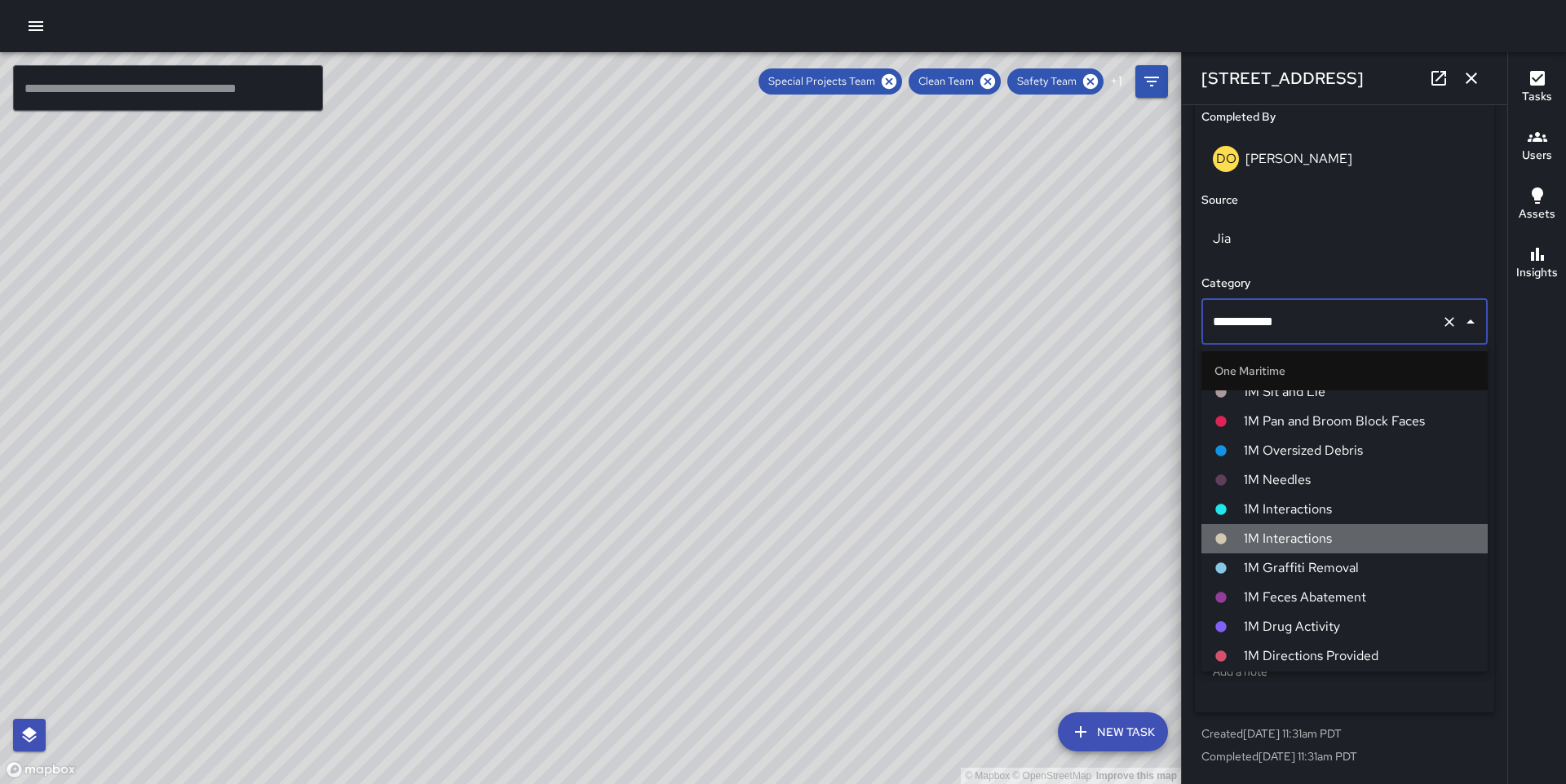
click at [1287, 537] on span "1M Interactions" at bounding box center [1359, 539] width 231 height 20
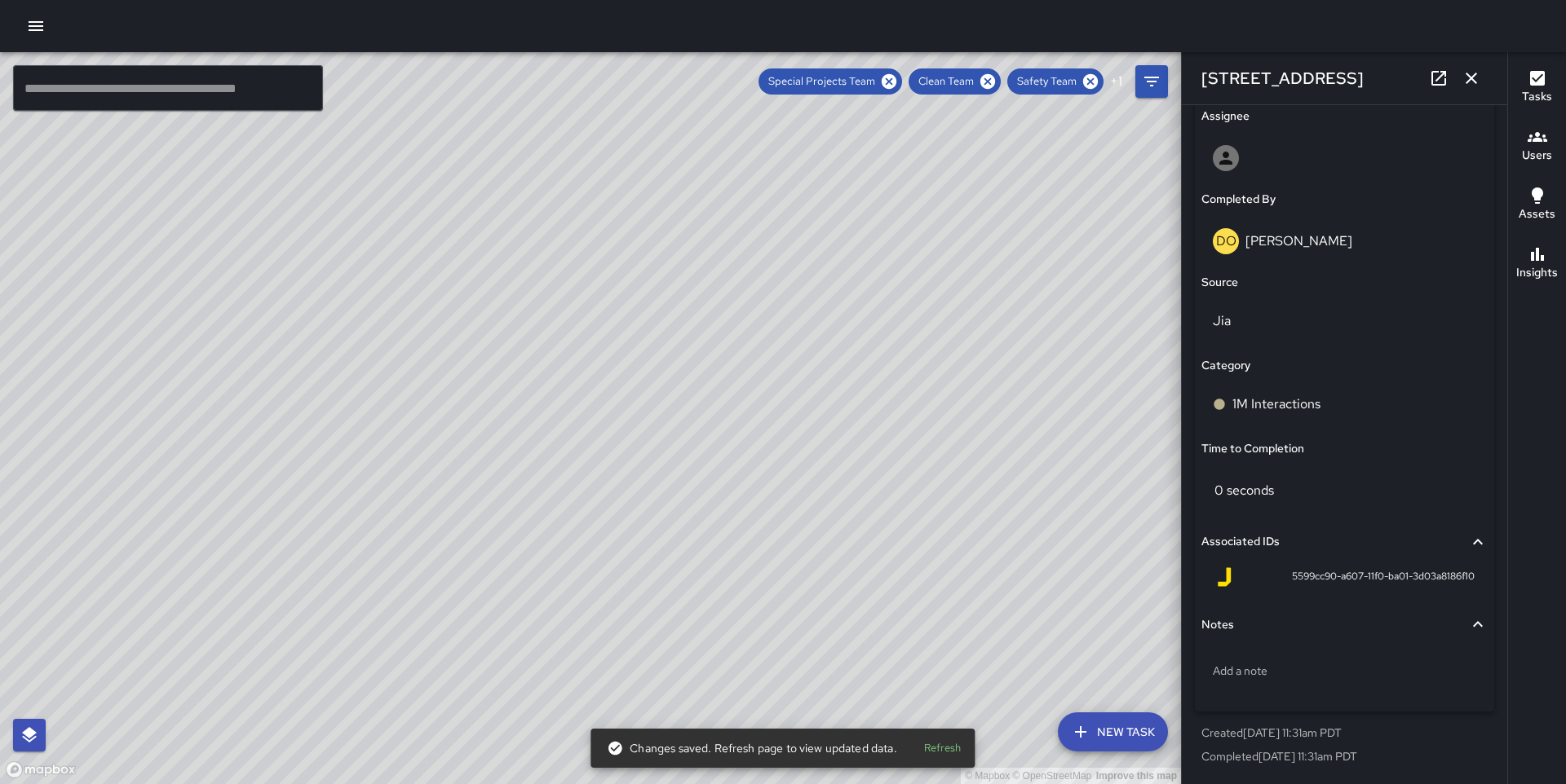
scroll to position [947, 0]
click at [739, 407] on div "© Mapbox © OpenStreetMap Improve this map" at bounding box center [590, 419] width 1182 height 732
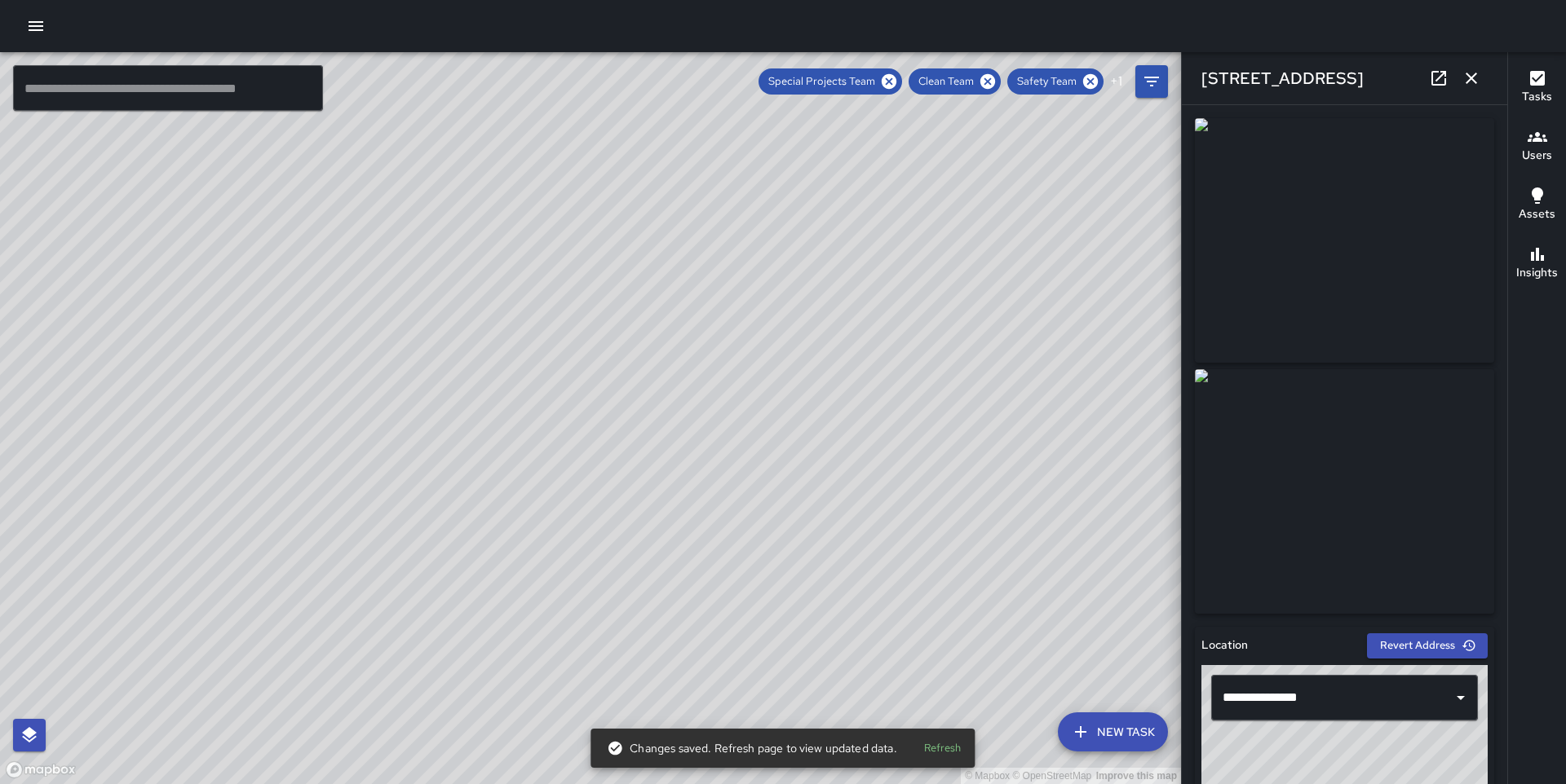
scroll to position [1113, 0]
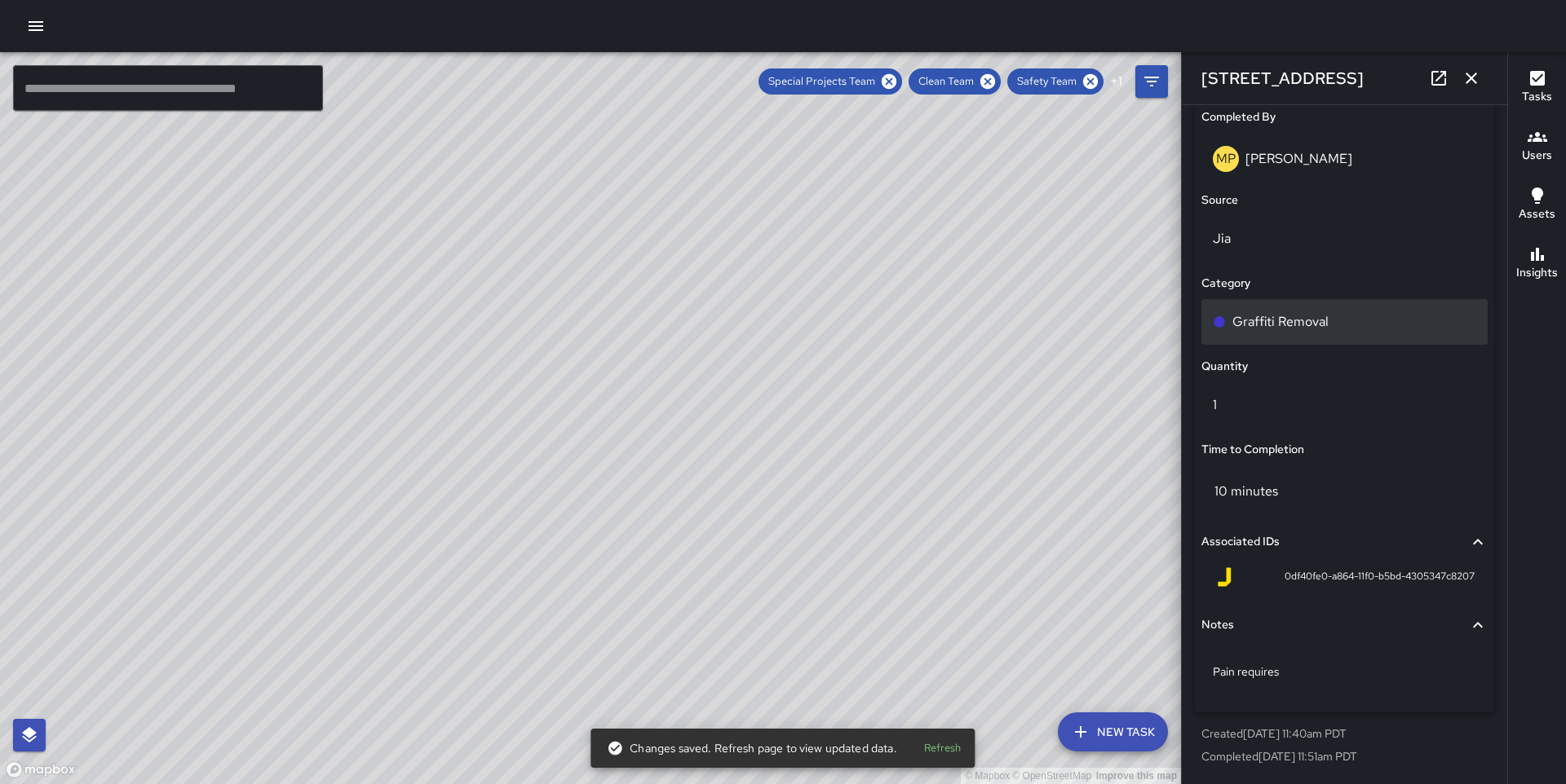
click at [1299, 337] on div "Graffiti Removal" at bounding box center [1345, 322] width 287 height 45
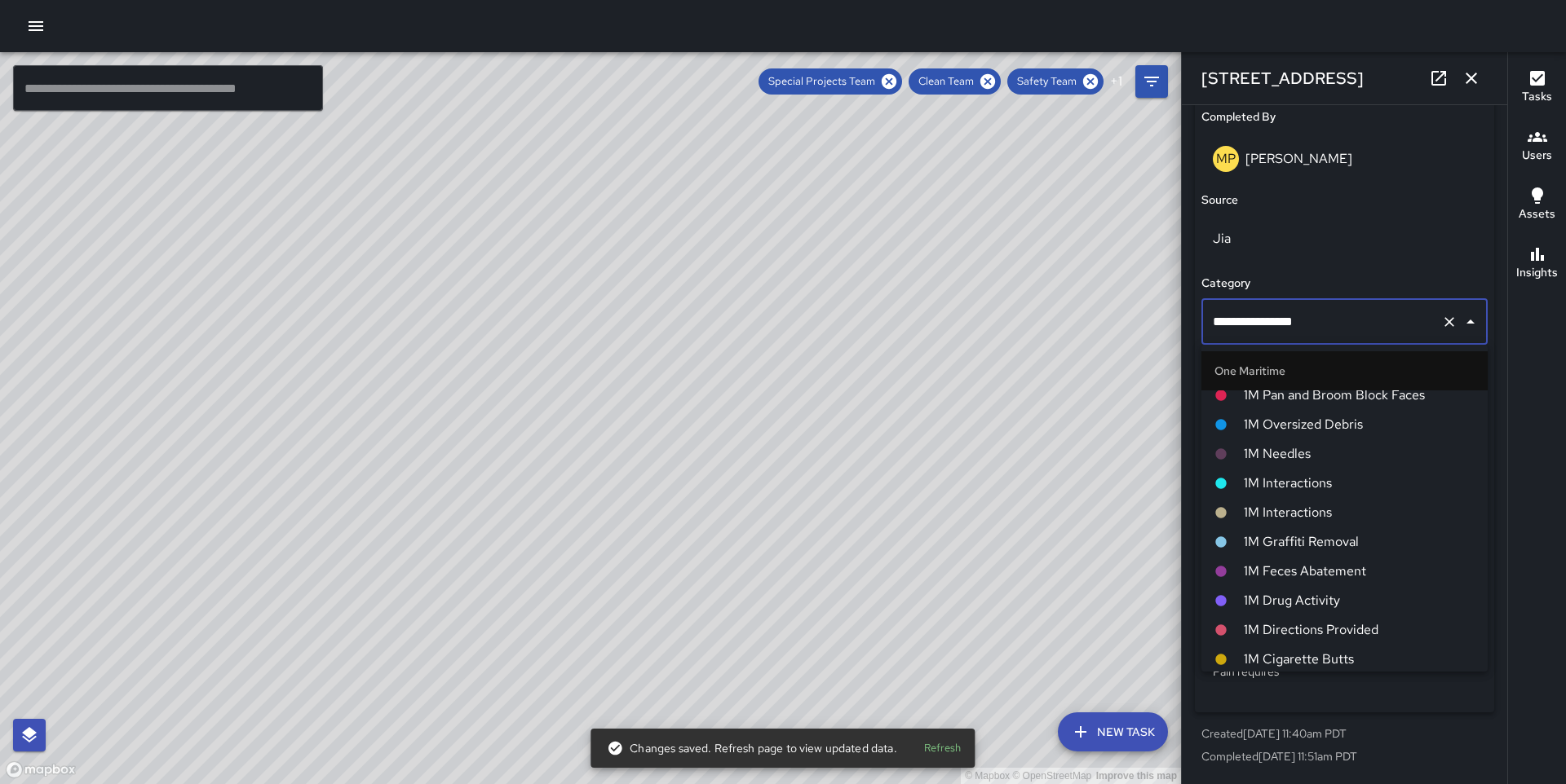
scroll to position [1185, 0]
click at [1320, 536] on span "1M Graffiti Removal" at bounding box center [1359, 542] width 231 height 20
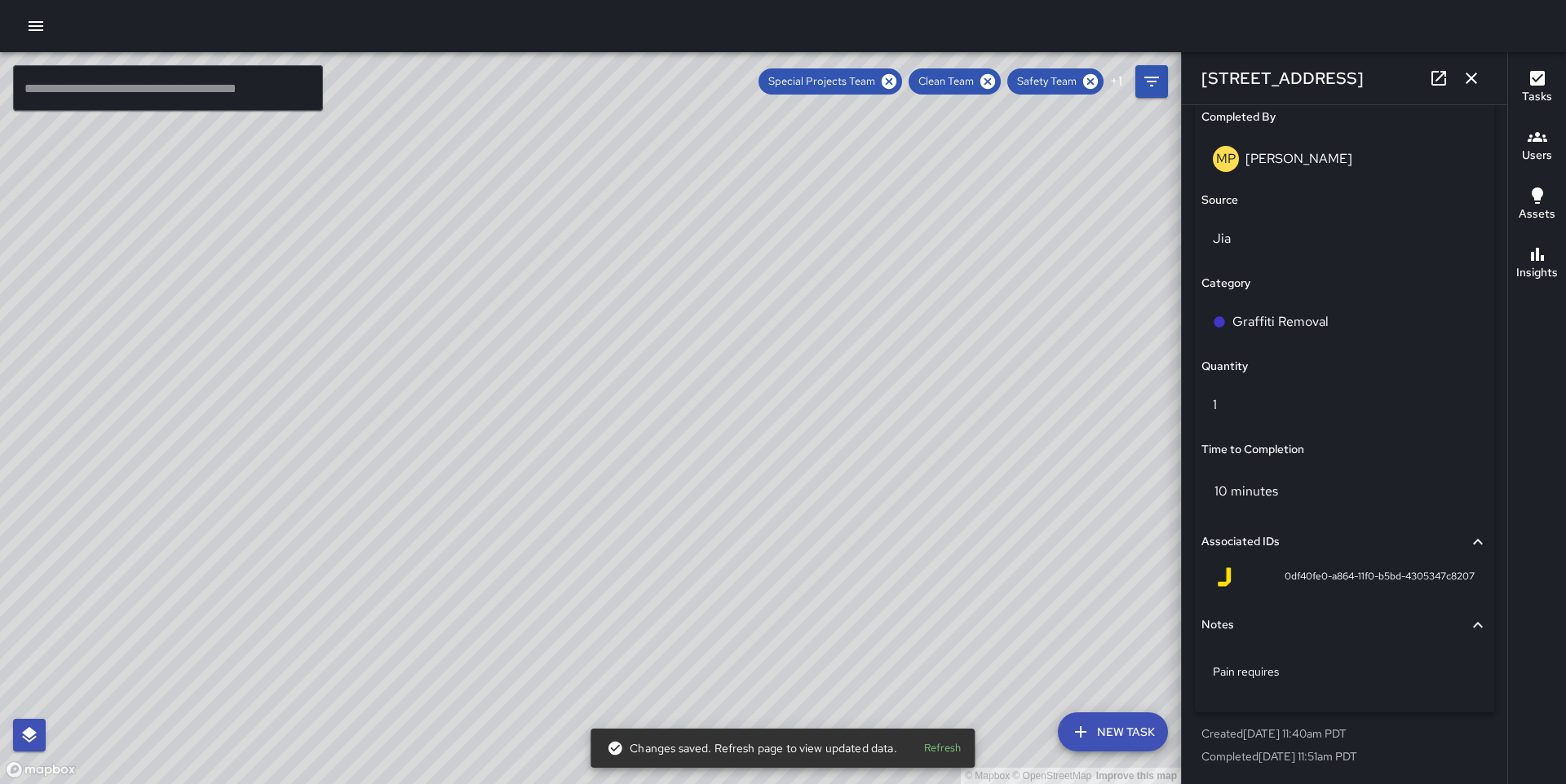
scroll to position [1030, 0]
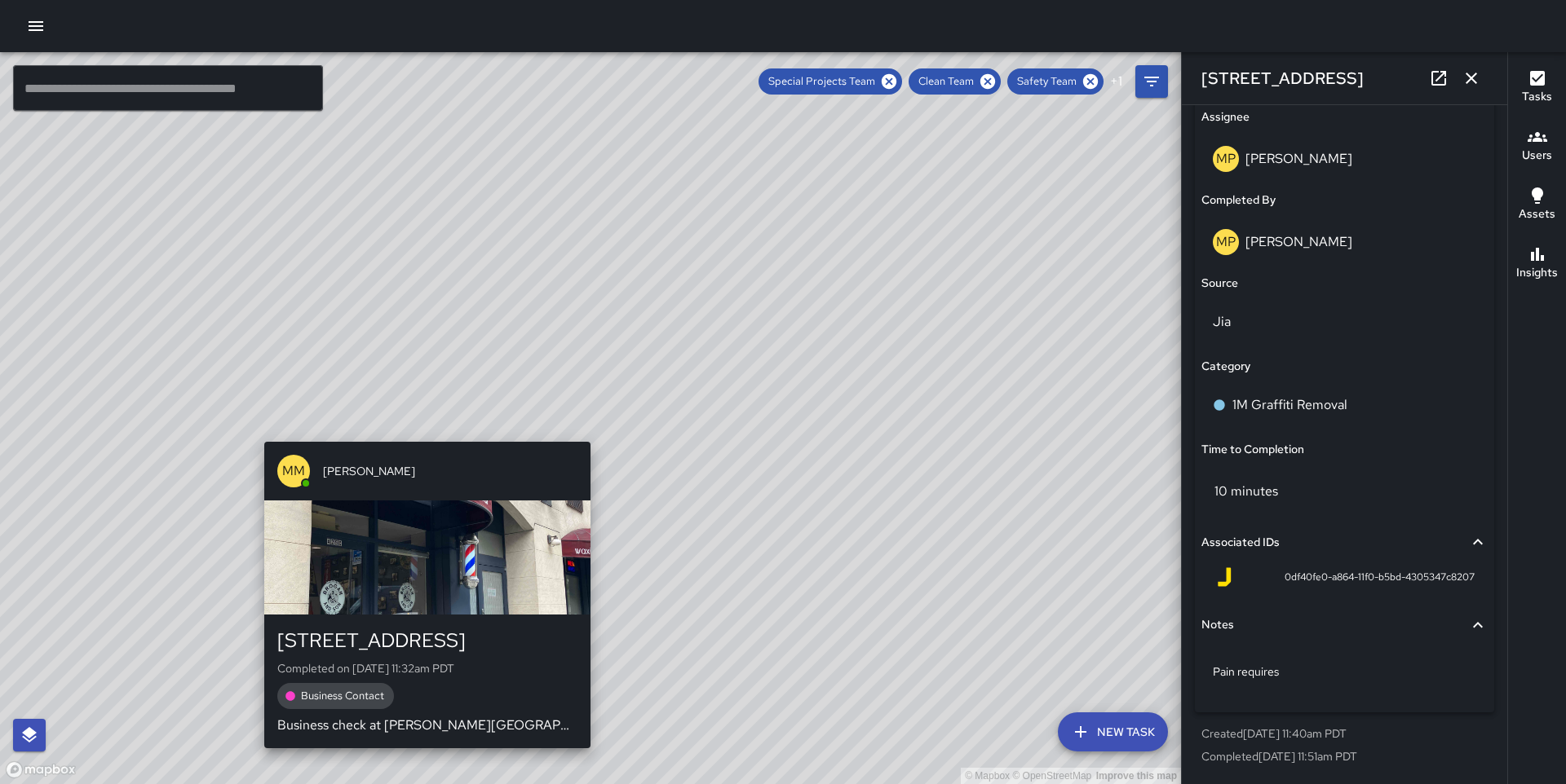
click at [423, 431] on div "© Mapbox © OpenStreetMap Improve this map MM Maverick Mingoa [STREET_ADDRESS] C…" at bounding box center [590, 419] width 1182 height 732
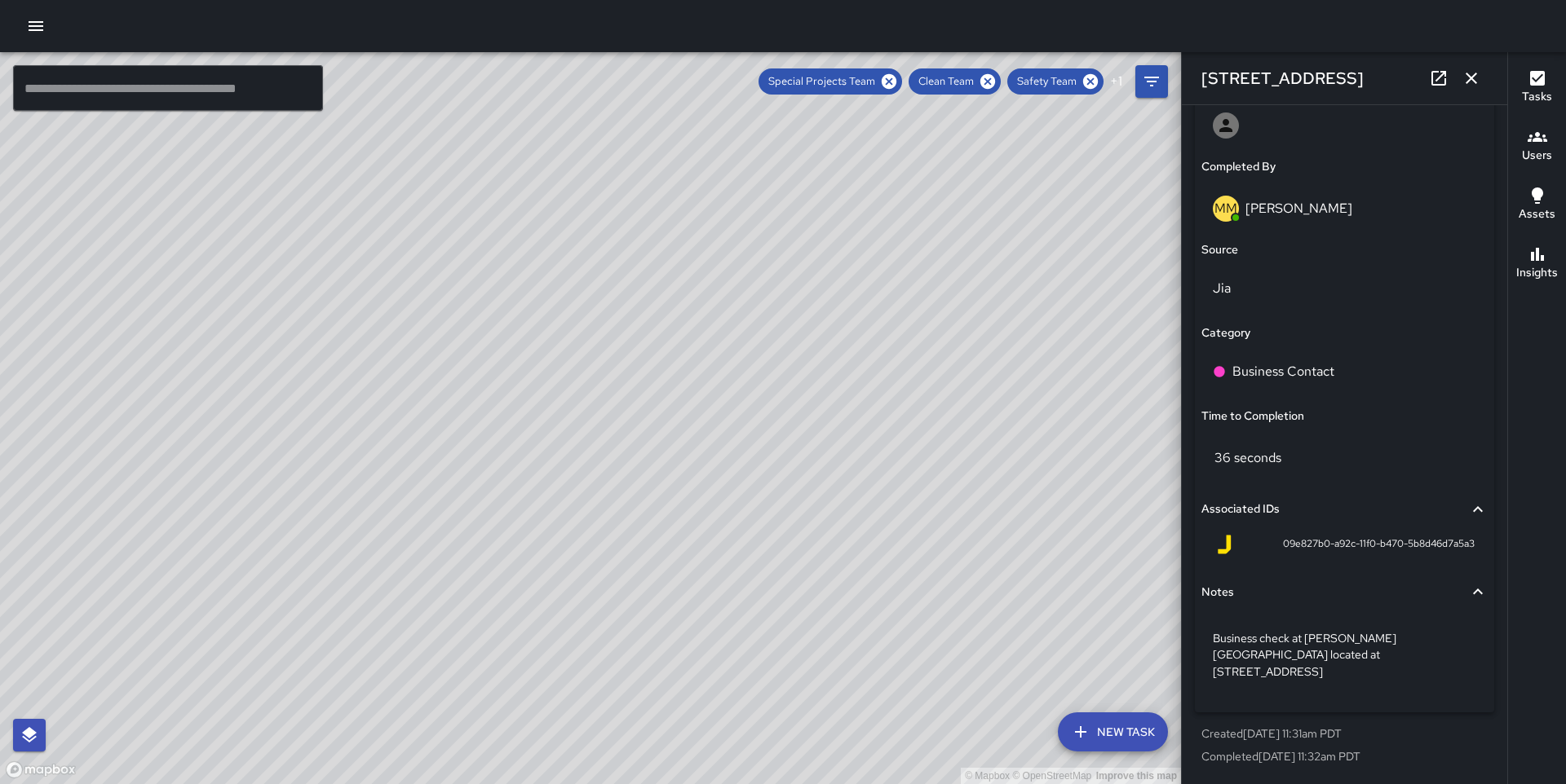
scroll to position [963, 0]
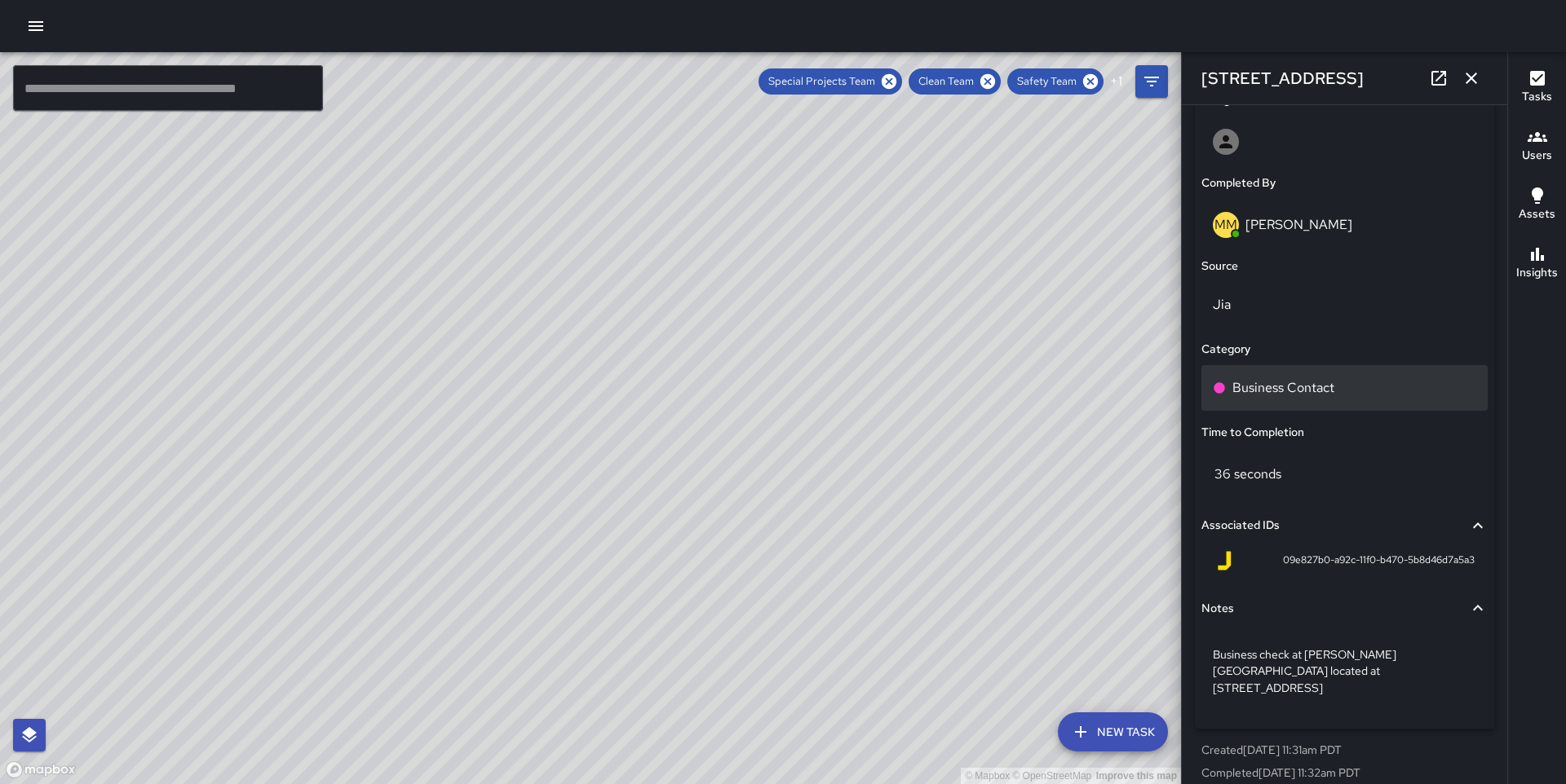
click at [1403, 376] on div "Business Contact" at bounding box center [1345, 388] width 287 height 45
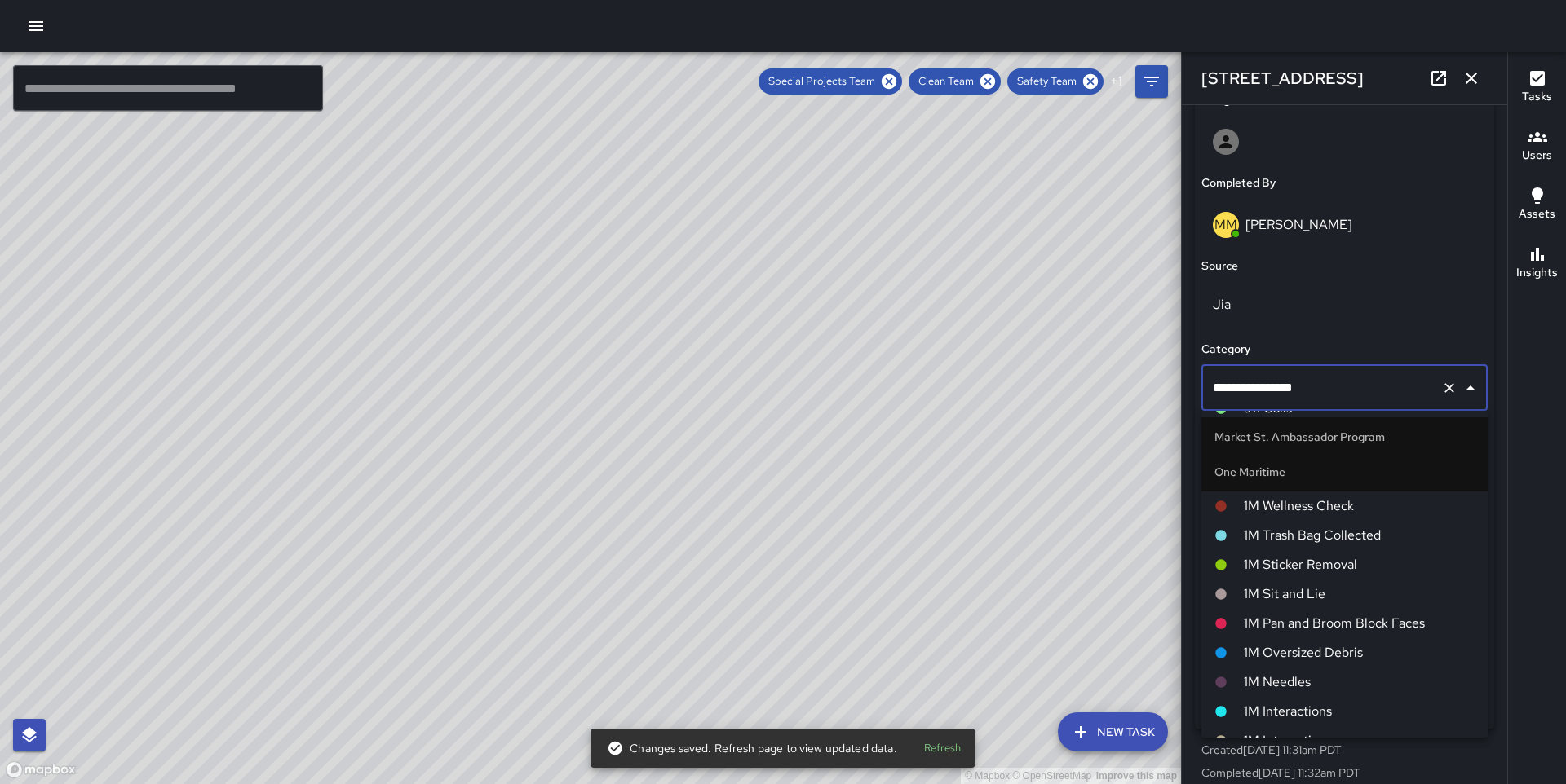
scroll to position [1007, 0]
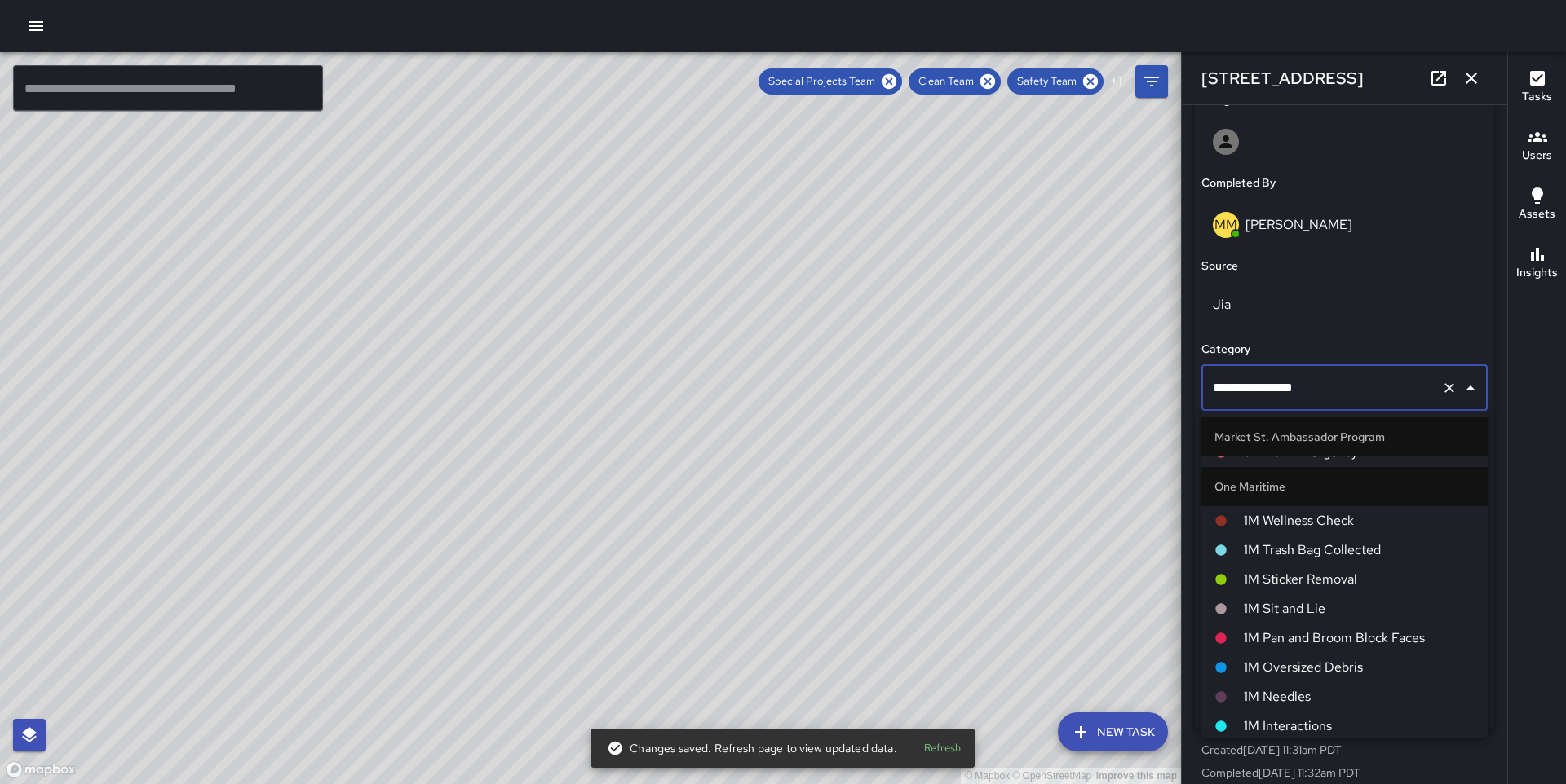
click at [577, 416] on div "© Mapbox © OpenStreetMap Improve this map MC [PERSON_NAME] [STREET_ADDRESS] Com…" at bounding box center [590, 419] width 1182 height 732
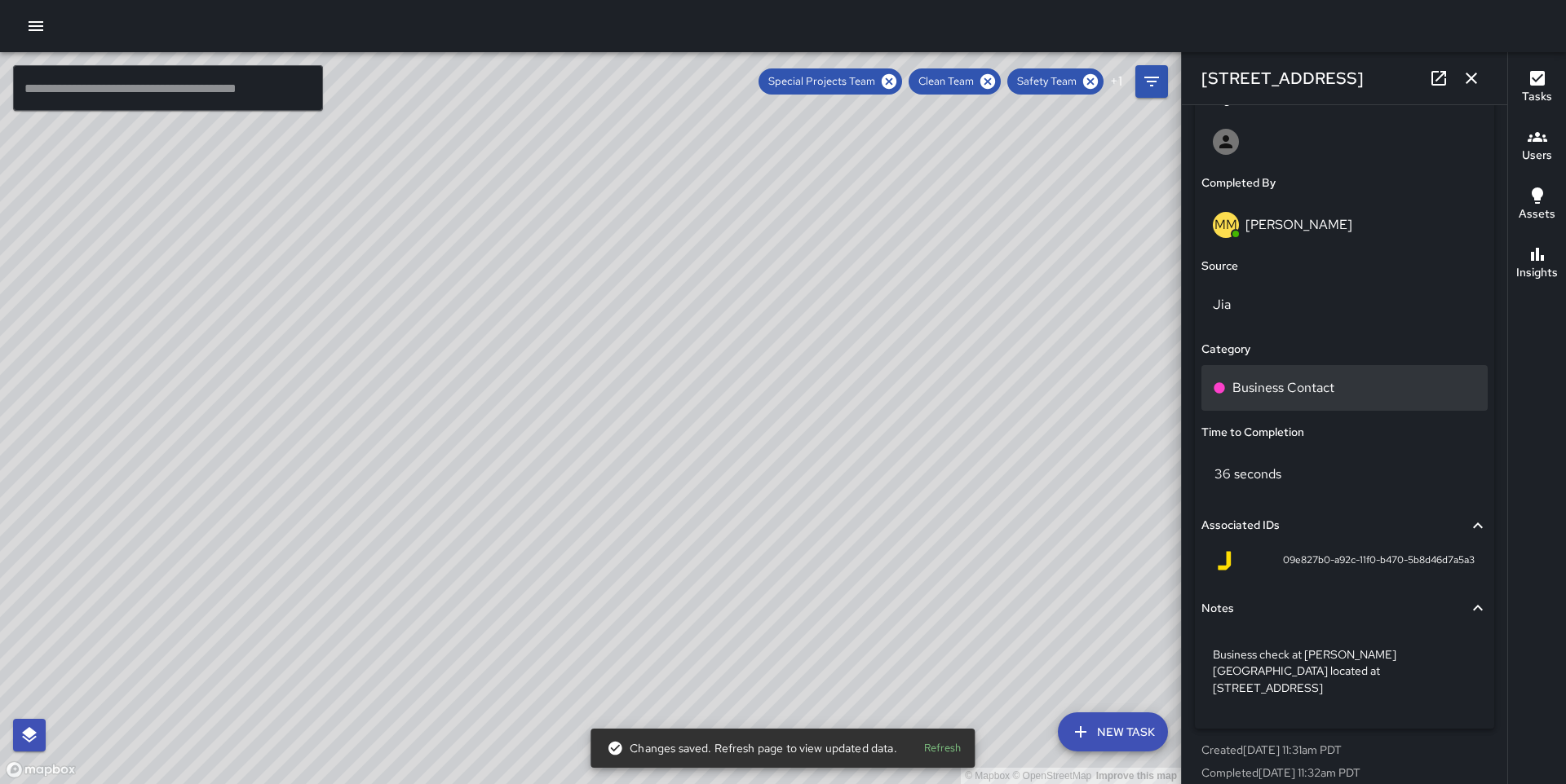
type input "**********"
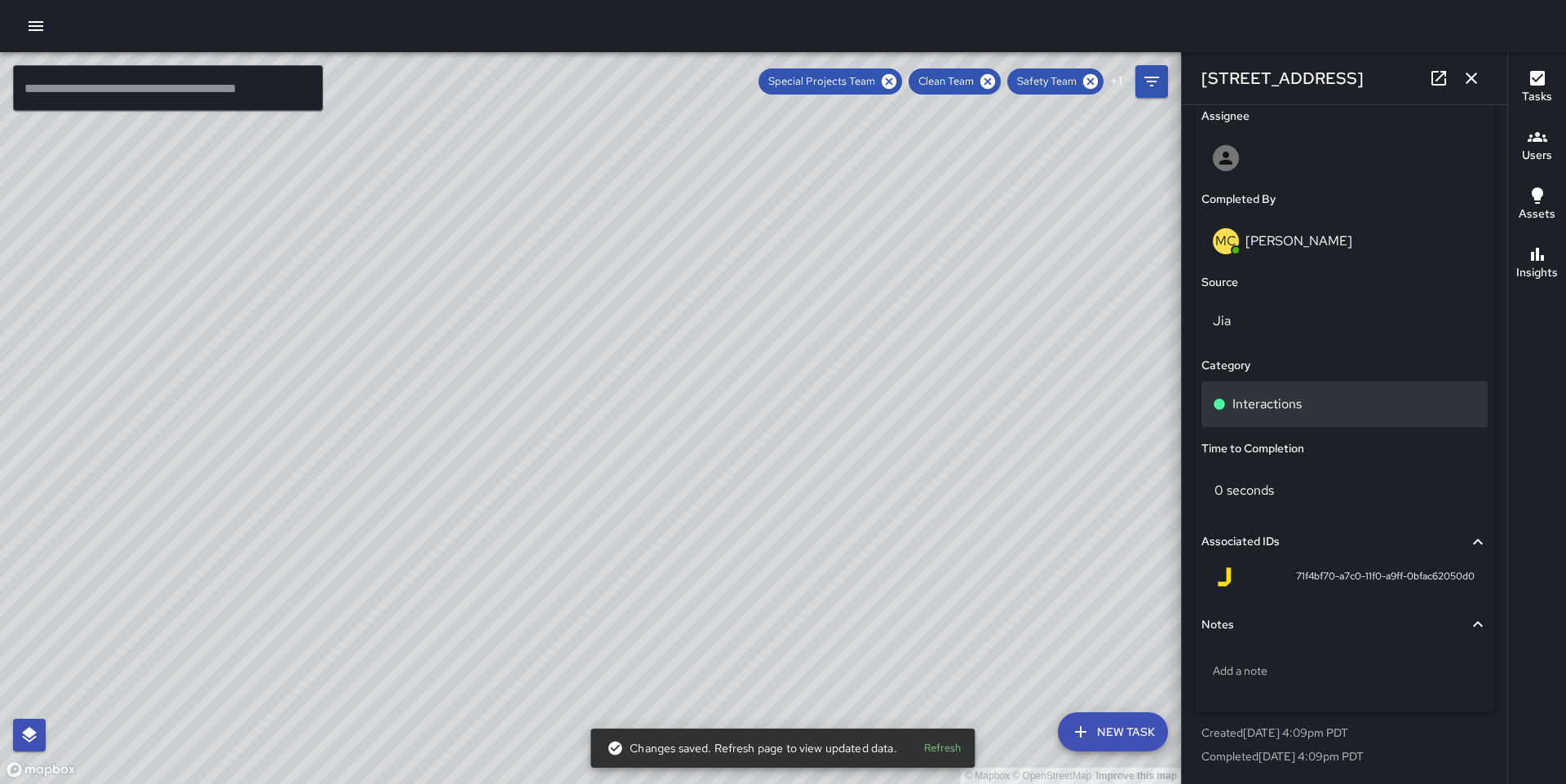
click at [1286, 417] on div "Interactions" at bounding box center [1345, 404] width 287 height 45
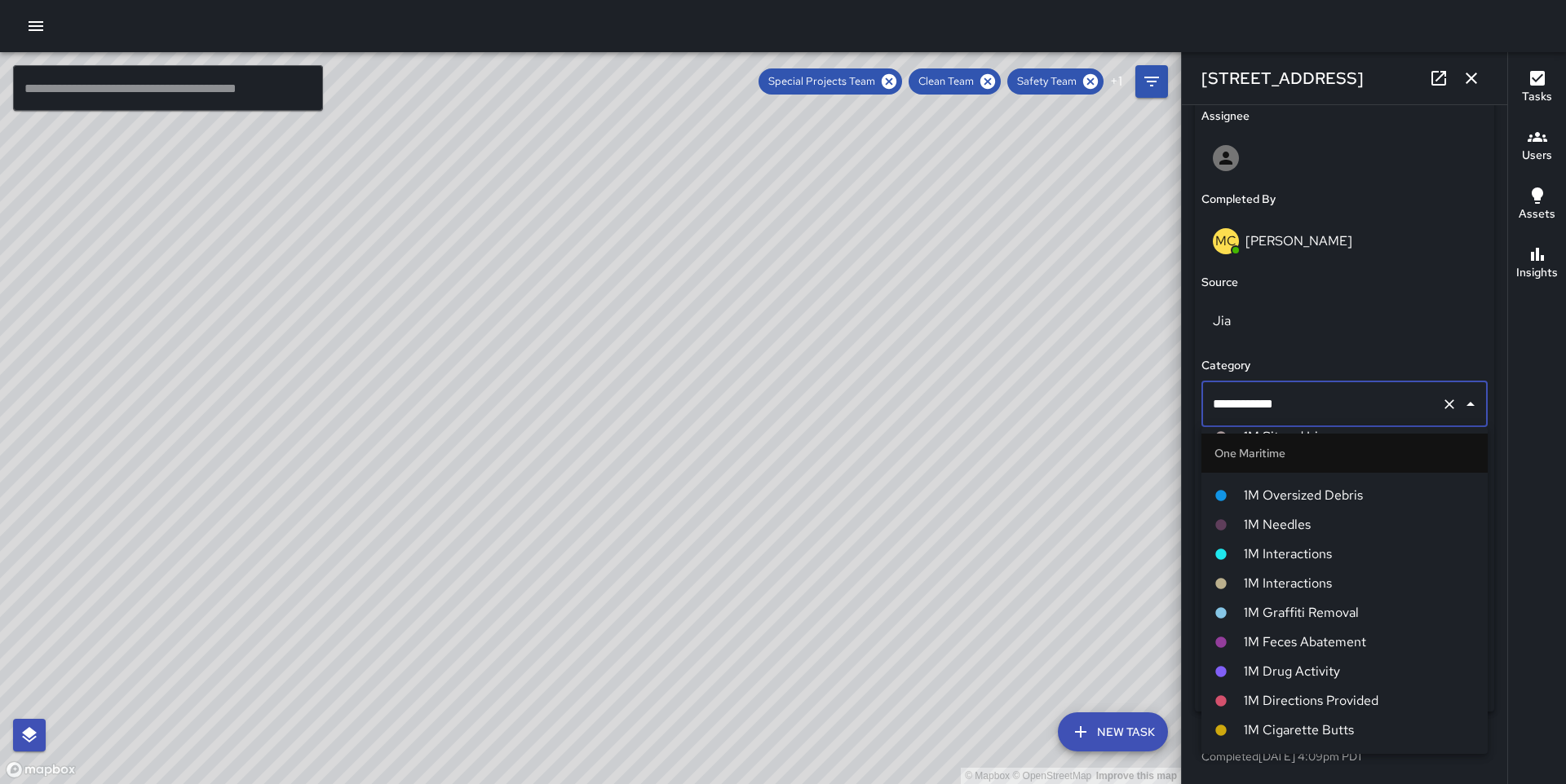
scroll to position [1231, 0]
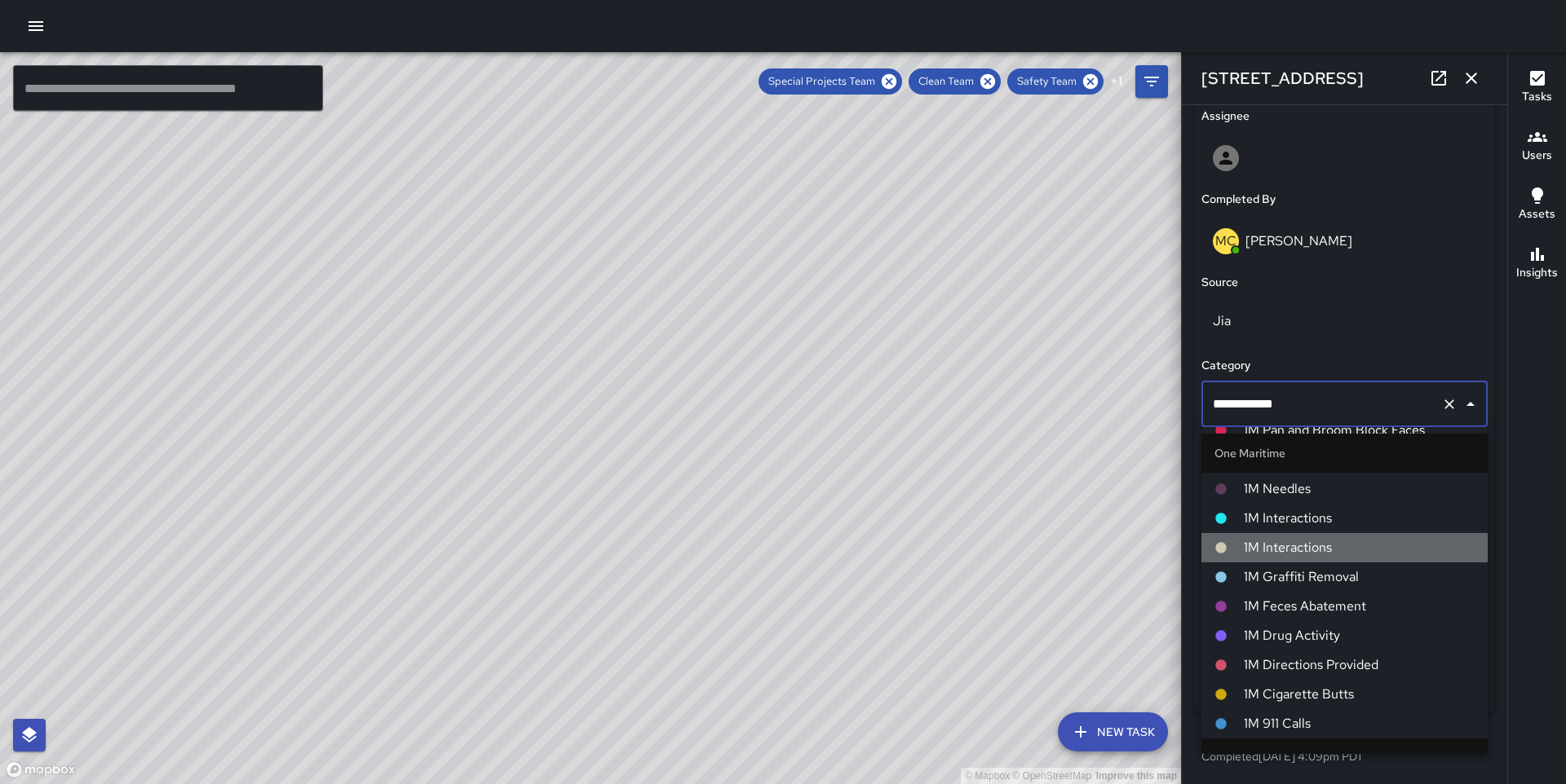
click at [1328, 534] on li "1M Interactions" at bounding box center [1345, 547] width 287 height 29
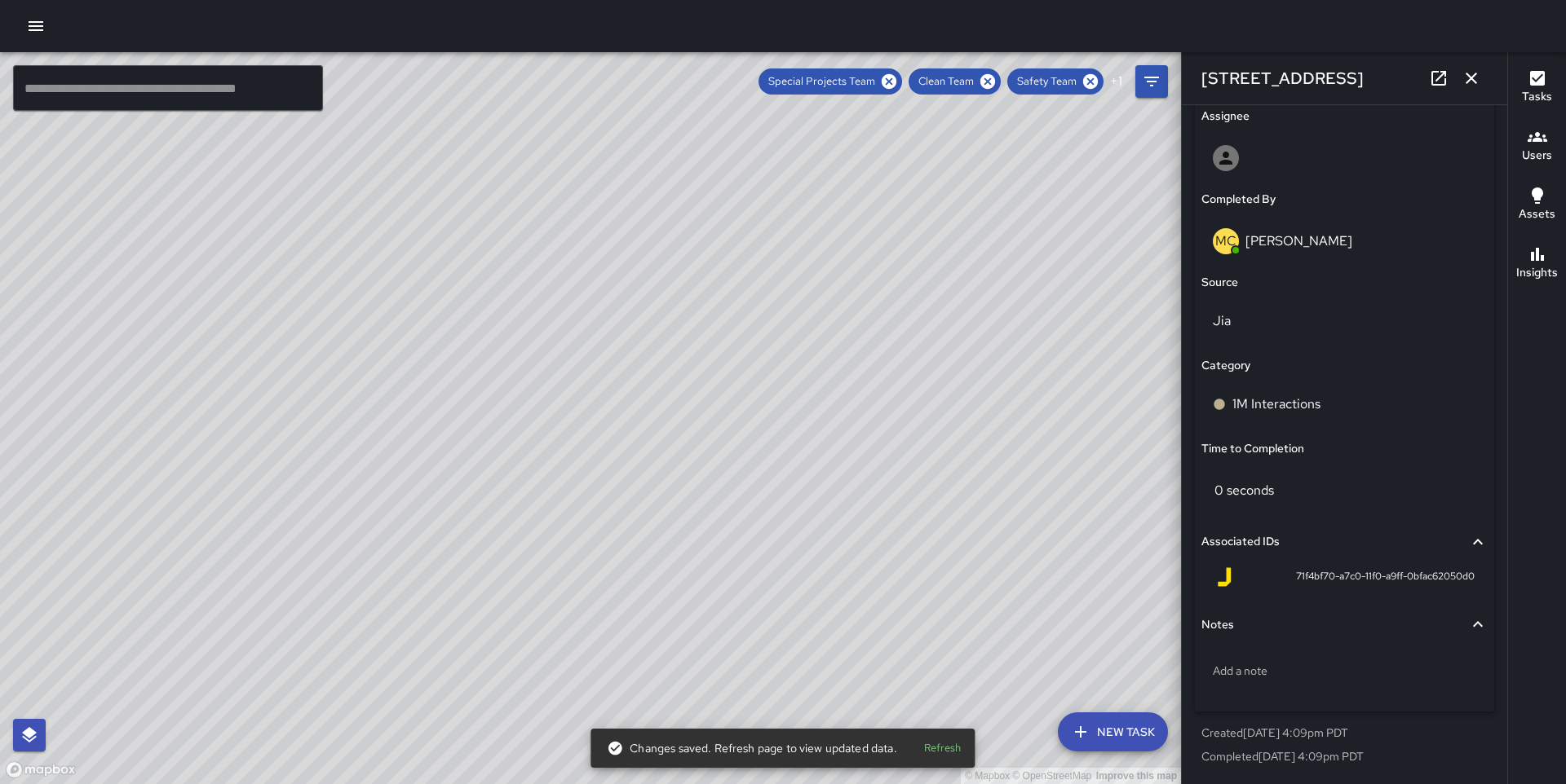
click at [574, 223] on div "© Mapbox © OpenStreetMap Improve this map DB [PERSON_NAME] [STREET_ADDRESS][US_…" at bounding box center [590, 419] width 1182 height 732
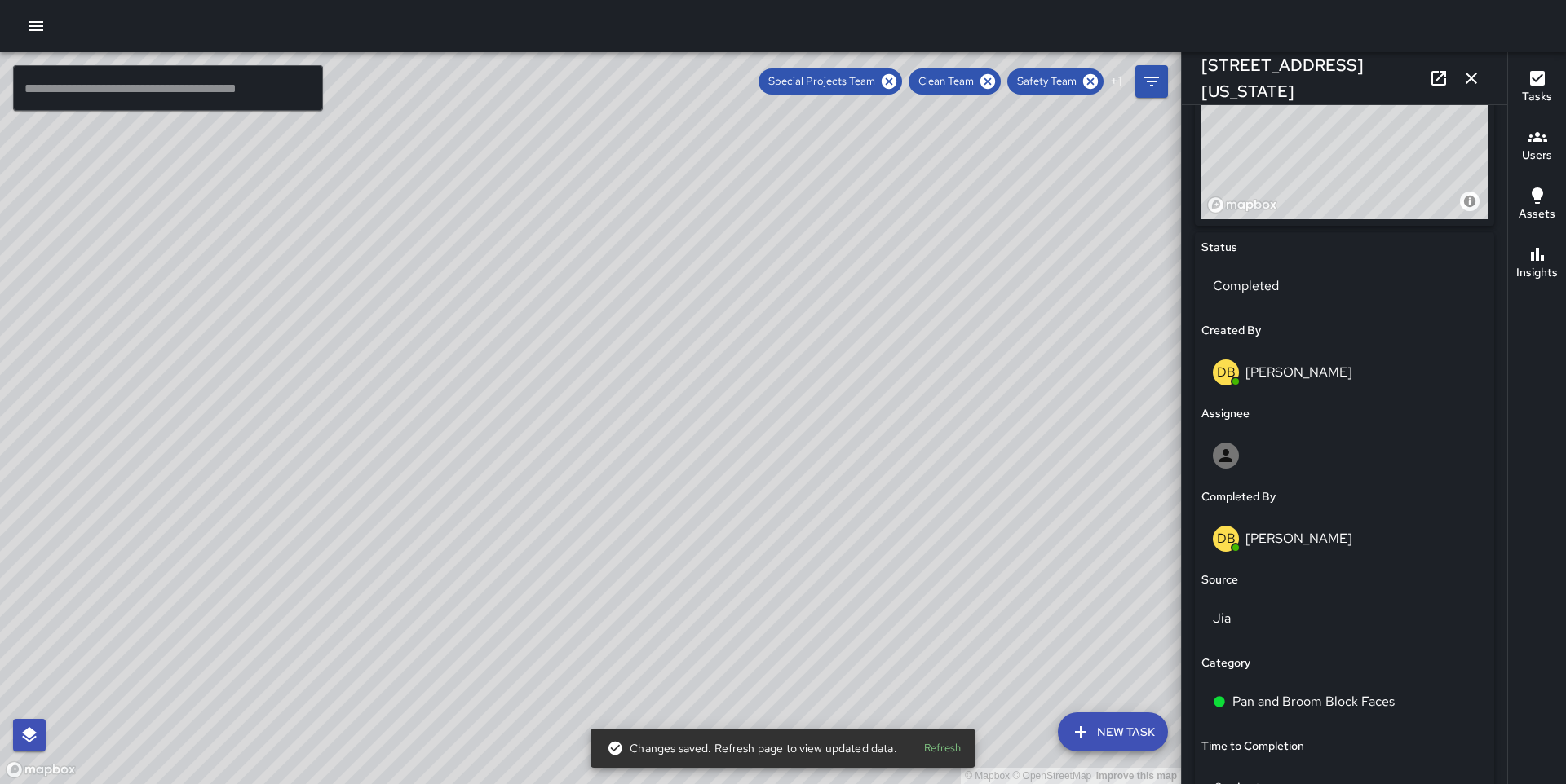
scroll to position [947, 0]
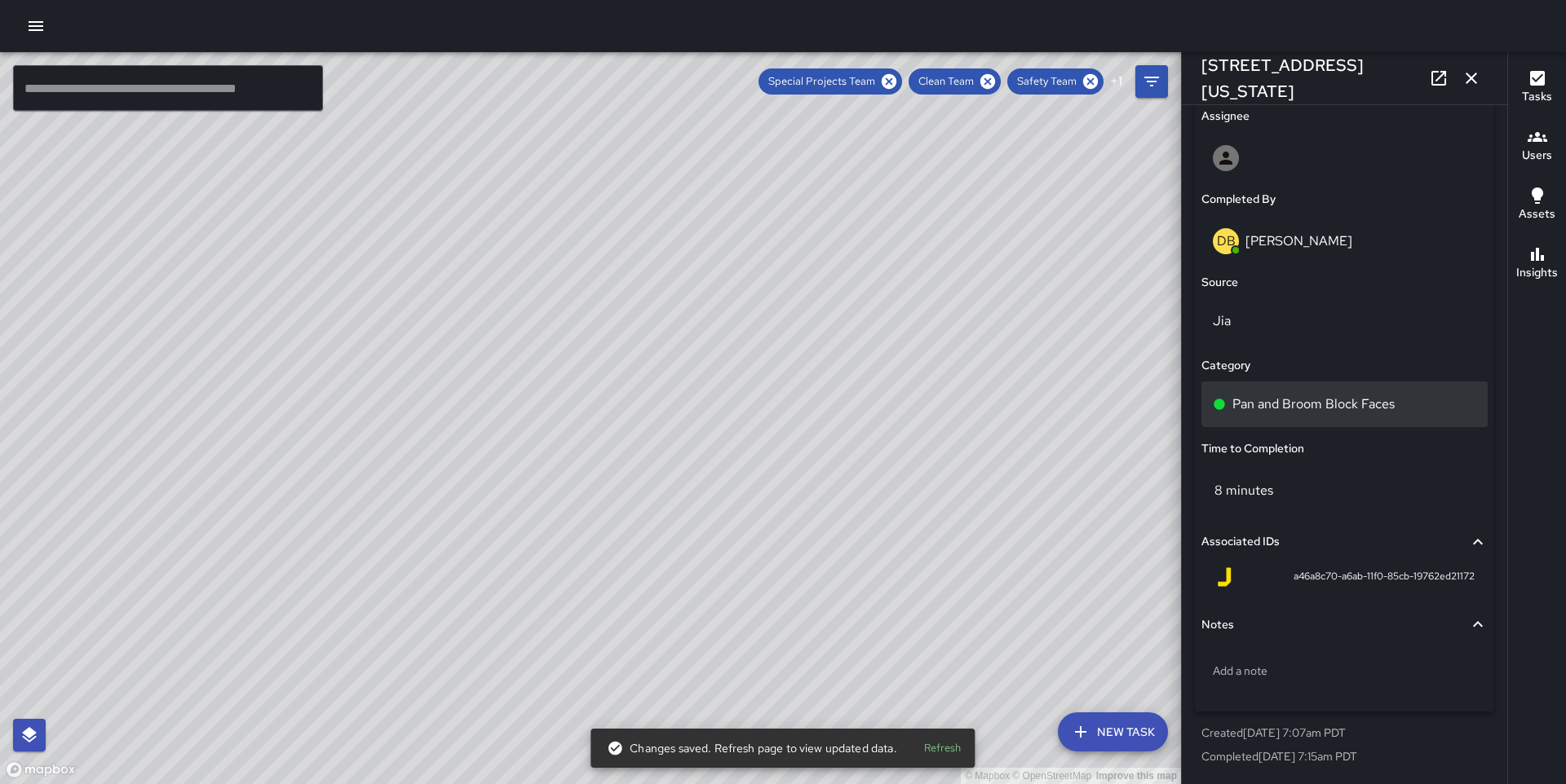
click at [1296, 410] on p "Pan and Broom Block Faces" at bounding box center [1313, 404] width 162 height 20
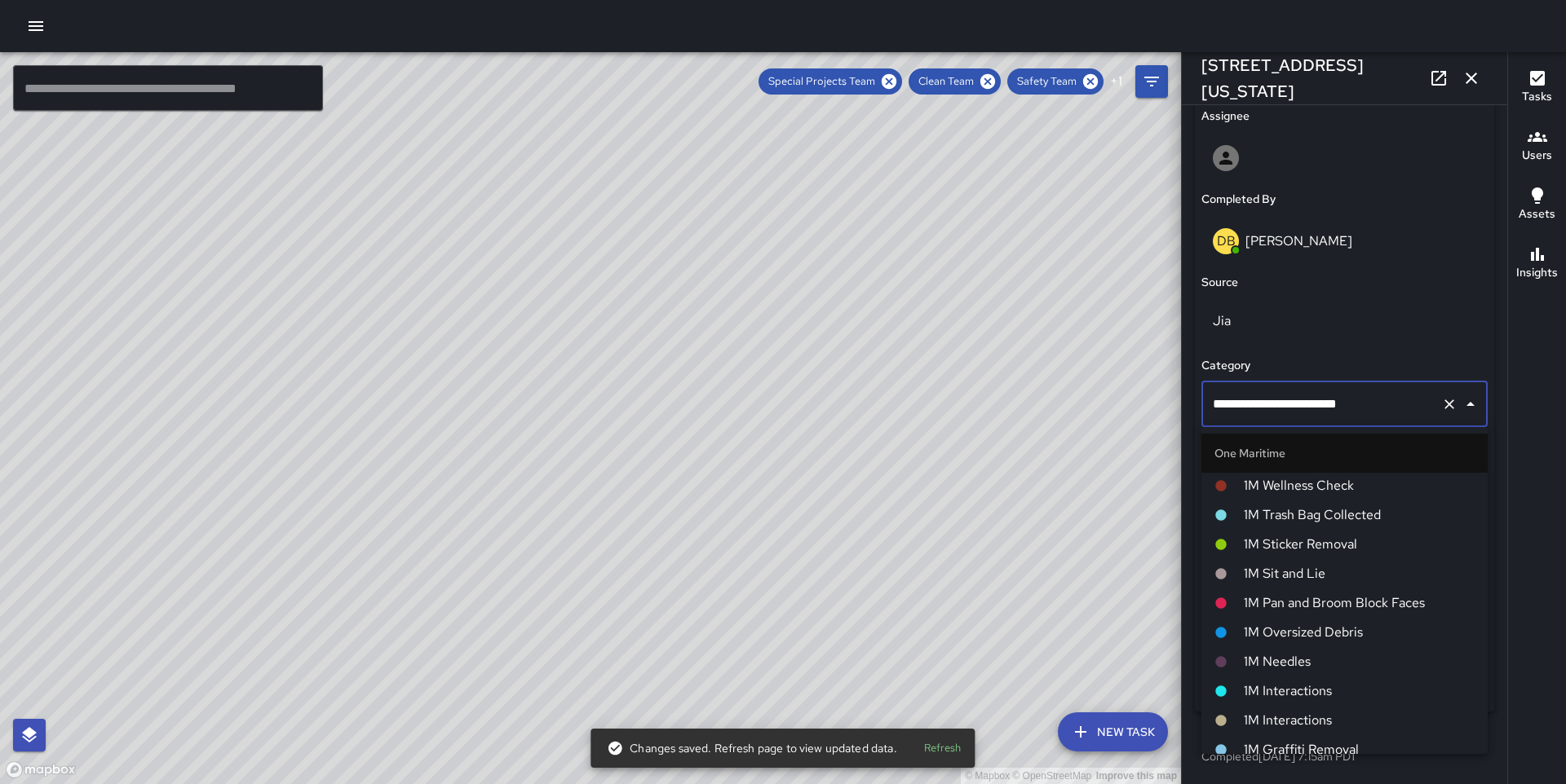
scroll to position [1060, 0]
click at [1328, 603] on span "1M Pan and Broom Block Faces" at bounding box center [1359, 603] width 231 height 20
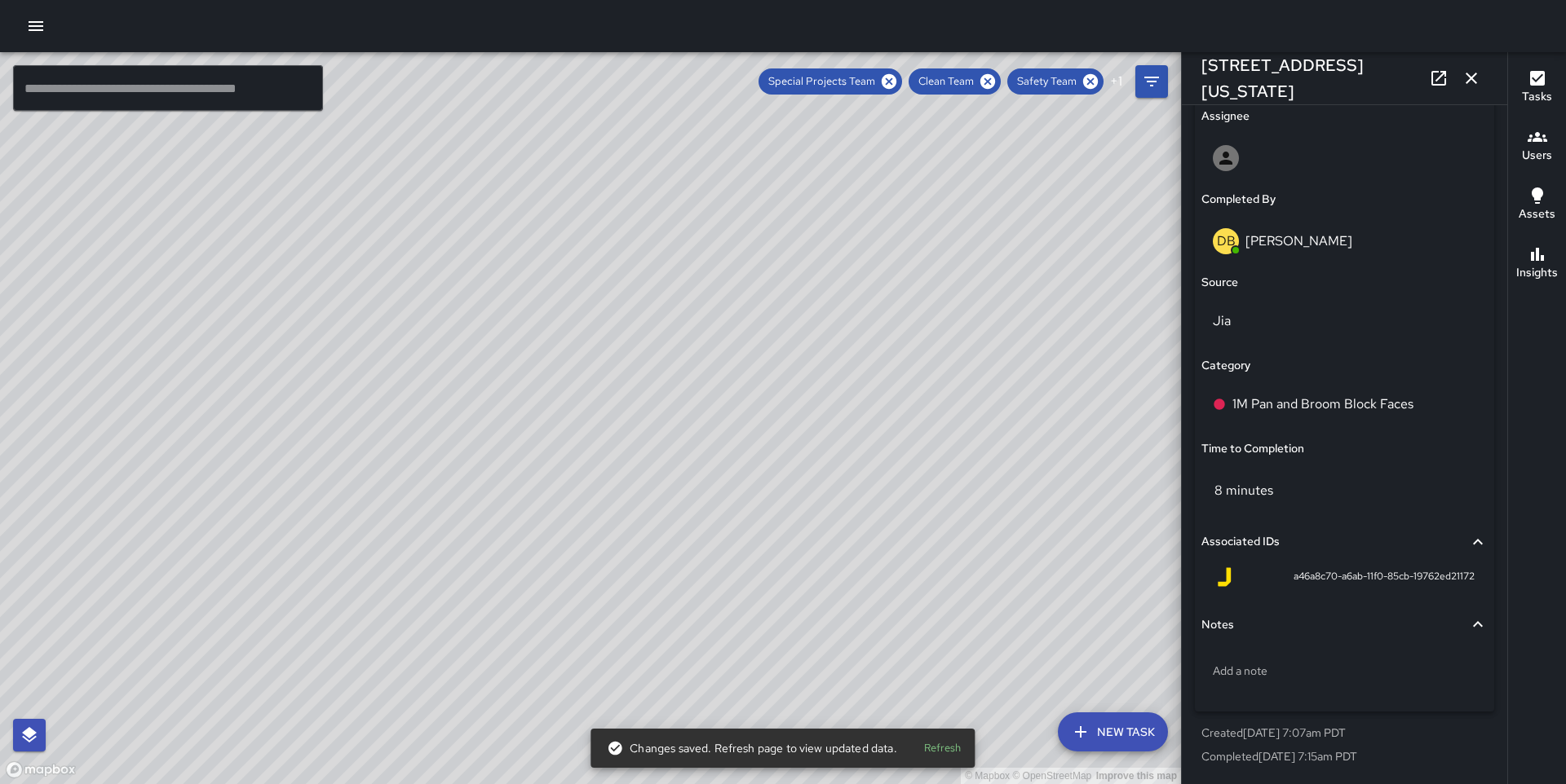
click at [585, 388] on div "© Mapbox © OpenStreetMap Improve this map" at bounding box center [590, 419] width 1182 height 732
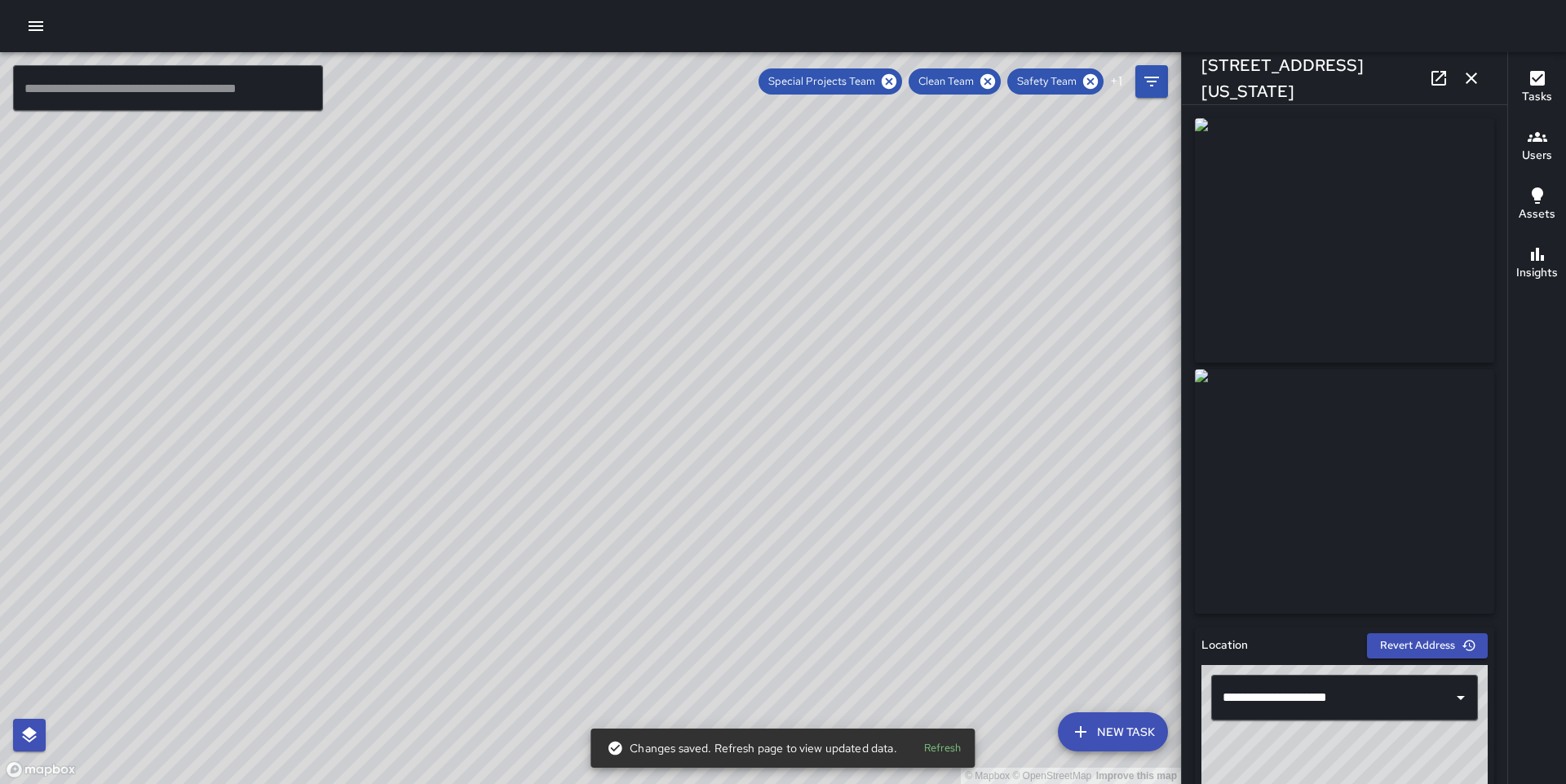
scroll to position [947, 0]
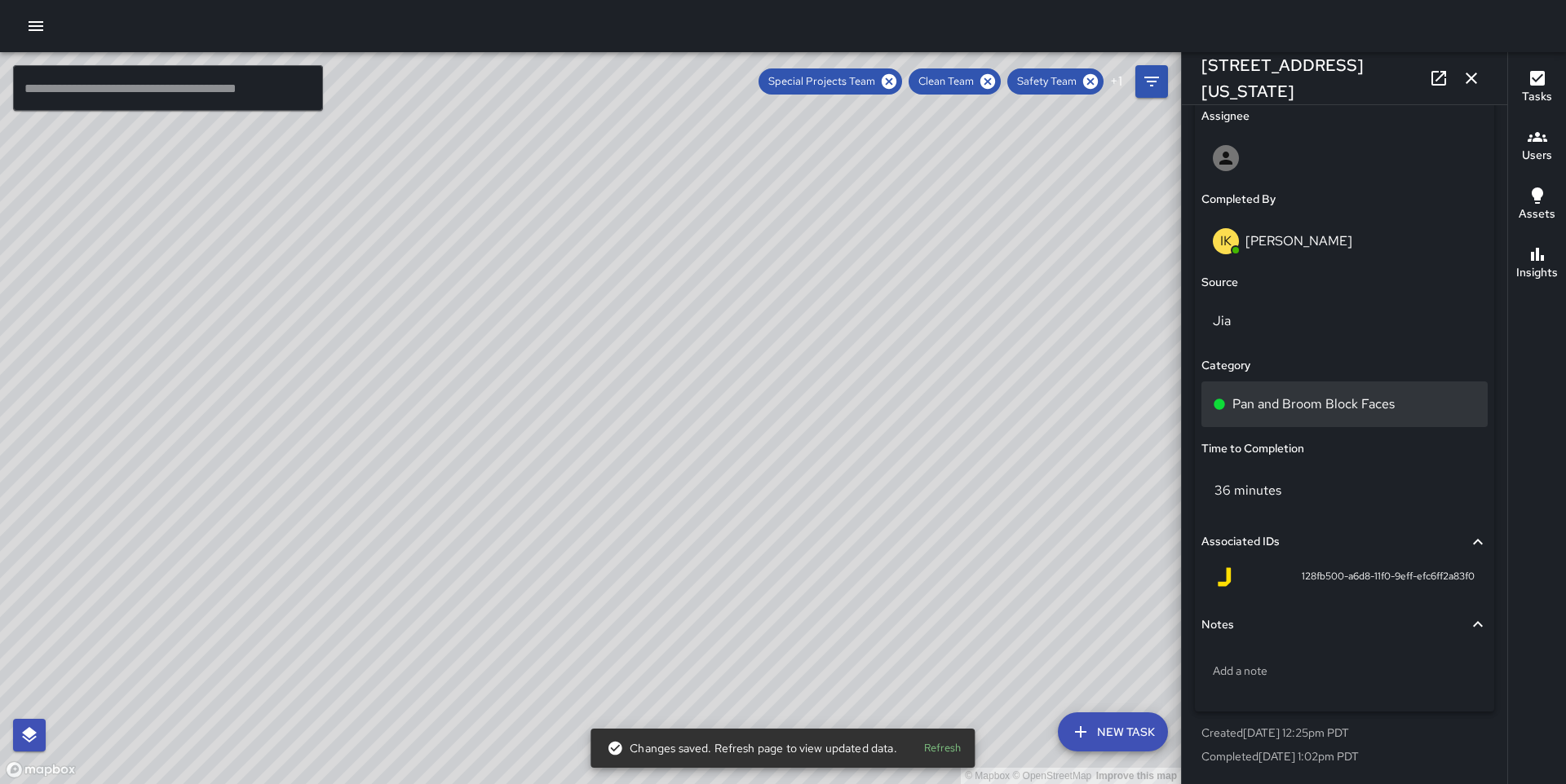
click at [1267, 402] on p "Pan and Broom Block Faces" at bounding box center [1313, 404] width 162 height 20
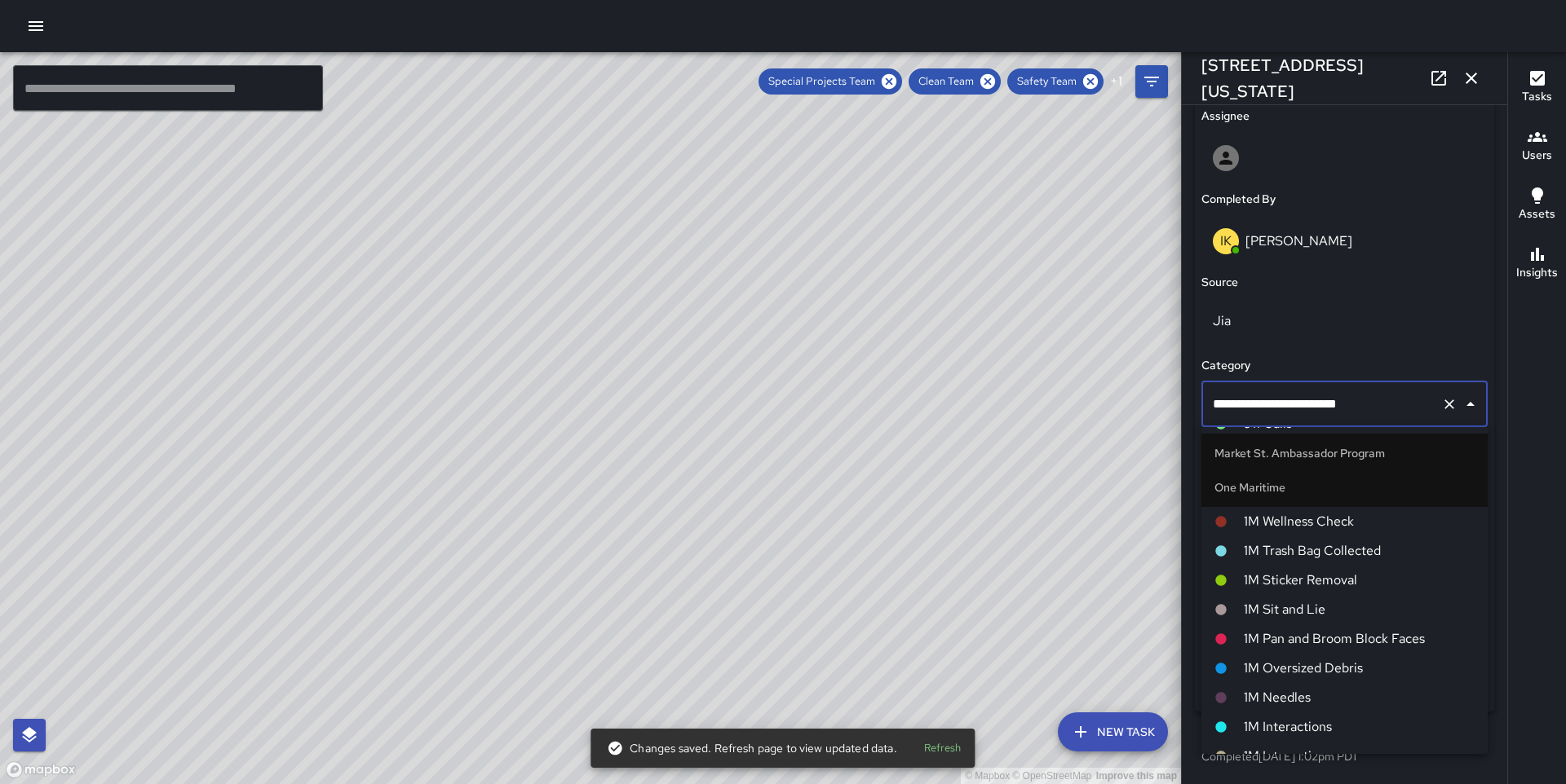
scroll to position [1089, 0]
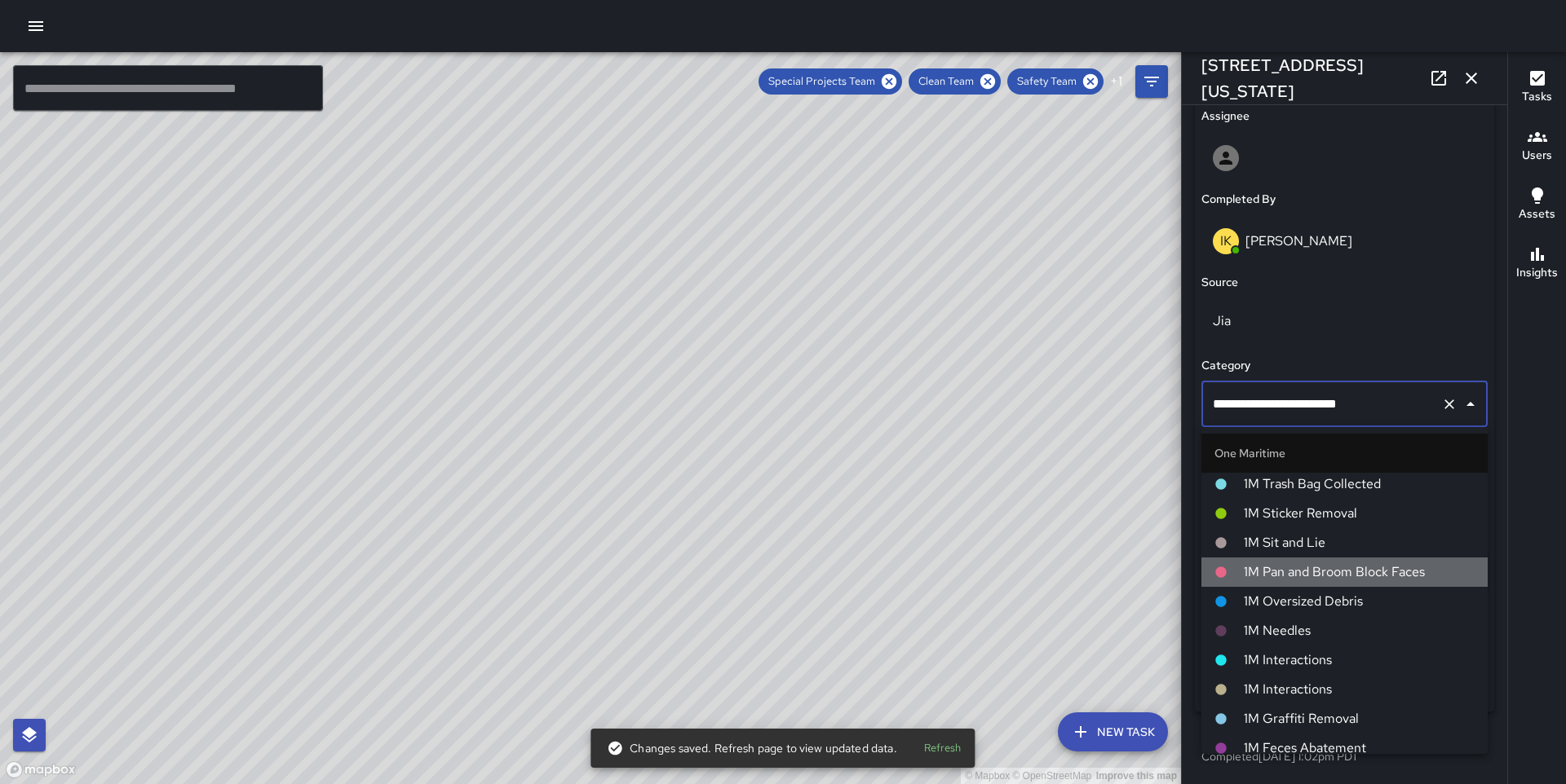
click at [1320, 567] on span "1M Pan and Broom Block Faces" at bounding box center [1359, 573] width 231 height 20
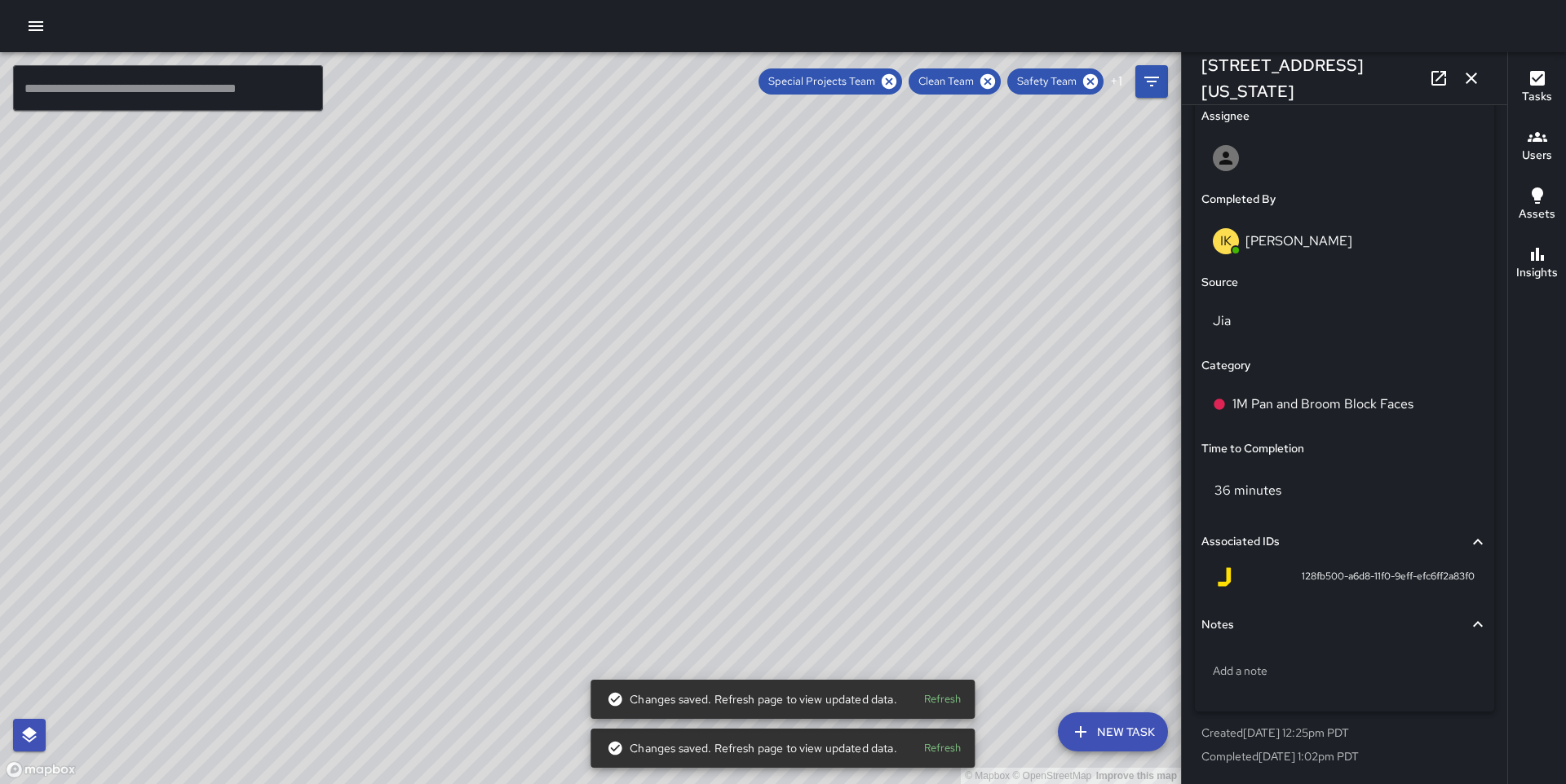
click at [599, 421] on div "© Mapbox © OpenStreetMap Improve this map JP [PERSON_NAME] [STREET_ADDRESS][US_…" at bounding box center [590, 419] width 1182 height 732
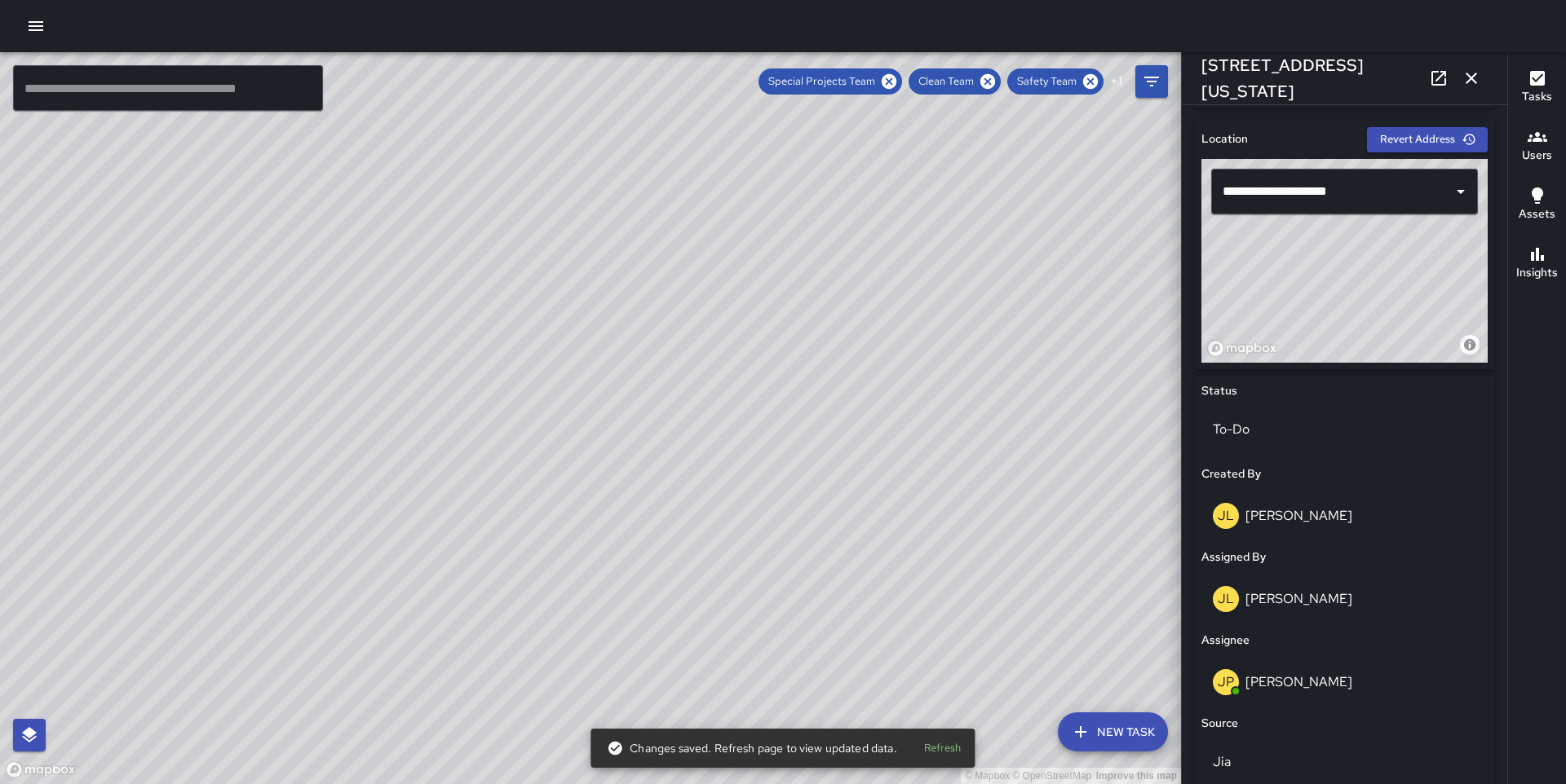
scroll to position [924, 0]
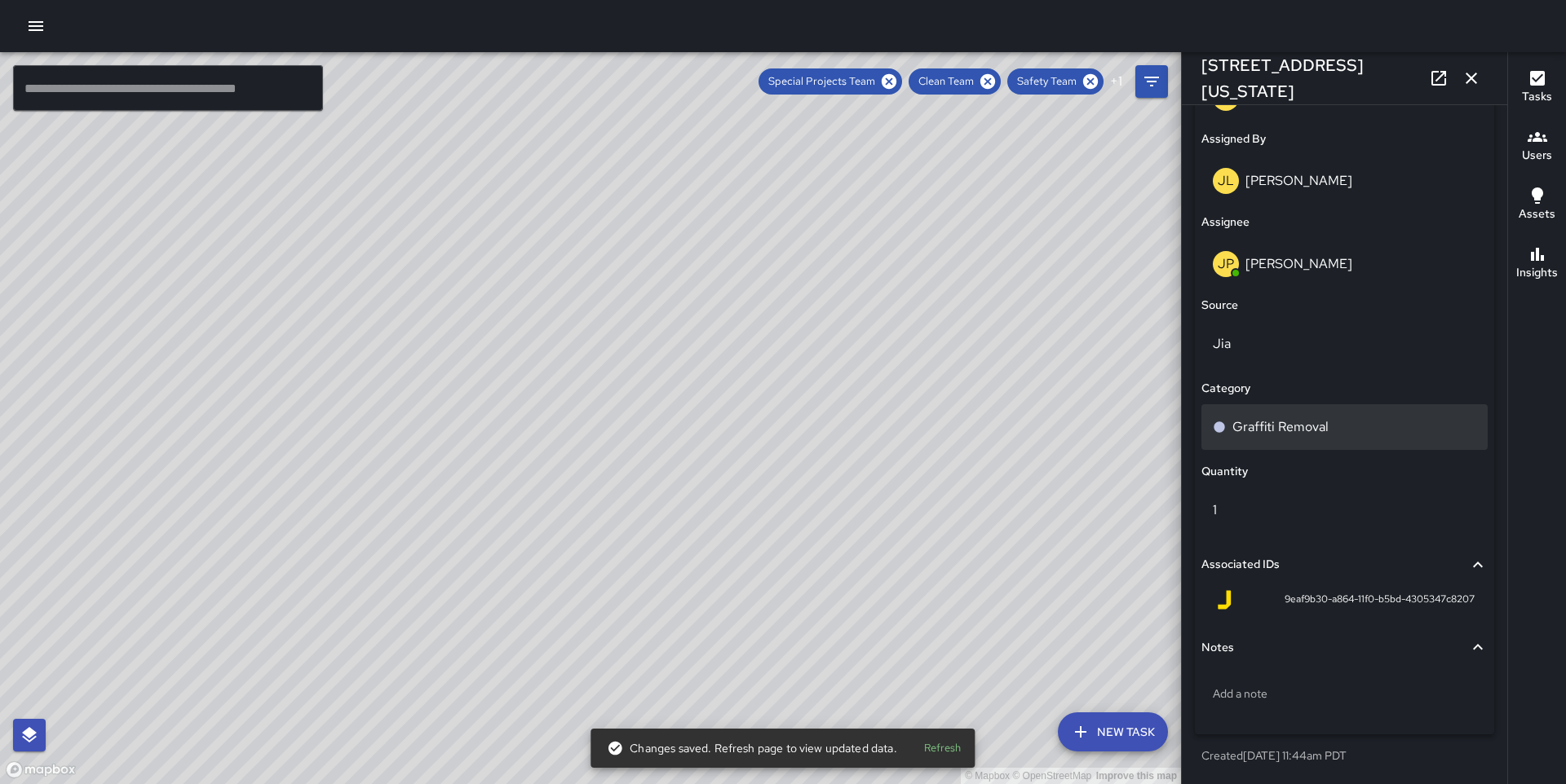
click at [1271, 413] on div "Graffiti Removal" at bounding box center [1345, 427] width 287 height 45
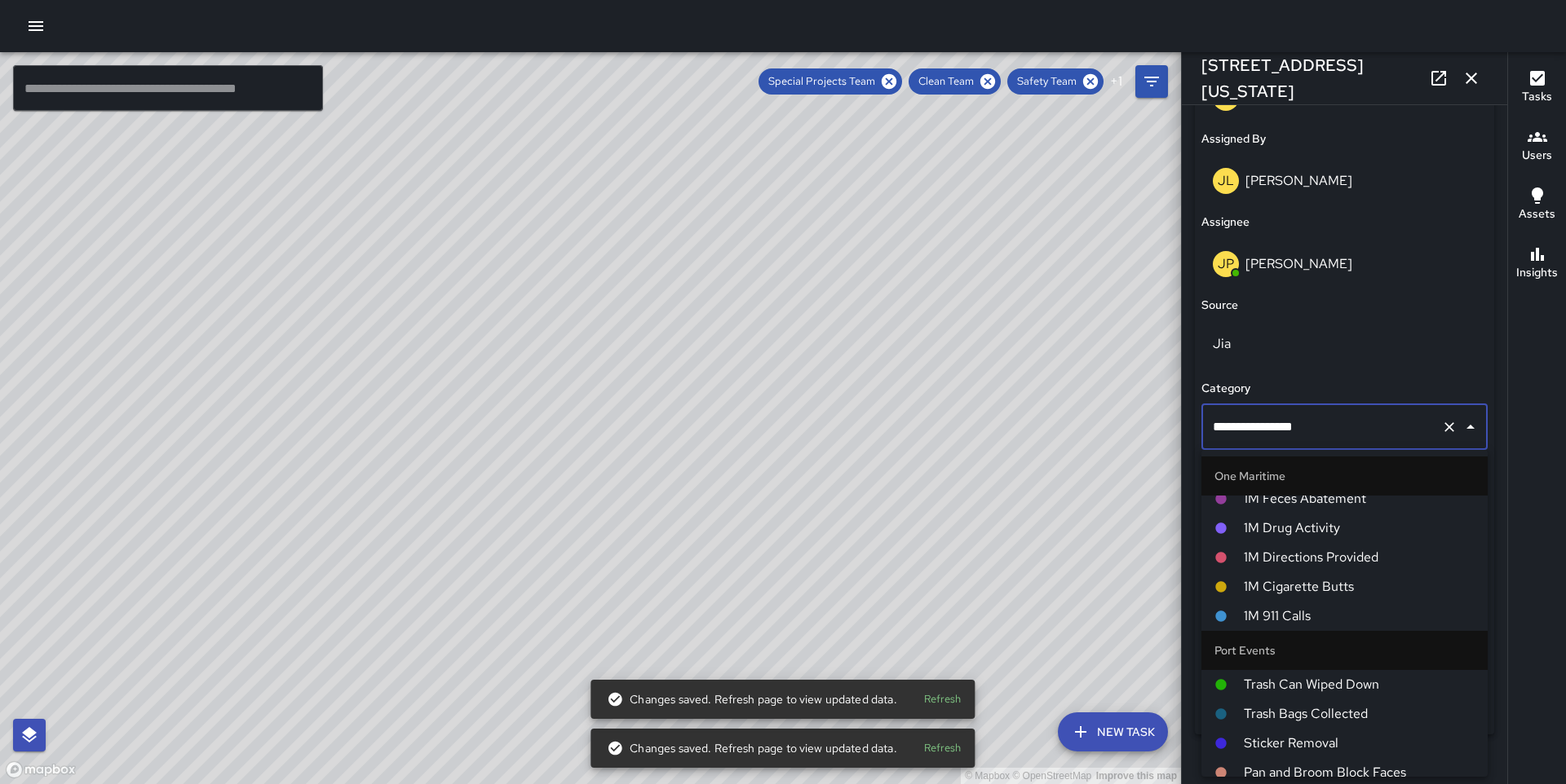
scroll to position [1299, 0]
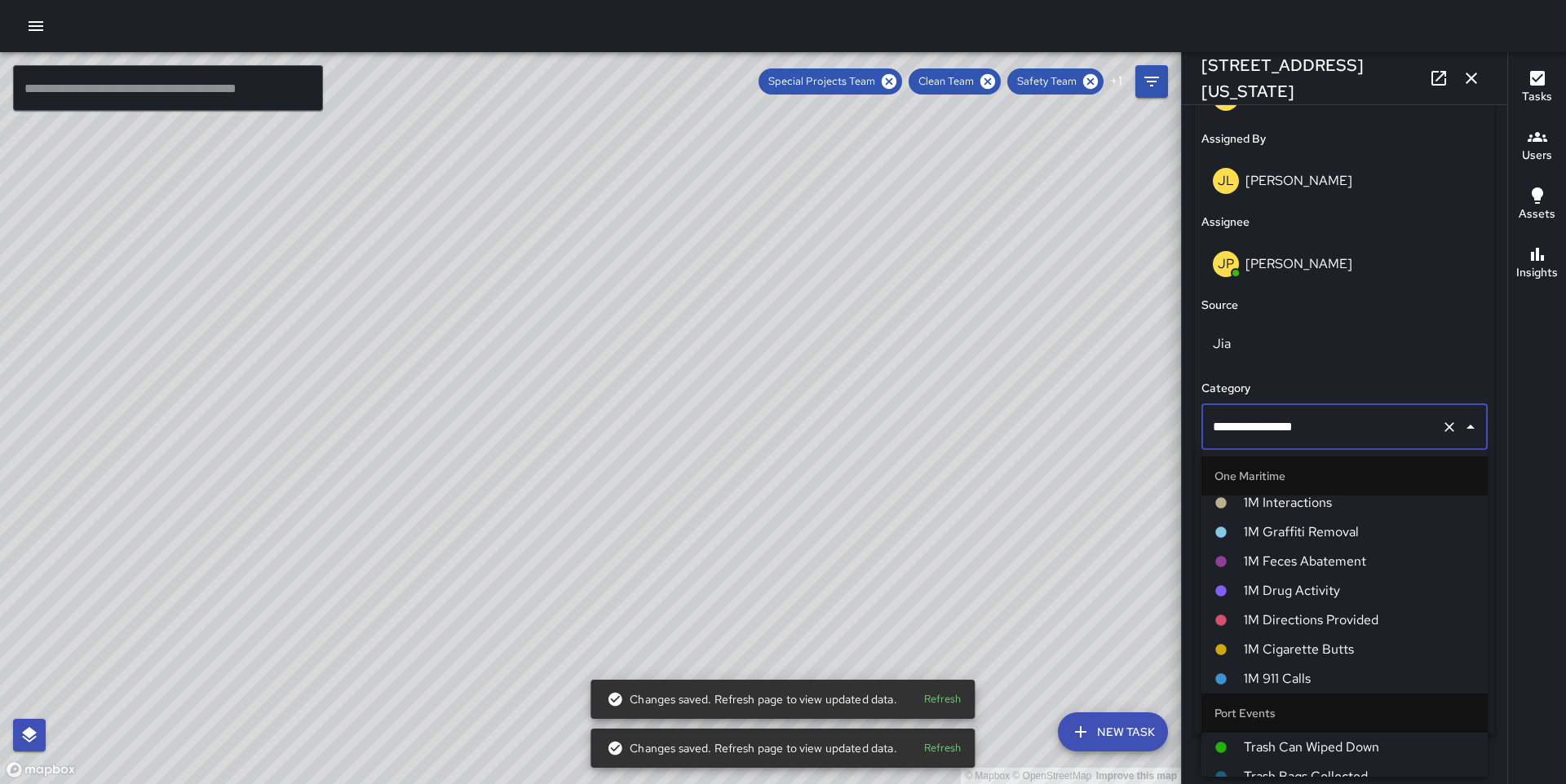
click at [1308, 528] on span "1M Graffiti Removal" at bounding box center [1359, 533] width 231 height 20
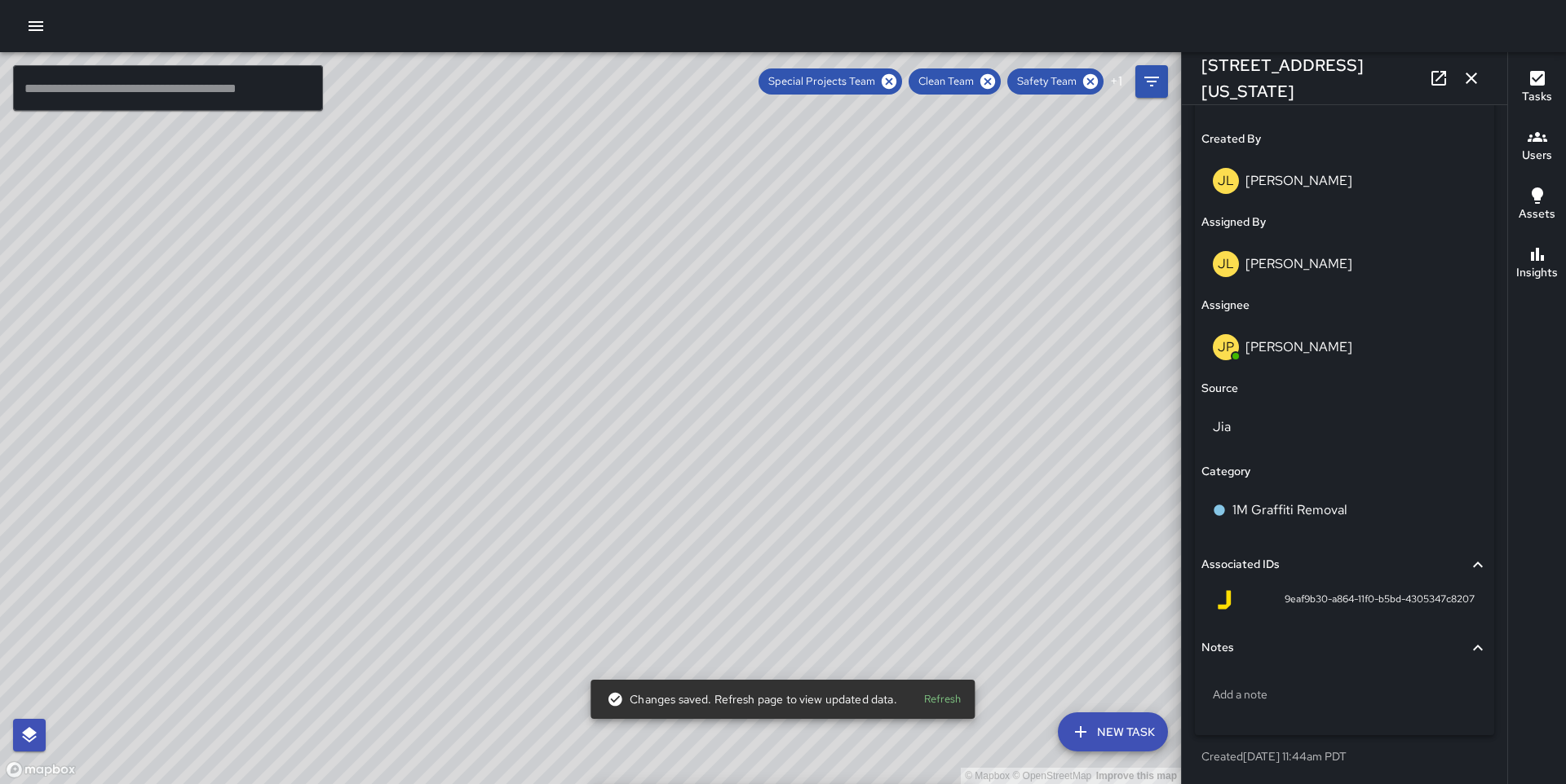
click at [695, 394] on div "© Mapbox © OpenStreetMap Improve this map JP [PERSON_NAME] [STREET_ADDRESS][US_…" at bounding box center [590, 419] width 1182 height 732
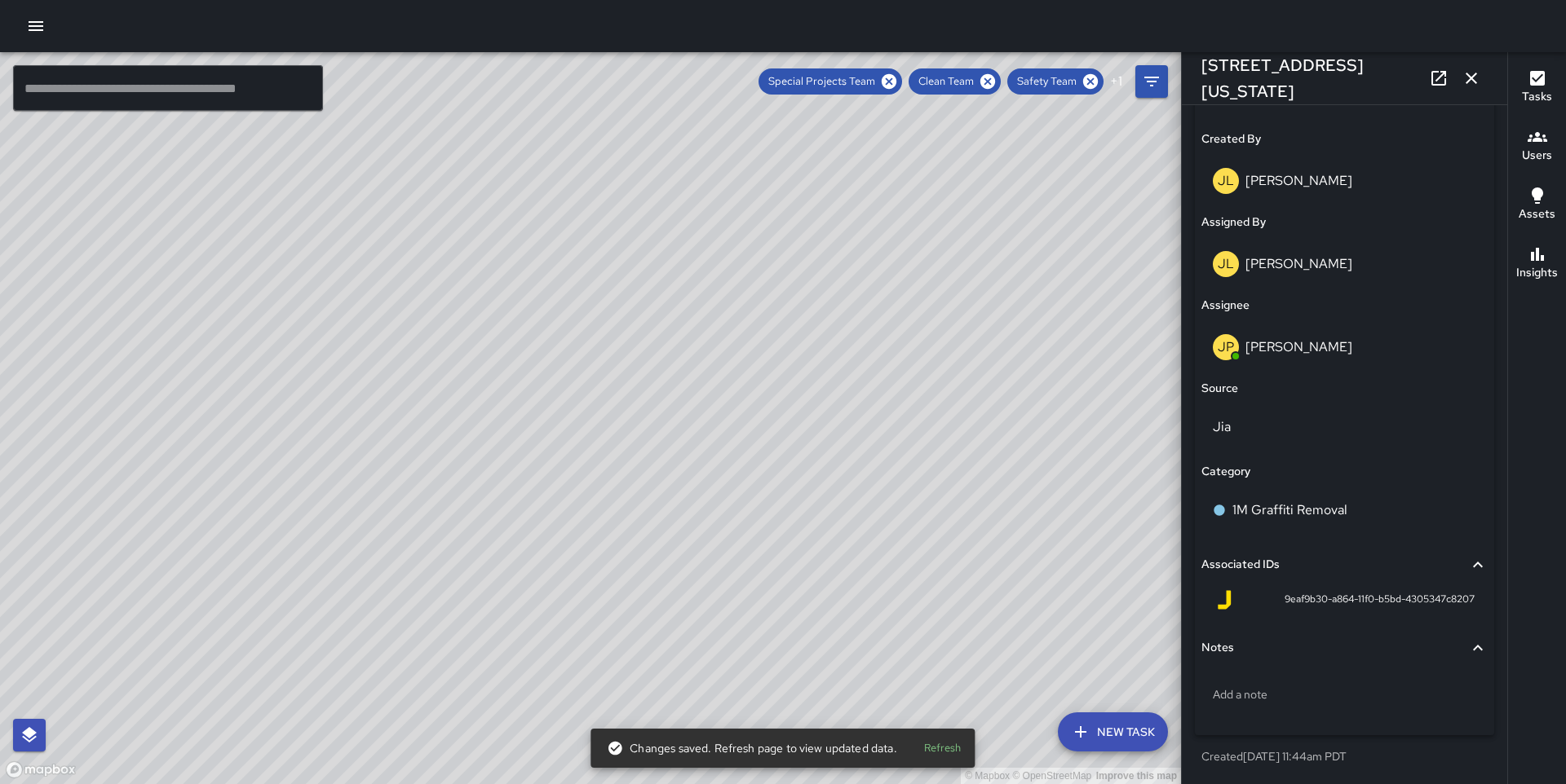
scroll to position [924, 0]
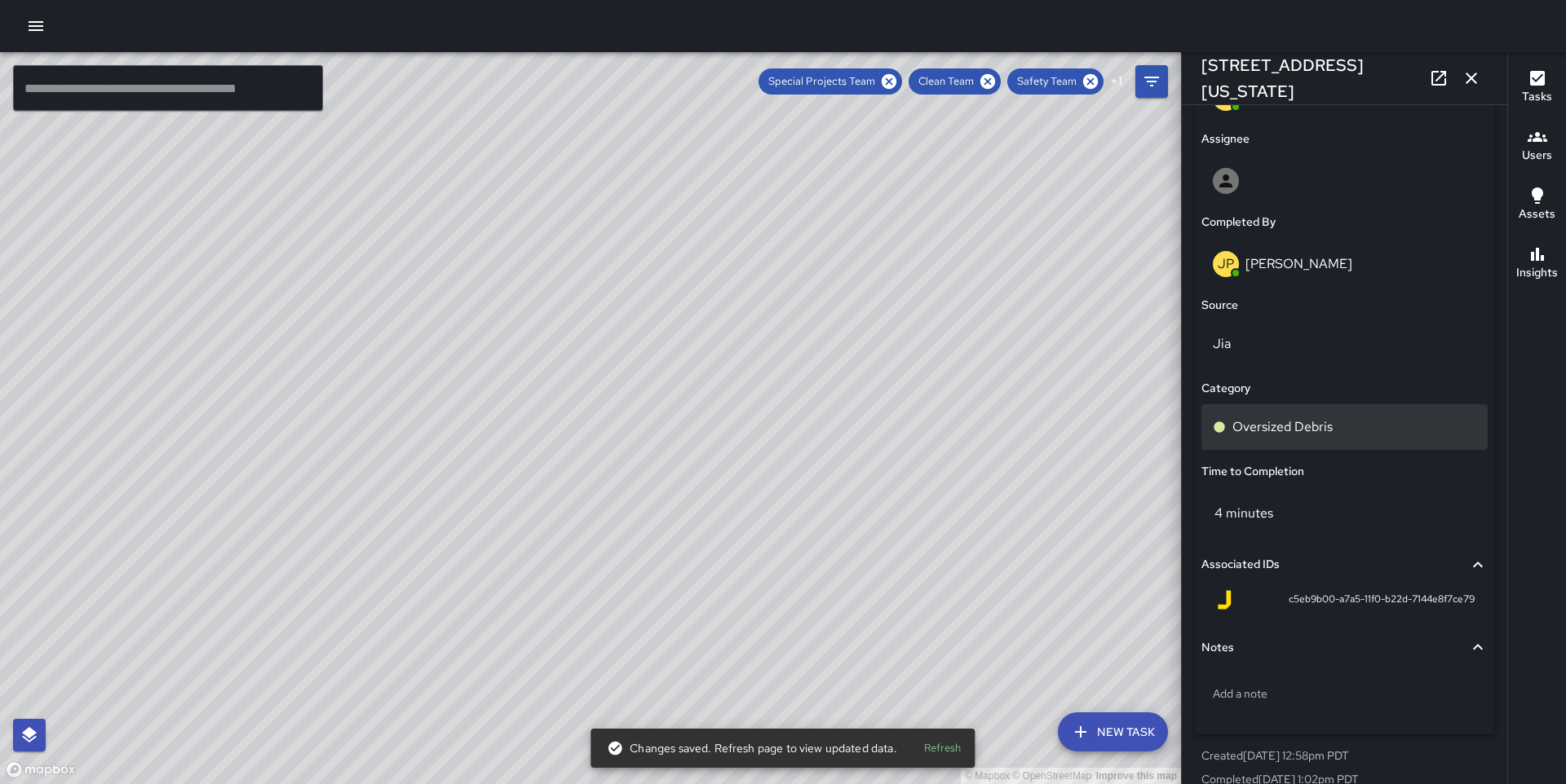
click at [1269, 436] on p "Oversized Debris" at bounding box center [1282, 428] width 101 height 20
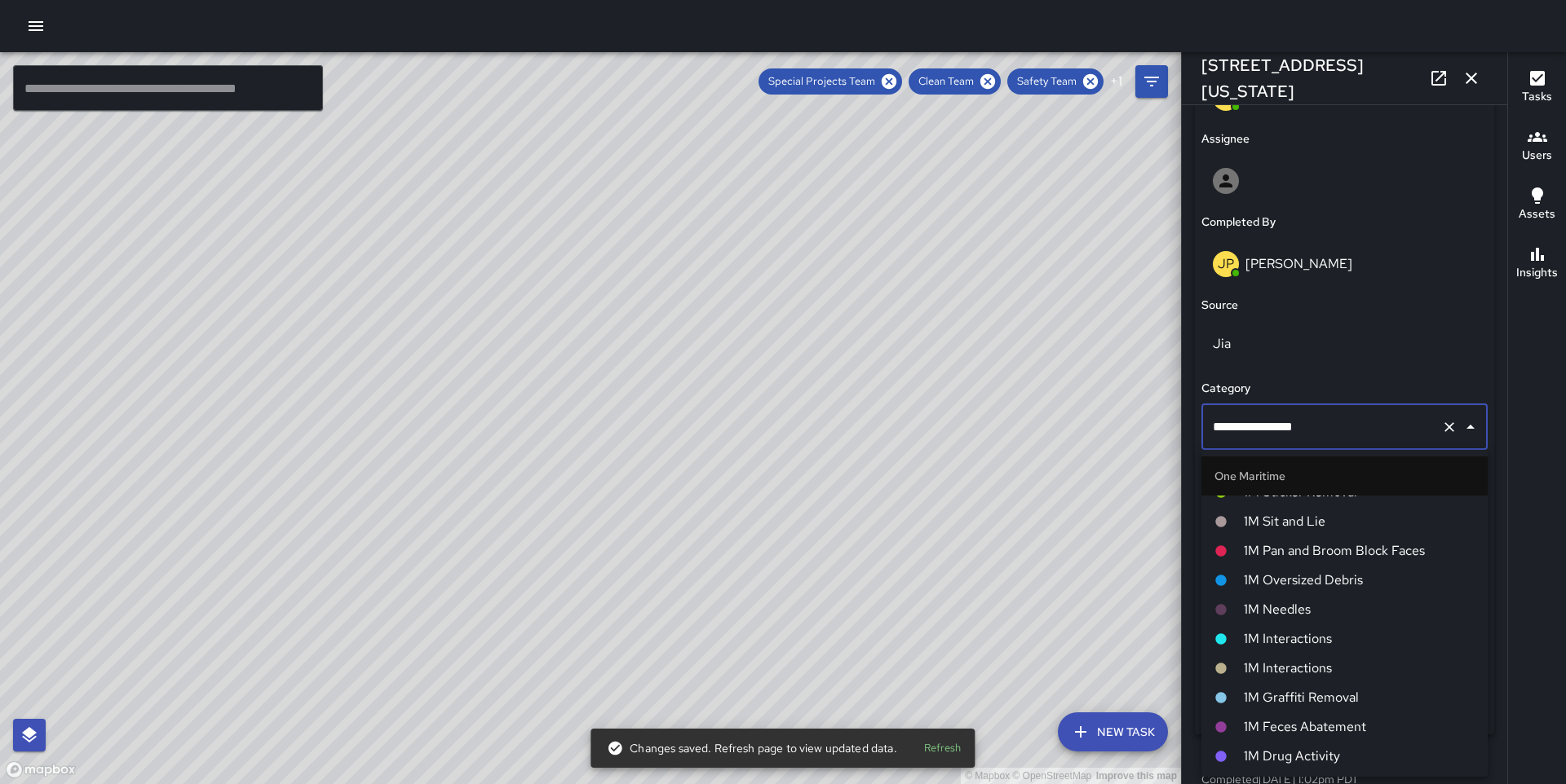
scroll to position [1143, 0]
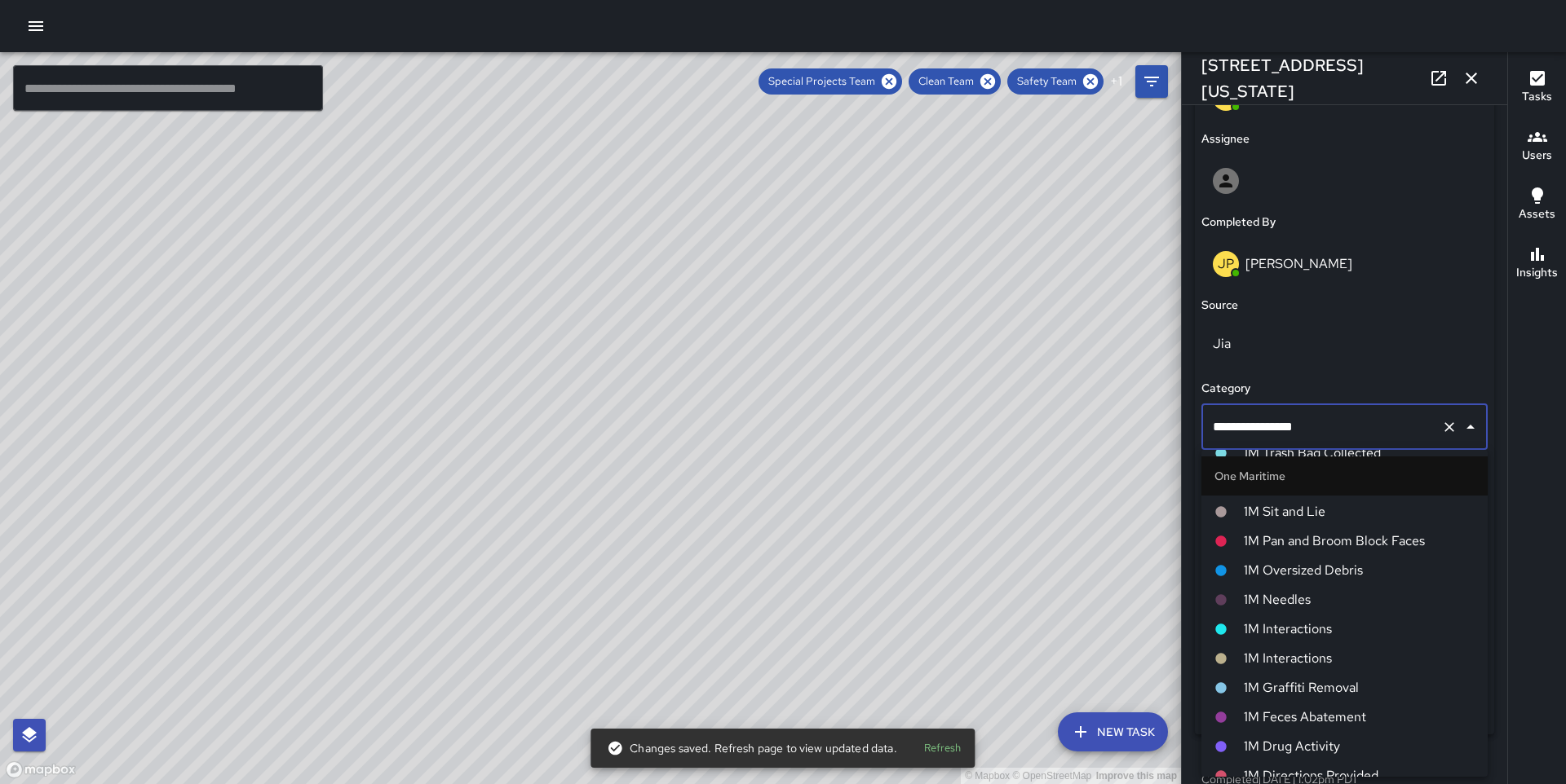
click at [1306, 573] on span "1M Oversized Debris" at bounding box center [1359, 571] width 231 height 20
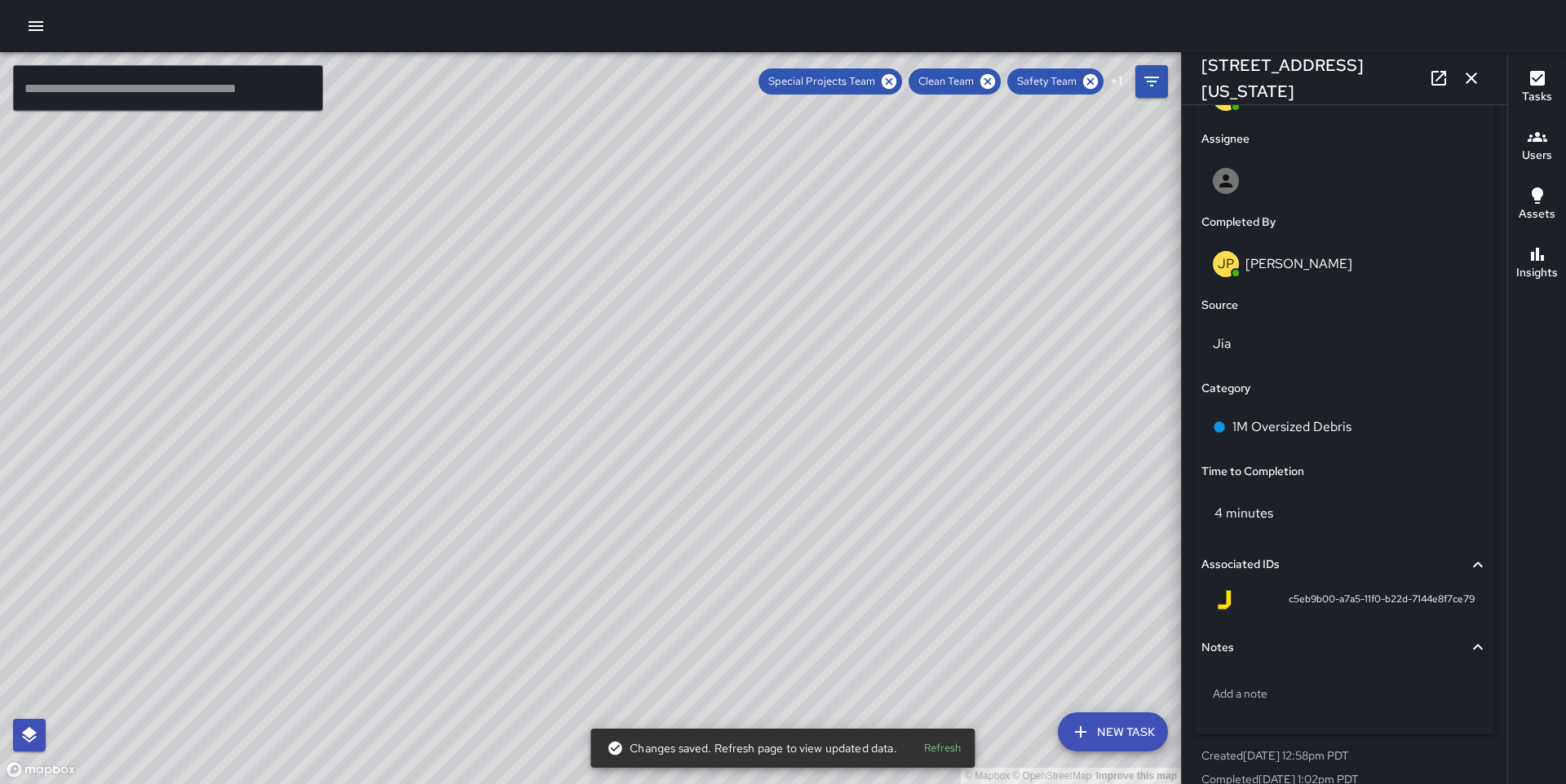
click at [490, 449] on div "© Mapbox © OpenStreetMap Improve this map DO [PERSON_NAME] [STREET_ADDRESS][US_…" at bounding box center [590, 419] width 1182 height 732
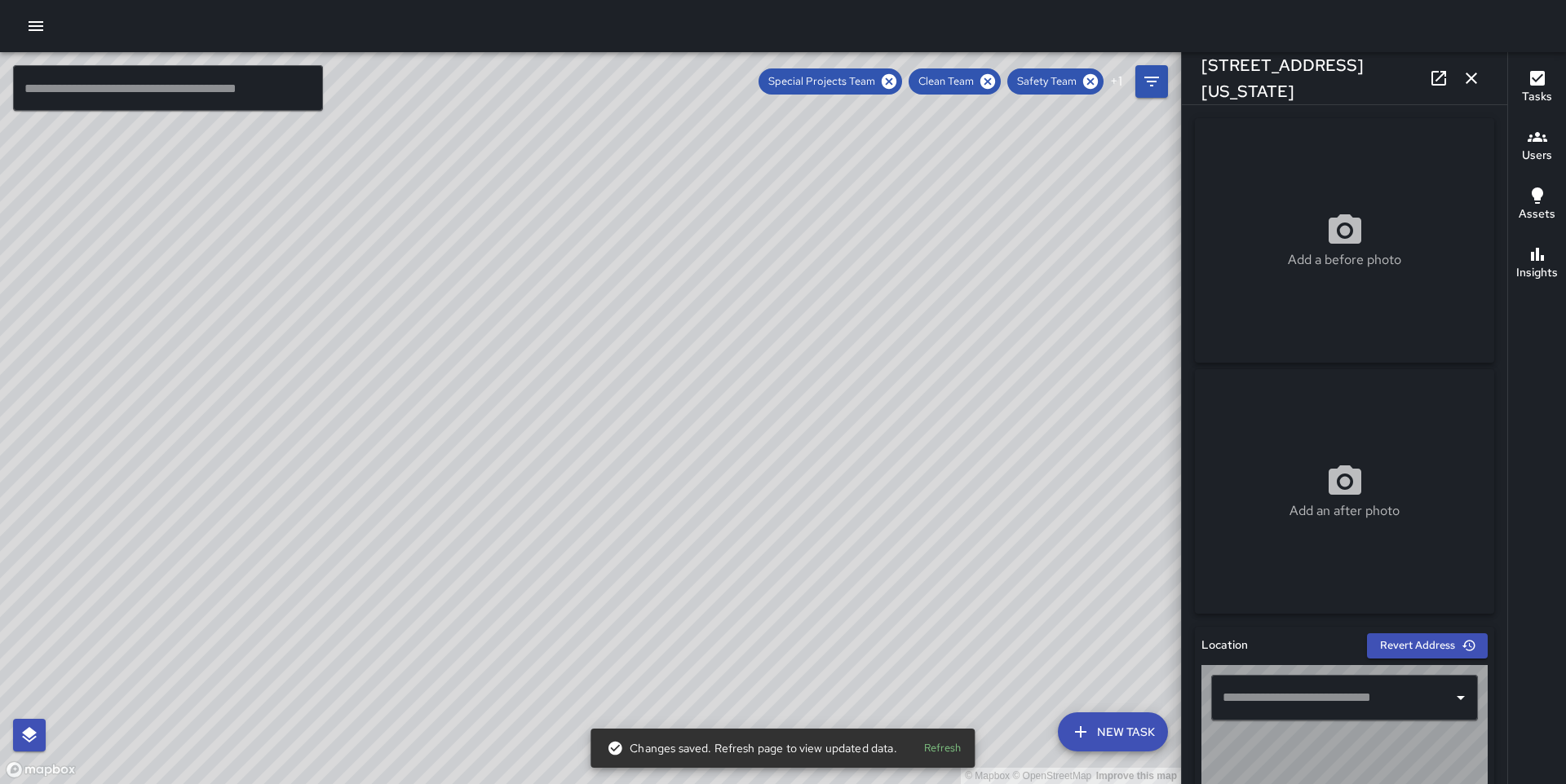
type input "**********"
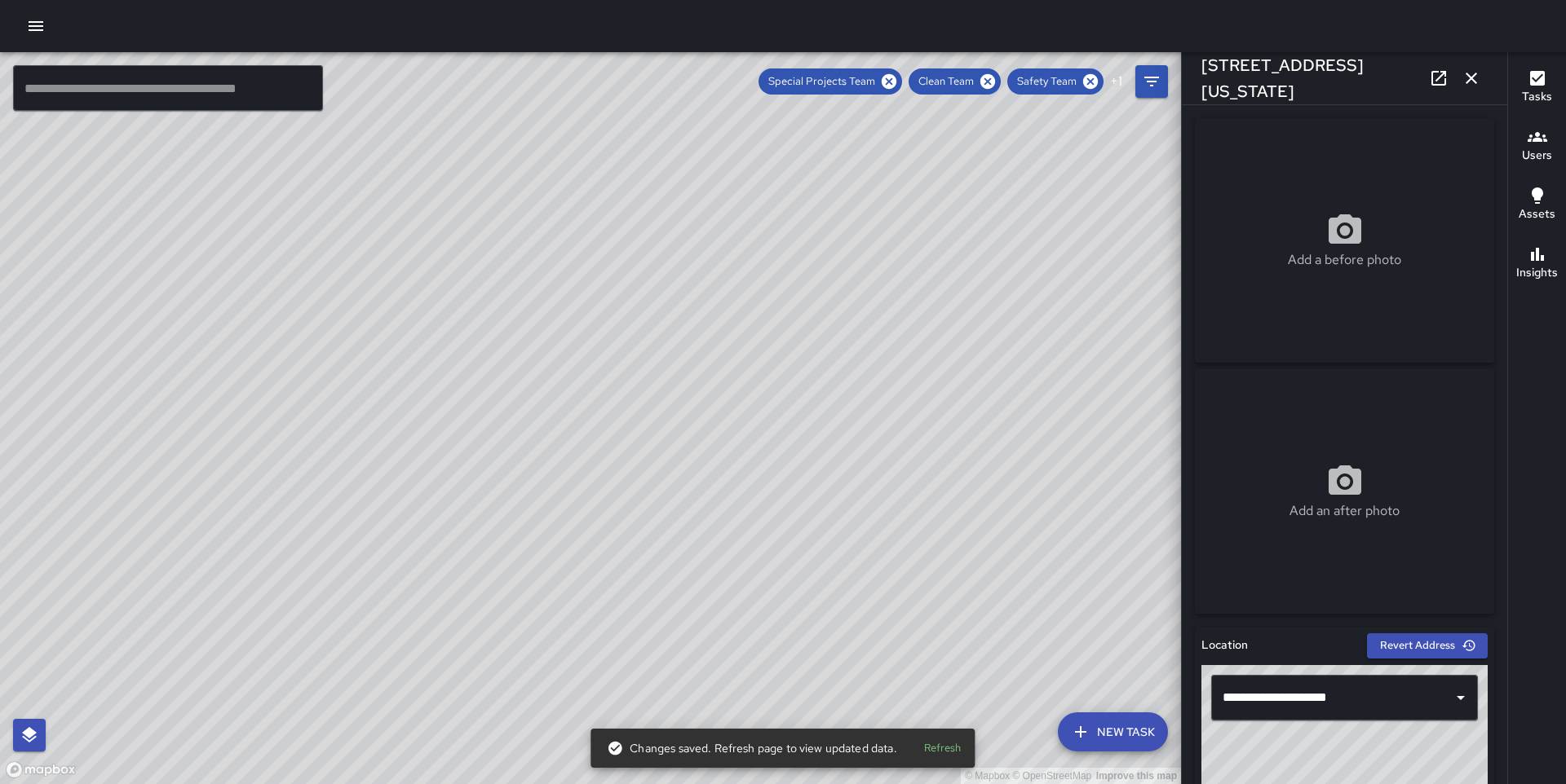
scroll to position [1030, 0]
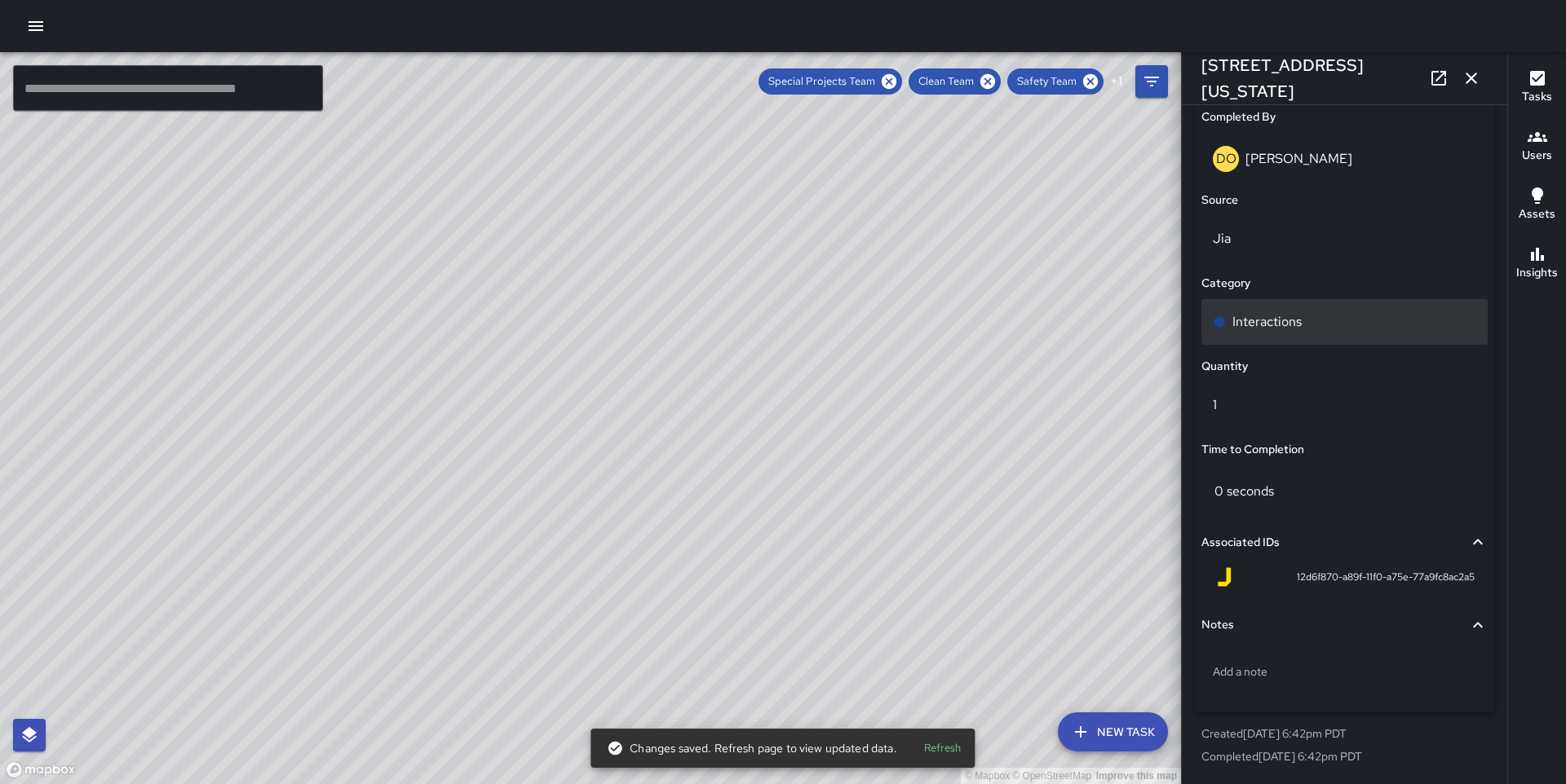
click at [1293, 317] on p "Interactions" at bounding box center [1267, 323] width 69 height 20
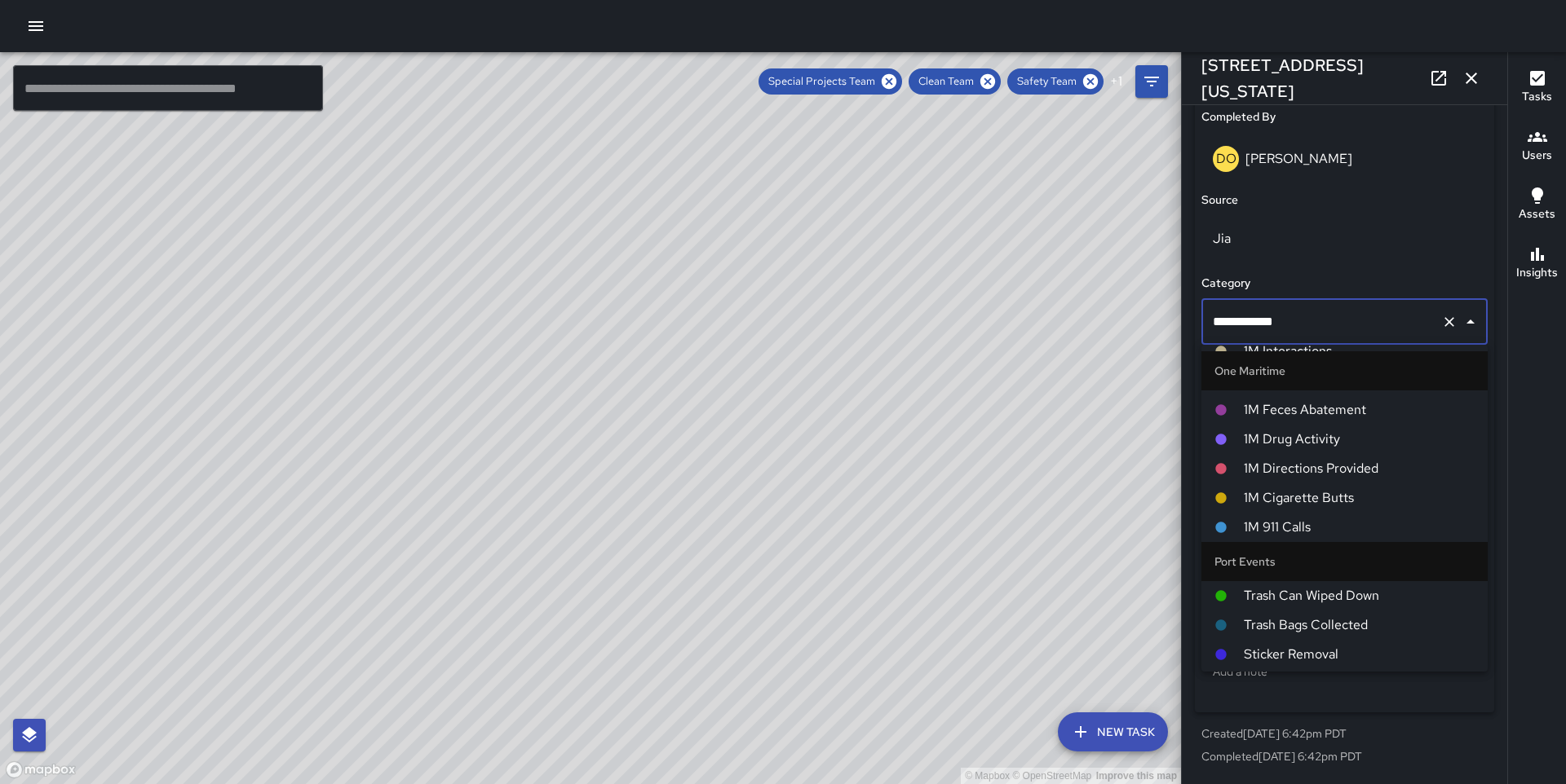
scroll to position [1262, 0]
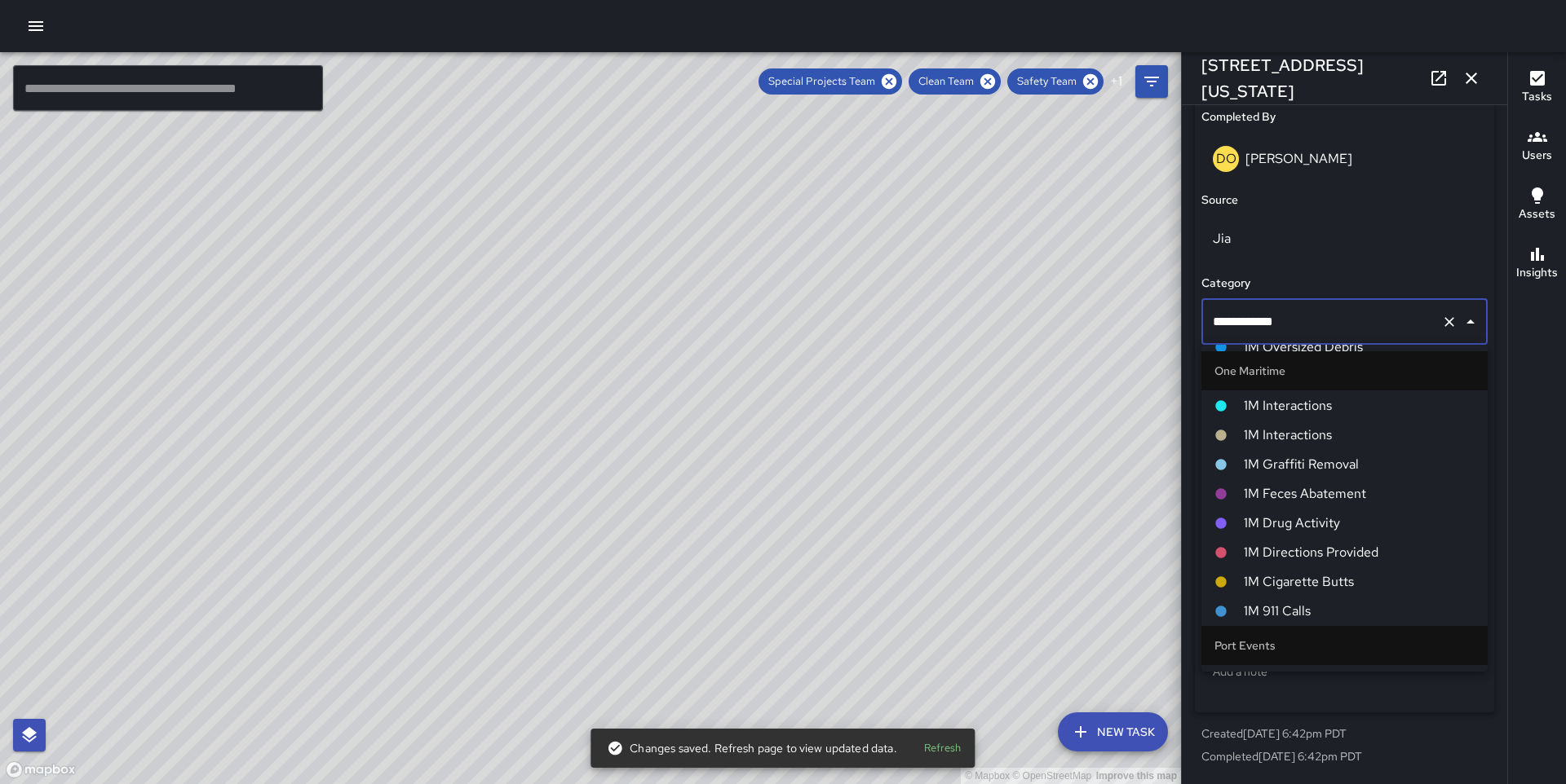
click at [1321, 443] on span "1M Interactions" at bounding box center [1359, 436] width 231 height 20
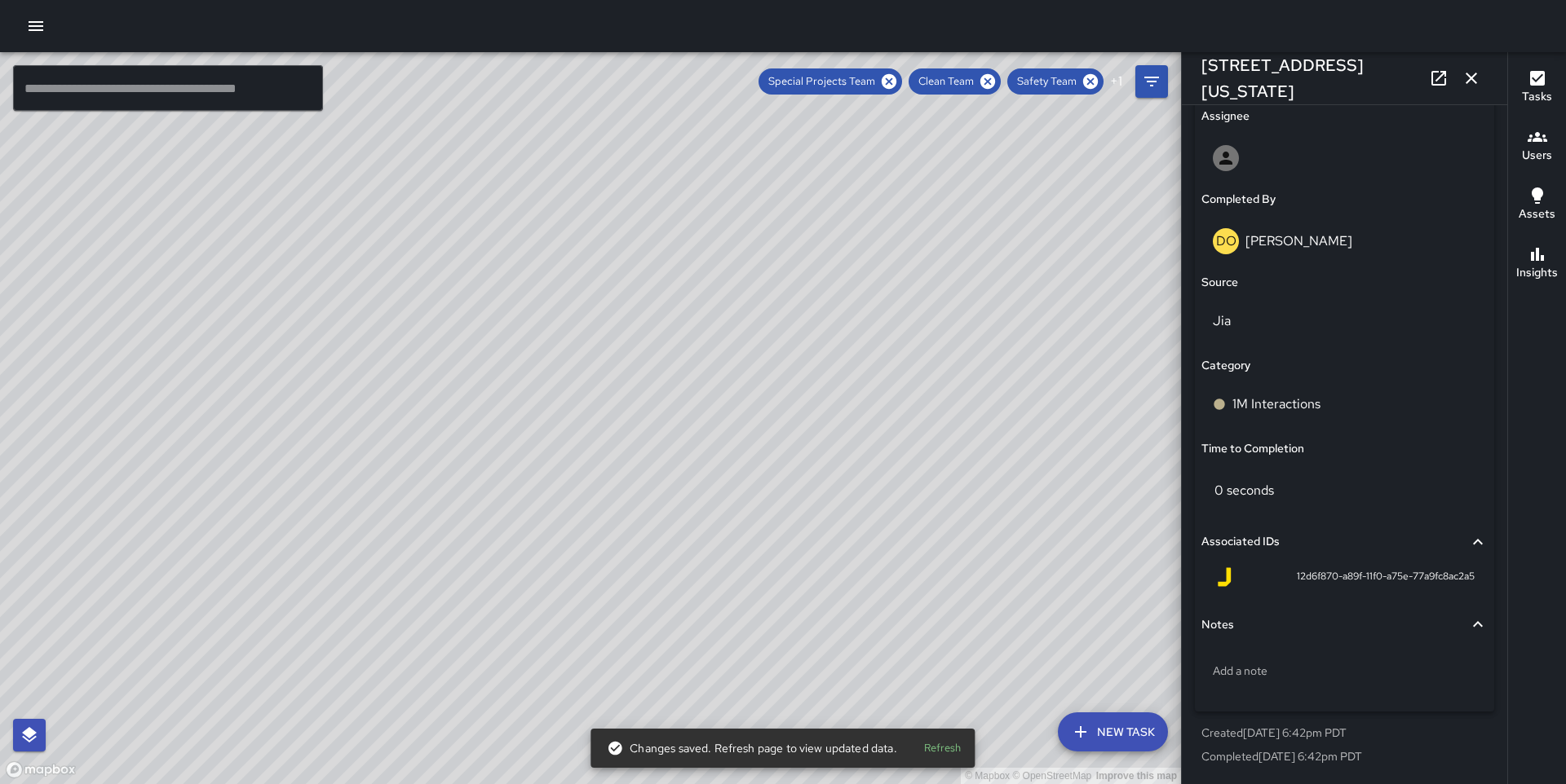
scroll to position [947, 0]
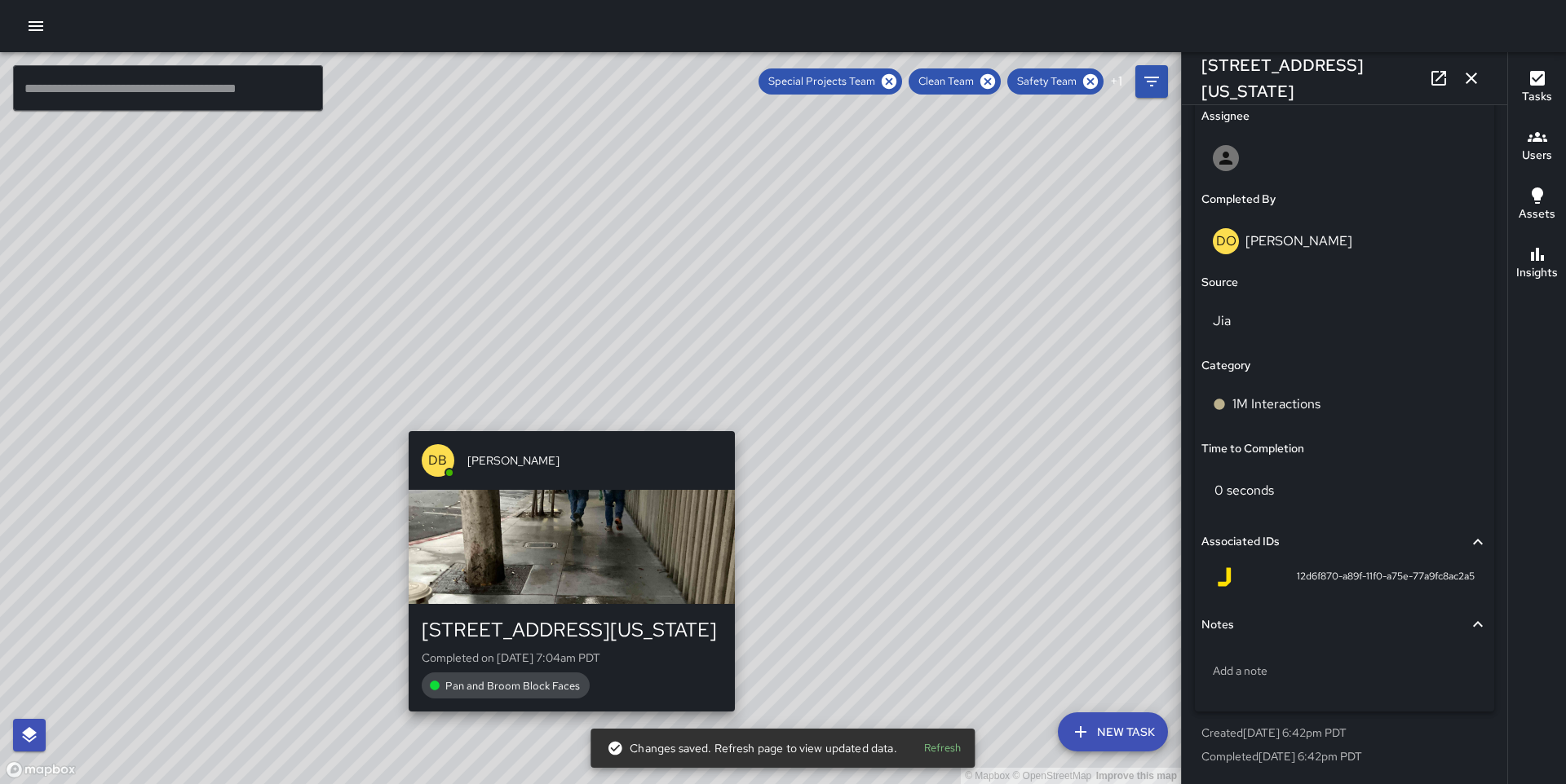
click at [563, 411] on div "© Mapbox © OpenStreetMap Improve this map DB [PERSON_NAME] [STREET_ADDRESS][US_…" at bounding box center [590, 419] width 1182 height 732
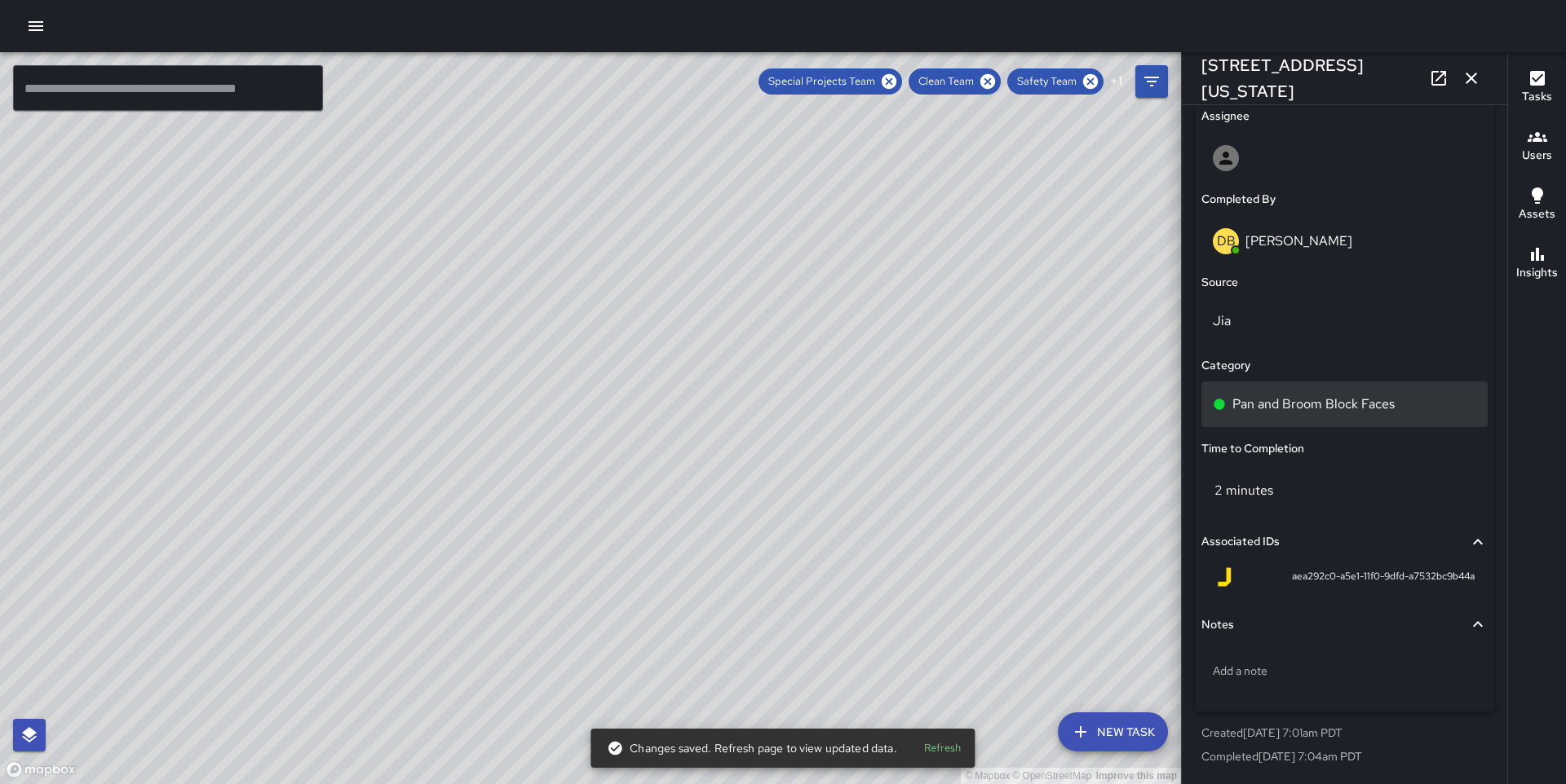
click at [1288, 415] on div "Pan and Broom Block Faces" at bounding box center [1345, 404] width 287 height 45
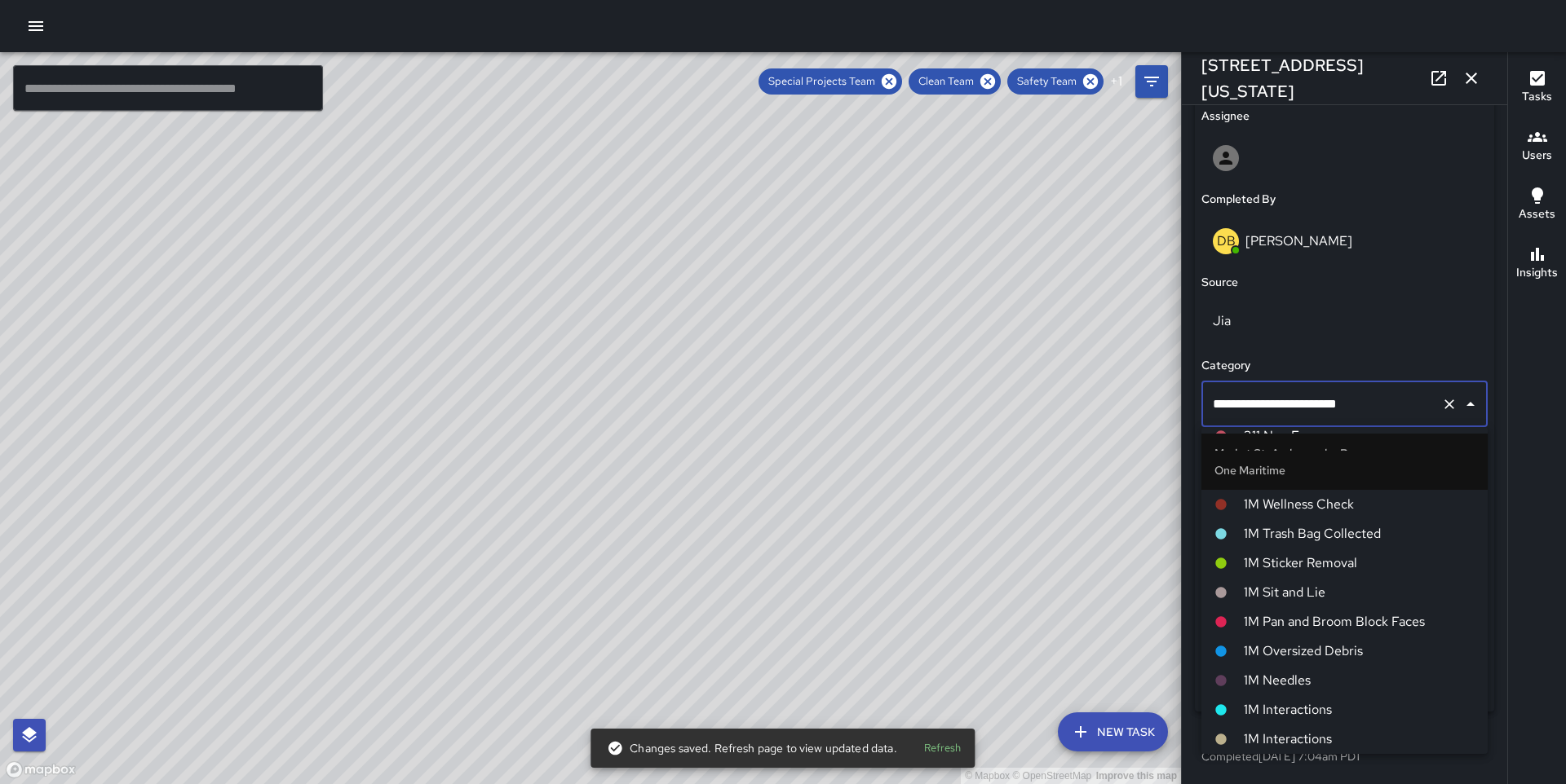
scroll to position [1043, 0]
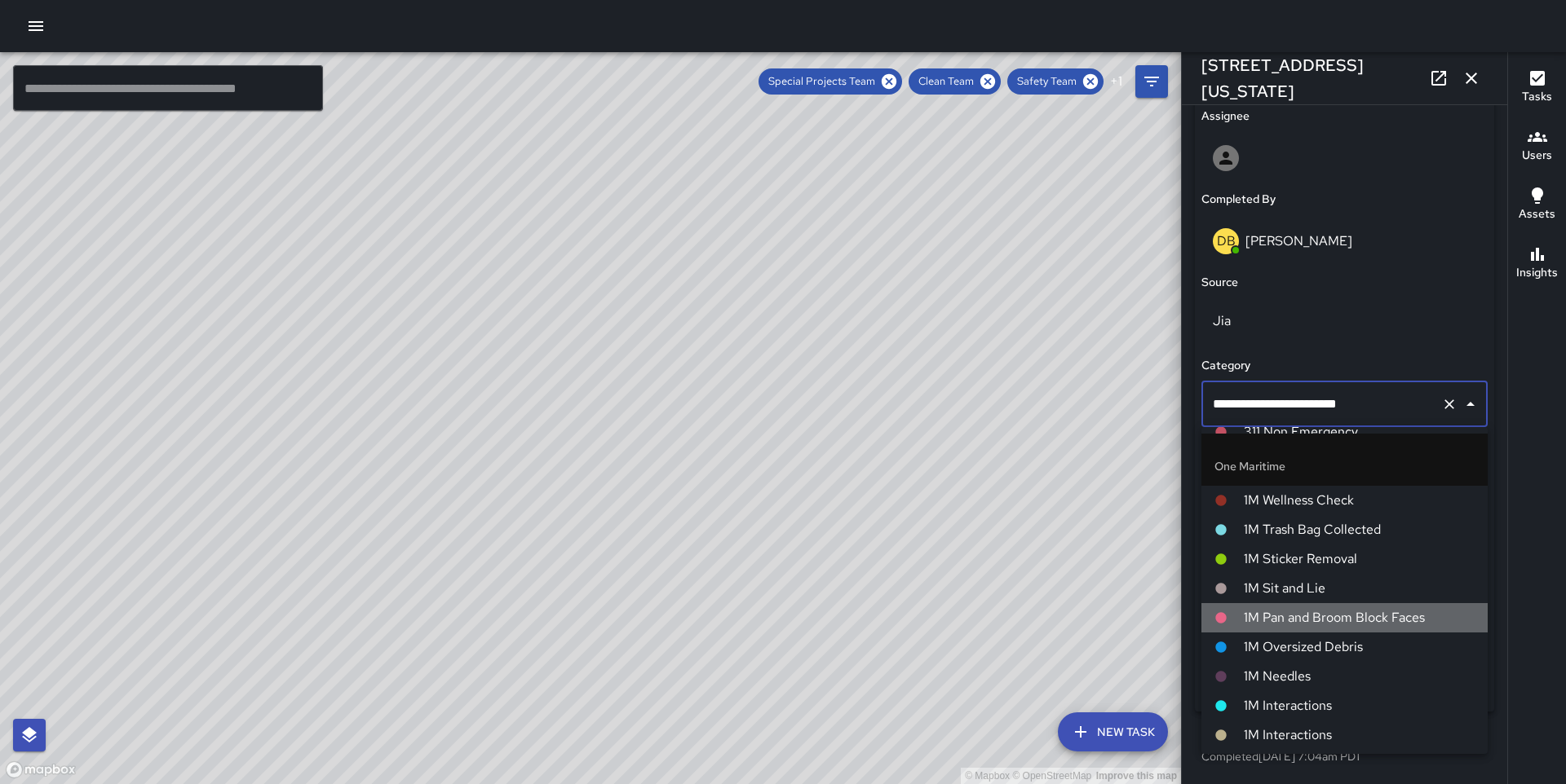
click at [1314, 610] on span "1M Pan and Broom Block Faces" at bounding box center [1359, 618] width 231 height 20
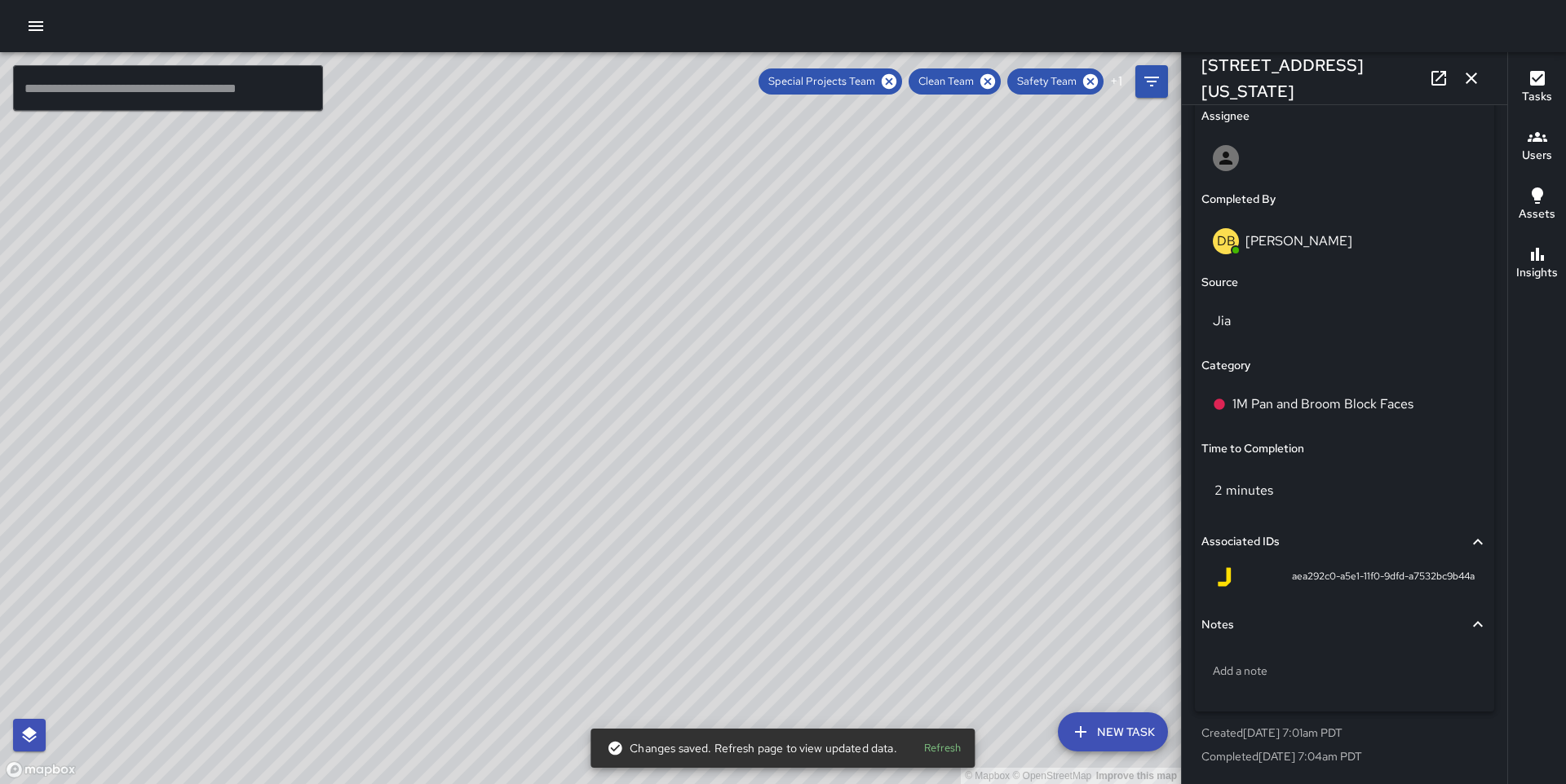
click at [724, 640] on div "© Mapbox © OpenStreetMap Improve this map FV [PERSON_NAME] [STREET_ADDRESS] Com…" at bounding box center [590, 419] width 1182 height 732
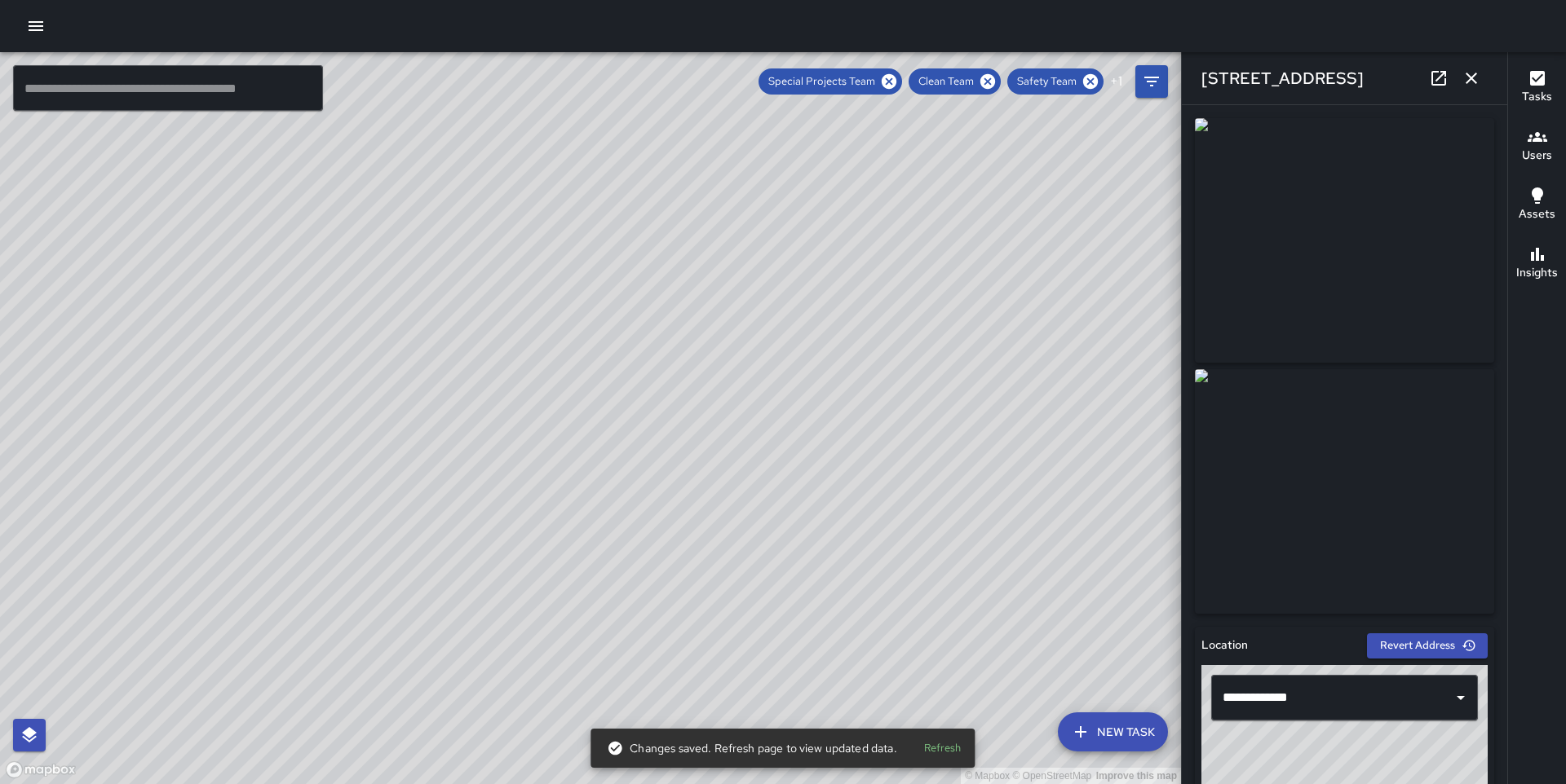
scroll to position [947, 0]
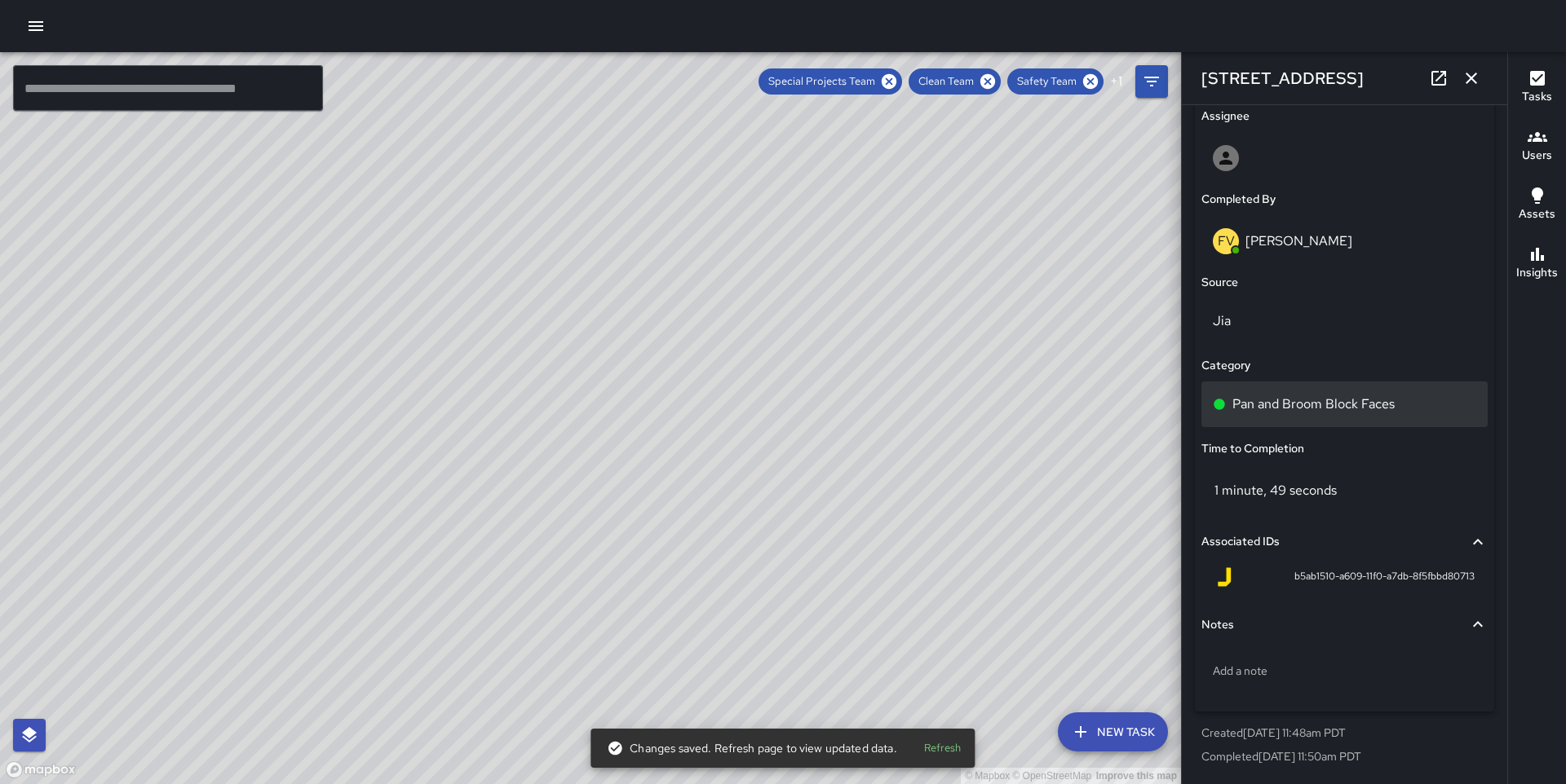
click at [1312, 400] on p "Pan and Broom Block Faces" at bounding box center [1313, 404] width 162 height 20
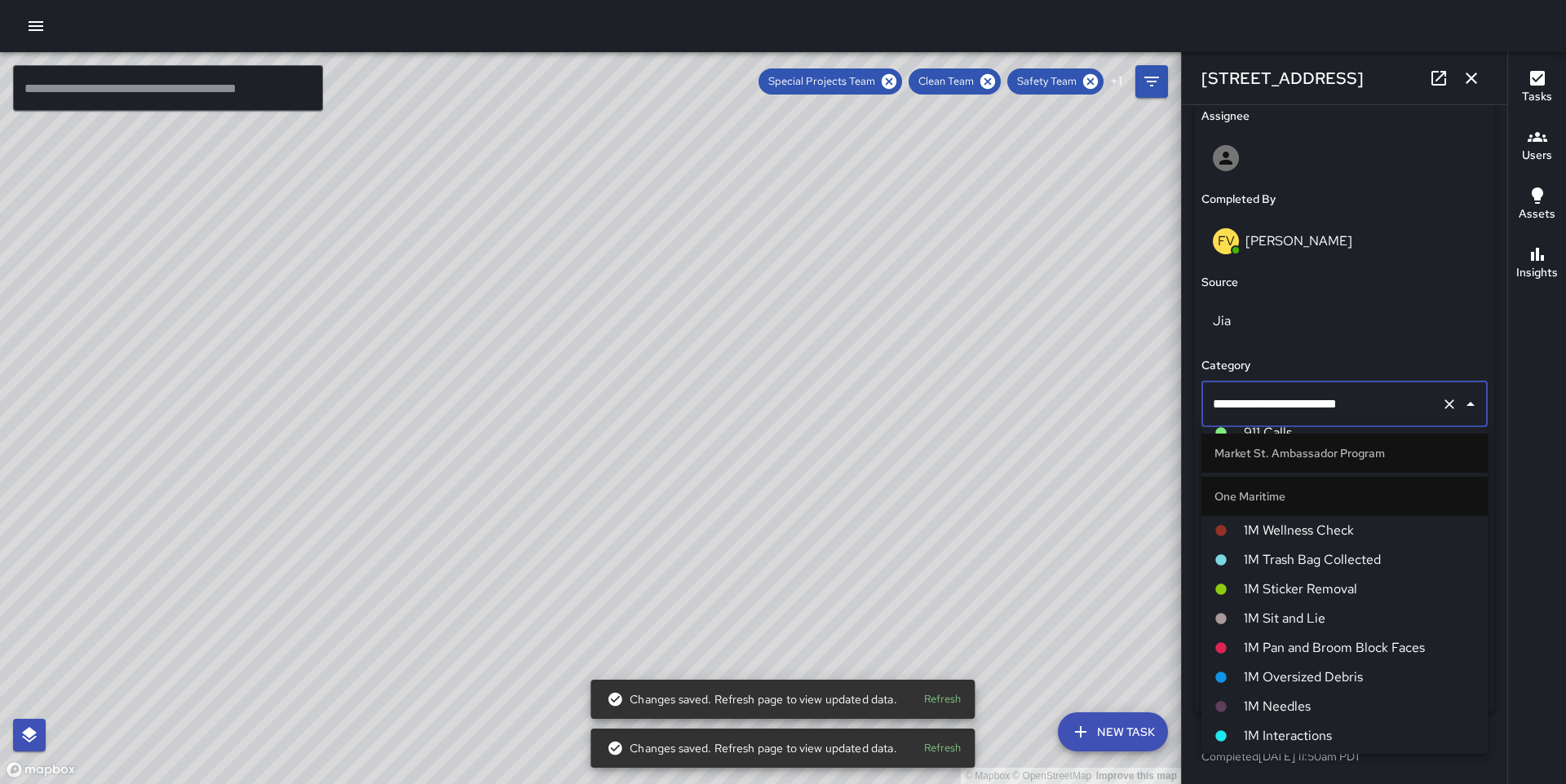
scroll to position [1027, 0]
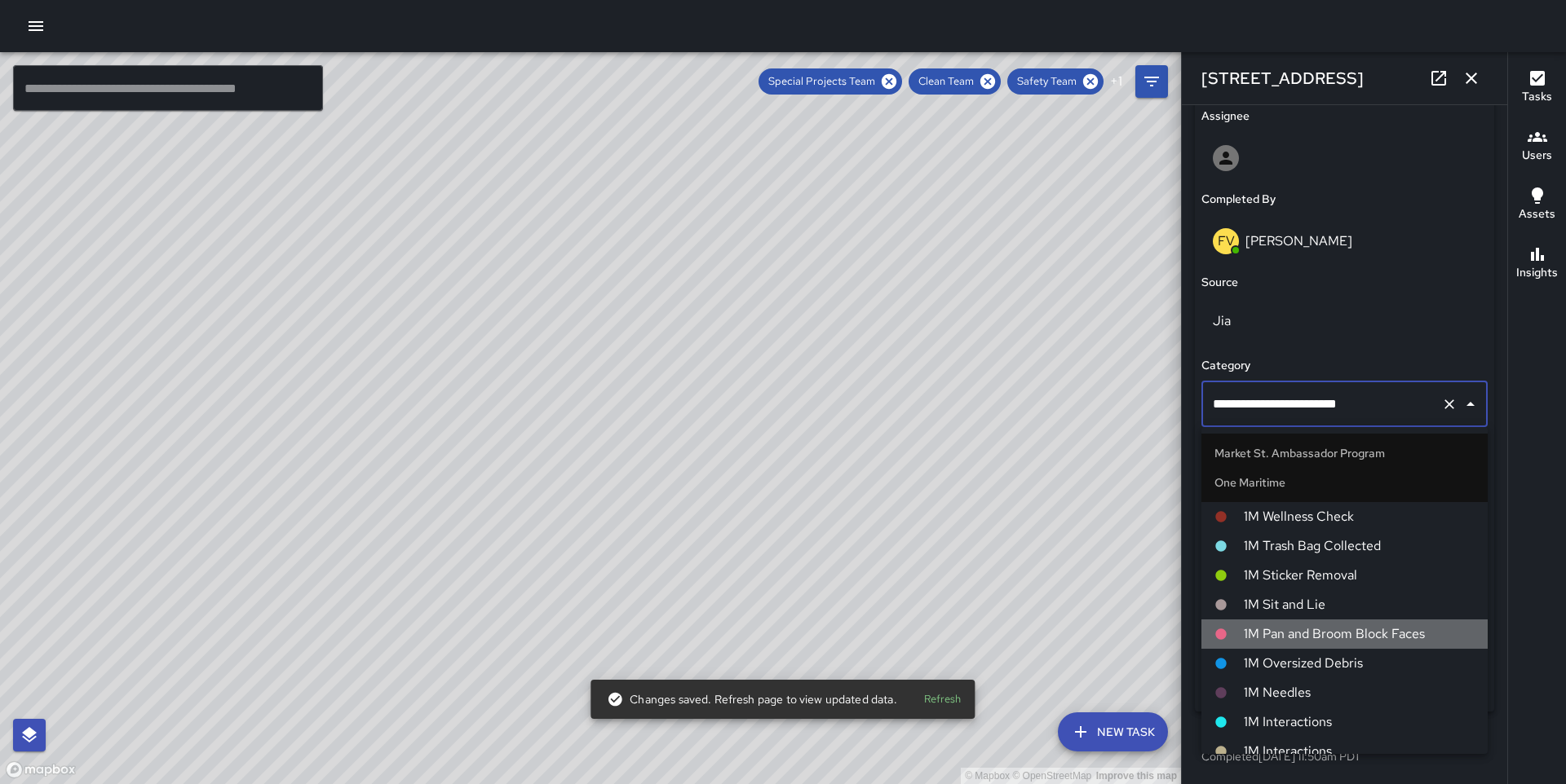
click at [1299, 625] on span "1M Pan and Broom Block Faces" at bounding box center [1359, 634] width 231 height 20
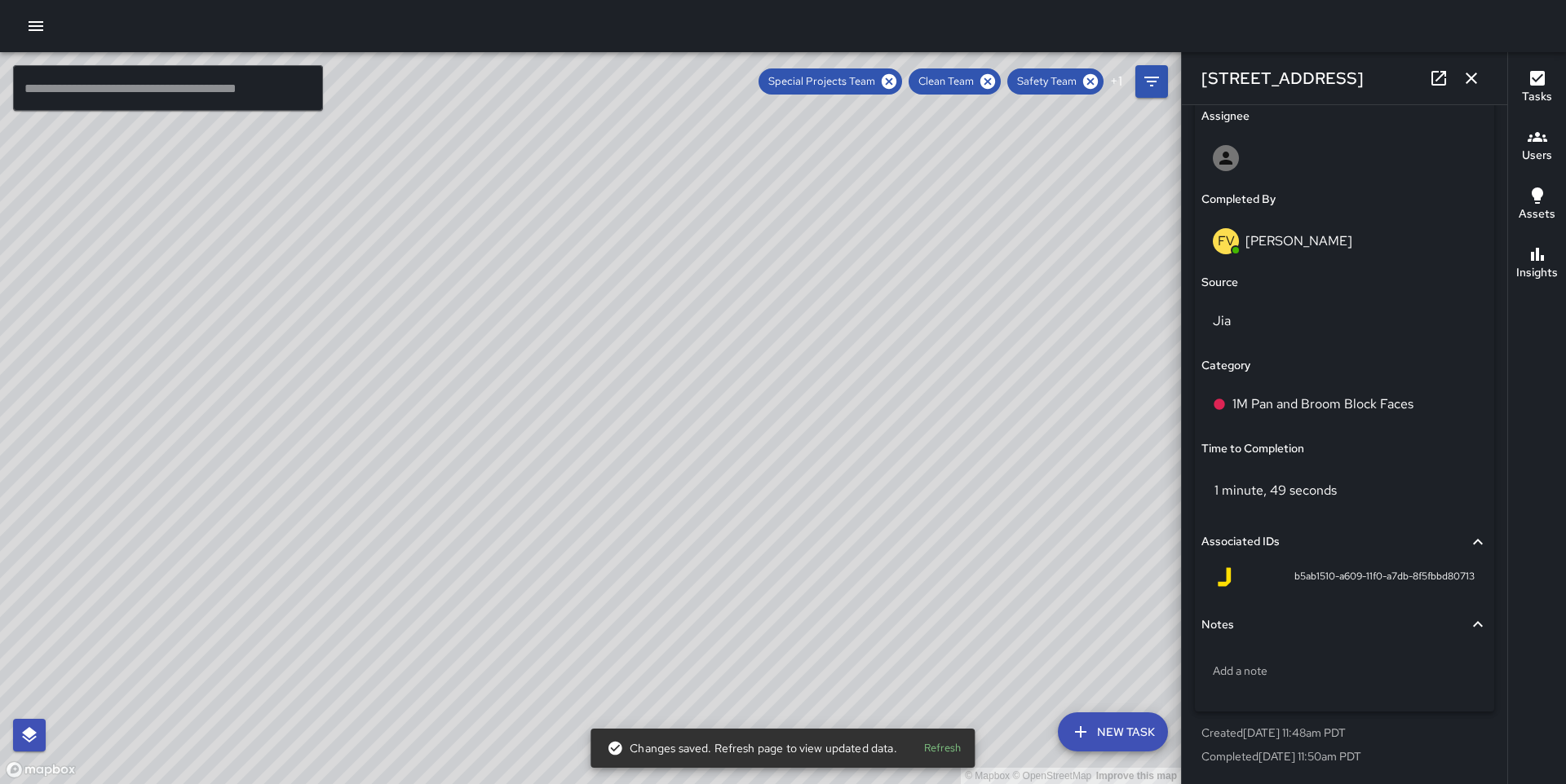
click at [640, 452] on div "© Mapbox © OpenStreetMap Improve this map JP [PERSON_NAME][GEOGRAPHIC_DATA][STR…" at bounding box center [590, 419] width 1182 height 732
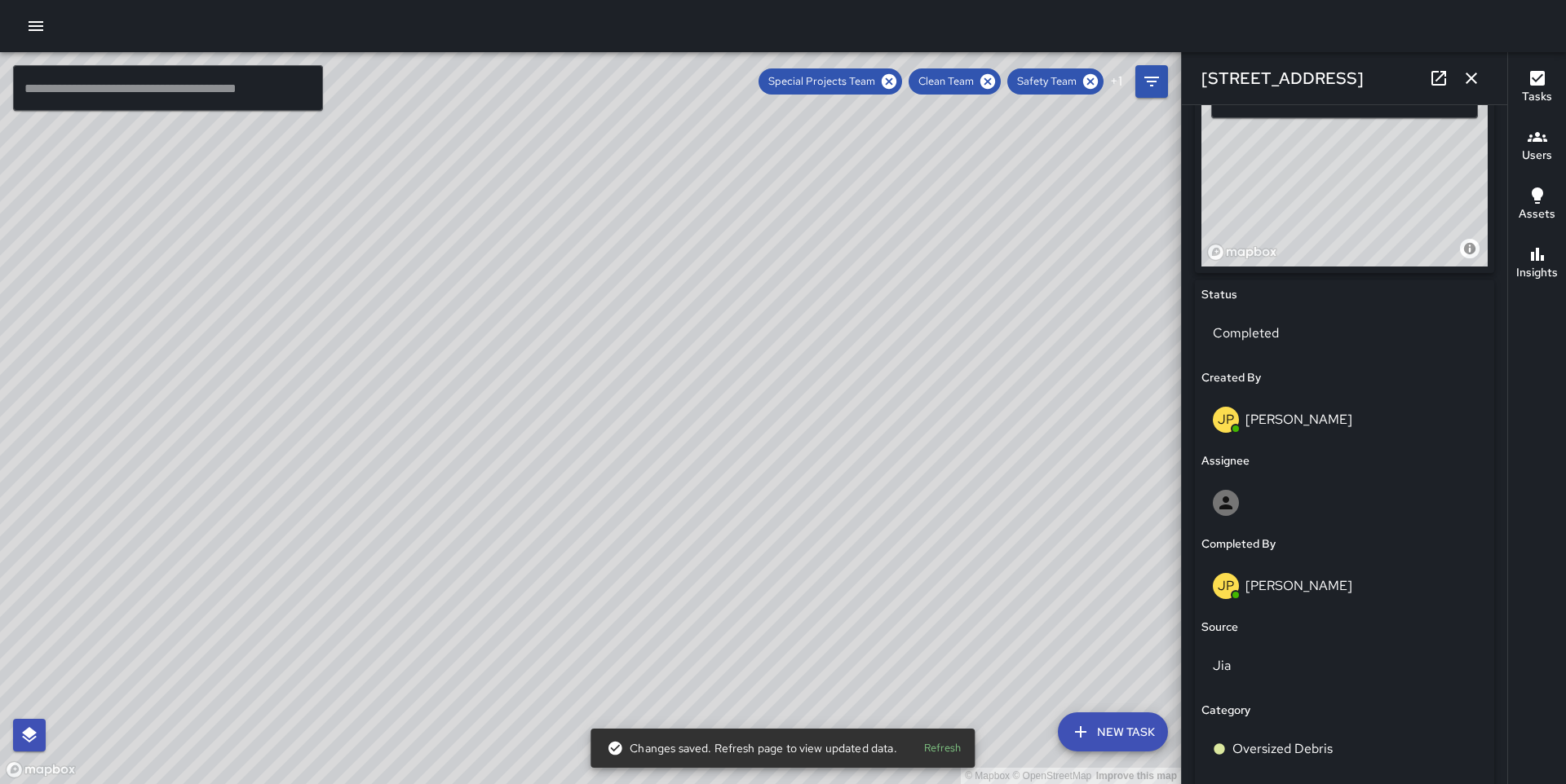
scroll to position [937, 0]
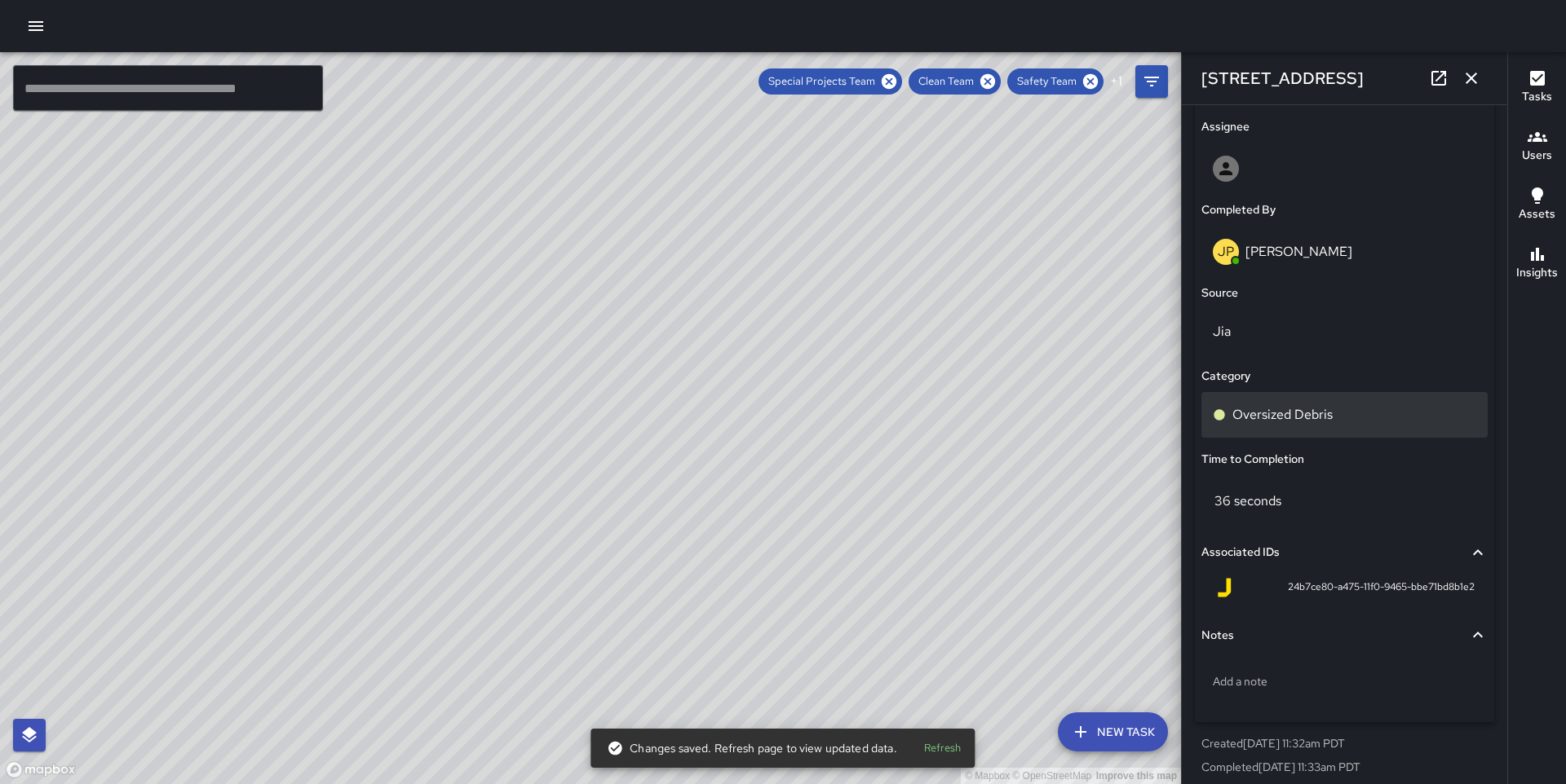
click at [1313, 418] on p "Oversized Debris" at bounding box center [1282, 415] width 101 height 20
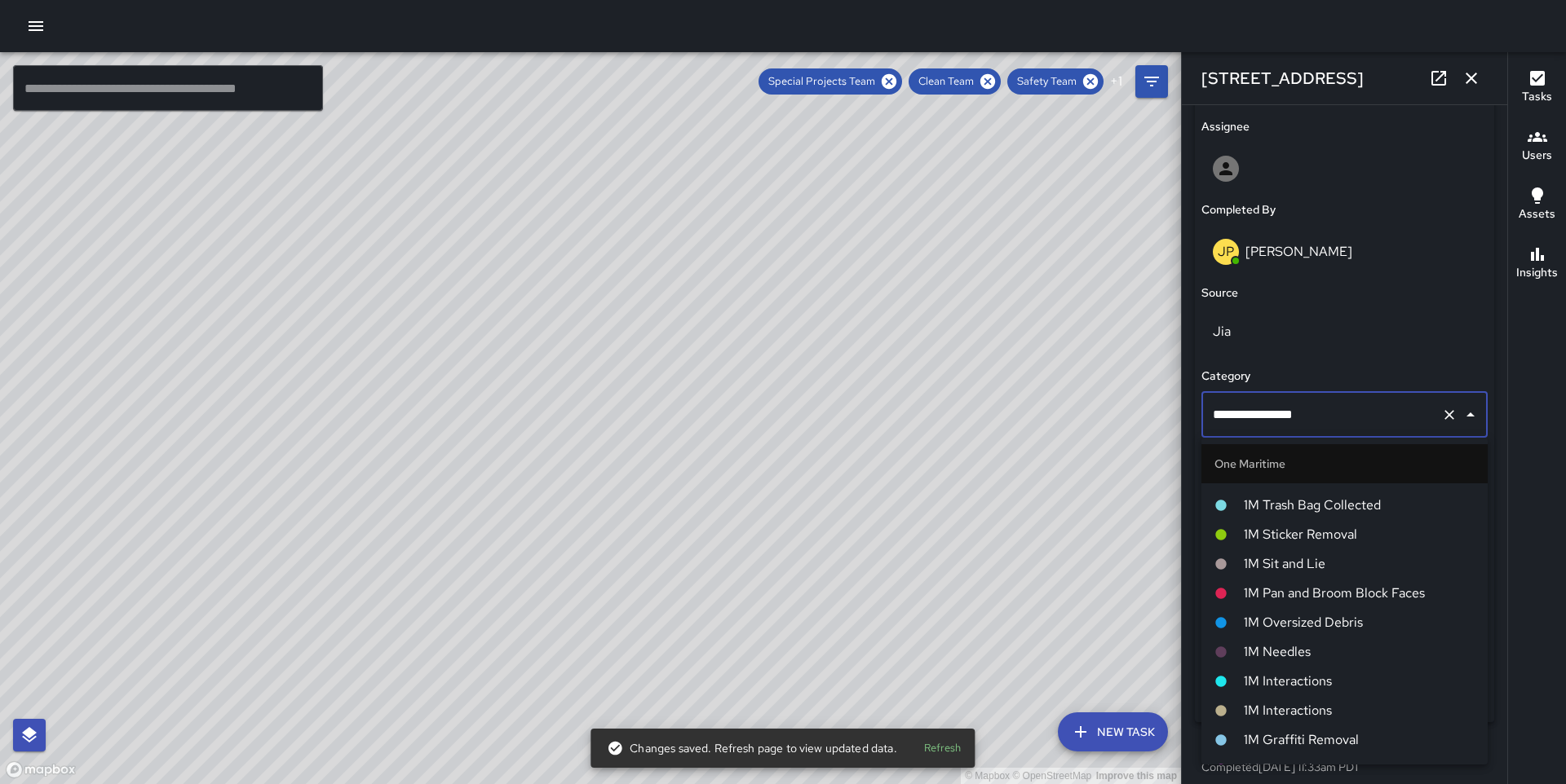
scroll to position [1077, 0]
click at [1314, 624] on span "1M Oversized Debris" at bounding box center [1359, 624] width 231 height 20
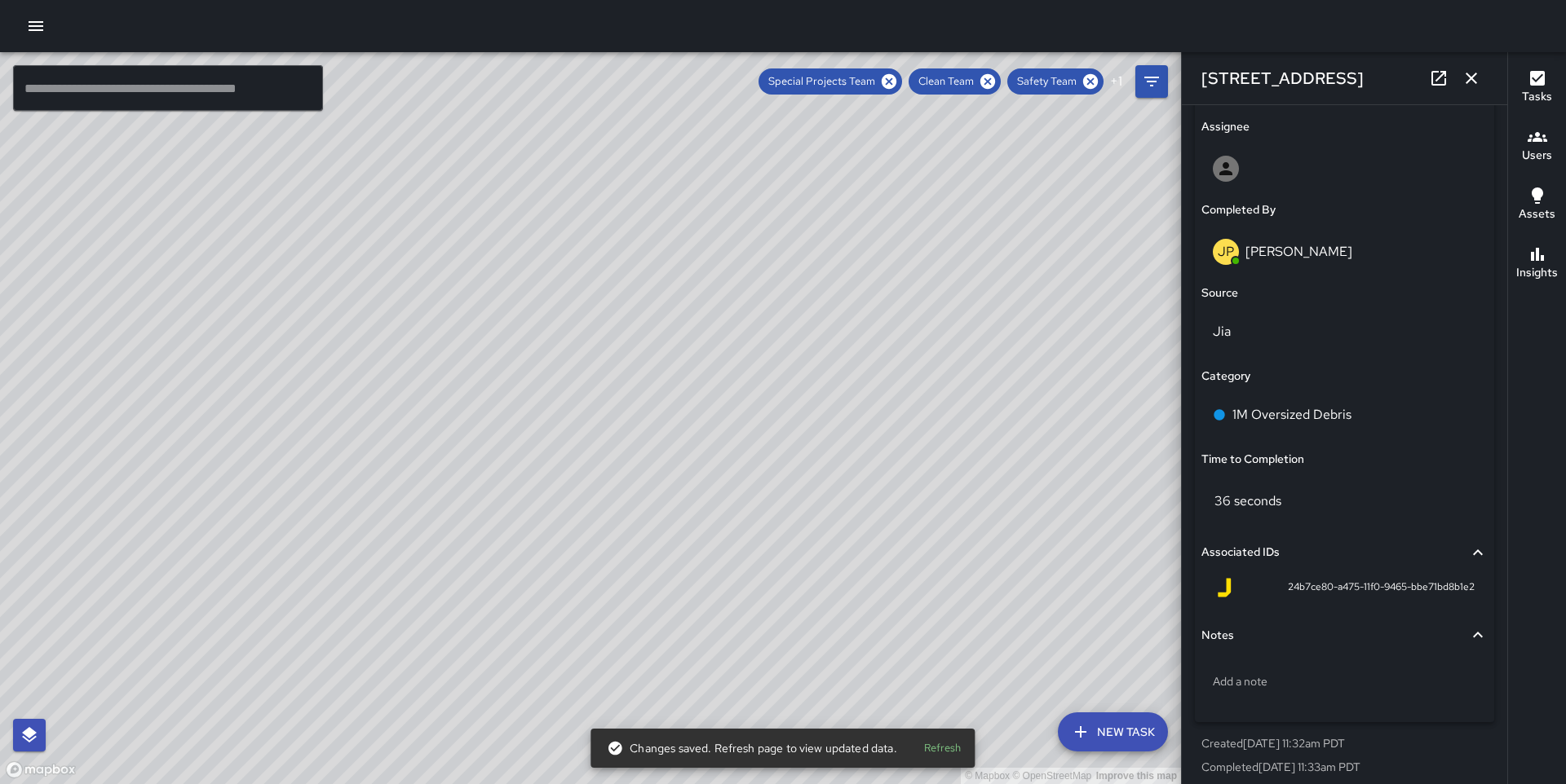
click at [509, 445] on div "© Mapbox © OpenStreetMap Improve this map MM [PERSON_NAME] [STREET_ADDRESS] Com…" at bounding box center [590, 419] width 1182 height 732
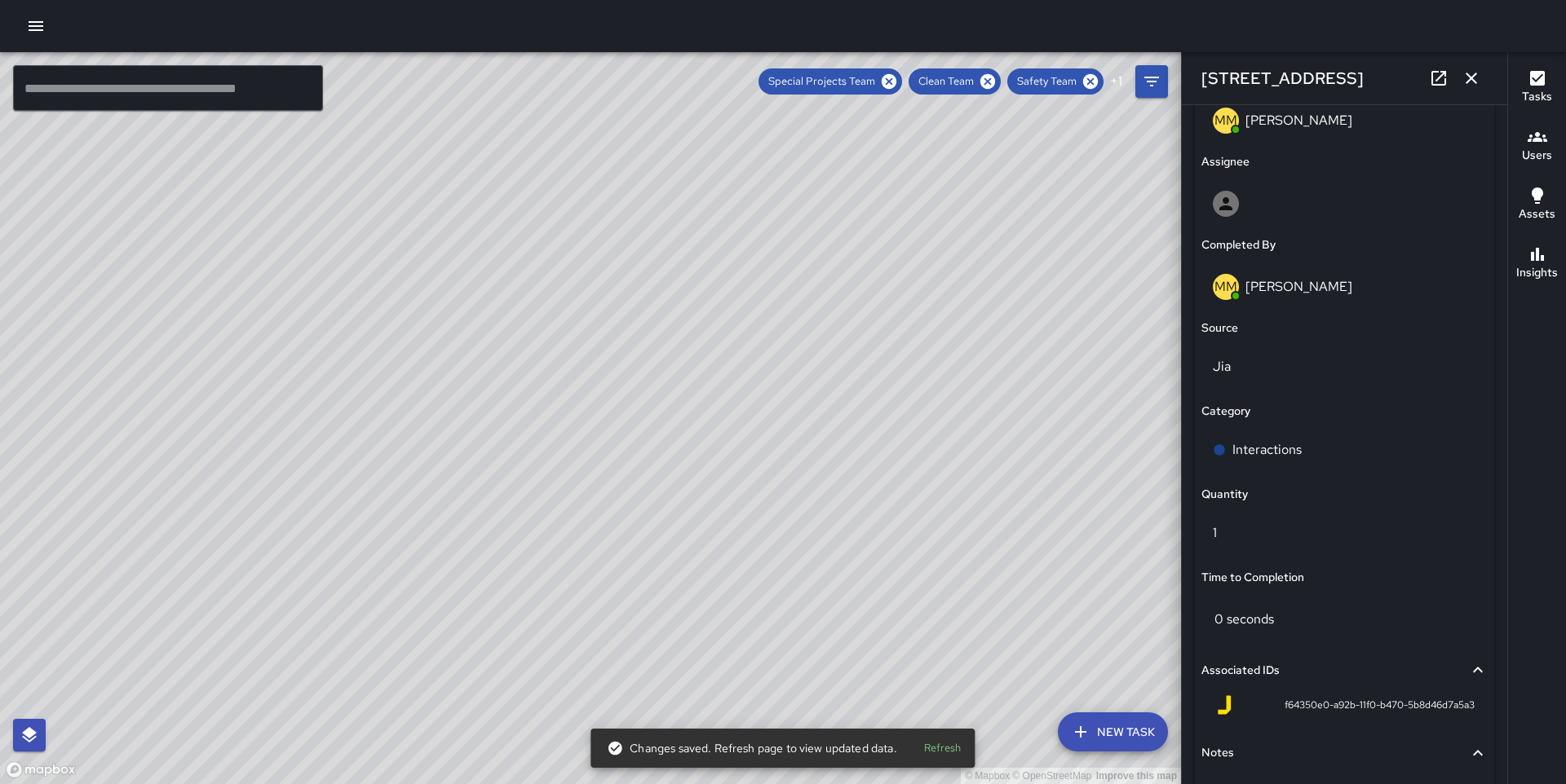
scroll to position [1030, 0]
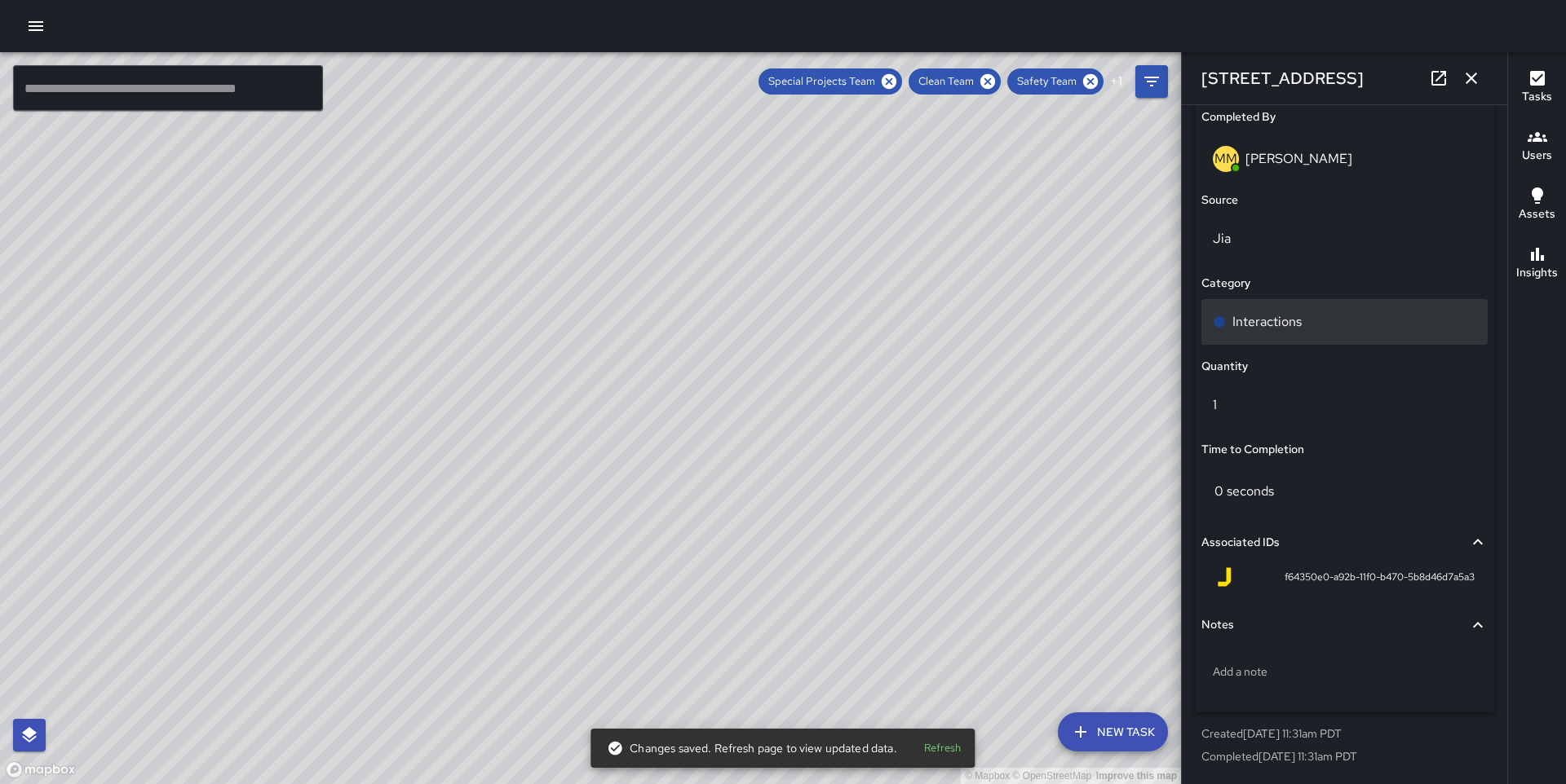
click at [1282, 318] on p "Interactions" at bounding box center [1267, 323] width 69 height 20
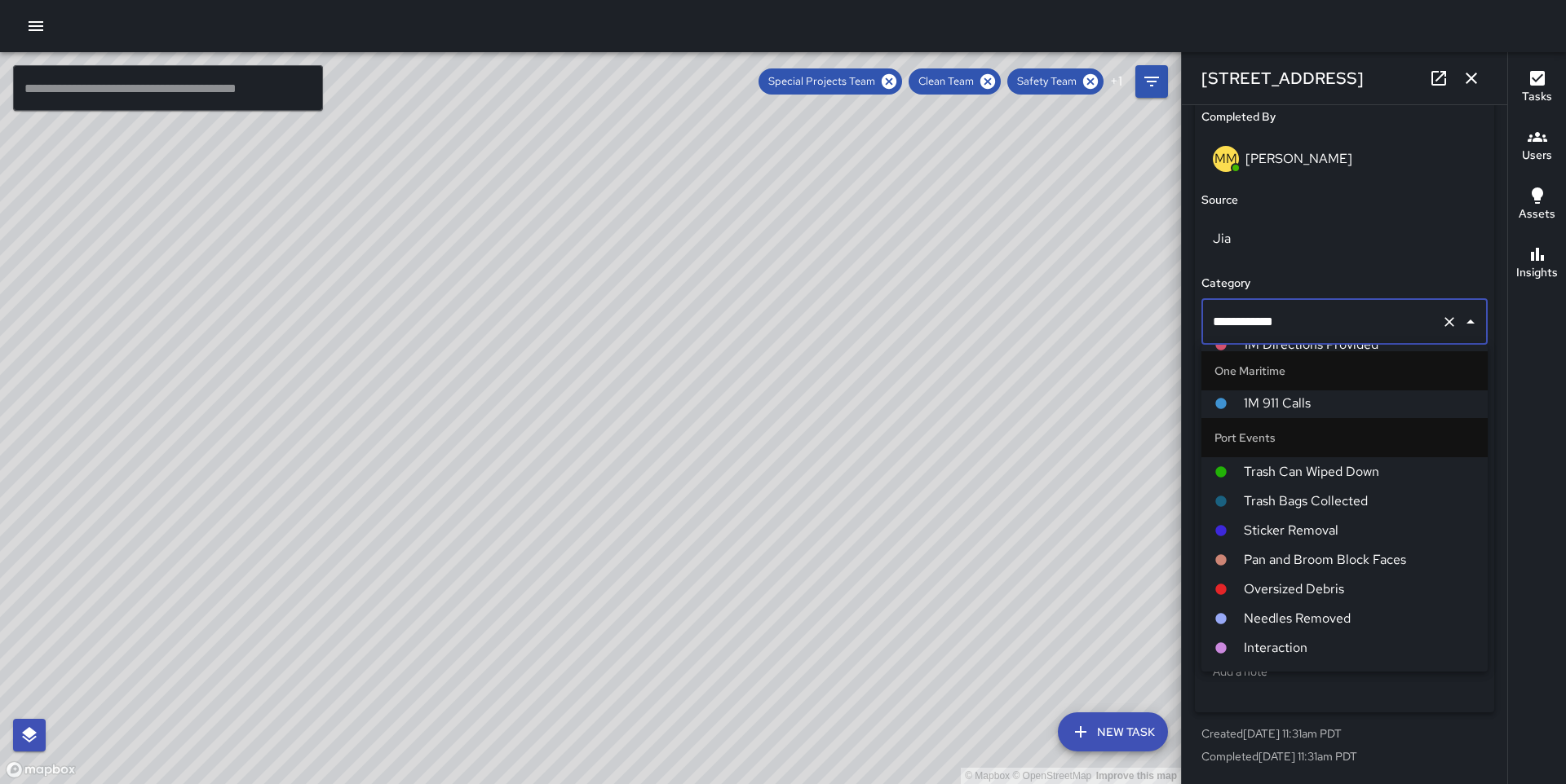
scroll to position [1036, 0]
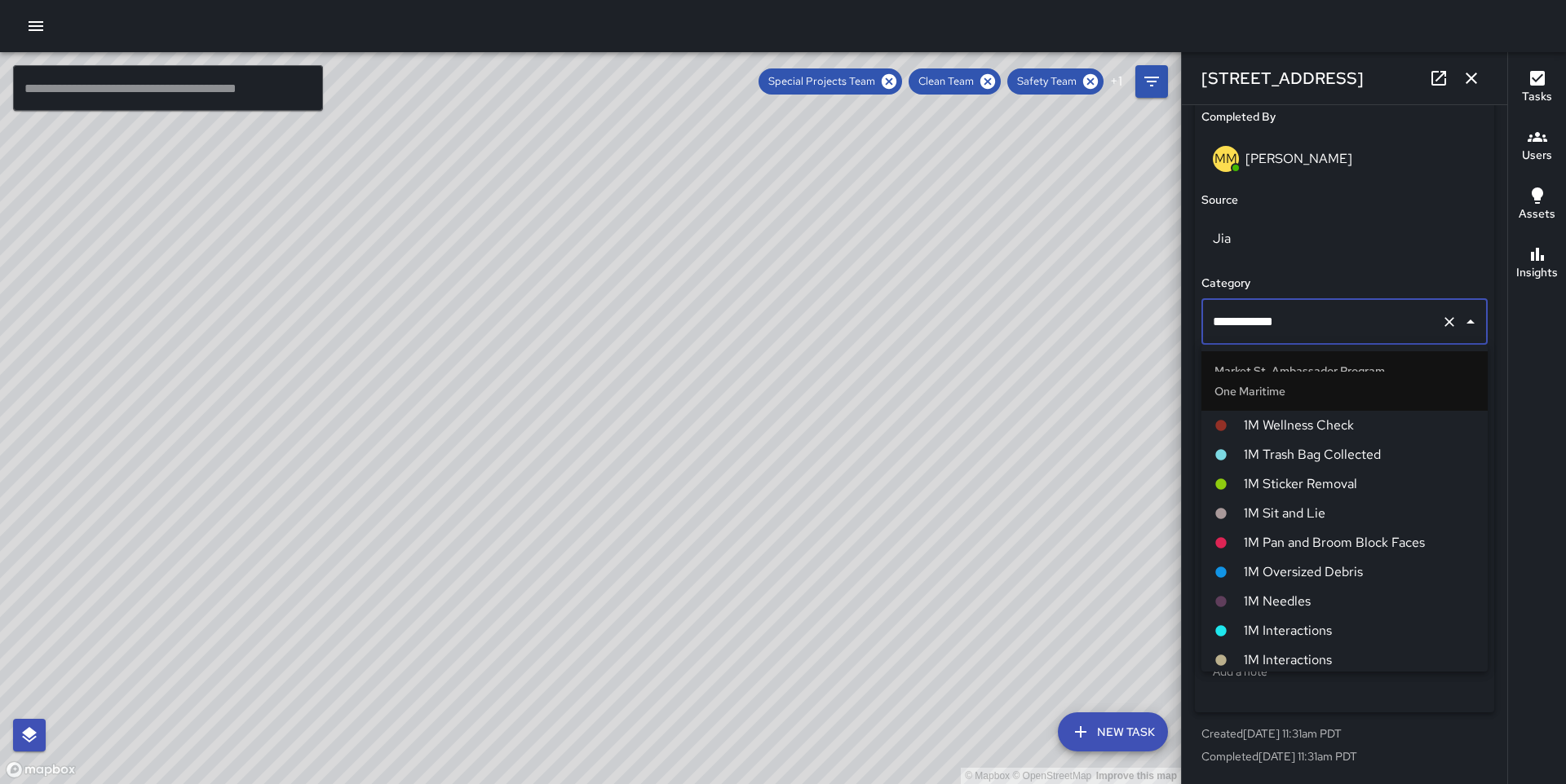
click at [1299, 653] on span "1M Interactions" at bounding box center [1359, 661] width 231 height 20
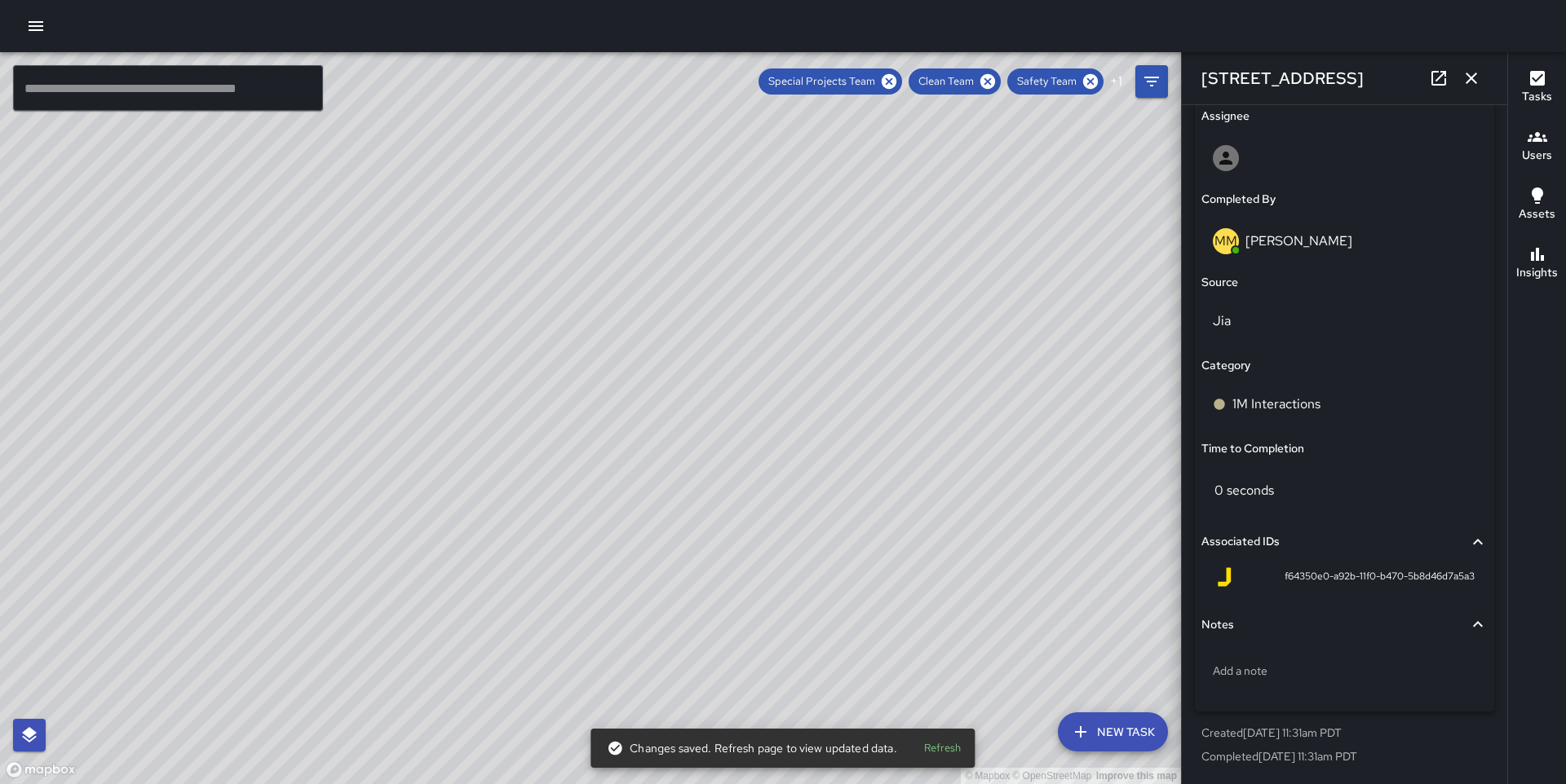
scroll to position [947, 0]
drag, startPoint x: 600, startPoint y: 307, endPoint x: 451, endPoint y: 618, distance: 344.9
click at [451, 618] on div "© Mapbox © OpenStreetMap Improve this map" at bounding box center [590, 419] width 1182 height 732
click at [339, 534] on div "© Mapbox © OpenStreetMap Improve this map MP [PERSON_NAME] [STREET_ADDRESS] Com…" at bounding box center [590, 419] width 1182 height 732
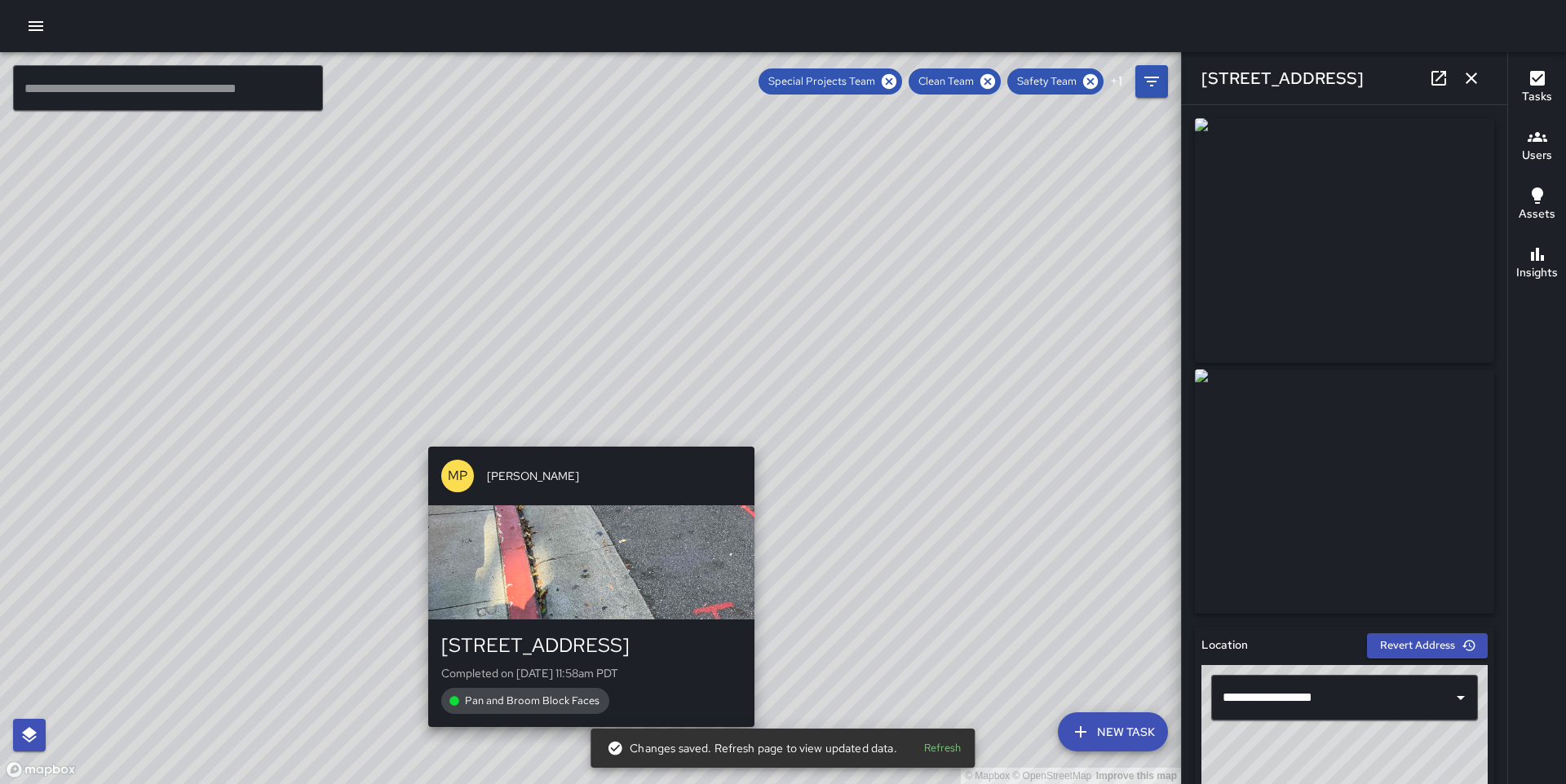
click at [587, 434] on div "© Mapbox © OpenStreetMap Improve this map MP [PERSON_NAME] [STREET_ADDRESS] Com…" at bounding box center [590, 419] width 1182 height 732
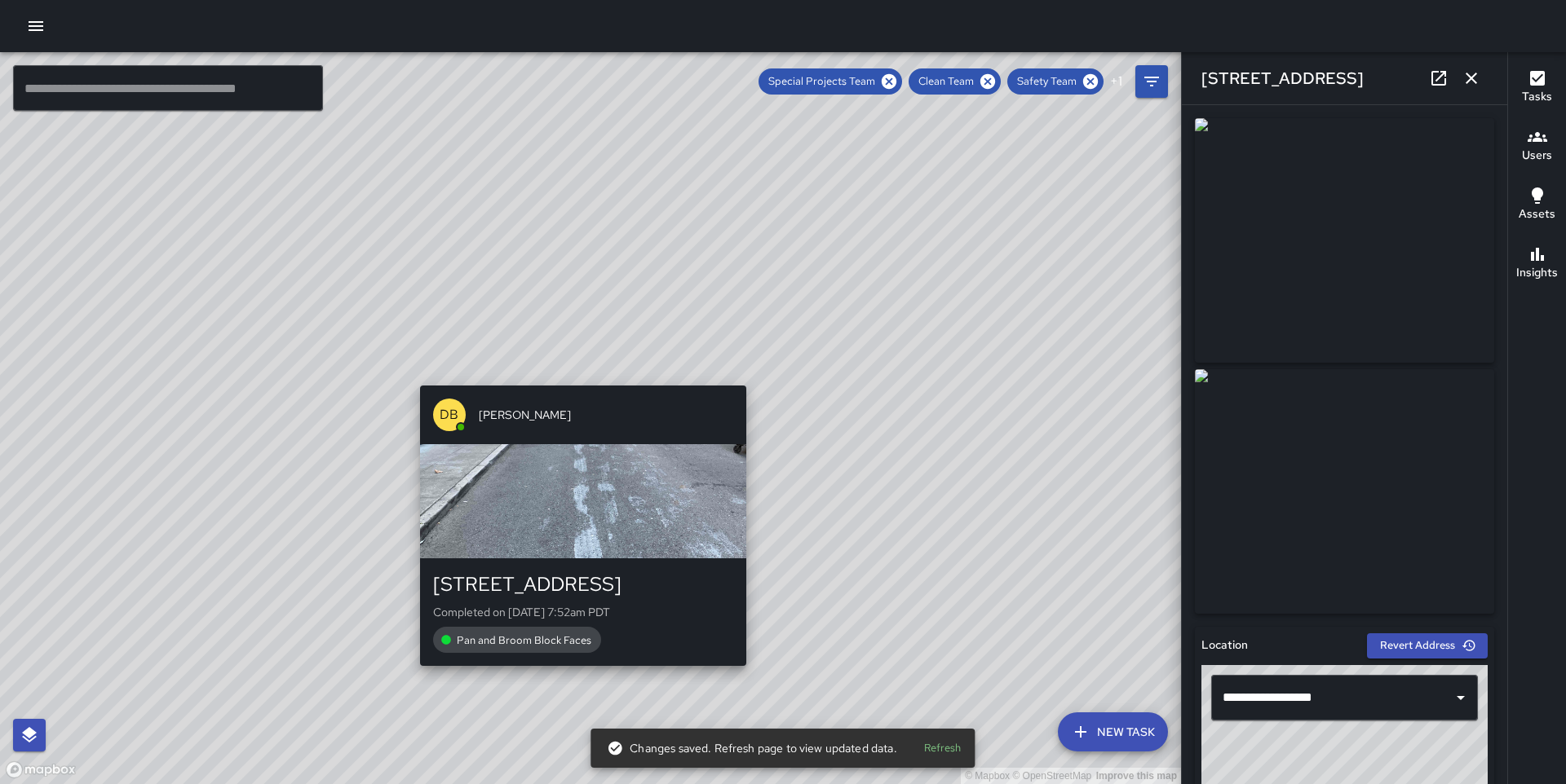
click at [580, 376] on div "© Mapbox © OpenStreetMap Improve this map DB [PERSON_NAME] [STREET_ADDRESS] Com…" at bounding box center [590, 419] width 1182 height 732
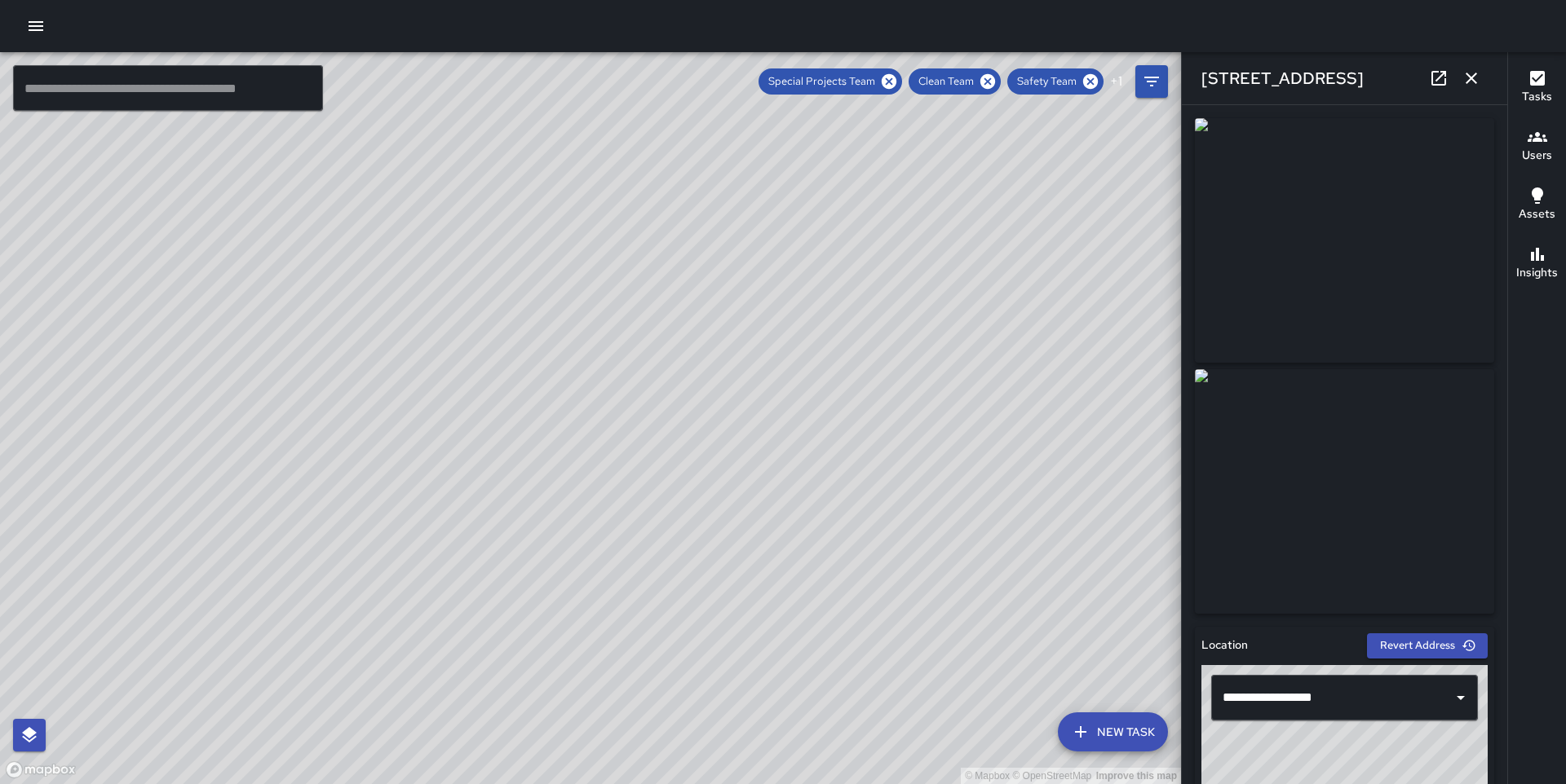
click at [581, 345] on div "© Mapbox © OpenStreetMap Improve this map IK [PERSON_NAME] [STREET_ADDRESS][US_…" at bounding box center [590, 419] width 1182 height 732
click at [1474, 77] on icon "button" at bounding box center [1472, 79] width 20 height 20
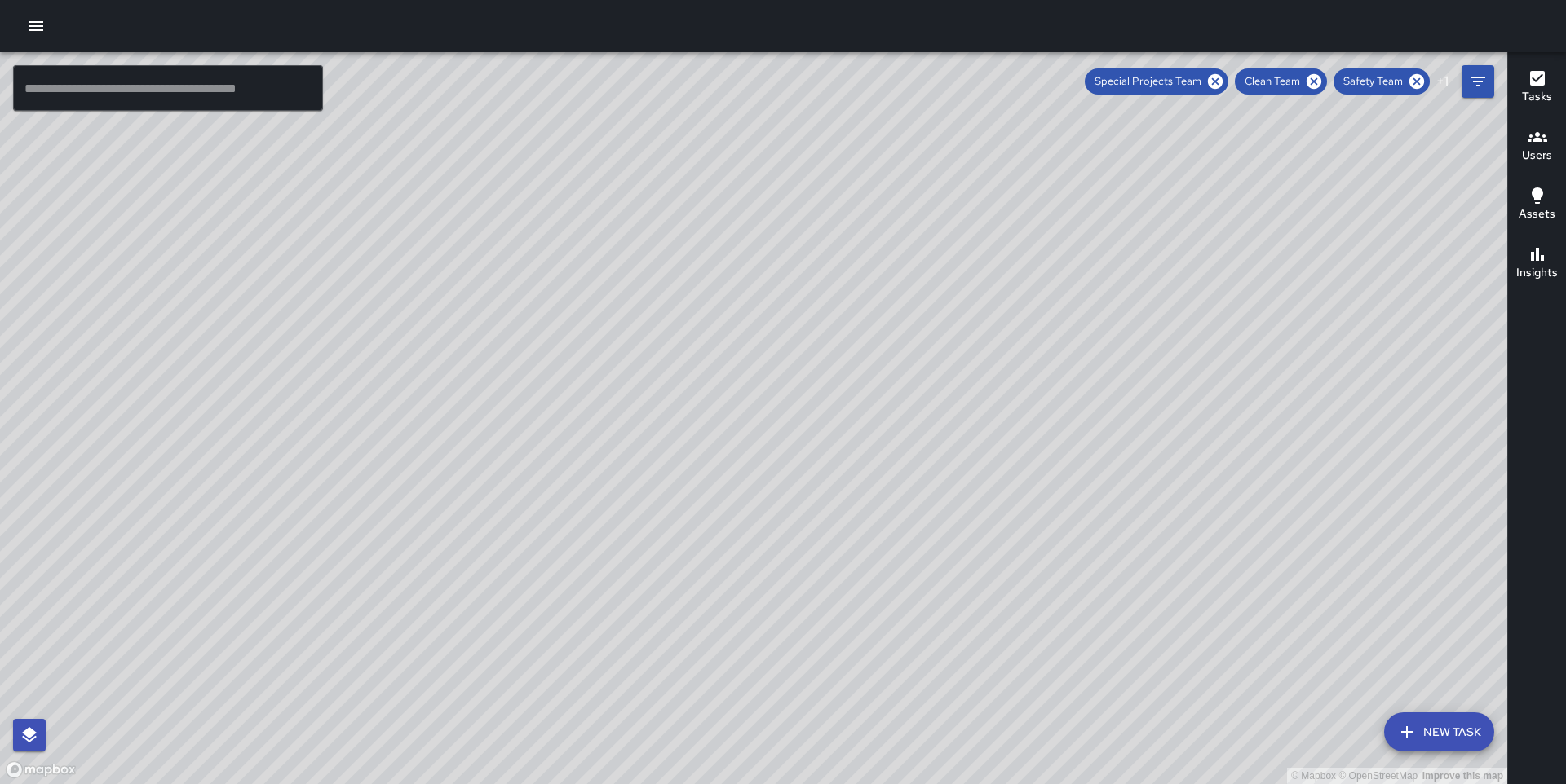
drag, startPoint x: 1204, startPoint y: 317, endPoint x: 1036, endPoint y: 142, distance: 242.6
click at [1036, 142] on div "© Mapbox © OpenStreetMap Improve this map" at bounding box center [754, 419] width 1507 height 732
click at [1212, 83] on icon at bounding box center [1215, 82] width 15 height 15
click at [1233, 79] on icon at bounding box center [1226, 82] width 15 height 15
click at [1330, 80] on icon at bounding box center [1329, 82] width 18 height 18
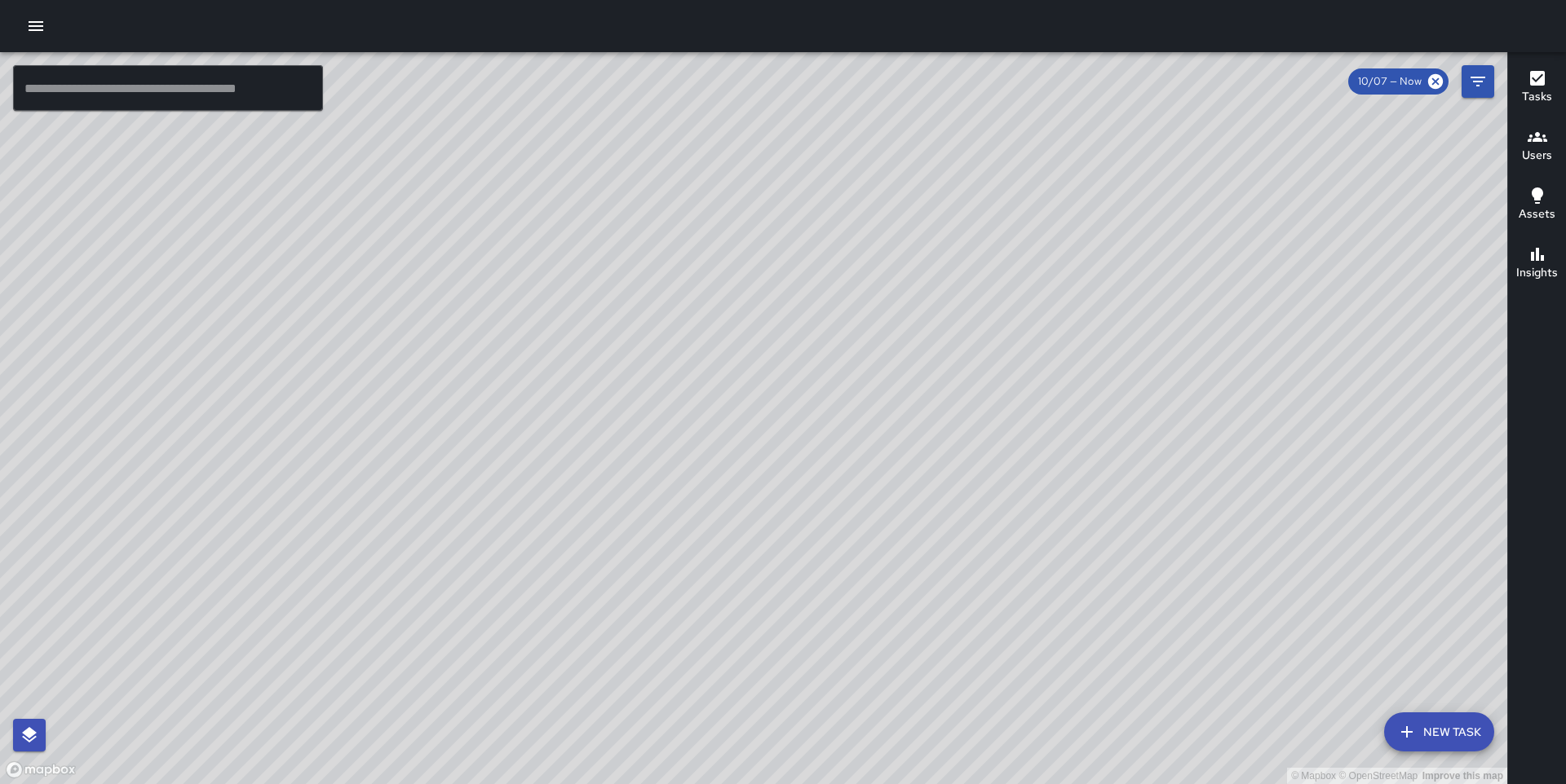
click at [1462, 82] on button "Filters" at bounding box center [1478, 82] width 33 height 33
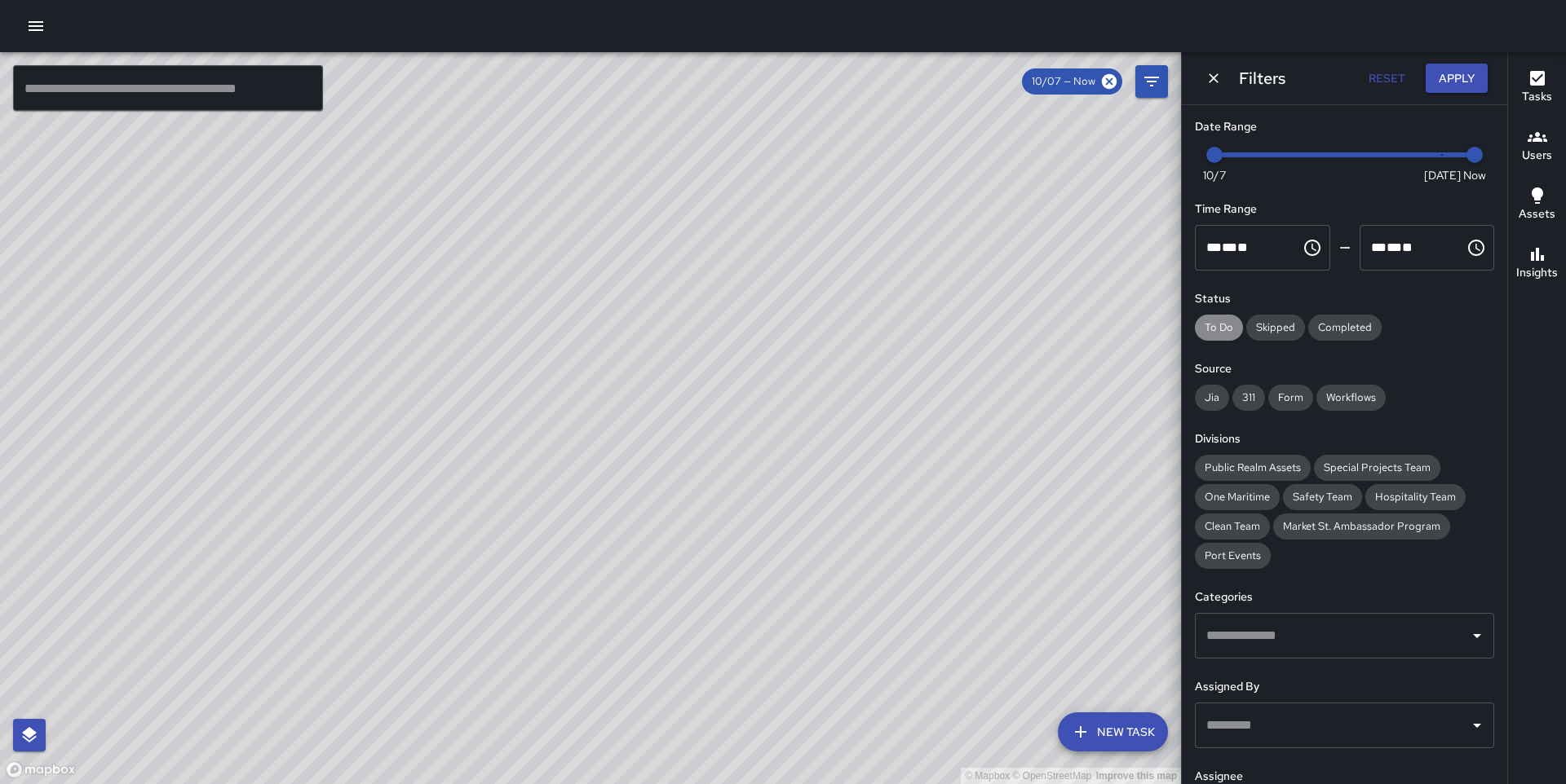
click at [1232, 324] on span "To Do" at bounding box center [1219, 328] width 48 height 16
click at [1437, 80] on button "Apply" at bounding box center [1456, 78] width 62 height 30
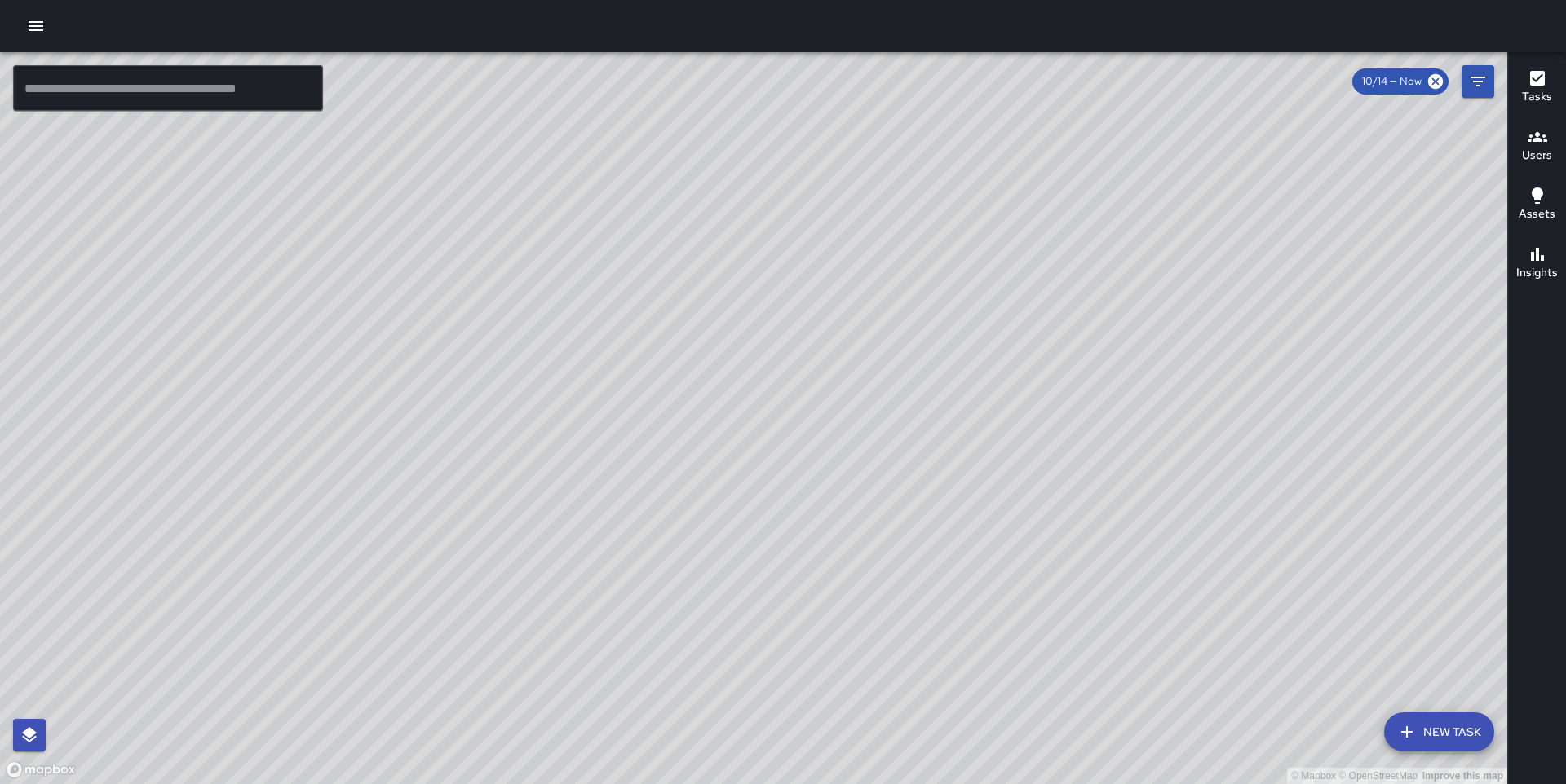
click at [37, 24] on icon "button" at bounding box center [36, 26] width 20 height 20
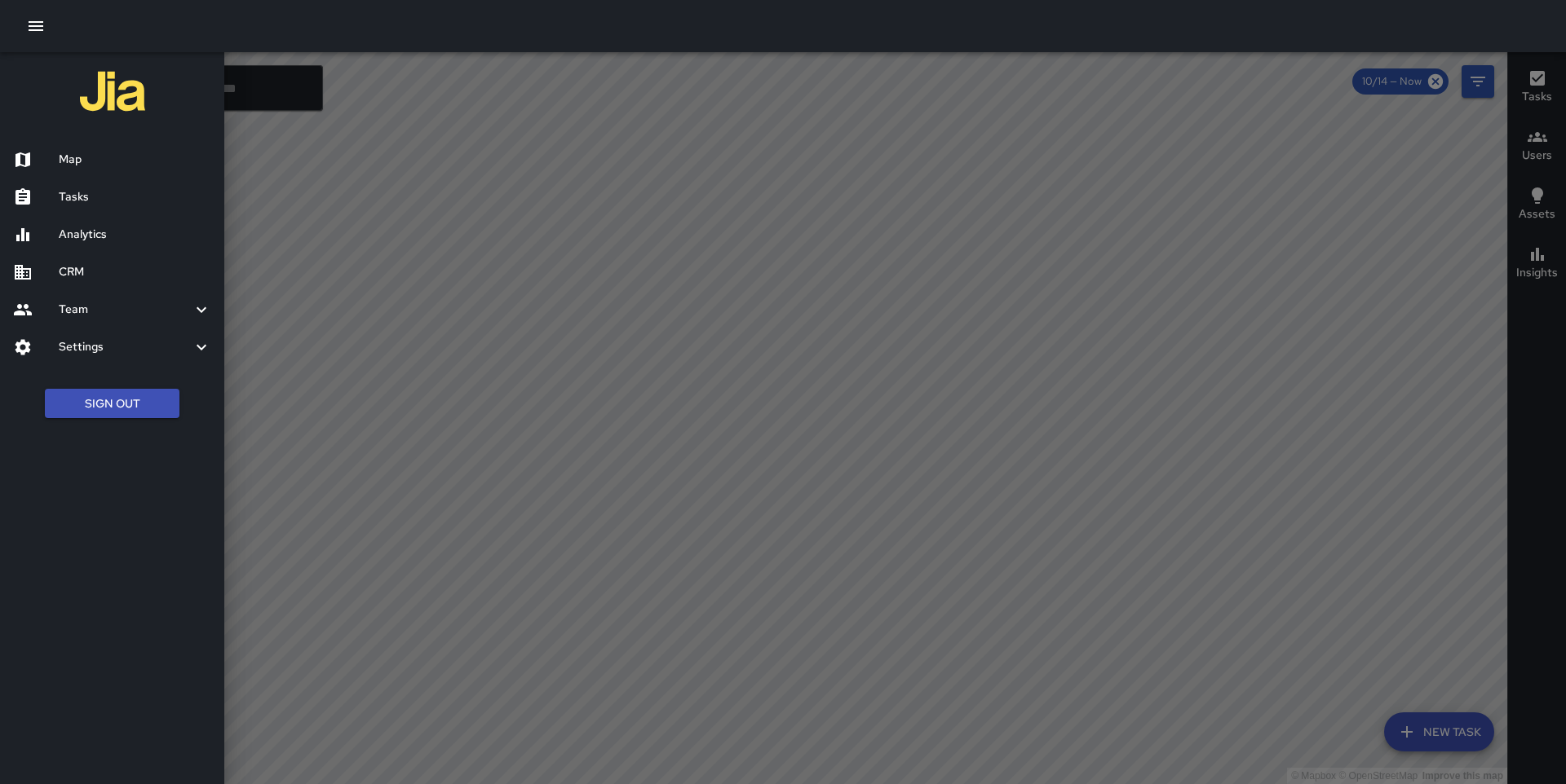
click at [77, 199] on h6 "Tasks" at bounding box center [135, 198] width 152 height 18
